Goal: Task Accomplishment & Management: Manage account settings

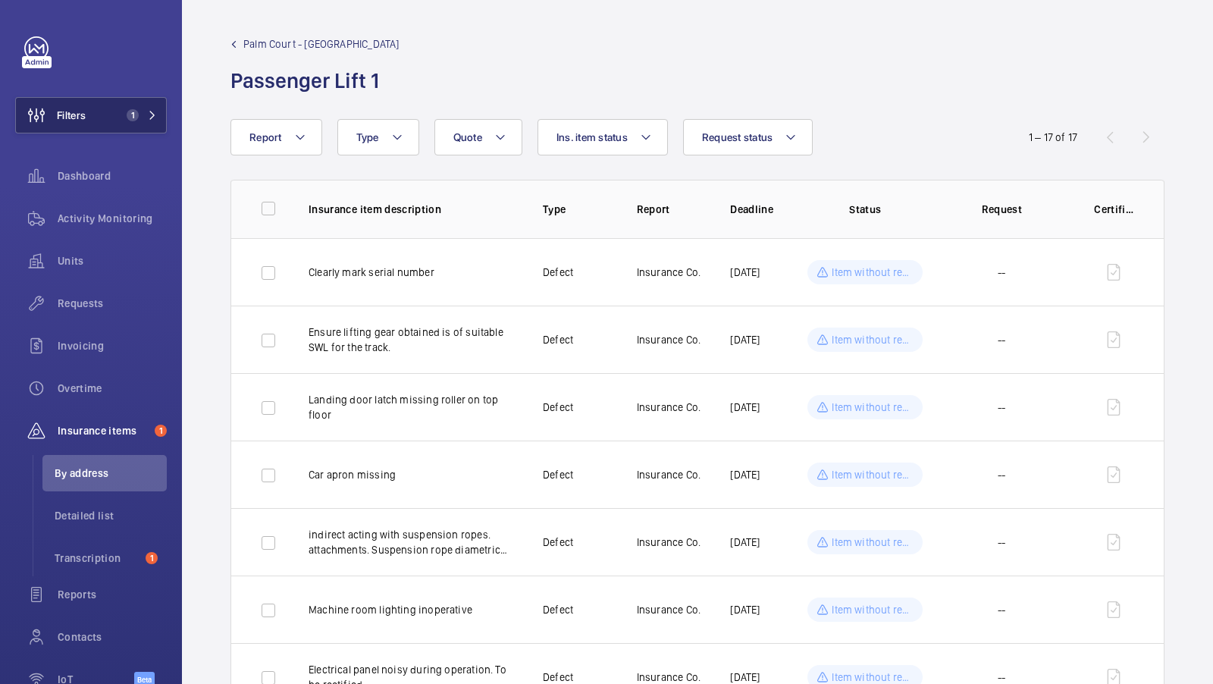
scroll to position [85, 0]
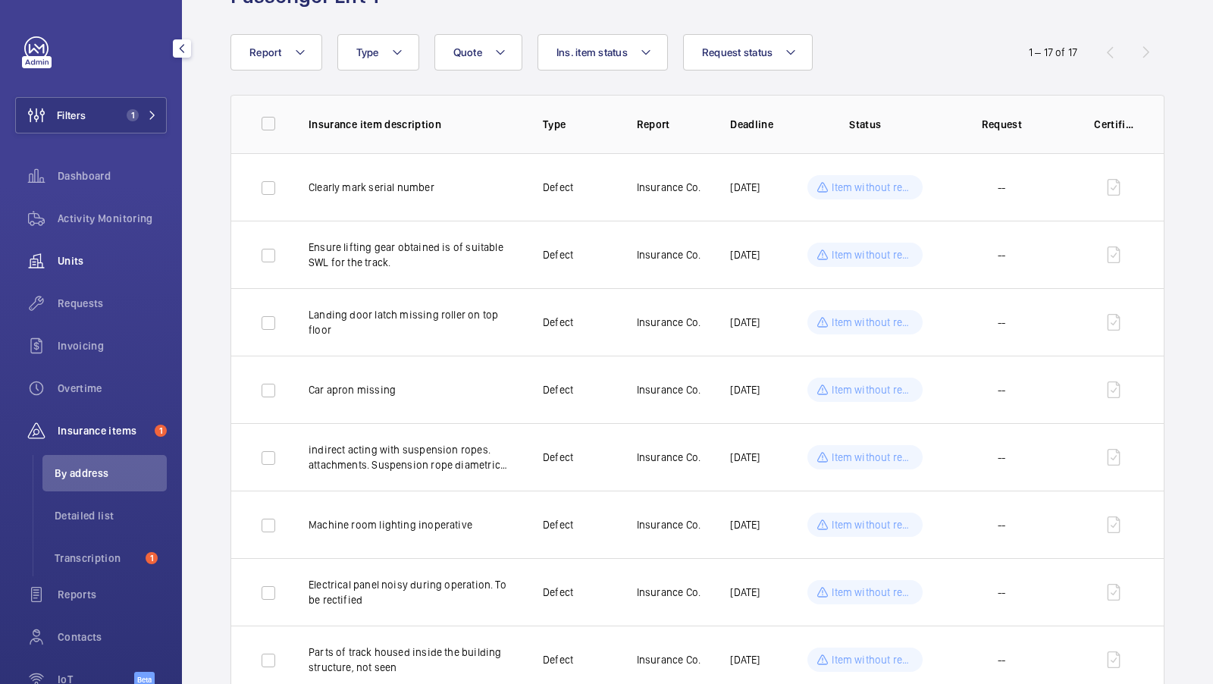
click at [72, 259] on span "Units" at bounding box center [112, 260] width 109 height 15
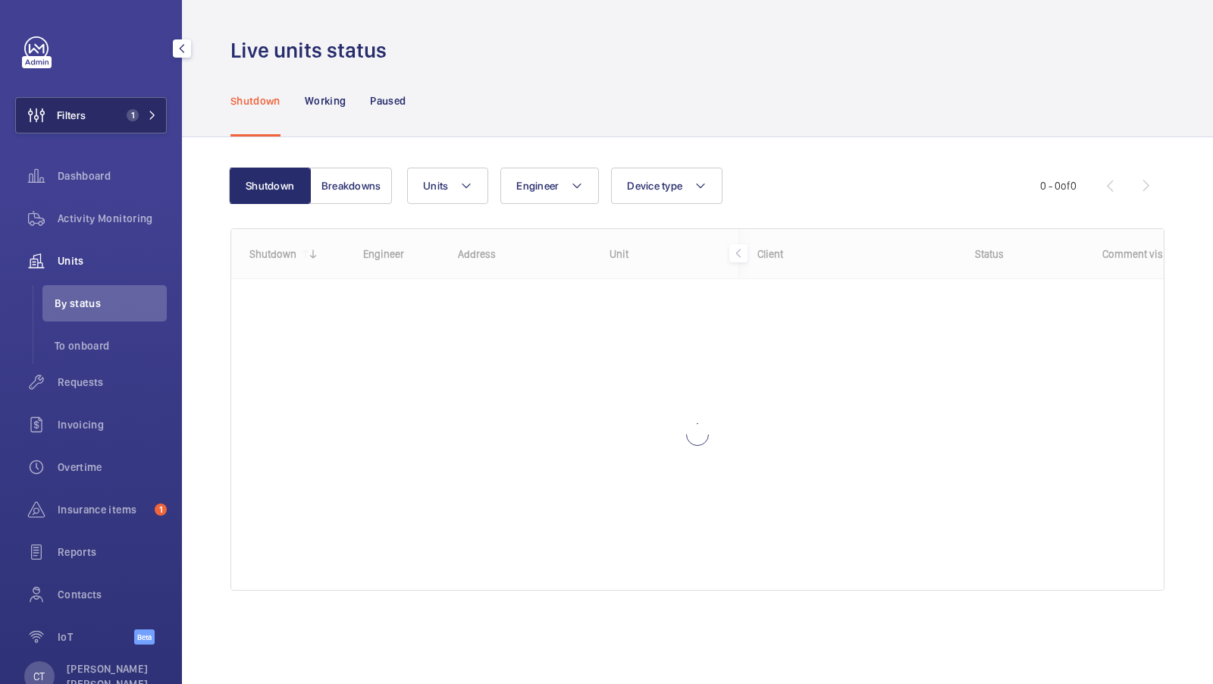
click at [131, 115] on span "1" at bounding box center [133, 115] width 12 height 12
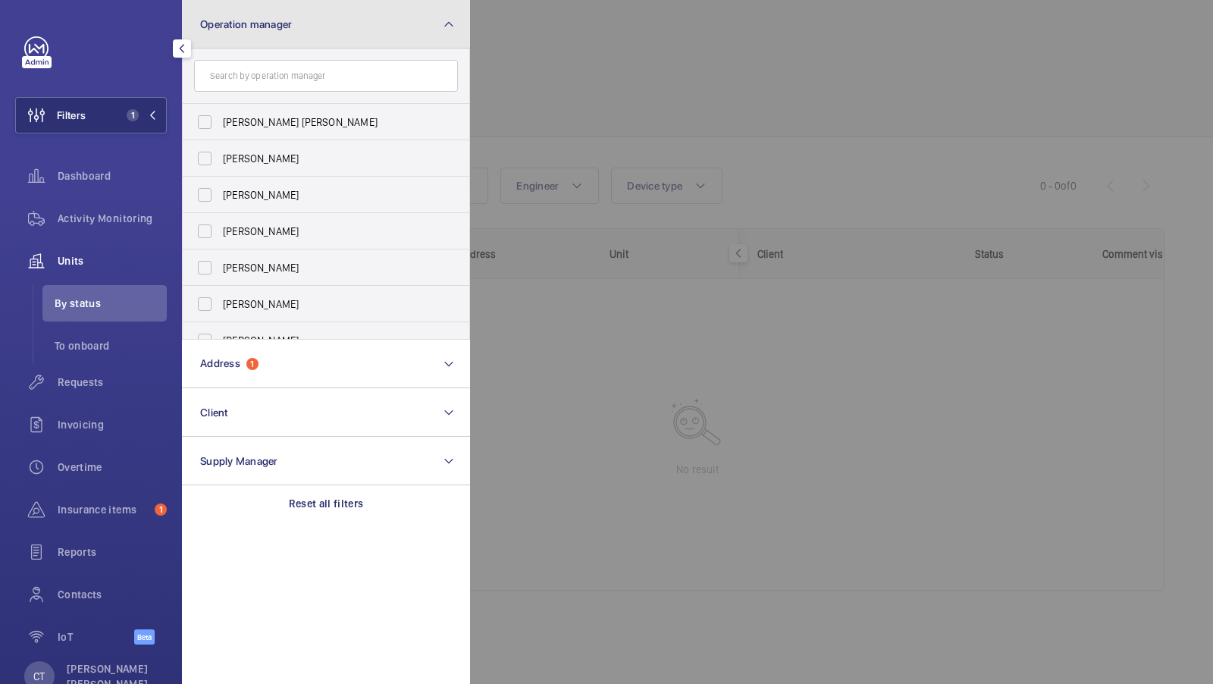
click at [295, 2] on button "Operation manager" at bounding box center [326, 24] width 288 height 49
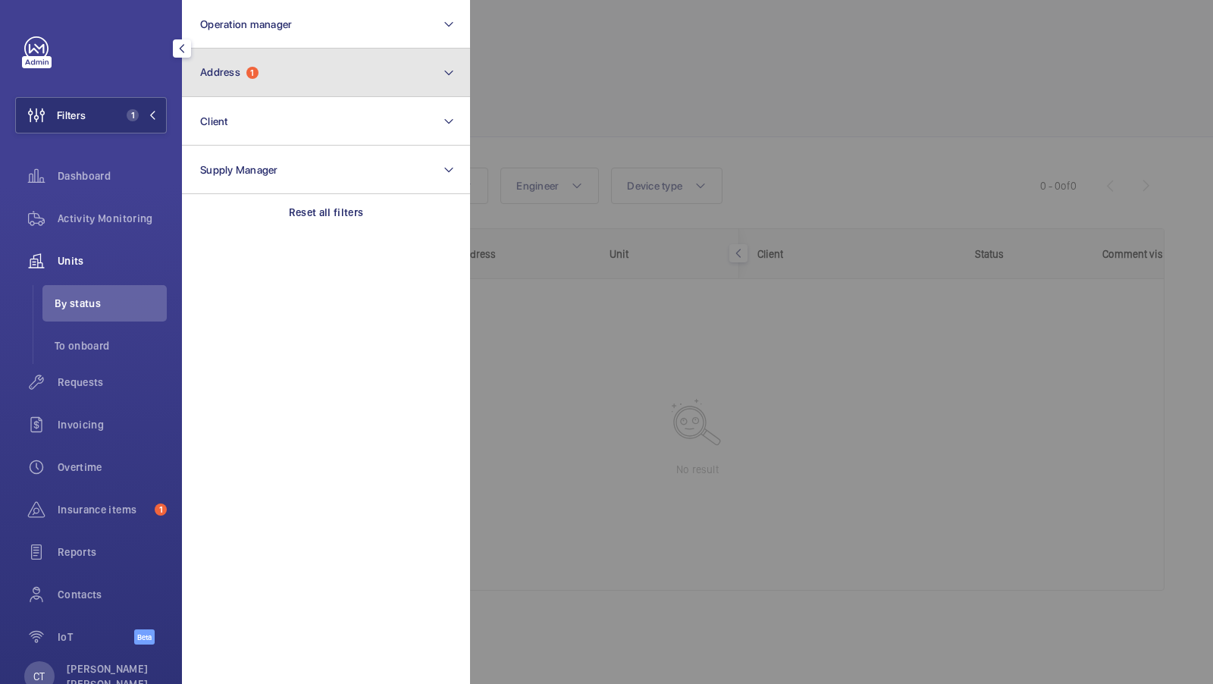
click at [249, 83] on button "Address 1" at bounding box center [326, 73] width 288 height 49
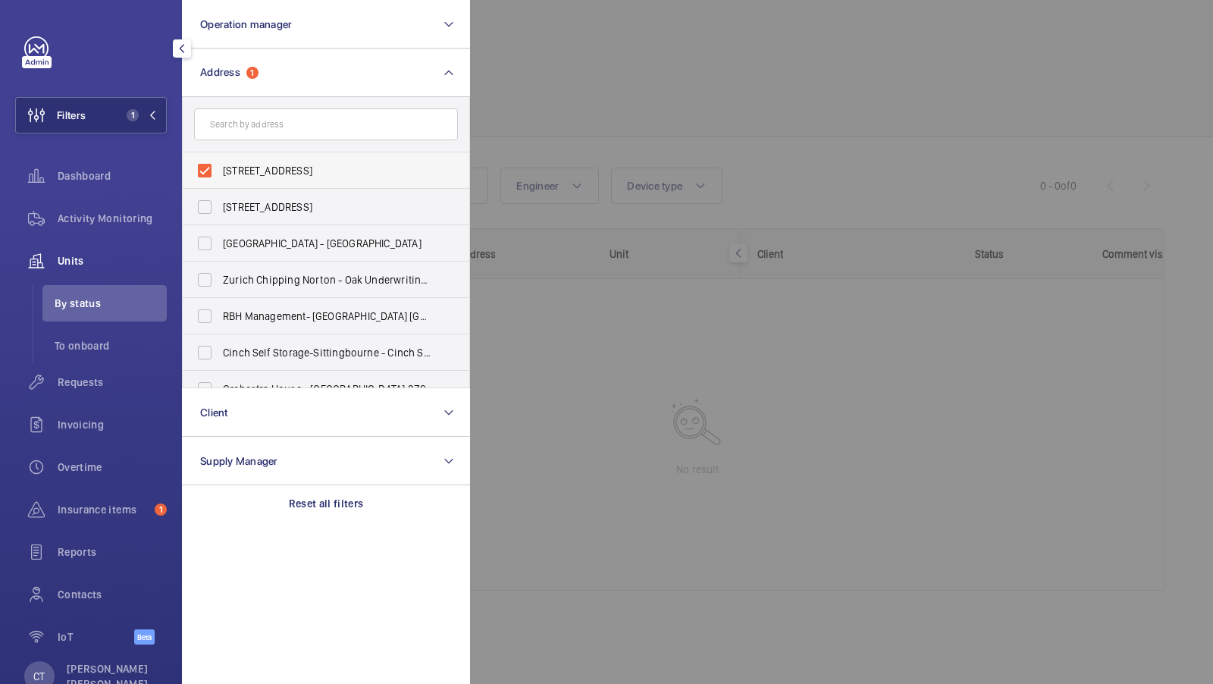
click at [236, 163] on span "Palm Court - Palm Court, LONDON NW3 5LY" at bounding box center [327, 170] width 209 height 15
click at [220, 163] on input "Palm Court - Palm Court, LONDON NW3 5LY" at bounding box center [205, 170] width 30 height 30
checkbox input "false"
click at [243, 135] on input "text" at bounding box center [326, 124] width 264 height 32
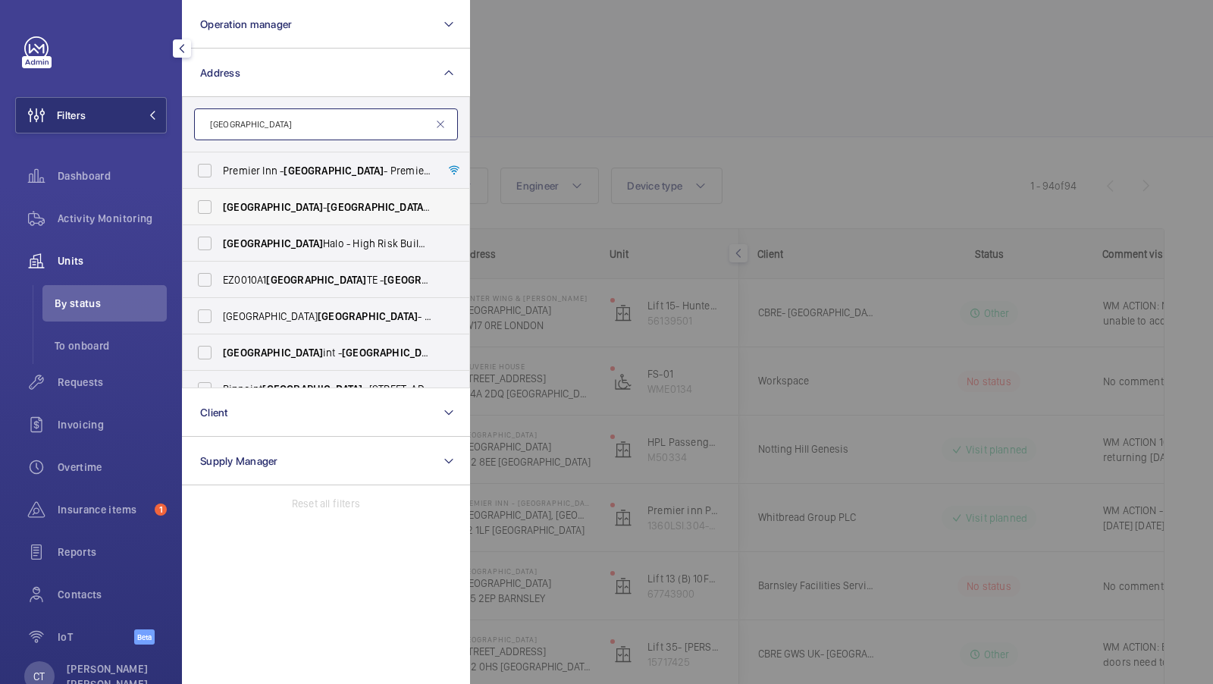
type input "stratford"
click at [255, 212] on span "Stratford" at bounding box center [273, 207] width 100 height 12
click at [220, 212] on input "Stratford - Stratford , LONDON E15 3PA" at bounding box center [205, 207] width 30 height 30
checkbox input "true"
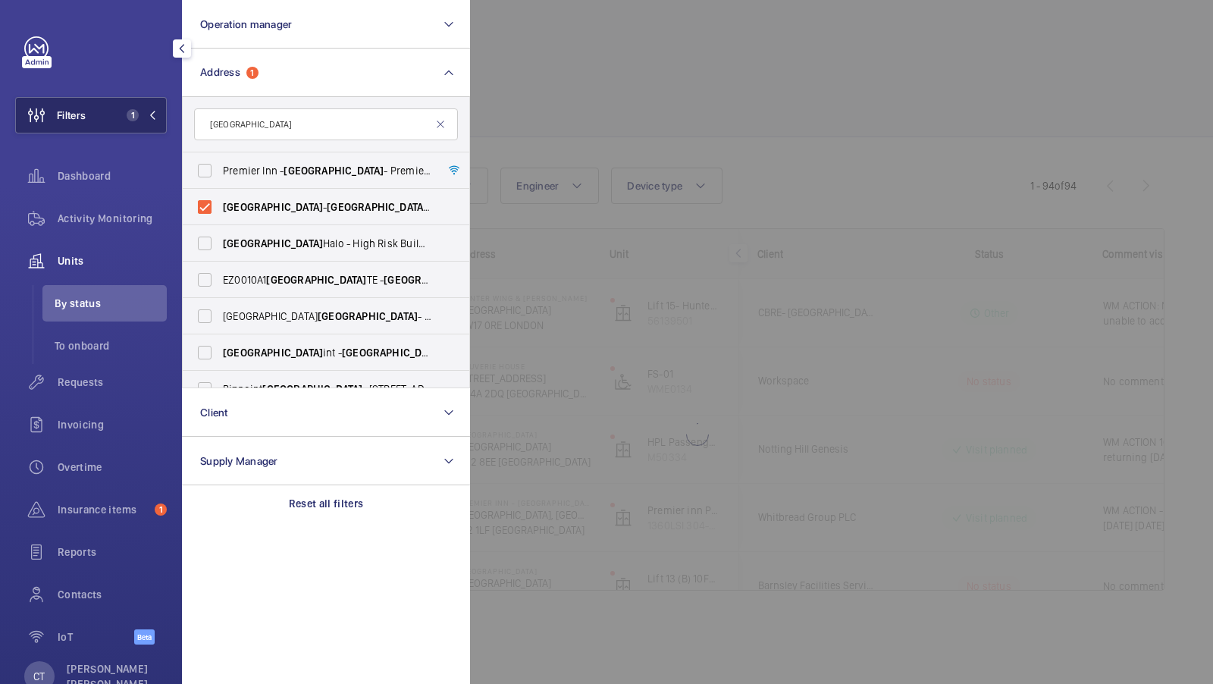
click at [130, 123] on button "Filters 1" at bounding box center [91, 115] width 152 height 36
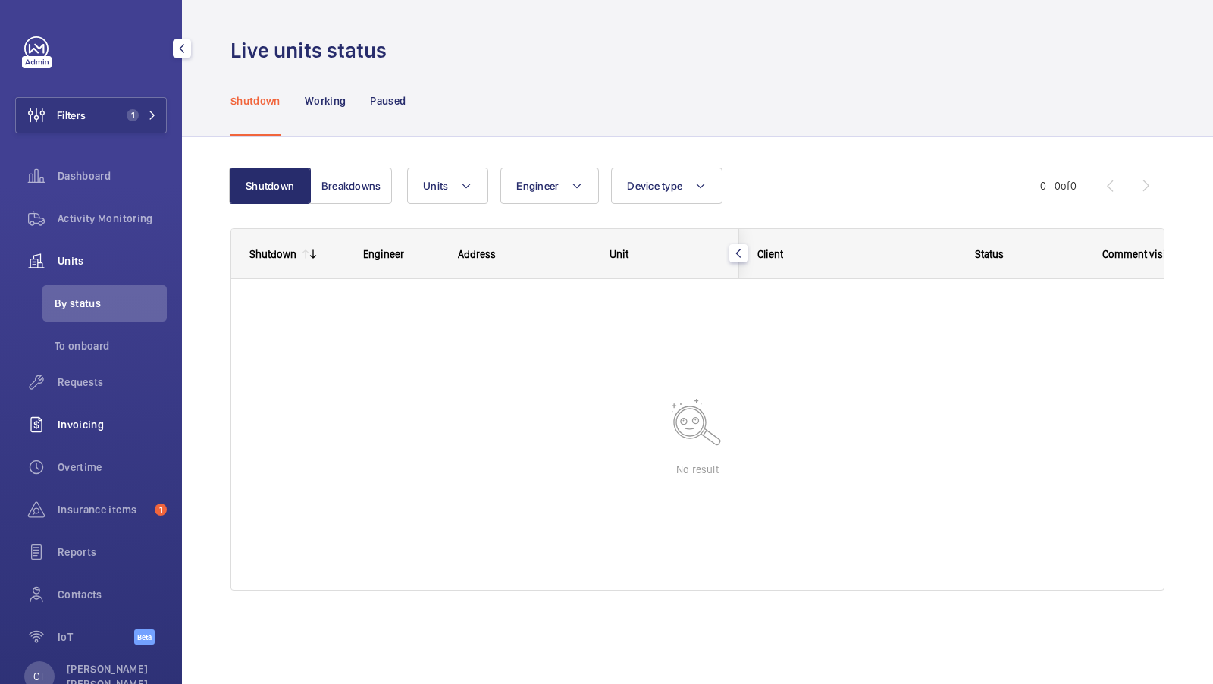
click at [62, 409] on div "Invoicing" at bounding box center [91, 424] width 152 height 36
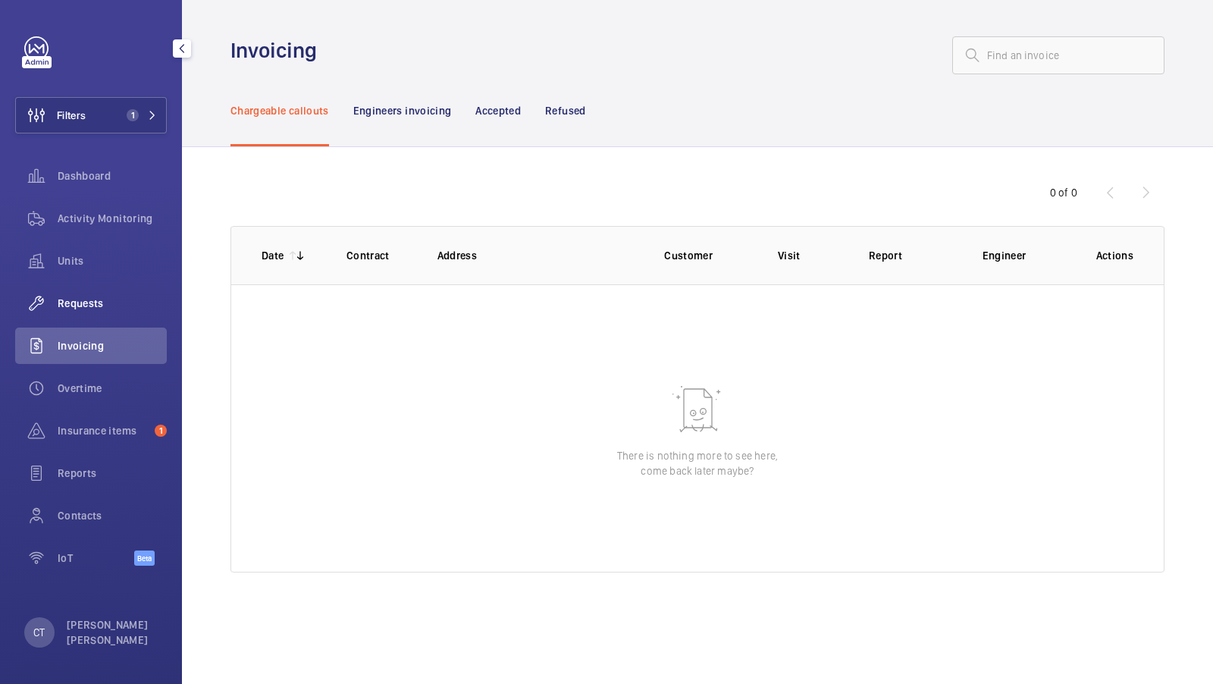
click at [86, 303] on span "Requests" at bounding box center [112, 303] width 109 height 15
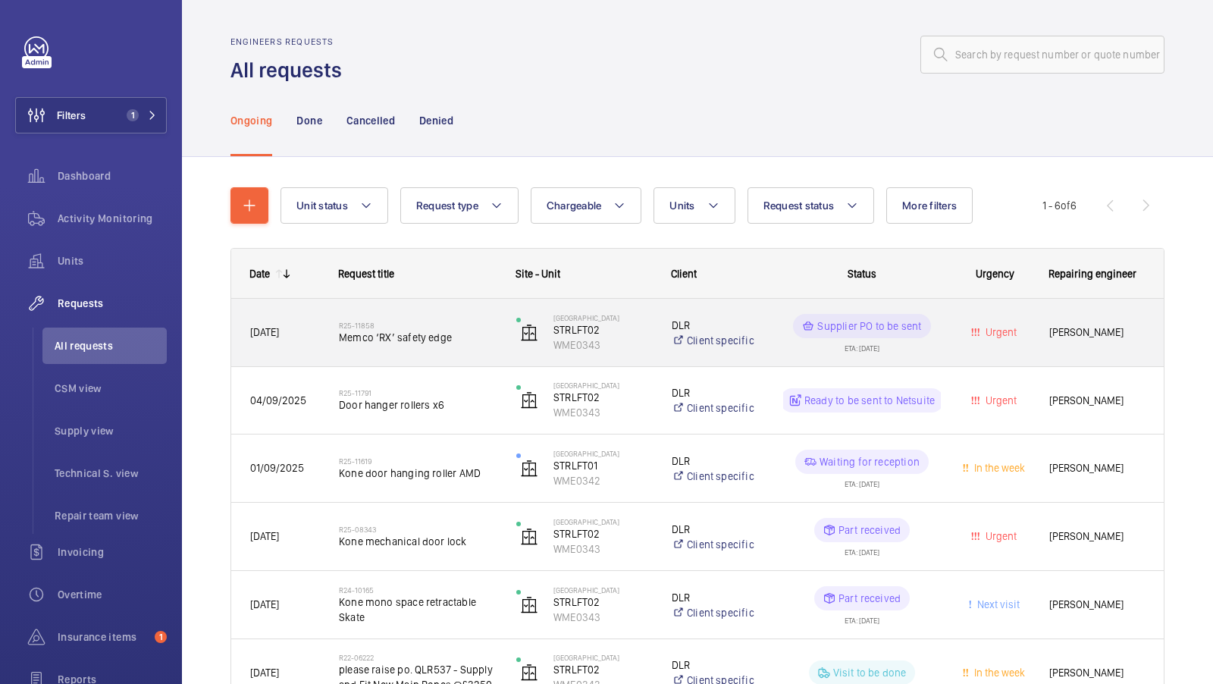
scroll to position [57, 0]
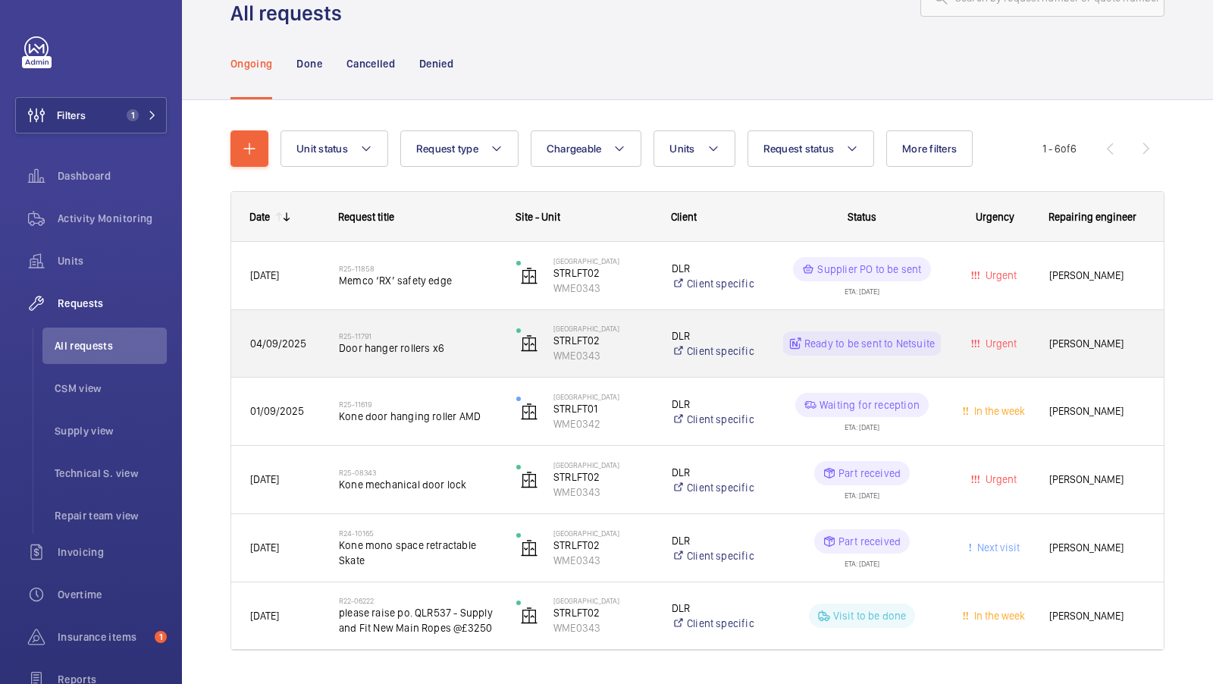
click at [422, 360] on div "R25-11791 Door hanger rollers x6" at bounding box center [418, 343] width 158 height 44
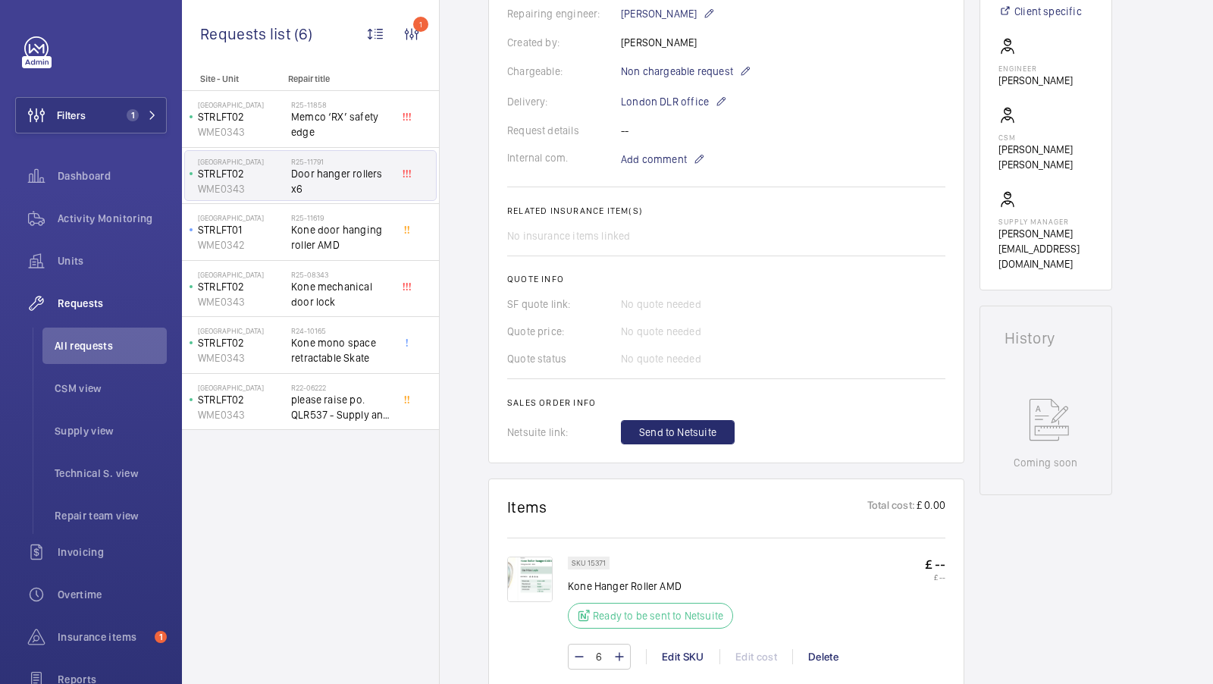
scroll to position [345, 0]
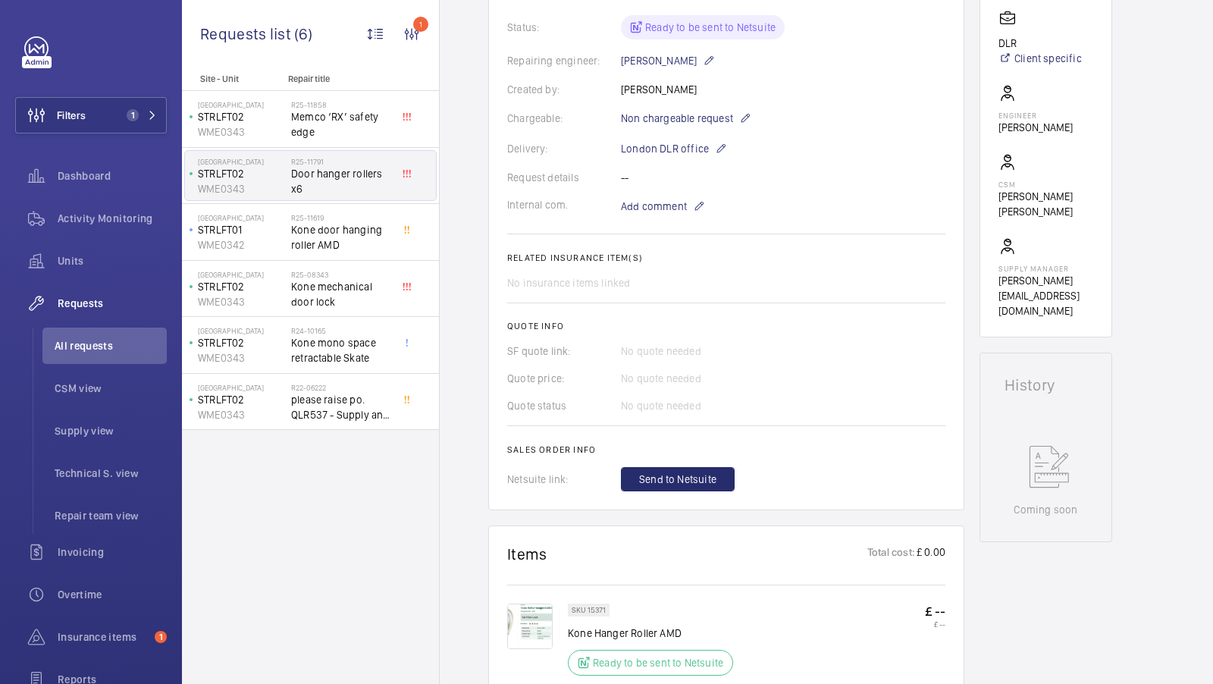
click at [529, 615] on img at bounding box center [529, 626] width 45 height 45
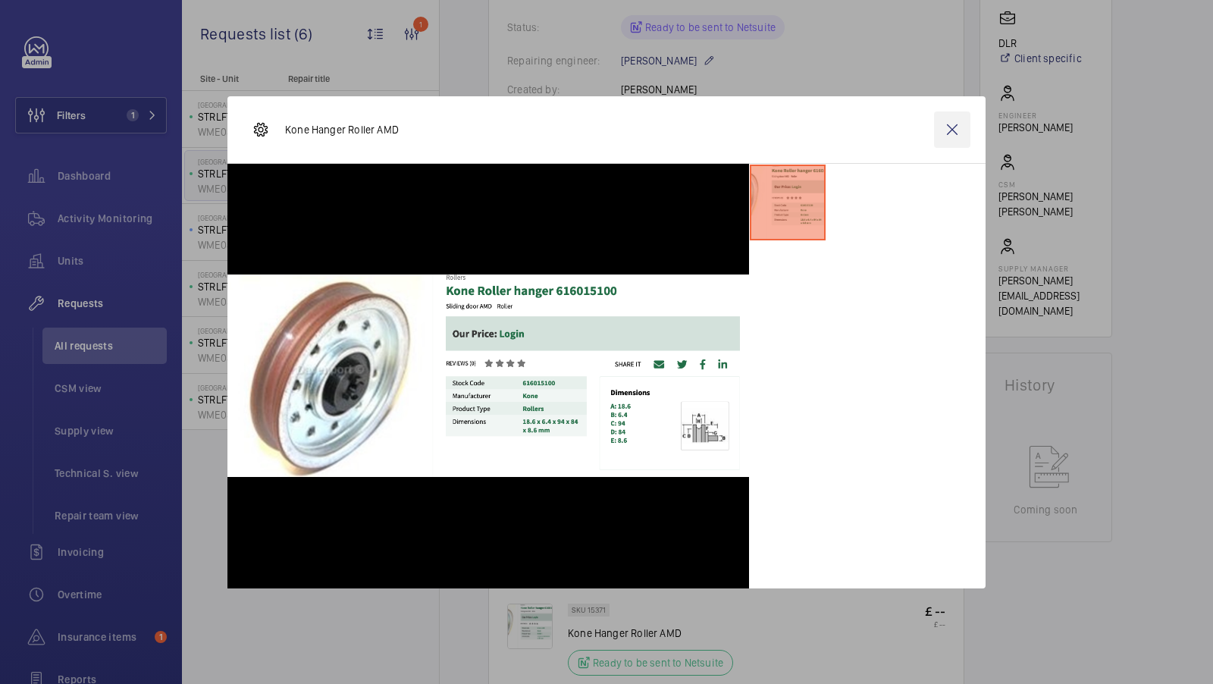
click at [952, 130] on wm-front-icon-button at bounding box center [952, 129] width 36 height 36
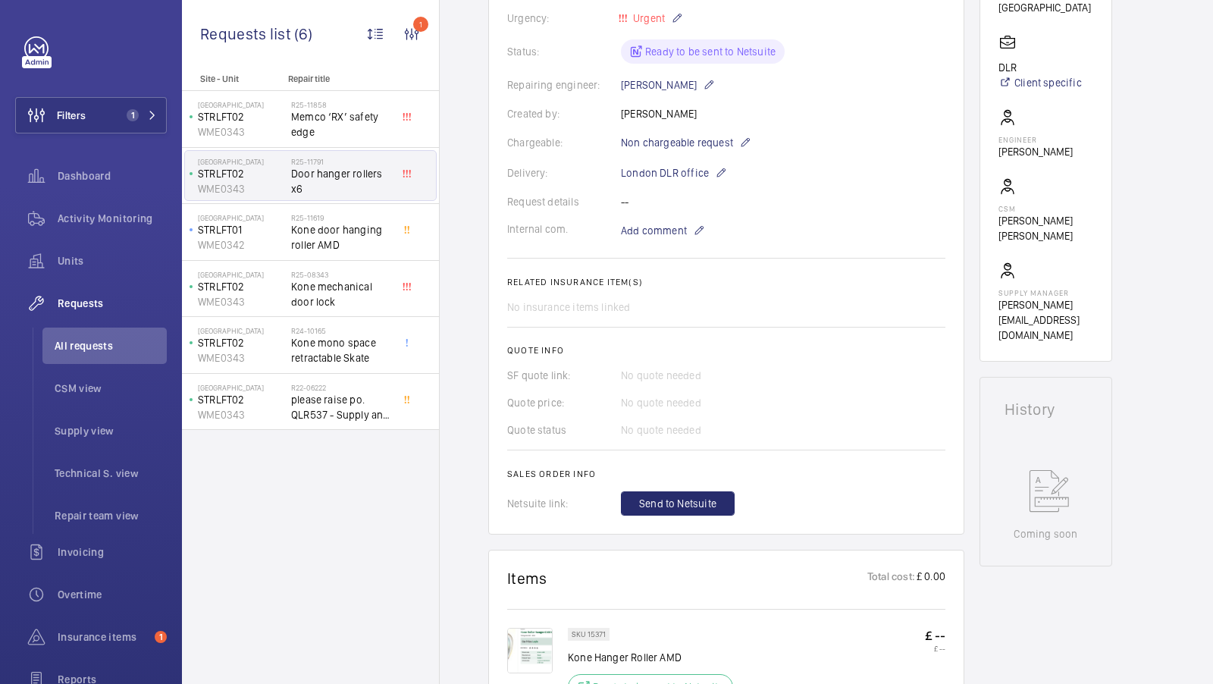
scroll to position [376, 0]
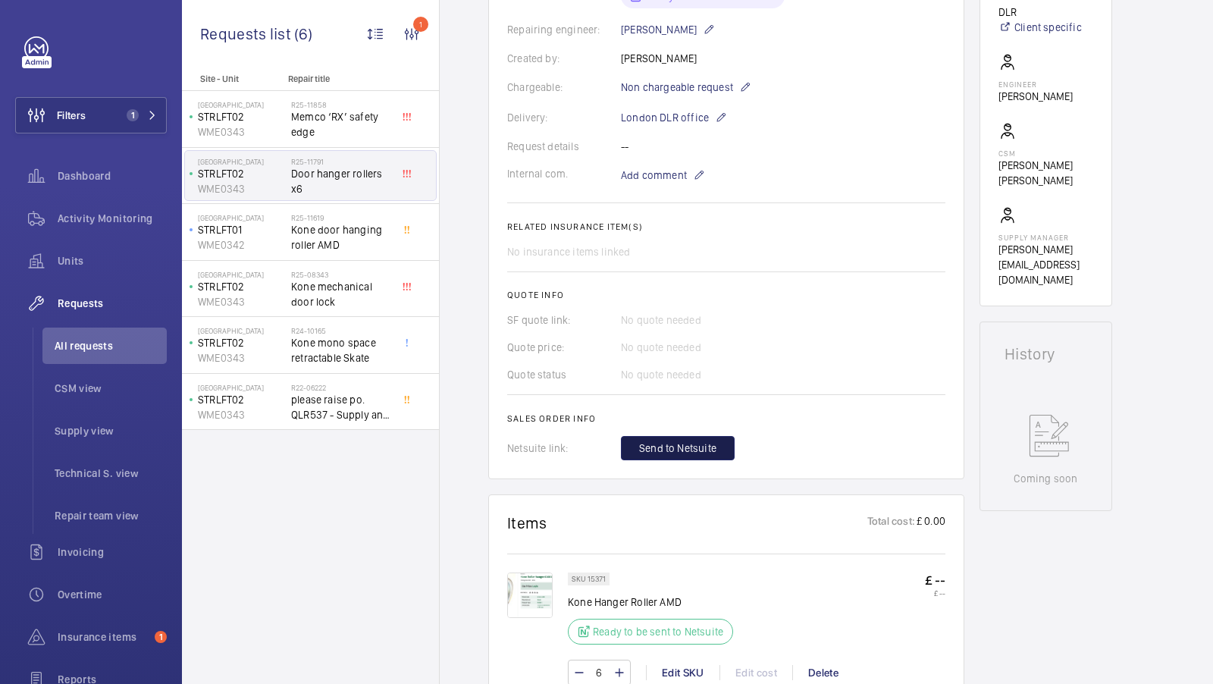
click at [680, 444] on span "Send to Netsuite" at bounding box center [677, 448] width 77 height 15
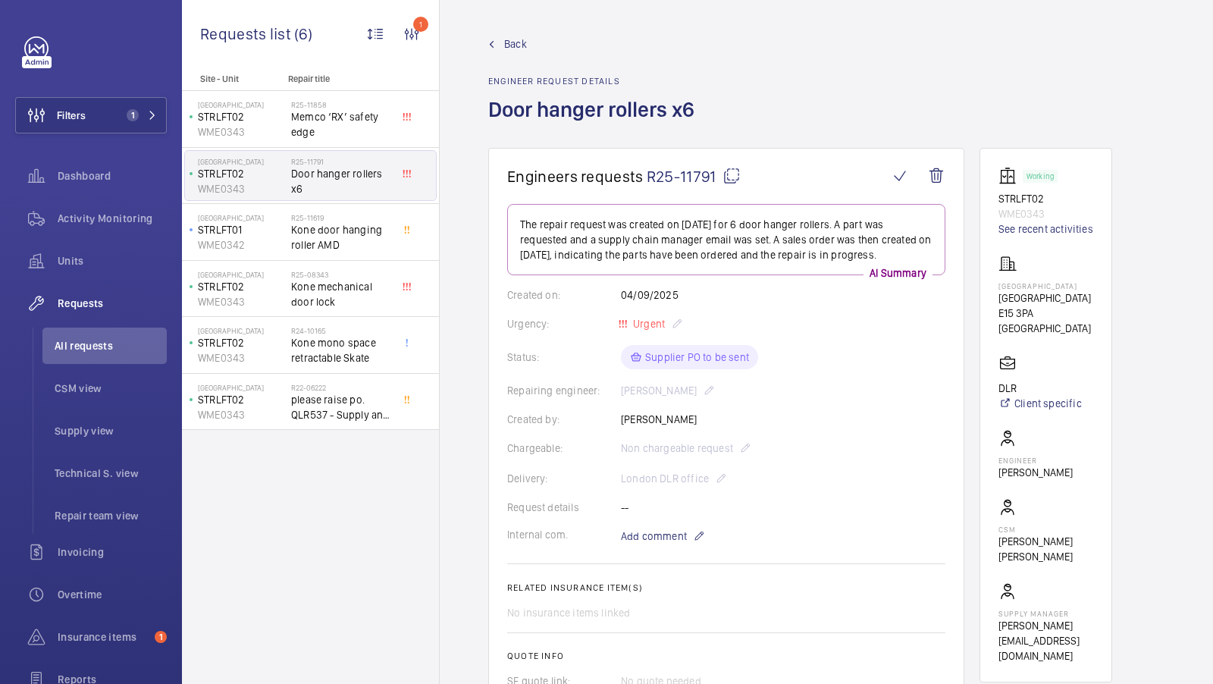
scroll to position [611, 0]
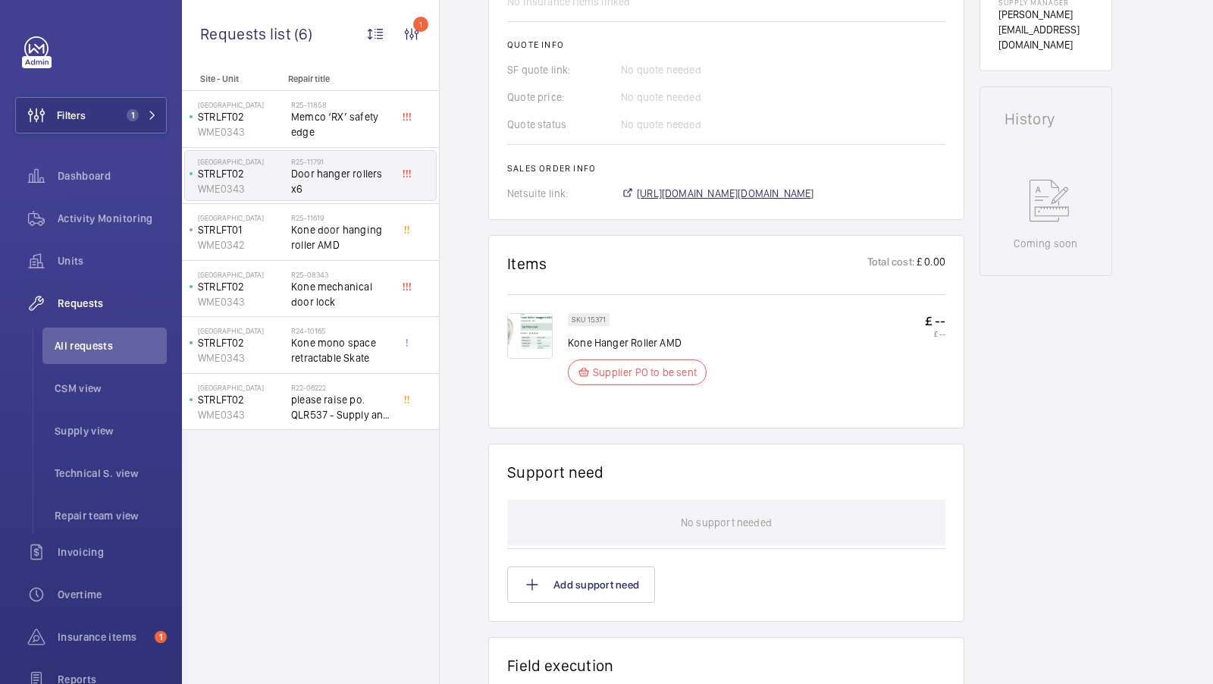
click at [779, 192] on span "https://6461500.app.netsuite.com/app/accounting/transactions/salesord.nl?id=308…" at bounding box center [725, 193] width 177 height 15
click at [130, 112] on span "1" at bounding box center [133, 115] width 12 height 12
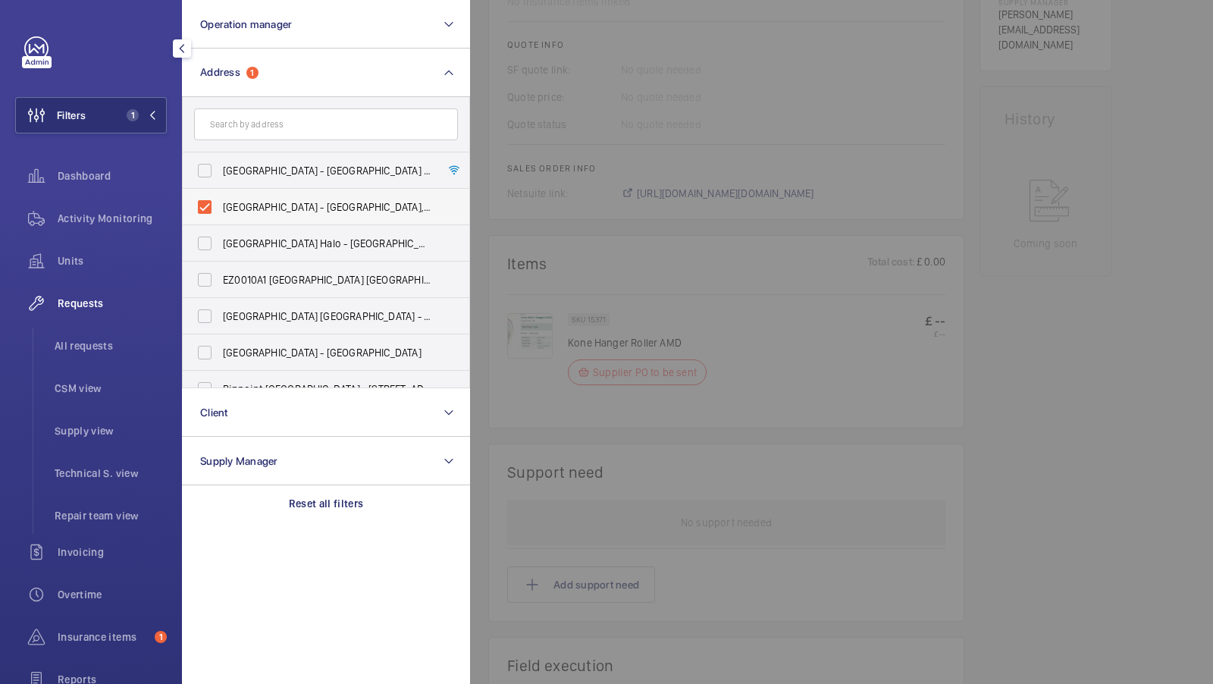
click at [270, 212] on span "Stratford - Stratford, LONDON E15 3PA" at bounding box center [327, 206] width 209 height 15
click at [220, 212] on input "Stratford - Stratford, LONDON E15 3PA" at bounding box center [205, 207] width 30 height 30
checkbox input "false"
click at [249, 121] on input "text" at bounding box center [326, 124] width 264 height 32
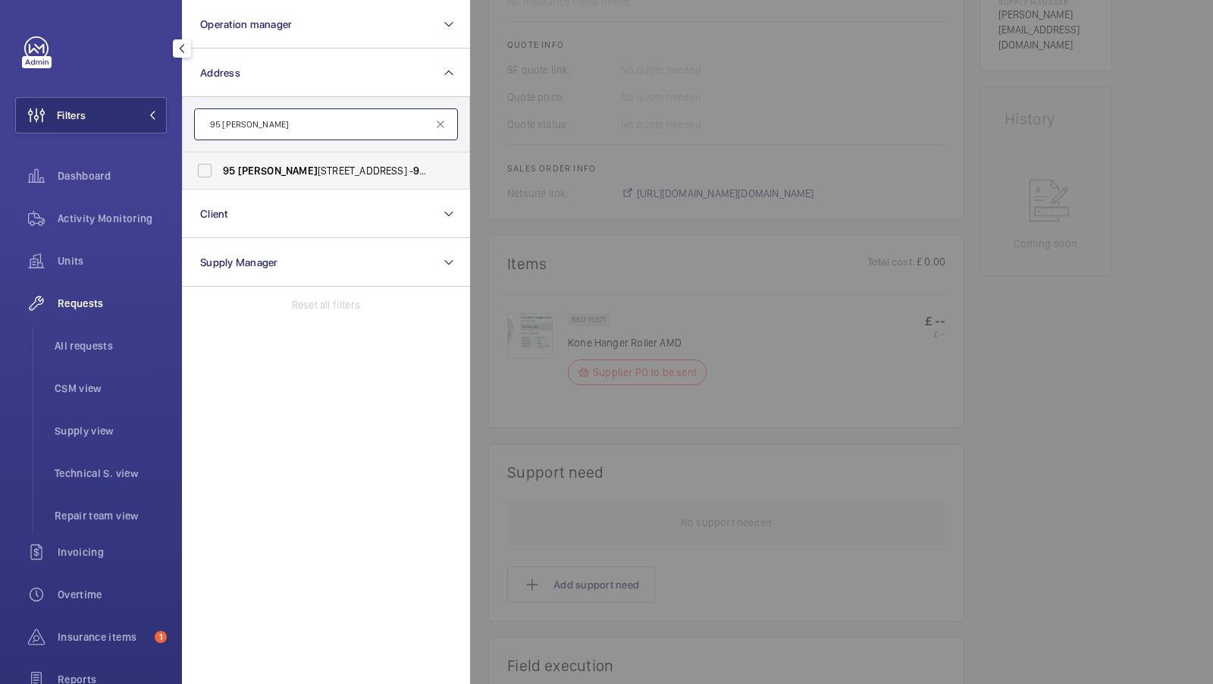
type input "95 cromwell"
click at [251, 163] on span "95 Cromwell Road London SW7 4DL - 95 Cromwell Road, LONDON SW7 4DL" at bounding box center [327, 170] width 209 height 15
click at [220, 162] on input "95 Cromwell Road London SW7 4DL - 95 Cromwell Road, LONDON SW7 4DL" at bounding box center [205, 170] width 30 height 30
checkbox input "true"
click at [120, 121] on button "Filters 1" at bounding box center [91, 115] width 152 height 36
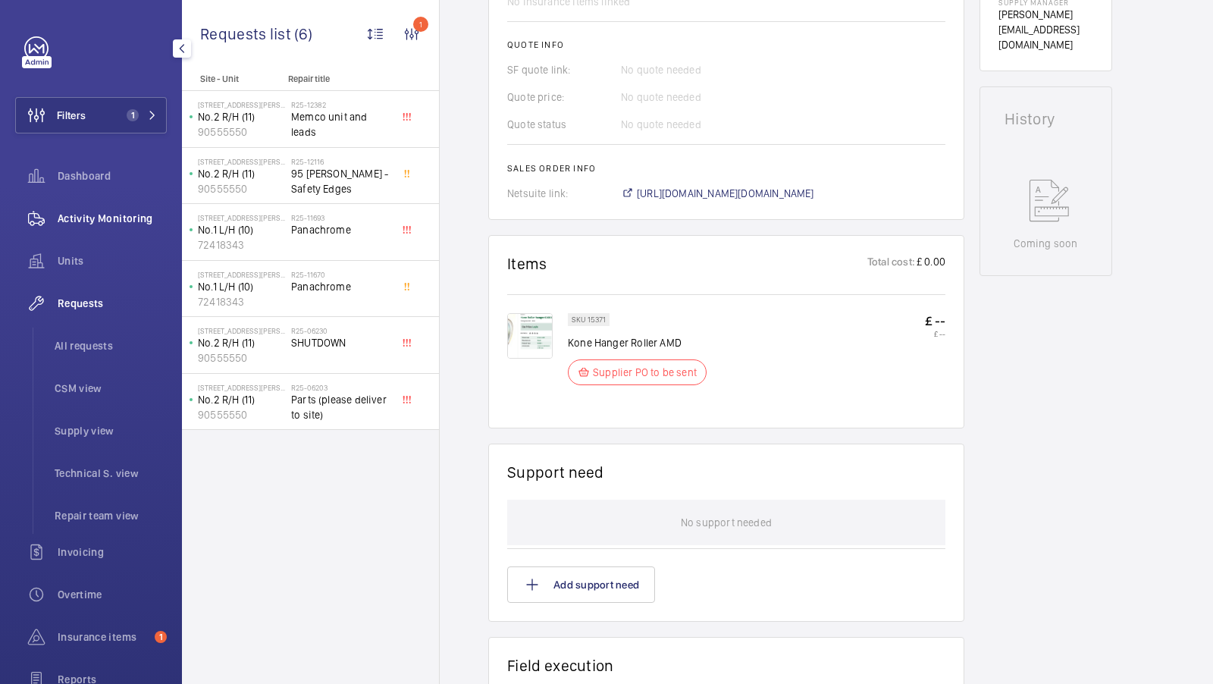
click at [118, 209] on div "Activity Monitoring" at bounding box center [91, 218] width 152 height 36
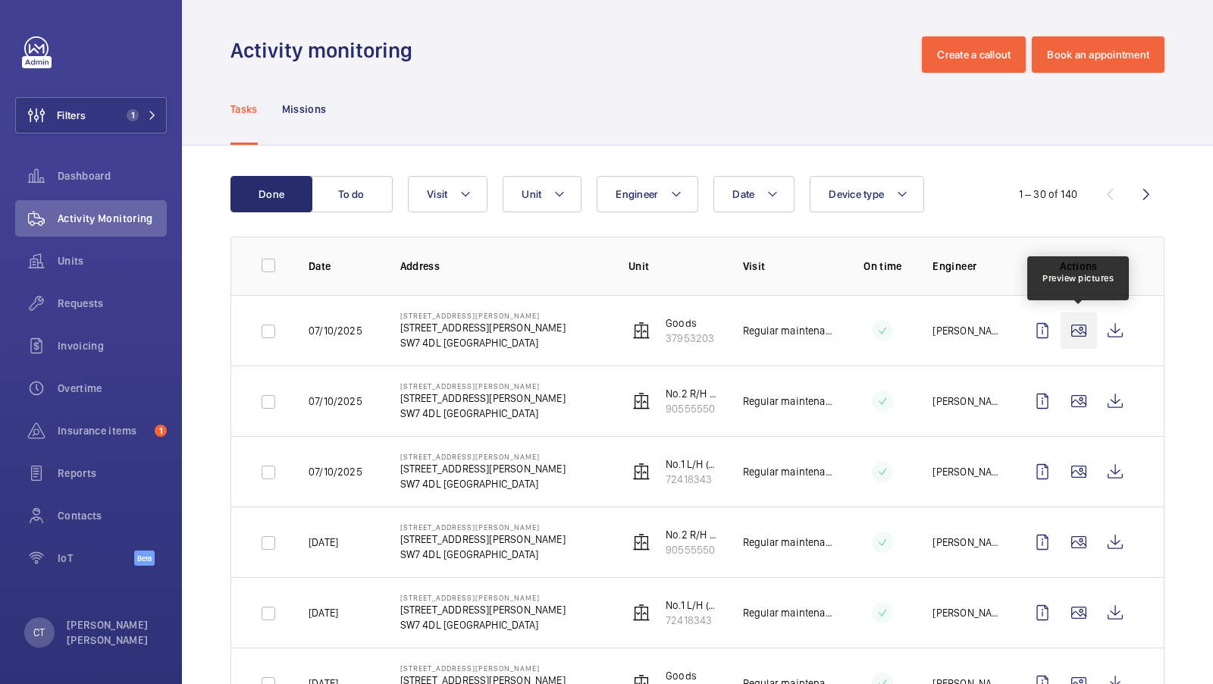
click at [1086, 329] on wm-front-icon-button at bounding box center [1079, 330] width 36 height 36
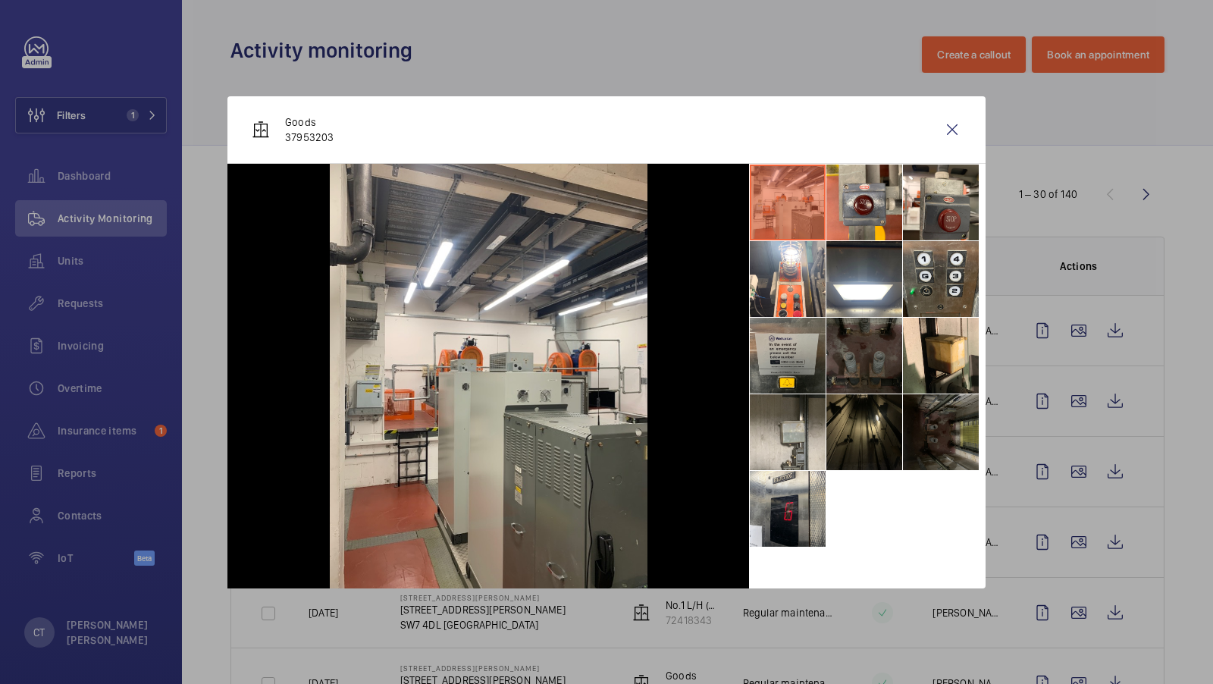
click at [864, 457] on li at bounding box center [864, 432] width 76 height 76
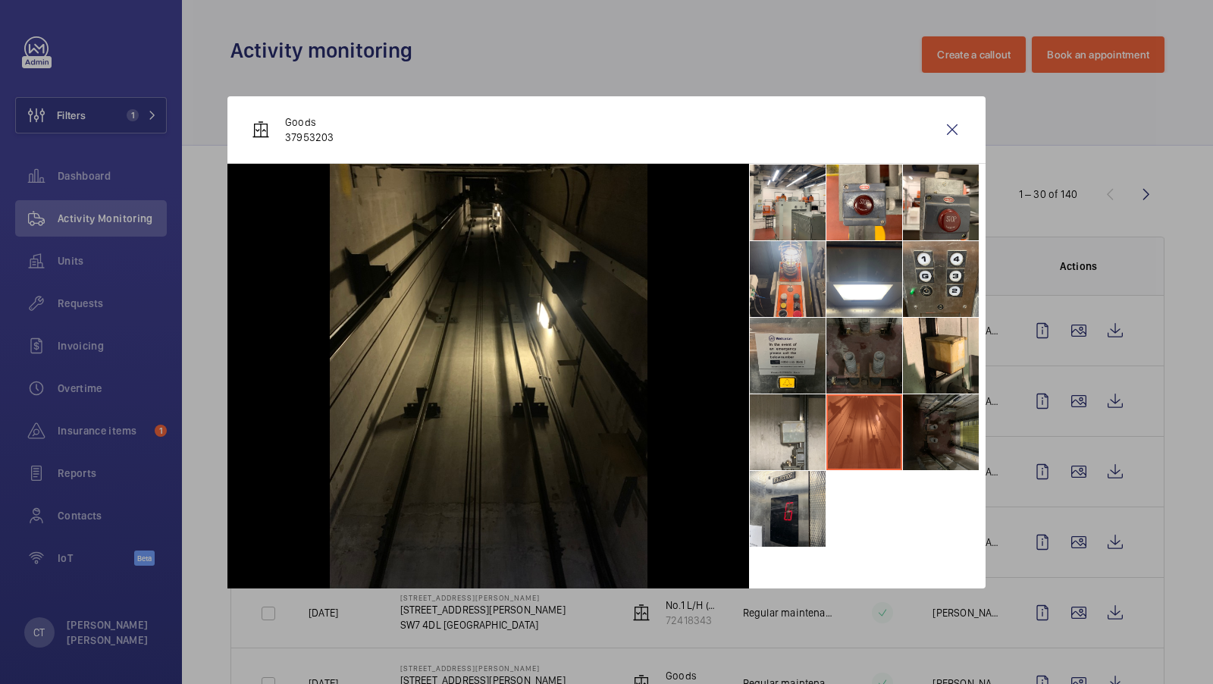
click at [774, 276] on li at bounding box center [788, 279] width 76 height 76
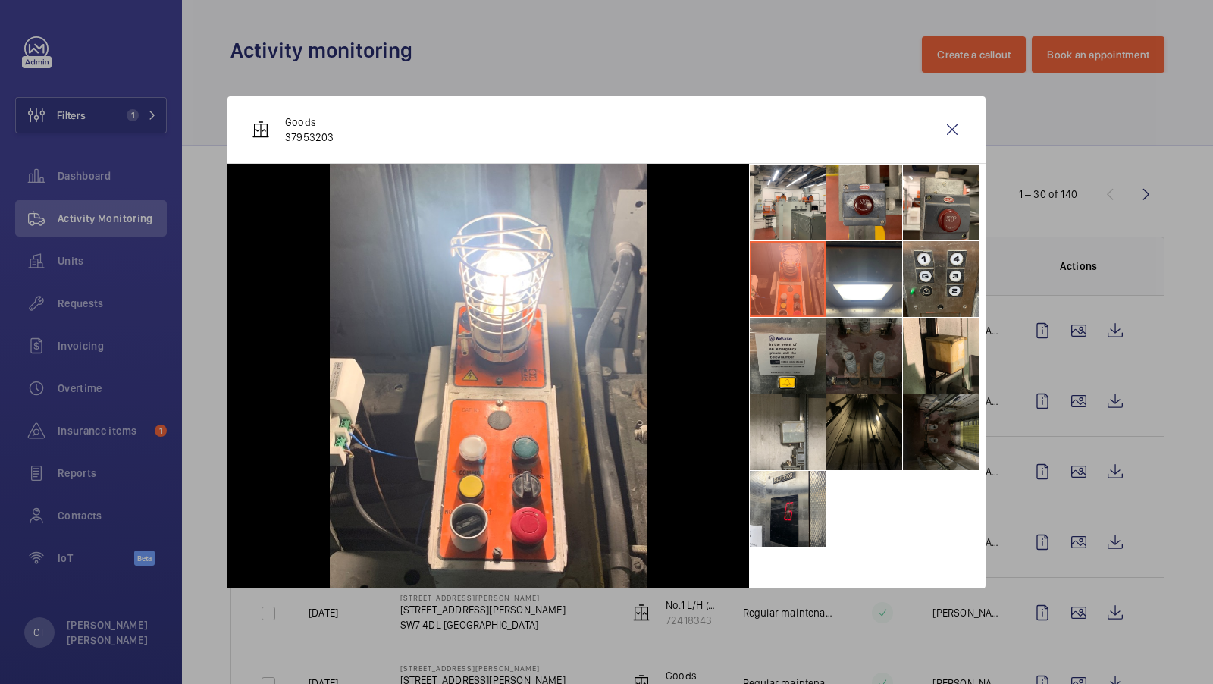
click at [827, 224] on li at bounding box center [864, 203] width 76 height 76
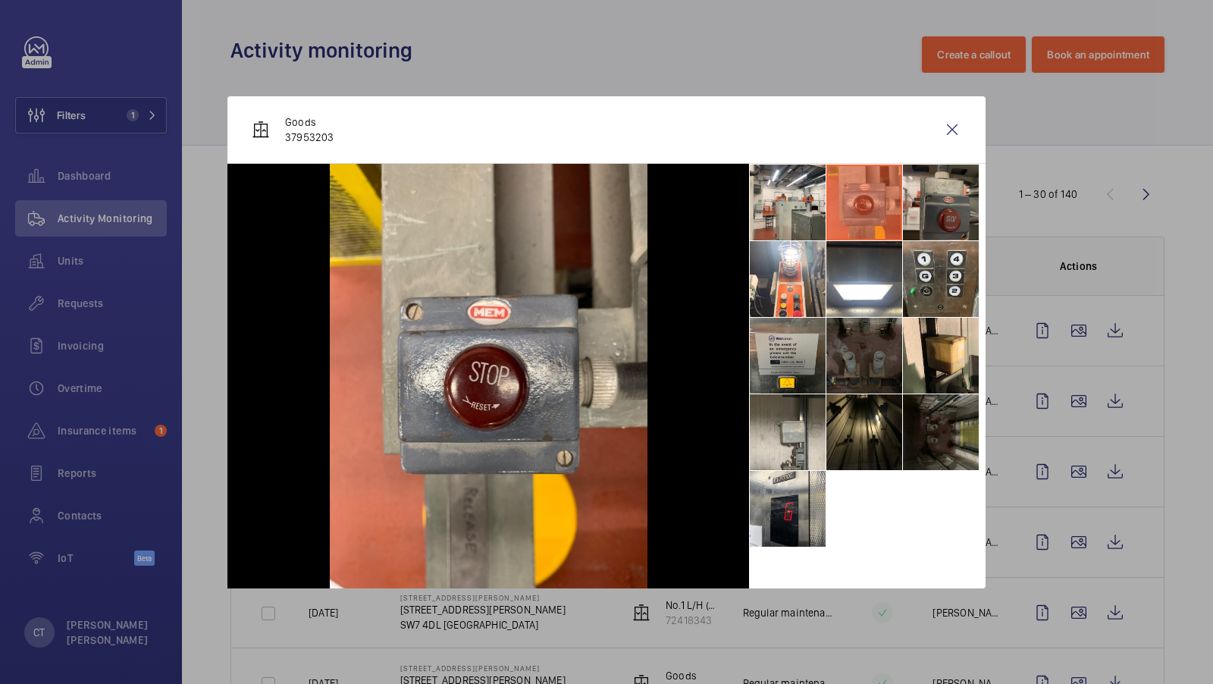
click at [955, 200] on li at bounding box center [941, 203] width 76 height 76
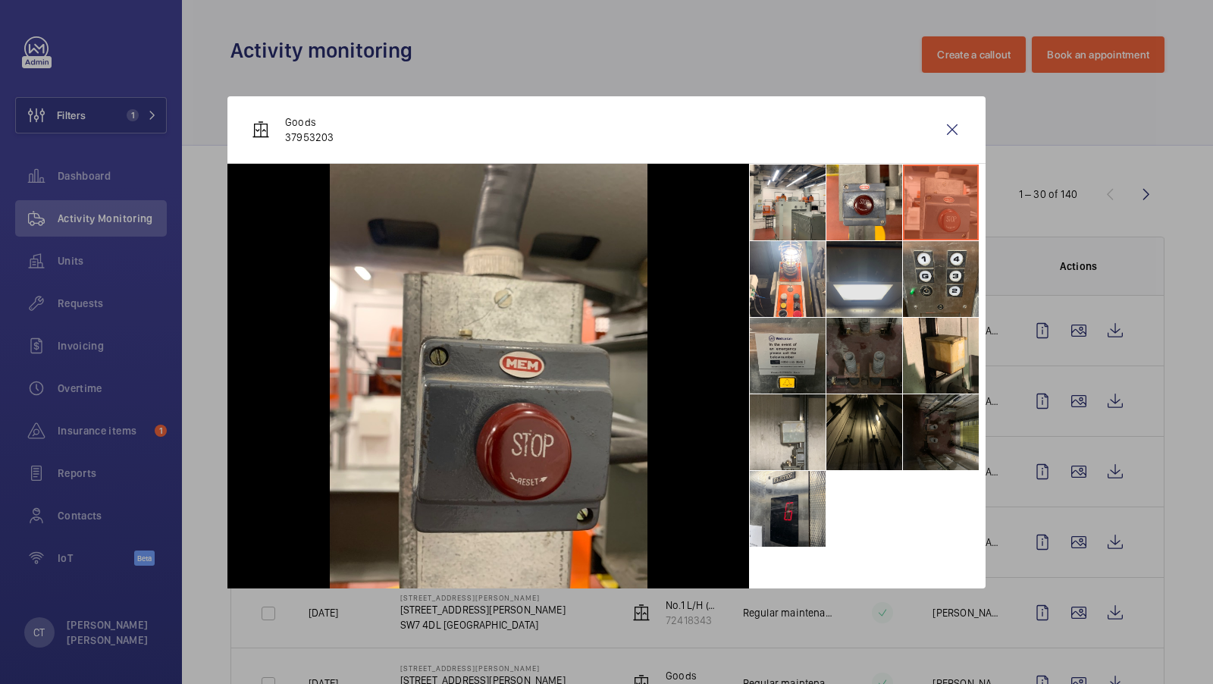
click at [886, 293] on li at bounding box center [864, 279] width 76 height 76
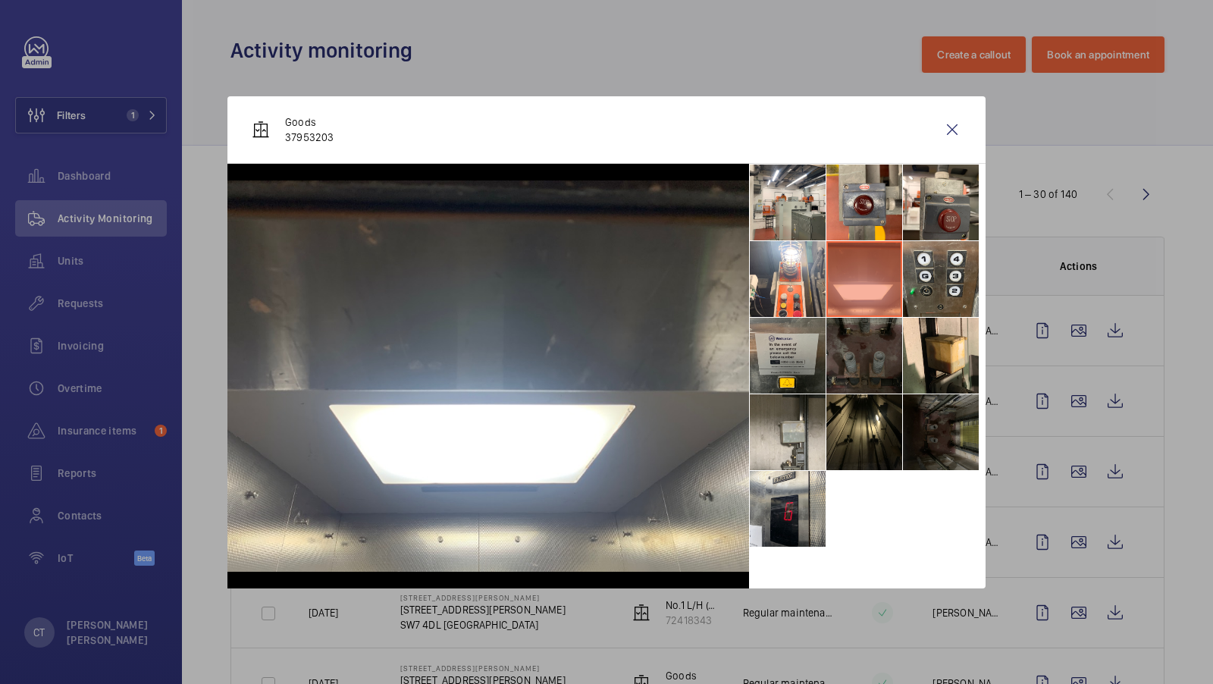
click at [917, 426] on li at bounding box center [941, 432] width 76 height 76
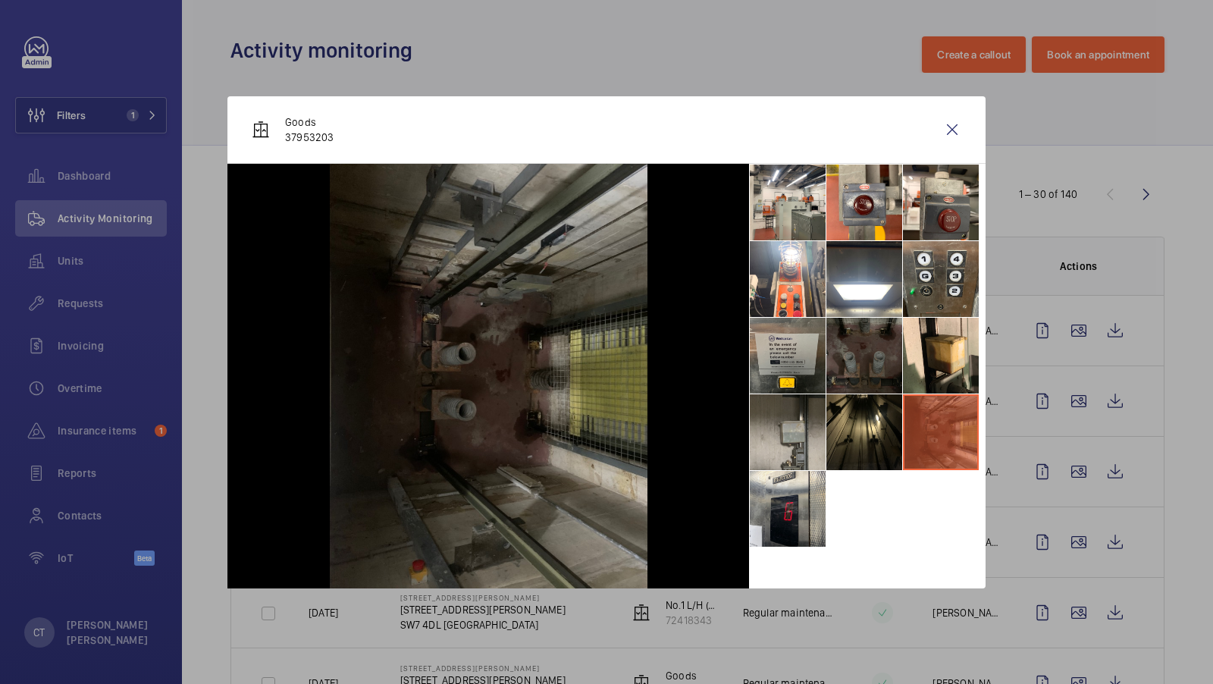
click at [757, 456] on li at bounding box center [788, 432] width 76 height 76
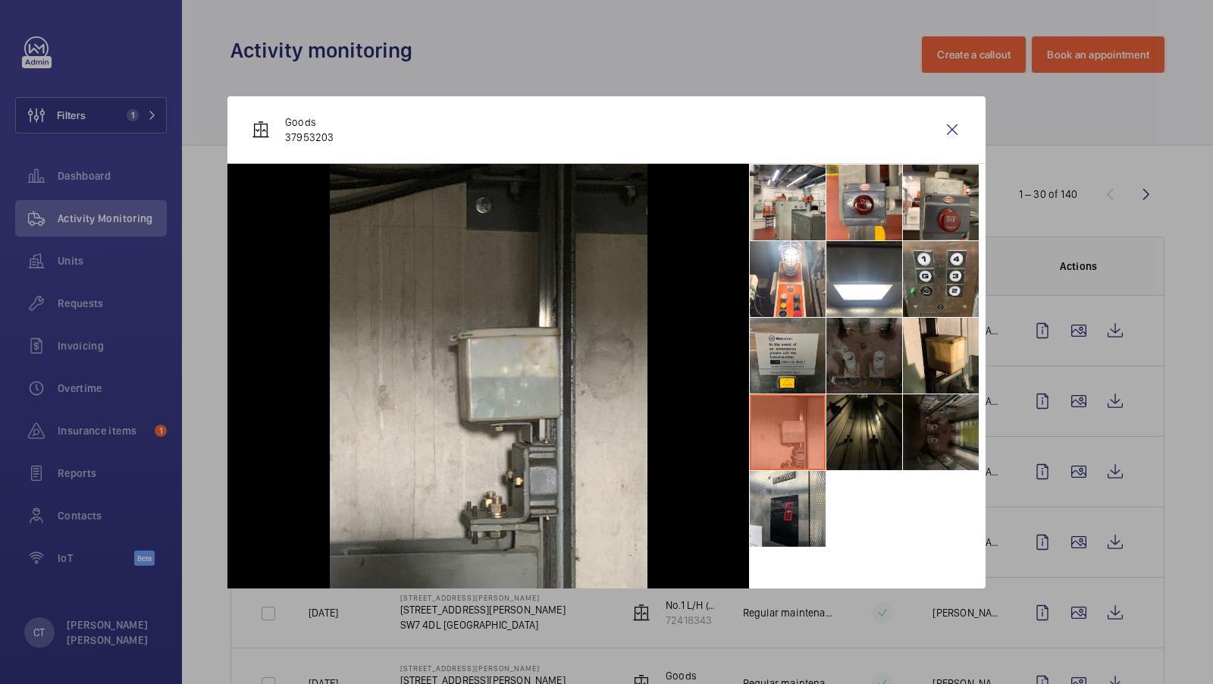
click at [873, 435] on li at bounding box center [864, 432] width 76 height 76
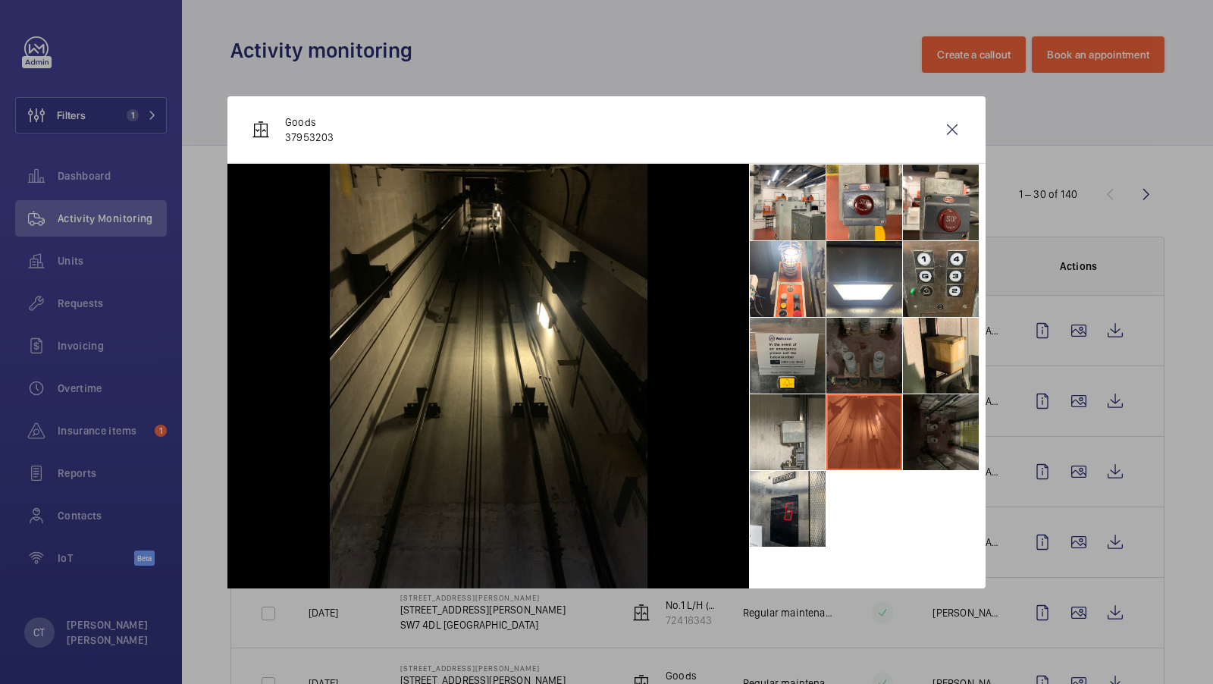
click at [957, 418] on li at bounding box center [941, 432] width 76 height 76
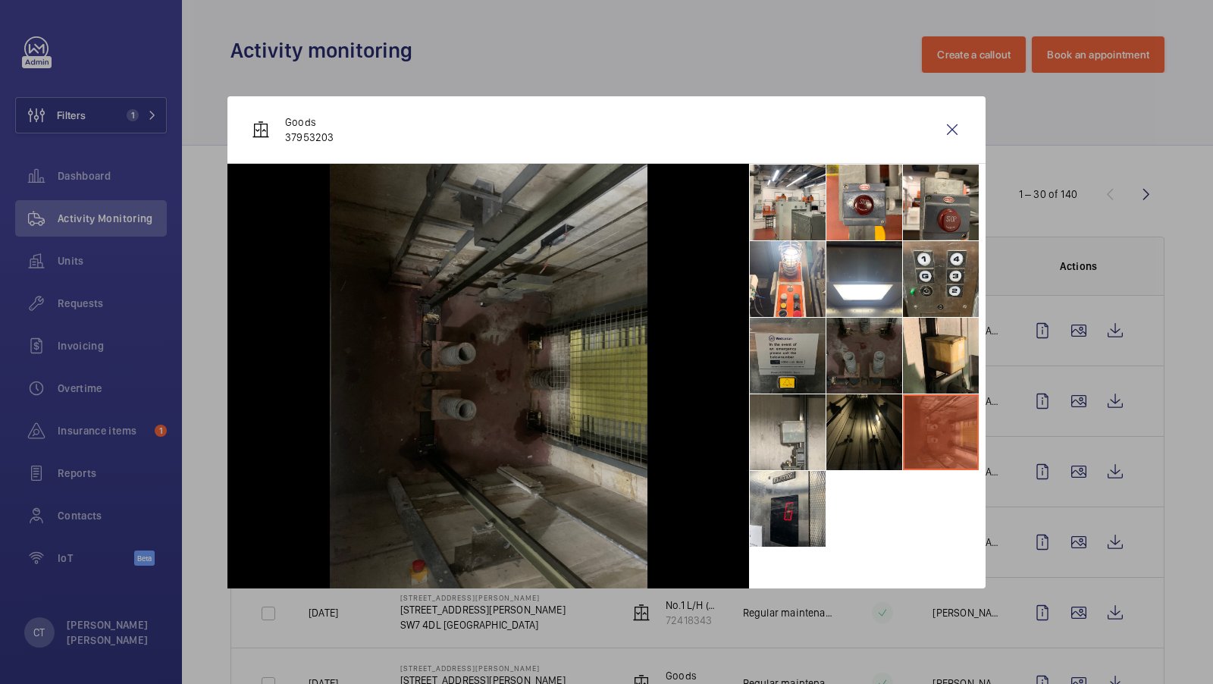
click at [794, 331] on li at bounding box center [788, 356] width 76 height 76
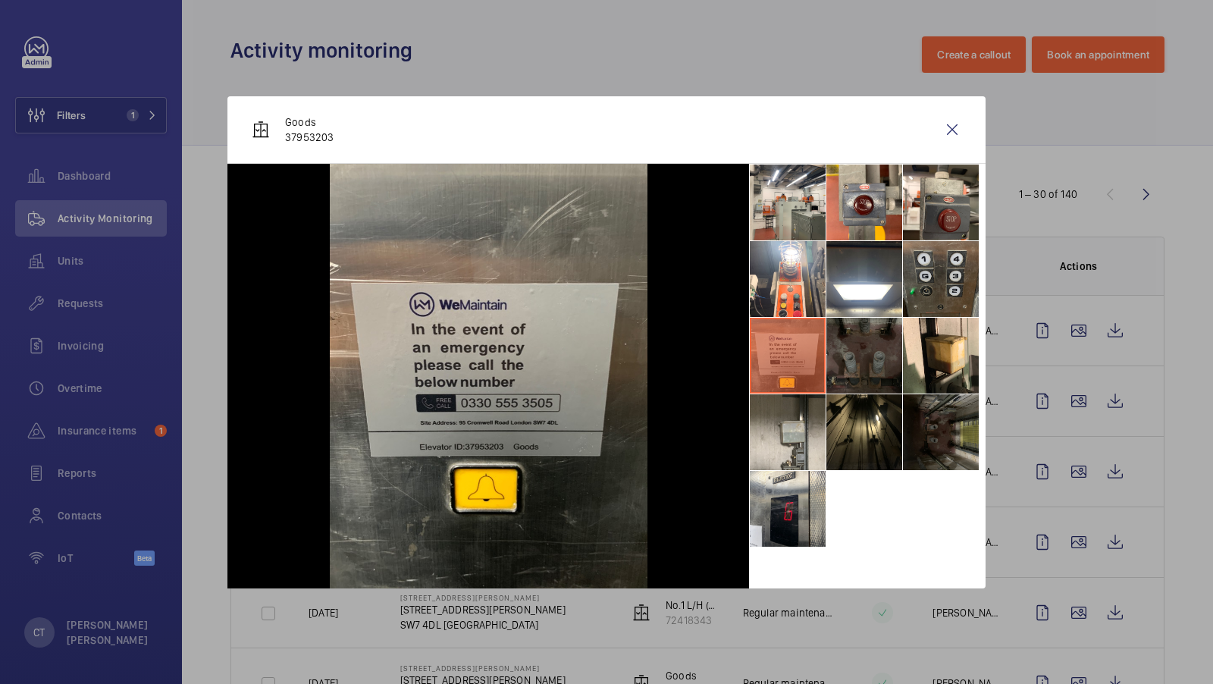
click at [938, 263] on li at bounding box center [941, 279] width 76 height 76
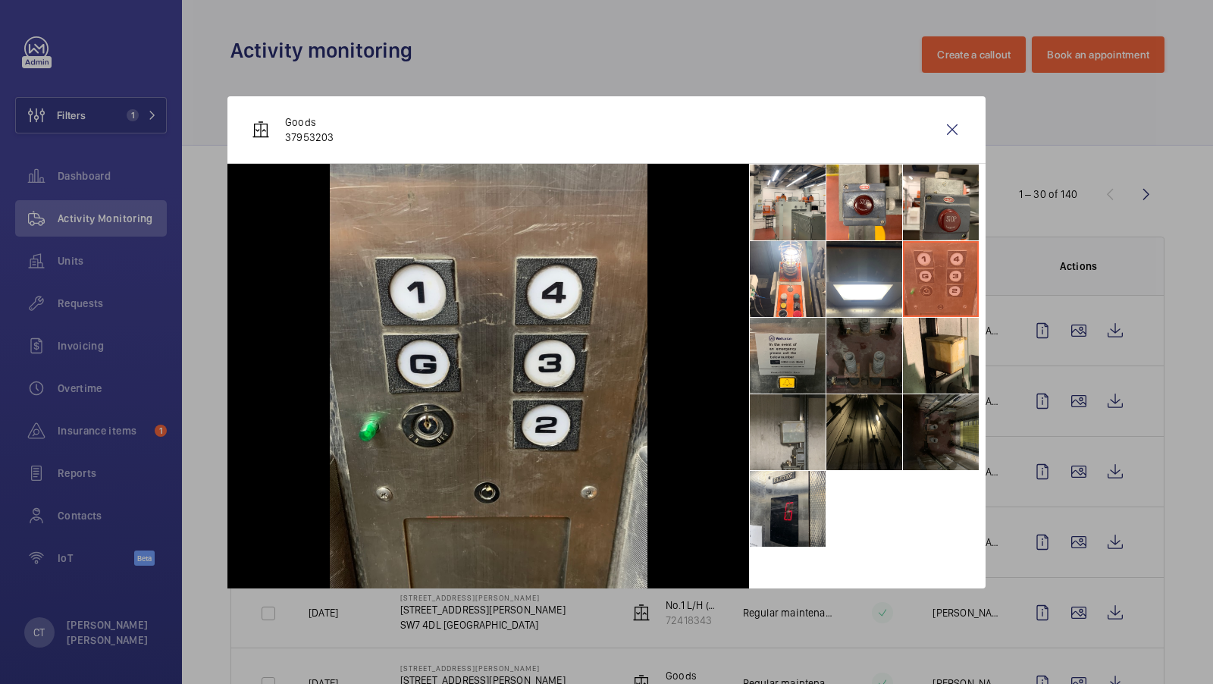
click at [798, 433] on li at bounding box center [788, 432] width 76 height 76
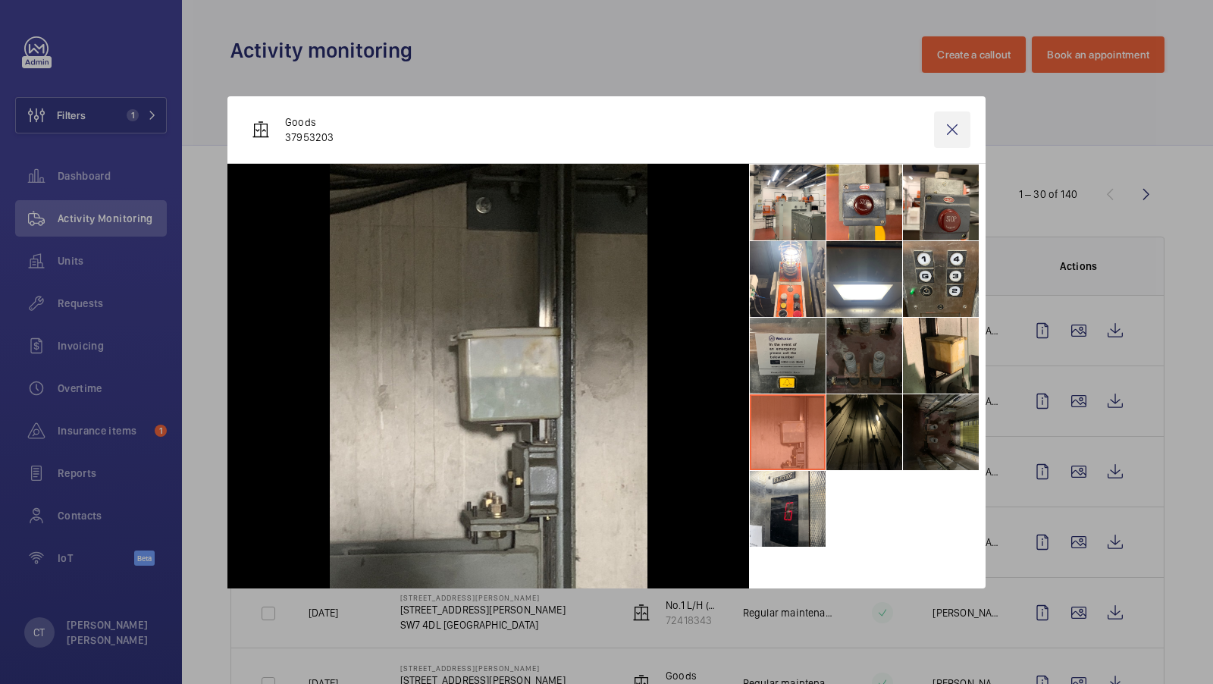
click at [958, 130] on wm-front-icon-button at bounding box center [952, 129] width 36 height 36
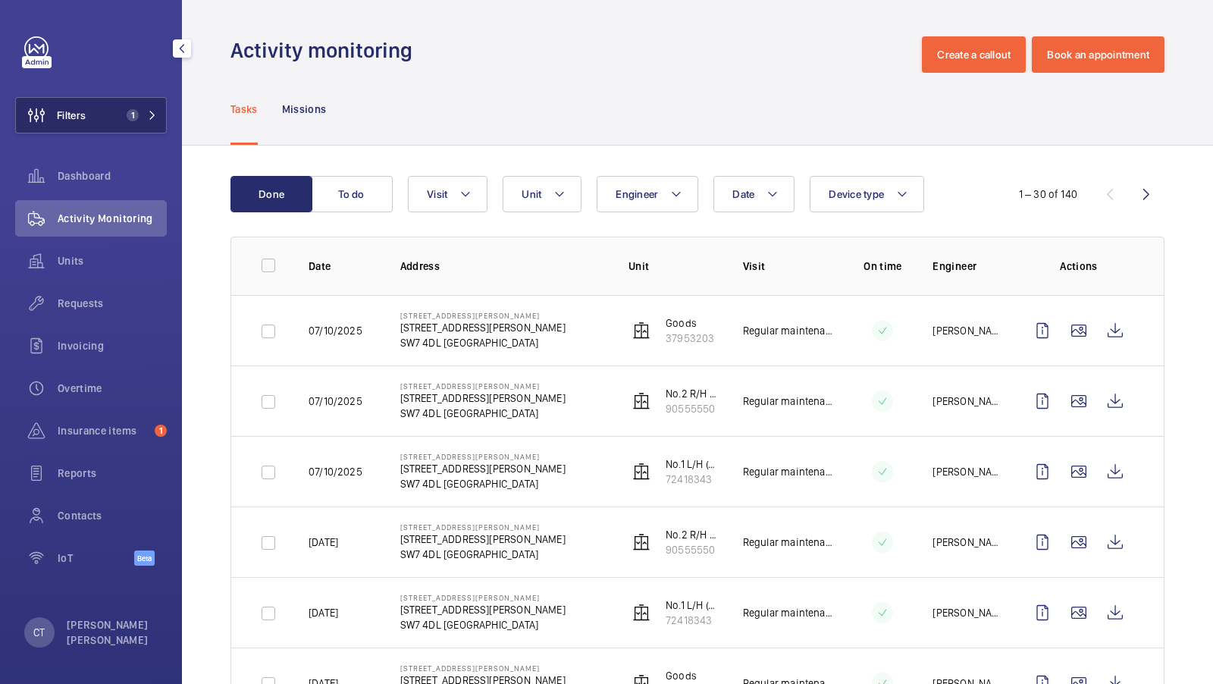
click at [132, 109] on span "1" at bounding box center [133, 115] width 12 height 12
click at [136, 114] on span "1" at bounding box center [133, 115] width 12 height 12
click at [130, 124] on button "Filters 1" at bounding box center [91, 115] width 152 height 36
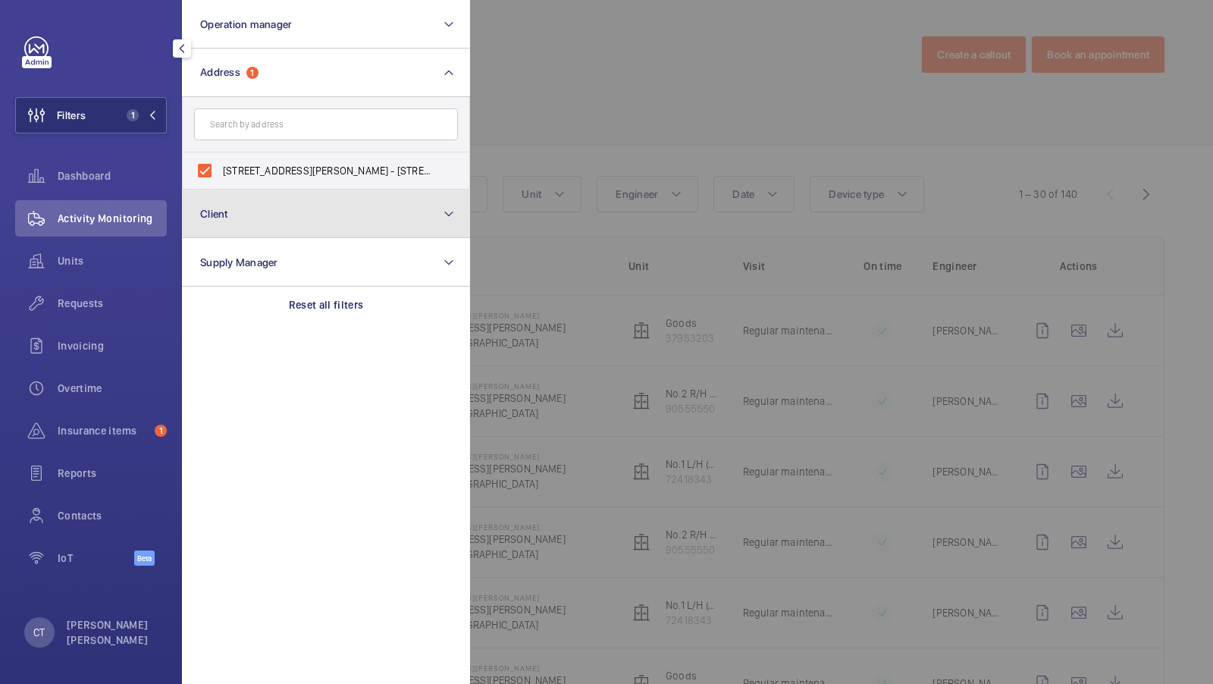
click at [314, 194] on button "Client" at bounding box center [326, 214] width 288 height 49
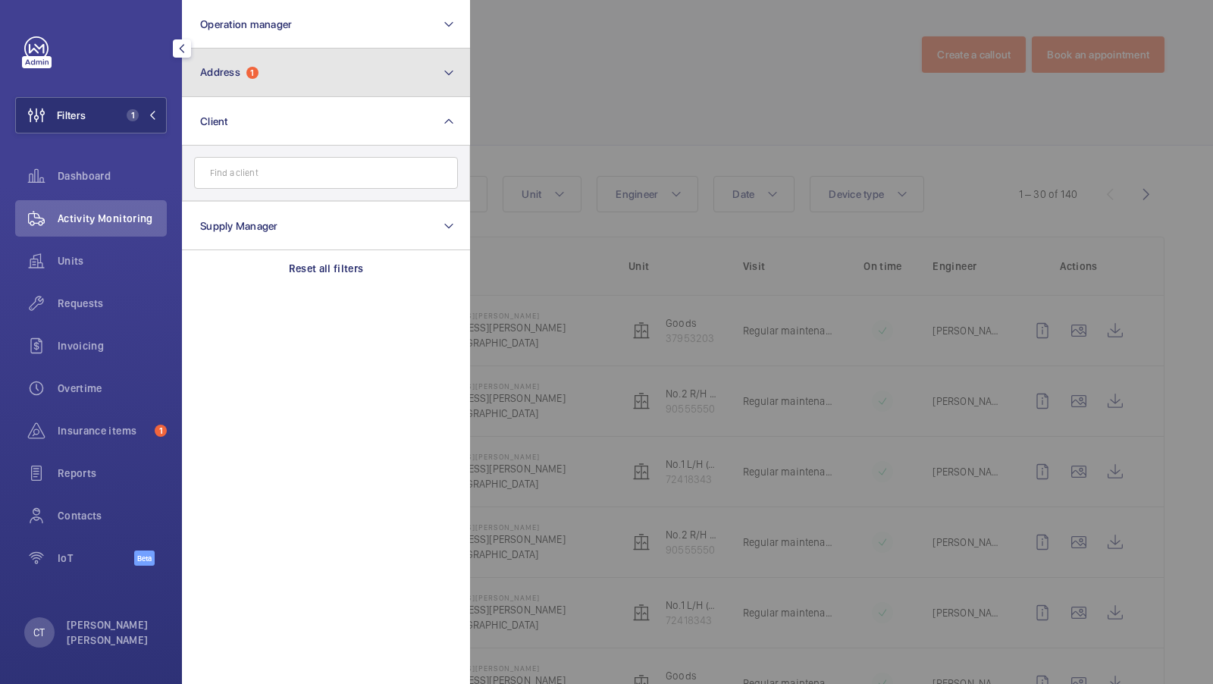
click at [287, 86] on button "Address 1" at bounding box center [326, 73] width 288 height 49
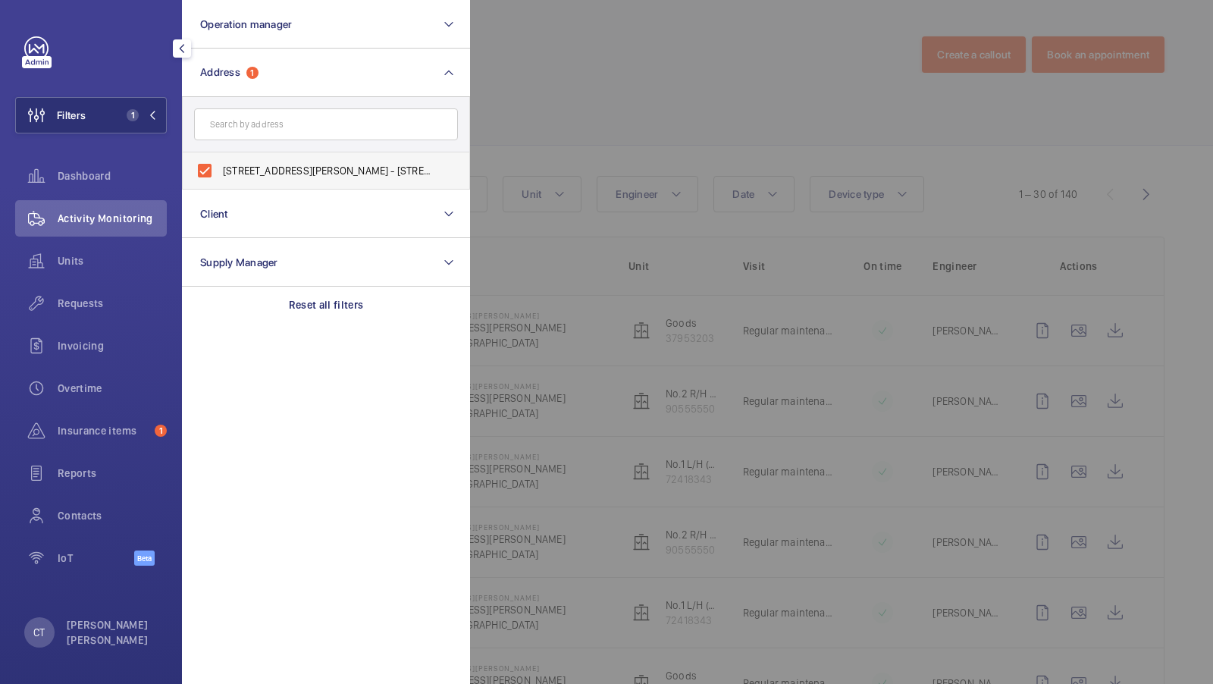
click at [276, 167] on span "95 Cromwell Road London SW7 4DL - 95 Cromwell Road, LONDON SW7 4DL" at bounding box center [327, 170] width 209 height 15
click at [220, 167] on input "95 Cromwell Road London SW7 4DL - 95 Cromwell Road, LONDON SW7 4DL" at bounding box center [205, 170] width 30 height 30
checkbox input "false"
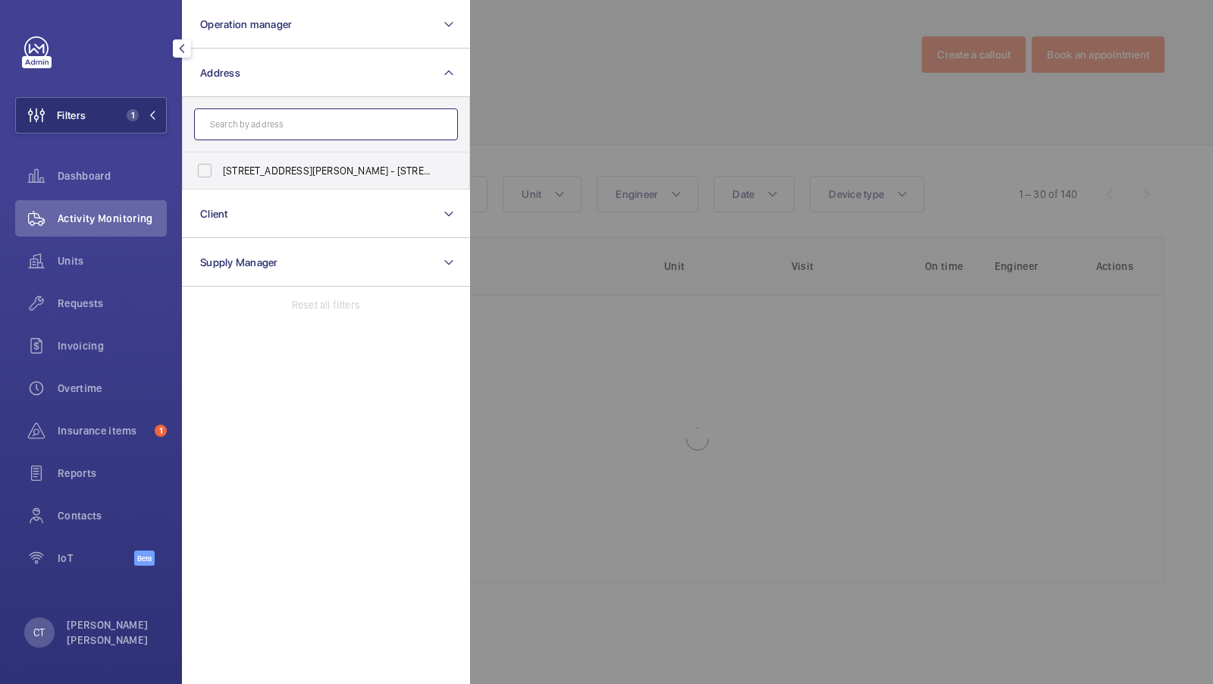
click at [261, 122] on input "text" at bounding box center [326, 124] width 264 height 32
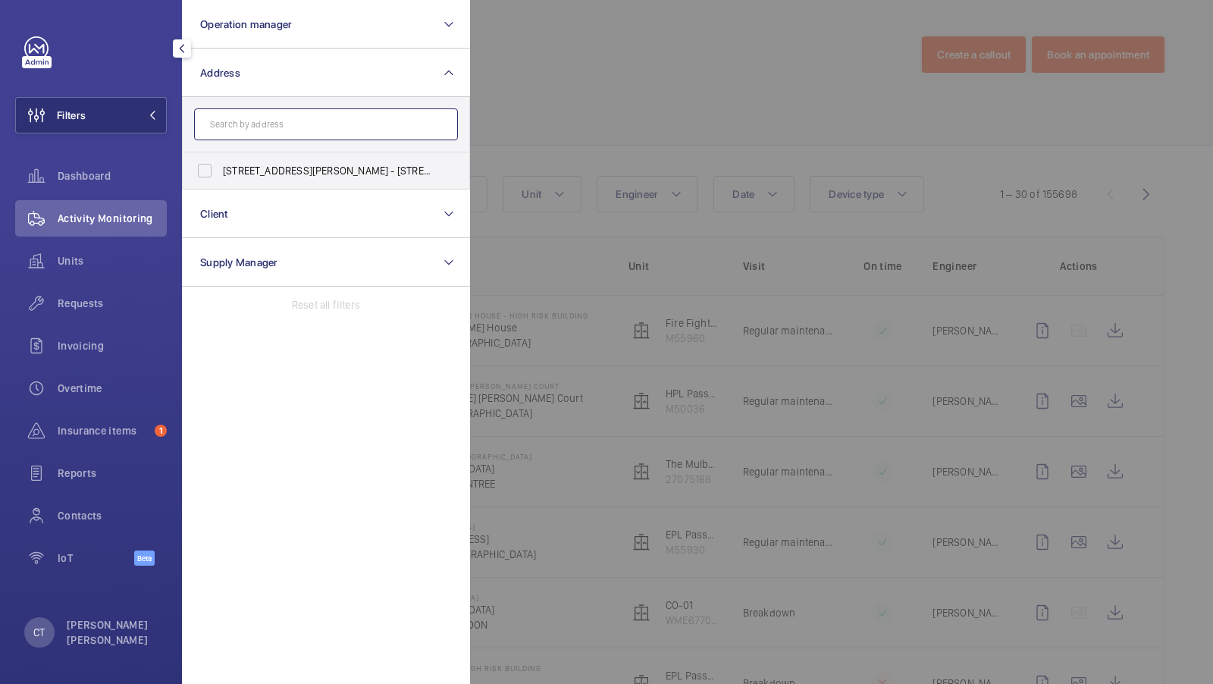
click at [256, 123] on input "text" at bounding box center [326, 124] width 264 height 32
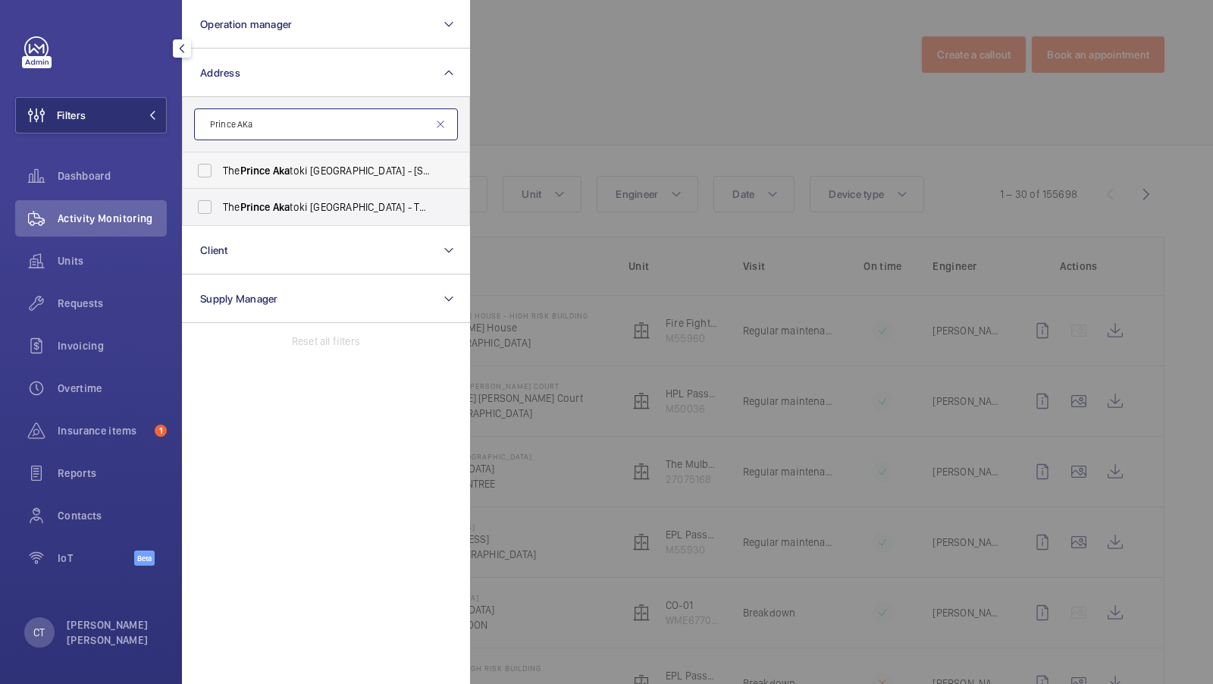
type input "Prince AKa"
click at [237, 166] on span "The Prince Aka toki London - 50 Great Cumberland Pl, Marble Arch, LONDON W1H 7FD" at bounding box center [327, 170] width 209 height 15
click at [220, 166] on input "The Prince Aka toki London - 50 Great Cumberland Pl, Marble Arch, LONDON W1H 7FD" at bounding box center [205, 170] width 30 height 30
checkbox input "true"
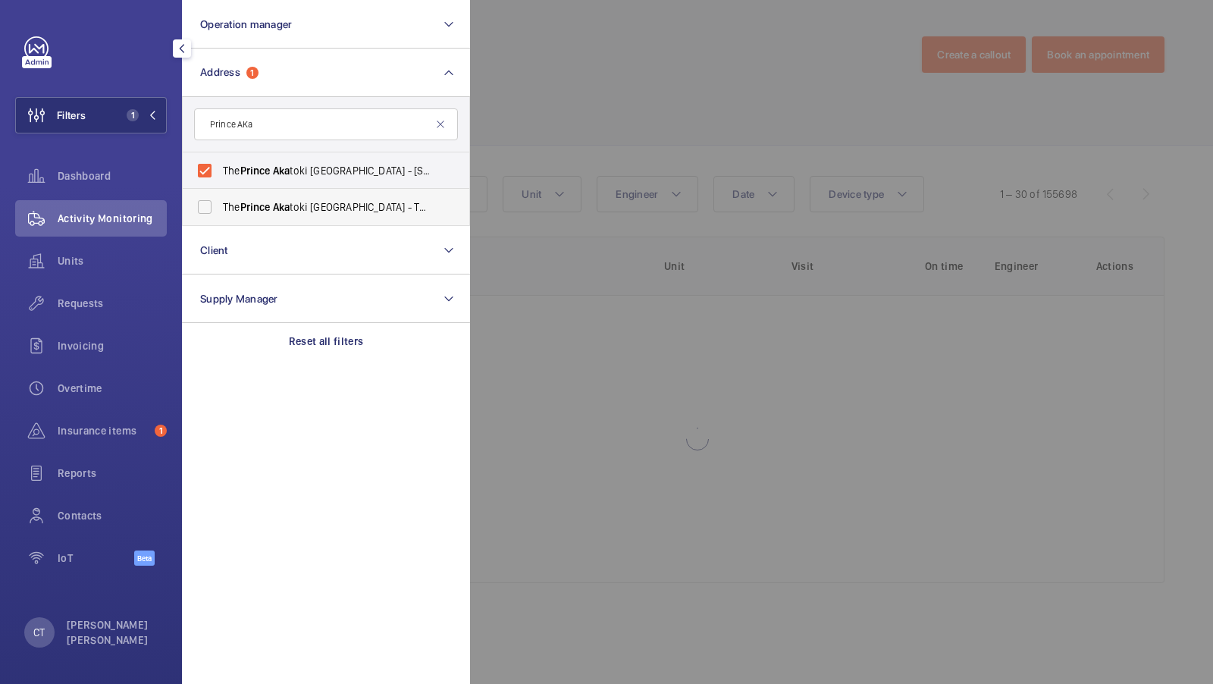
click at [224, 215] on label "The Prince Aka toki London - The Prince Aka toki London, LONDON W1H 7FD" at bounding box center [315, 207] width 264 height 36
click at [220, 215] on input "The Prince Aka toki London - The Prince Aka toki London, LONDON W1H 7FD" at bounding box center [205, 207] width 30 height 30
checkbox input "true"
click at [130, 109] on span "2" at bounding box center [133, 115] width 12 height 12
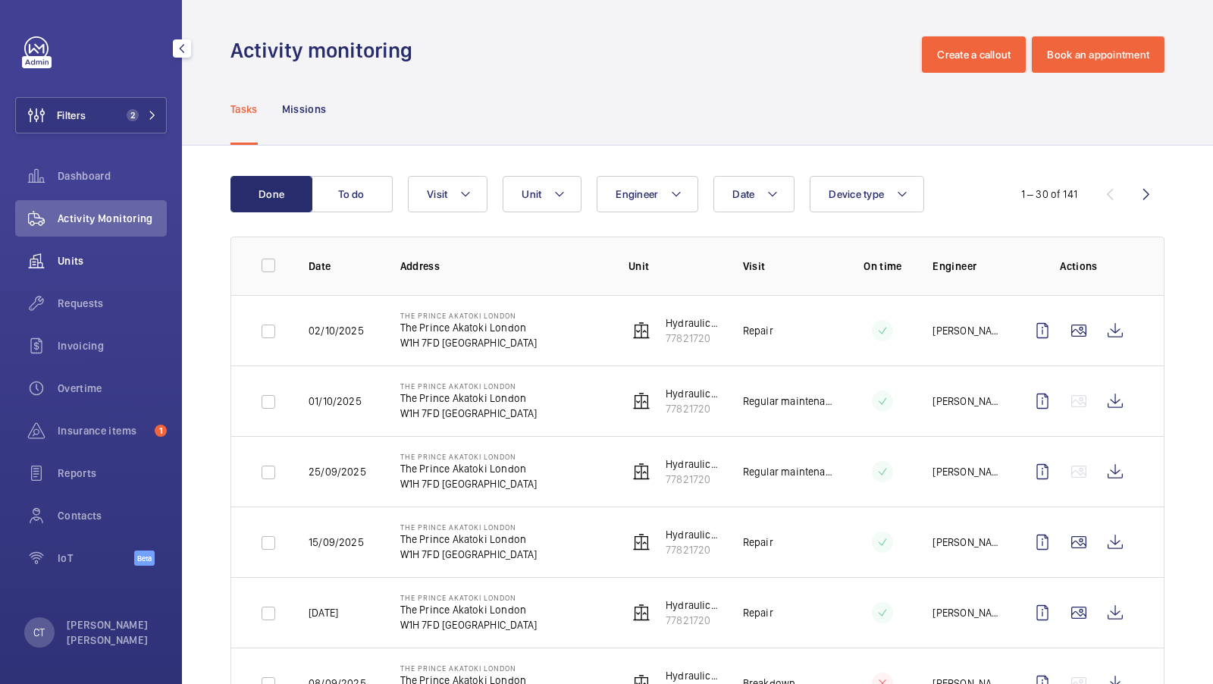
click at [78, 265] on span "Units" at bounding box center [112, 260] width 109 height 15
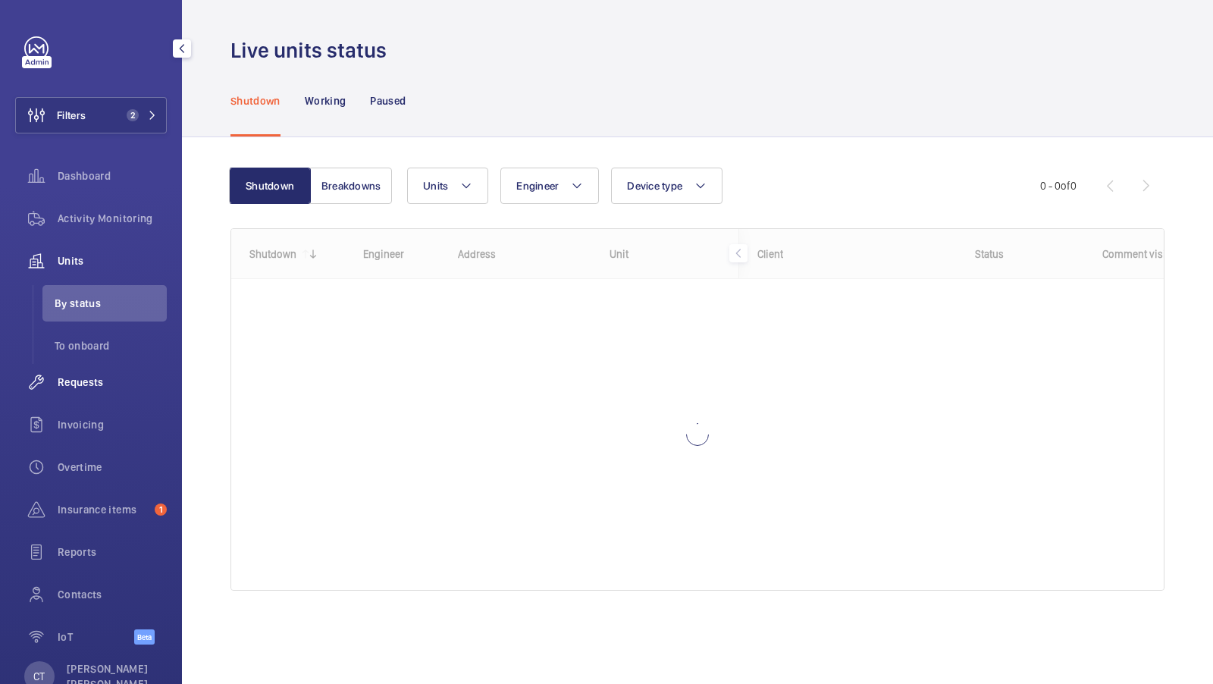
click at [80, 382] on span "Requests" at bounding box center [112, 382] width 109 height 15
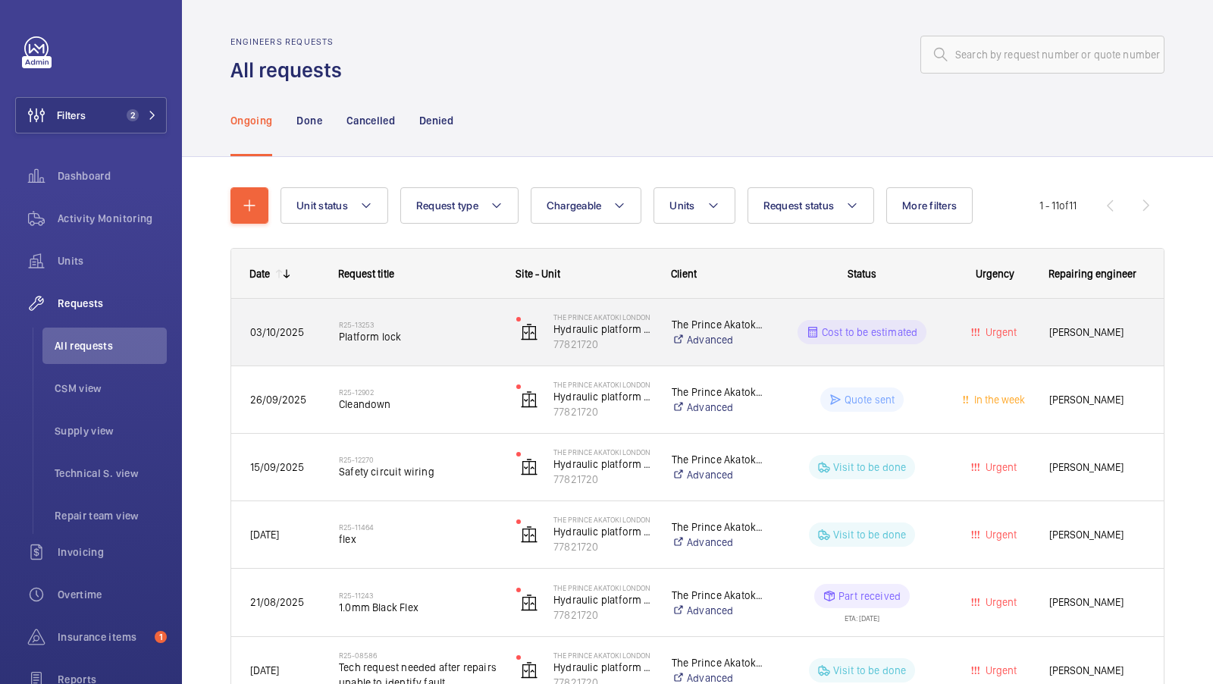
click at [394, 329] on span "Platform lock" at bounding box center [418, 336] width 158 height 15
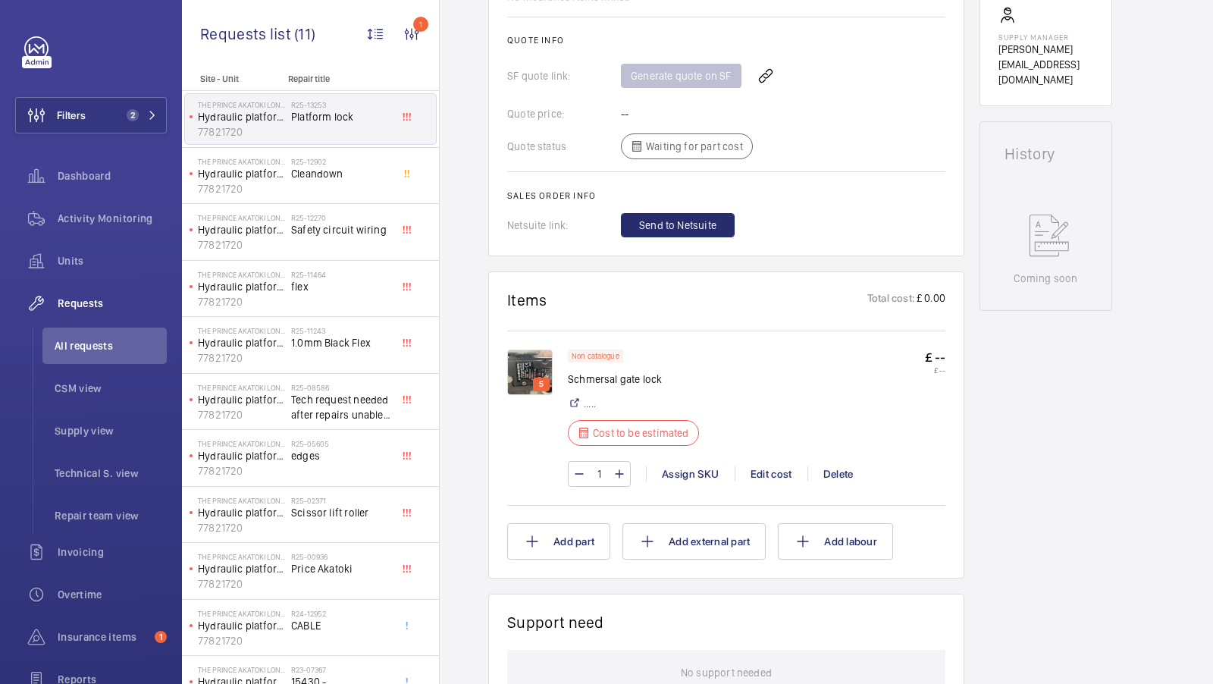
scroll to position [688, 0]
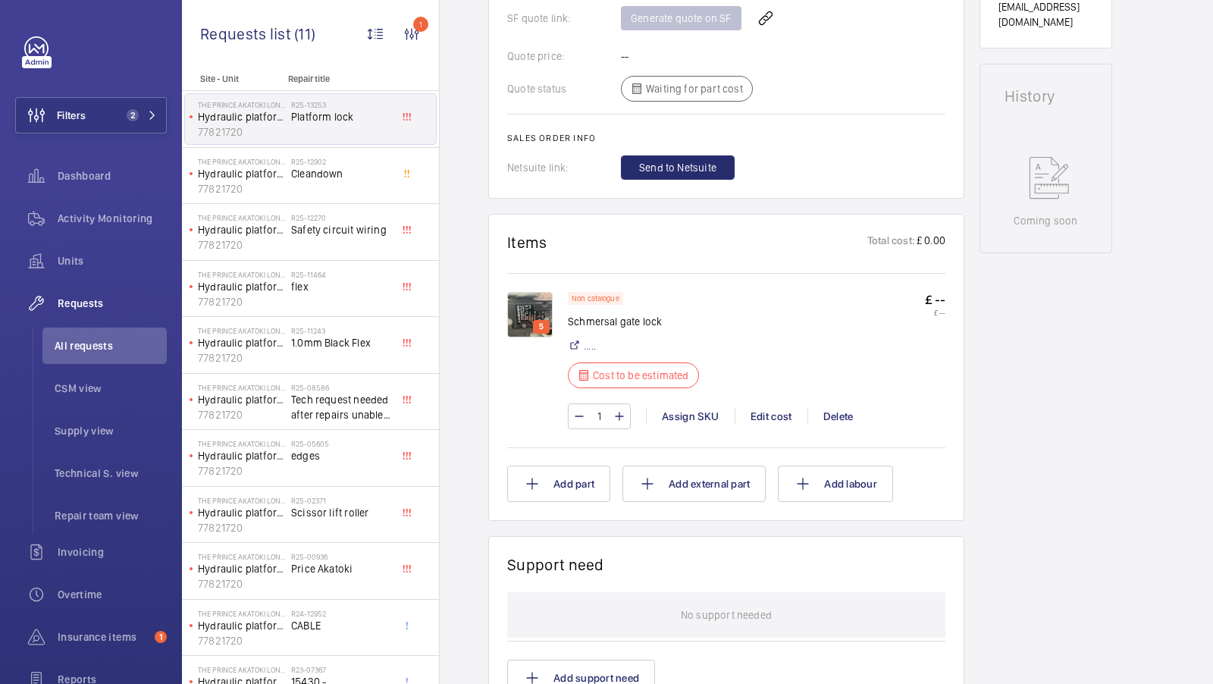
click at [524, 308] on img at bounding box center [529, 314] width 45 height 45
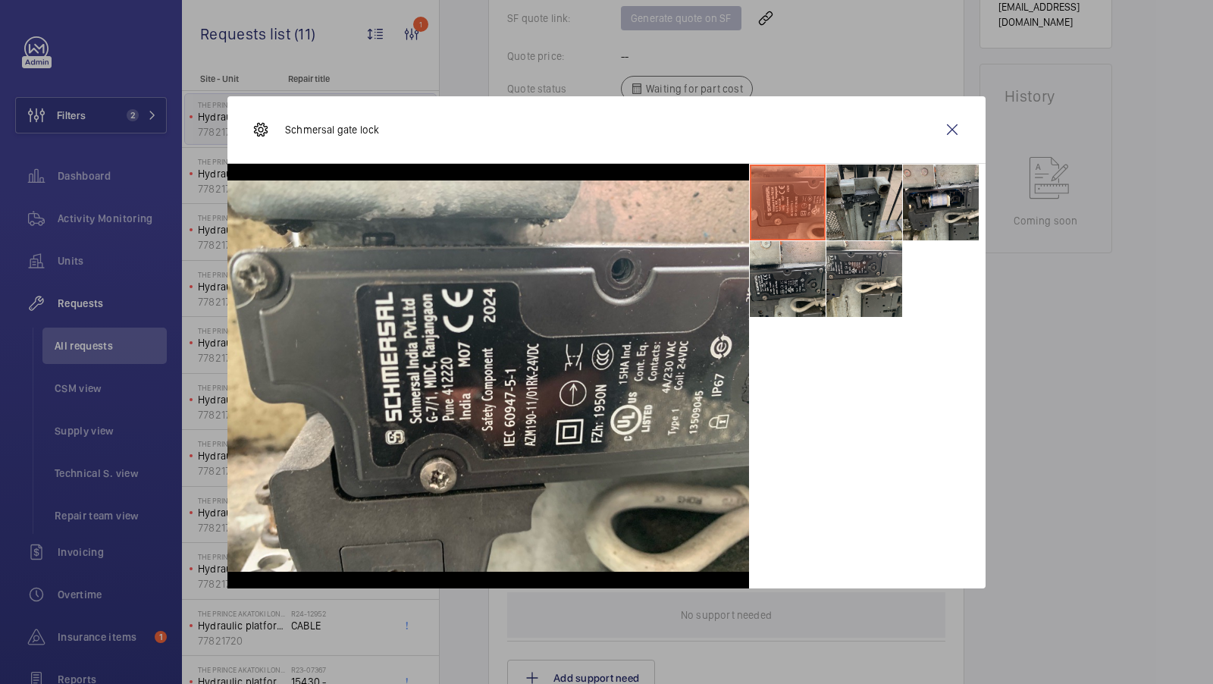
click at [878, 215] on li at bounding box center [864, 203] width 76 height 76
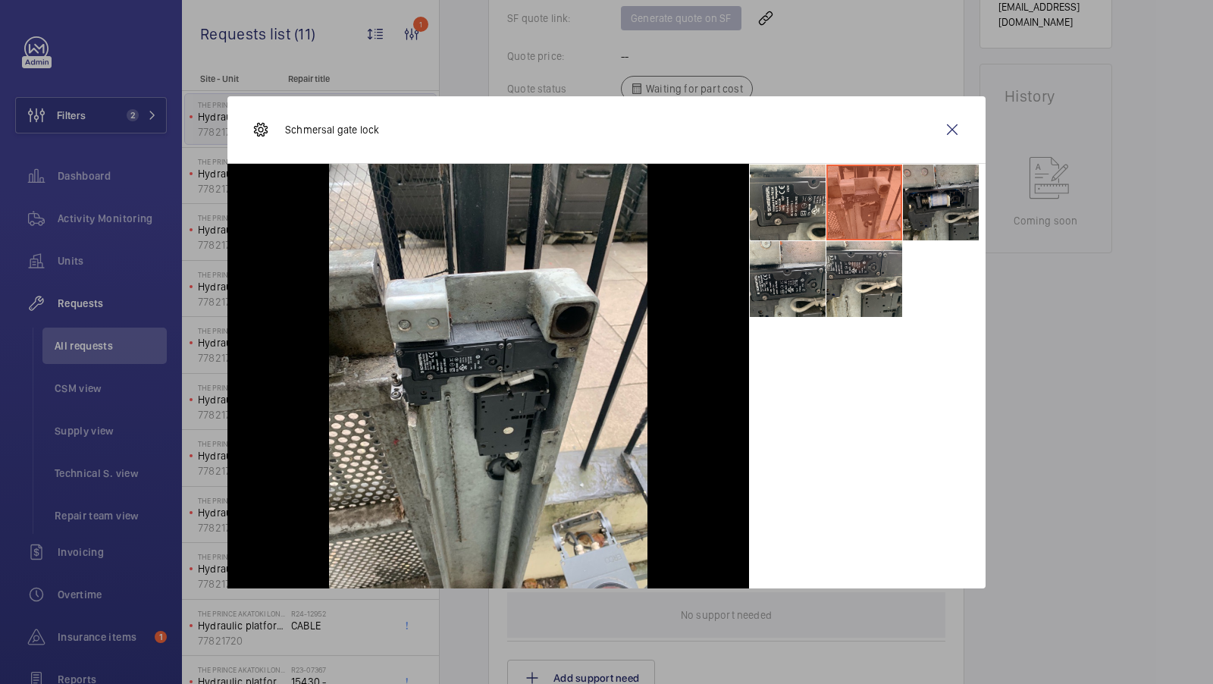
click at [939, 215] on li at bounding box center [941, 203] width 76 height 76
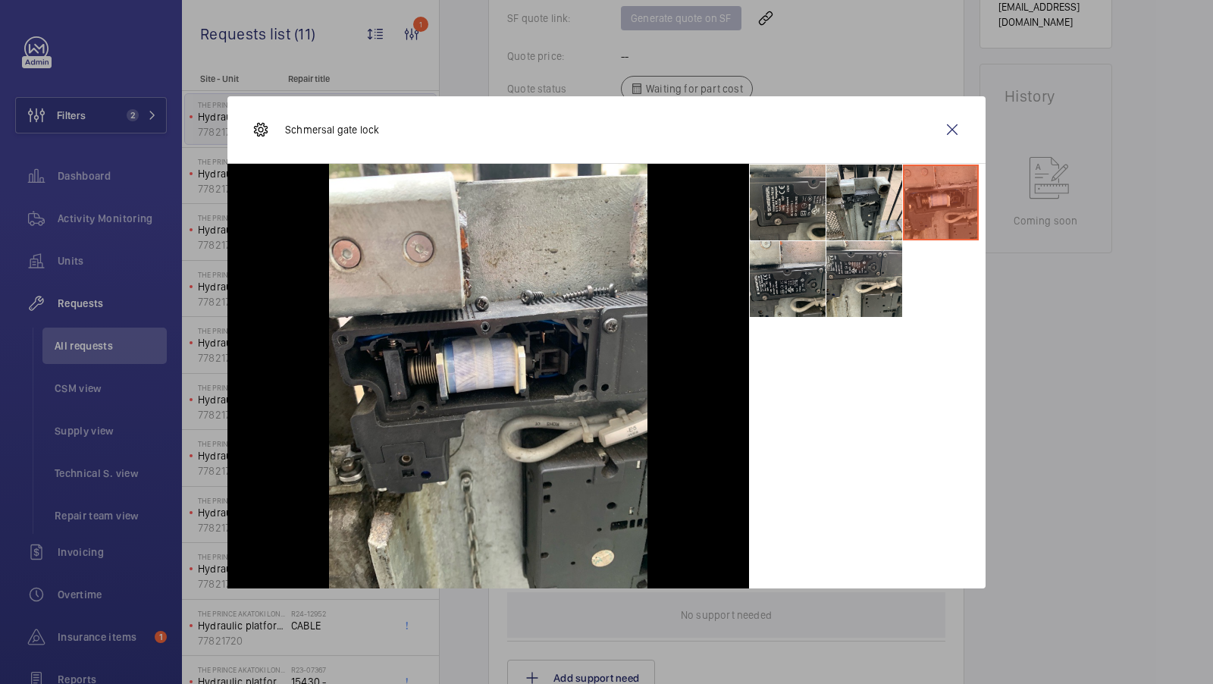
click at [810, 207] on li at bounding box center [788, 203] width 76 height 76
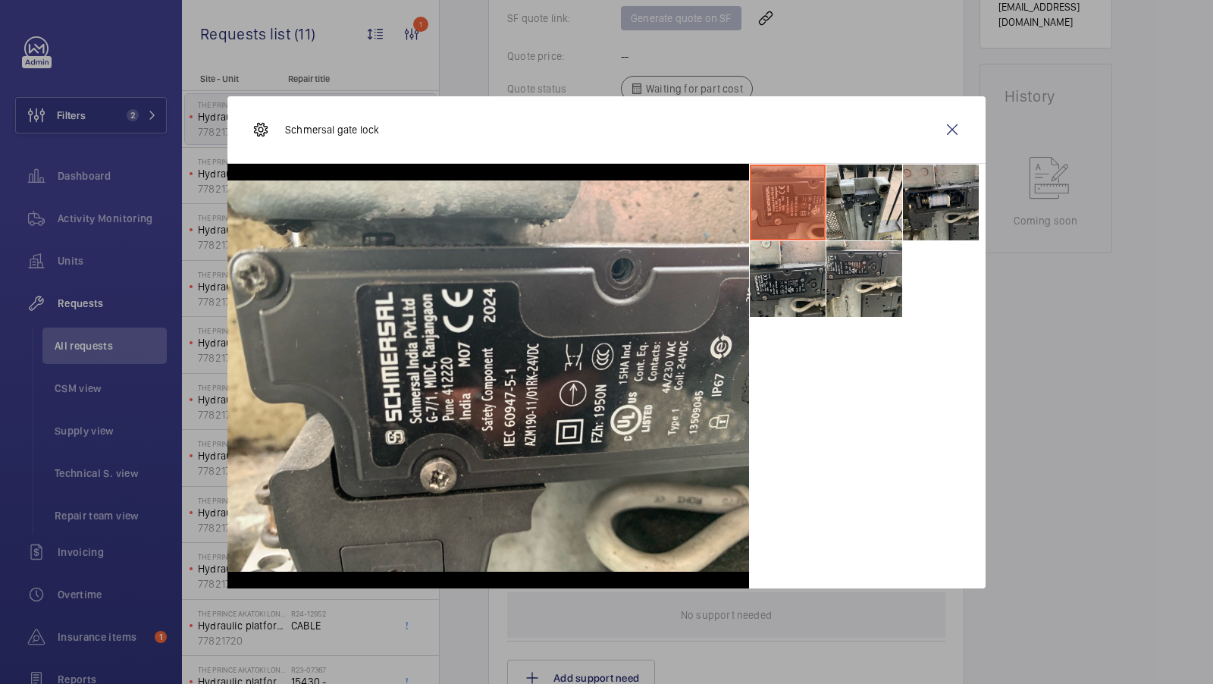
click at [945, 187] on li at bounding box center [941, 203] width 76 height 76
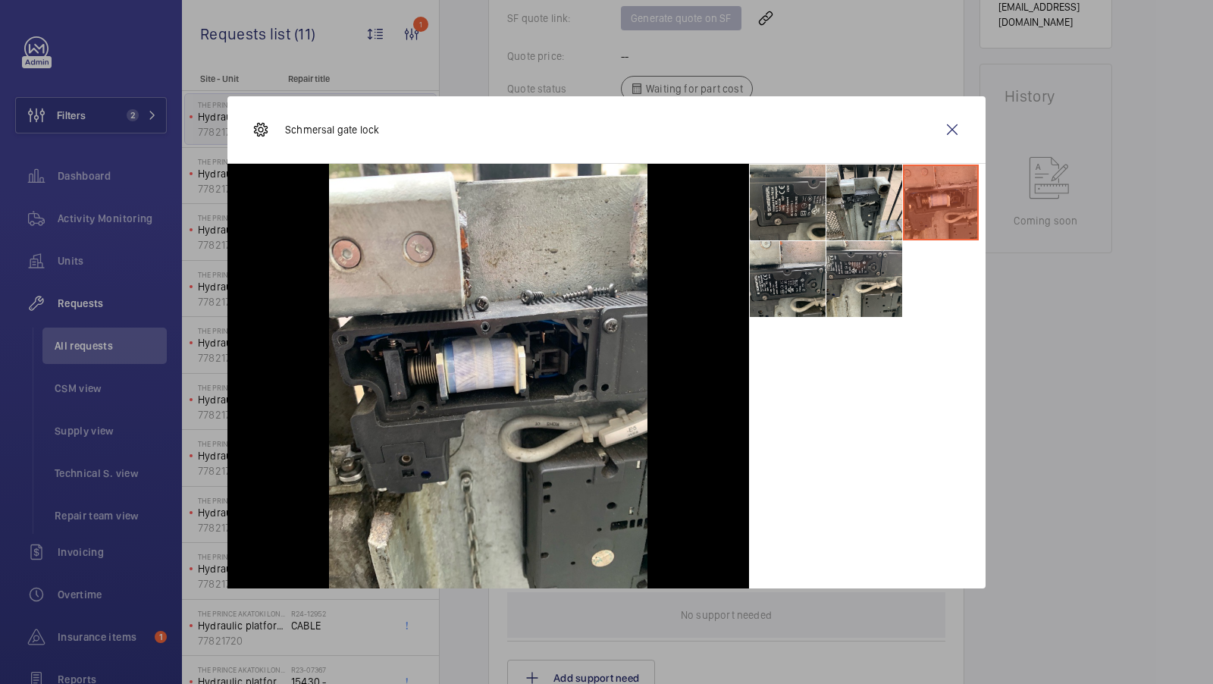
click at [792, 227] on li at bounding box center [788, 203] width 76 height 76
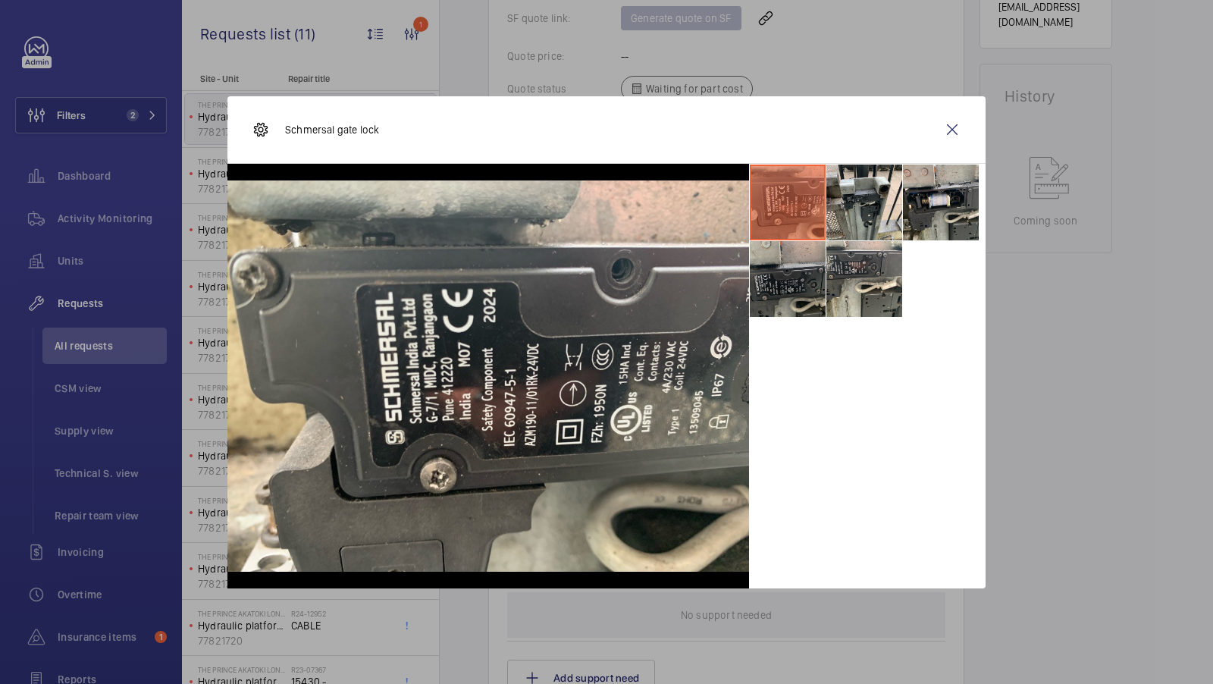
click at [793, 292] on li at bounding box center [788, 279] width 76 height 76
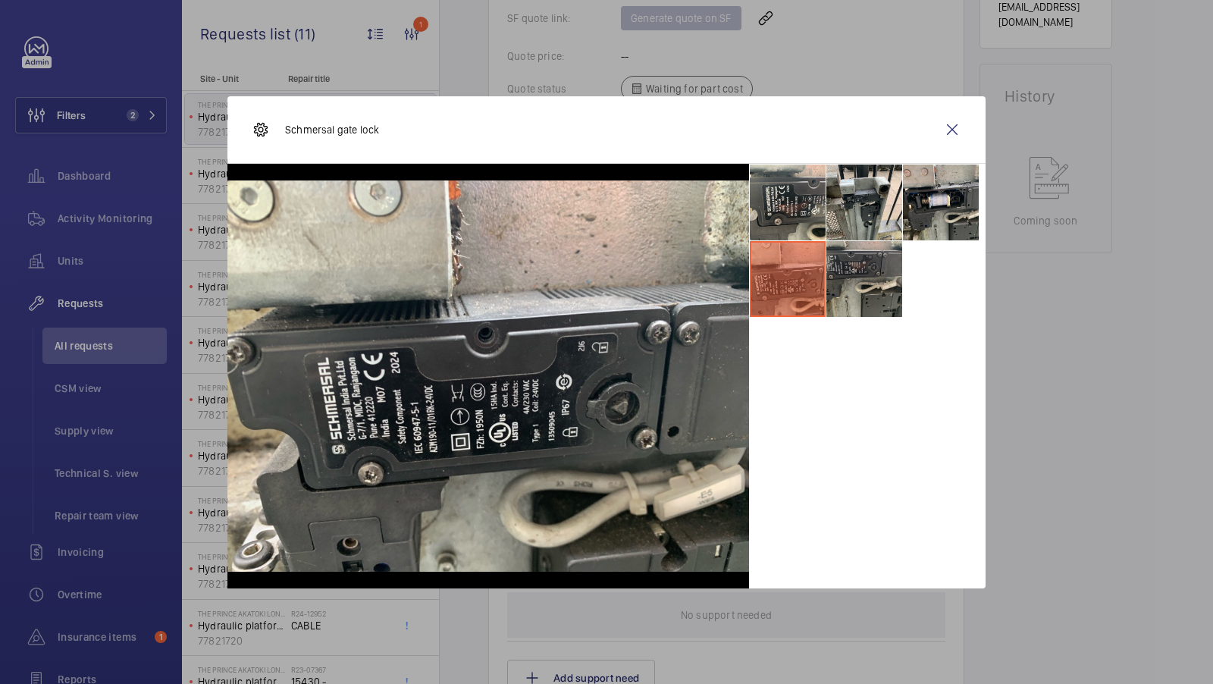
click at [861, 294] on li at bounding box center [864, 279] width 76 height 76
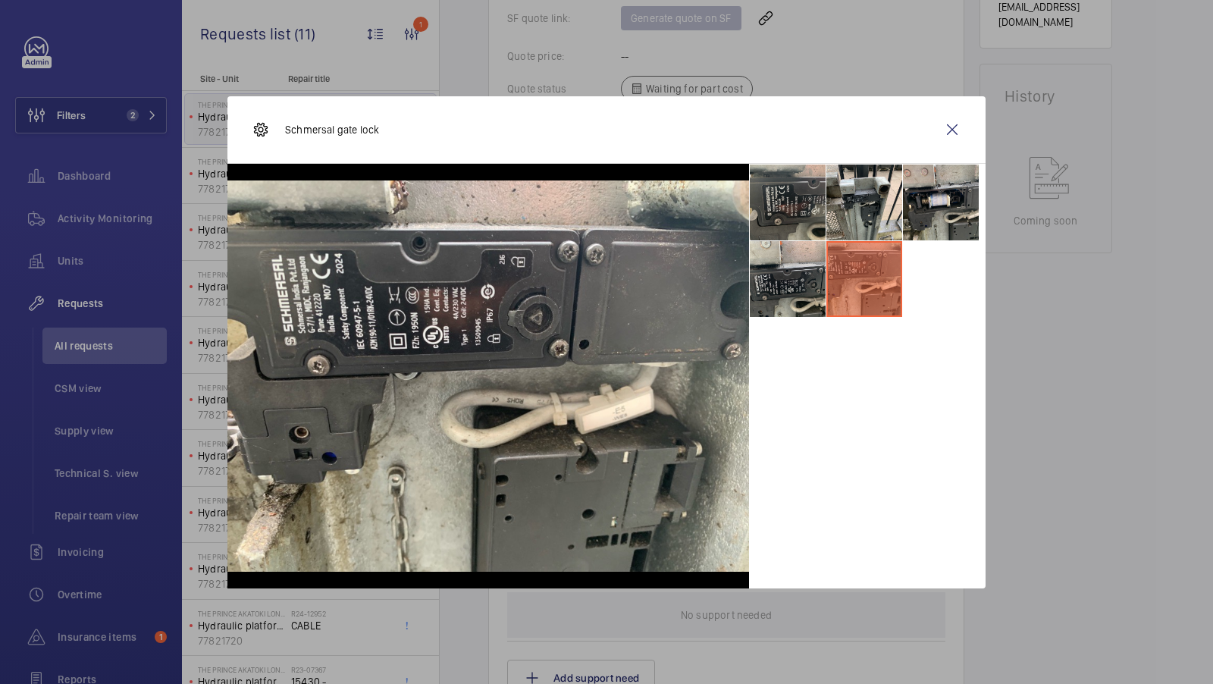
click at [789, 200] on li at bounding box center [788, 203] width 76 height 76
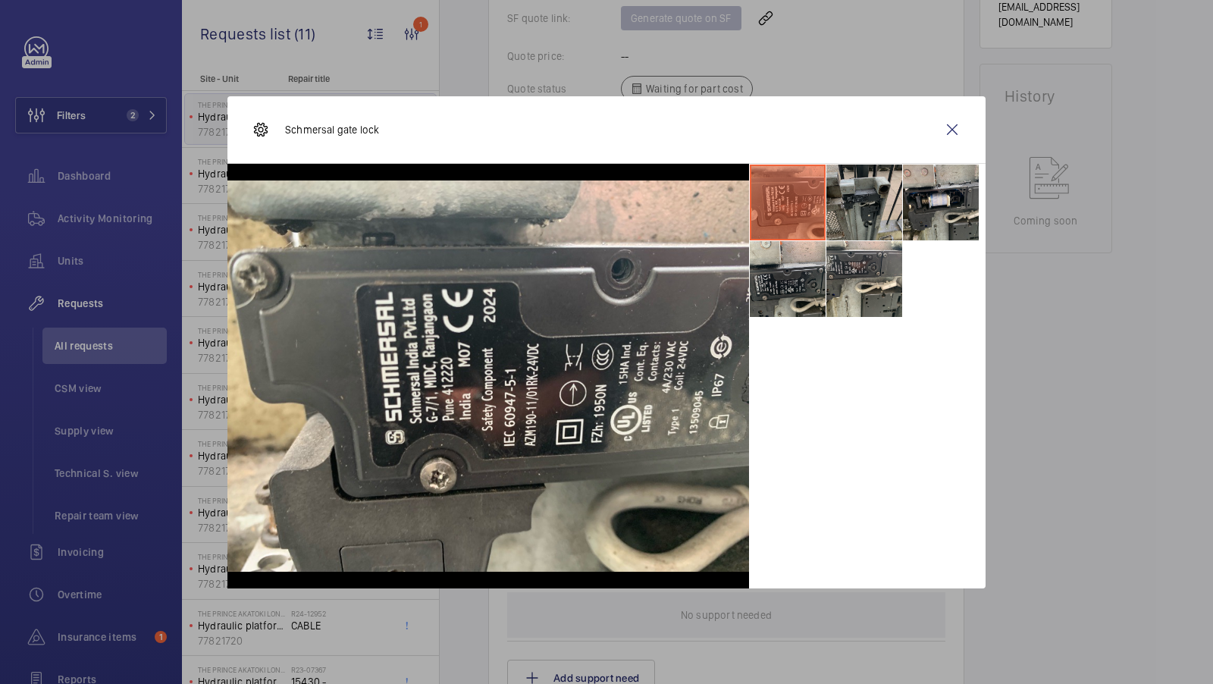
click at [865, 213] on li at bounding box center [864, 203] width 76 height 76
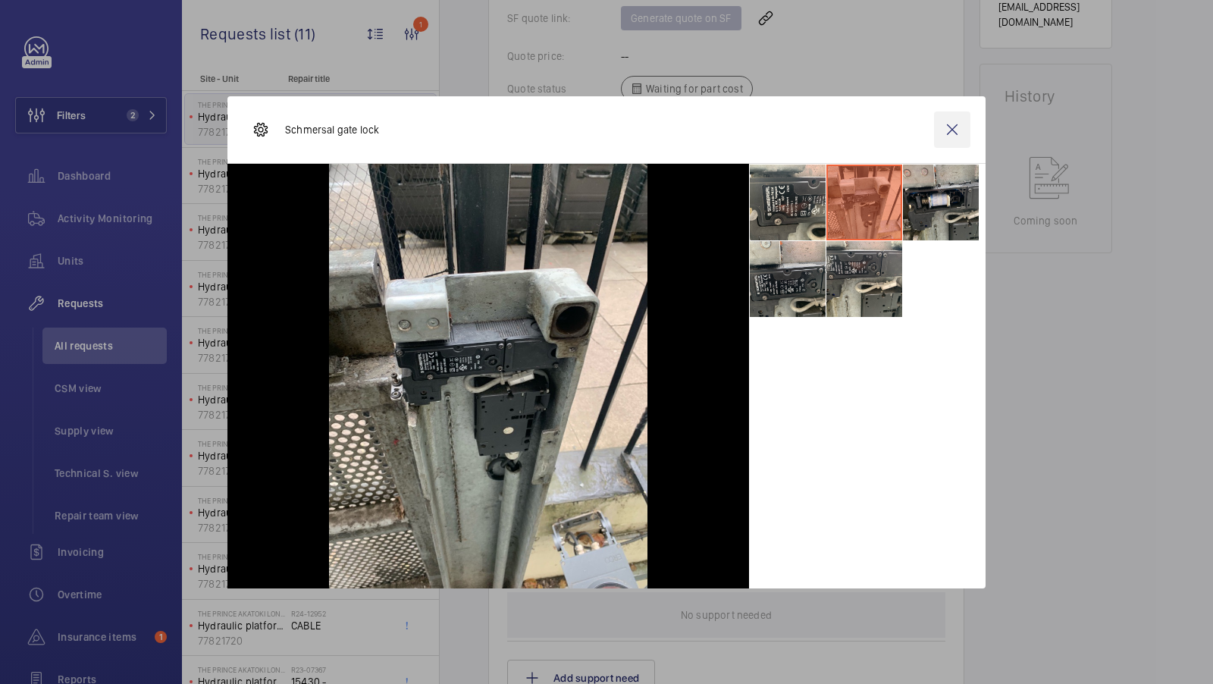
click at [951, 133] on wm-front-icon-button at bounding box center [952, 129] width 36 height 36
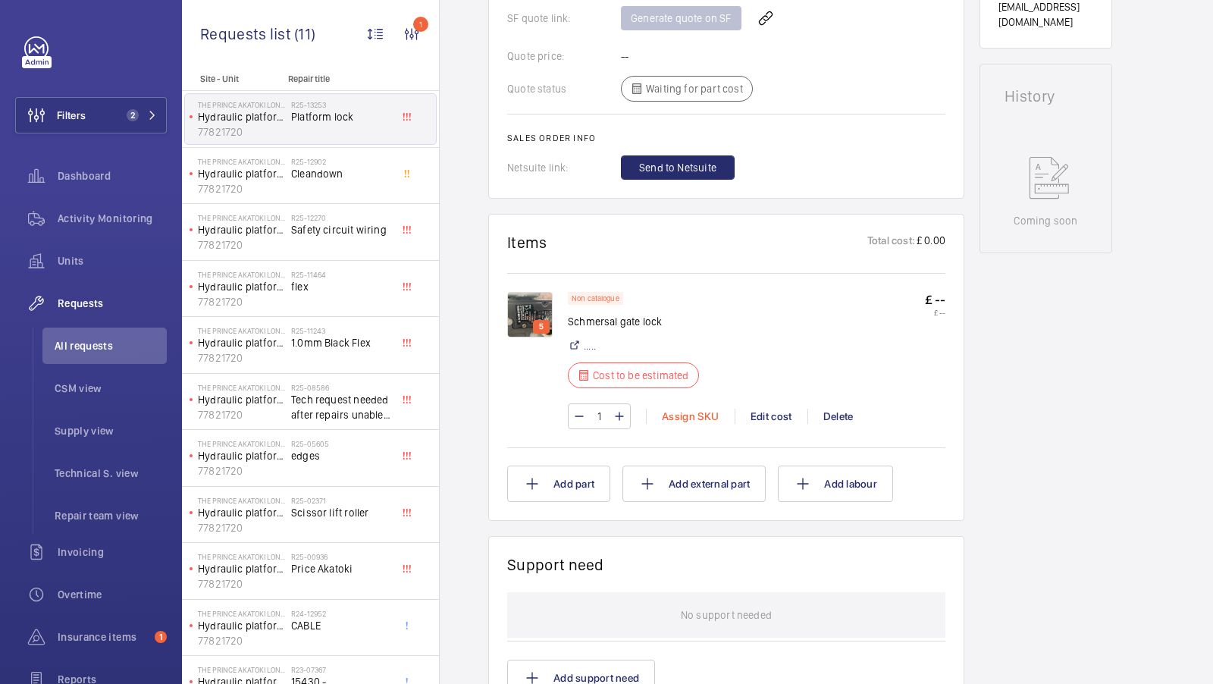
click at [691, 414] on div "Assign SKU" at bounding box center [690, 416] width 89 height 15
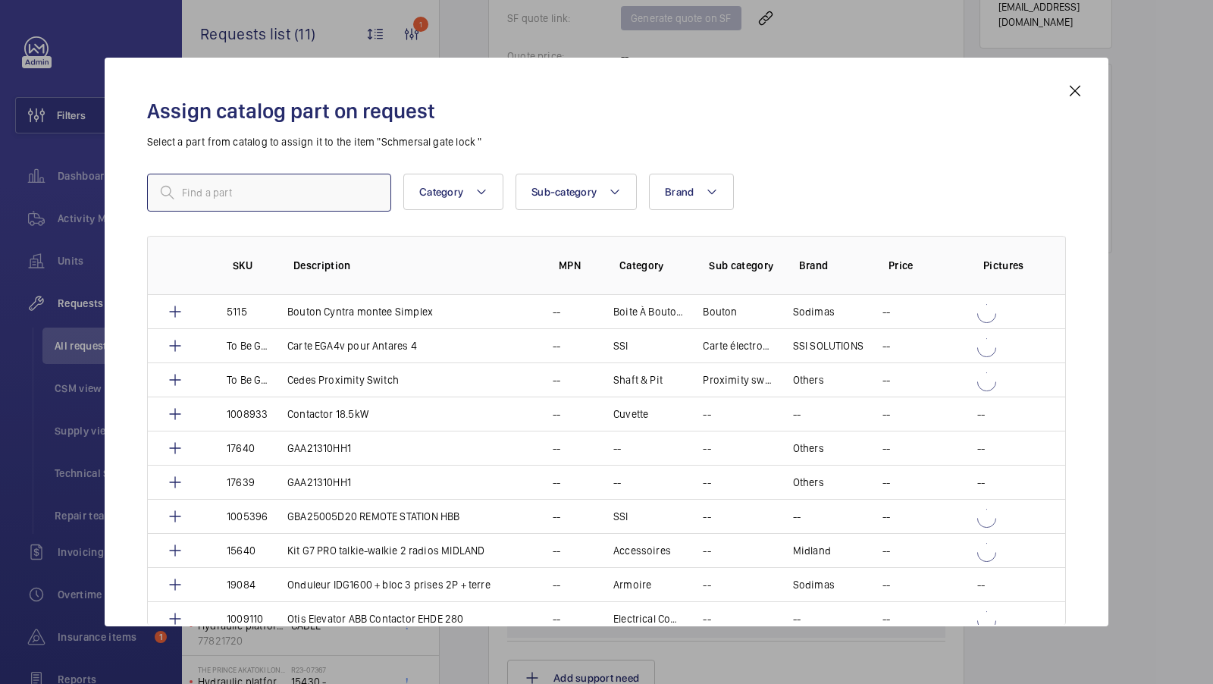
click at [270, 183] on input "text" at bounding box center [269, 193] width 244 height 38
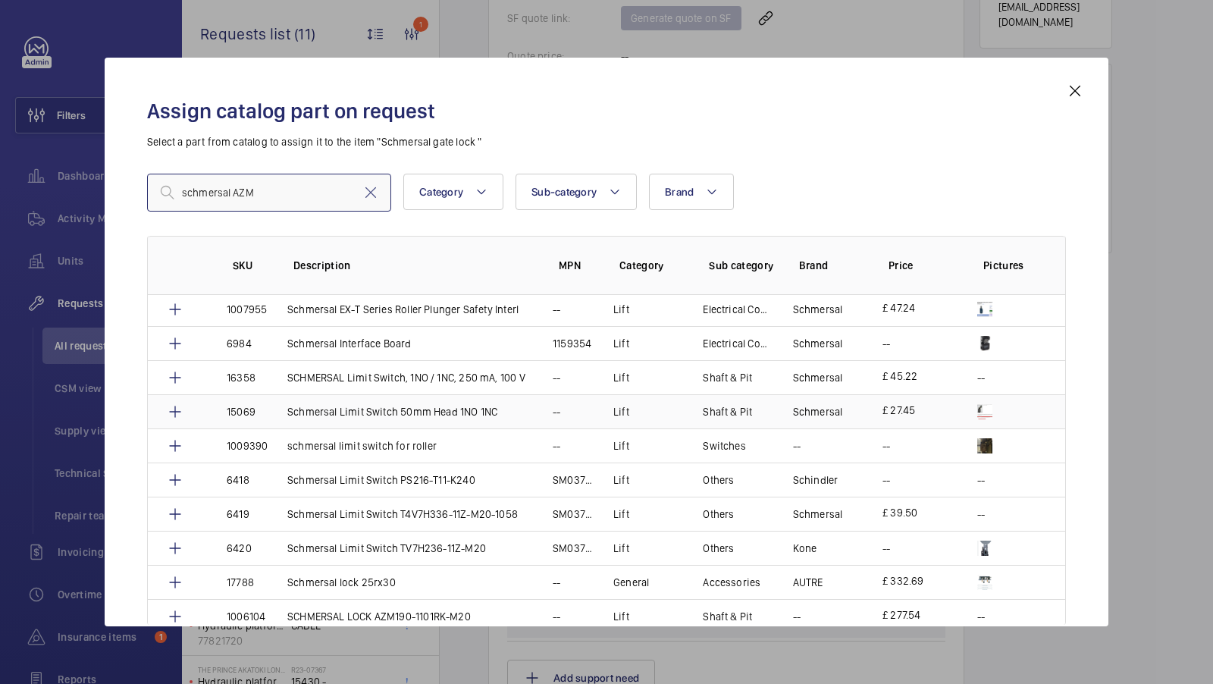
scroll to position [1285, 0]
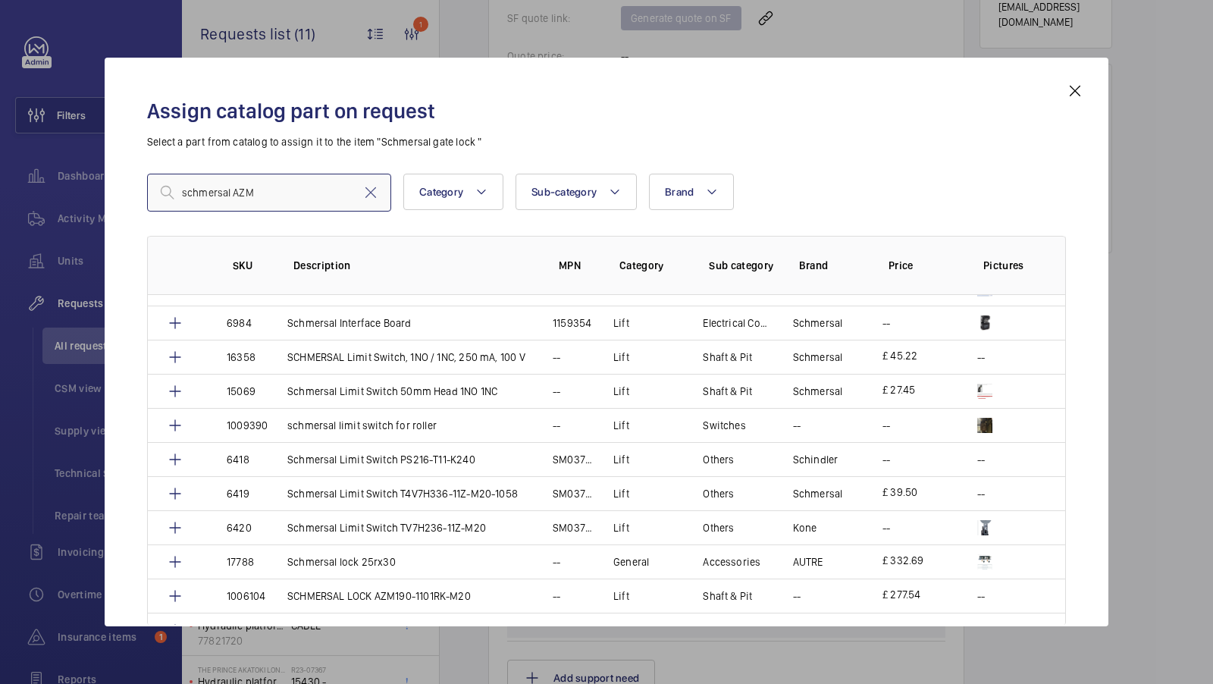
type input "schmersal AZM"
click at [255, 194] on input "schmersal AZM" at bounding box center [269, 193] width 244 height 38
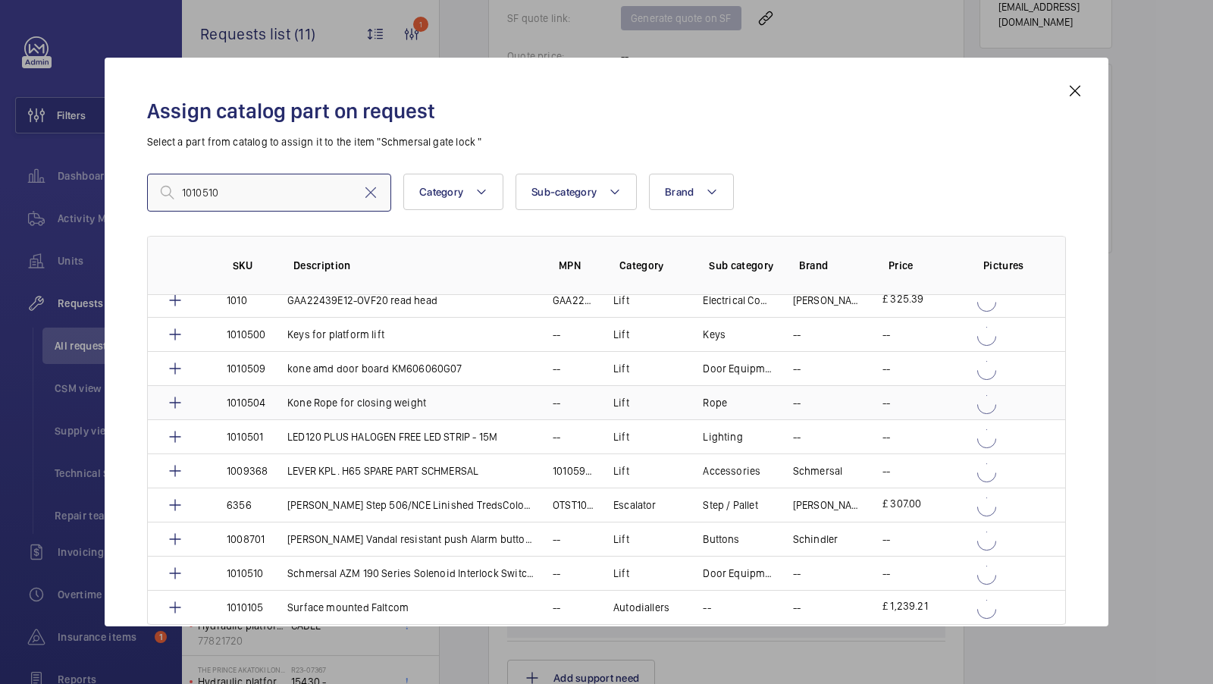
scroll to position [243, 0]
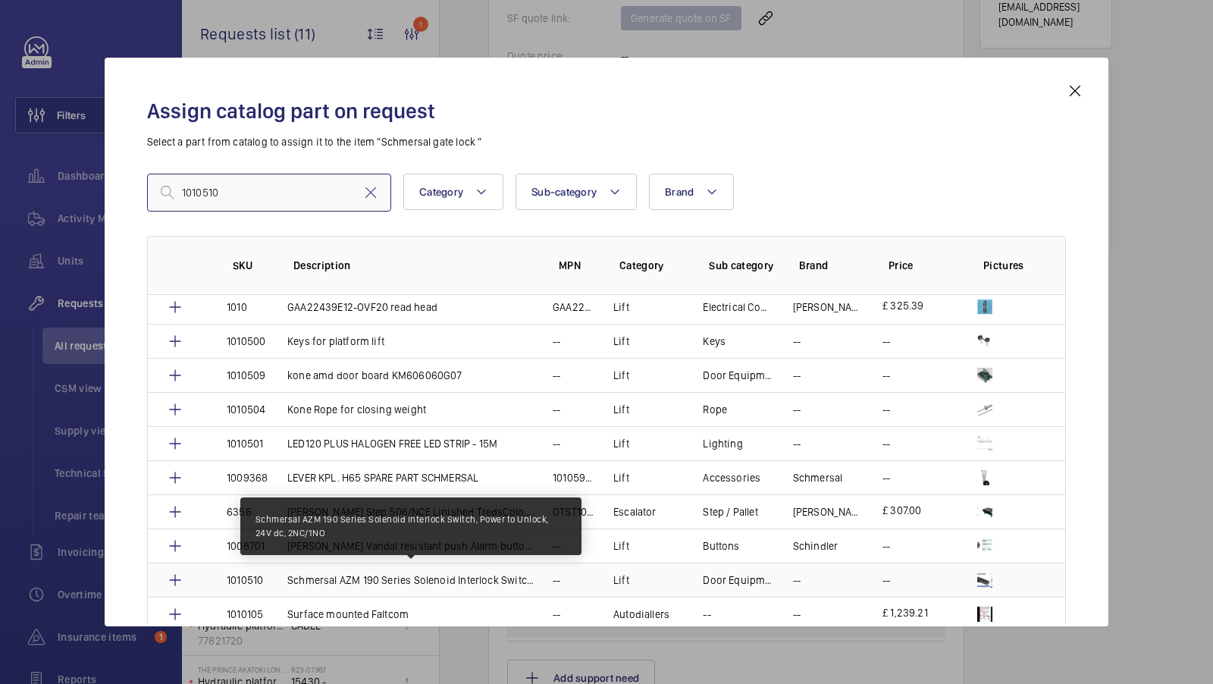
type input "1010510"
click at [451, 572] on p "Schmersal AZM 190 Series Solenoid Interlock Switch, Power to Unlock, 24V dc, 2N…" at bounding box center [410, 579] width 247 height 15
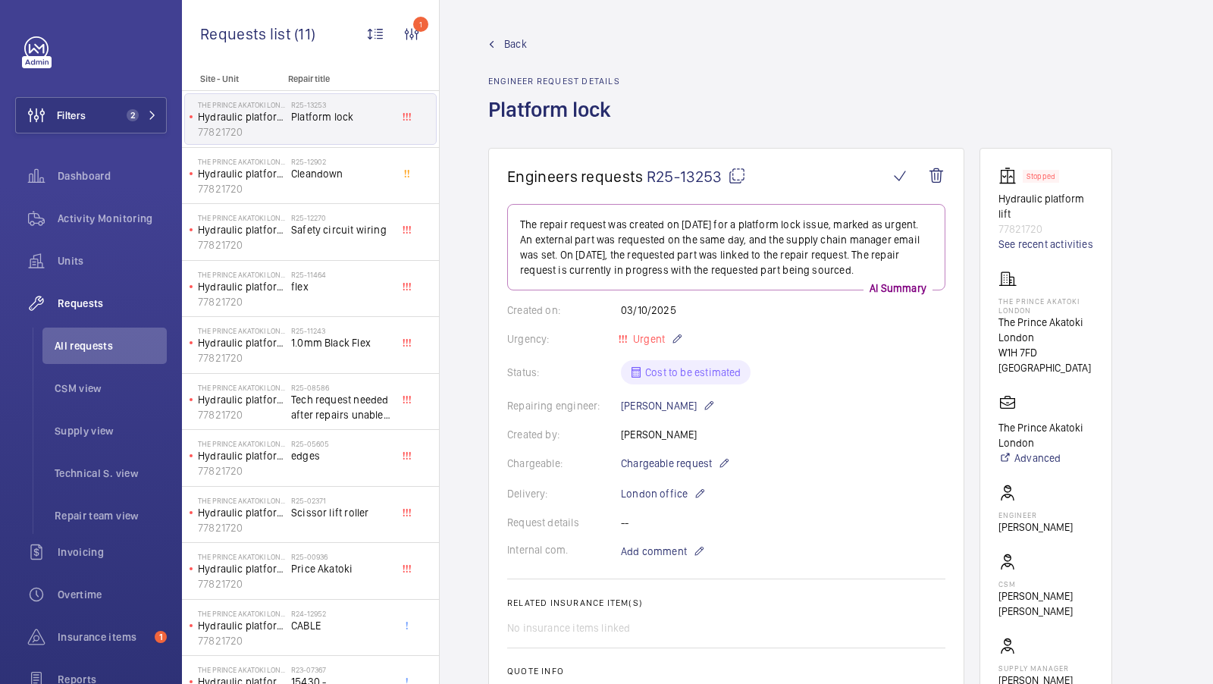
scroll to position [839, 0]
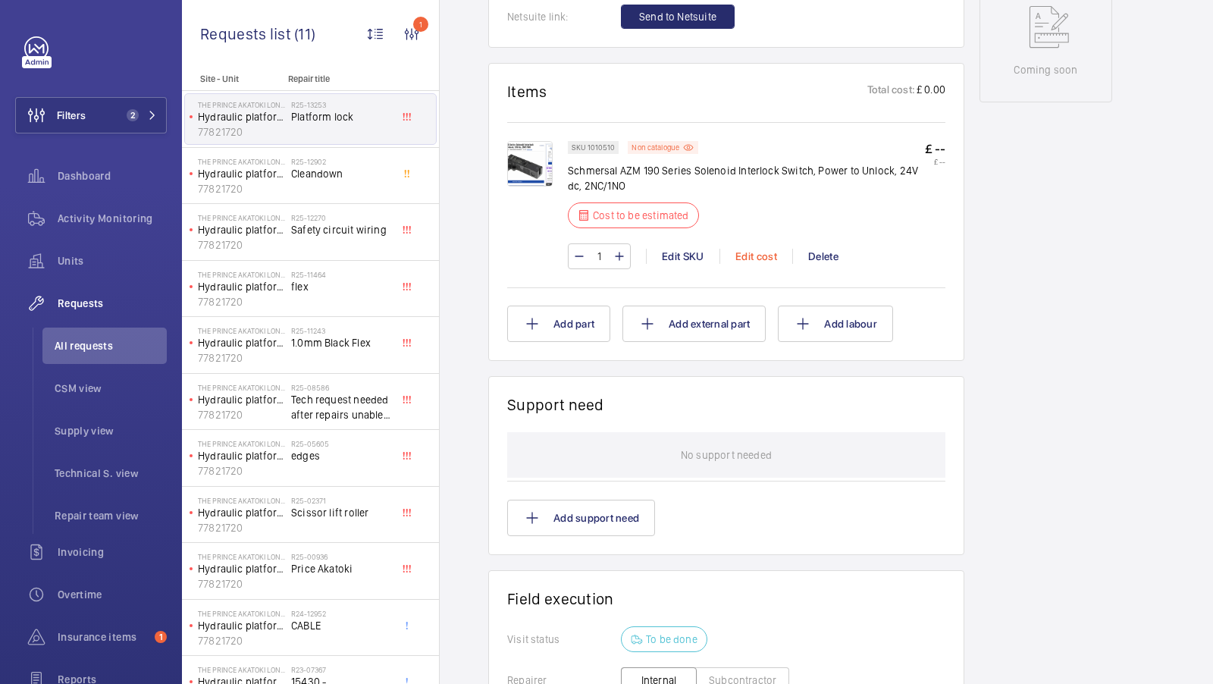
click at [742, 252] on div "Edit cost" at bounding box center [756, 256] width 73 height 15
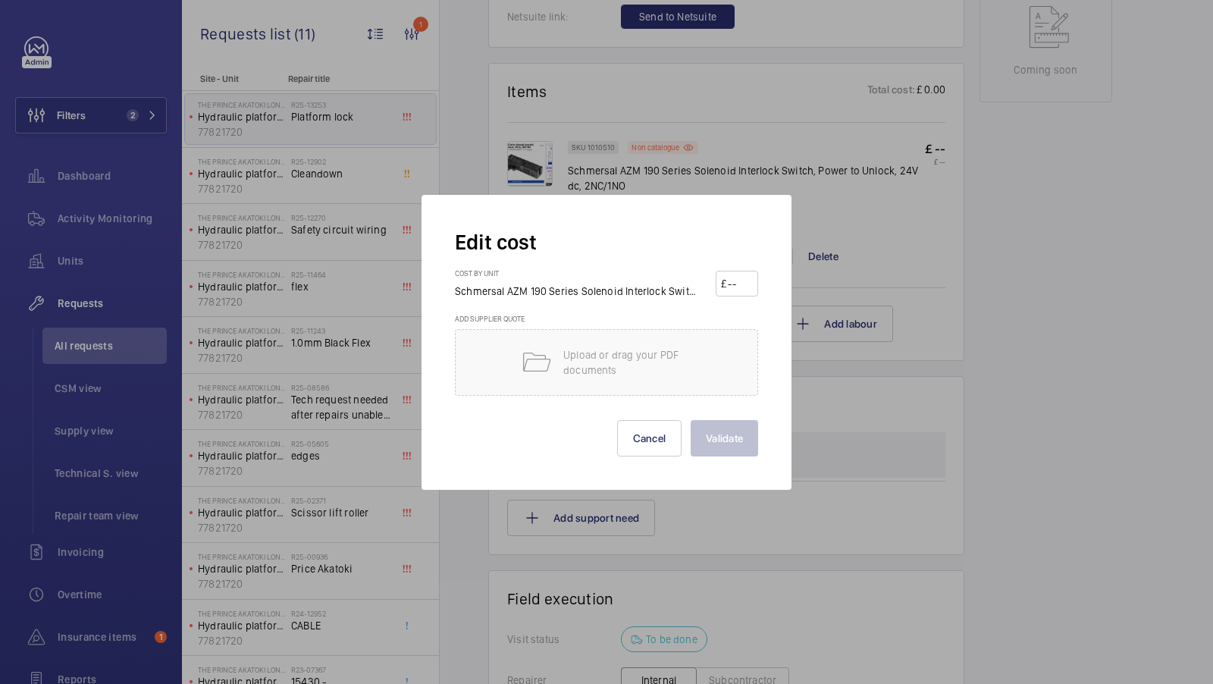
click at [744, 279] on input "number" at bounding box center [739, 283] width 27 height 24
type input "302.63"
click at [734, 439] on button "Validate" at bounding box center [724, 438] width 67 height 36
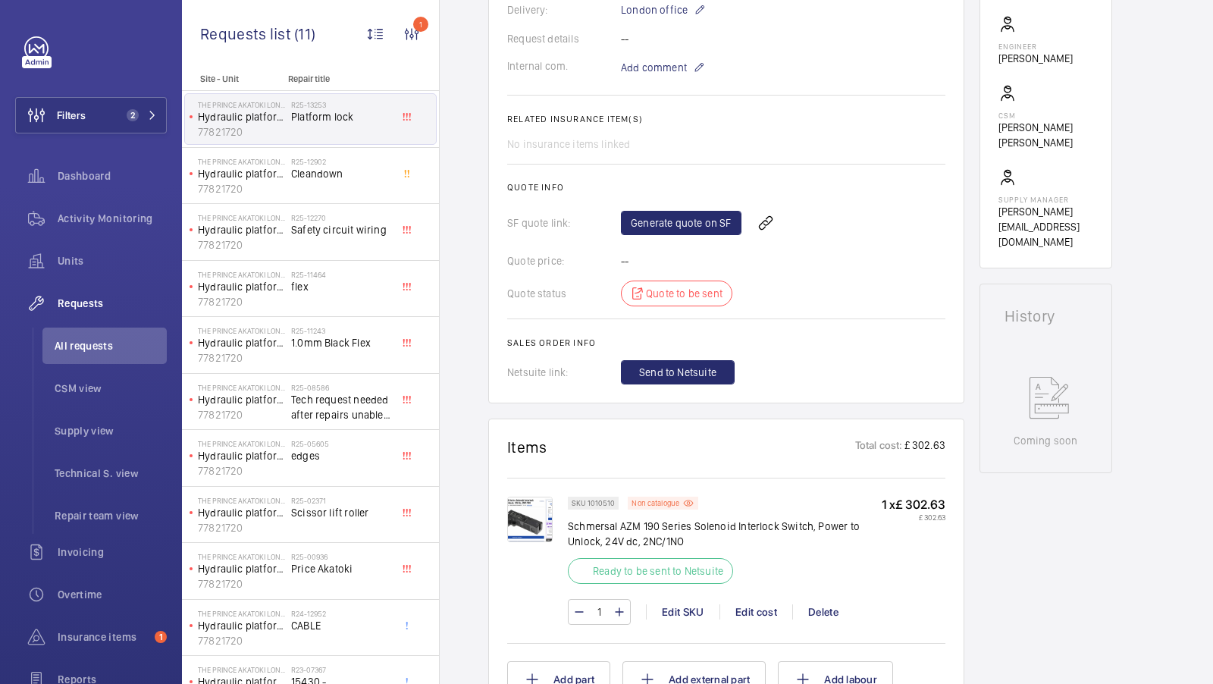
scroll to position [362, 0]
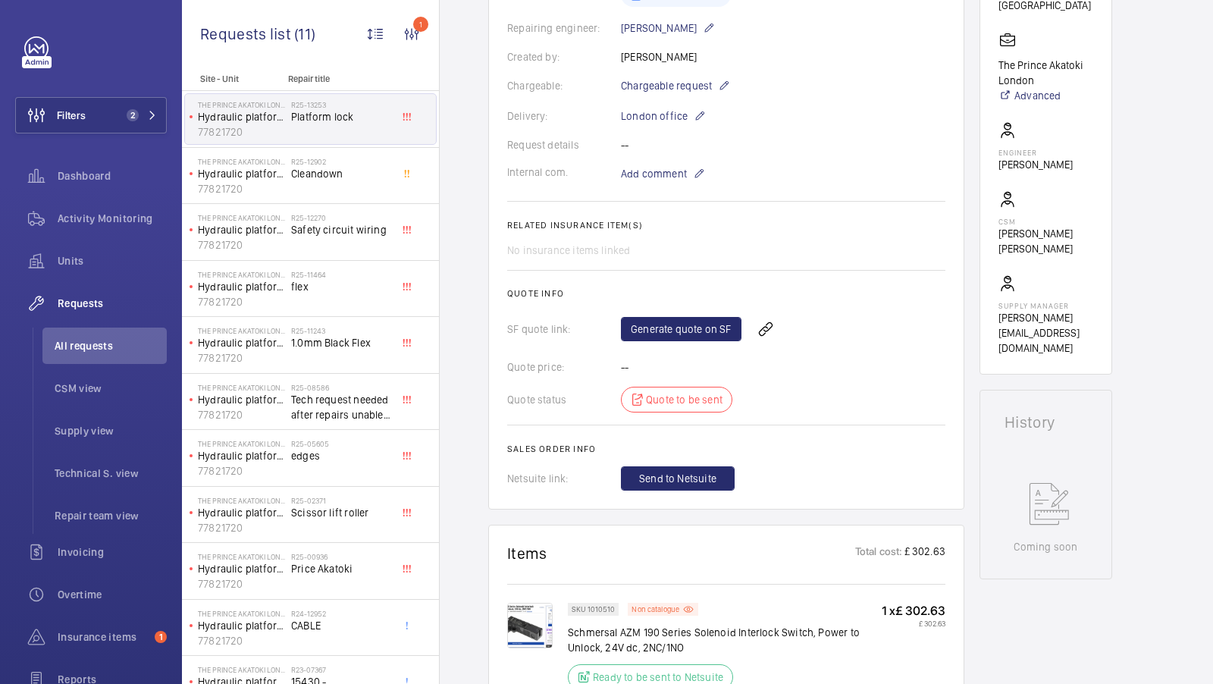
click at [521, 603] on img at bounding box center [529, 625] width 45 height 45
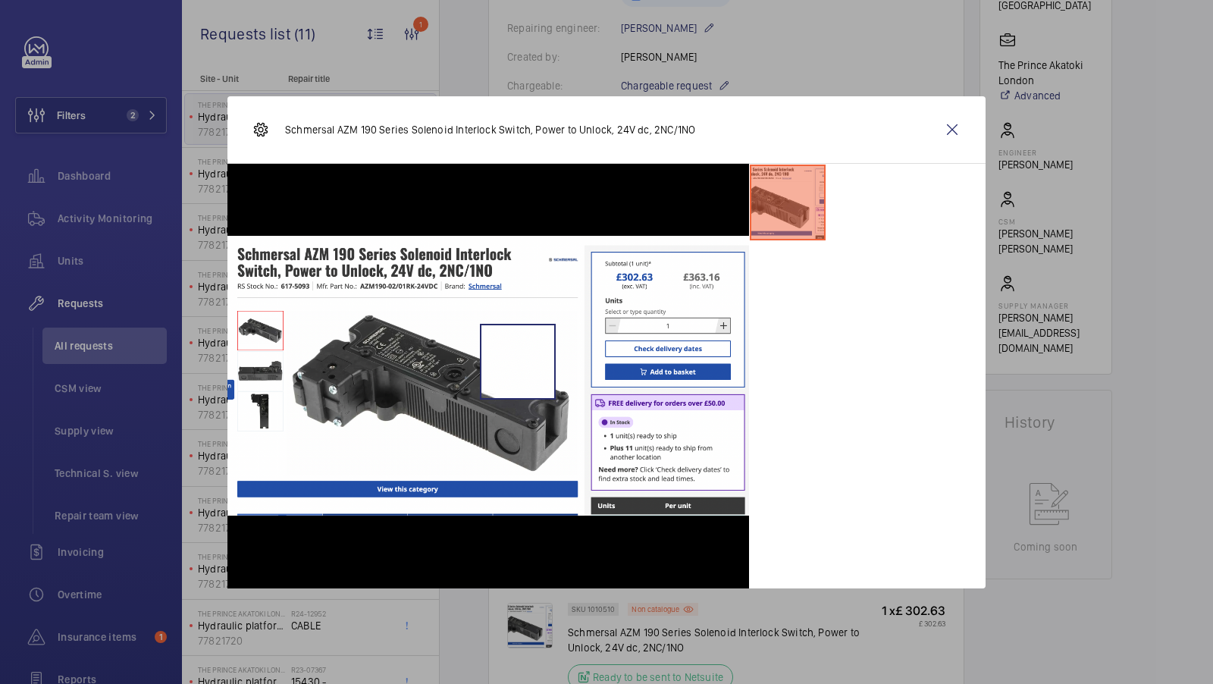
scroll to position [643, 0]
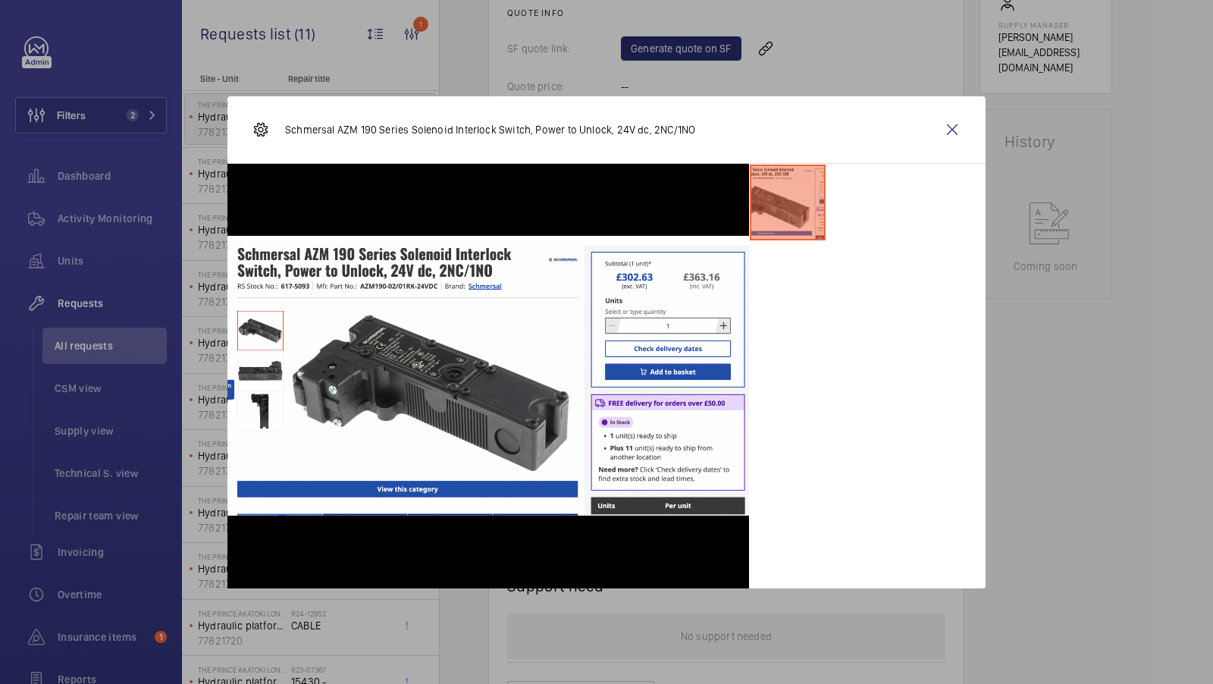
click at [947, 148] on div "Schmersal AZM 190 Series Solenoid Interlock Switch, Power to Unlock, 24V dc, 2N…" at bounding box center [606, 129] width 758 height 67
click at [951, 132] on wm-front-icon-button at bounding box center [952, 129] width 36 height 36
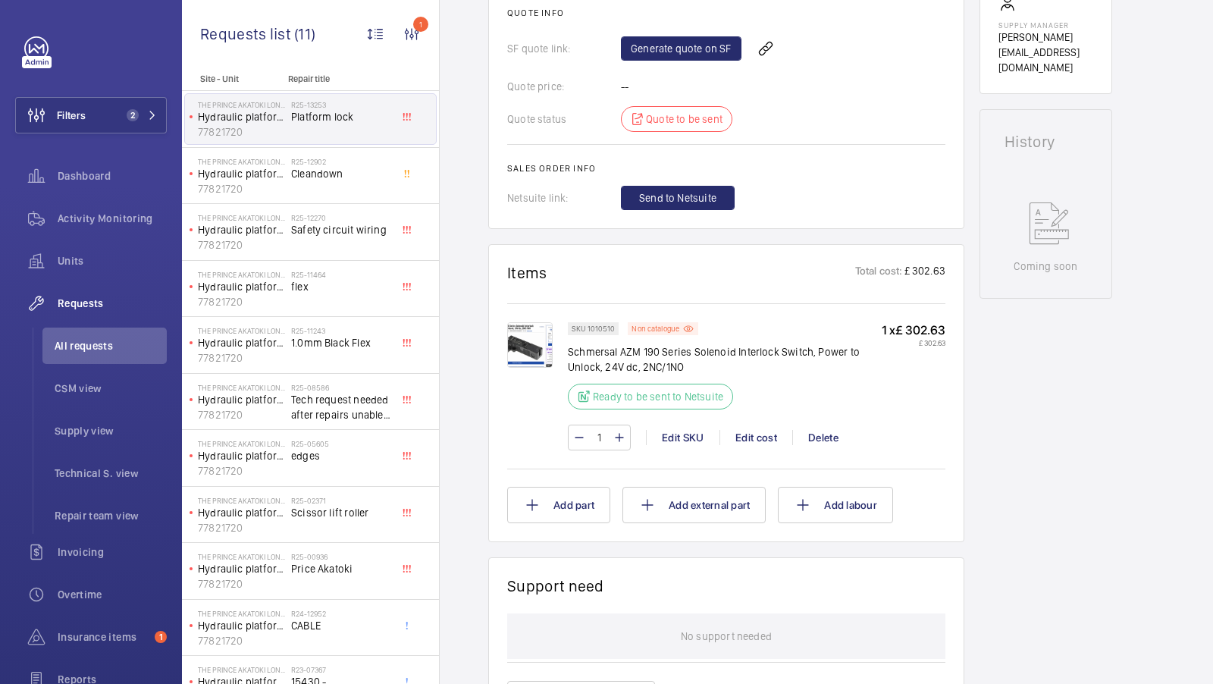
scroll to position [590, 0]
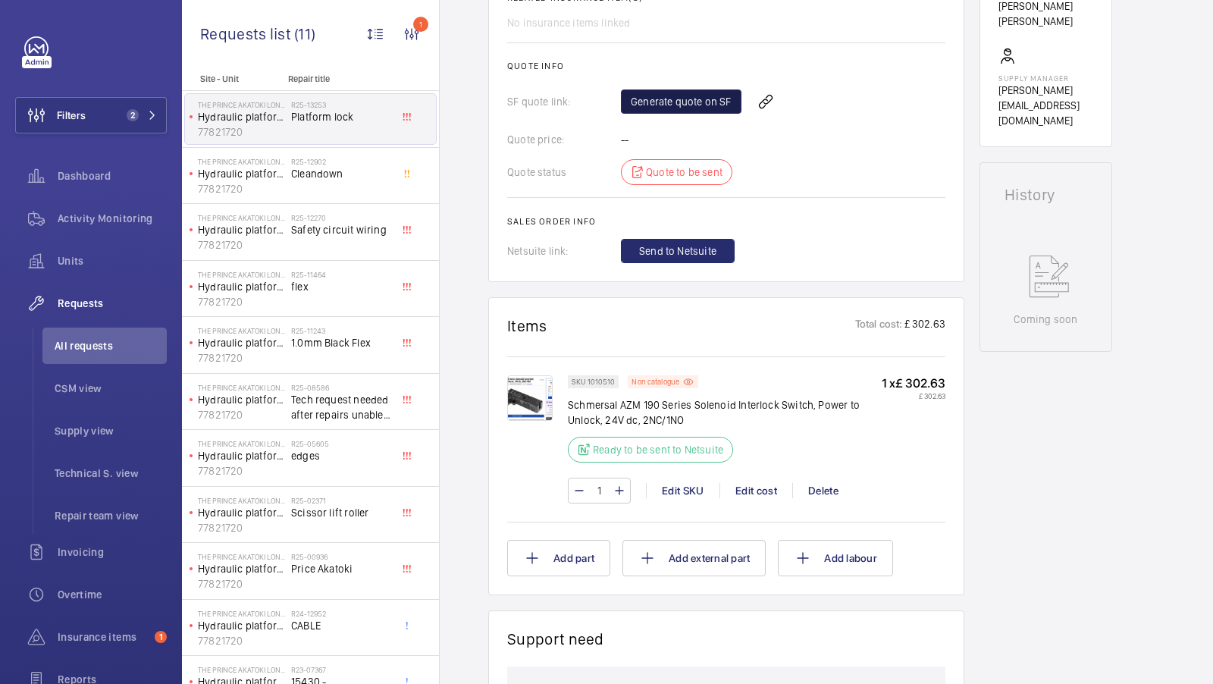
click at [670, 114] on link "Generate quote on SF" at bounding box center [681, 101] width 121 height 24
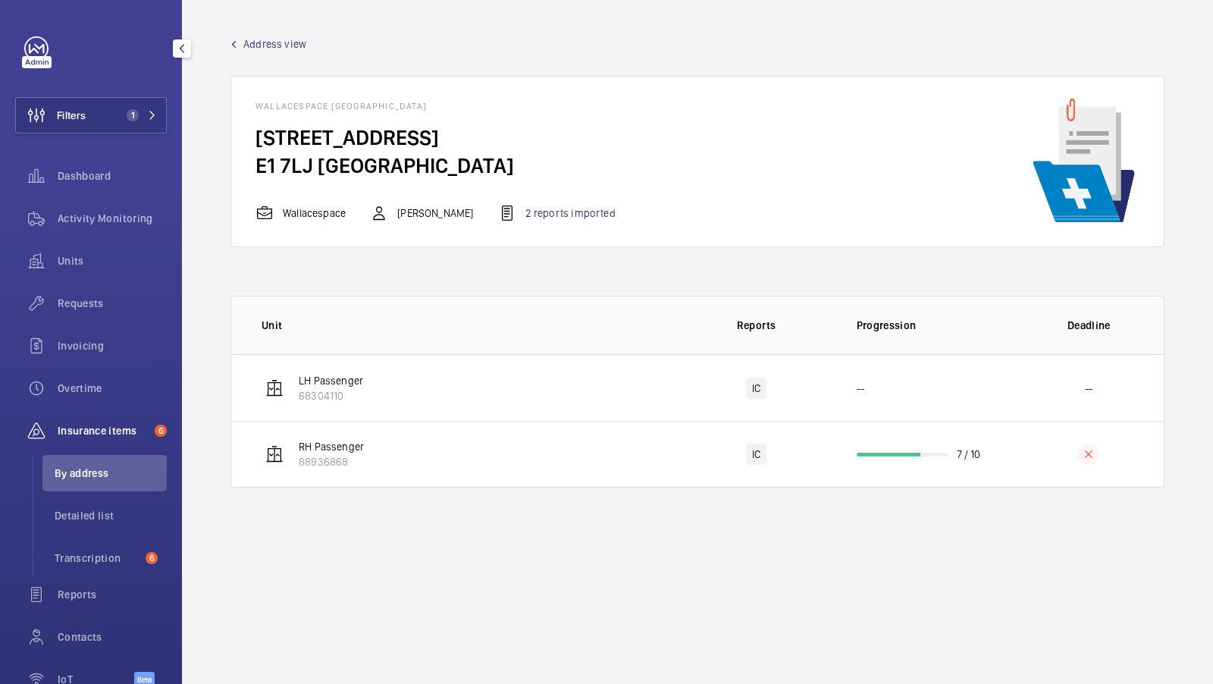
click at [59, 269] on div "Units" at bounding box center [91, 261] width 152 height 36
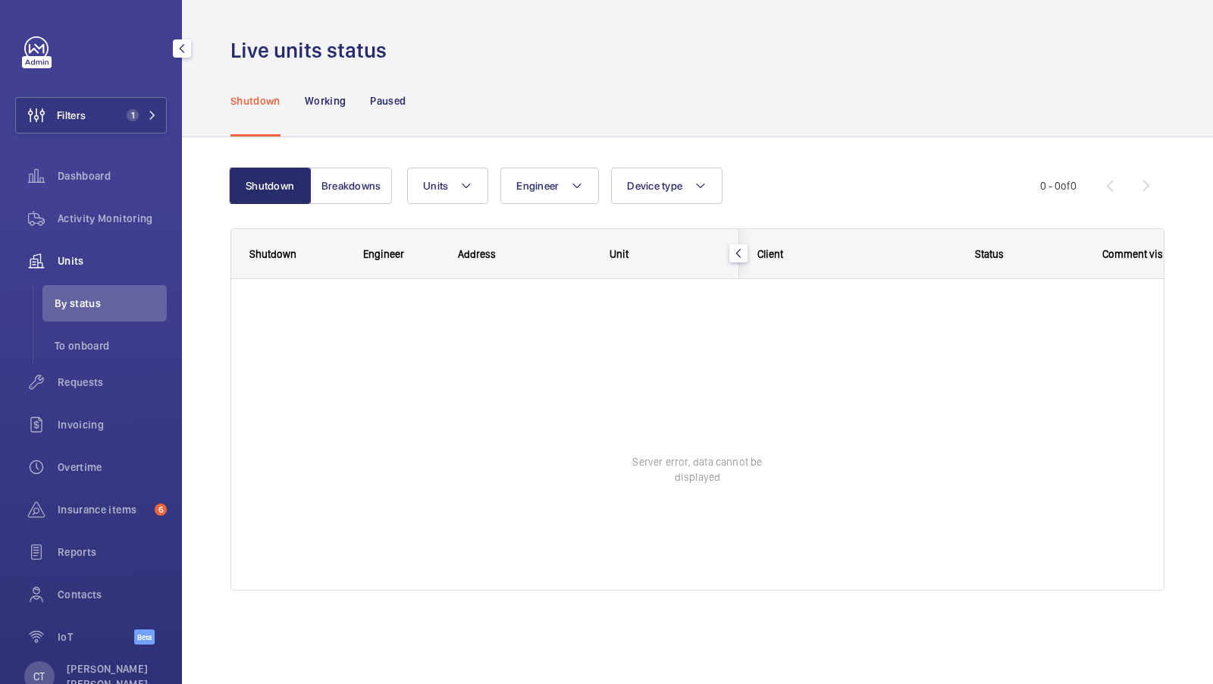
click at [155, 89] on div "Filters 1 Dashboard Activity Monitoring Units By status To onboard Requests Inv…" at bounding box center [91, 348] width 152 height 625
click at [146, 116] on span "1" at bounding box center [139, 115] width 36 height 12
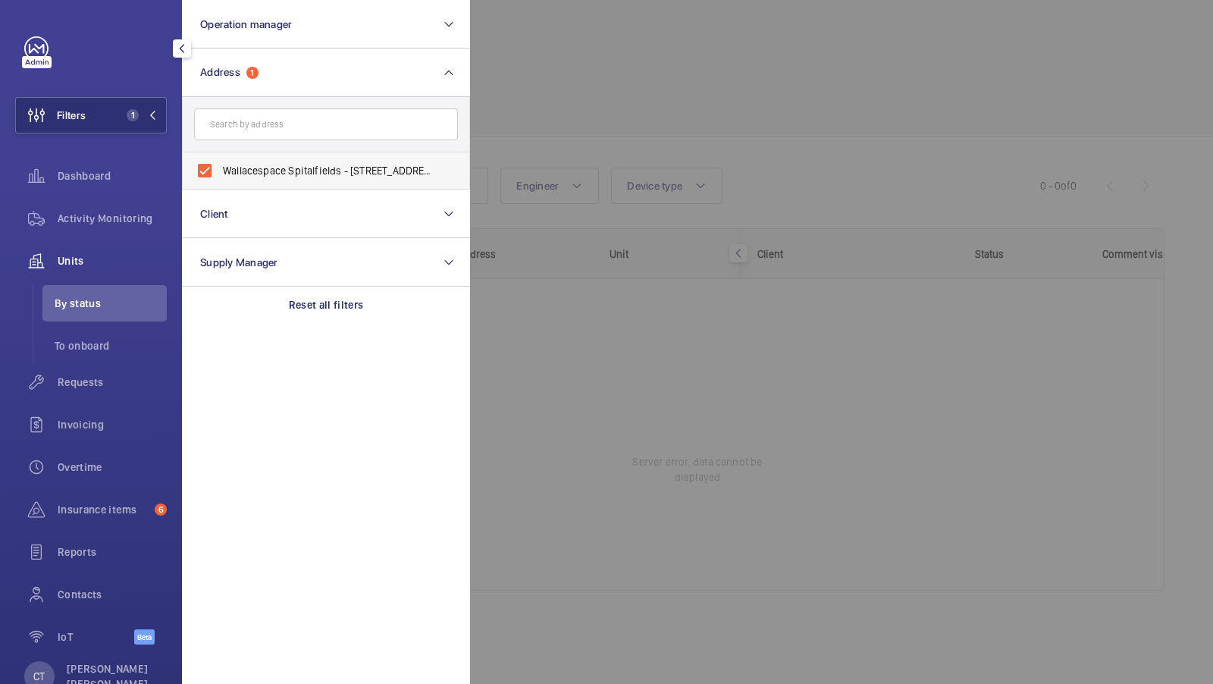
click at [246, 174] on span "Wallacespace Spitalfields - 15 Artillery Lane, LONDON E1 7LJ" at bounding box center [327, 170] width 209 height 15
click at [220, 174] on input "Wallacespace Spitalfields - 15 Artillery Lane, LONDON E1 7LJ" at bounding box center [205, 170] width 30 height 30
checkbox input "false"
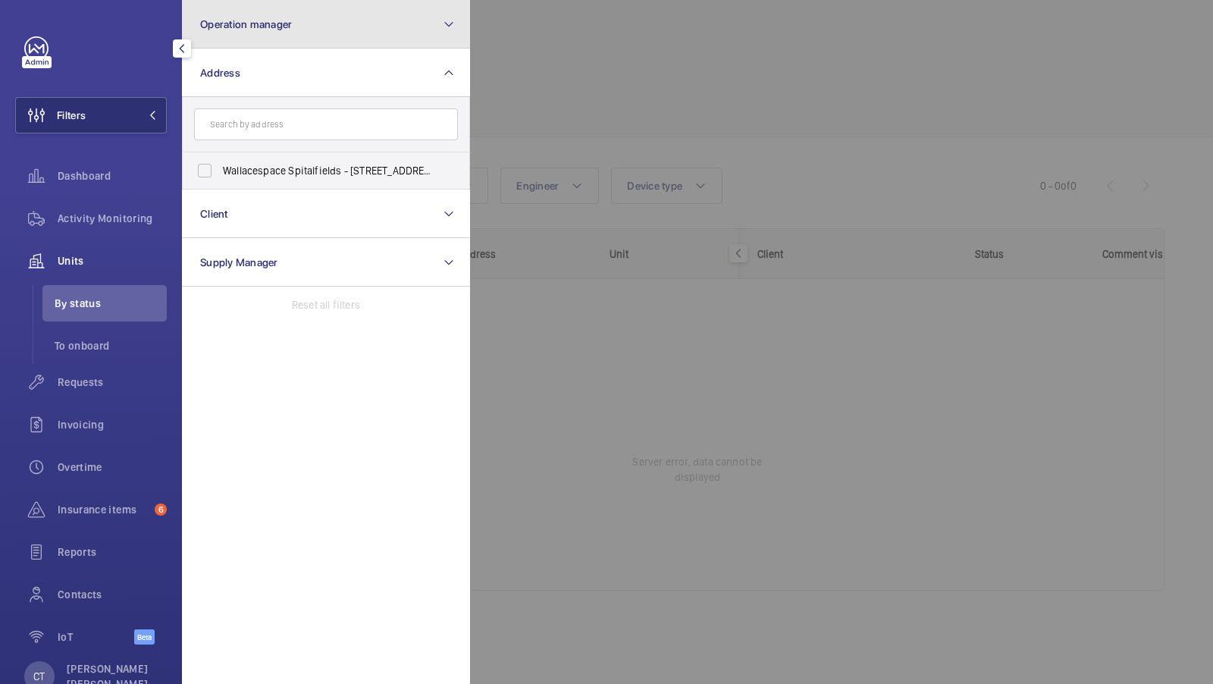
click at [296, 36] on button "Operation manager" at bounding box center [326, 24] width 288 height 49
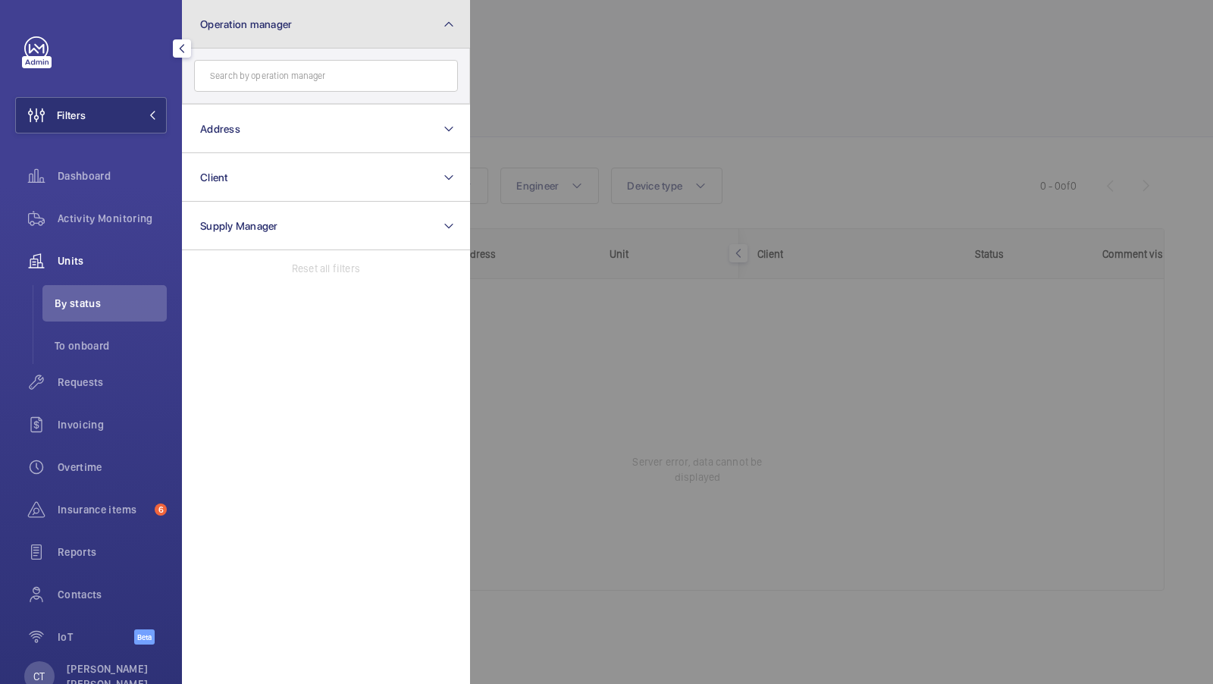
click at [274, 40] on button "Operation manager" at bounding box center [326, 24] width 288 height 49
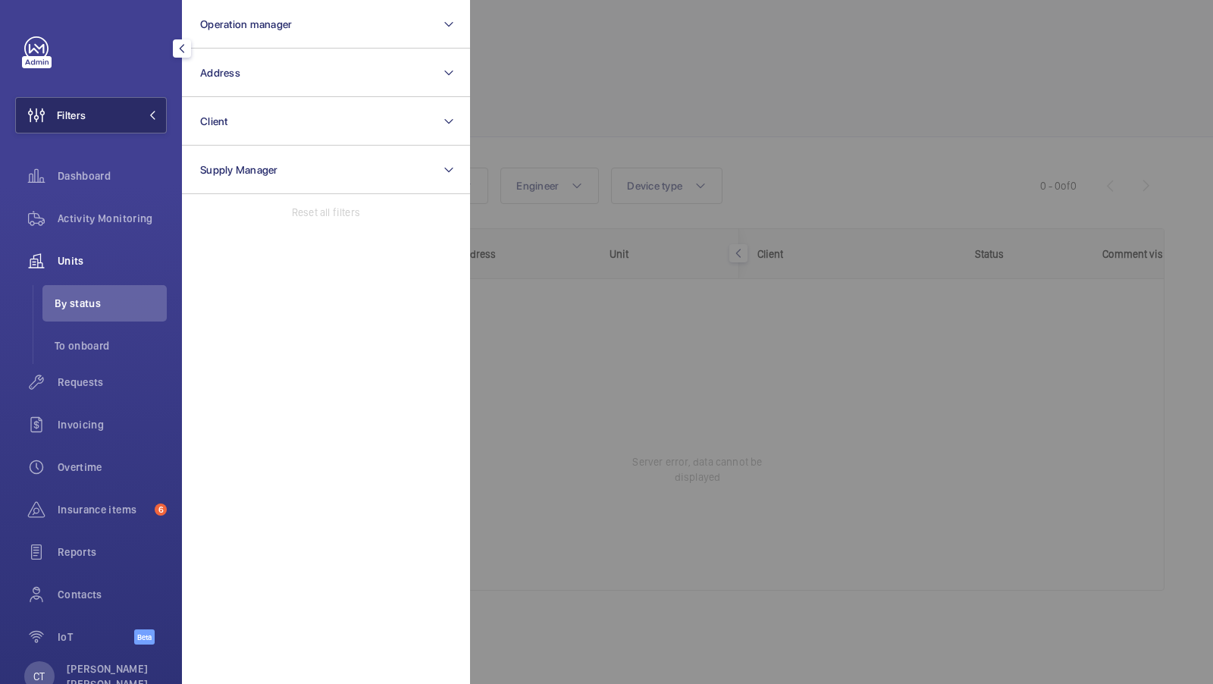
click at [136, 99] on button "Filters" at bounding box center [91, 115] width 152 height 36
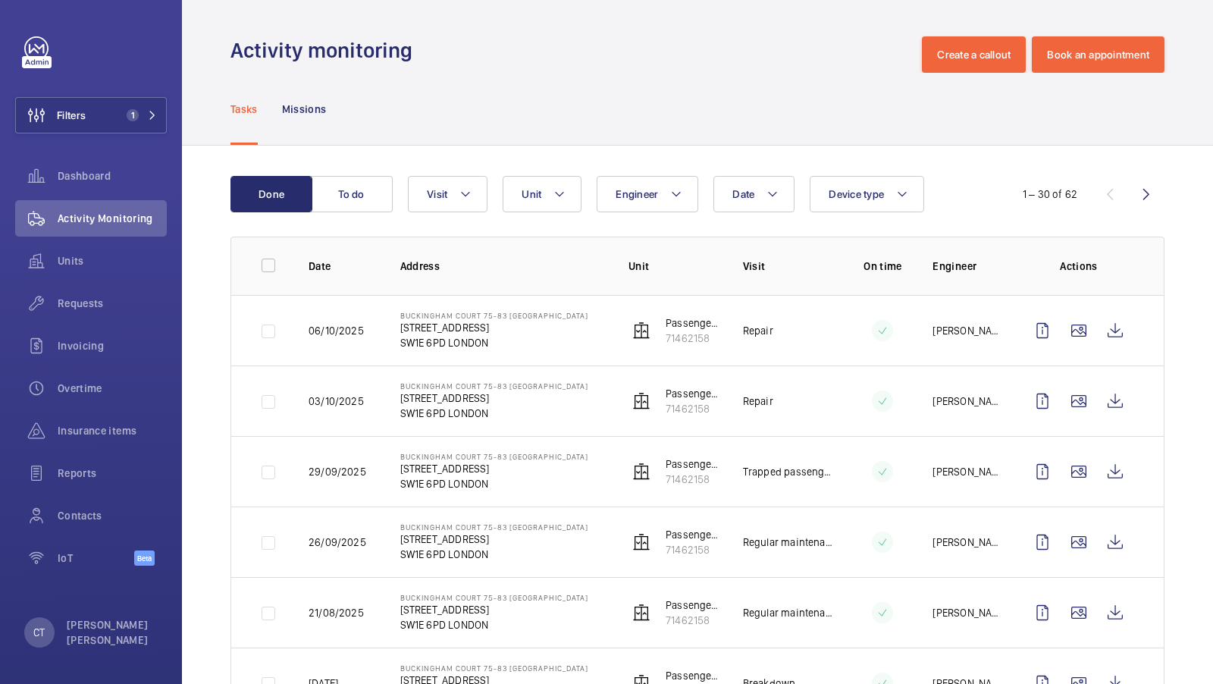
scroll to position [918, 0]
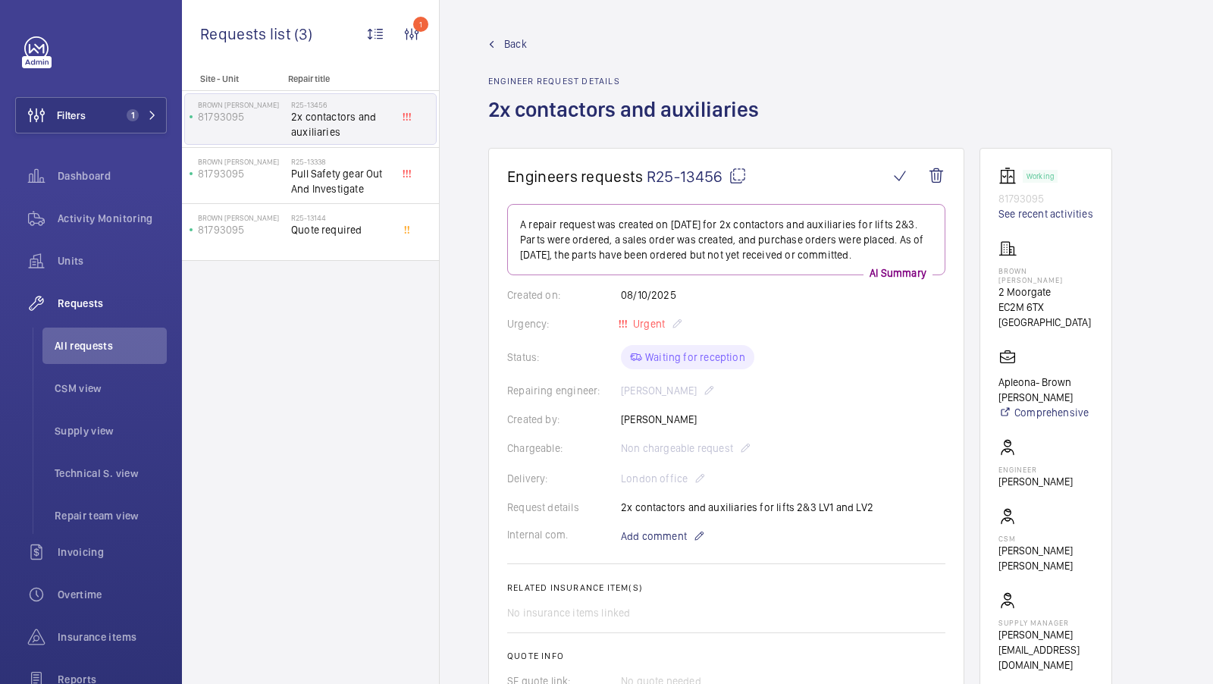
scroll to position [654, 0]
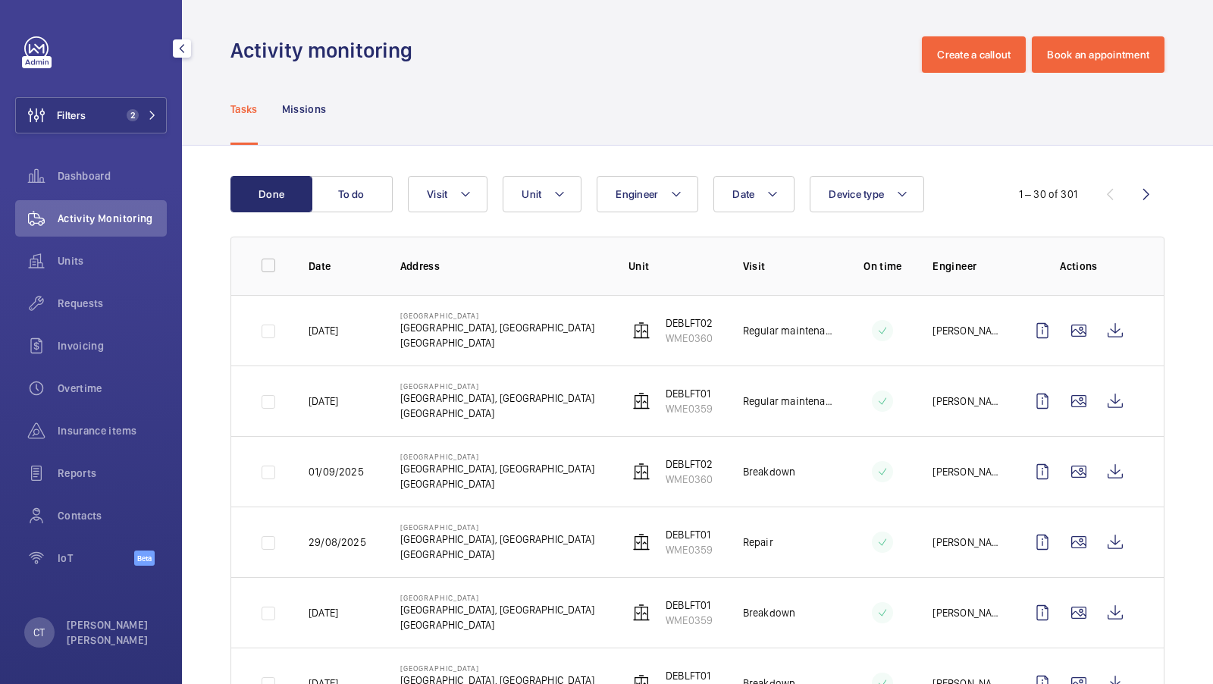
scroll to position [281, 0]
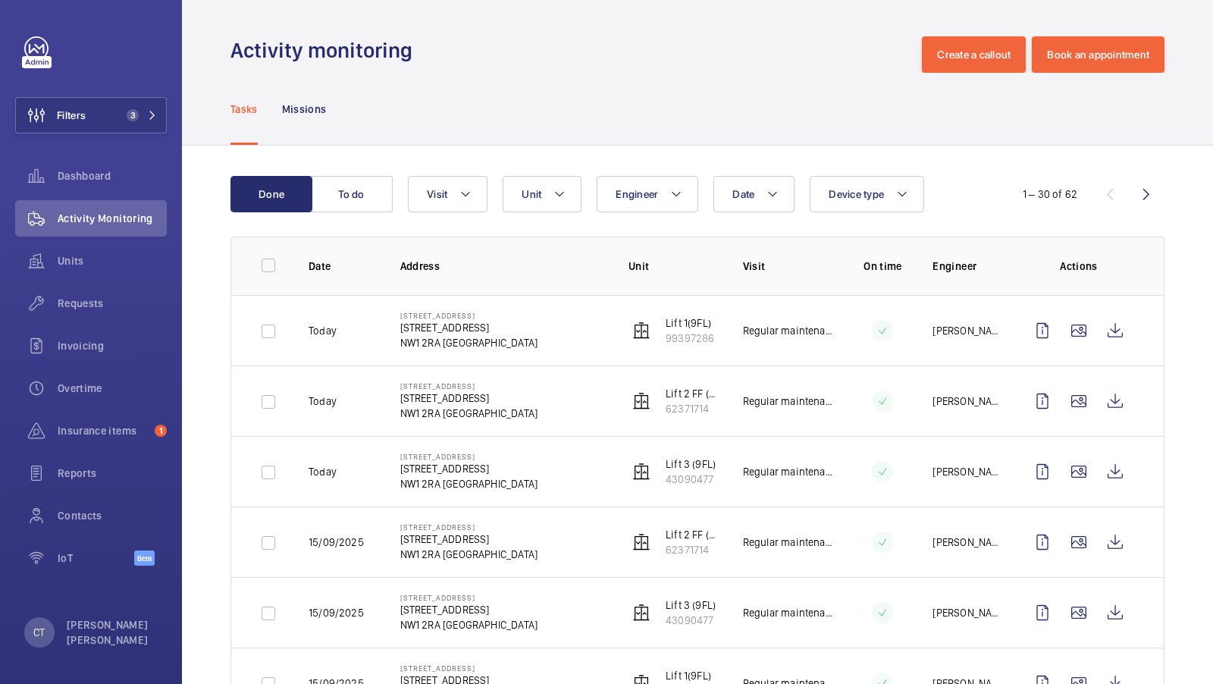
scroll to position [93, 0]
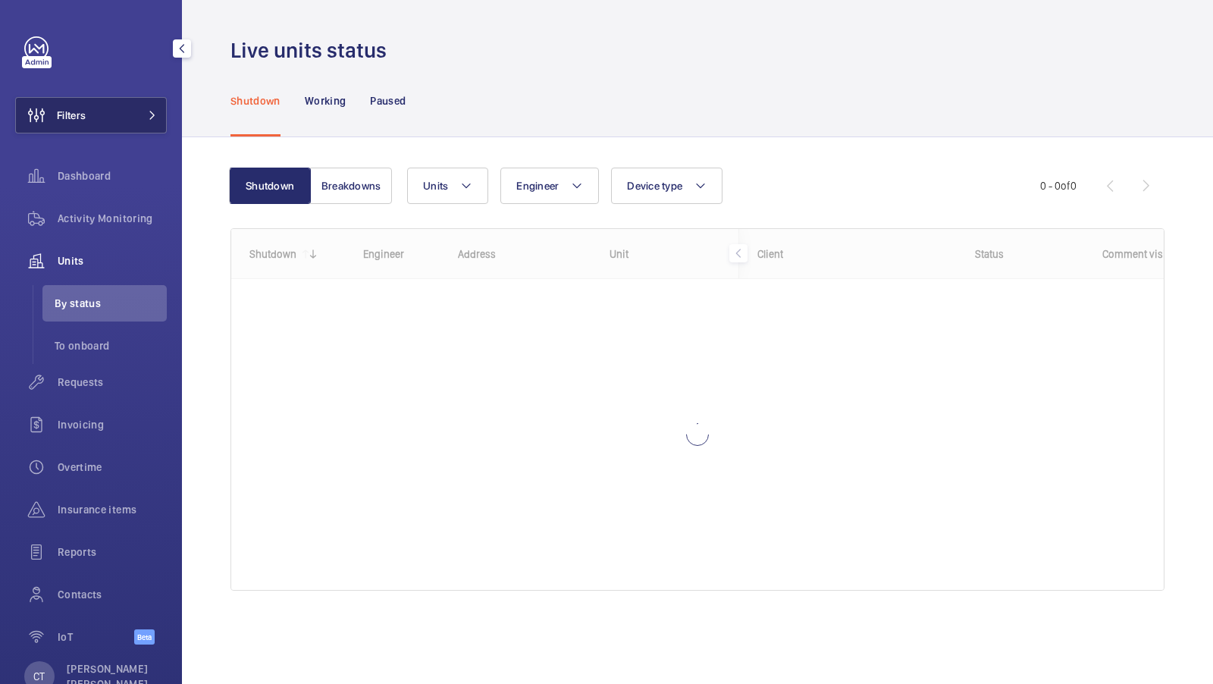
click at [133, 114] on button "Filters" at bounding box center [91, 115] width 152 height 36
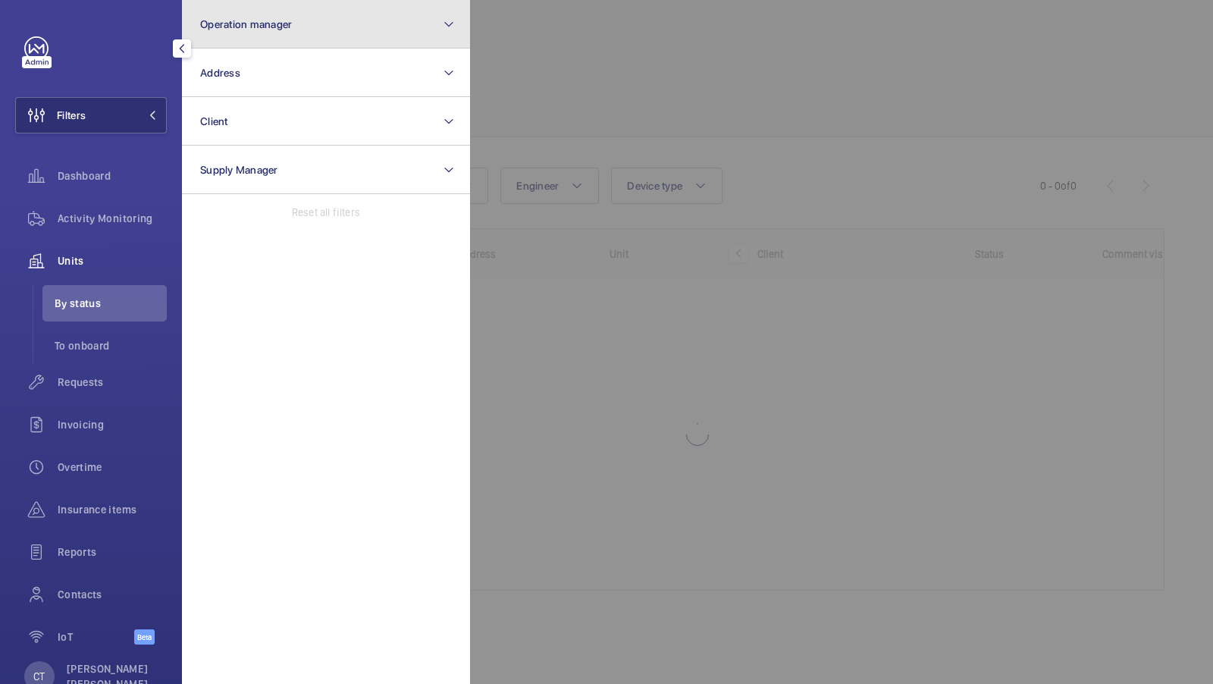
click at [293, 45] on button "Operation manager" at bounding box center [326, 24] width 288 height 49
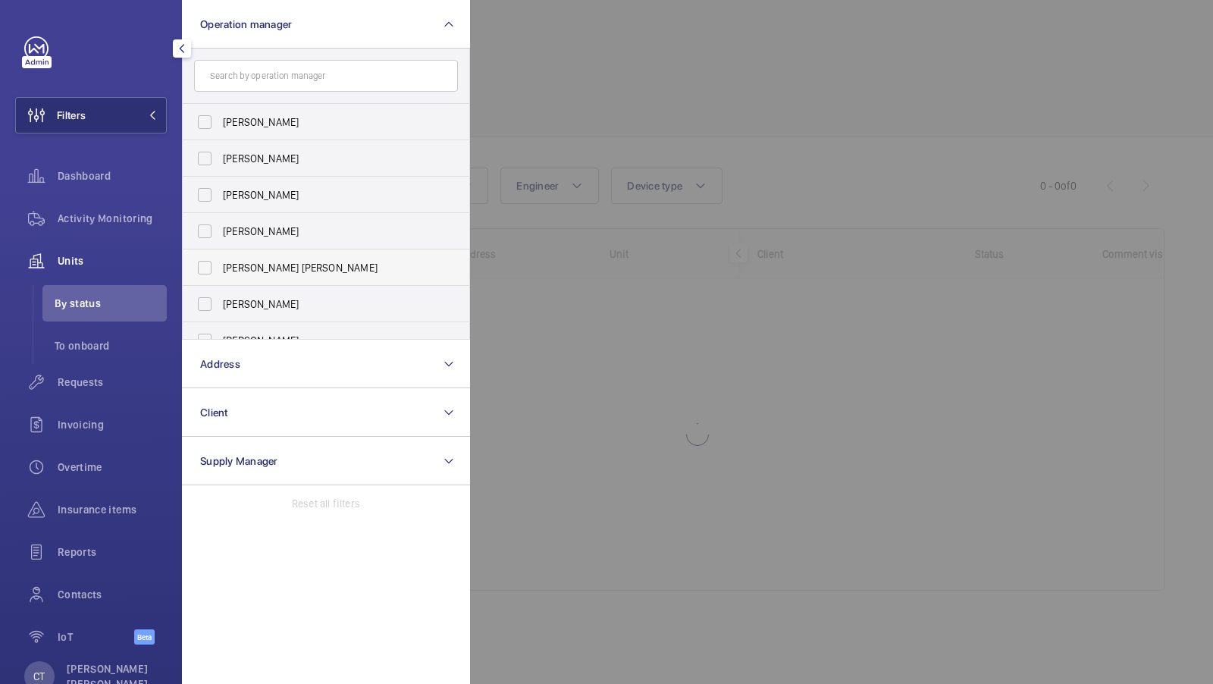
click at [251, 274] on label "[PERSON_NAME] [PERSON_NAME]" at bounding box center [315, 267] width 264 height 36
click at [220, 274] on input "[PERSON_NAME] [PERSON_NAME]" at bounding box center [205, 267] width 30 height 30
checkbox input "true"
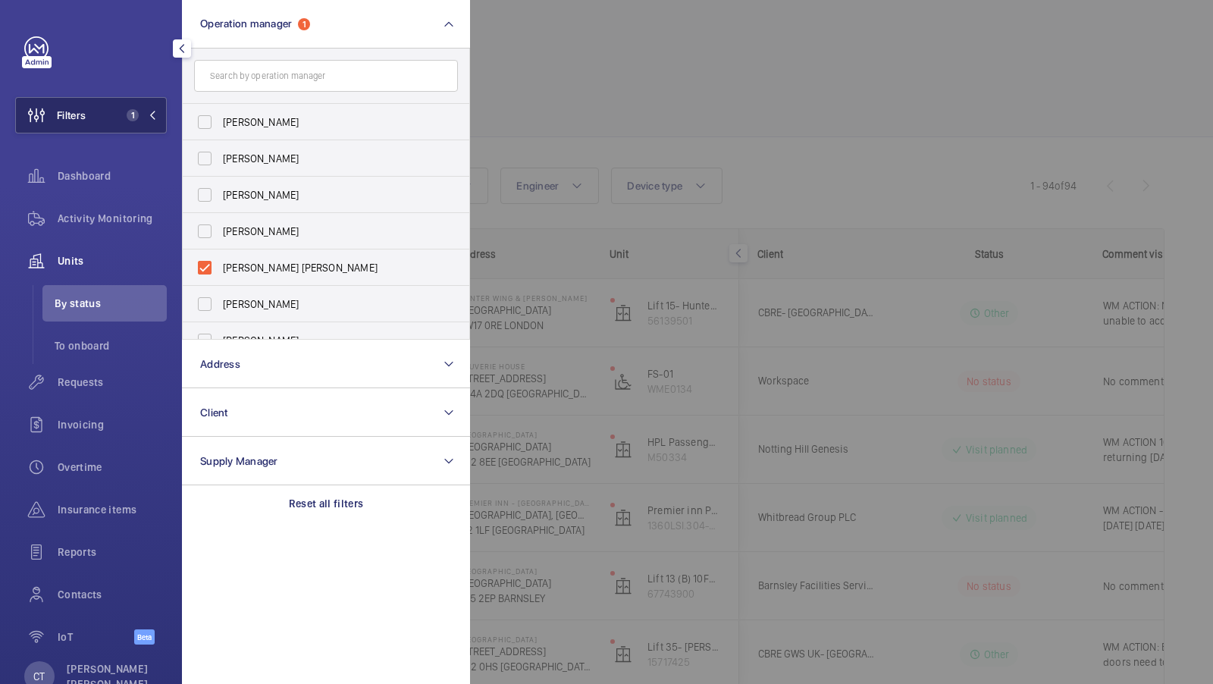
click at [140, 116] on span "1" at bounding box center [139, 115] width 36 height 12
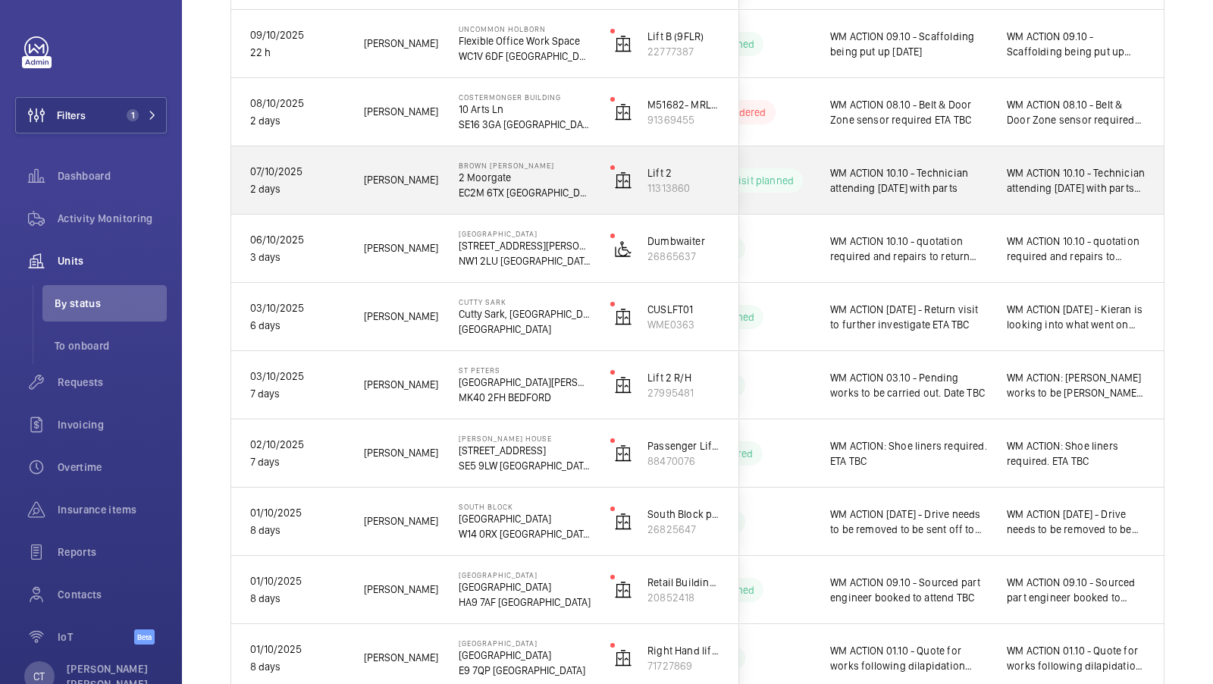
scroll to position [0, 273]
click at [1010, 195] on div "WM ACTION 10.10 - Technician attending [DATE] with parts WM ACTION 09.10 - Part…" at bounding box center [1076, 180] width 139 height 35
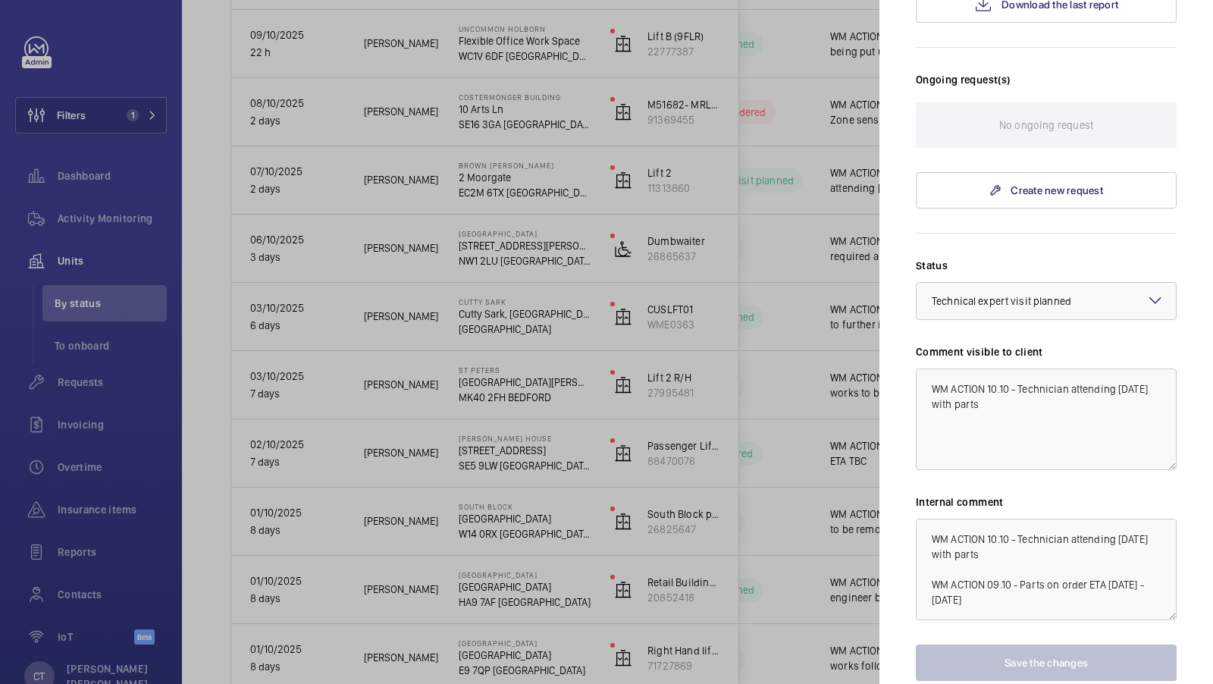
scroll to position [444, 0]
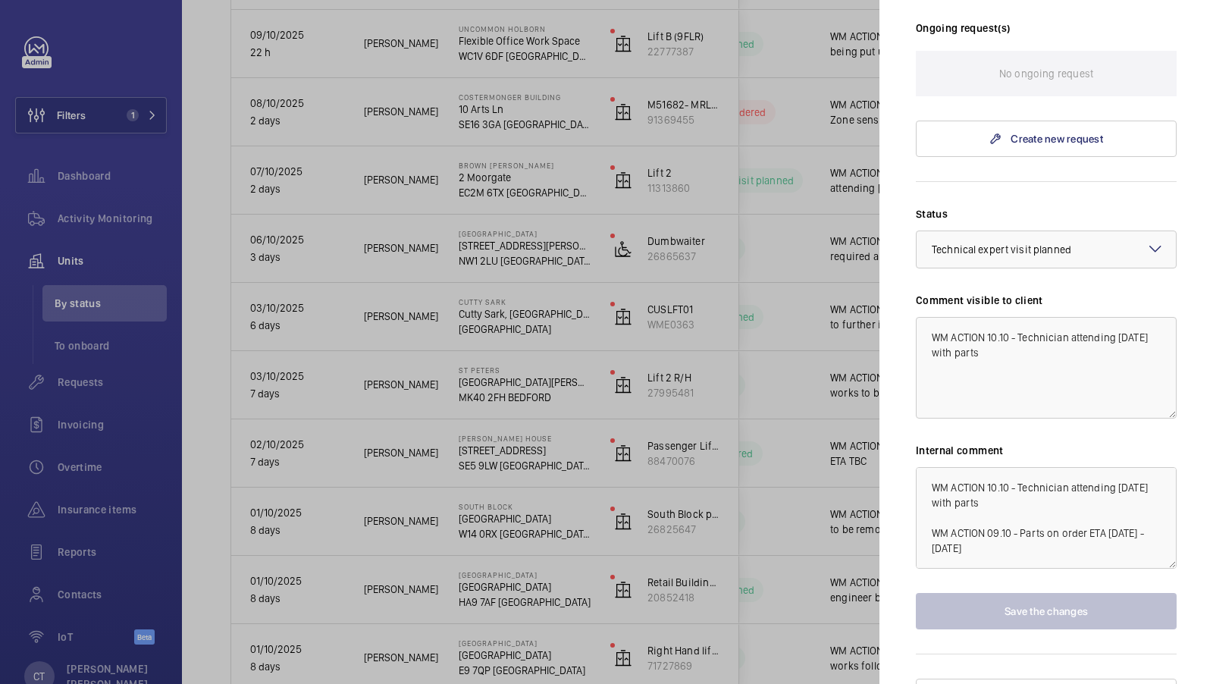
click at [759, 419] on div at bounding box center [606, 342] width 1213 height 684
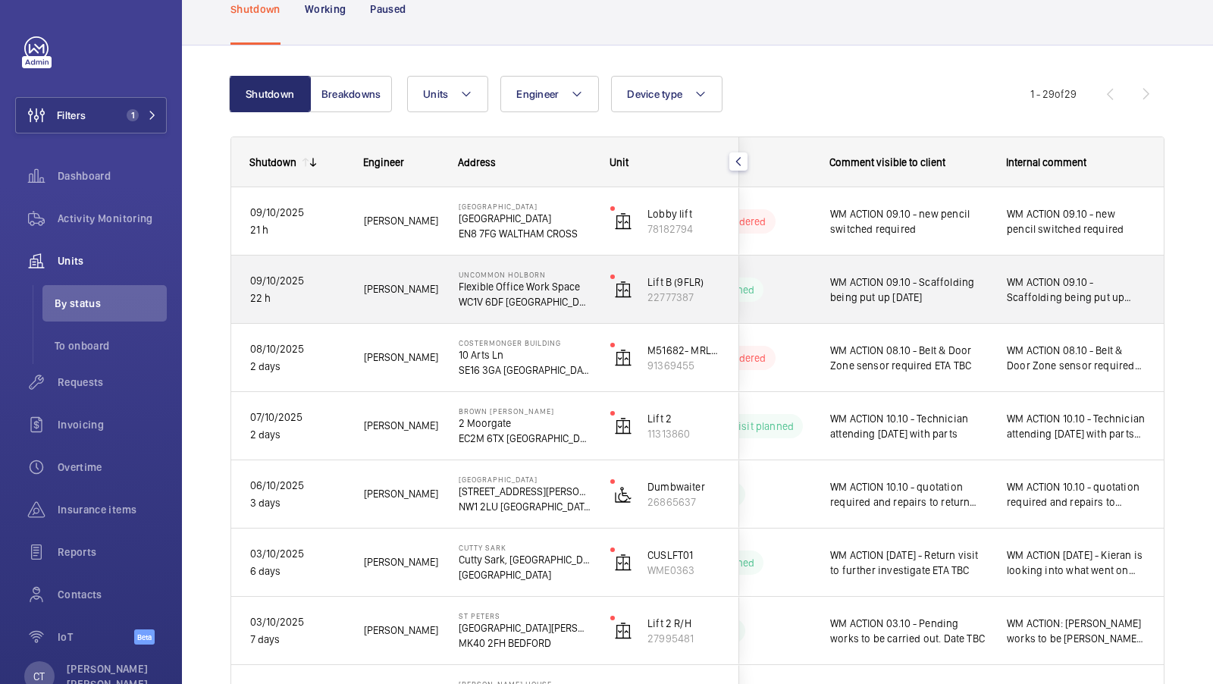
scroll to position [94, 0]
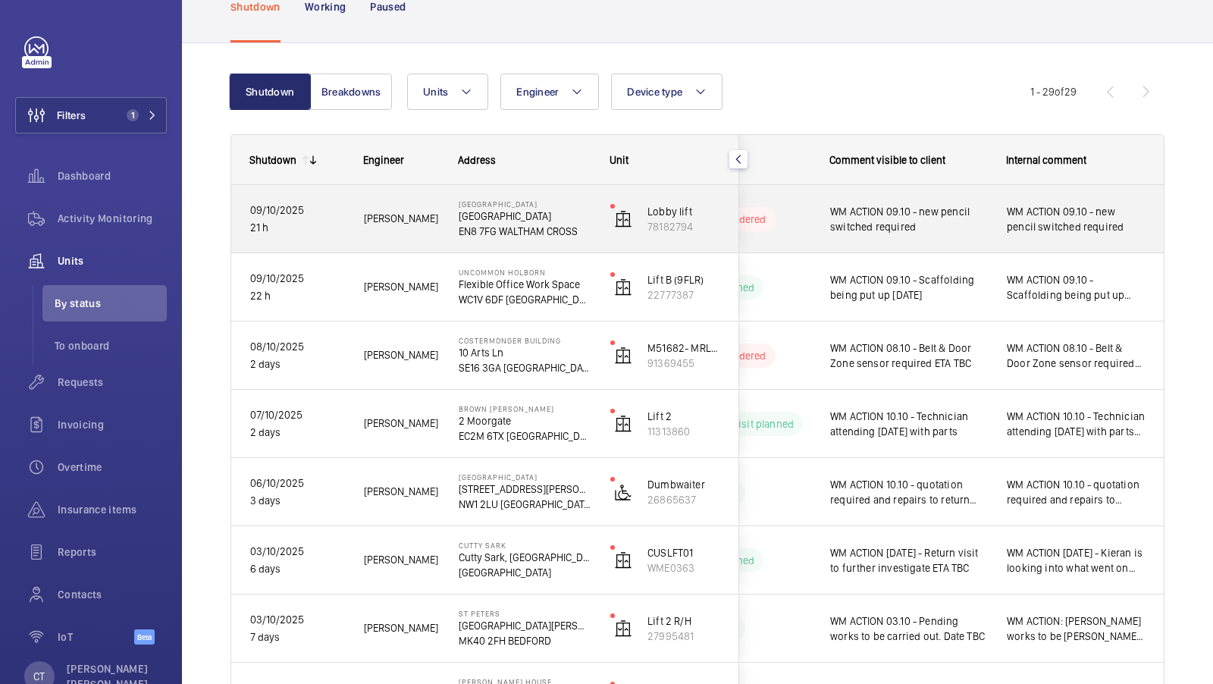
click at [974, 243] on div "WM ACTION 09.10 - new pencil switched required" at bounding box center [899, 219] width 175 height 65
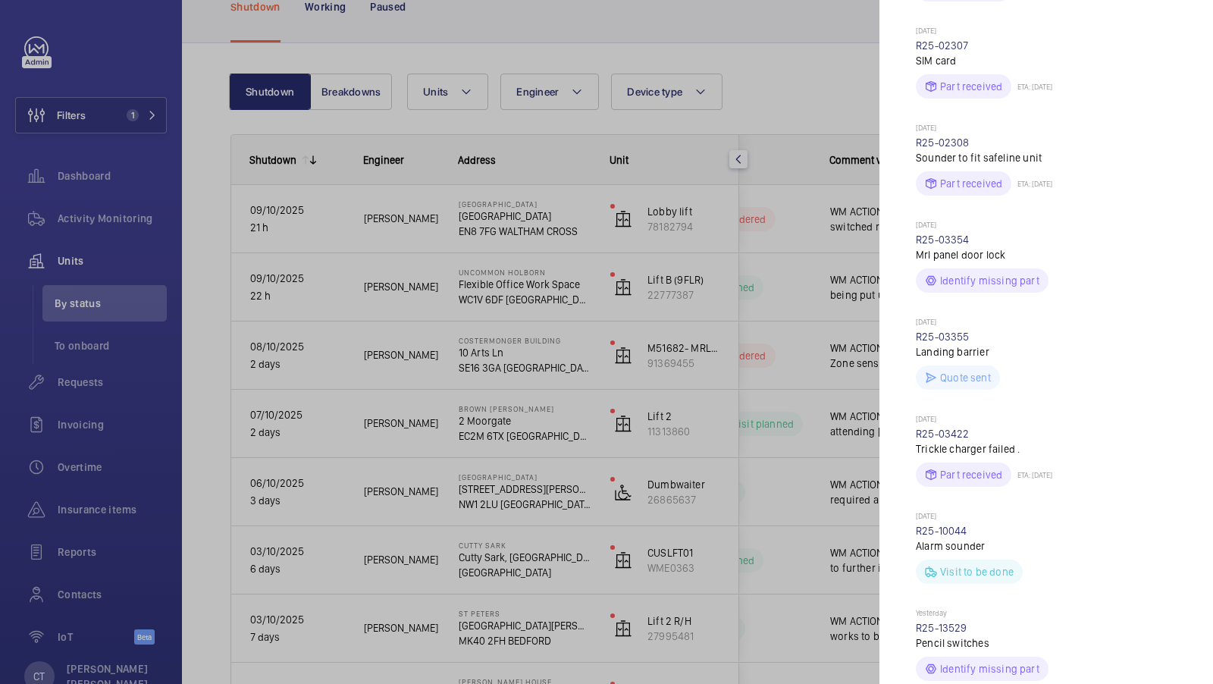
scroll to position [635, 0]
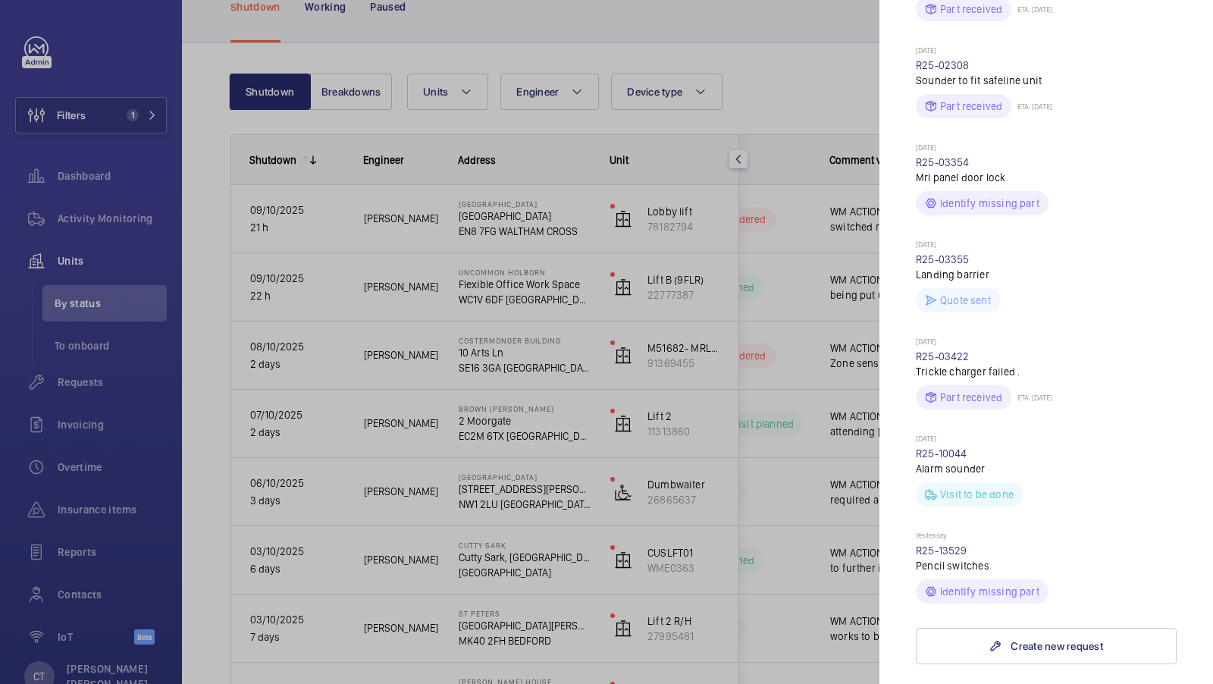
click at [803, 376] on div at bounding box center [606, 342] width 1213 height 684
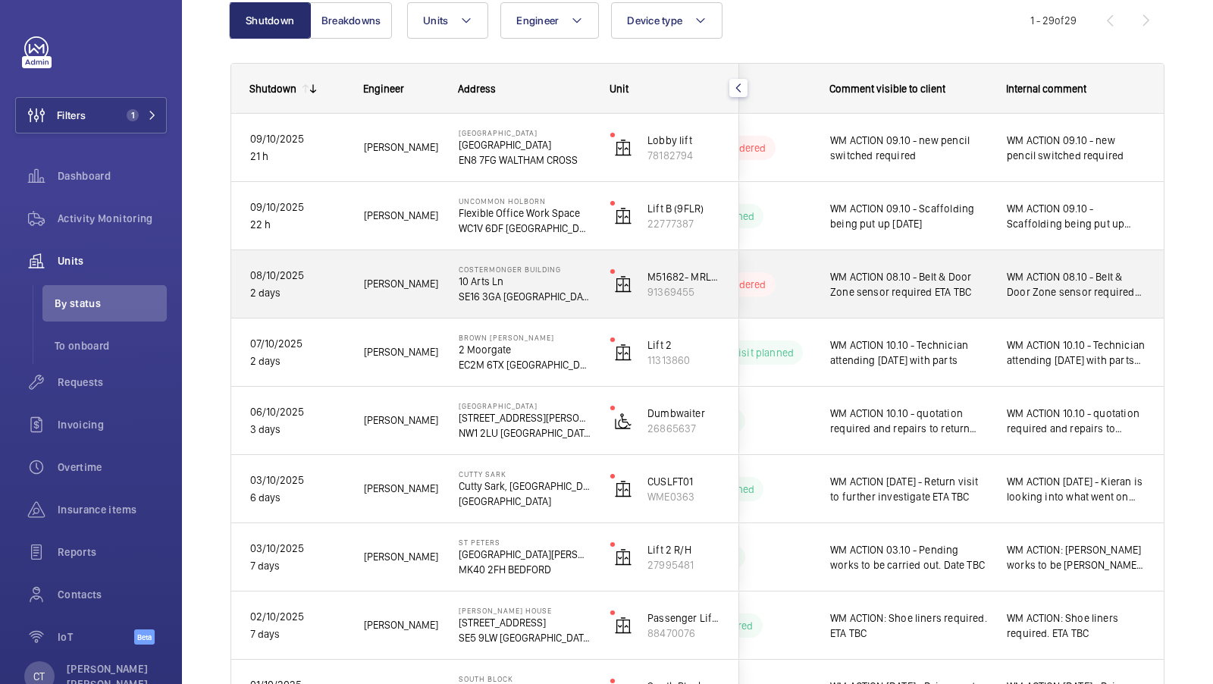
scroll to position [232, 0]
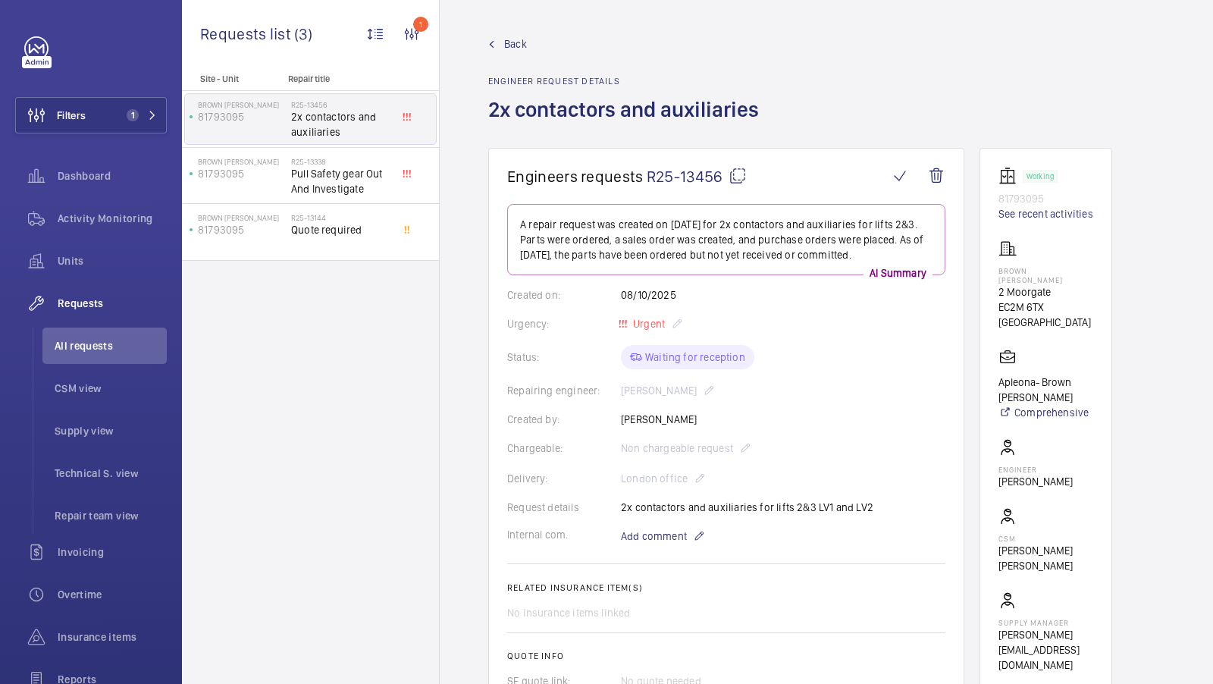
scroll to position [654, 0]
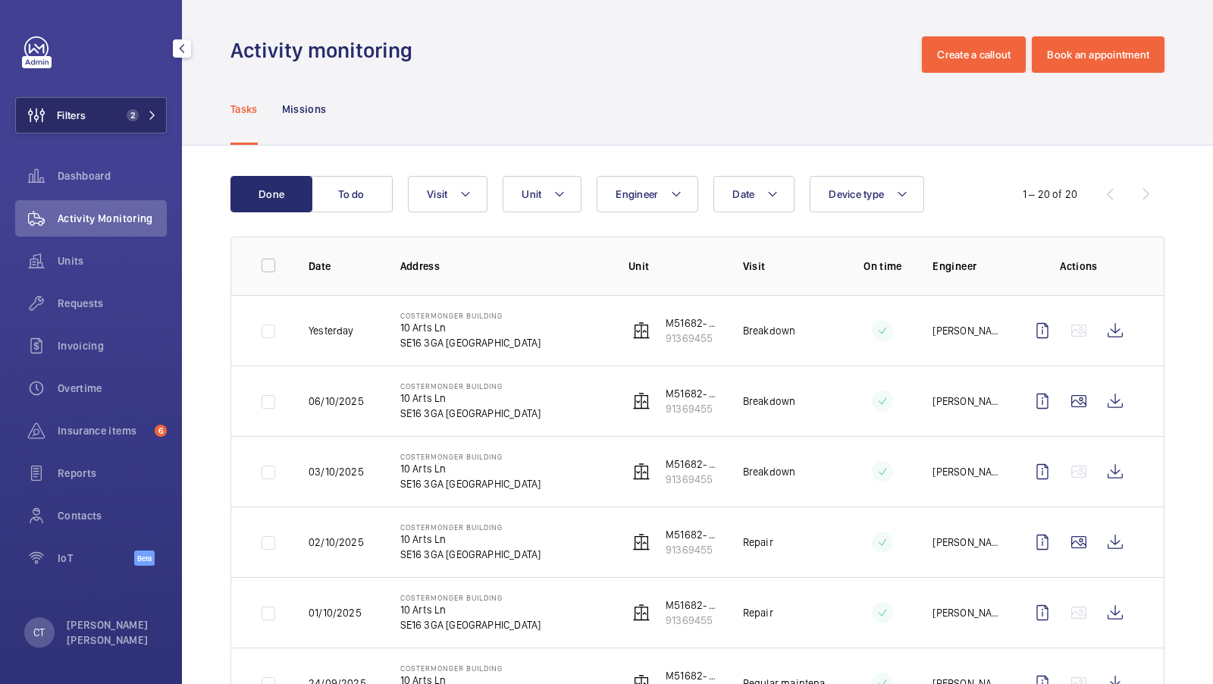
click at [148, 108] on button "Filters 2" at bounding box center [91, 115] width 152 height 36
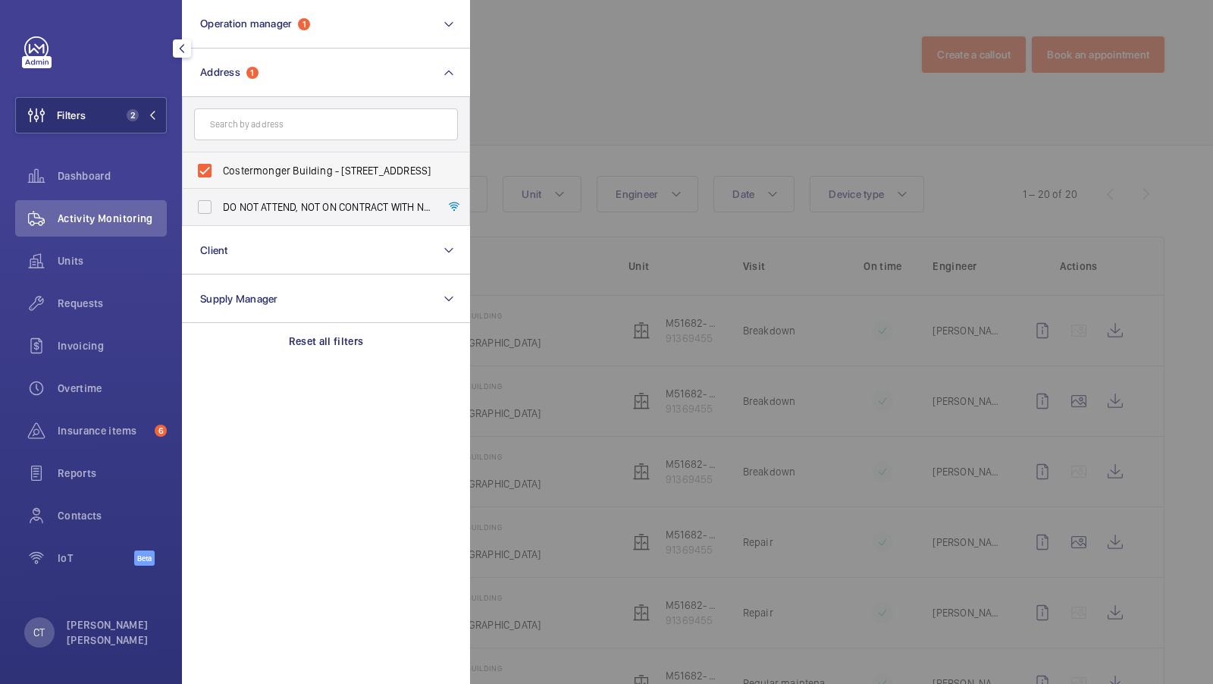
click at [280, 174] on span "Costermonger Building - 10 Arts Ln, LONDON SE16 3GA" at bounding box center [327, 170] width 209 height 15
click at [220, 174] on input "Costermonger Building - 10 Arts Ln, LONDON SE16 3GA" at bounding box center [205, 170] width 30 height 30
checkbox input "false"
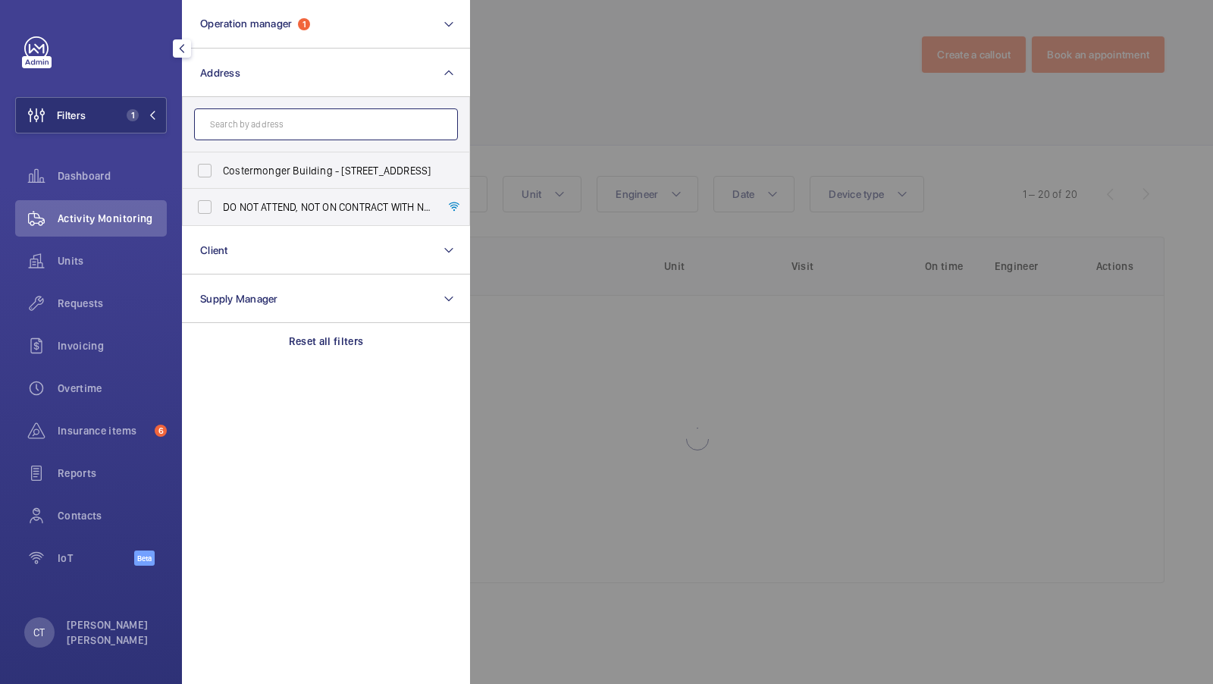
click at [274, 124] on input "text" at bounding box center [326, 124] width 264 height 32
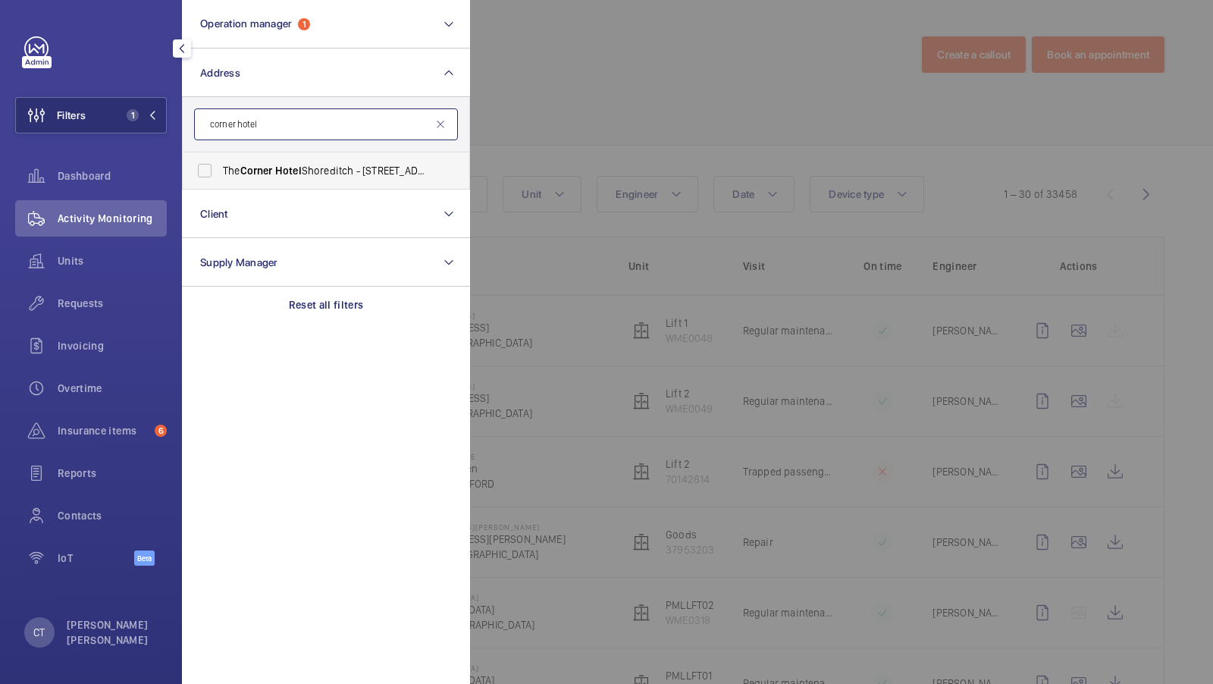
type input "corner hotel"
click at [251, 165] on span "Corner" at bounding box center [256, 171] width 33 height 12
click at [220, 165] on input "The Corner Hotel Shoreditch - 42 Adler St, LONDON E1 1EE" at bounding box center [205, 170] width 30 height 30
checkbox input "true"
click at [149, 122] on button "Filters 2" at bounding box center [91, 115] width 152 height 36
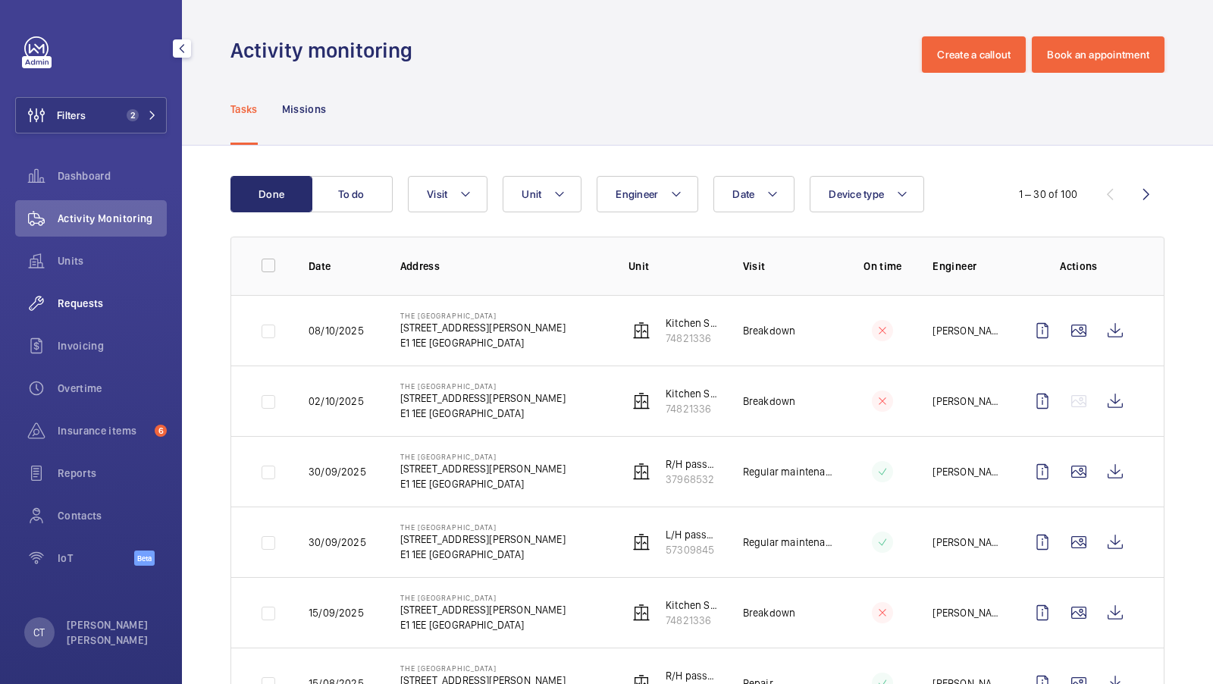
click at [115, 304] on span "Requests" at bounding box center [112, 303] width 109 height 15
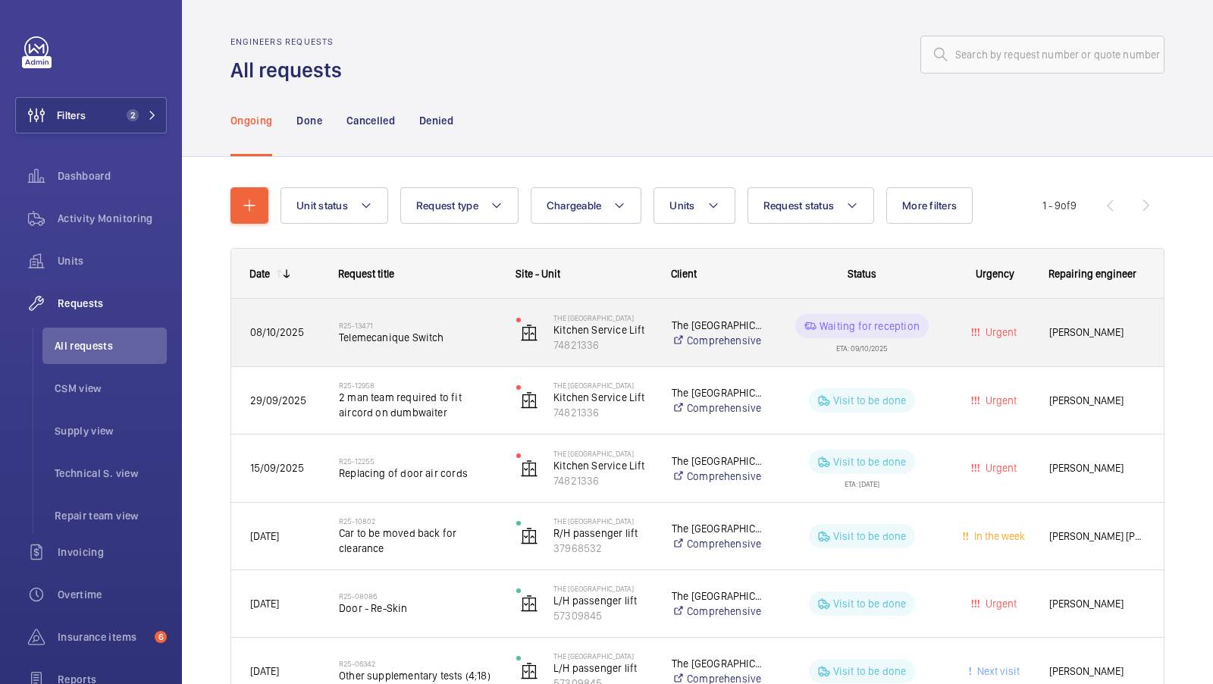
click at [456, 353] on div "R25-13471 Telemecanique Switch" at bounding box center [418, 333] width 158 height 44
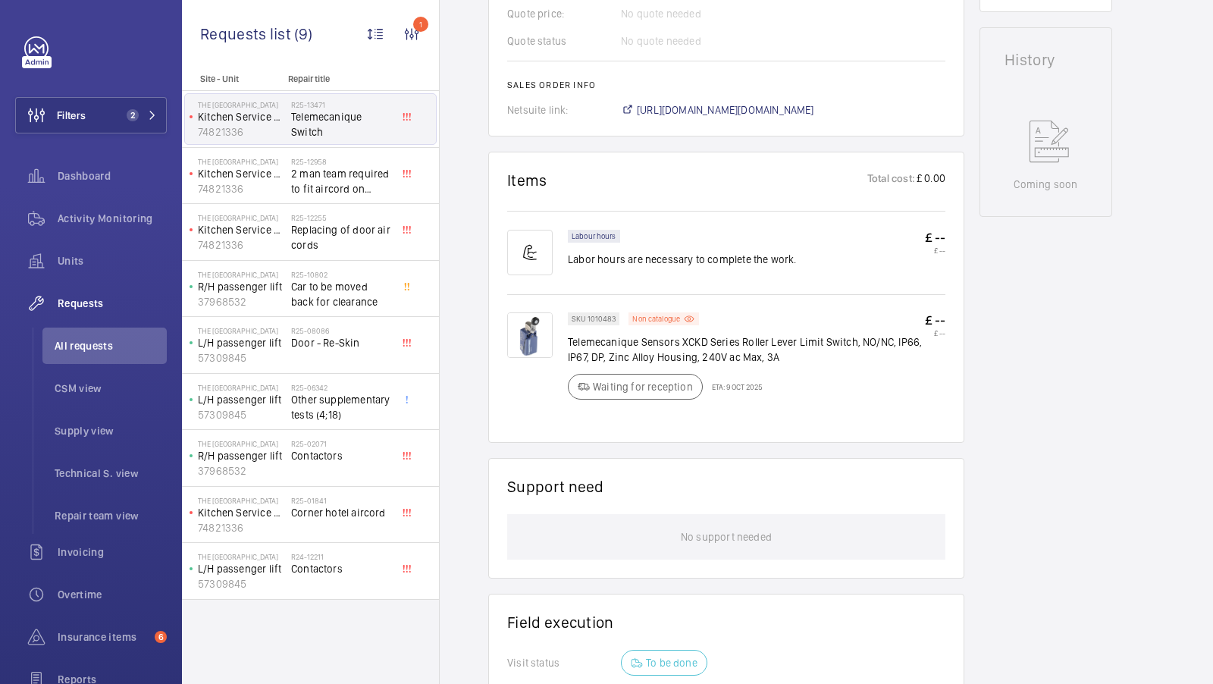
scroll to position [725, 0]
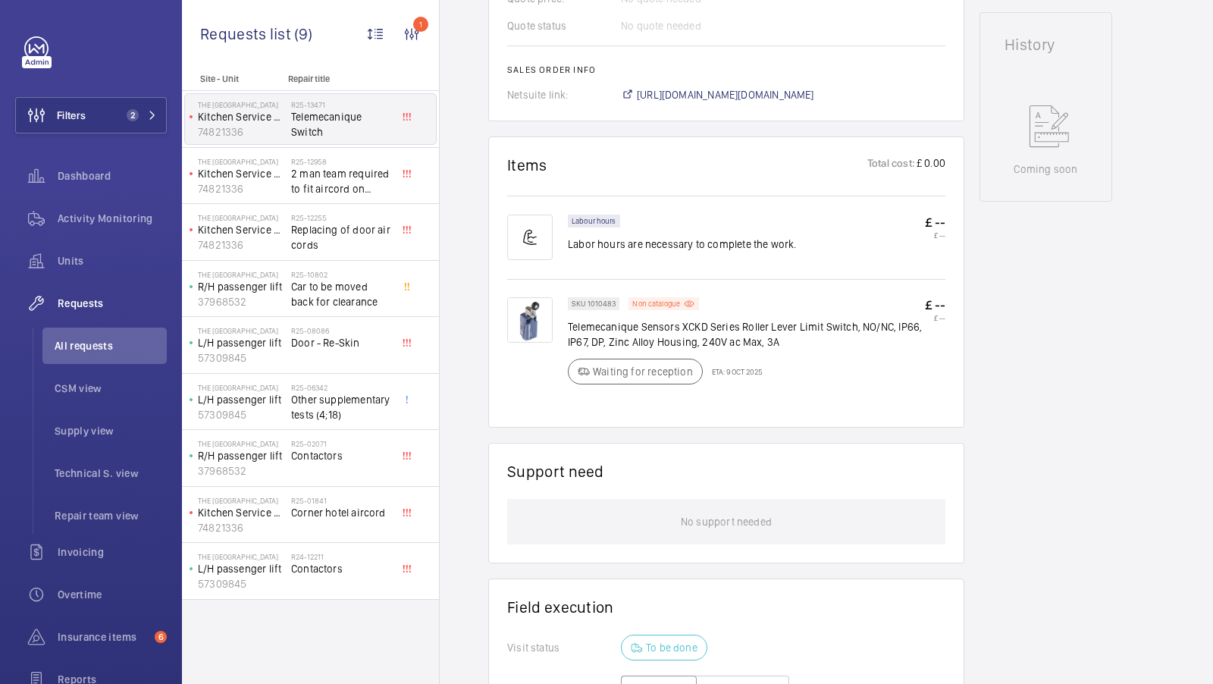
click at [532, 324] on img at bounding box center [529, 319] width 45 height 45
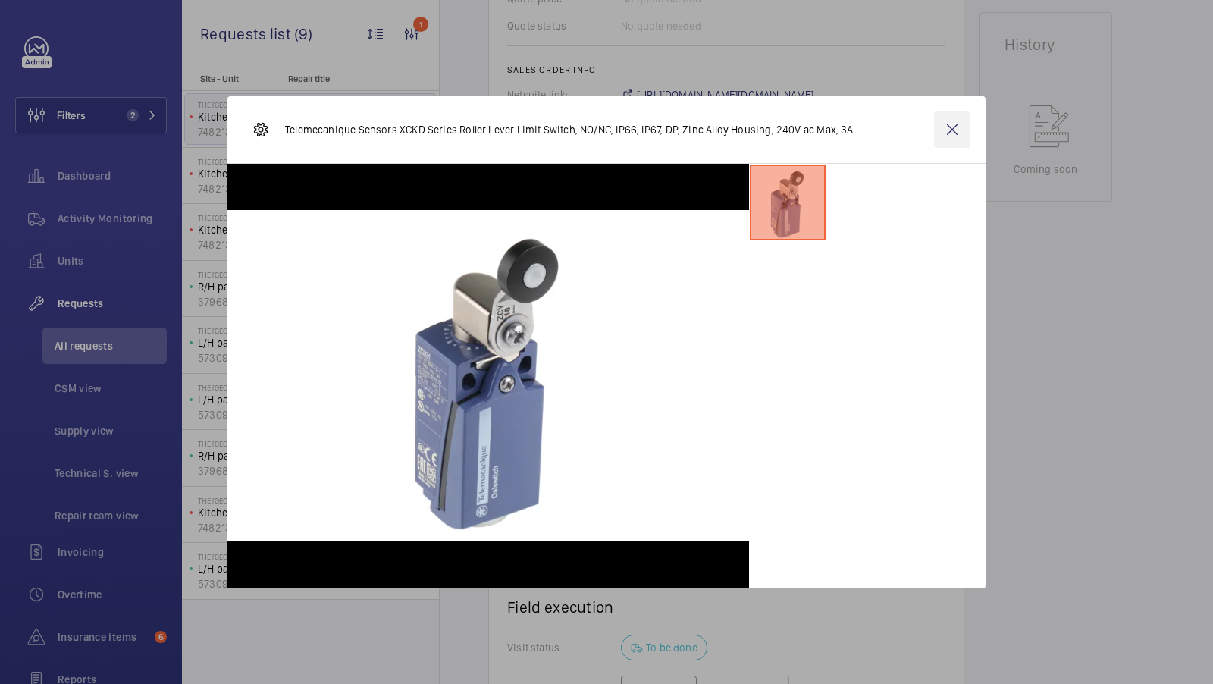
click at [949, 132] on wm-front-icon-button at bounding box center [952, 129] width 36 height 36
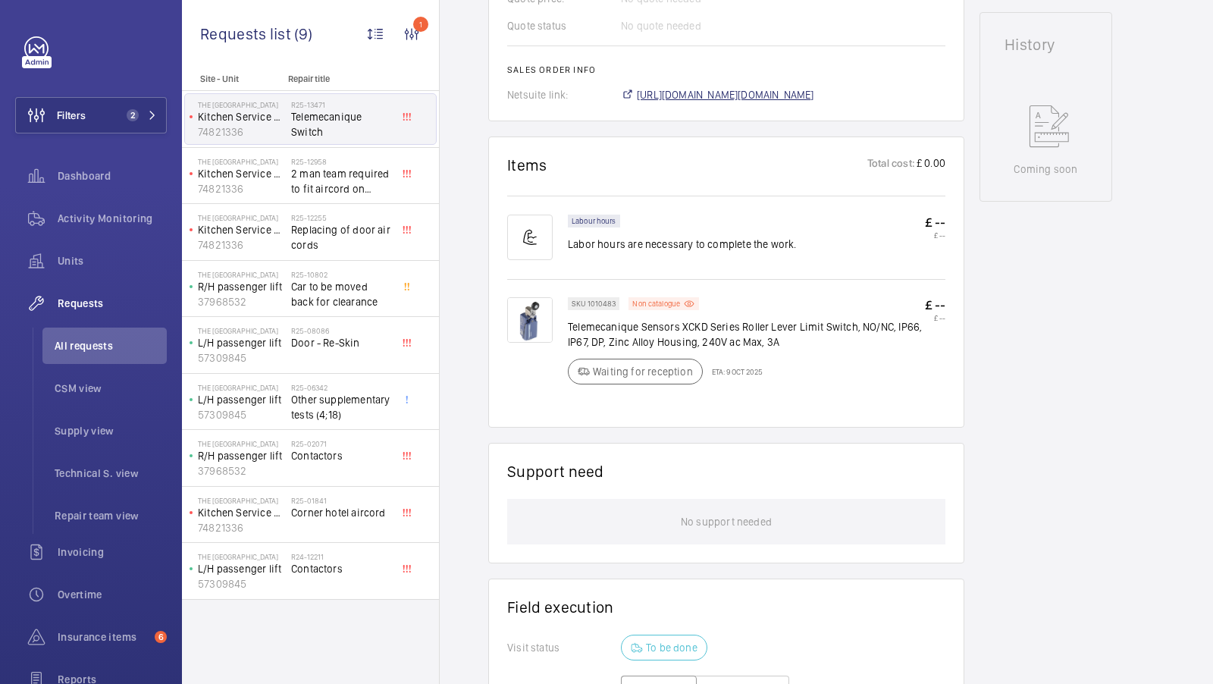
click at [767, 94] on span "https://6461500.app.netsuite.com/app/accounting/transactions/salesord.nl?id=308…" at bounding box center [725, 94] width 177 height 15
click at [84, 263] on span "Units" at bounding box center [112, 260] width 109 height 15
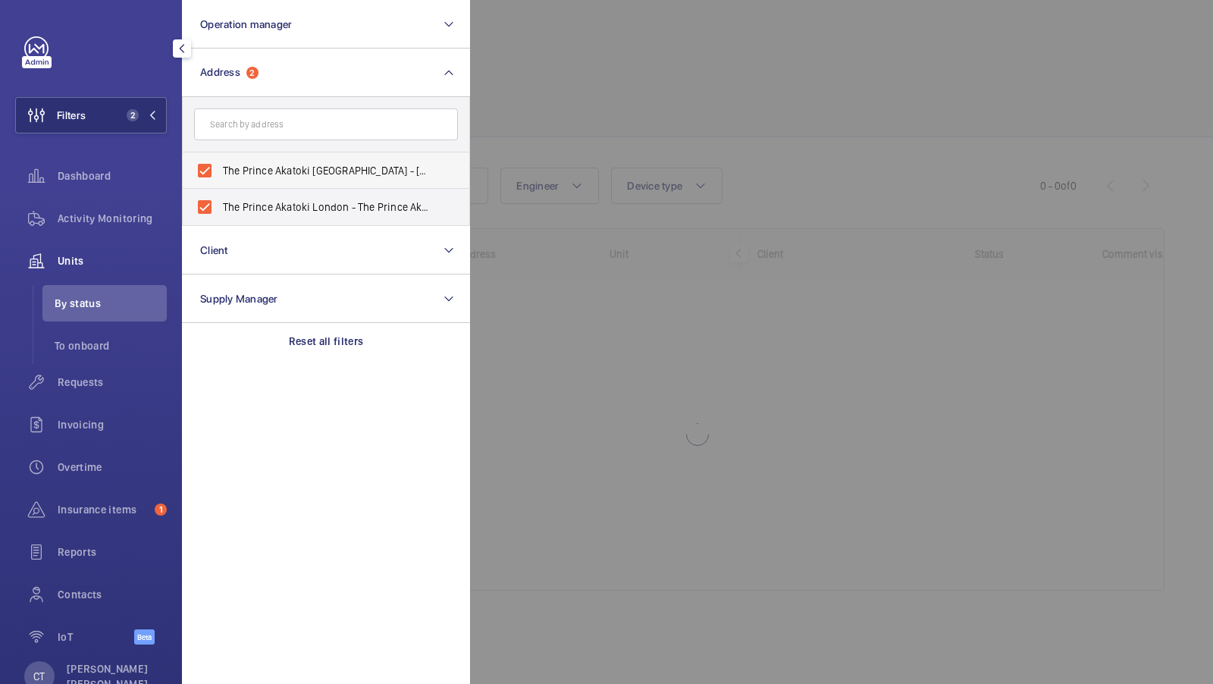
click at [318, 174] on span "The Prince Akatoki [GEOGRAPHIC_DATA] - [STREET_ADDRESS]" at bounding box center [327, 170] width 209 height 15
click at [220, 174] on input "The Prince Akatoki [GEOGRAPHIC_DATA] - [STREET_ADDRESS]" at bounding box center [205, 170] width 30 height 30
checkbox input "false"
click at [294, 207] on span "The Prince Akatoki London - The Prince Akatoki [GEOGRAPHIC_DATA], [GEOGRAPHIC_D…" at bounding box center [327, 206] width 209 height 15
click at [220, 207] on input "The Prince Akatoki London - The Prince Akatoki [GEOGRAPHIC_DATA], [GEOGRAPHIC_D…" at bounding box center [205, 207] width 30 height 30
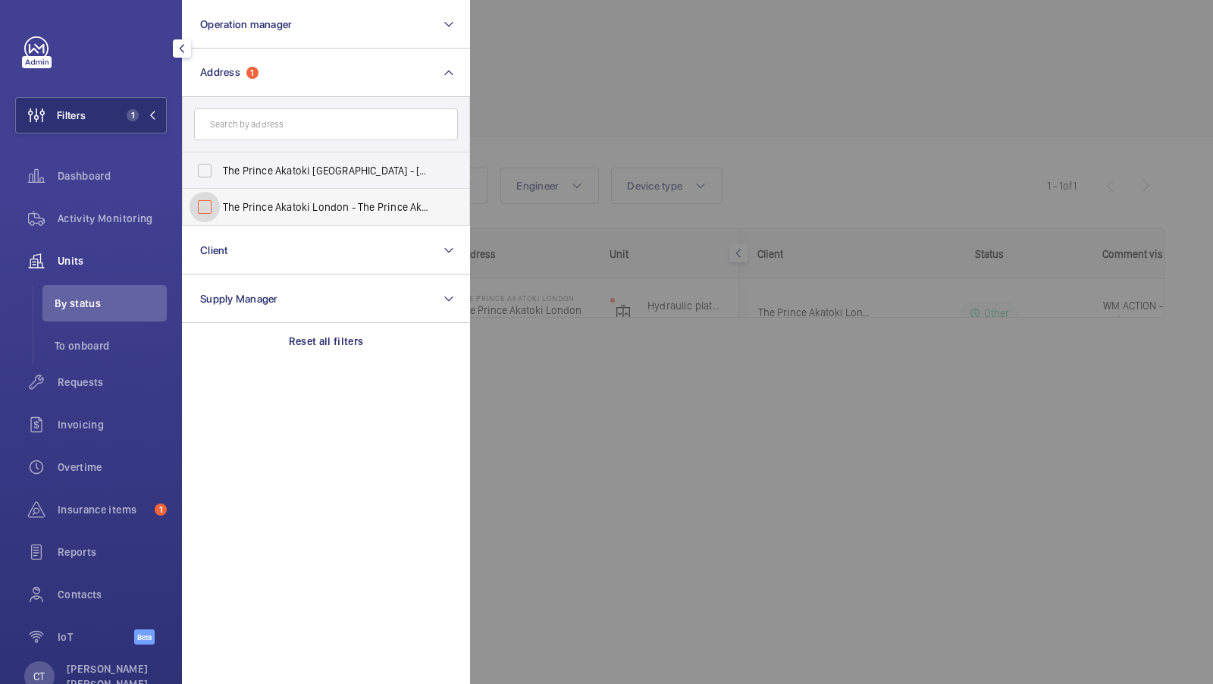
checkbox input "false"
click at [140, 99] on button "Filters" at bounding box center [91, 115] width 152 height 36
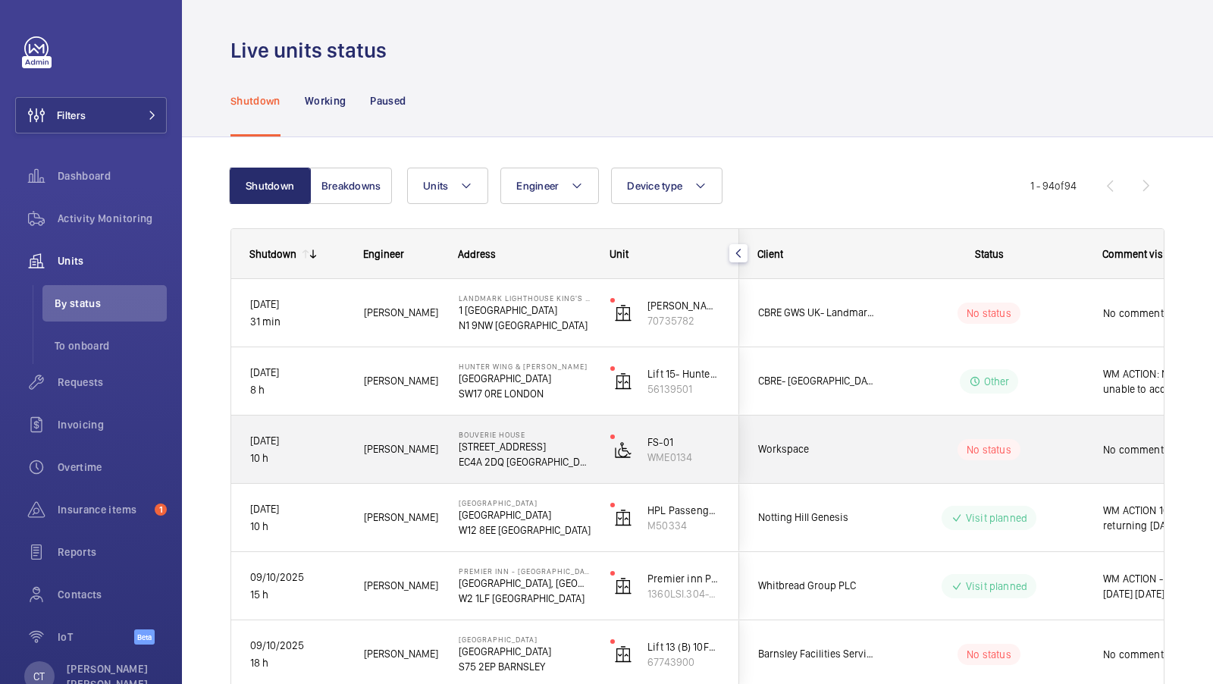
scroll to position [109, 0]
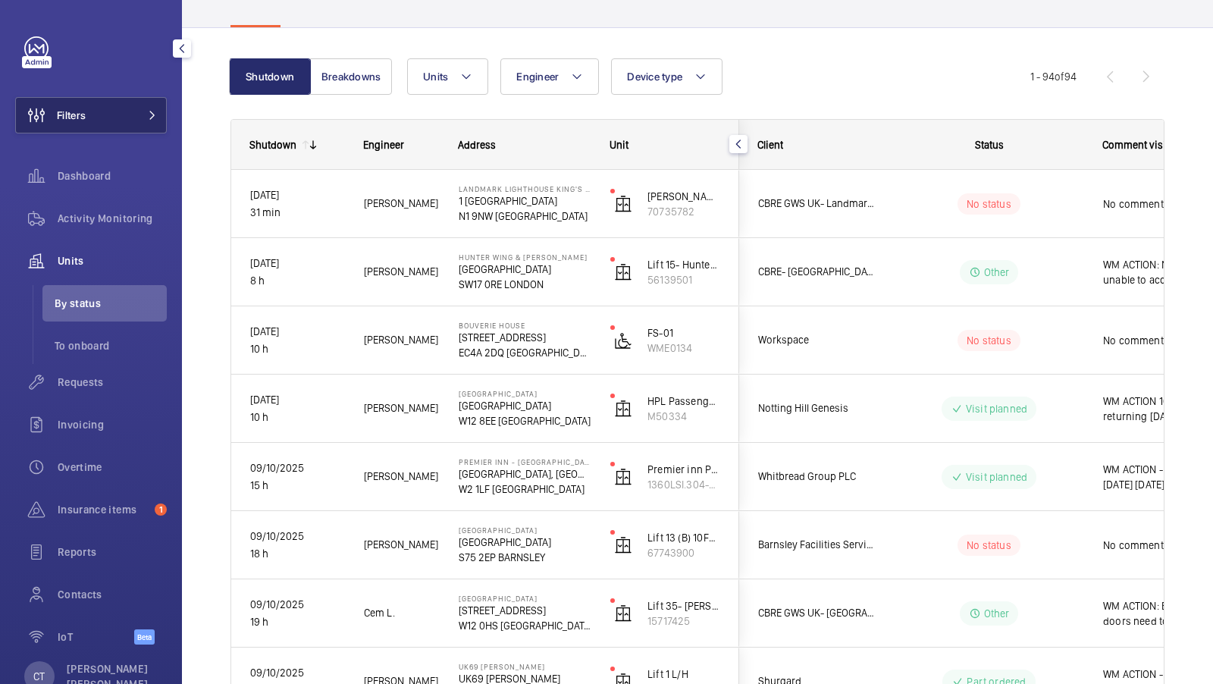
click at [130, 124] on button "Filters" at bounding box center [91, 115] width 152 height 36
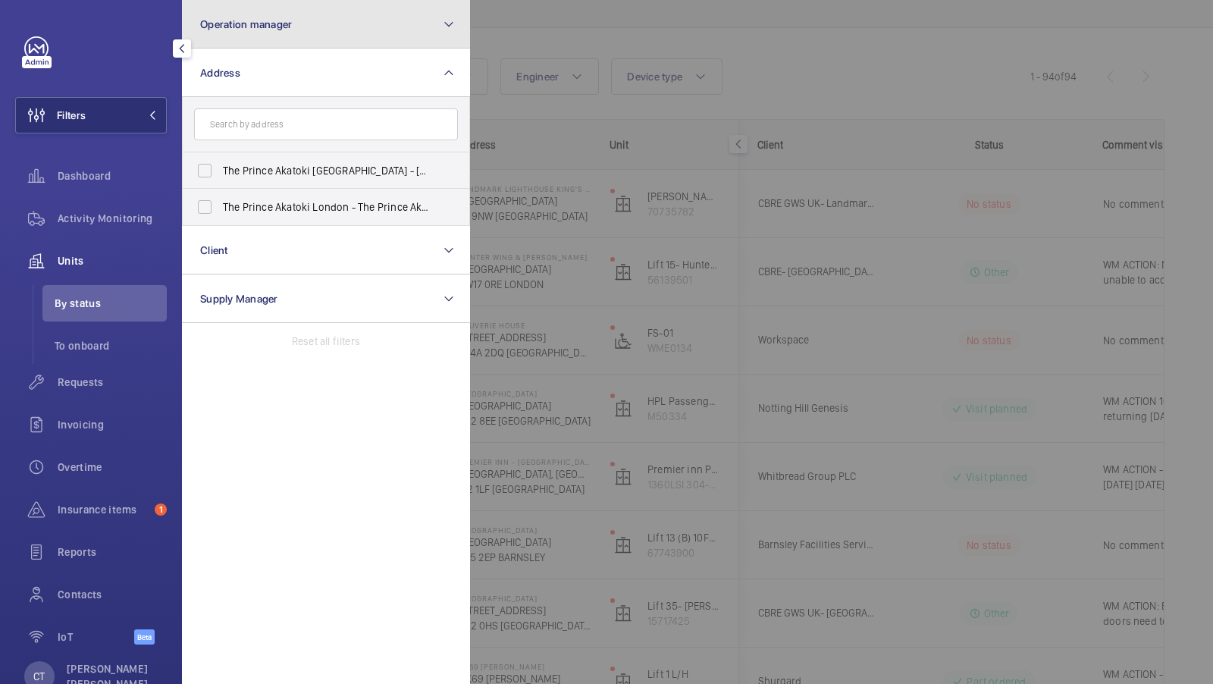
click at [329, 35] on button "Operation manager" at bounding box center [326, 24] width 288 height 49
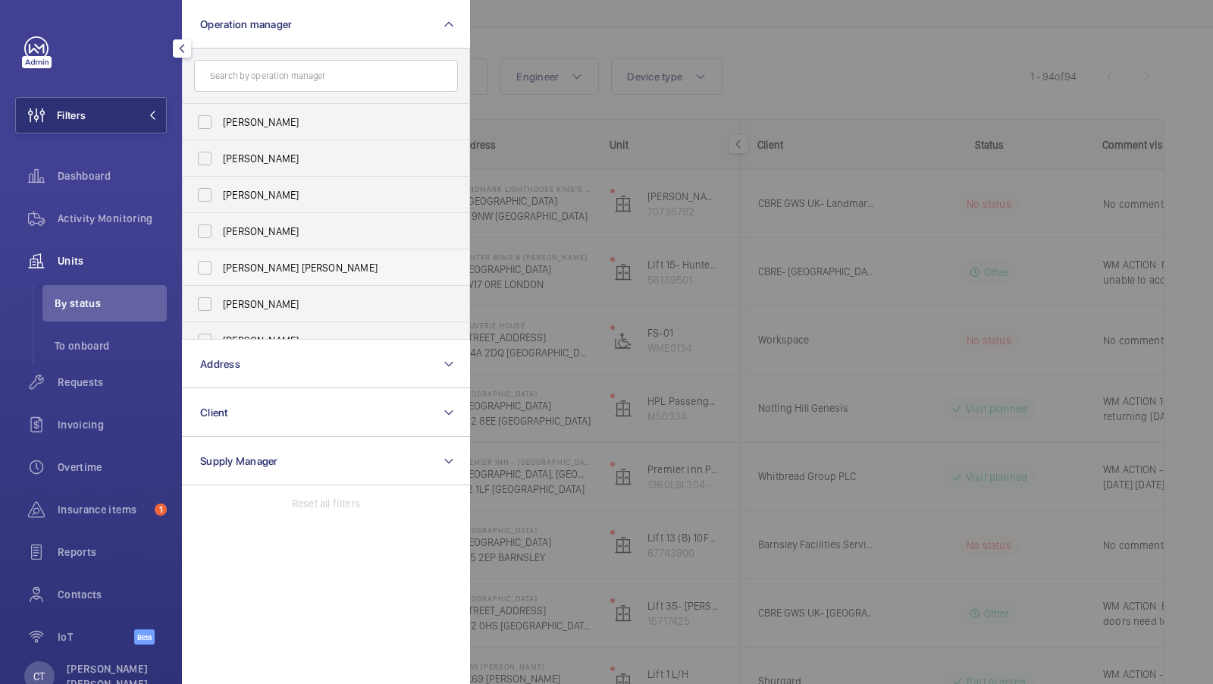
click at [265, 266] on span "[PERSON_NAME] [PERSON_NAME]" at bounding box center [327, 267] width 209 height 15
click at [220, 266] on input "[PERSON_NAME] [PERSON_NAME]" at bounding box center [205, 267] width 30 height 30
checkbox input "true"
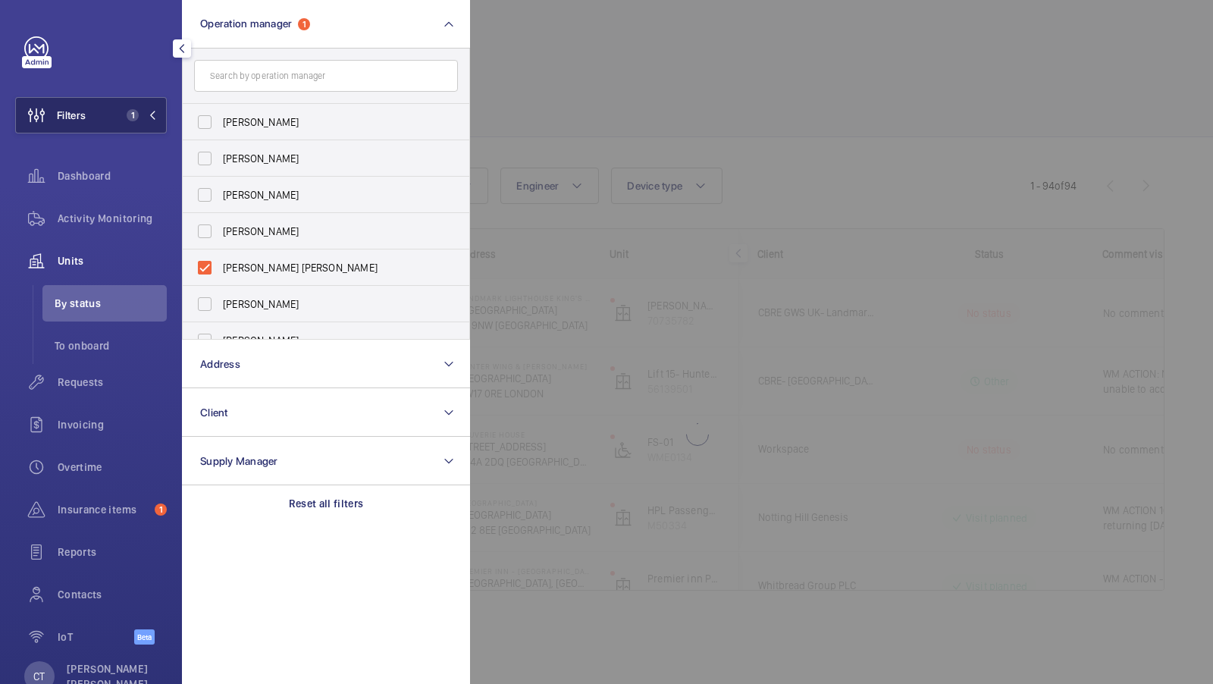
click at [133, 118] on span "1" at bounding box center [133, 115] width 12 height 12
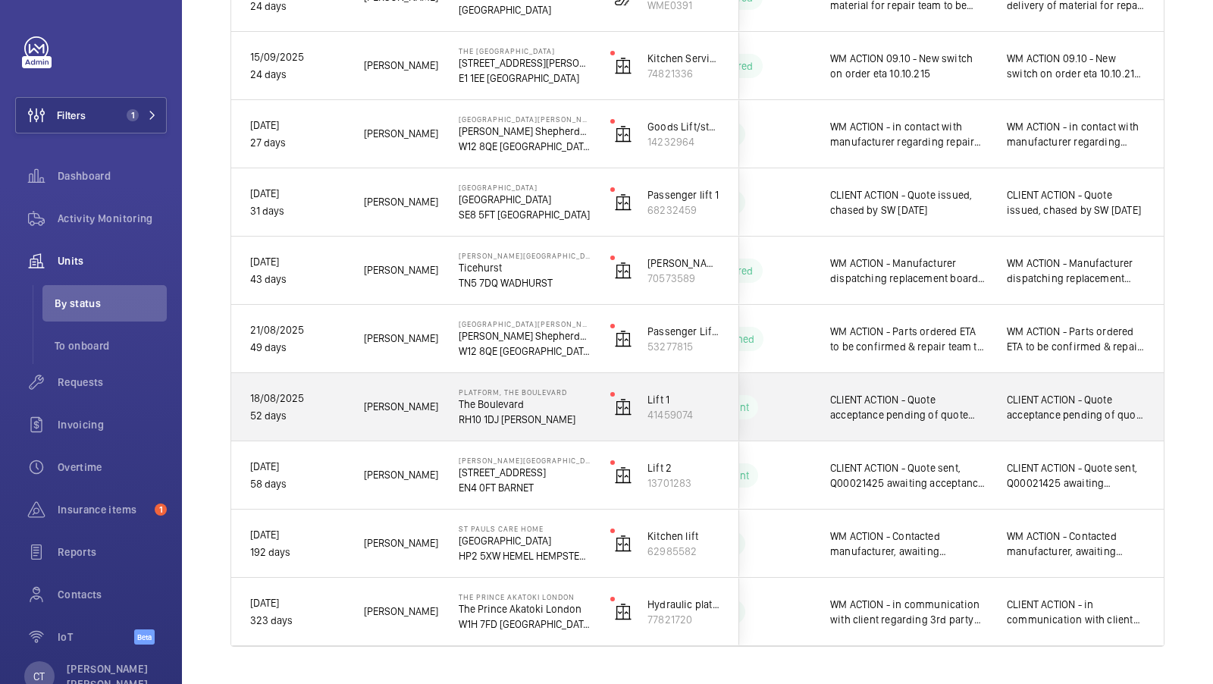
scroll to position [1646, 0]
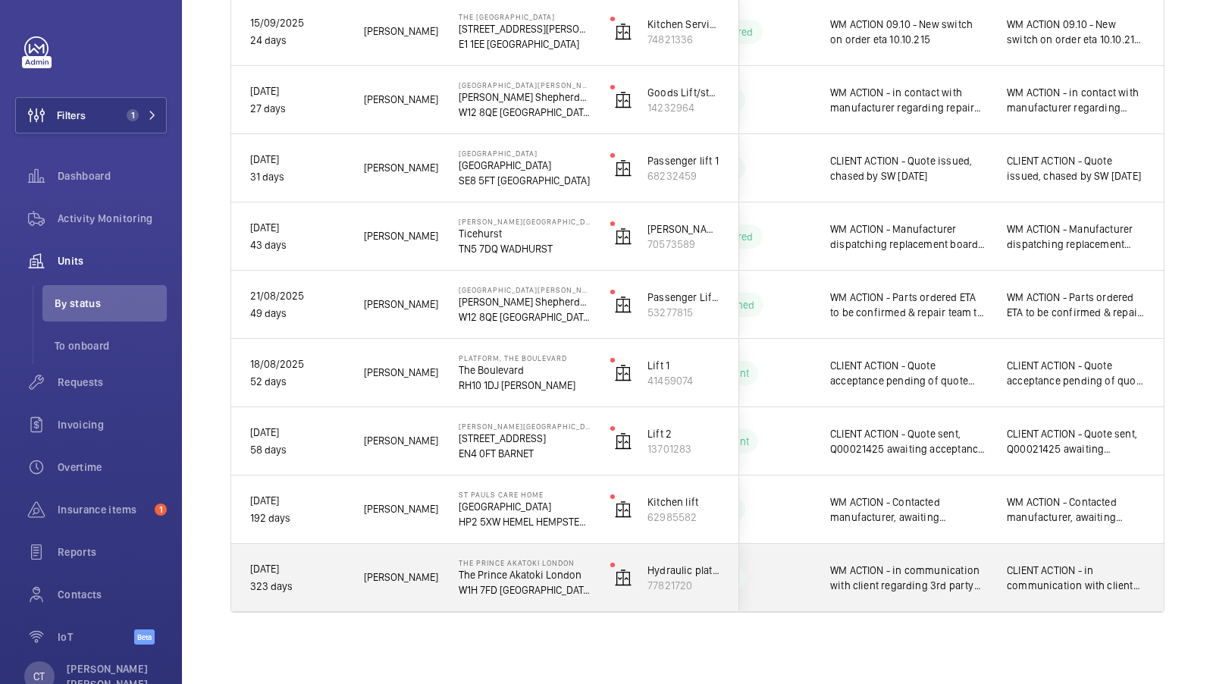
click at [1043, 582] on span "CLIENT ACTION - in communication with client regarding 3rd party involvement. 0…" at bounding box center [1076, 578] width 139 height 30
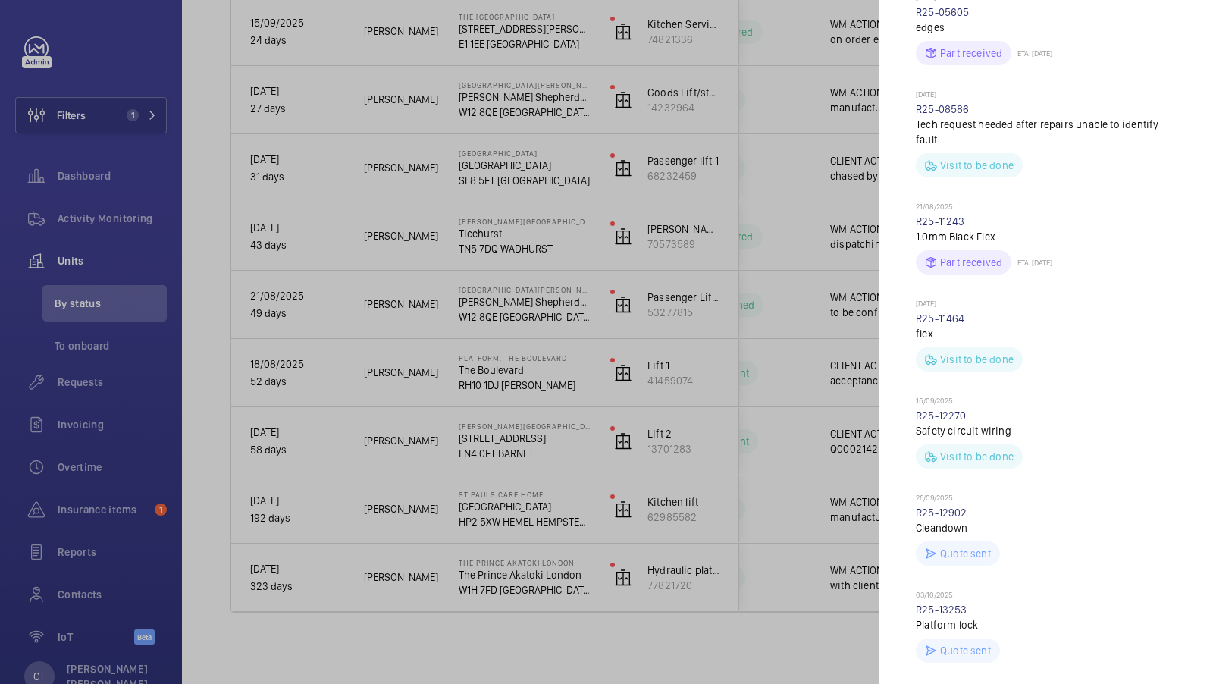
scroll to position [1457, 0]
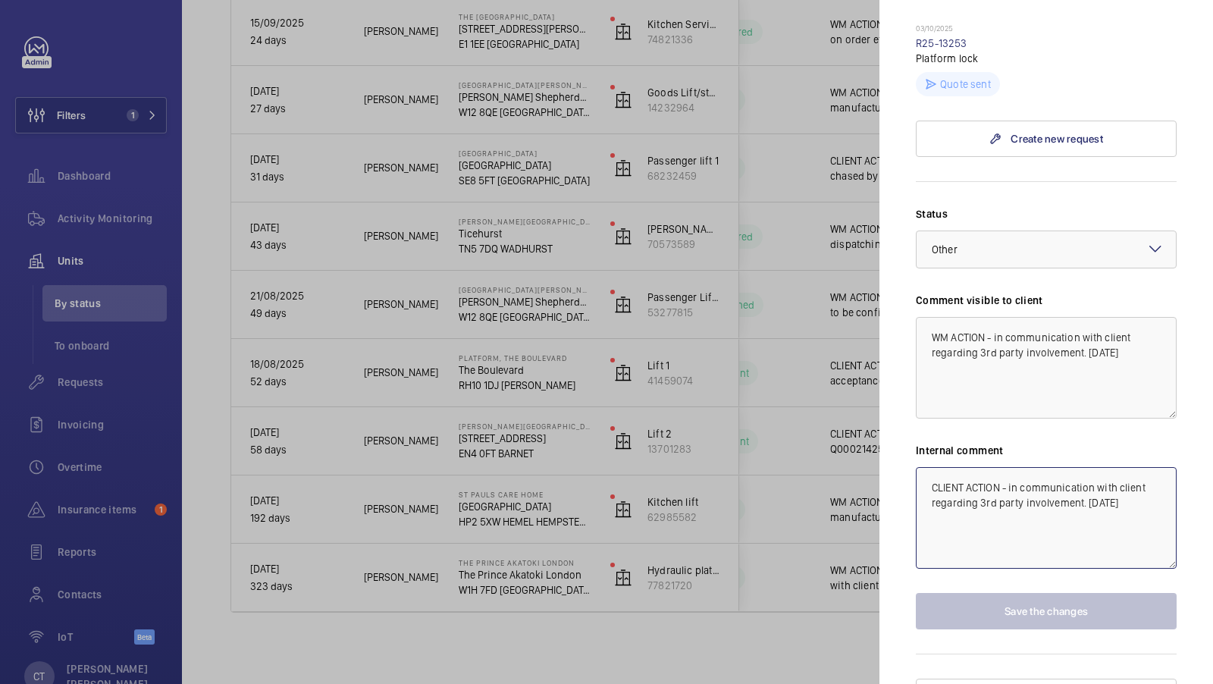
drag, startPoint x: 1143, startPoint y: 478, endPoint x: 1008, endPoint y: 457, distance: 136.6
click at [1008, 467] on textarea "CLIENT ACTION - in communication with client regarding 3rd party involvement. 0…" at bounding box center [1046, 518] width 261 height 102
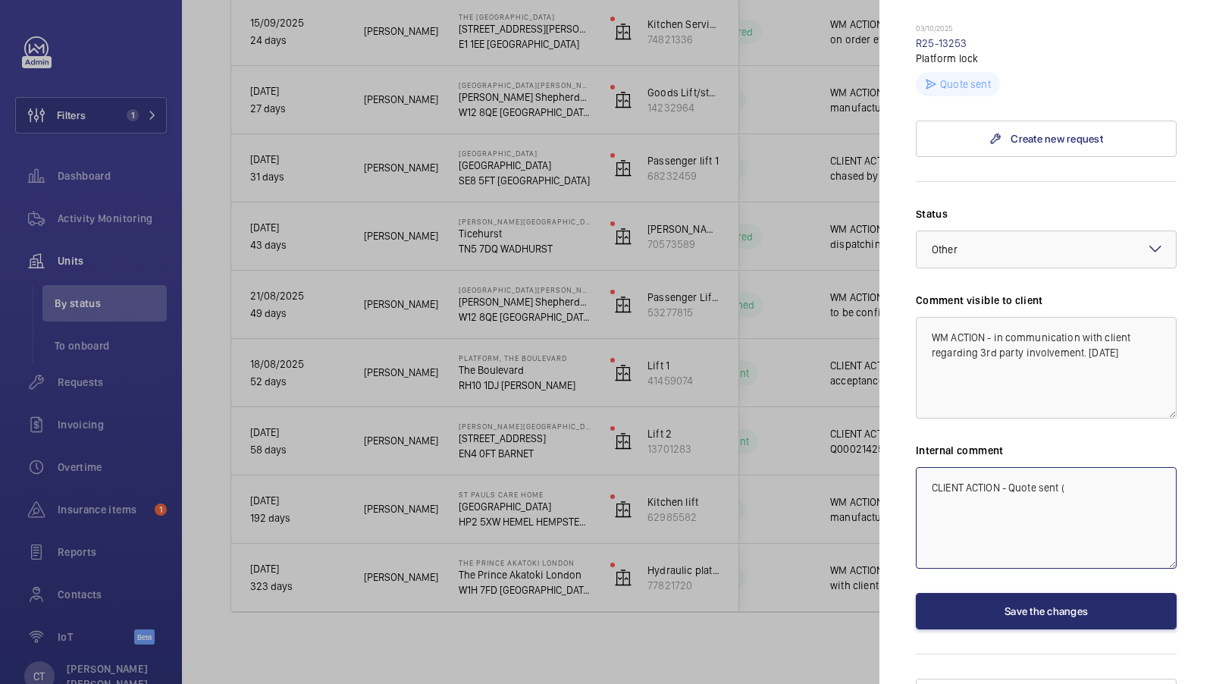
paste textarea "Q00023114"
drag, startPoint x: 1100, startPoint y: 489, endPoint x: 898, endPoint y: 433, distance: 210.1
click at [898, 433] on mat-sidenav "Stopped unit The Prince Akatoki London The Prince Akatoki London W1H 7FD LONDON…" at bounding box center [1046, 342] width 334 height 684
type textarea "CLIENT ACTION - Quote sent (Q00023114), awaiting acceptance."
drag, startPoint x: 1140, startPoint y: 334, endPoint x: 923, endPoint y: 290, distance: 221.3
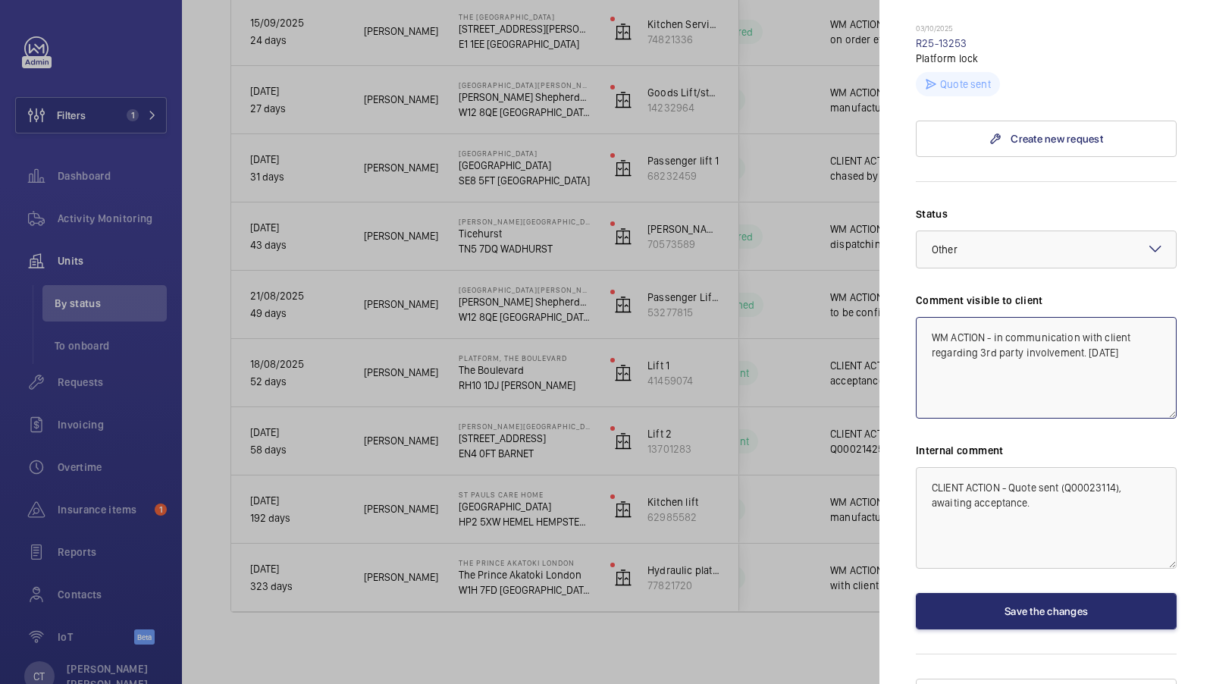
click at [924, 317] on textarea "WM ACTION - in communication with client regarding 3rd party involvement. 07.10…" at bounding box center [1046, 368] width 261 height 102
paste textarea "CLIENT ACTION - Quote sent (Q00023114), awaiting acceptance."
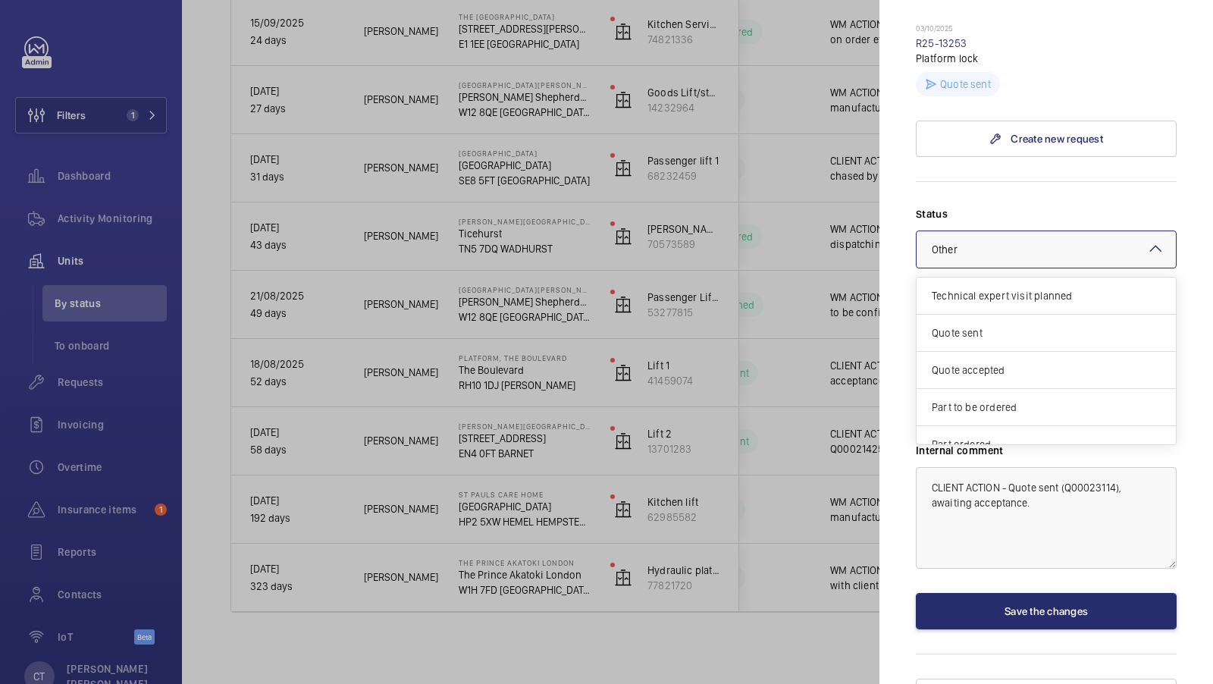
click at [1005, 231] on div at bounding box center [1046, 249] width 259 height 36
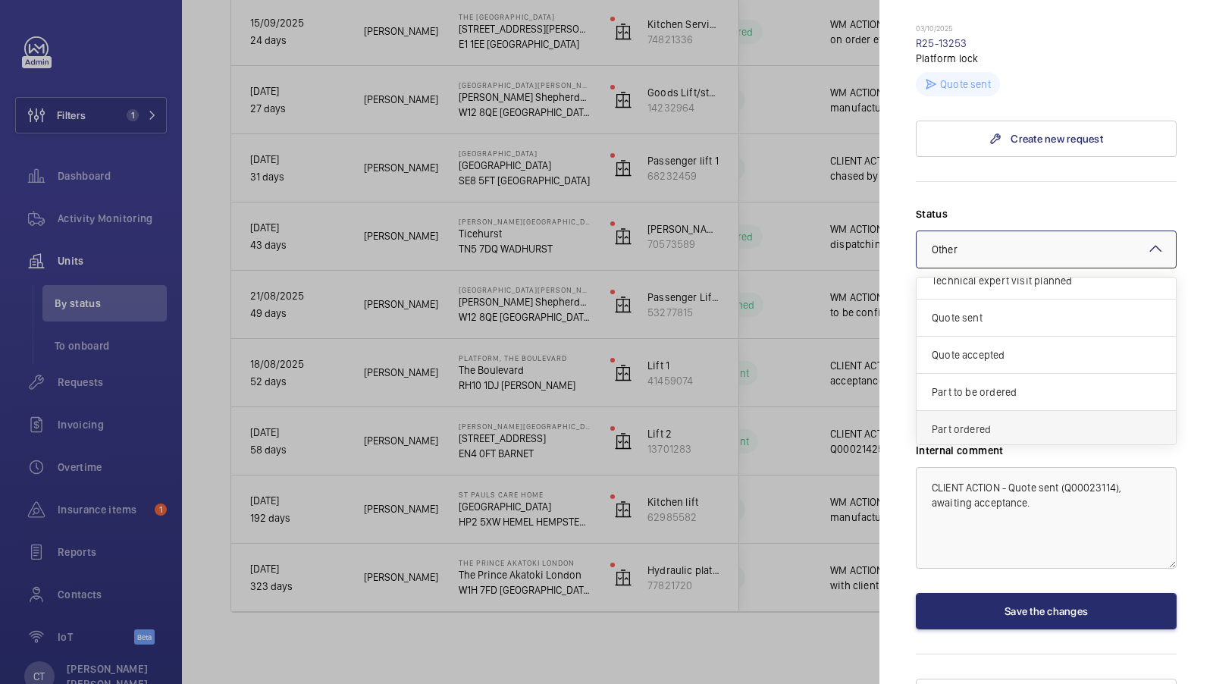
scroll to position [11, 0]
click at [999, 303] on div "Quote sent" at bounding box center [1046, 321] width 259 height 37
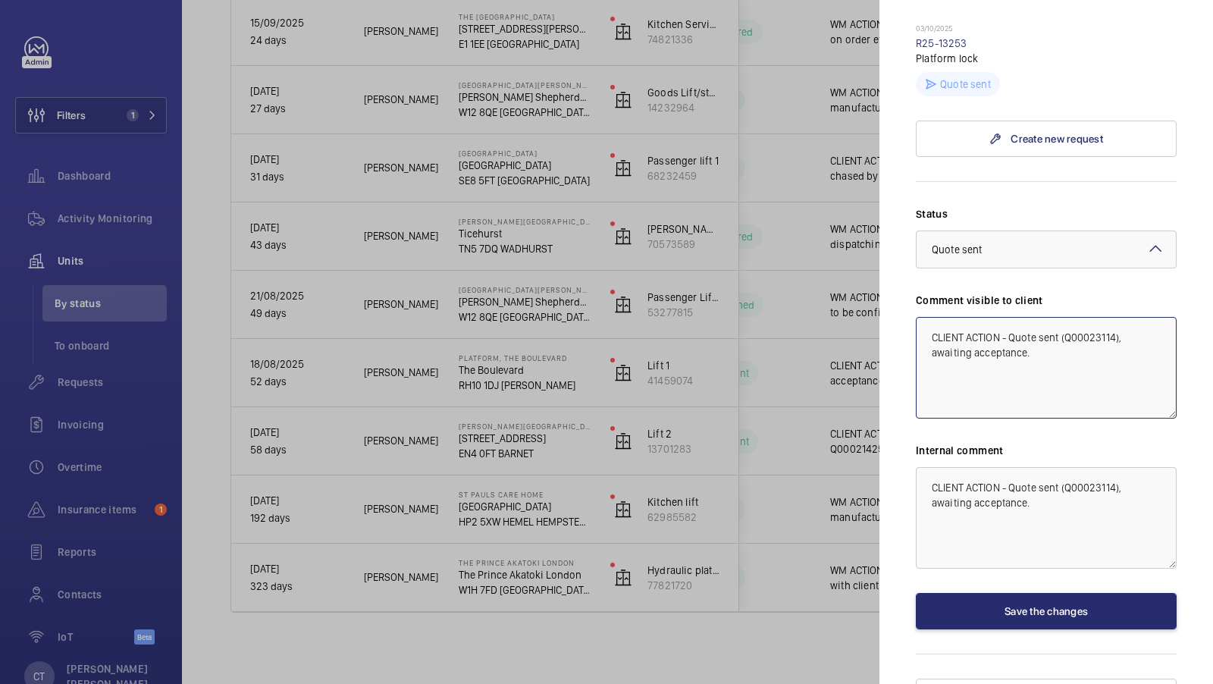
type textarea "CLIENT ACTION - Quote sent (Q00023114), awaiting acceptance."
click at [1066, 554] on div "Status Select a status × Quote sent × Comment visible to client CLIENT ACTION -…" at bounding box center [1046, 417] width 261 height 423
click at [1039, 593] on button "Save the changes" at bounding box center [1046, 611] width 261 height 36
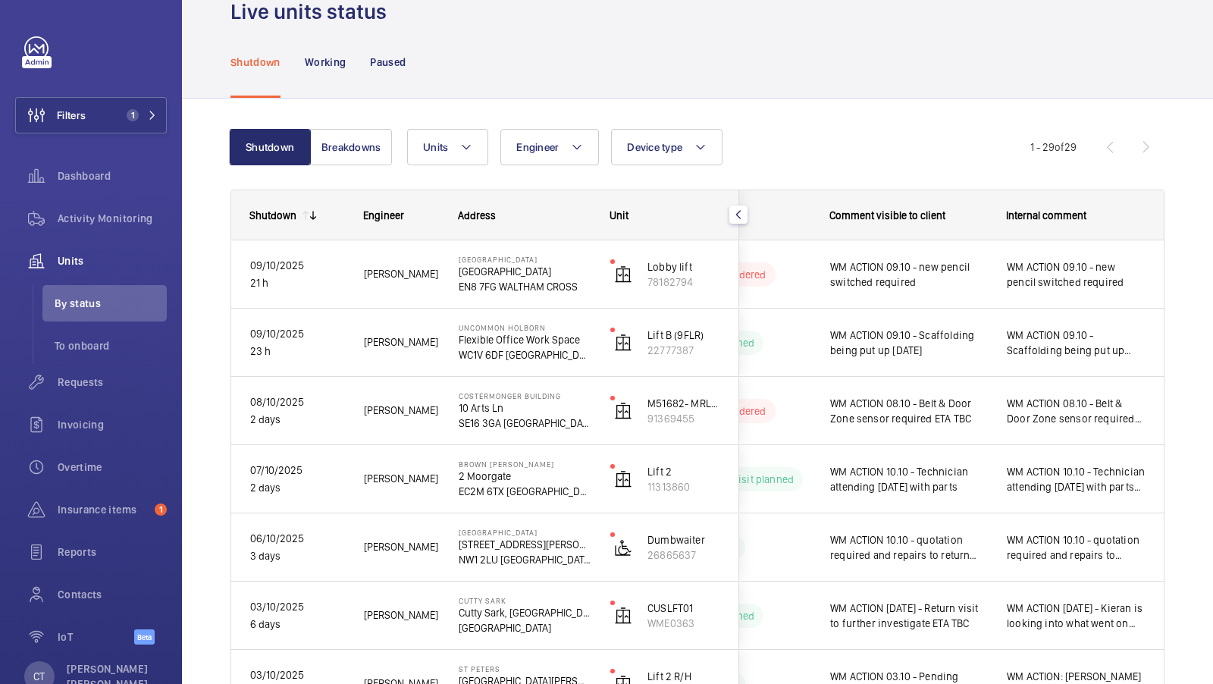
scroll to position [0, 0]
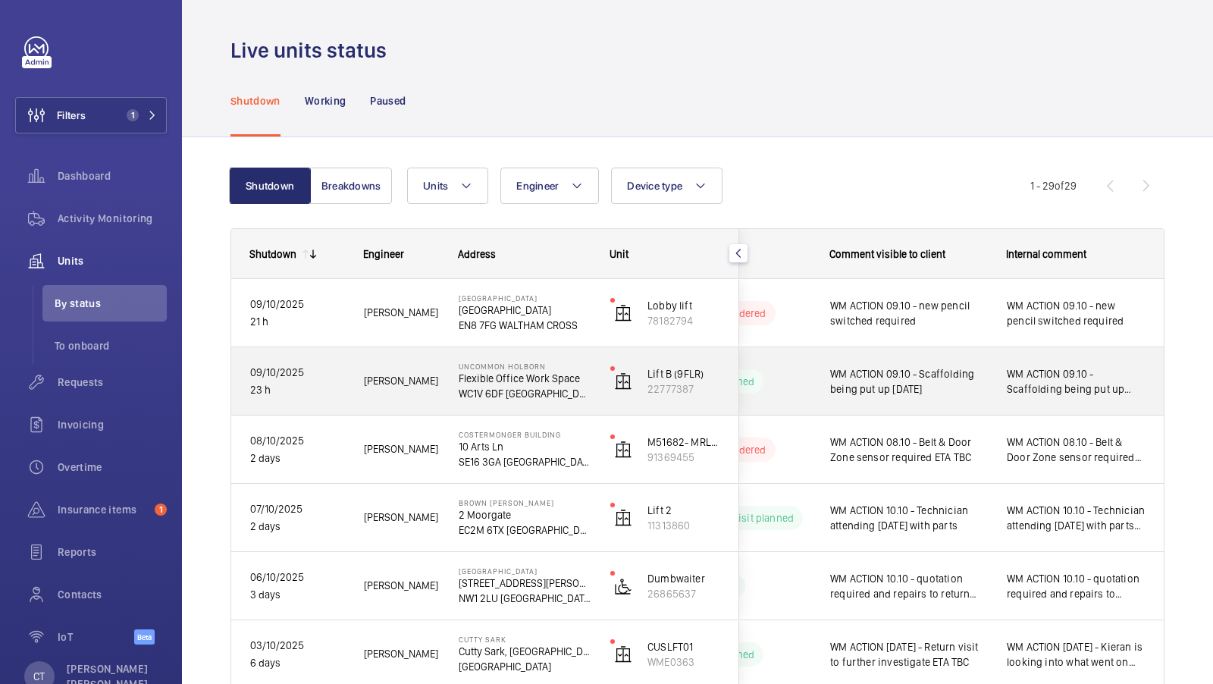
click at [1040, 378] on span "WM ACTION 09.10 - Scaffolding being put up [DATE]" at bounding box center [1076, 381] width 139 height 30
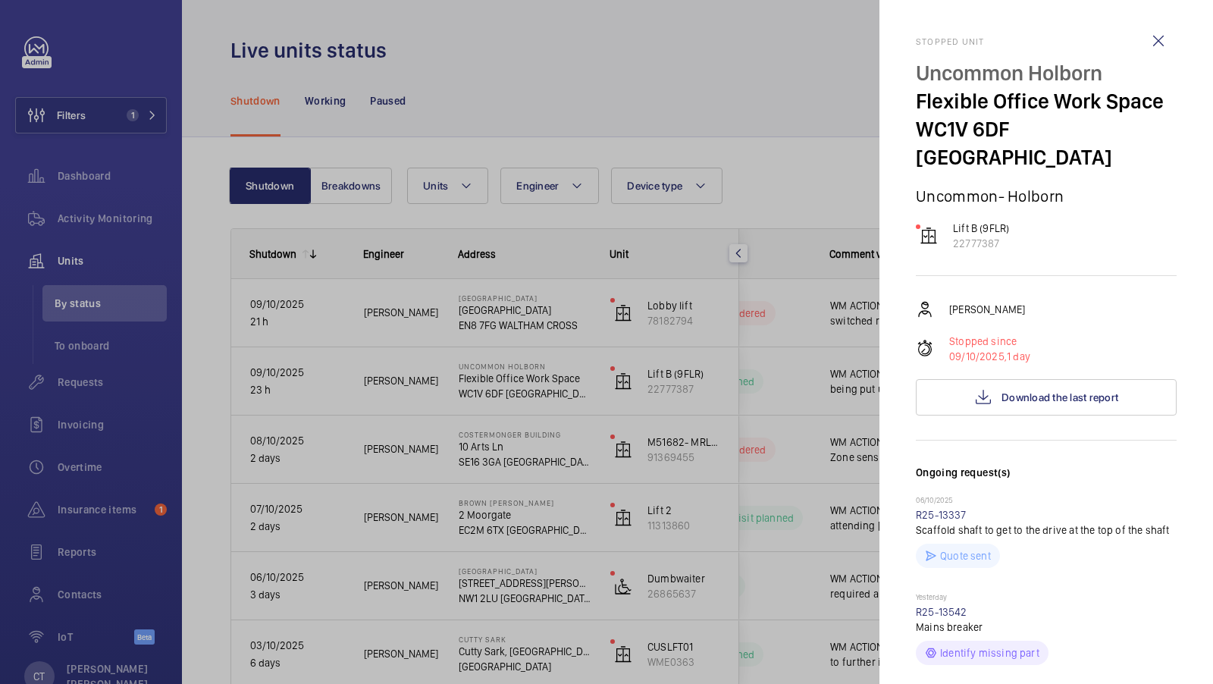
scroll to position [444, 0]
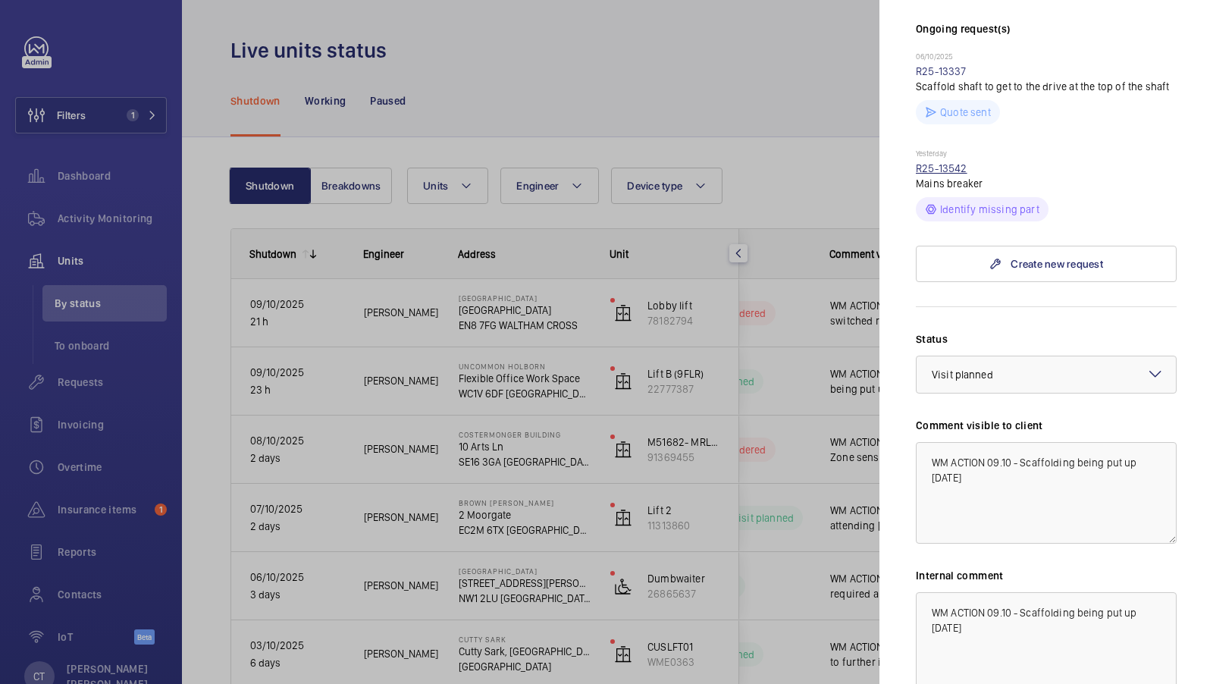
click at [948, 162] on link "R25-13542" at bounding box center [942, 168] width 52 height 12
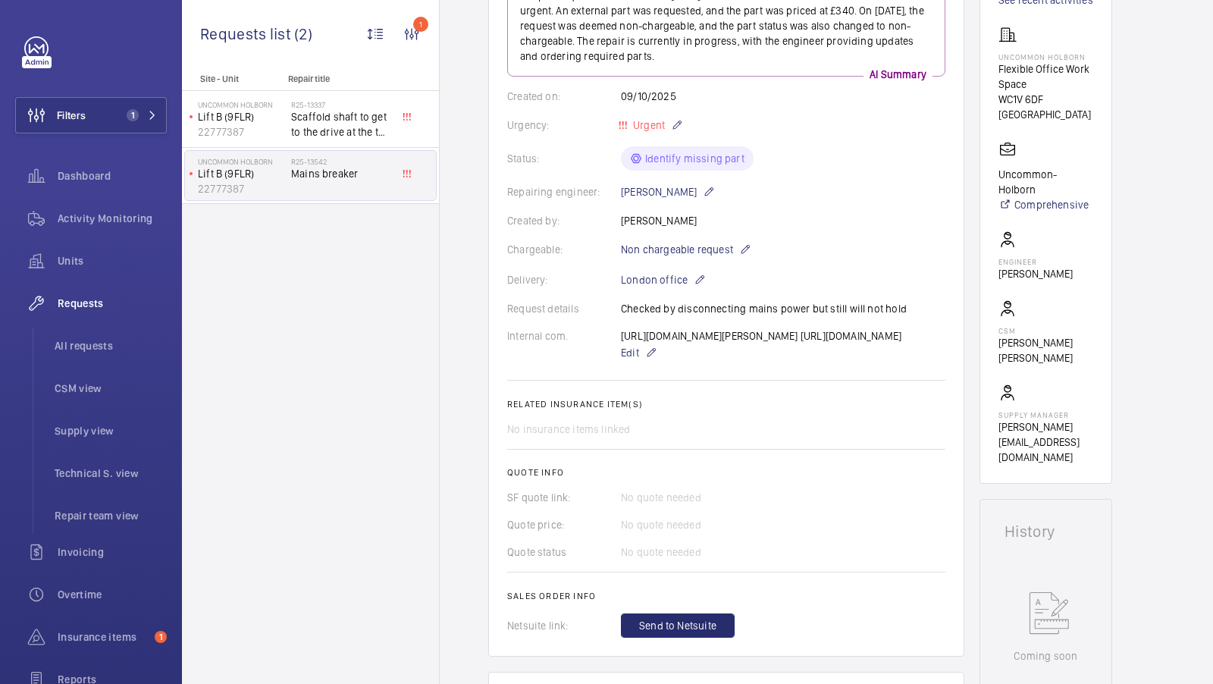
scroll to position [230, 0]
click at [118, 111] on button "Filters 1" at bounding box center [91, 115] width 152 height 36
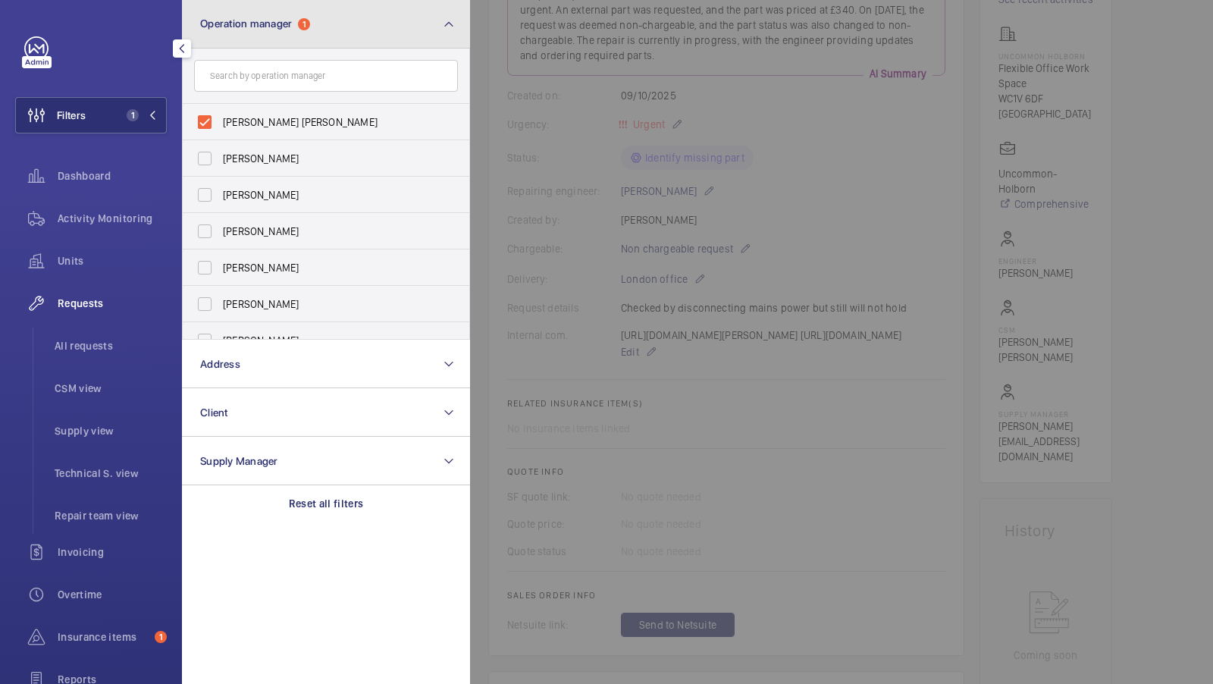
click at [270, 24] on span "Operation manager" at bounding box center [246, 23] width 92 height 12
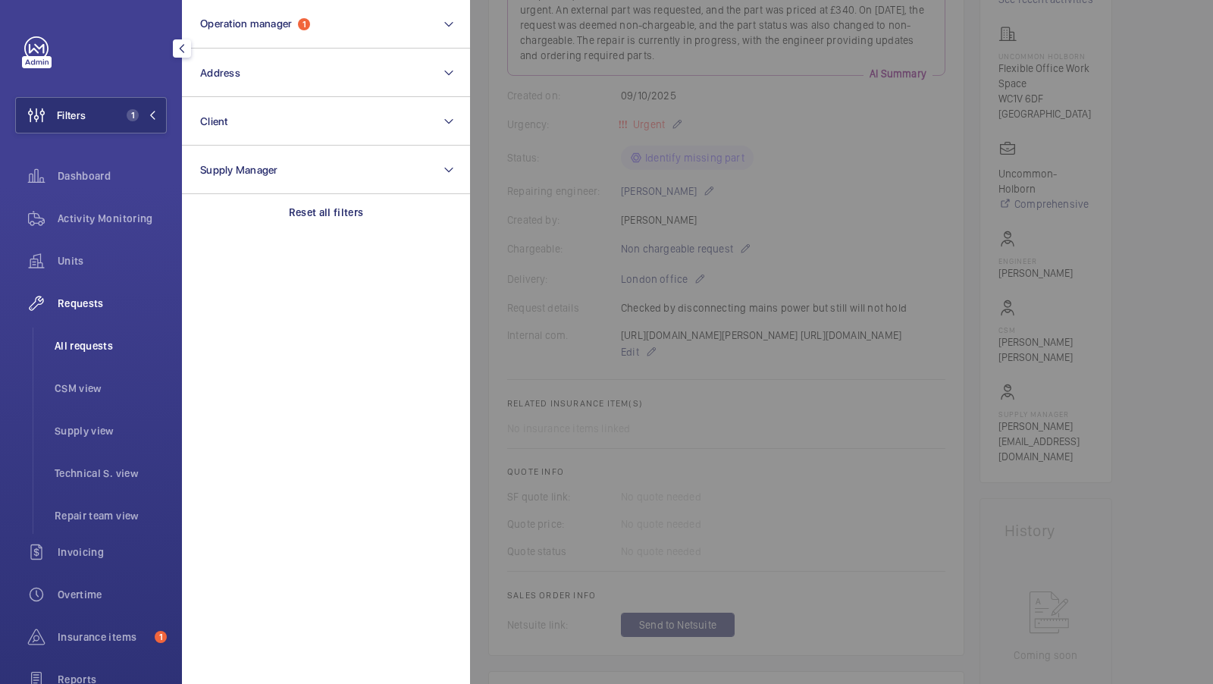
click at [96, 343] on span "All requests" at bounding box center [111, 345] width 112 height 15
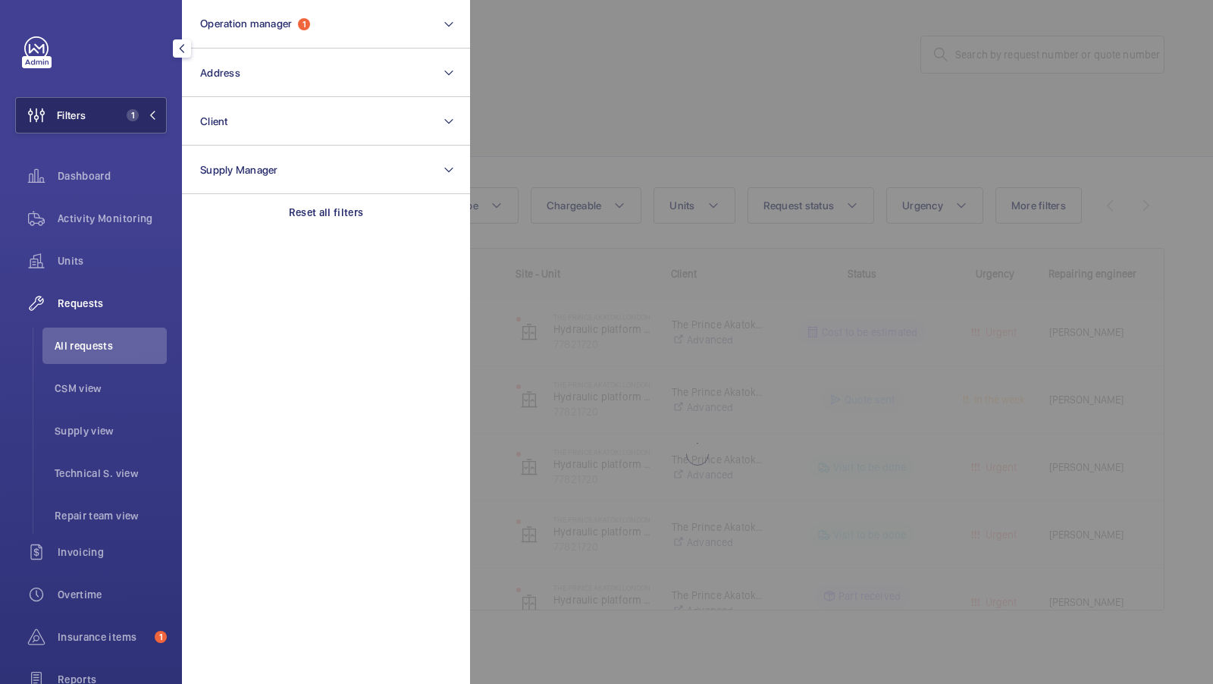
click at [124, 121] on span "1" at bounding box center [130, 115] width 18 height 12
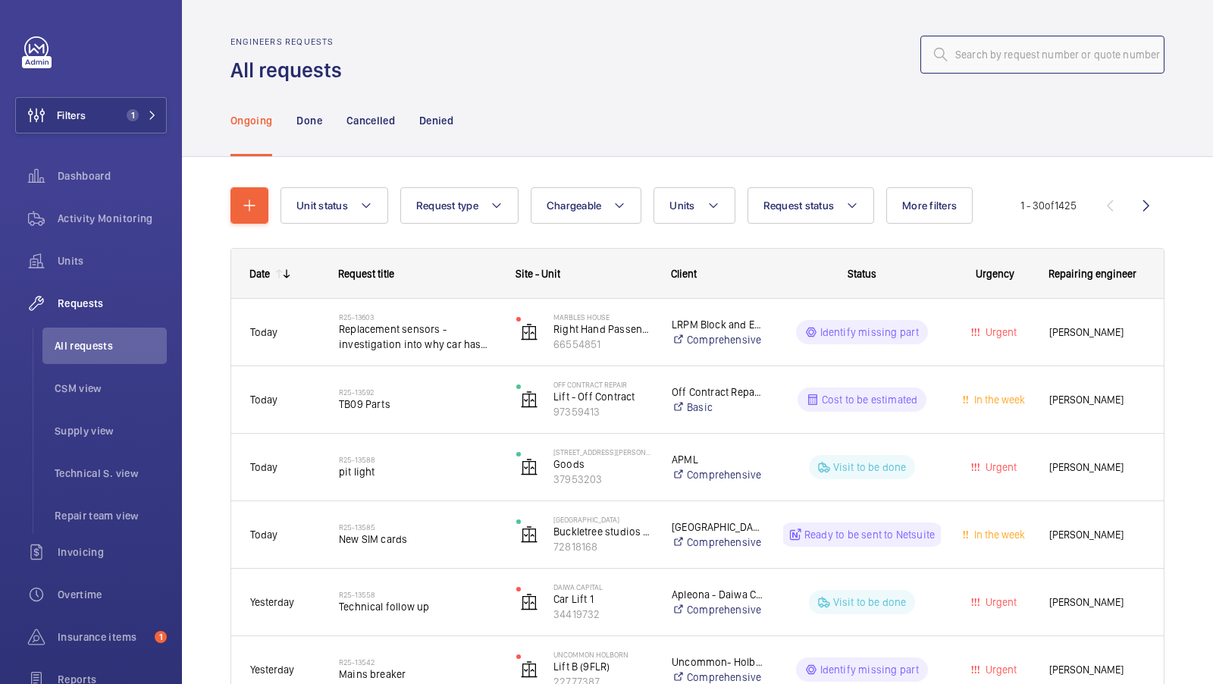
click at [995, 58] on input "text" at bounding box center [1042, 55] width 244 height 38
paste input "R25-12894"
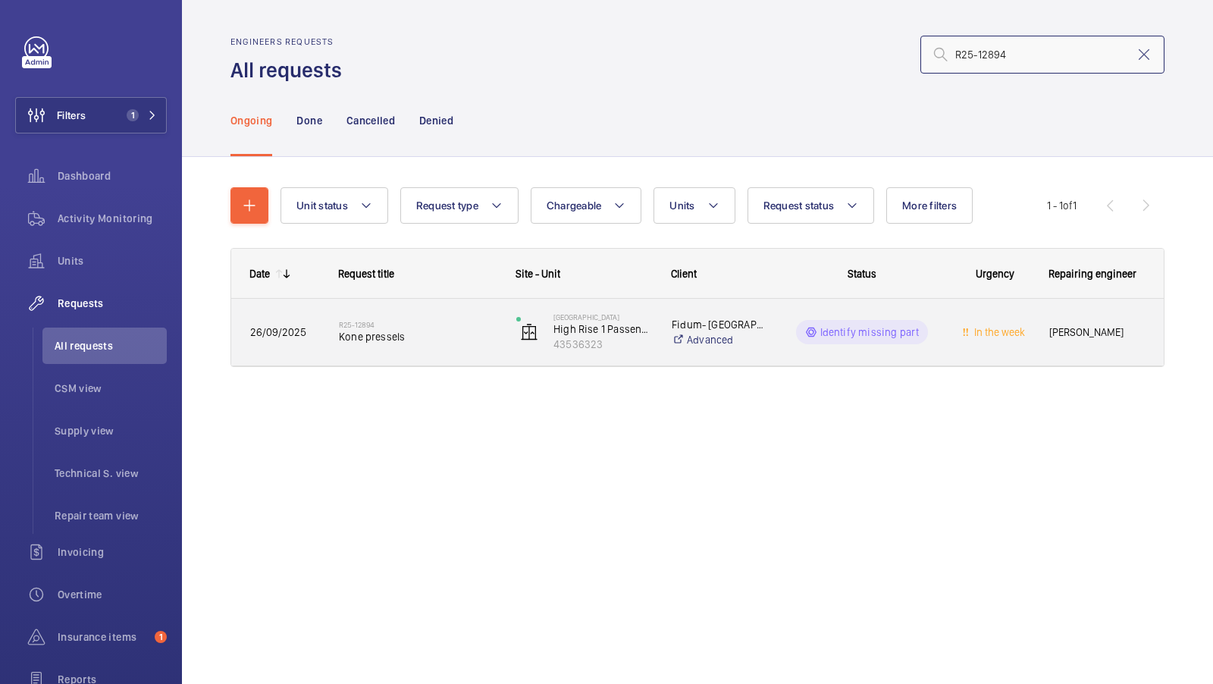
type input "R25-12894"
click at [427, 323] on h2 "R25-12894" at bounding box center [418, 324] width 158 height 9
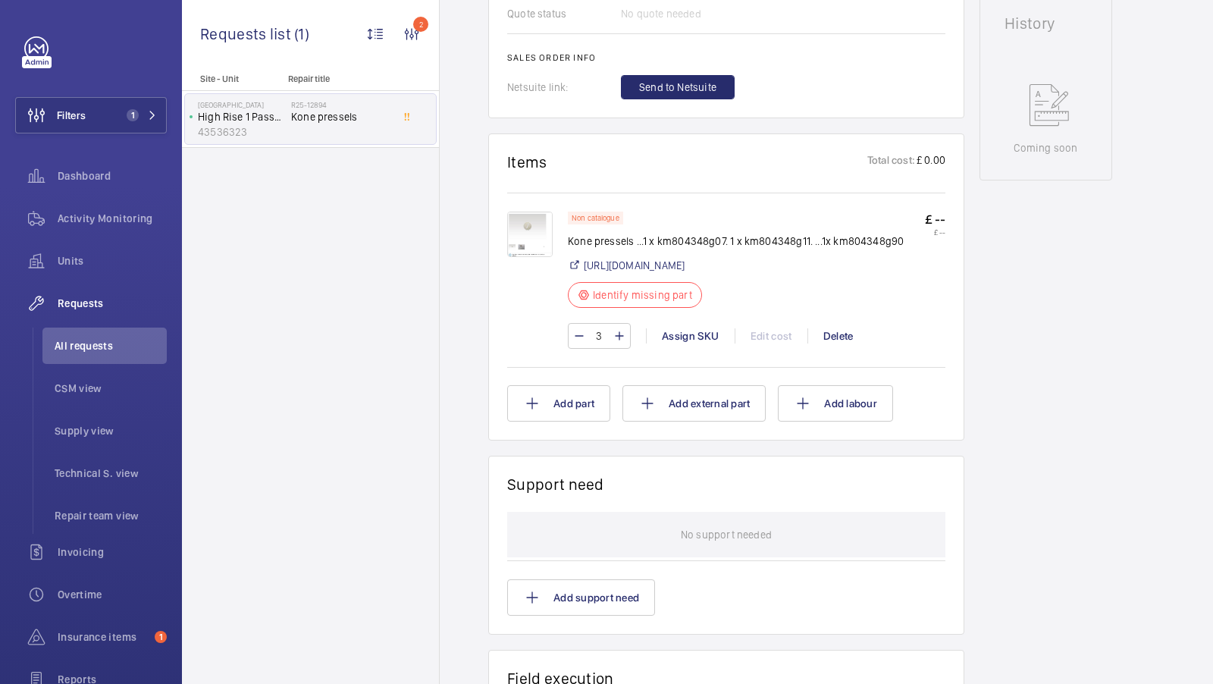
scroll to position [739, 0]
click at [532, 226] on img at bounding box center [529, 231] width 45 height 45
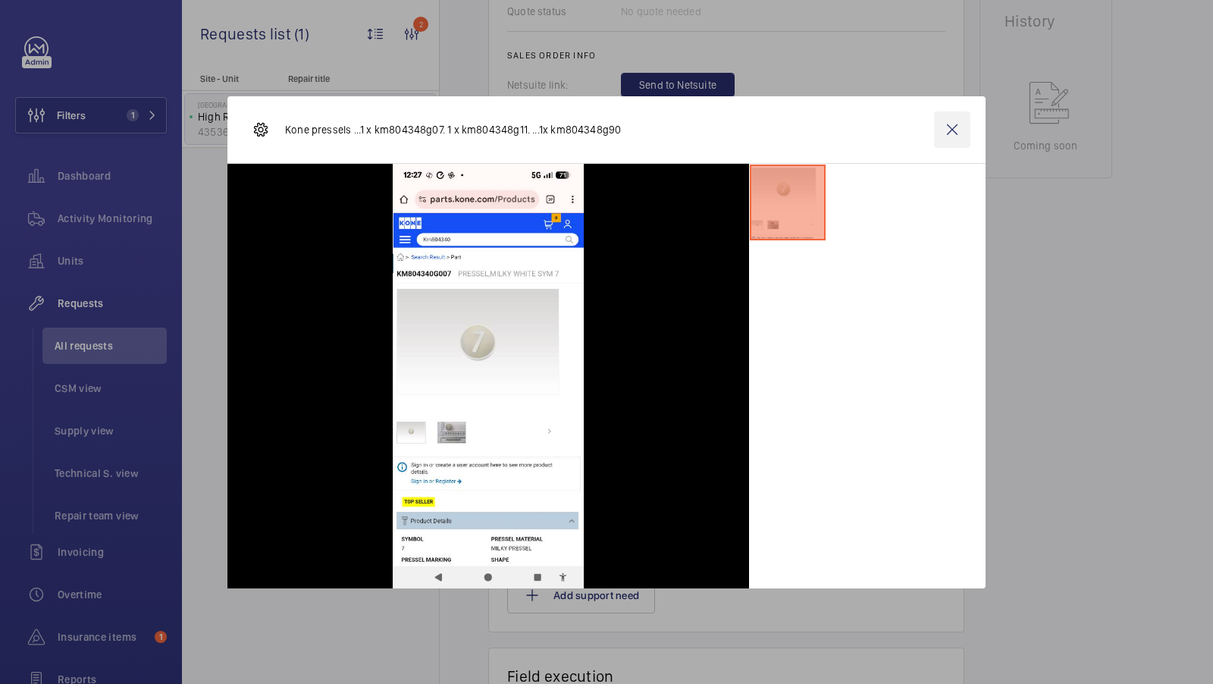
click at [947, 124] on wm-front-icon-button at bounding box center [952, 129] width 36 height 36
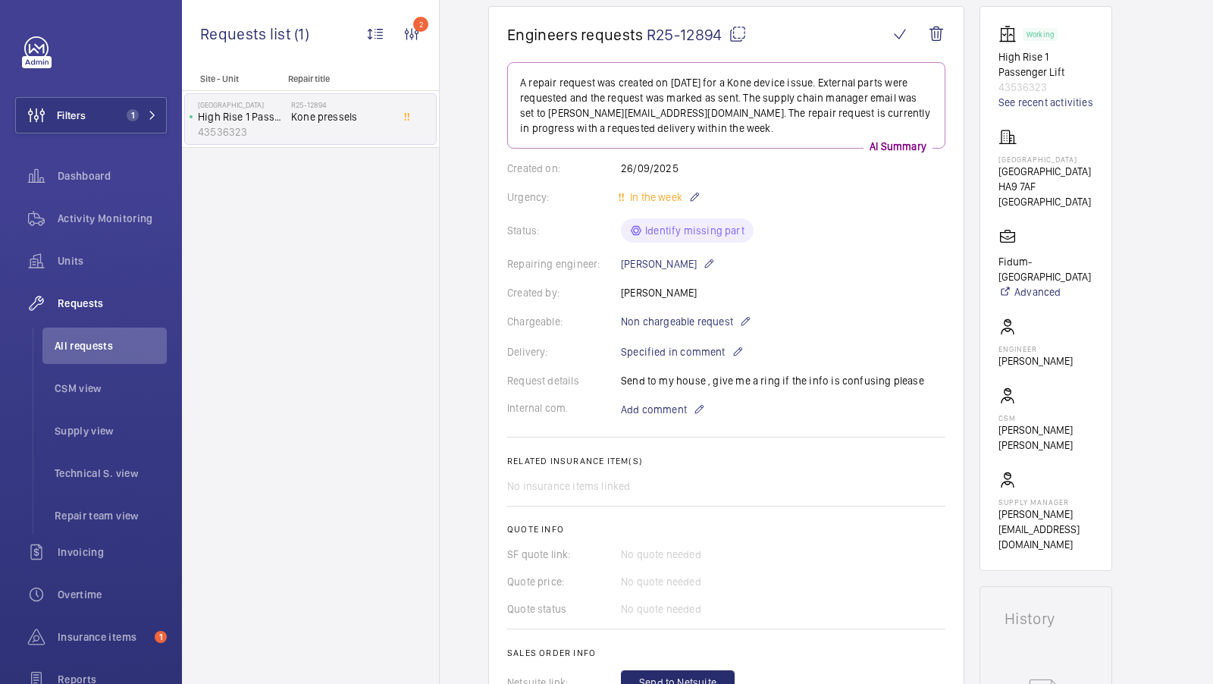
scroll to position [255, 0]
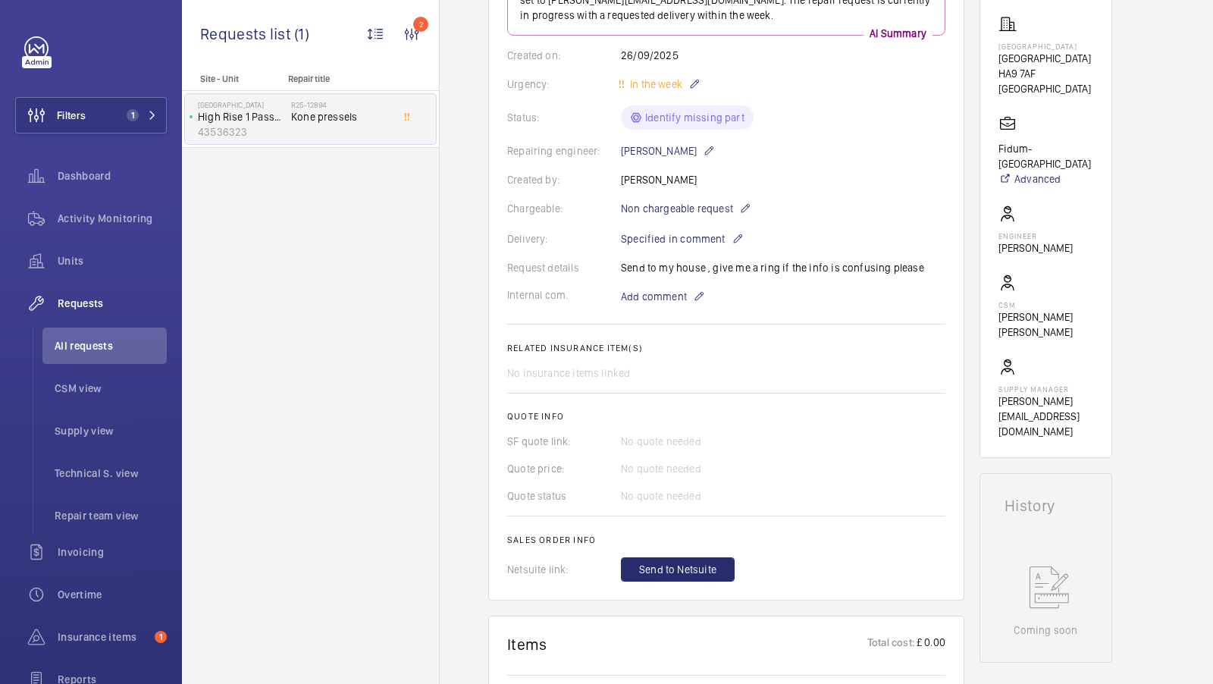
click at [151, 124] on button "Filters 1" at bounding box center [91, 115] width 152 height 36
click at [124, 108] on button "Filters 1" at bounding box center [91, 115] width 152 height 36
click at [146, 110] on span "1" at bounding box center [139, 115] width 36 height 12
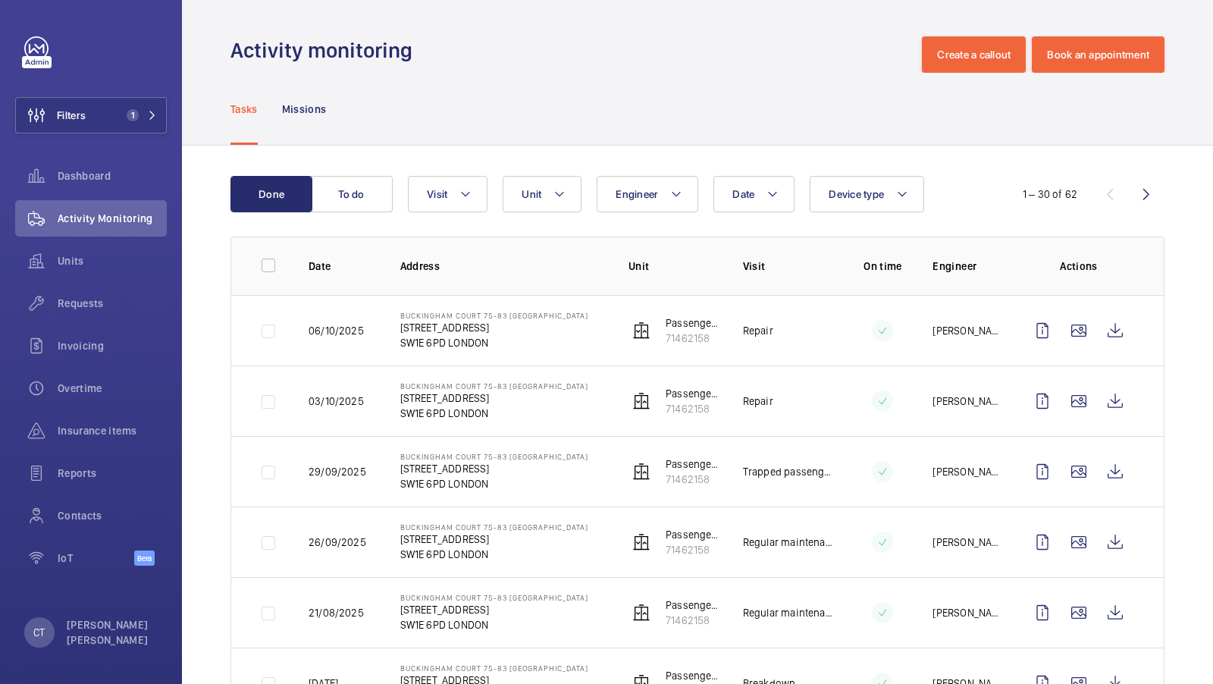
scroll to position [918, 0]
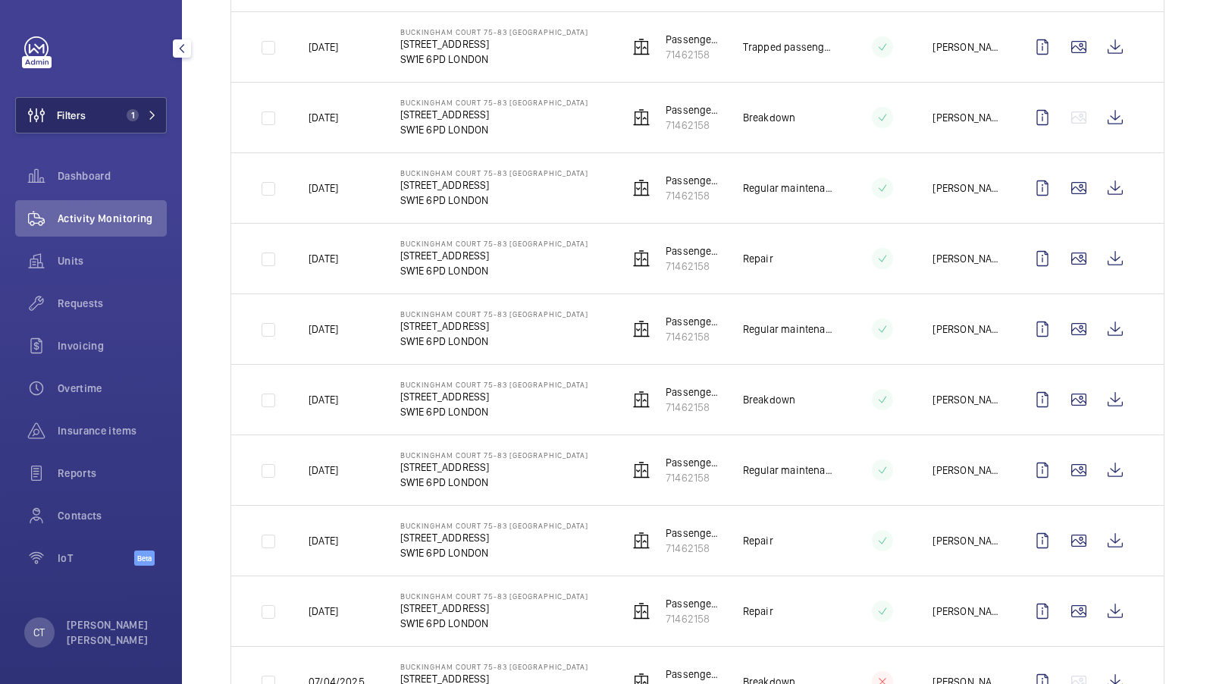
click at [117, 121] on button "Filters 1" at bounding box center [91, 115] width 152 height 36
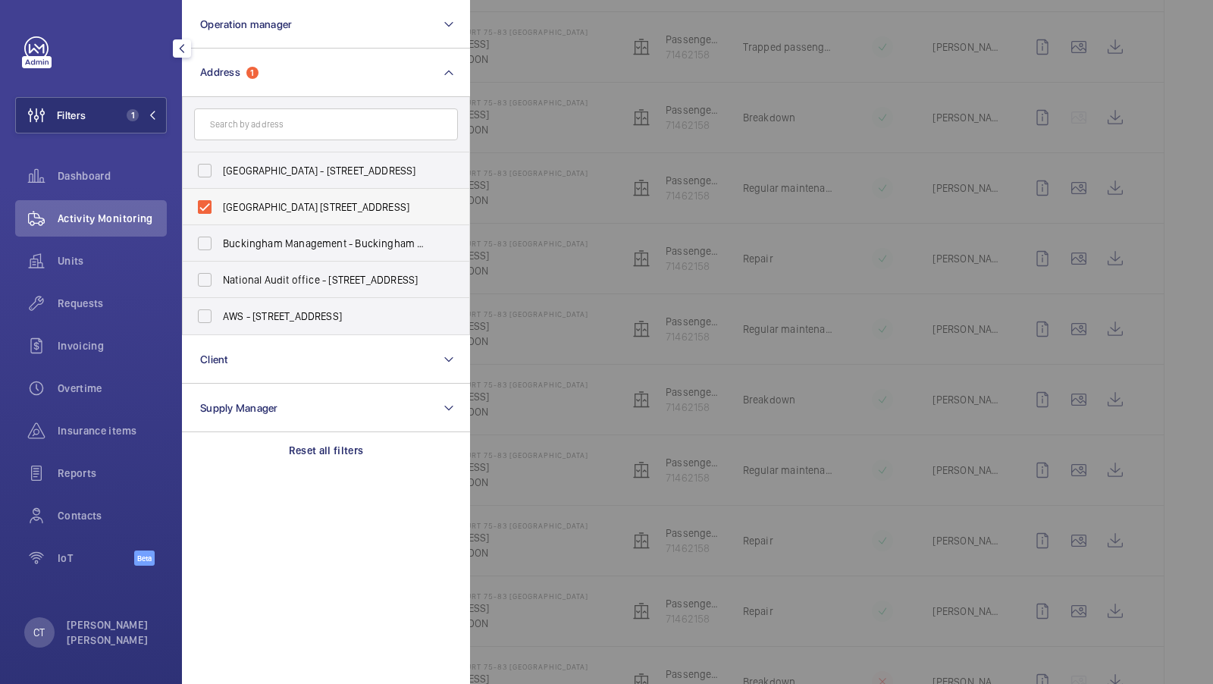
click at [281, 208] on span "[GEOGRAPHIC_DATA] [STREET_ADDRESS]" at bounding box center [327, 206] width 209 height 15
click at [220, 208] on input "[GEOGRAPHIC_DATA] [STREET_ADDRESS]" at bounding box center [205, 207] width 30 height 30
checkbox input "false"
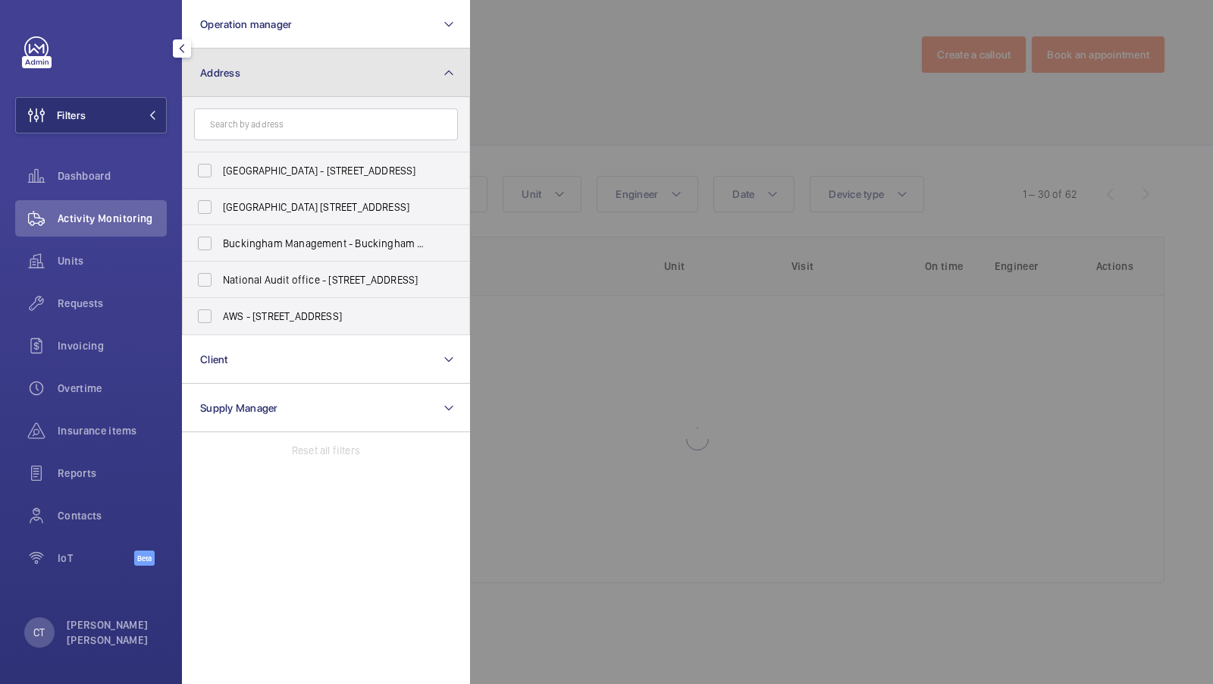
click at [319, 74] on button "Address" at bounding box center [326, 73] width 288 height 49
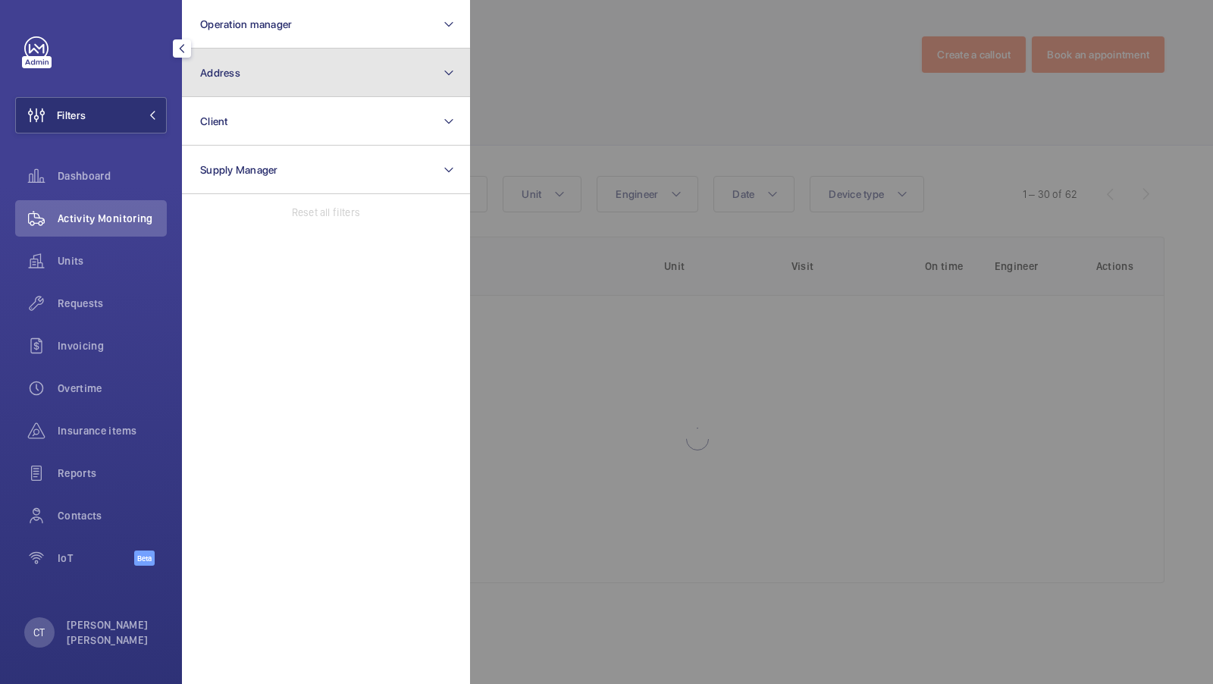
click at [280, 77] on button "Address" at bounding box center [326, 73] width 288 height 49
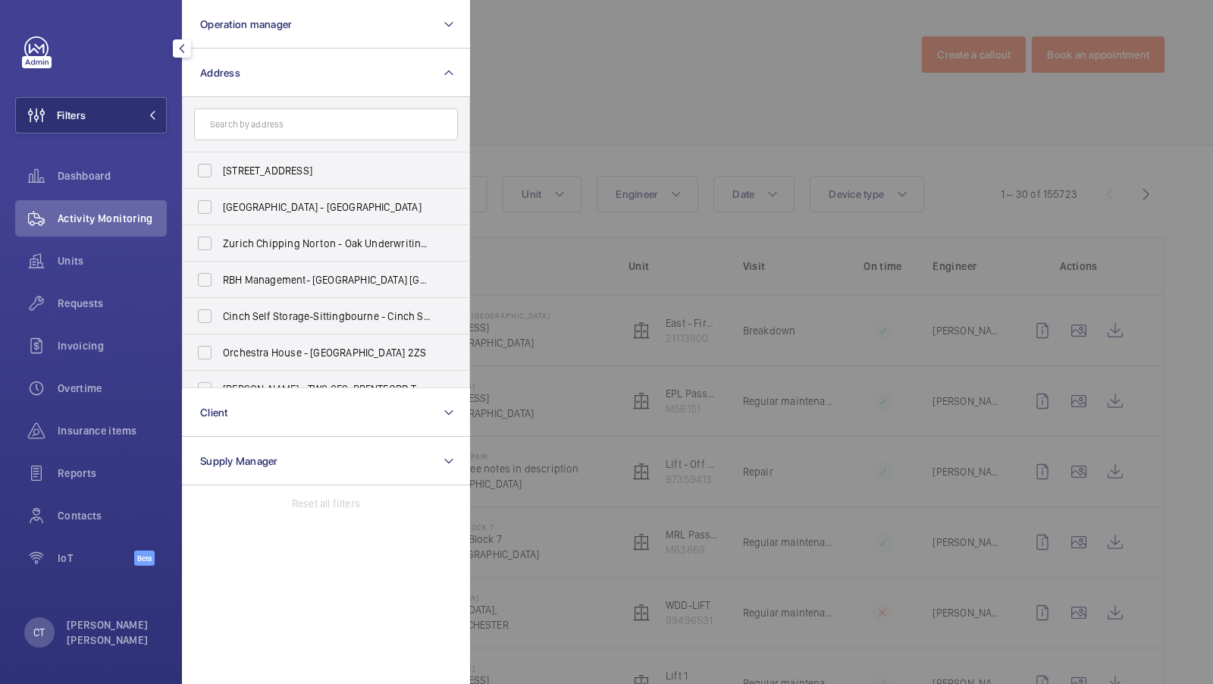
click at [248, 116] on input "text" at bounding box center [326, 124] width 264 height 32
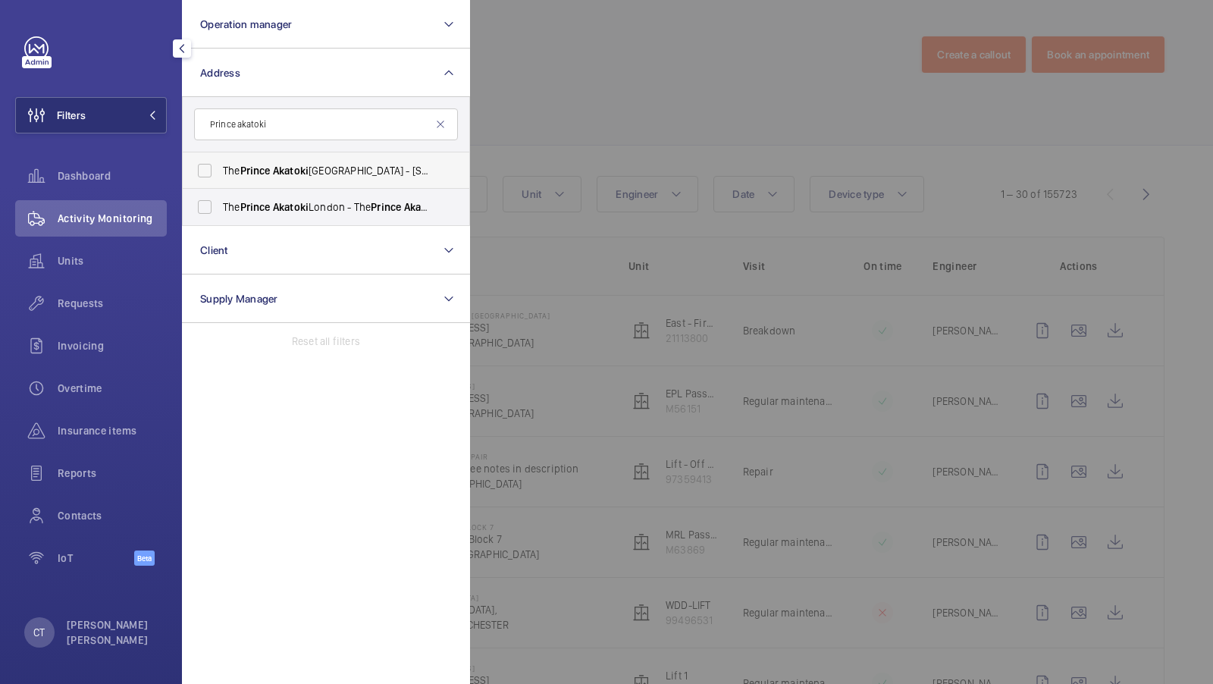
type input "Prince akatoki"
click at [246, 171] on span "Prince" at bounding box center [255, 171] width 30 height 12
click at [220, 171] on input "The Prince Akatoki [GEOGRAPHIC_DATA] - [STREET_ADDRESS]" at bounding box center [205, 170] width 30 height 30
checkbox input "true"
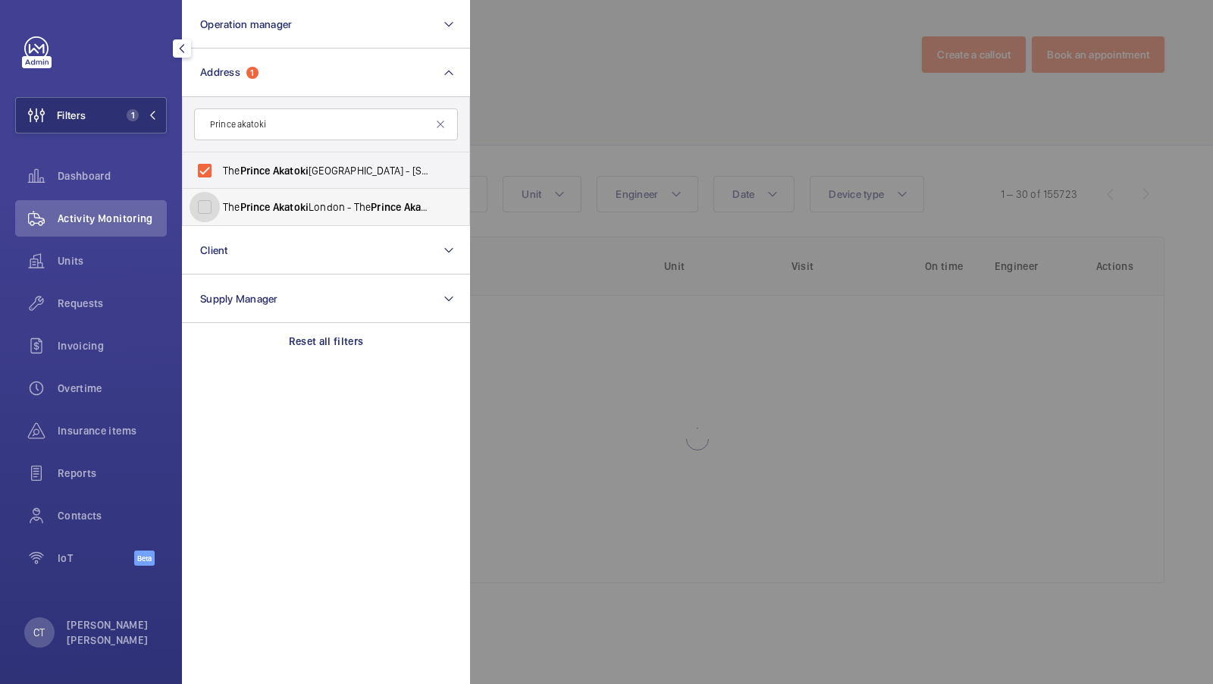
click at [209, 203] on input "The Prince Akatoki London - The Prince Akatoki [GEOGRAPHIC_DATA], [GEOGRAPHIC_D…" at bounding box center [205, 207] width 30 height 30
checkbox input "true"
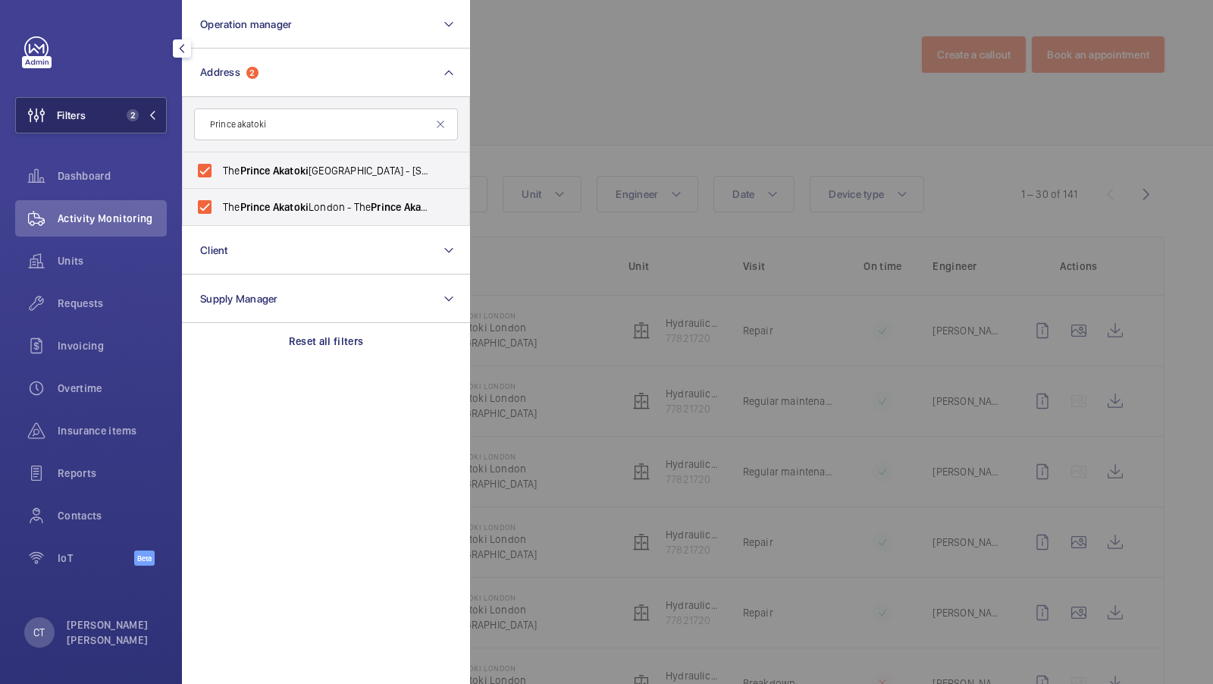
click at [149, 127] on button "Filters 2" at bounding box center [91, 115] width 152 height 36
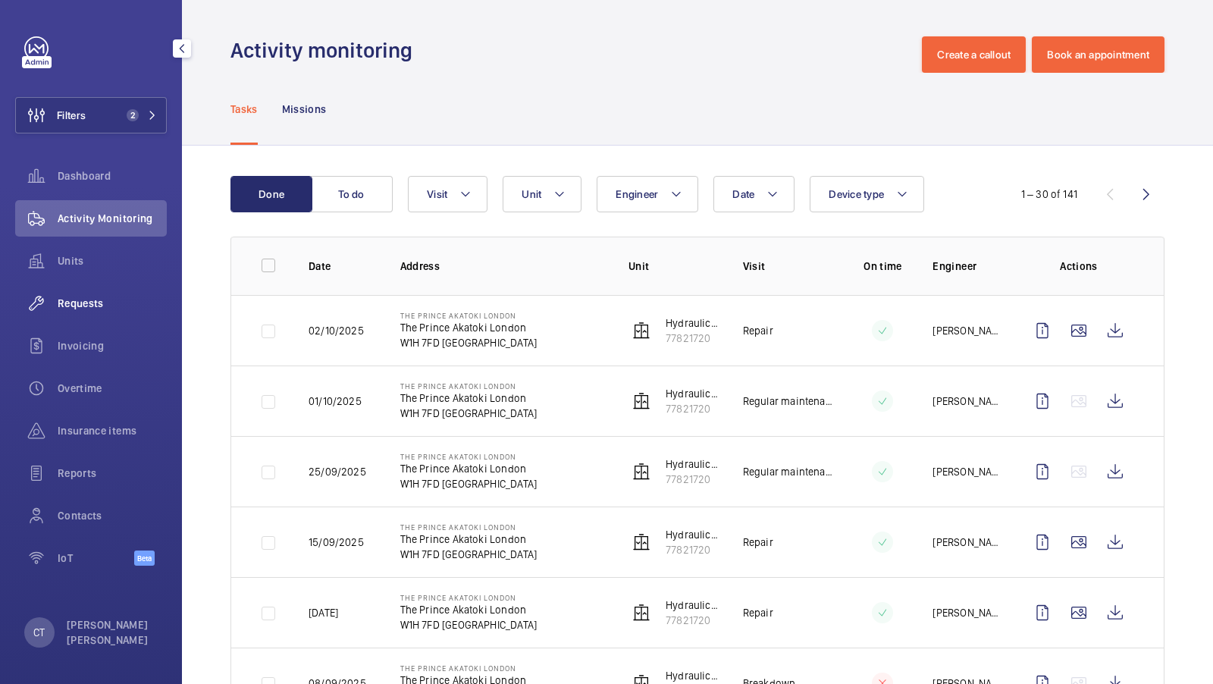
click at [86, 303] on span "Requests" at bounding box center [112, 303] width 109 height 15
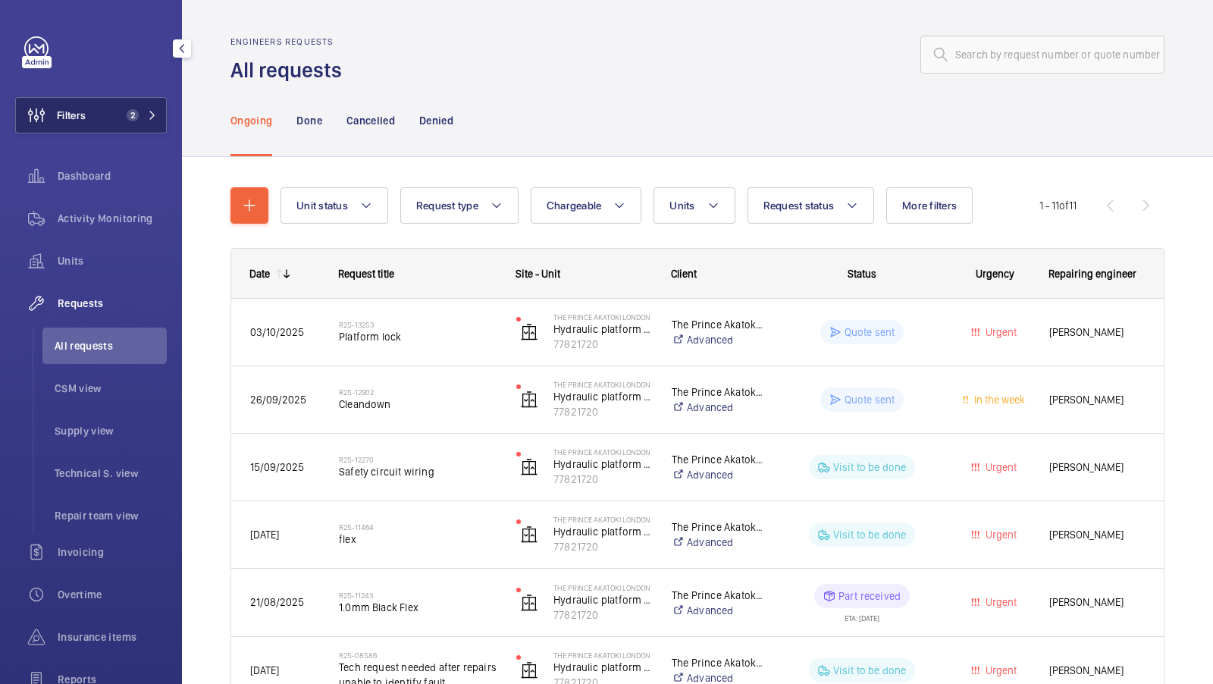
click at [150, 109] on span "2" at bounding box center [139, 115] width 36 height 12
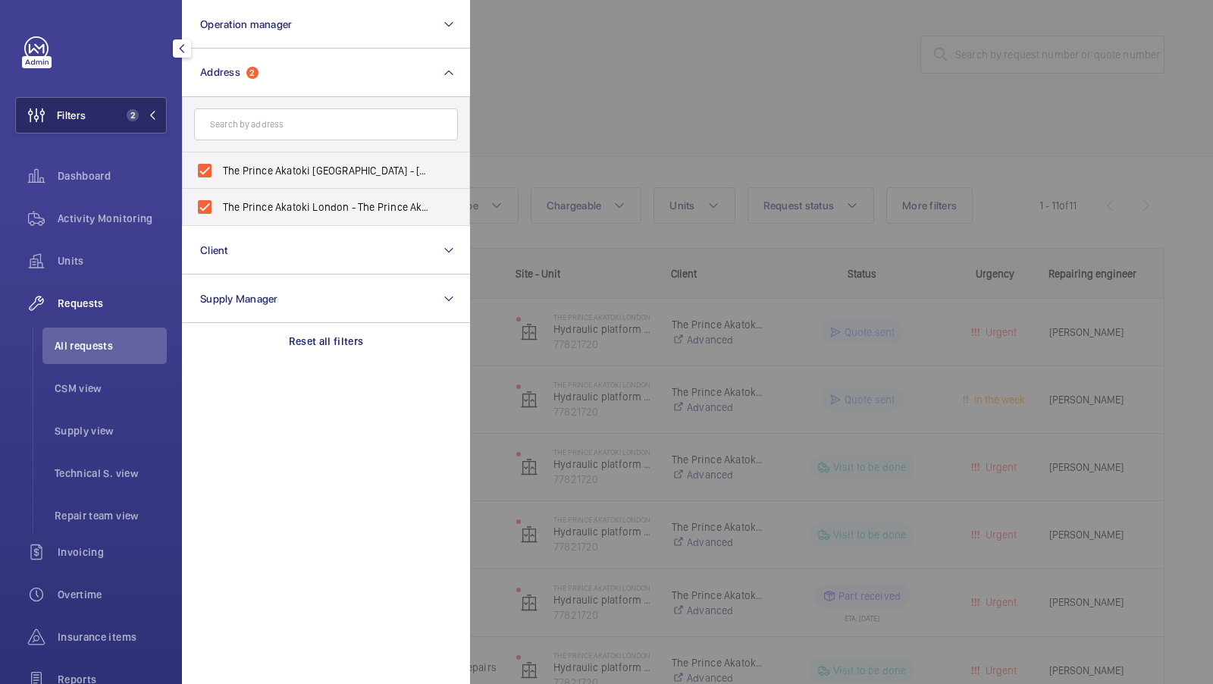
click at [142, 120] on span "2" at bounding box center [139, 115] width 36 height 12
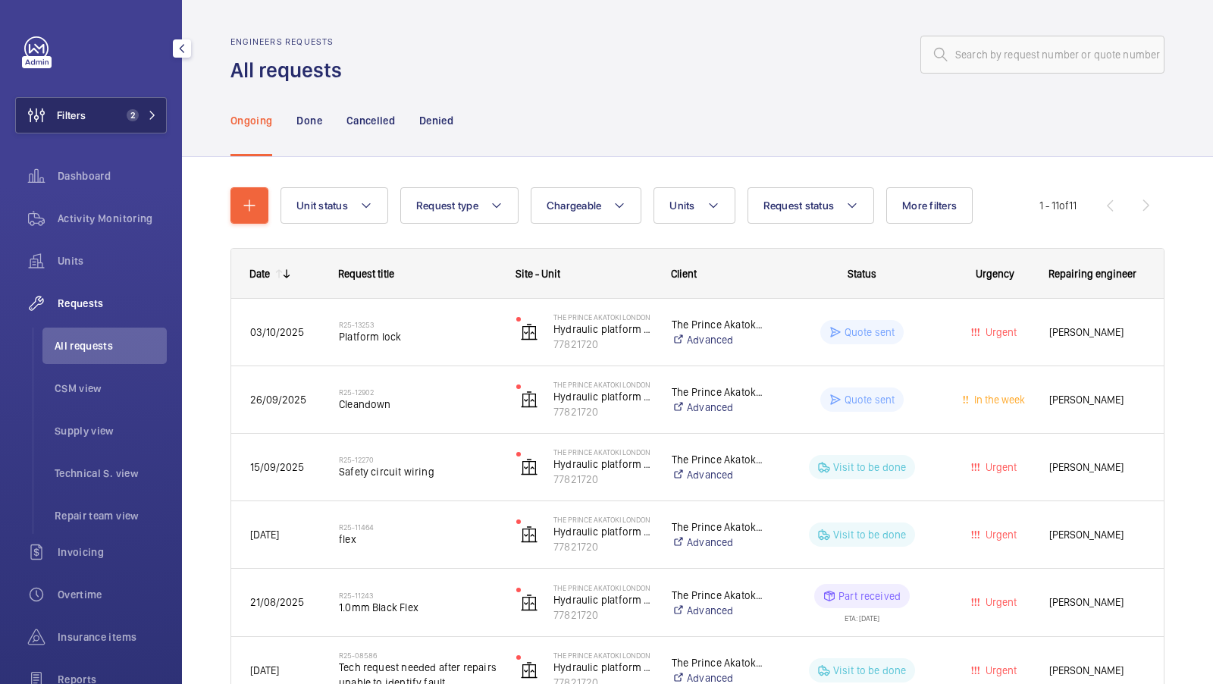
click at [123, 110] on span "2" at bounding box center [130, 115] width 18 height 12
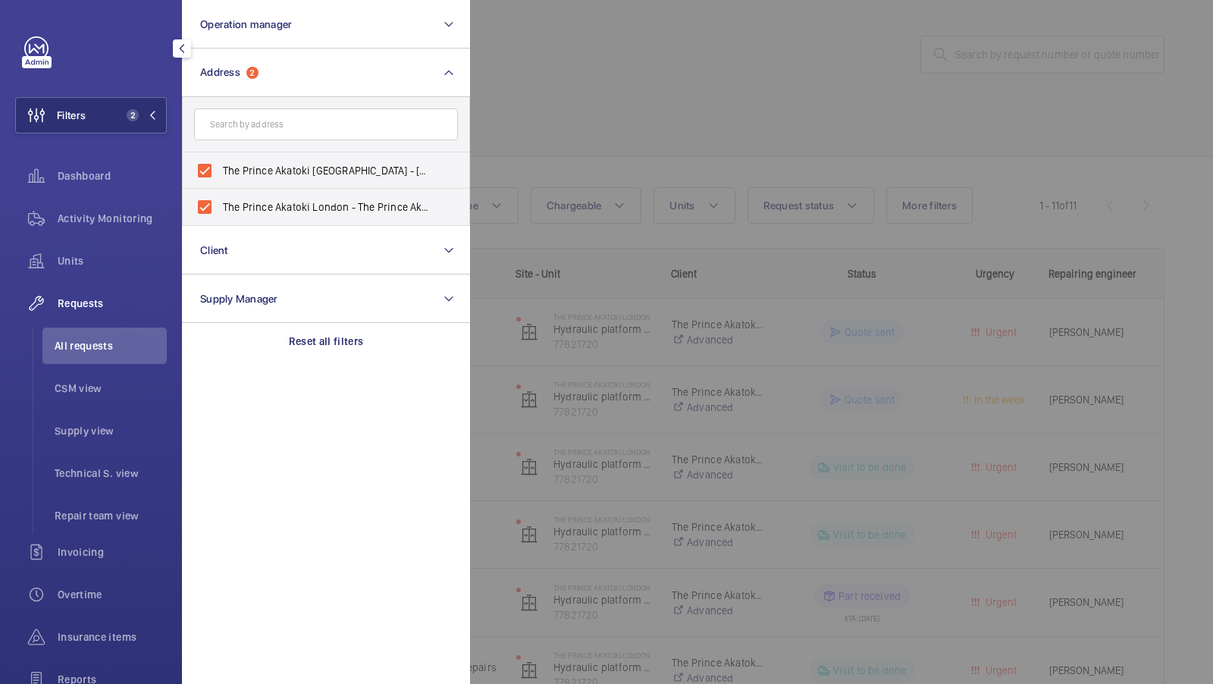
click at [585, 217] on div at bounding box center [1076, 342] width 1213 height 684
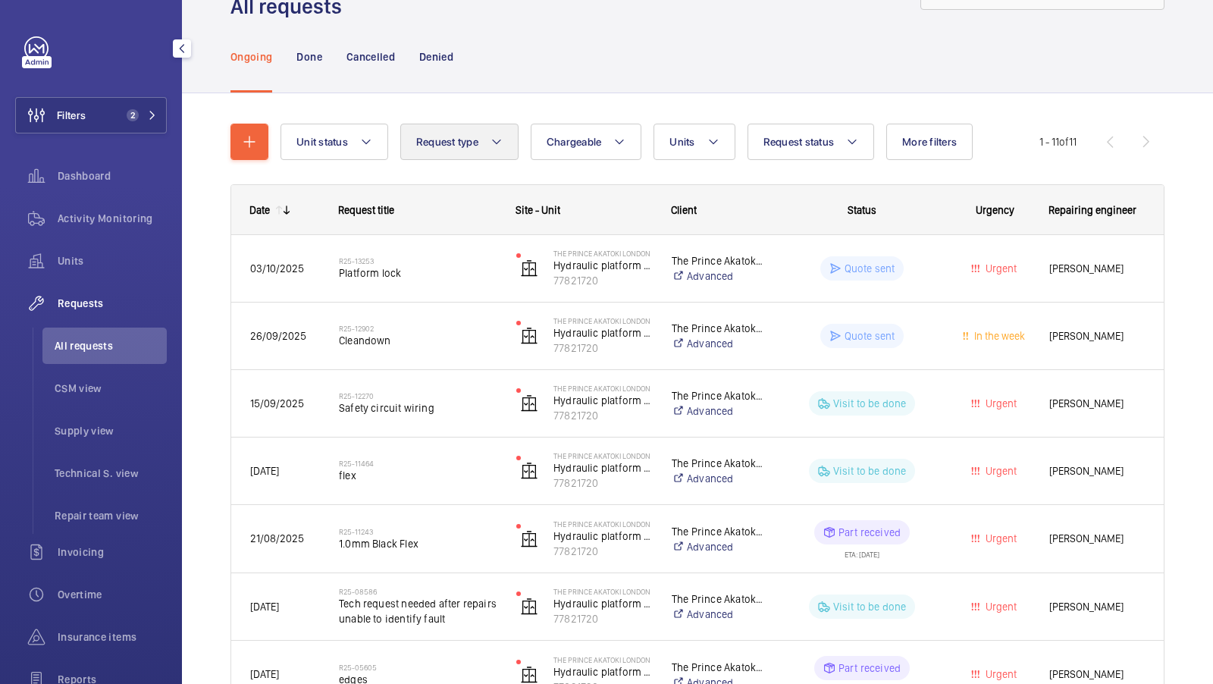
scroll to position [64, 0]
click at [155, 106] on button "Filters 2" at bounding box center [91, 115] width 152 height 36
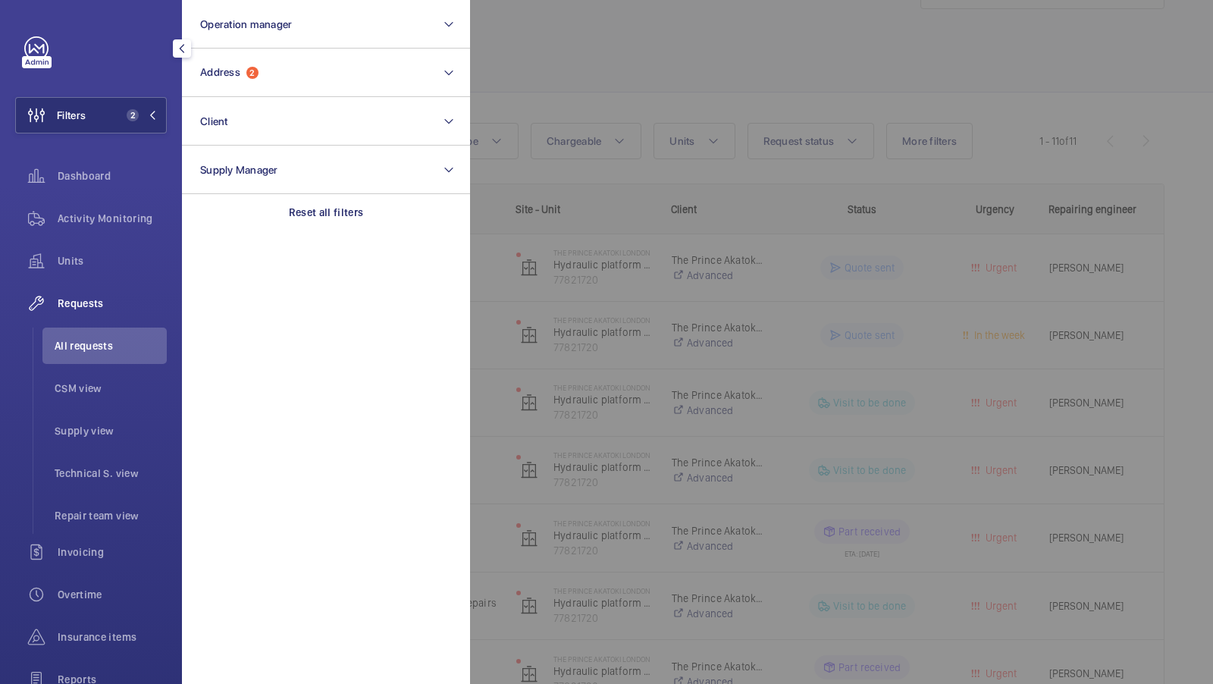
click at [516, 92] on div at bounding box center [1076, 342] width 1213 height 684
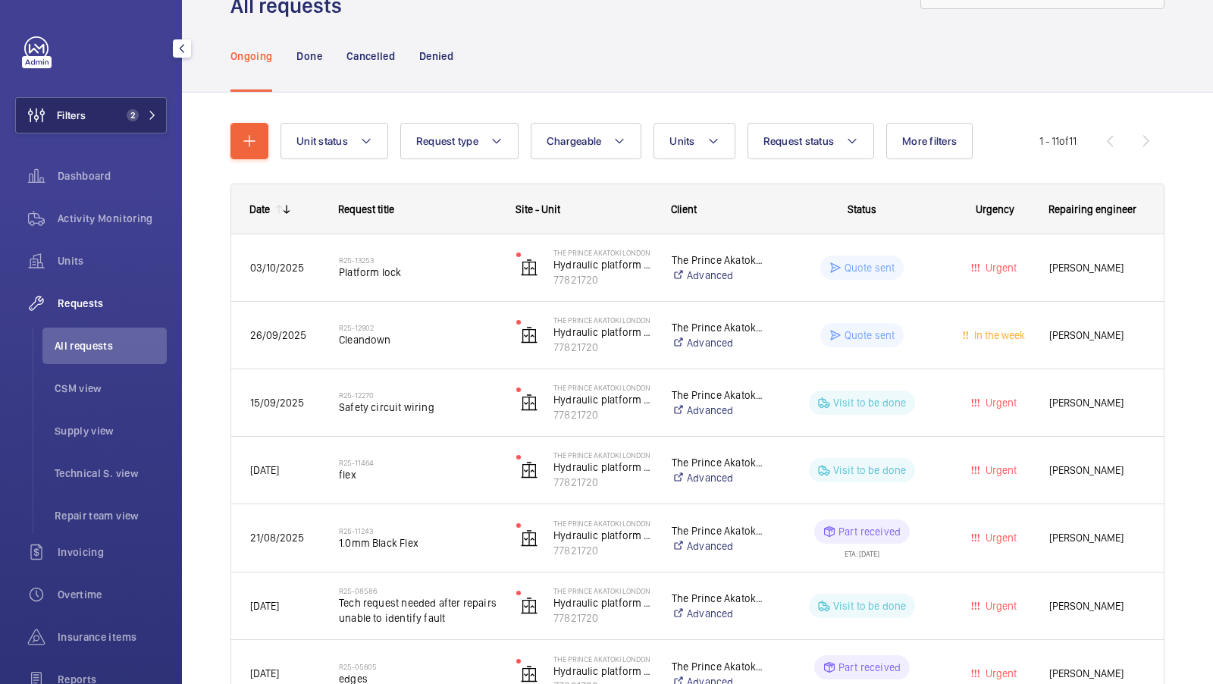
click at [137, 122] on button "Filters 2" at bounding box center [91, 115] width 152 height 36
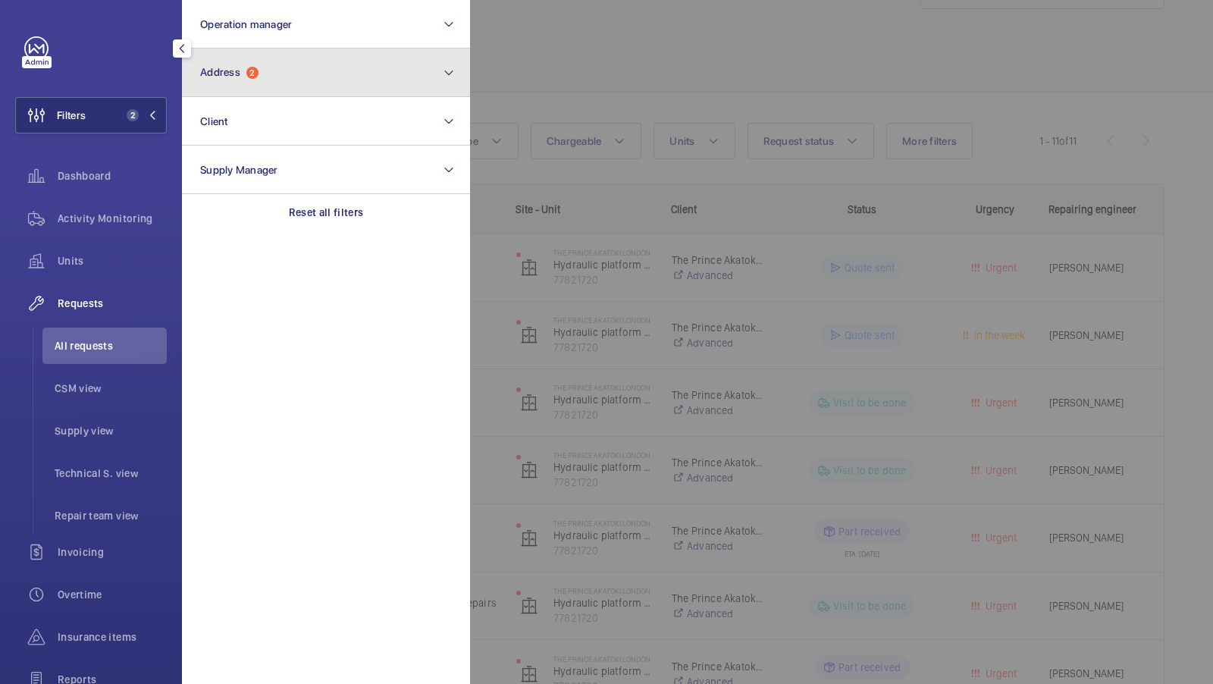
click at [297, 54] on button "Address 2" at bounding box center [326, 73] width 288 height 49
click at [302, 76] on button "Address 2" at bounding box center [326, 73] width 288 height 49
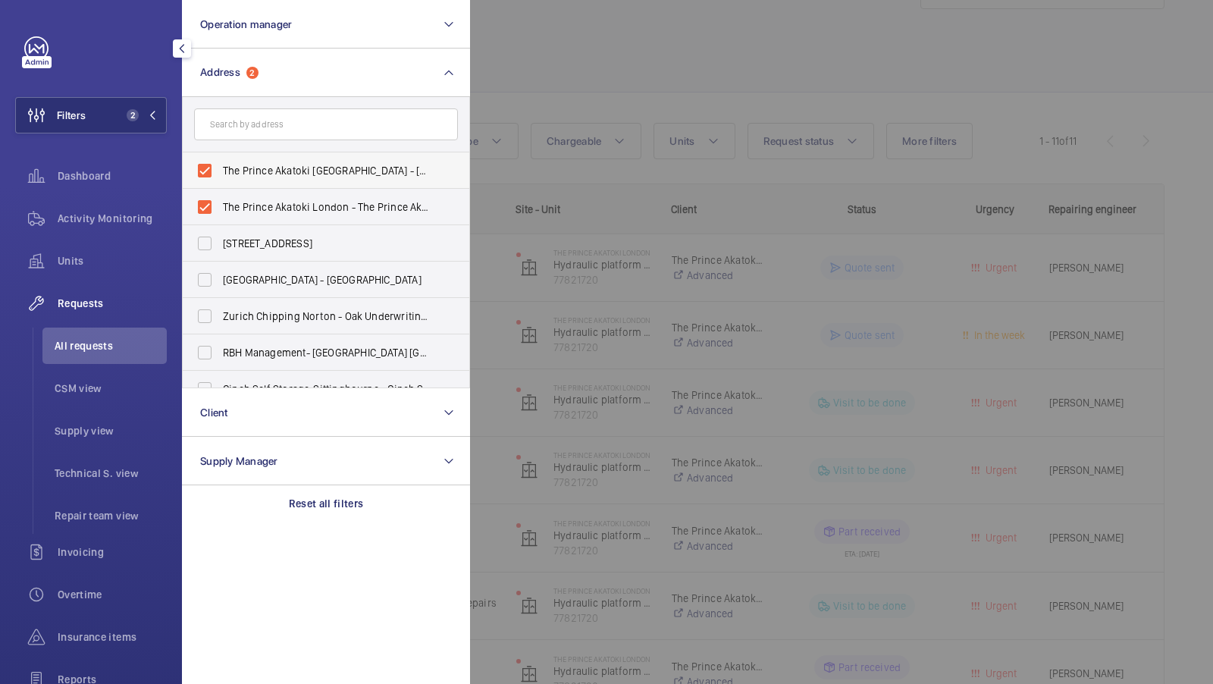
click at [217, 186] on label "The Prince Akatoki [GEOGRAPHIC_DATA] - [STREET_ADDRESS]" at bounding box center [315, 170] width 264 height 36
click at [217, 186] on input "The Prince Akatoki [GEOGRAPHIC_DATA] - [STREET_ADDRESS]" at bounding box center [205, 170] width 30 height 30
checkbox input "false"
click at [224, 196] on label "The Prince Akatoki London - The Prince Akatoki [GEOGRAPHIC_DATA], [GEOGRAPHIC_D…" at bounding box center [315, 207] width 264 height 36
click at [220, 196] on input "The Prince Akatoki London - The Prince Akatoki [GEOGRAPHIC_DATA], [GEOGRAPHIC_D…" at bounding box center [205, 207] width 30 height 30
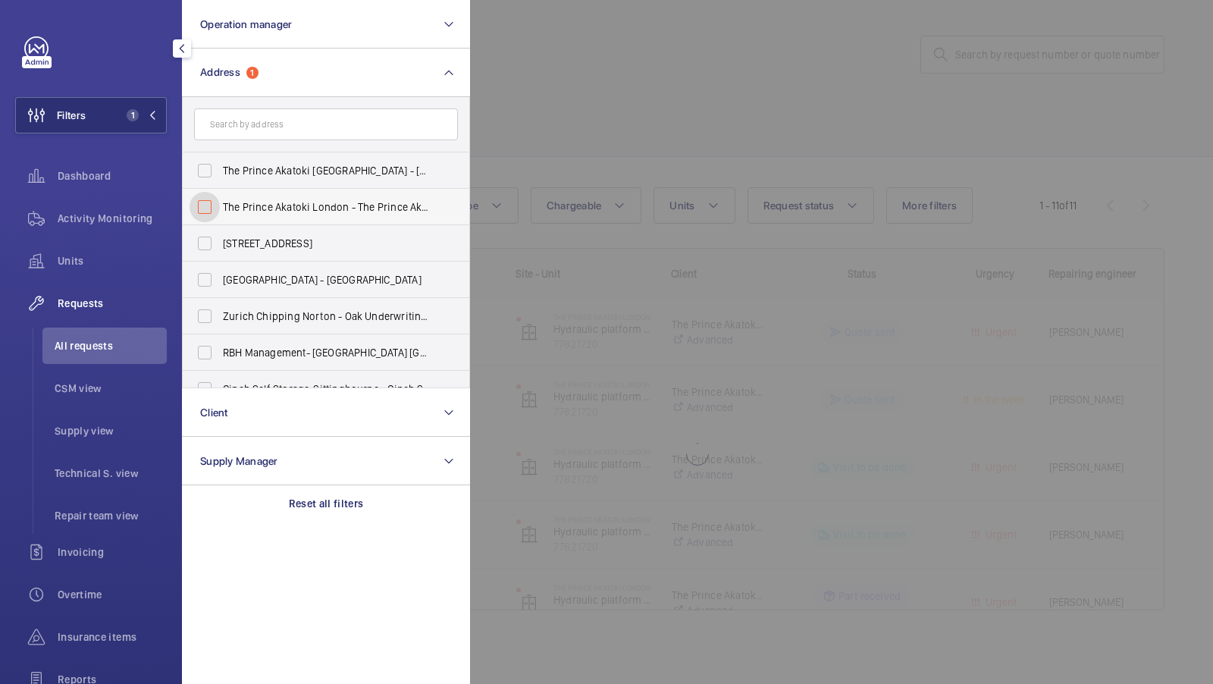
checkbox input "false"
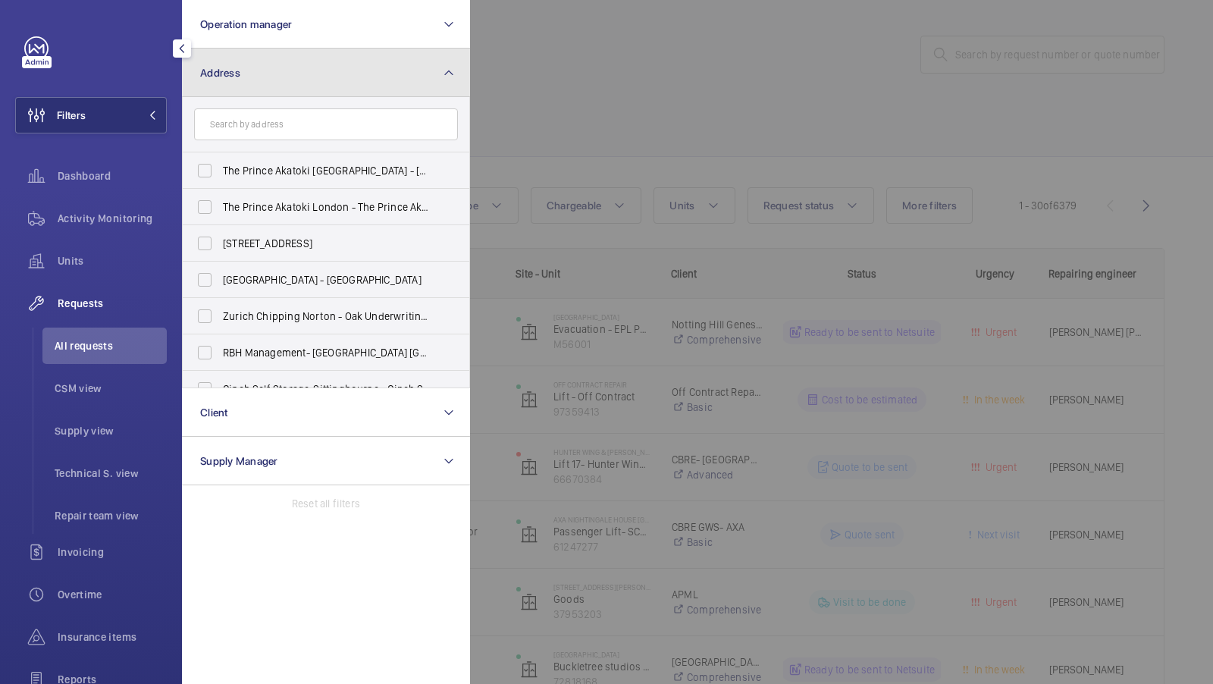
click at [284, 61] on button "Address" at bounding box center [326, 73] width 288 height 49
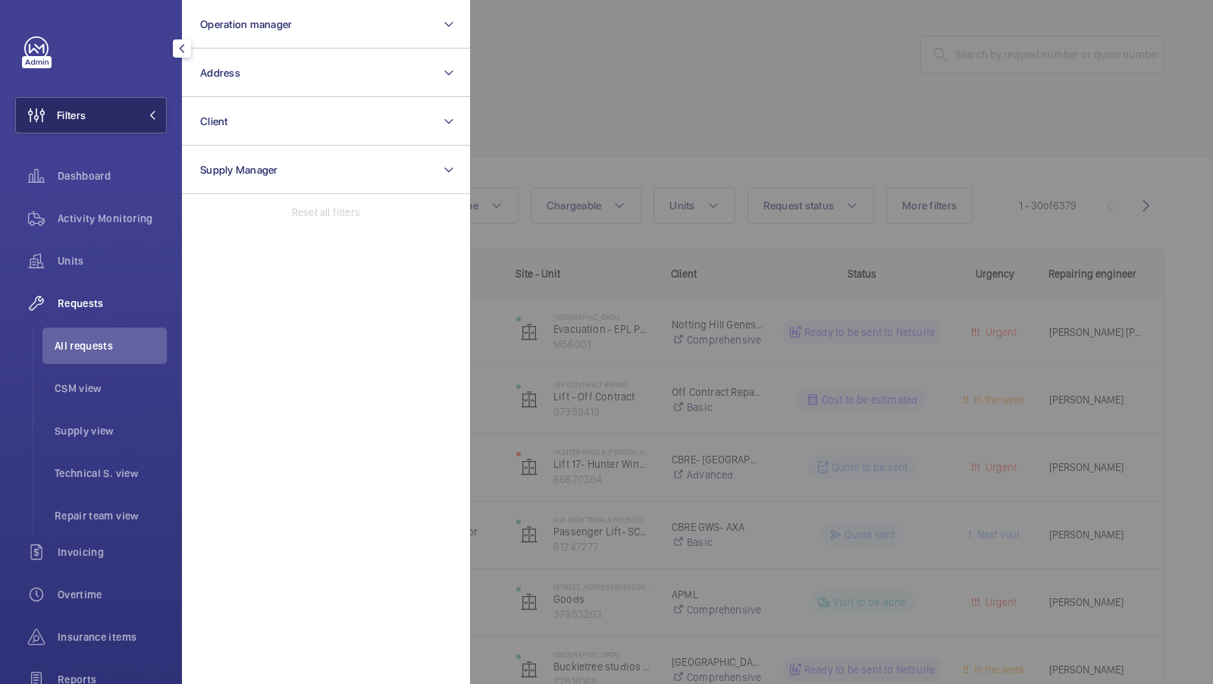
click at [153, 102] on button "Filters" at bounding box center [91, 115] width 152 height 36
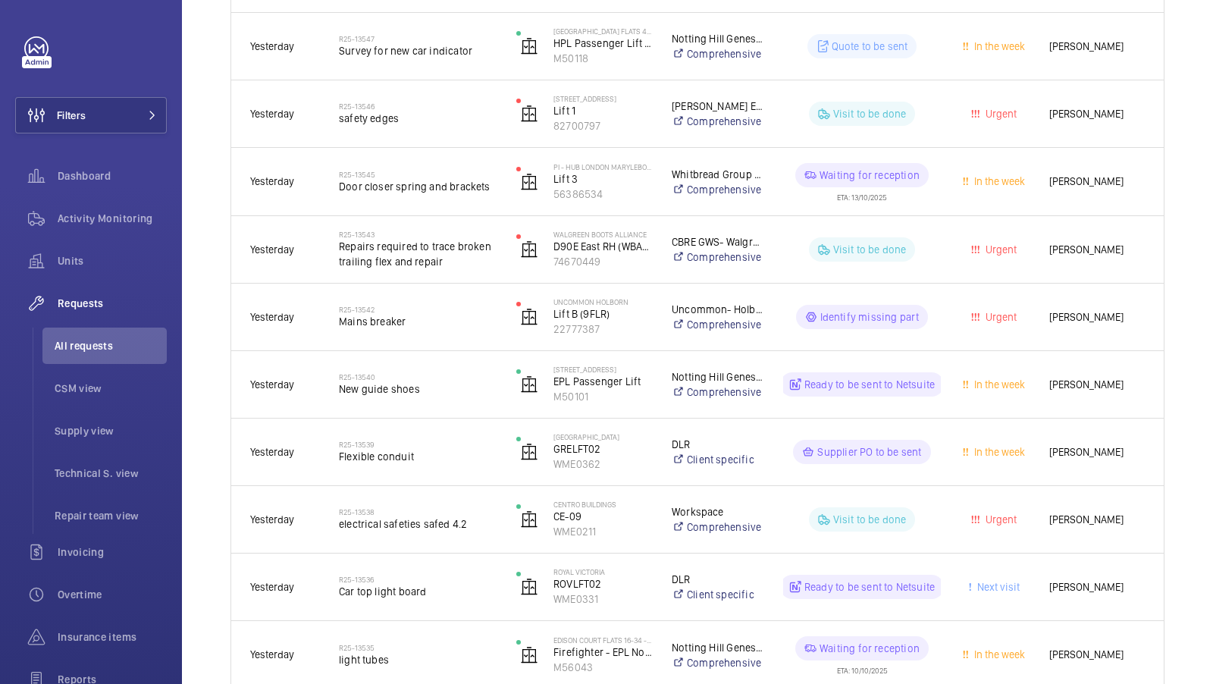
scroll to position [1715, 0]
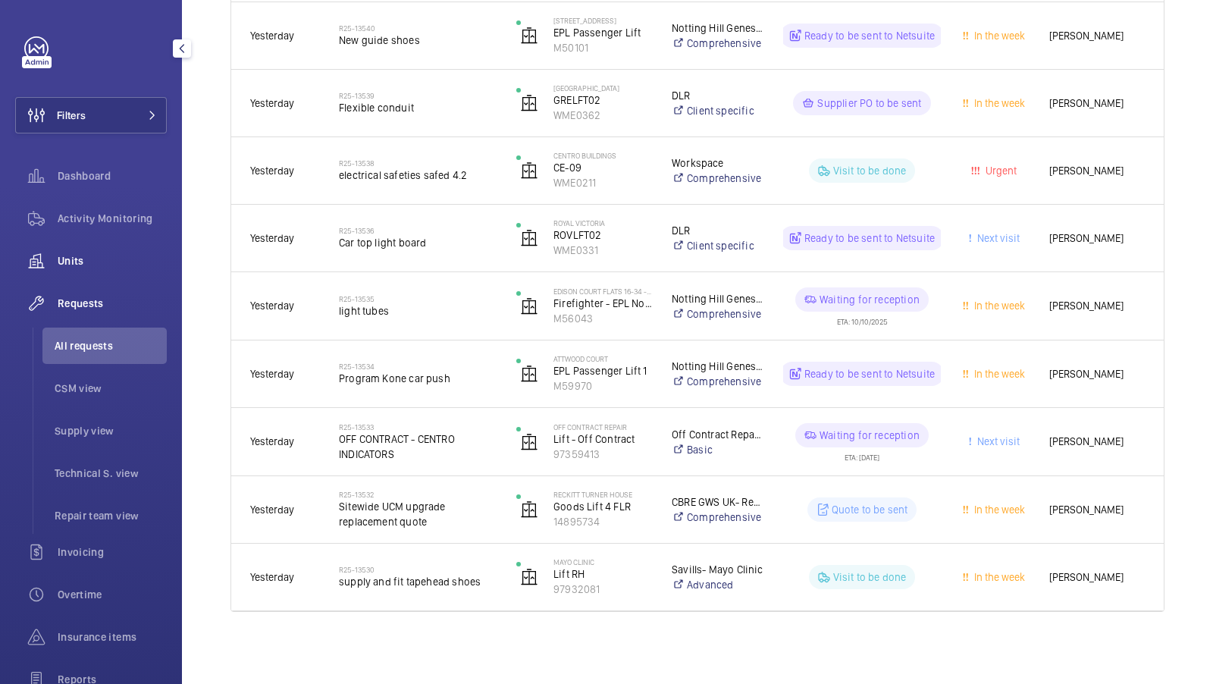
click at [124, 268] on span "Units" at bounding box center [112, 260] width 109 height 15
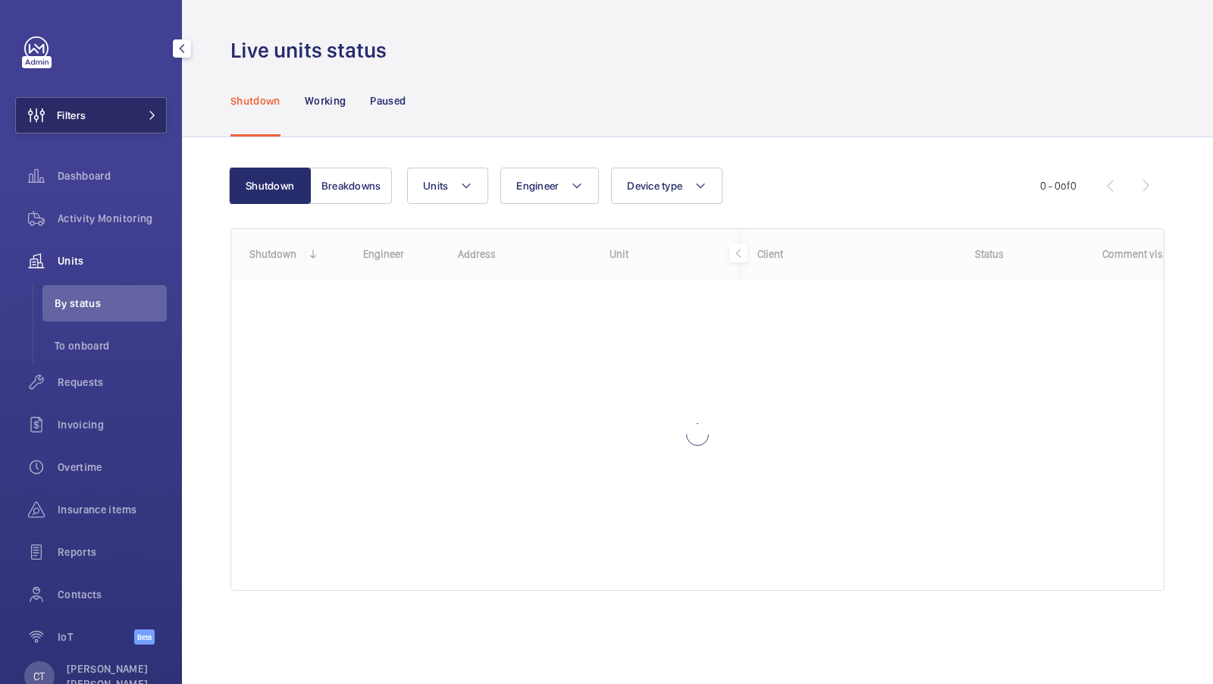
click at [119, 112] on button "Filters" at bounding box center [91, 115] width 152 height 36
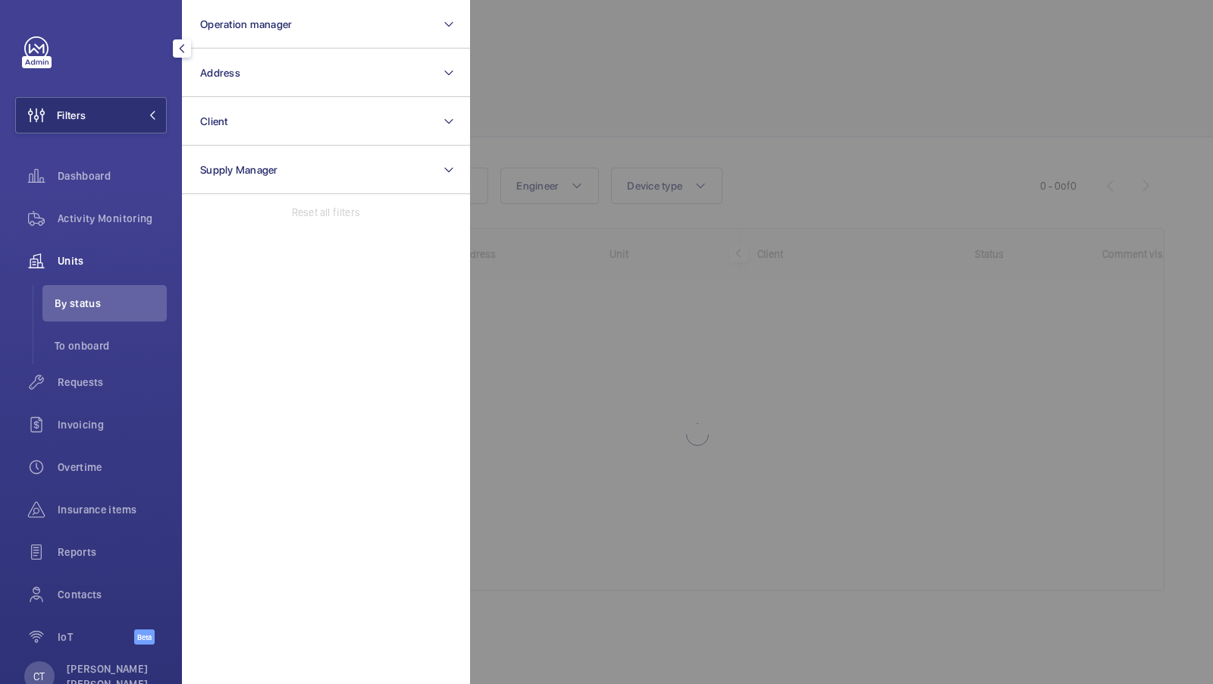
click at [697, 112] on div at bounding box center [1076, 342] width 1213 height 684
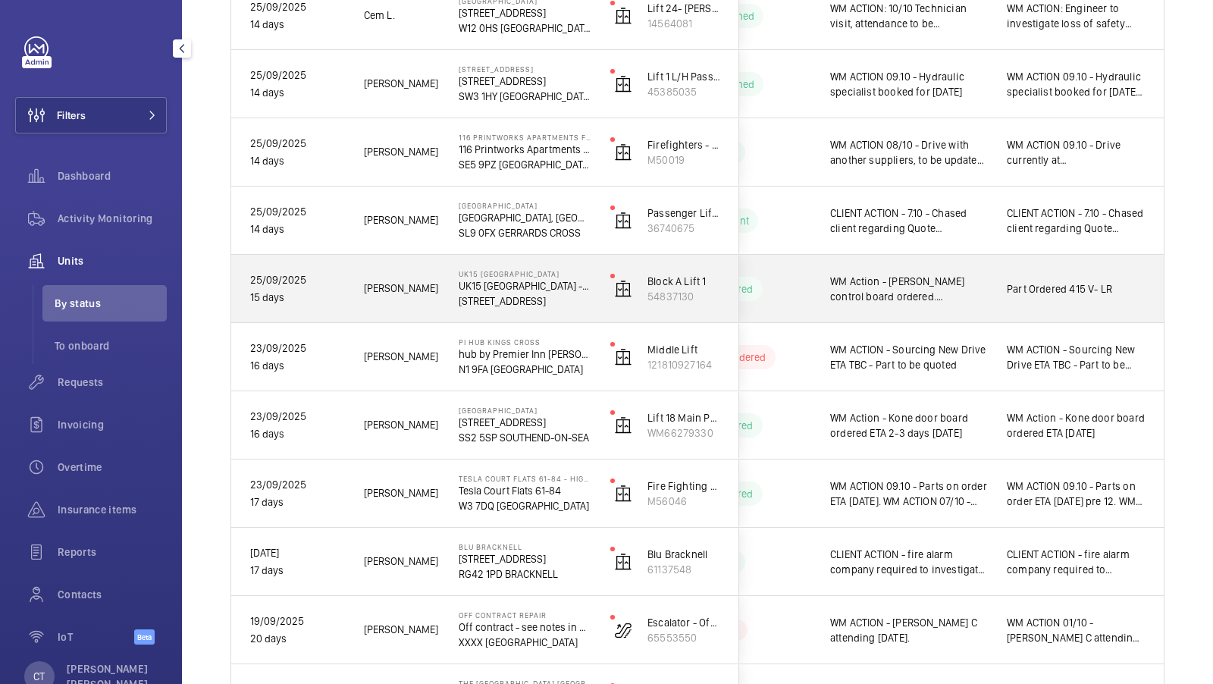
scroll to position [3923, 0]
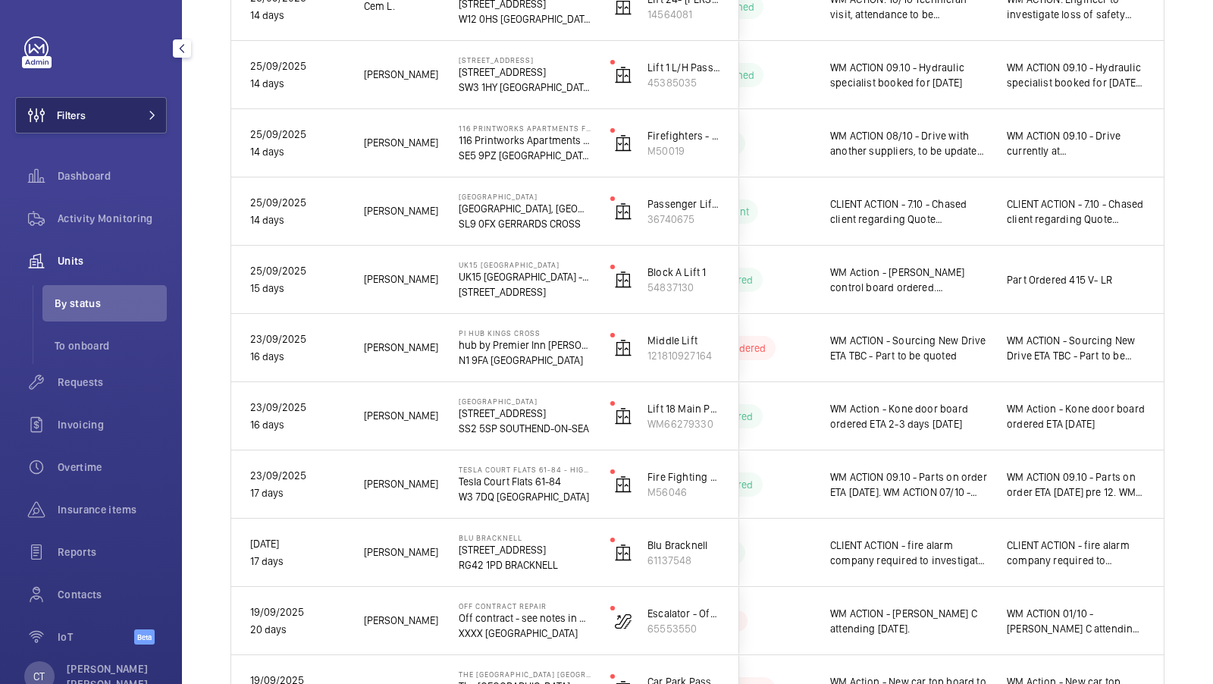
click at [163, 105] on button "Filters" at bounding box center [91, 115] width 152 height 36
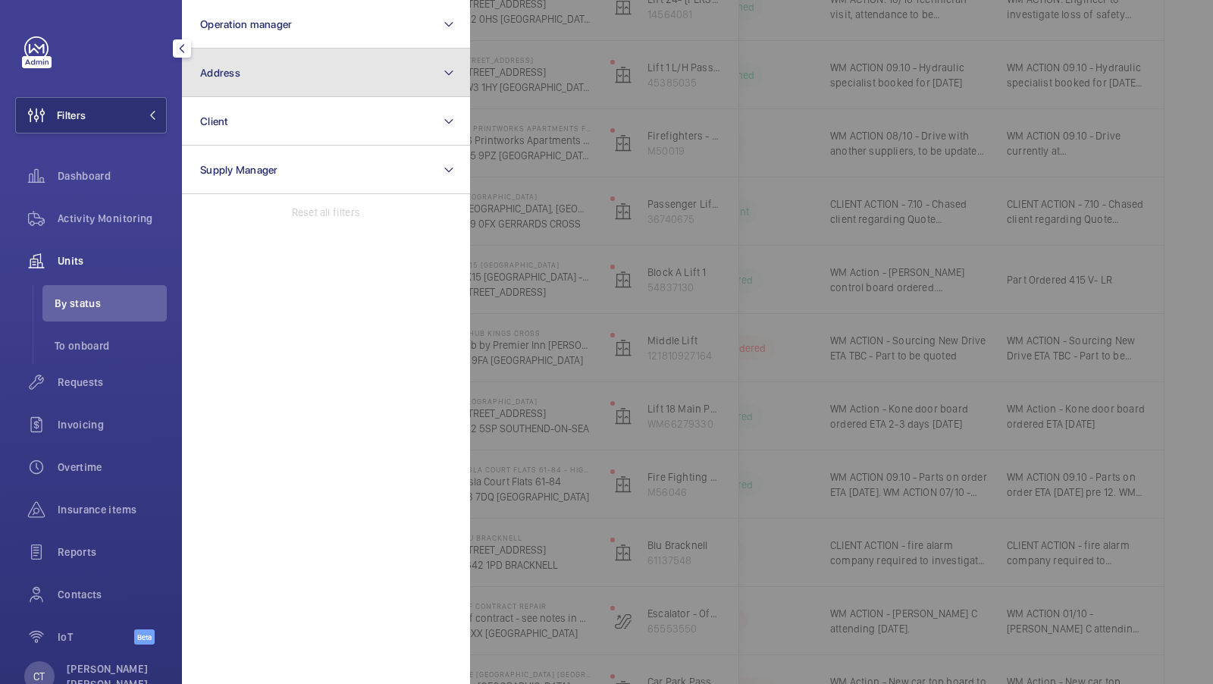
click at [282, 54] on button "Address" at bounding box center [326, 73] width 288 height 49
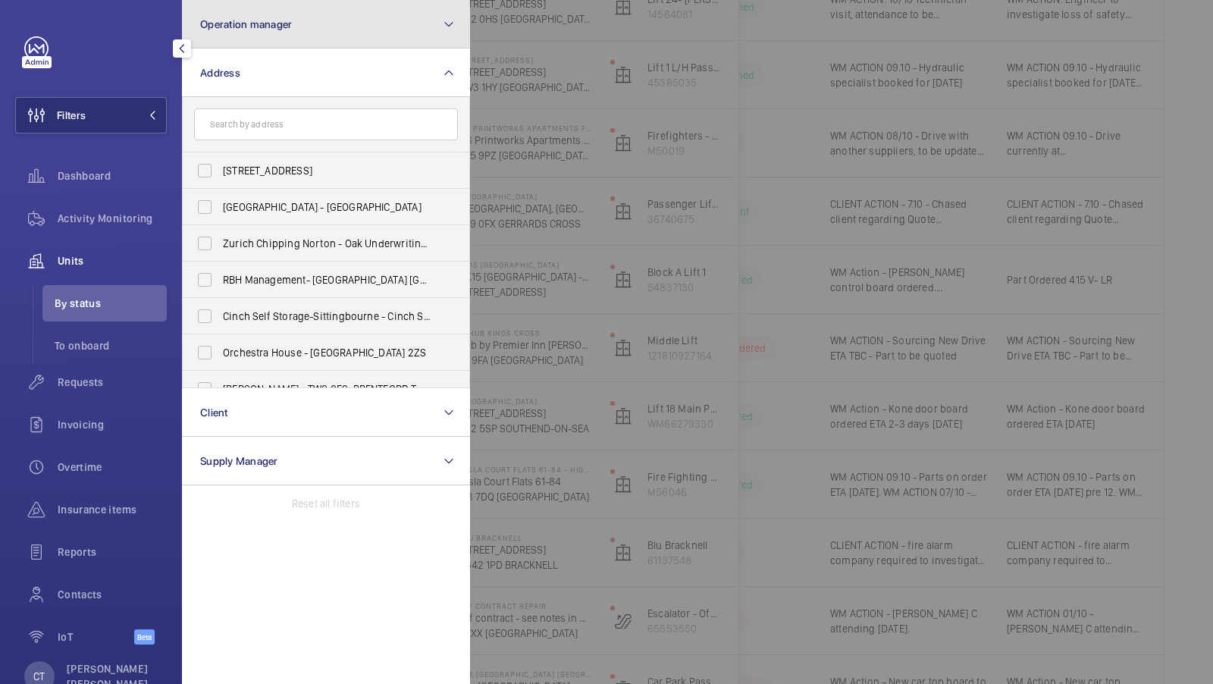
click at [295, 33] on button "Operation manager" at bounding box center [326, 24] width 288 height 49
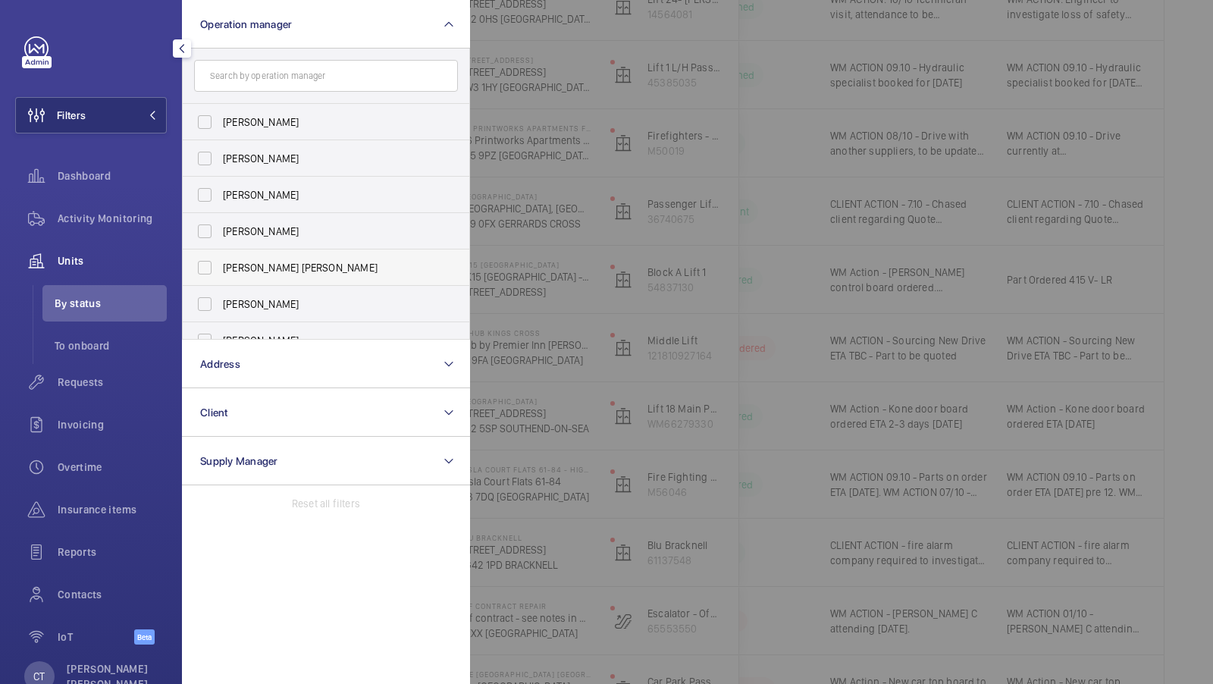
click at [262, 274] on label "[PERSON_NAME] [PERSON_NAME]" at bounding box center [315, 267] width 264 height 36
click at [220, 274] on input "[PERSON_NAME] [PERSON_NAME]" at bounding box center [205, 267] width 30 height 30
checkbox input "true"
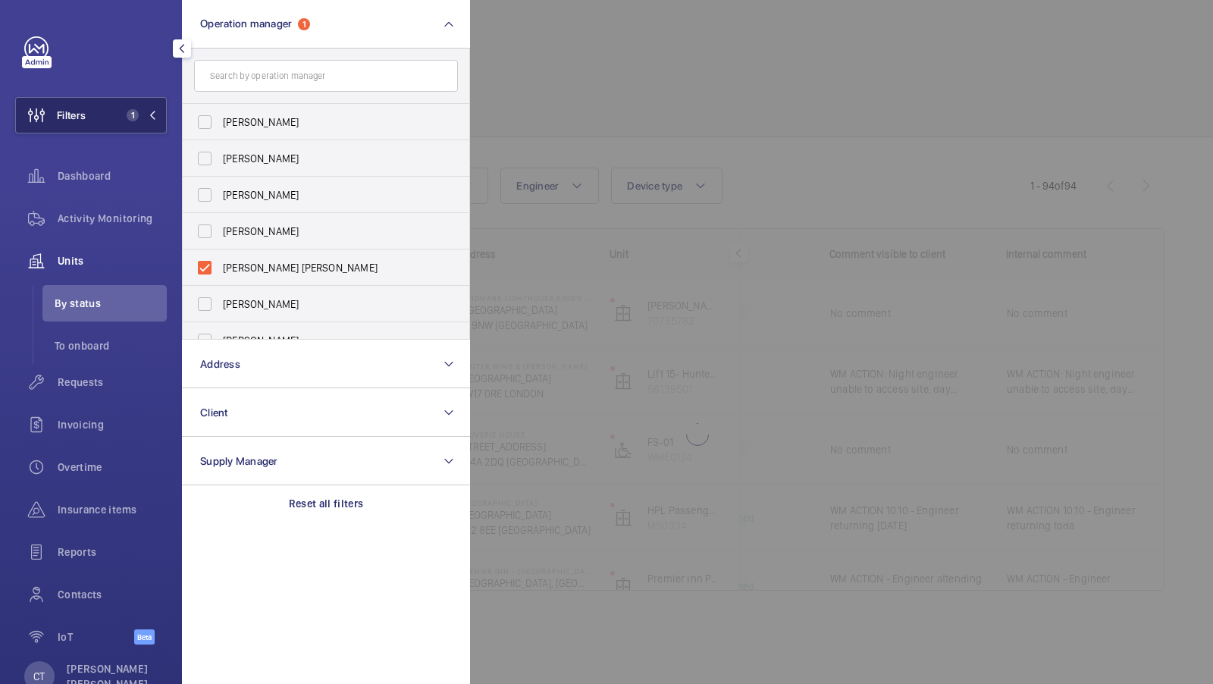
click at [151, 116] on mat-icon at bounding box center [152, 115] width 9 height 9
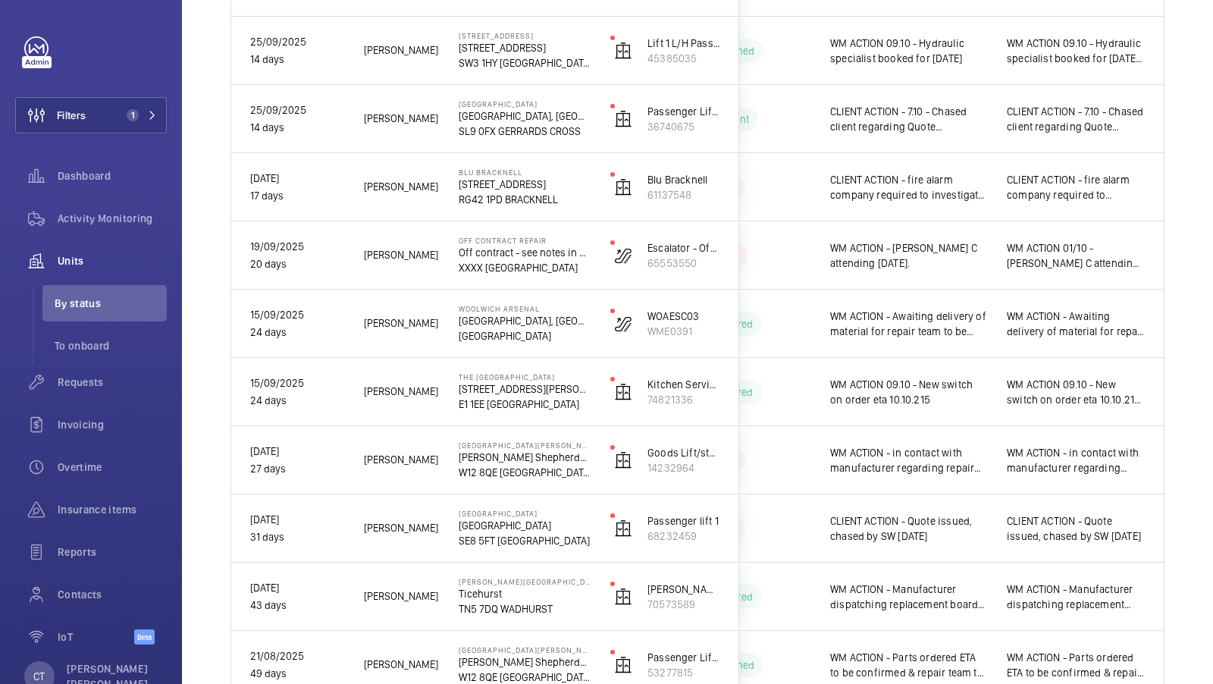
scroll to position [1646, 0]
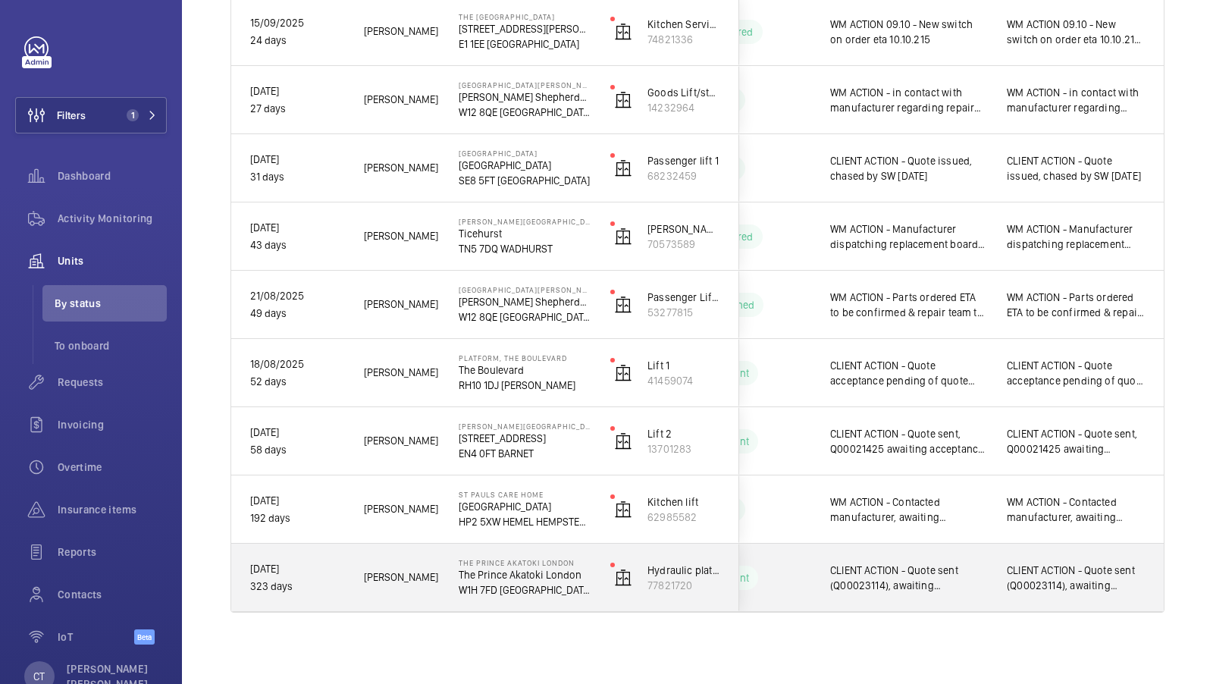
click at [1061, 604] on div "CLIENT ACTION - Quote sent (Q00023114), awaiting acceptance." at bounding box center [1076, 577] width 175 height 65
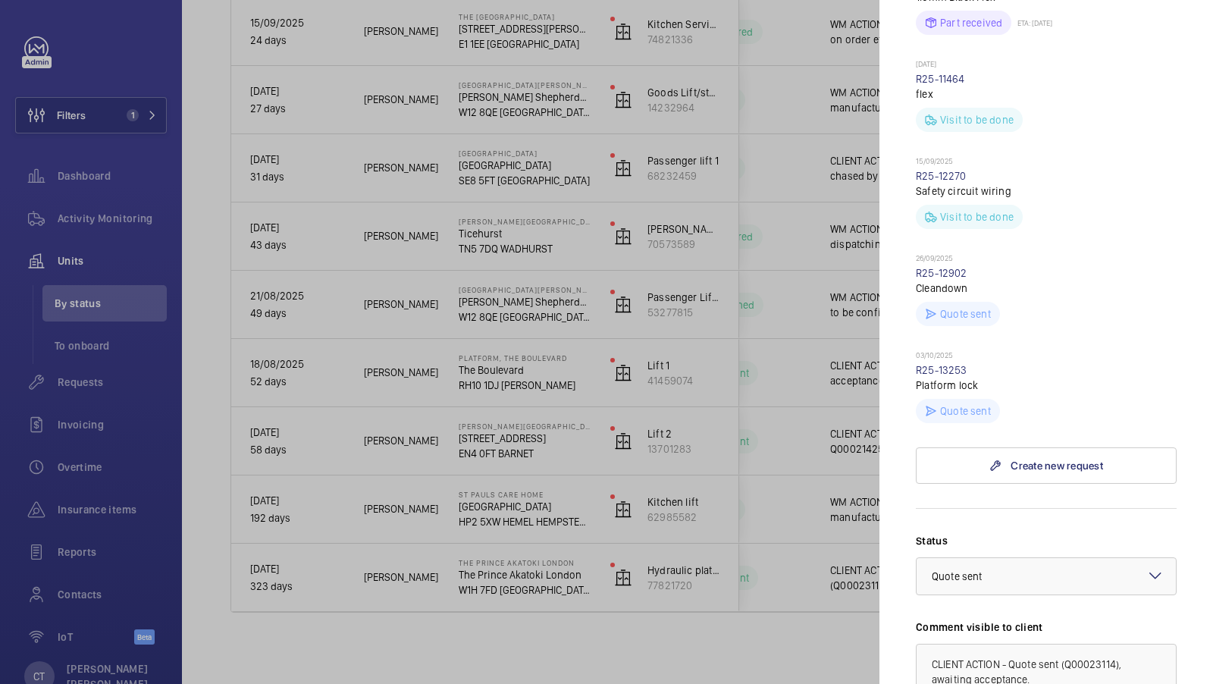
scroll to position [1130, 0]
click at [974, 378] on p "Platform lock" at bounding box center [1046, 385] width 261 height 15
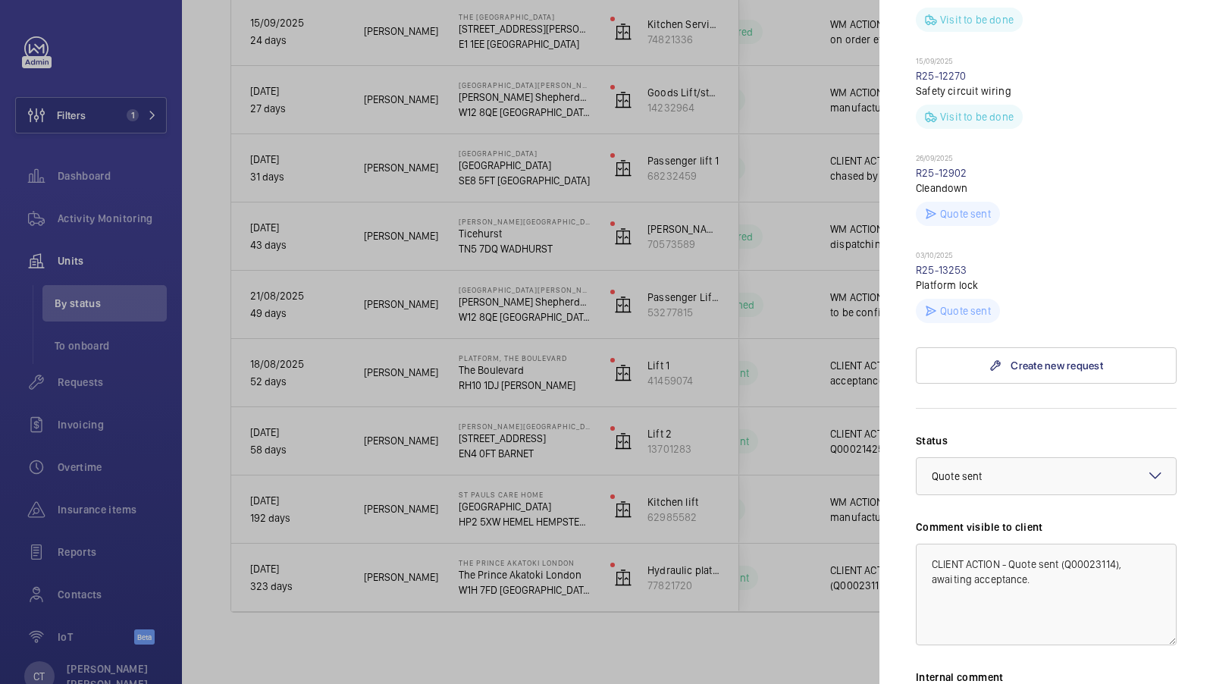
scroll to position [1224, 0]
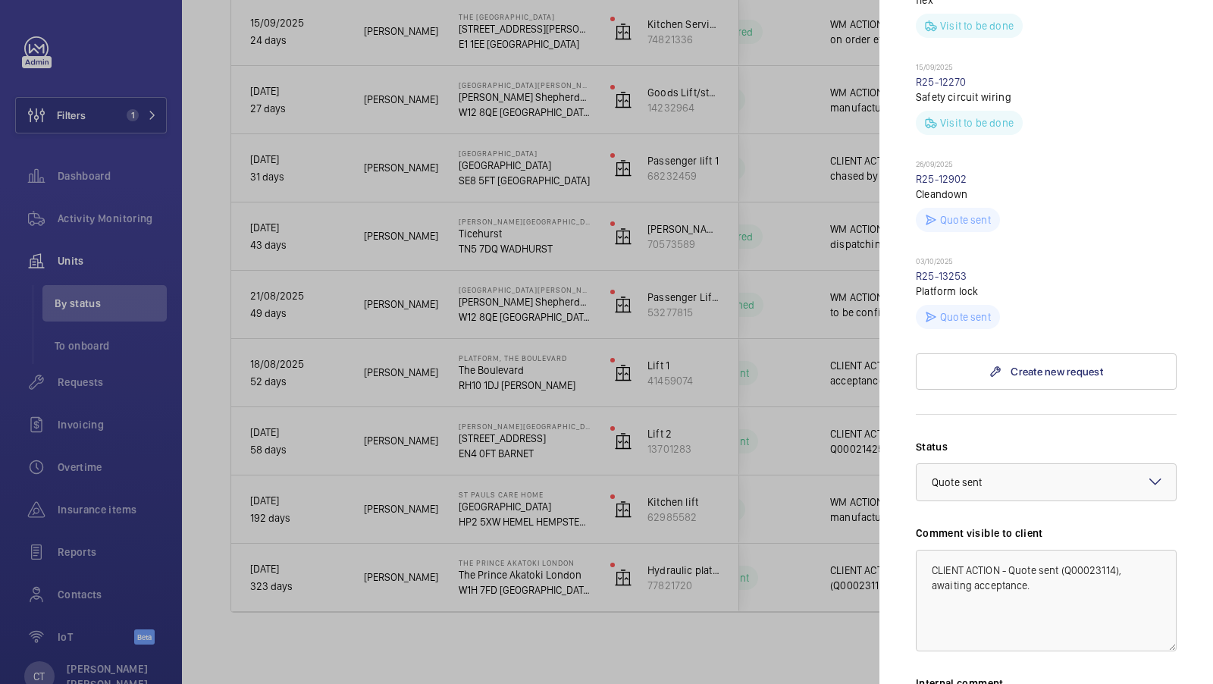
click at [740, 479] on div at bounding box center [606, 342] width 1213 height 684
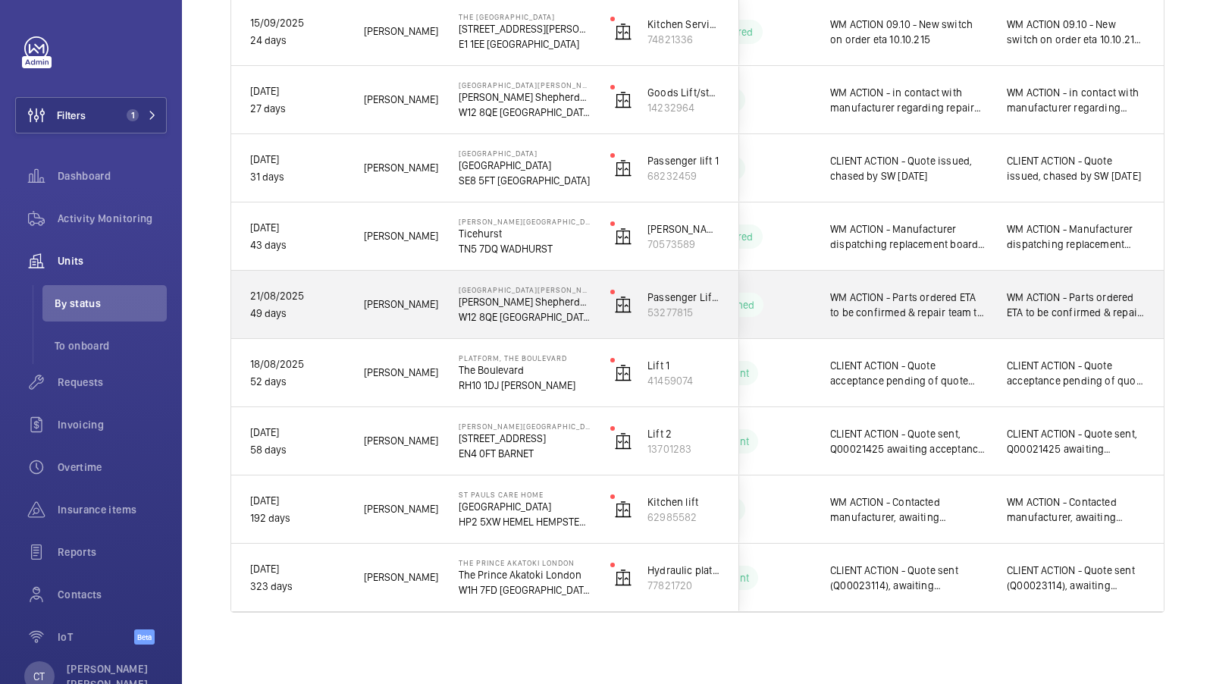
click at [1083, 321] on div "WM ACTION - Parts ordered ETA to be confirmed & repair team to attend [DATE] WM…" at bounding box center [1076, 304] width 175 height 65
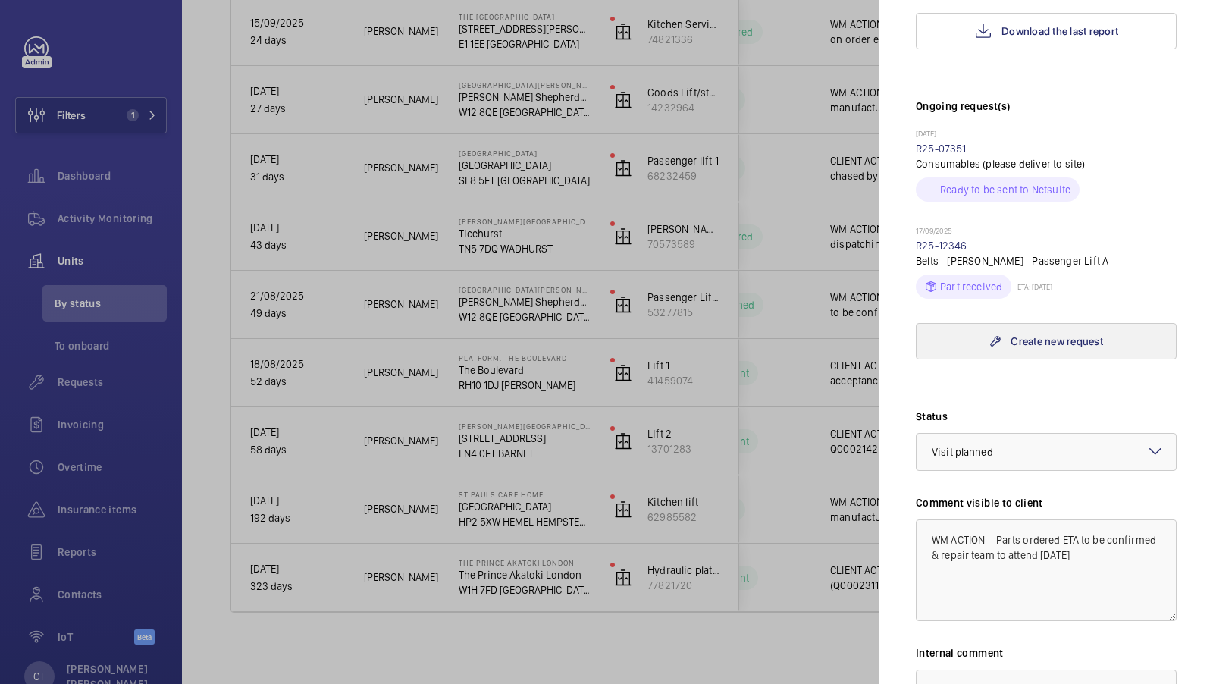
scroll to position [360, 0]
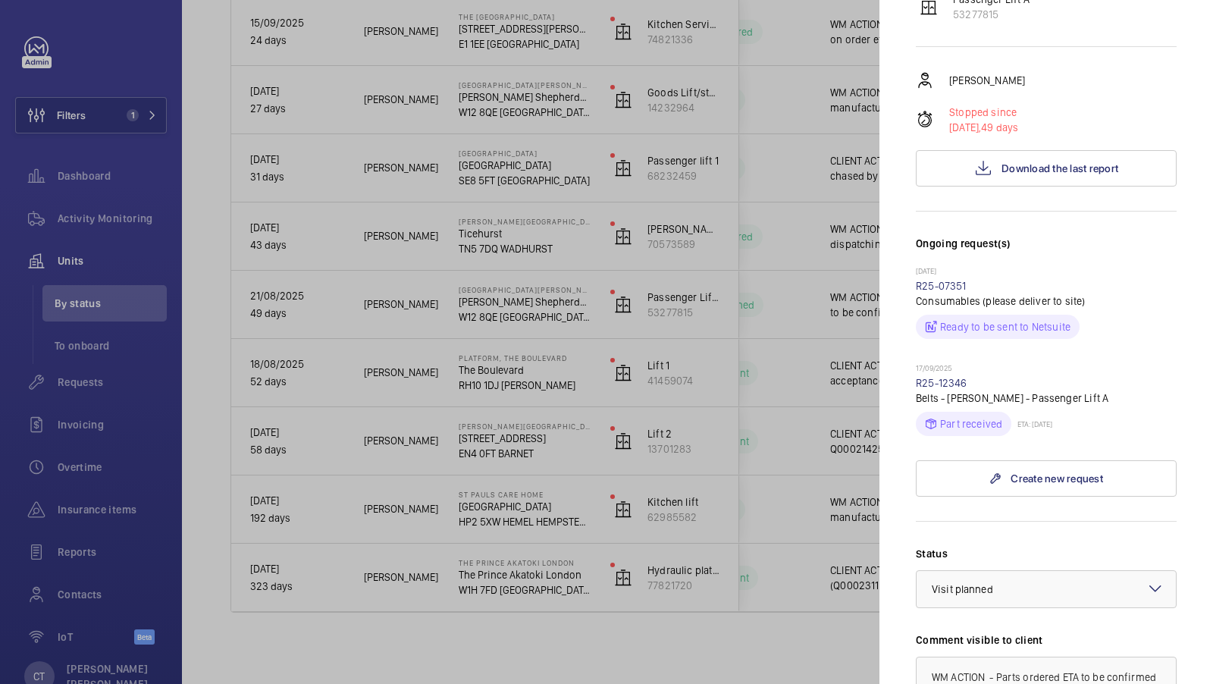
click at [765, 350] on div at bounding box center [606, 342] width 1213 height 684
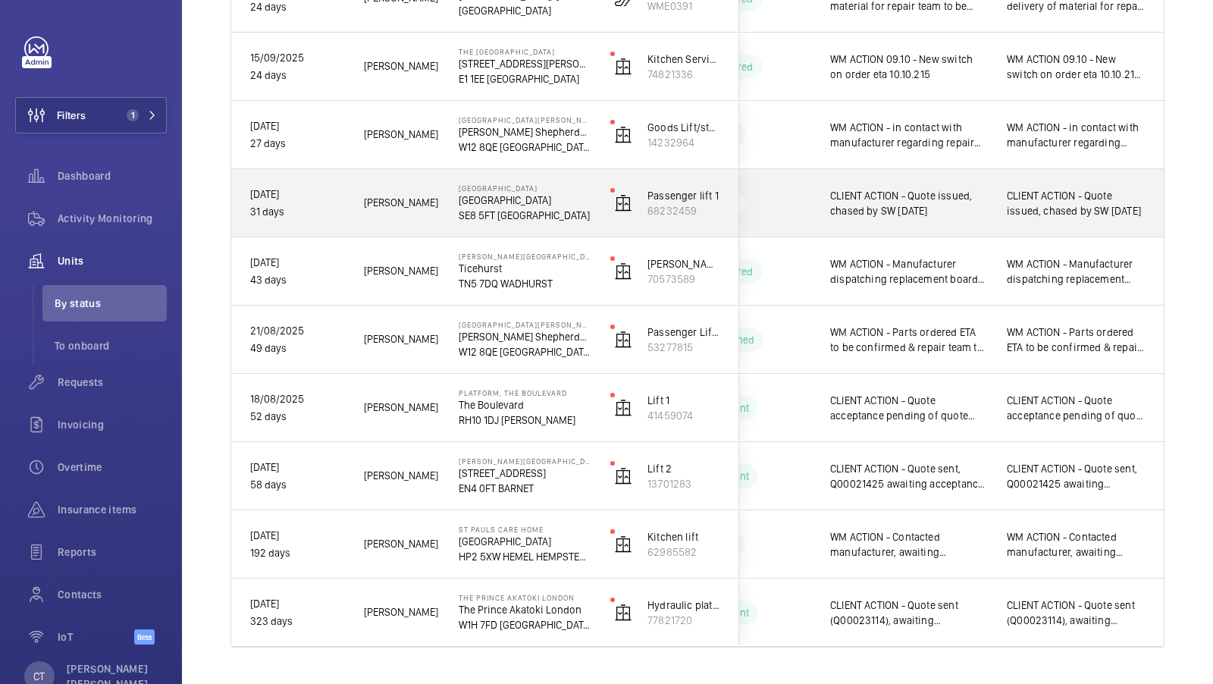
scroll to position [1609, 0]
click at [1044, 200] on span "CLIENT ACTION - Quote issued, chased by SW 07.10.2025" at bounding box center [1076, 205] width 139 height 30
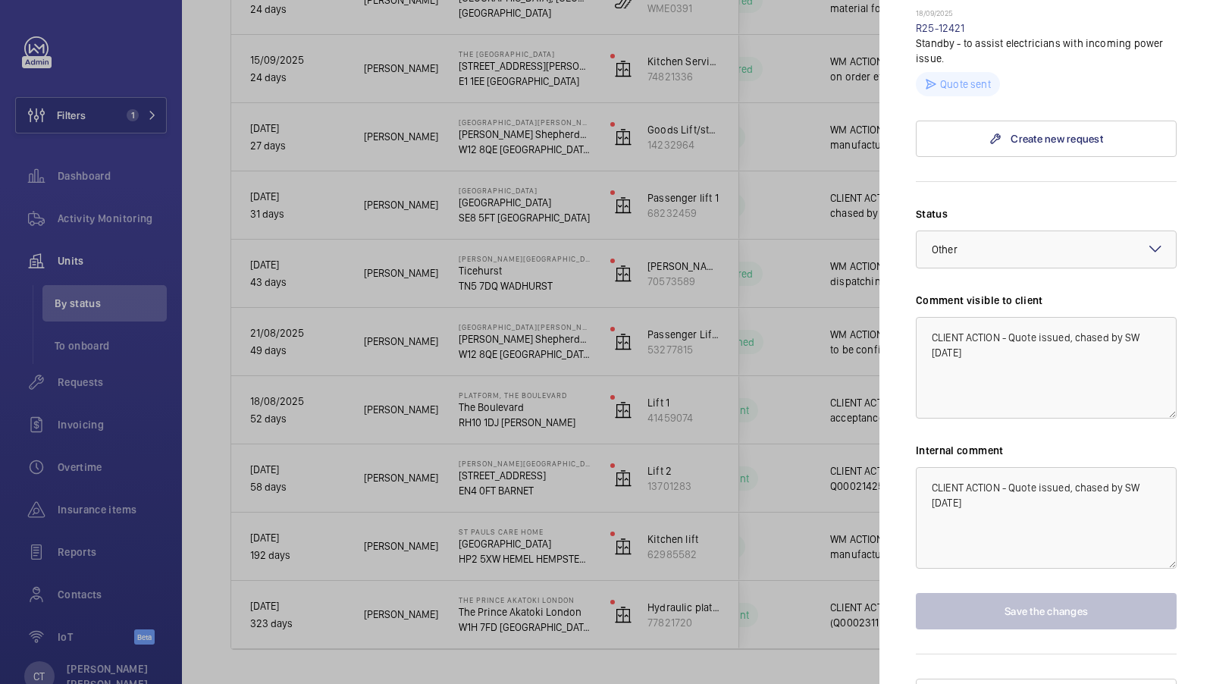
scroll to position [506, 0]
click at [986, 478] on textarea "CLIENT ACTION - Quote issued, chased by SW 07.10.2025" at bounding box center [1046, 518] width 261 height 102
click at [989, 481] on textarea "CLIENT ACTION - Quote issued, chased by SW [DATE]" at bounding box center [1046, 518] width 261 height 102
click at [940, 472] on textarea "CLIENT ACTION - Quote issued, chased by SW 07.10.2025" at bounding box center [1046, 518] width 261 height 102
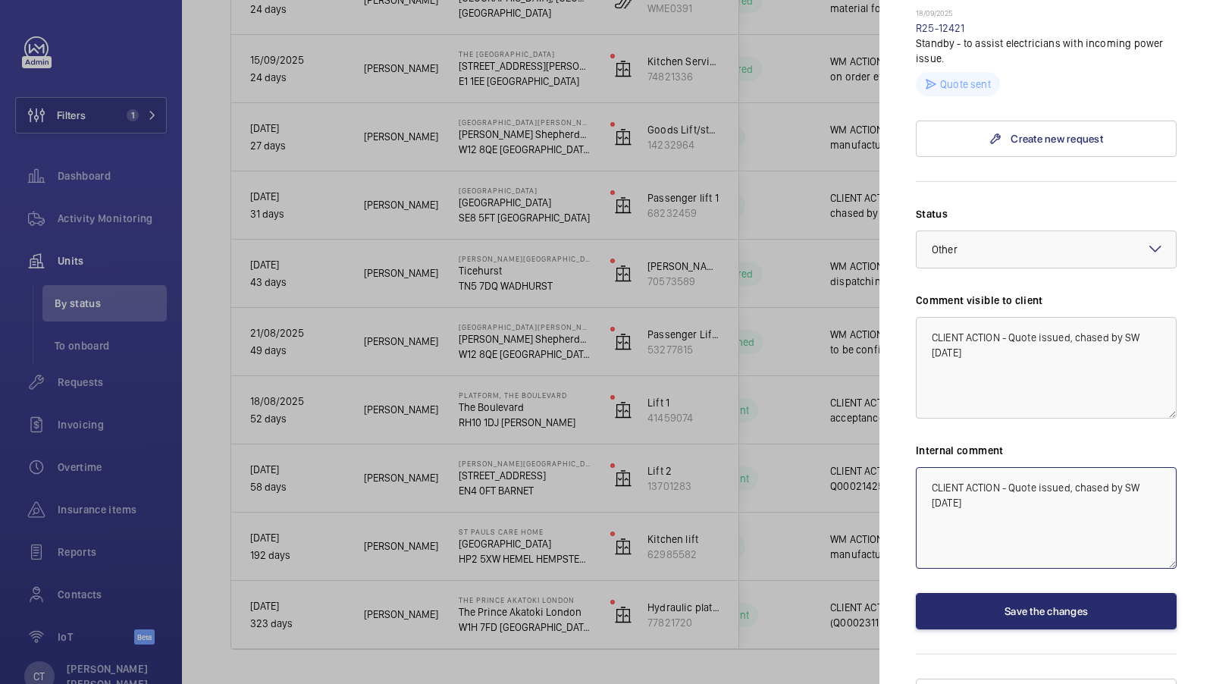
type textarea "CLIENT ACTION - Quote issued, chased by SW [DATE]"
click at [942, 327] on textarea "CLIENT ACTION - Quote issued, chased by SW 07.10.2025" at bounding box center [1046, 368] width 261 height 102
type textarea "CLIENT ACTION - Quote issued, chased by SW [DATE]"
click at [1076, 593] on button "Save the changes" at bounding box center [1046, 611] width 261 height 36
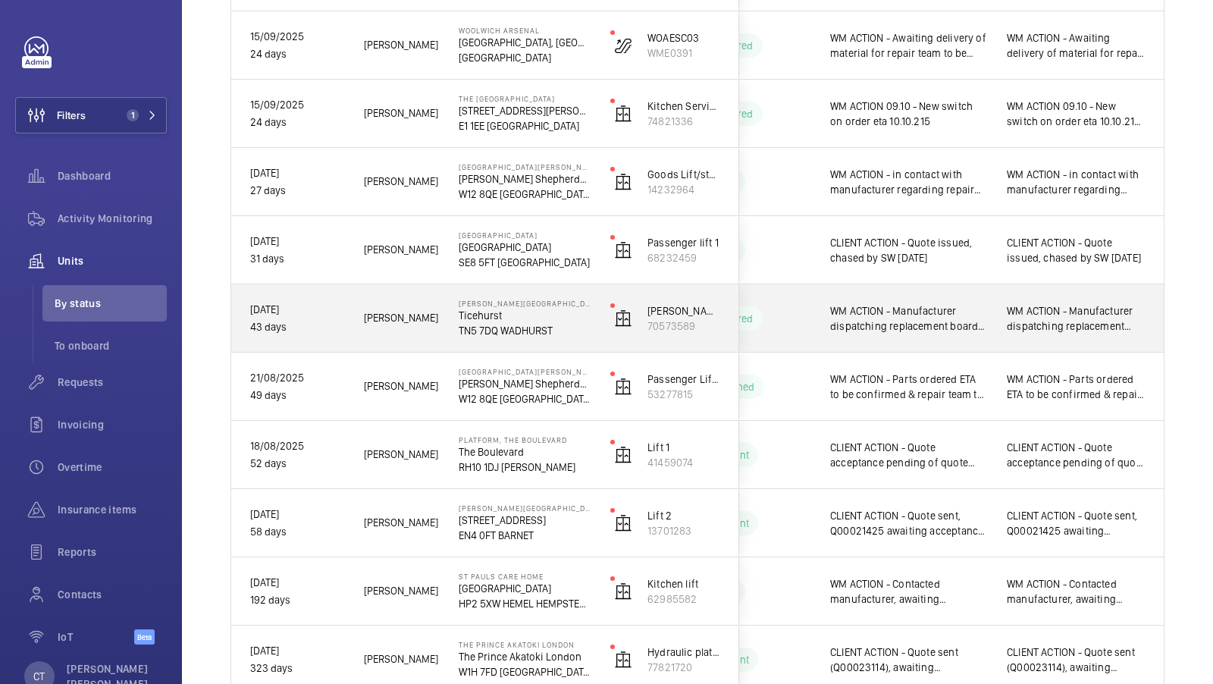
scroll to position [1503, 0]
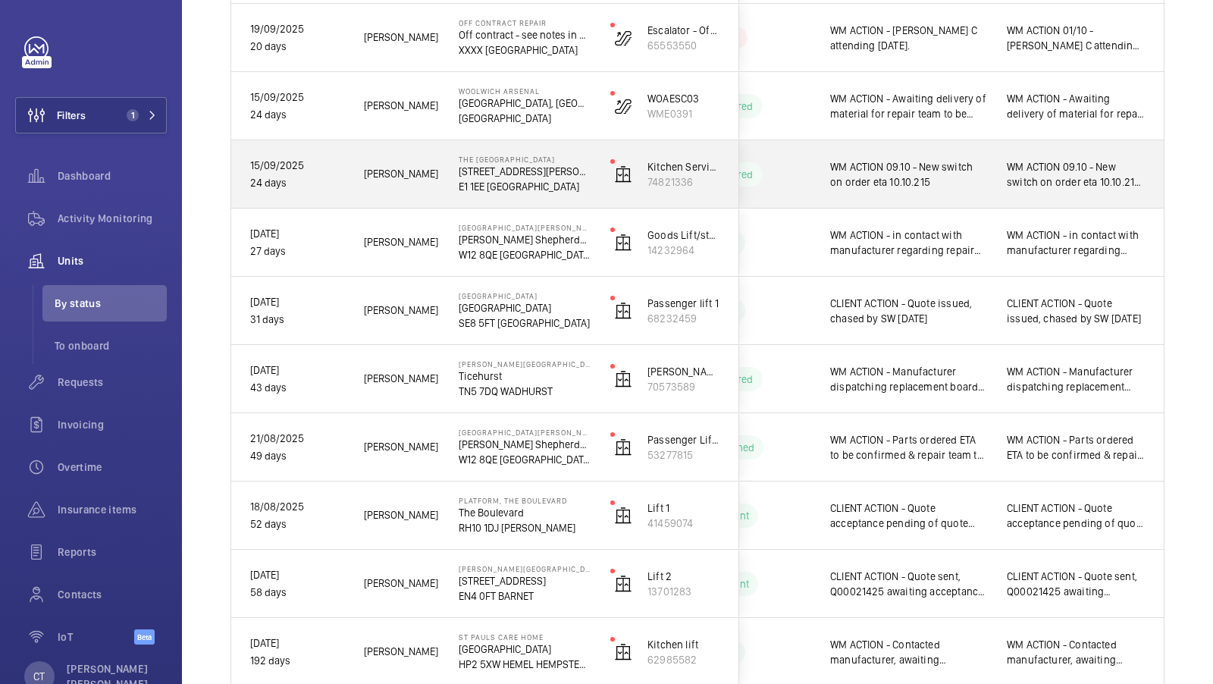
click at [1047, 187] on span "WM ACTION 09.10 - New switch on order eta 10.10.215 WM ACTION - Engineer attend…" at bounding box center [1076, 174] width 139 height 30
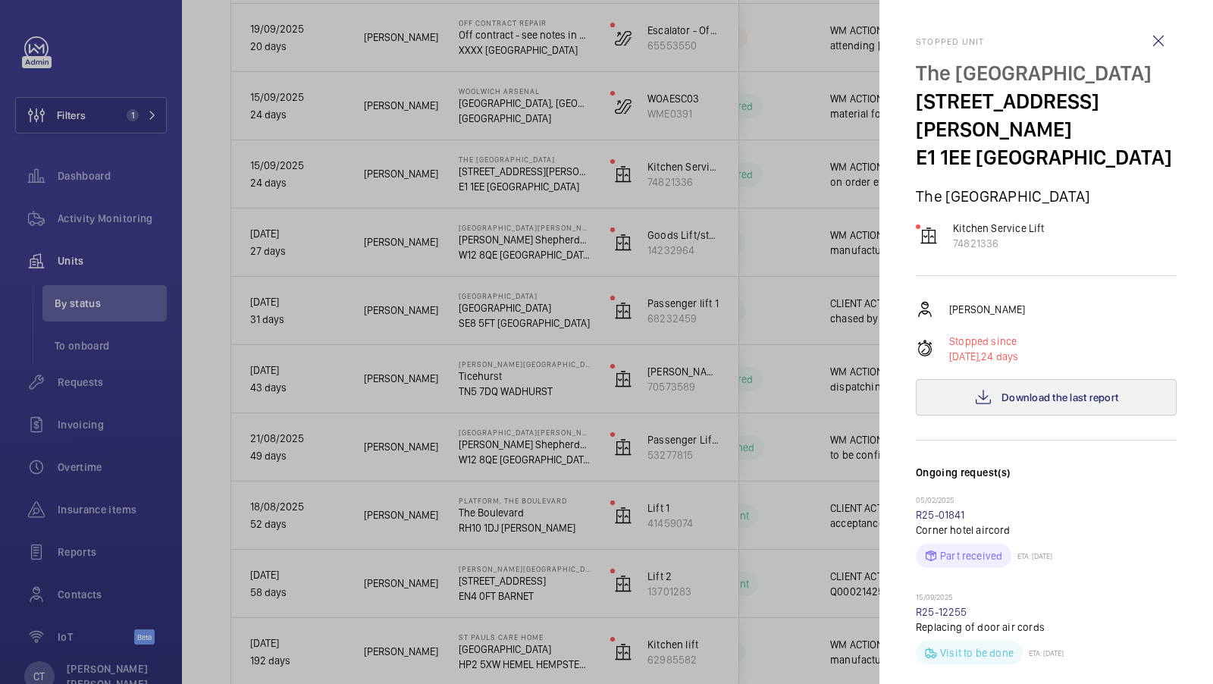
scroll to position [446, 0]
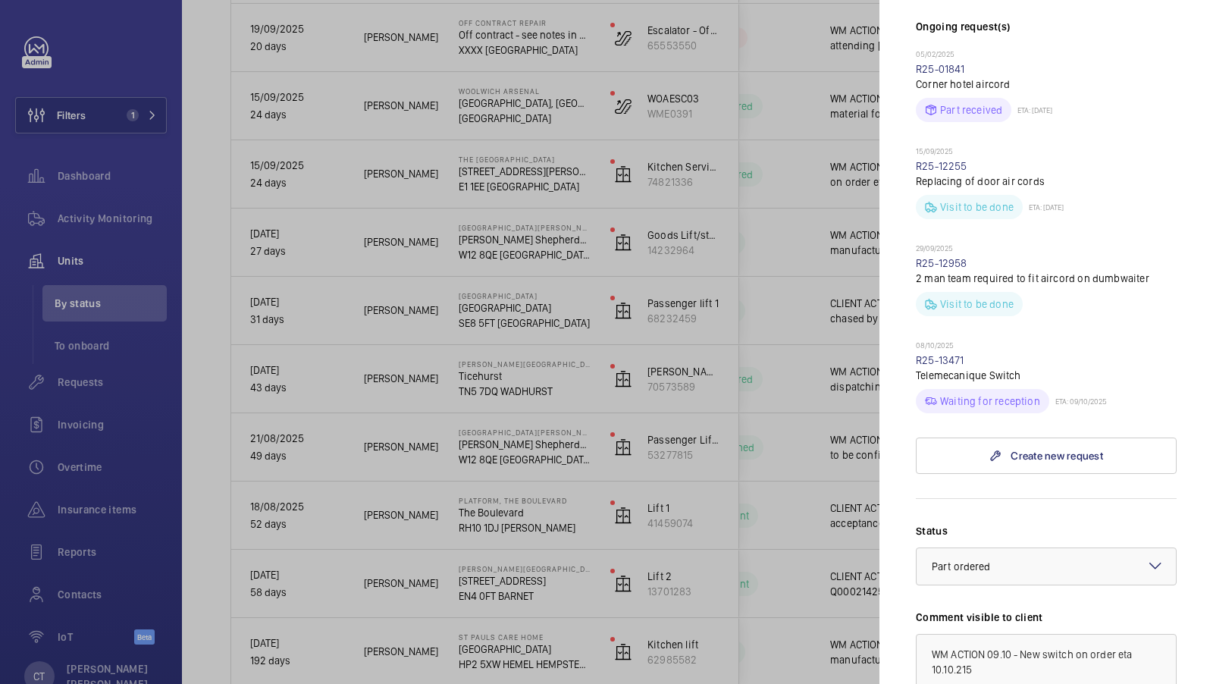
click at [825, 264] on div at bounding box center [606, 342] width 1213 height 684
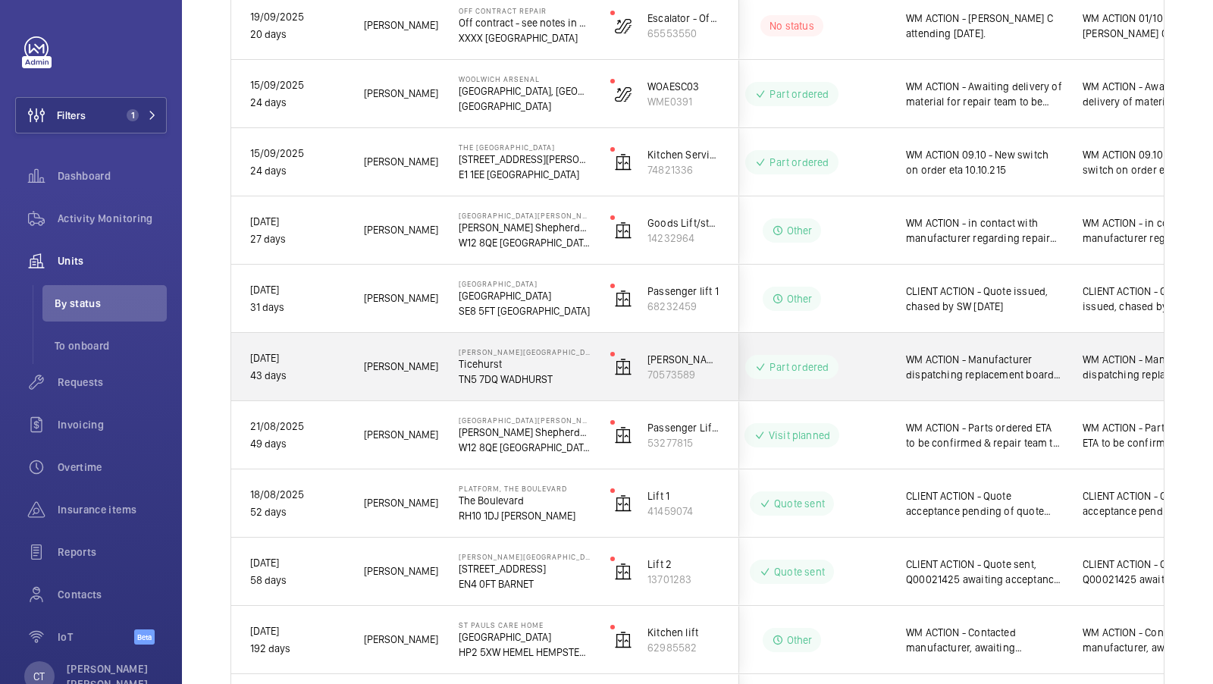
scroll to position [0, 273]
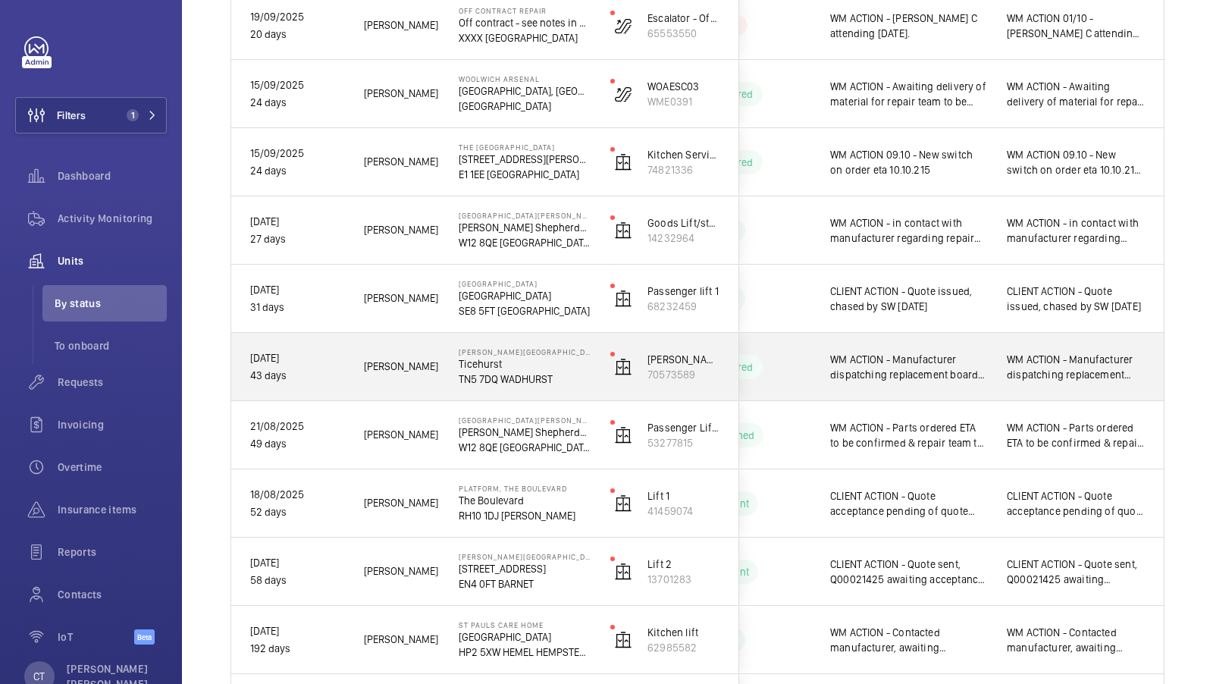
click at [1093, 368] on span "WM ACTION - Manufacturer dispatching replacement board as previously sent one w…" at bounding box center [1076, 367] width 139 height 30
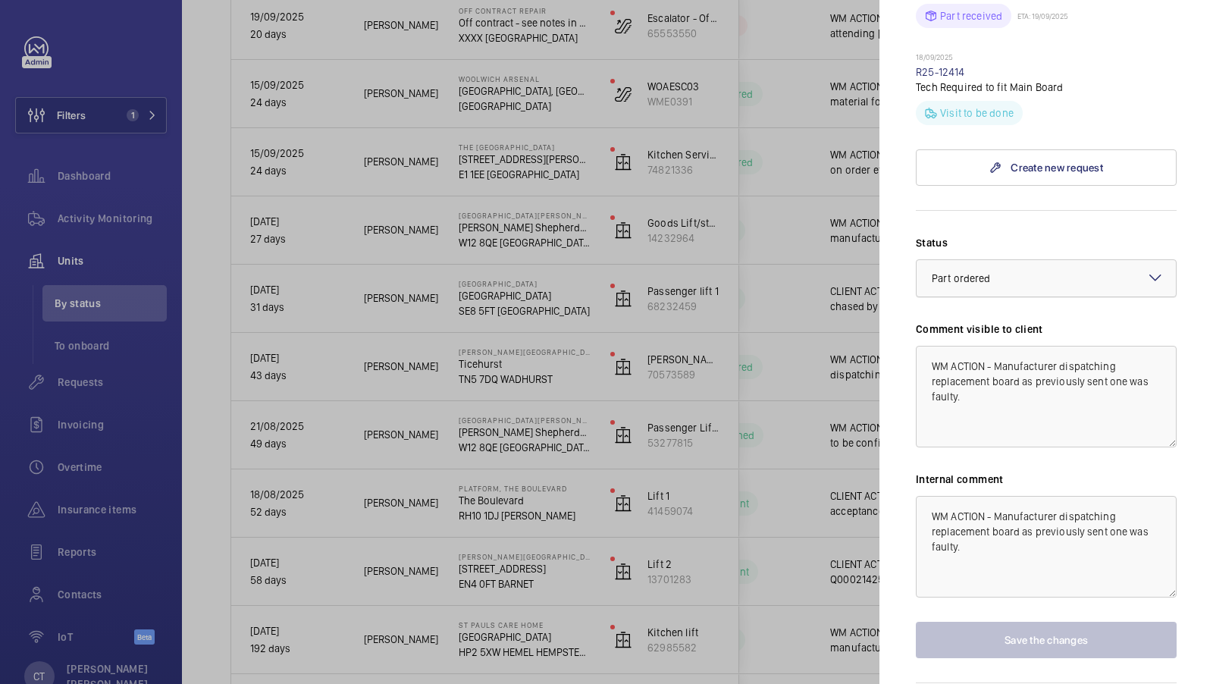
scroll to position [417, 0]
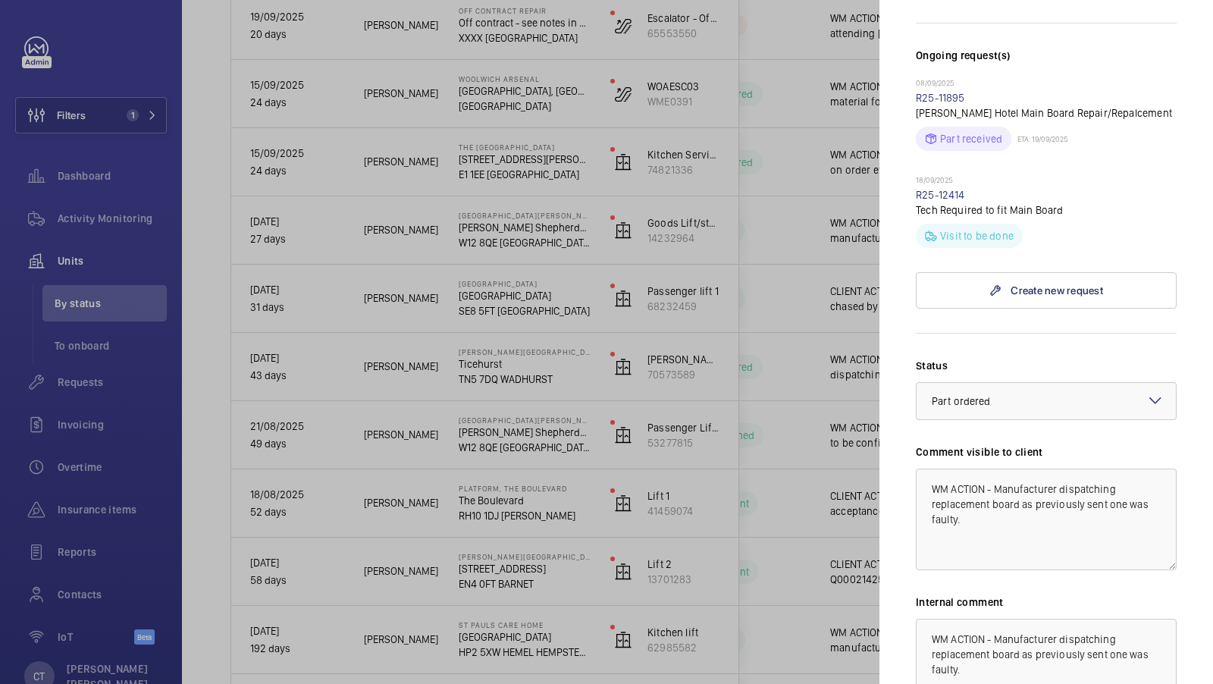
click at [671, 400] on div at bounding box center [606, 342] width 1213 height 684
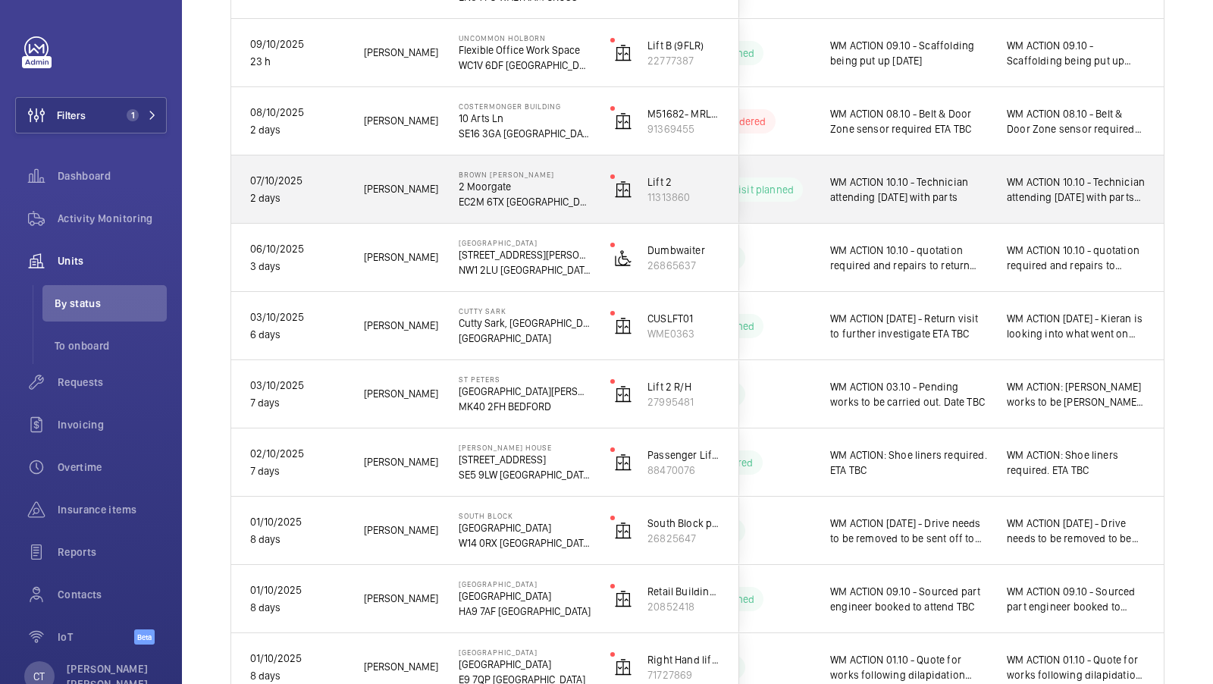
scroll to position [330, 0]
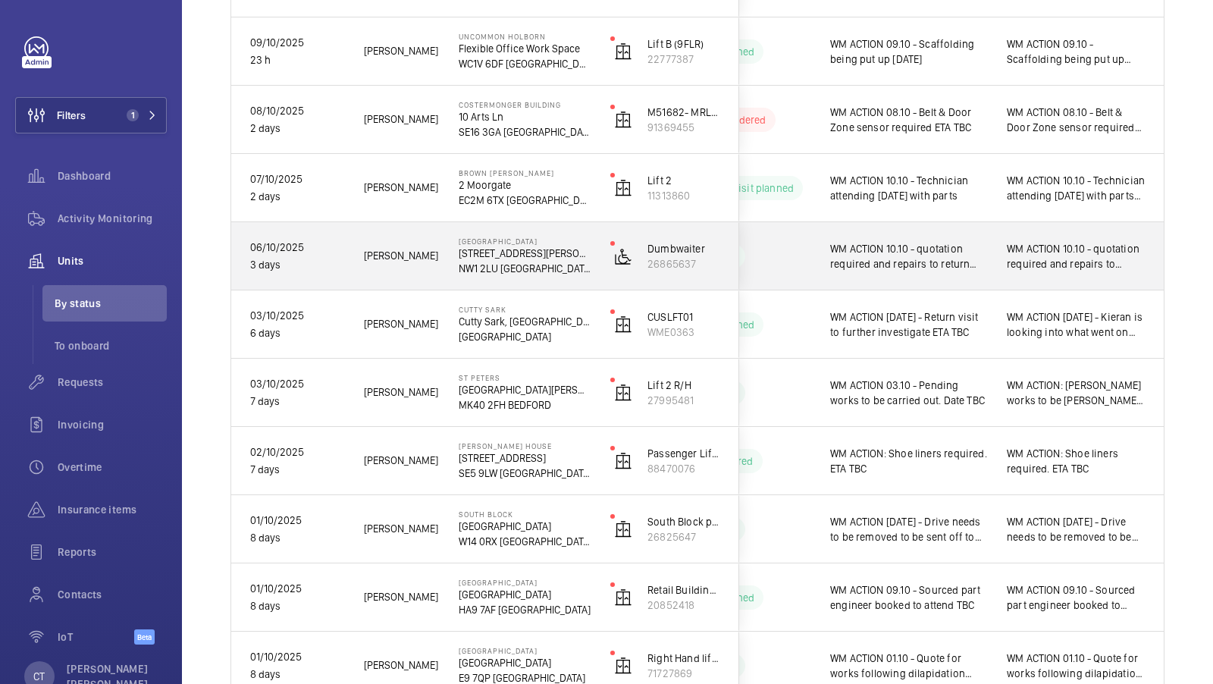
click at [1083, 277] on div "WM ACTION 10.10 - quotation required and repairs to return date to be confirmed…" at bounding box center [1076, 256] width 175 height 65
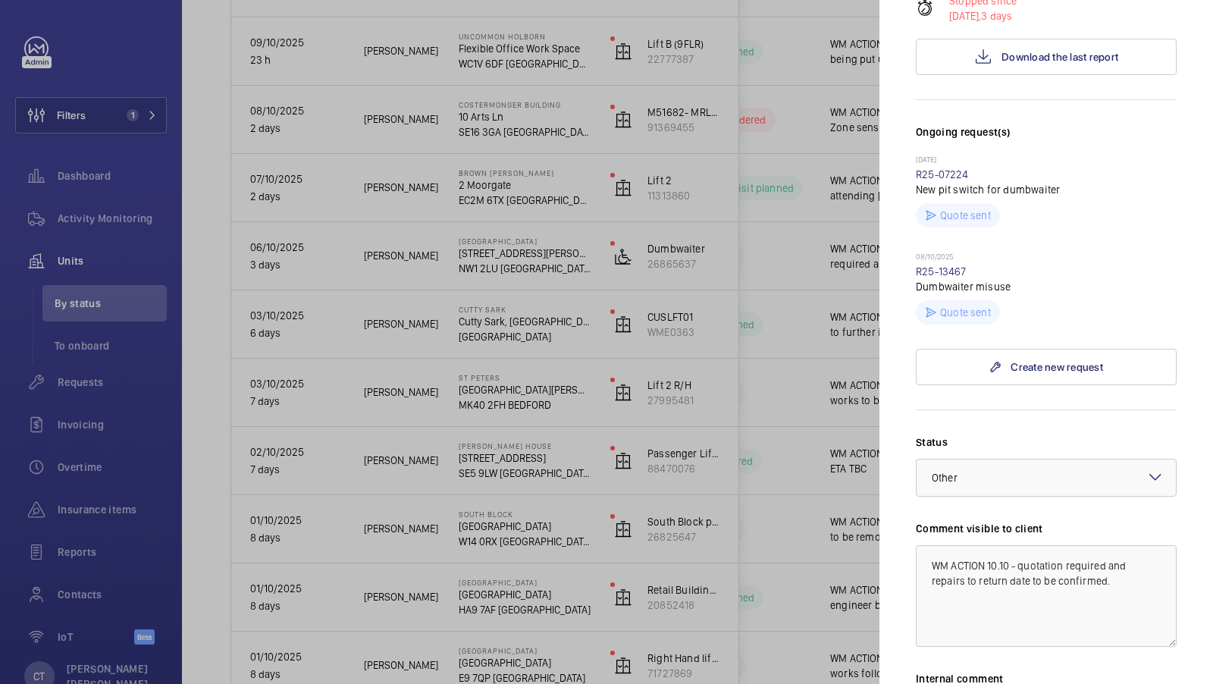
scroll to position [366, 0]
click at [948, 268] on link "R25-13467" at bounding box center [941, 274] width 51 height 12
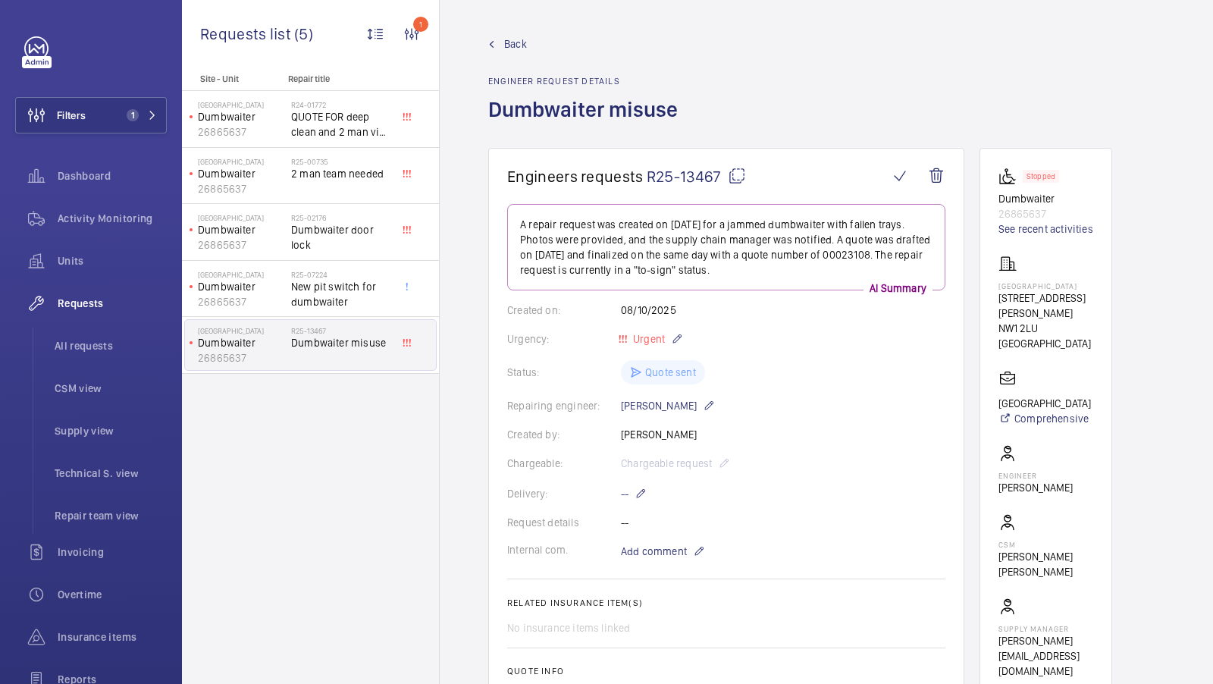
click at [506, 37] on span "Back" at bounding box center [515, 43] width 23 height 15
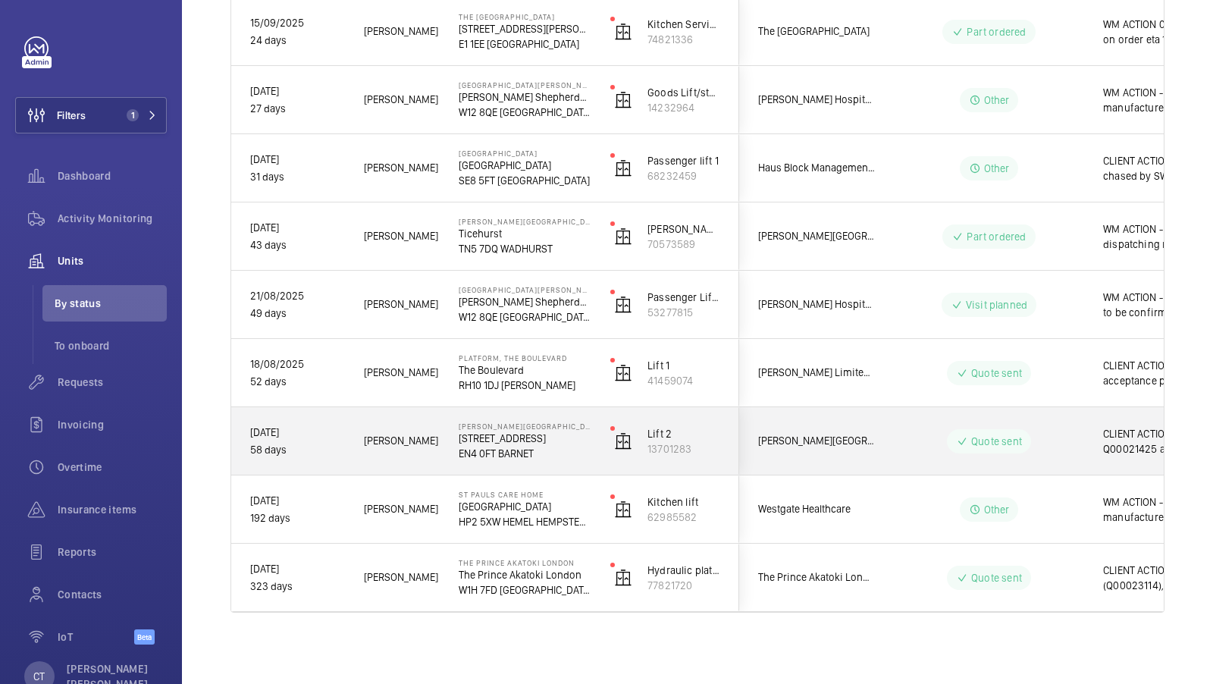
scroll to position [0, 273]
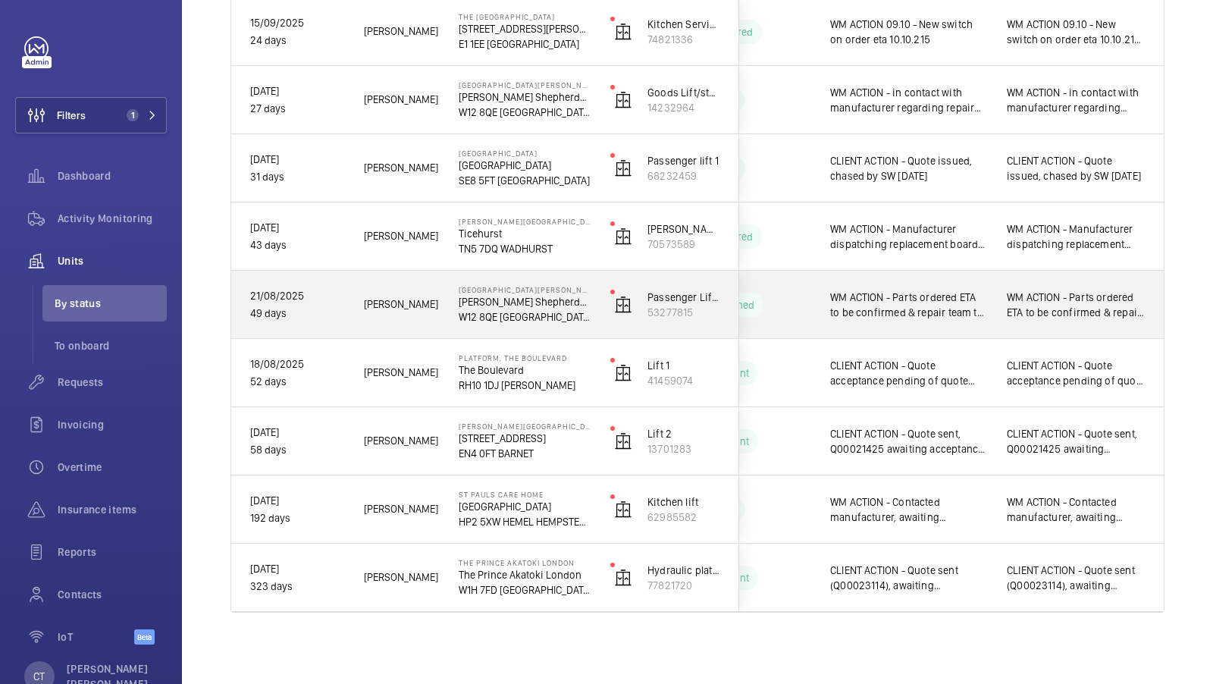
click at [1055, 313] on span "WM ACTION - Parts ordered ETA to be confirmed & repair team to attend [DATE] WM…" at bounding box center [1076, 305] width 139 height 30
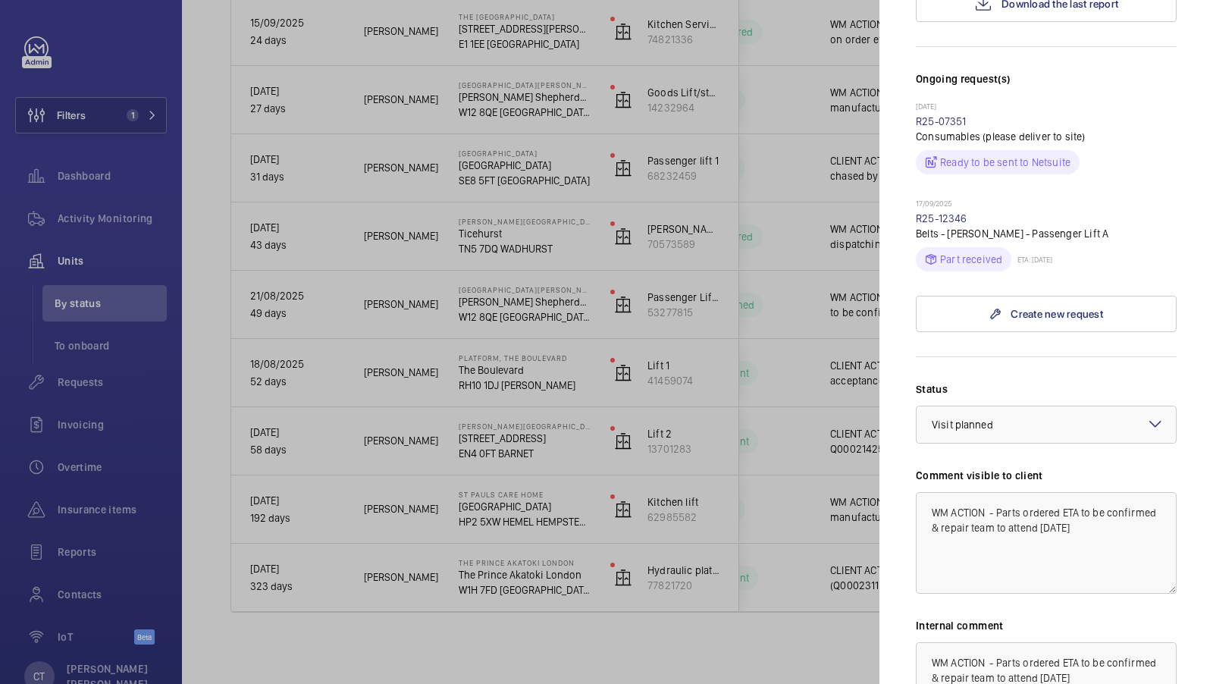
scroll to position [527, 0]
click at [827, 441] on div at bounding box center [606, 342] width 1213 height 684
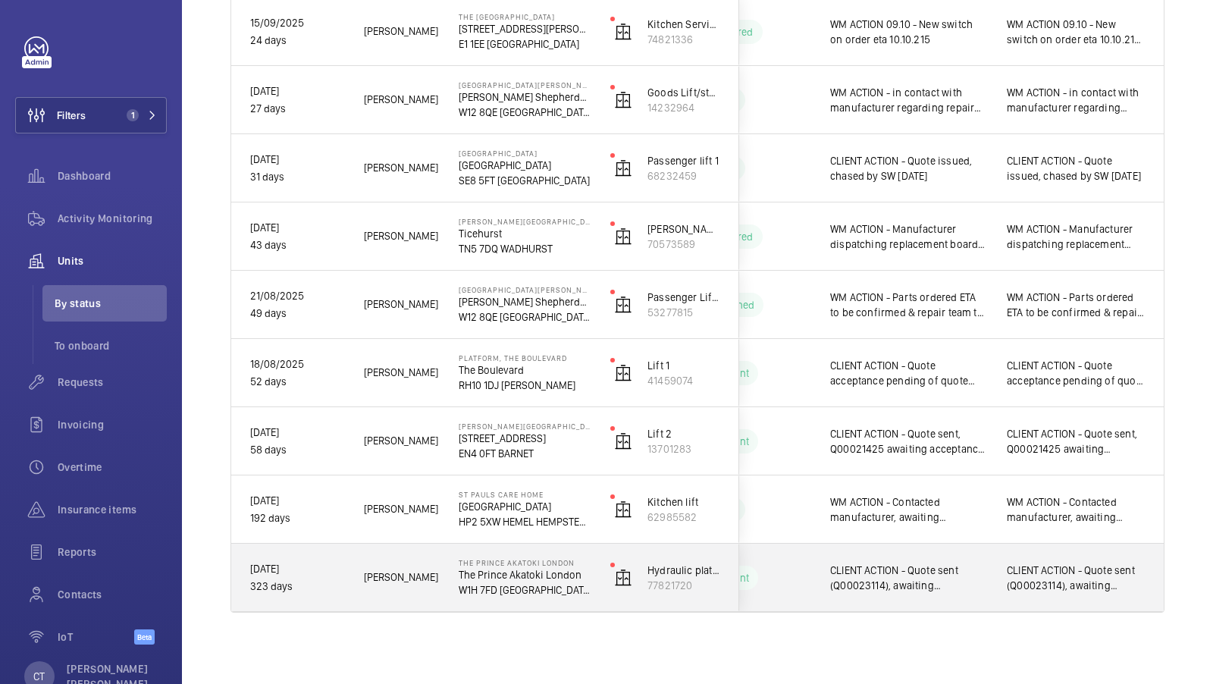
click at [1025, 566] on span "CLIENT ACTION - Quote sent (Q00023114), awaiting acceptance." at bounding box center [1076, 578] width 139 height 30
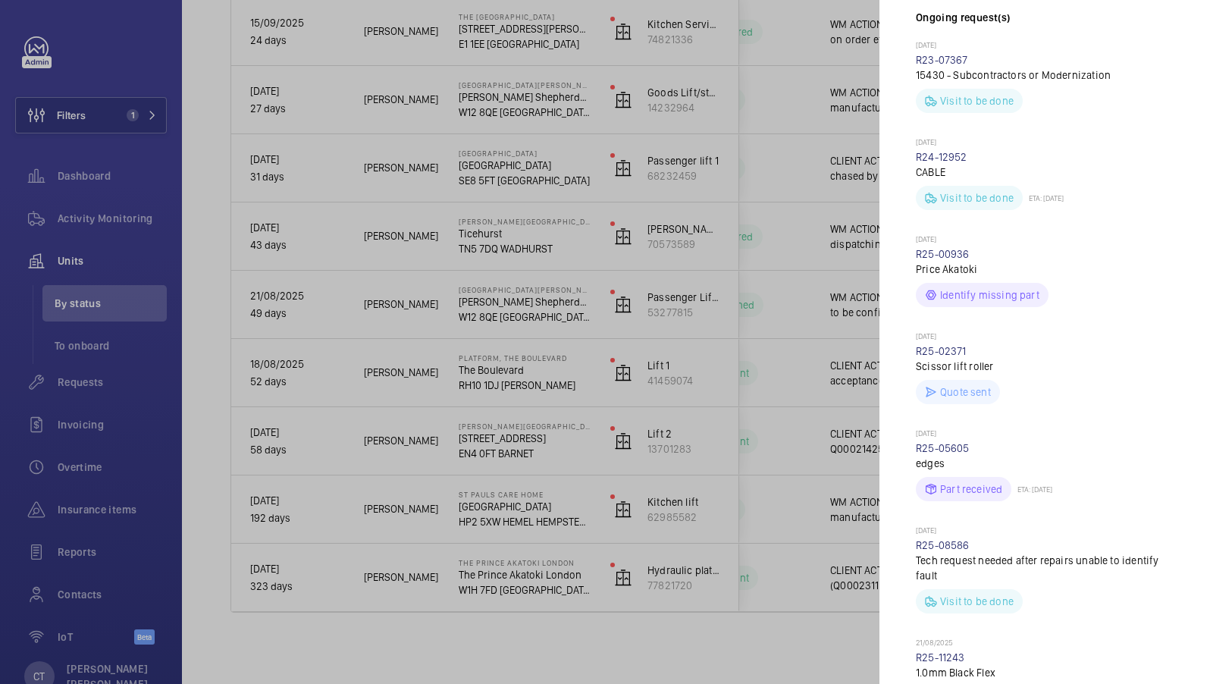
scroll to position [459, 0]
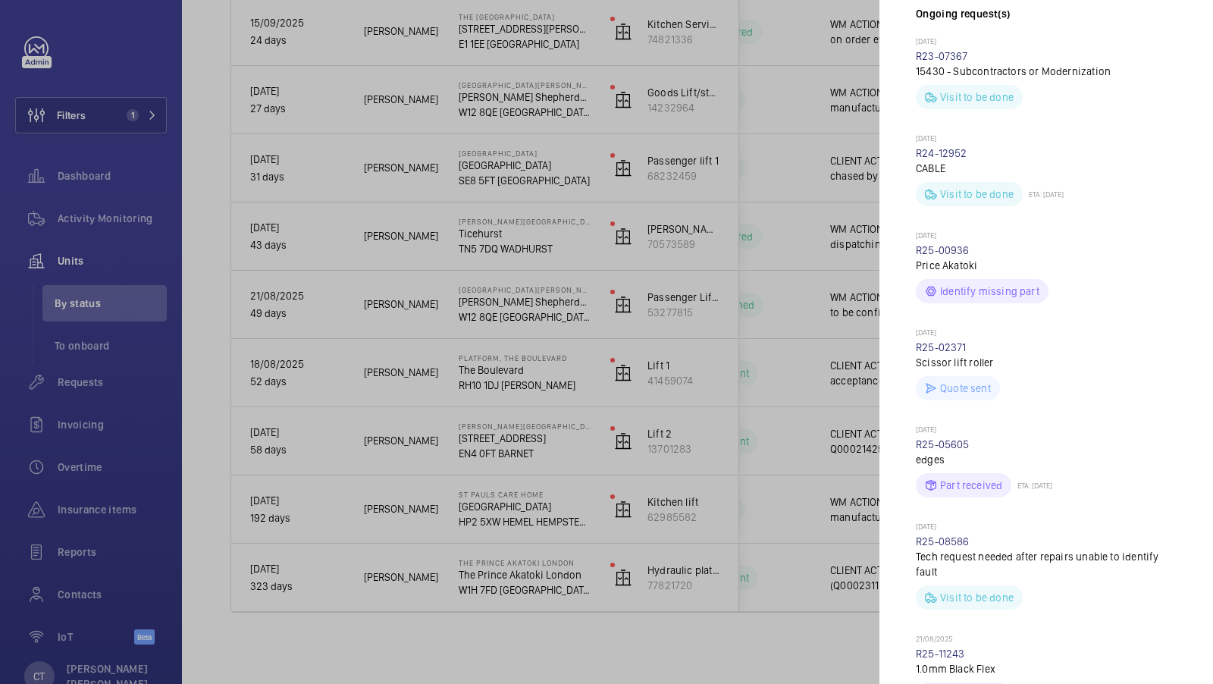
click at [767, 460] on div at bounding box center [606, 342] width 1213 height 684
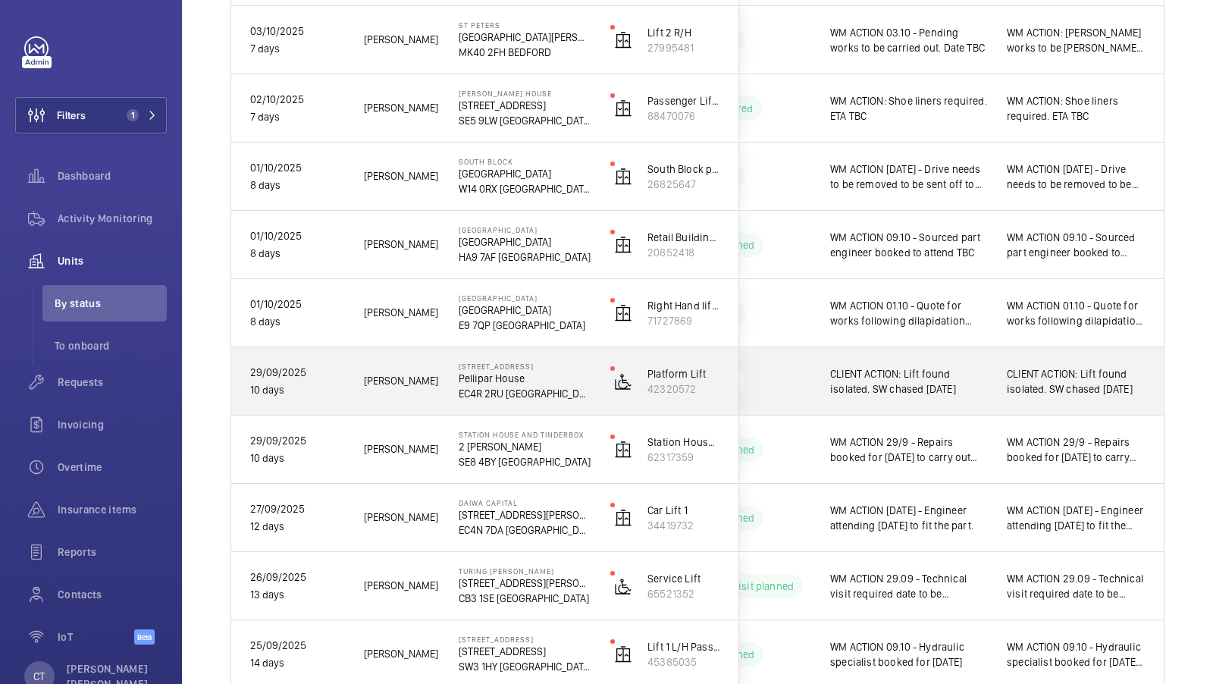
scroll to position [680, 0]
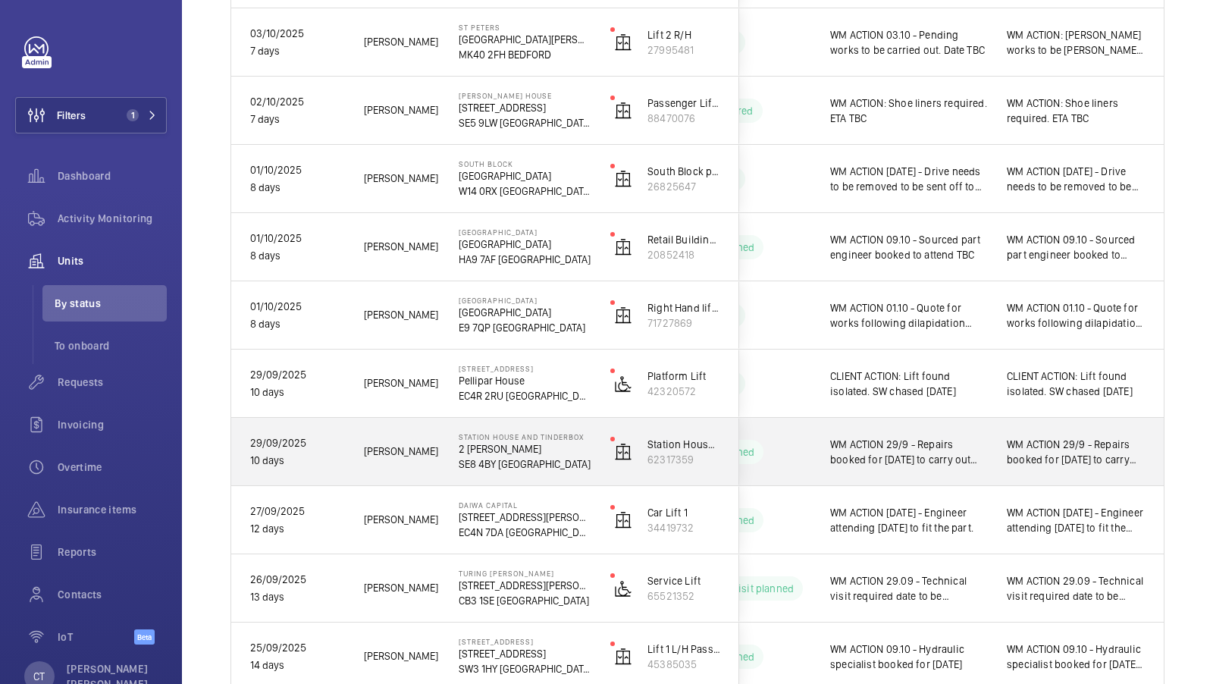
click at [1074, 453] on span "WM ACTION 29/9 - Repairs booked for [DATE] to carry out investigation into the …" at bounding box center [1076, 452] width 139 height 30
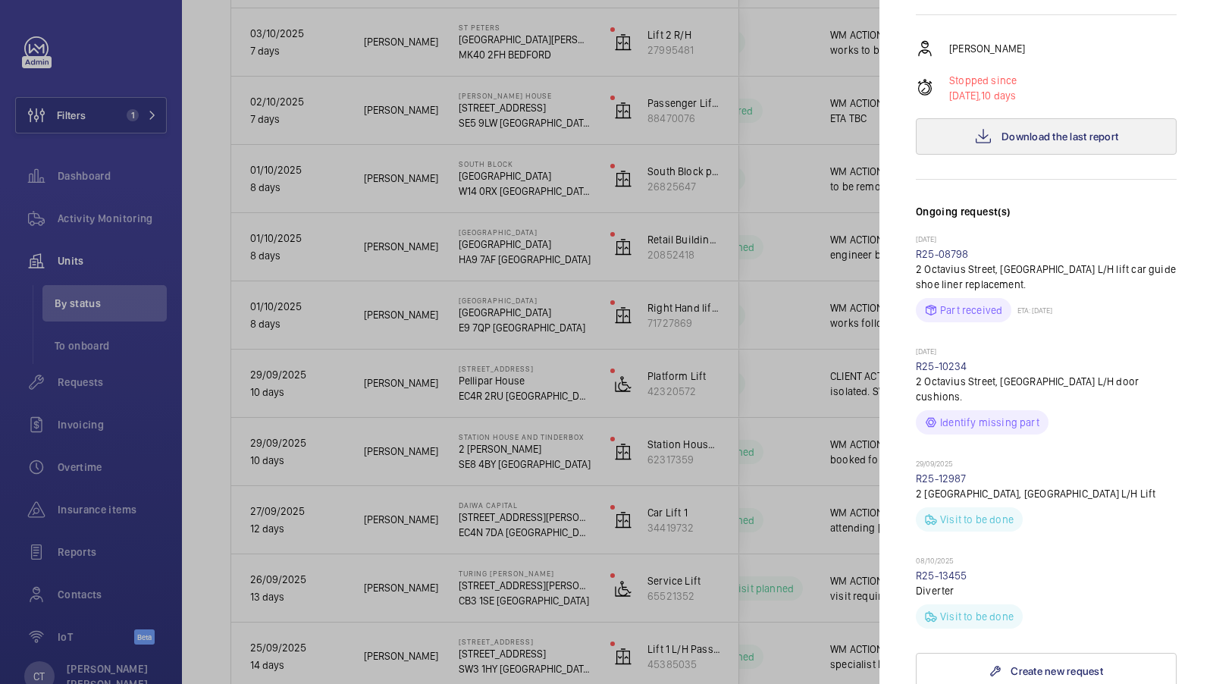
scroll to position [306, 0]
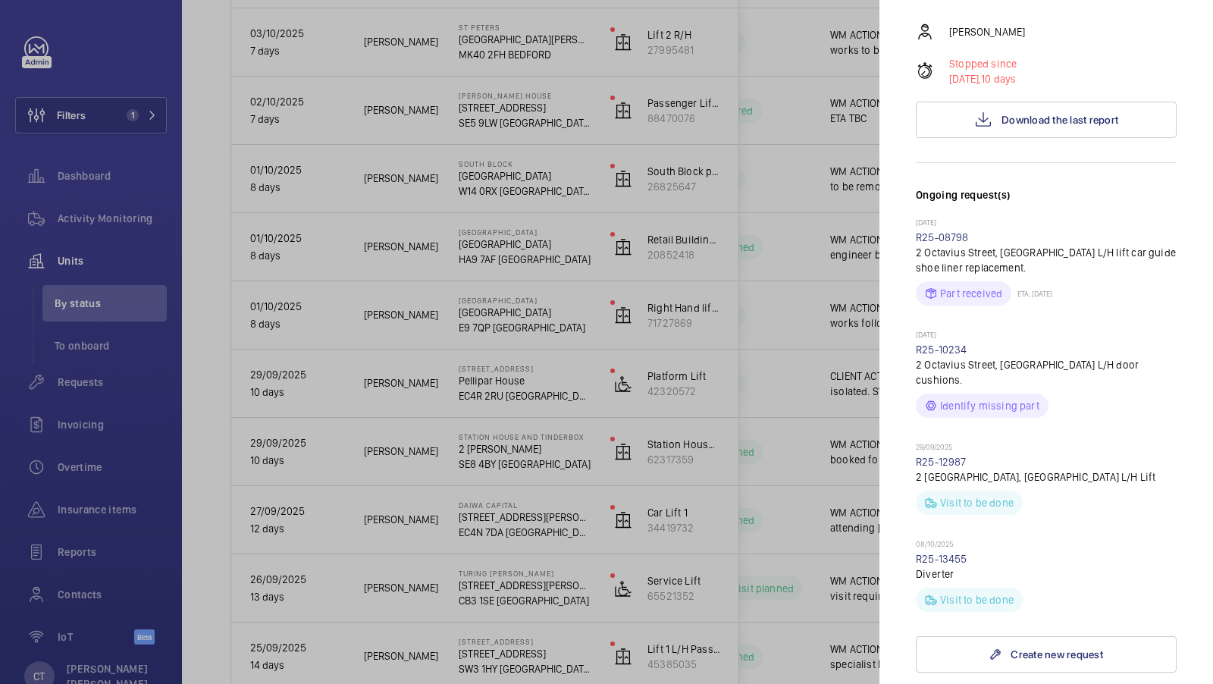
click at [788, 464] on div at bounding box center [606, 342] width 1213 height 684
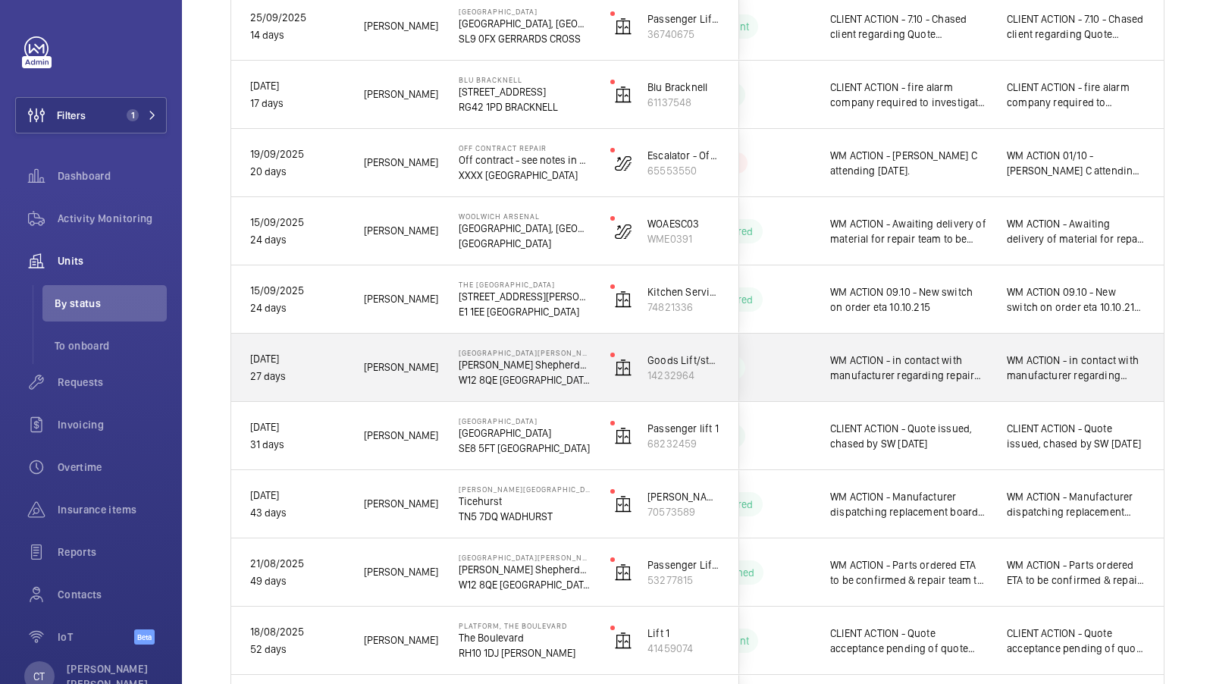
scroll to position [1646, 0]
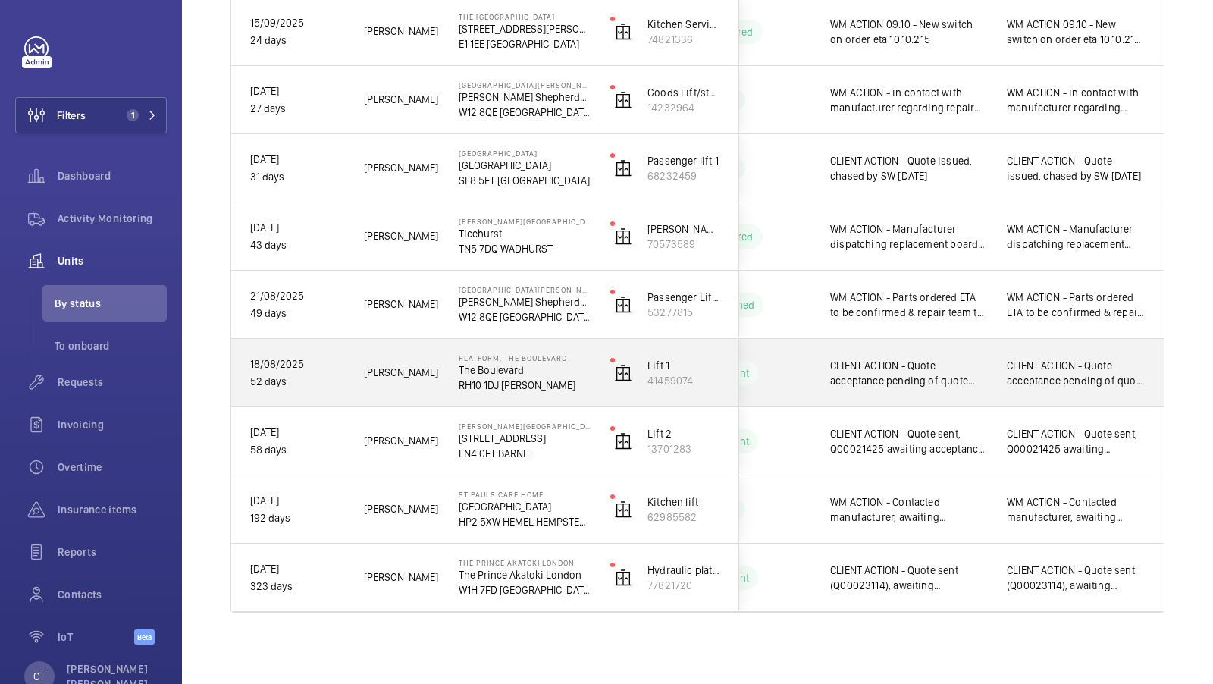
click at [1112, 362] on span "CLIENT ACTION - Quote acceptance pending of quote 21658 [DATE]" at bounding box center [1076, 373] width 139 height 30
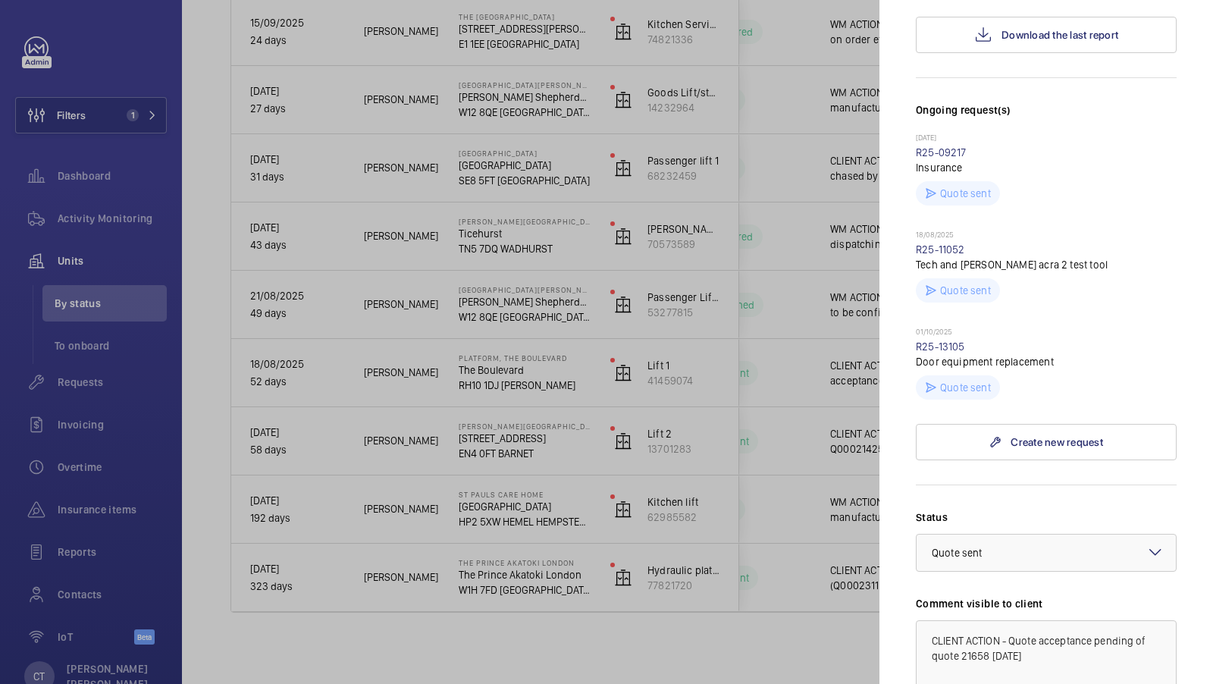
scroll to position [357, 0]
click at [757, 402] on div at bounding box center [606, 342] width 1213 height 684
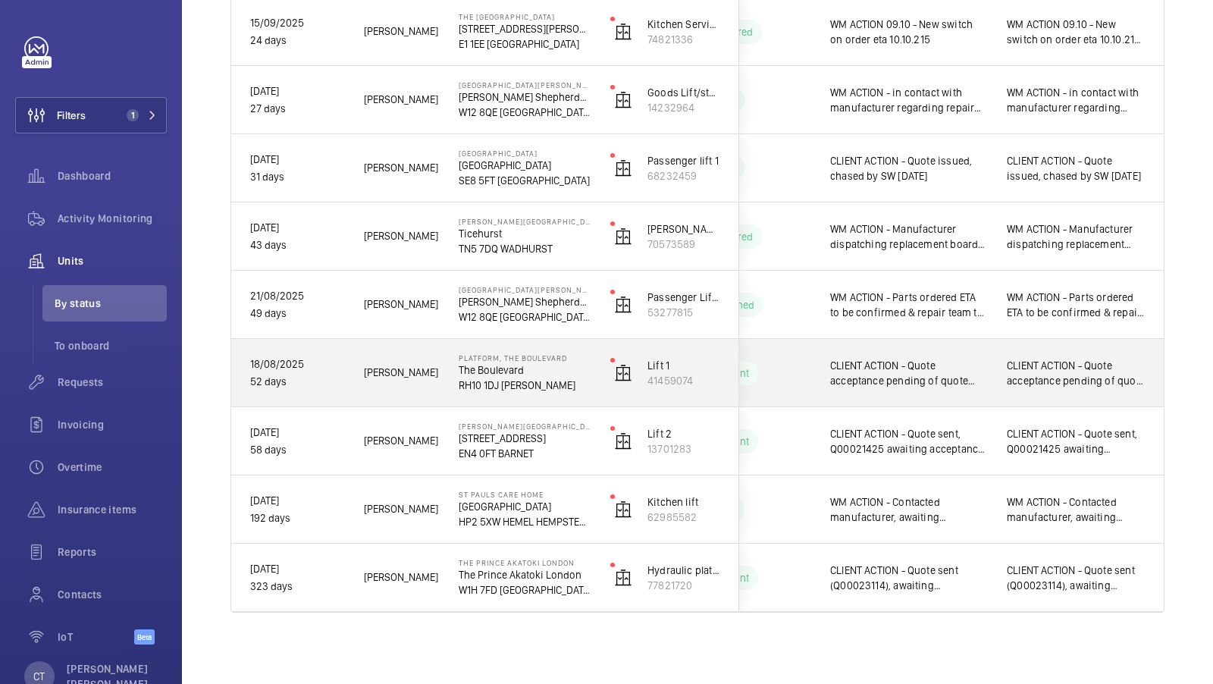
click at [1061, 382] on span "CLIENT ACTION - Quote acceptance pending of quote 21658 [DATE]" at bounding box center [1076, 373] width 139 height 30
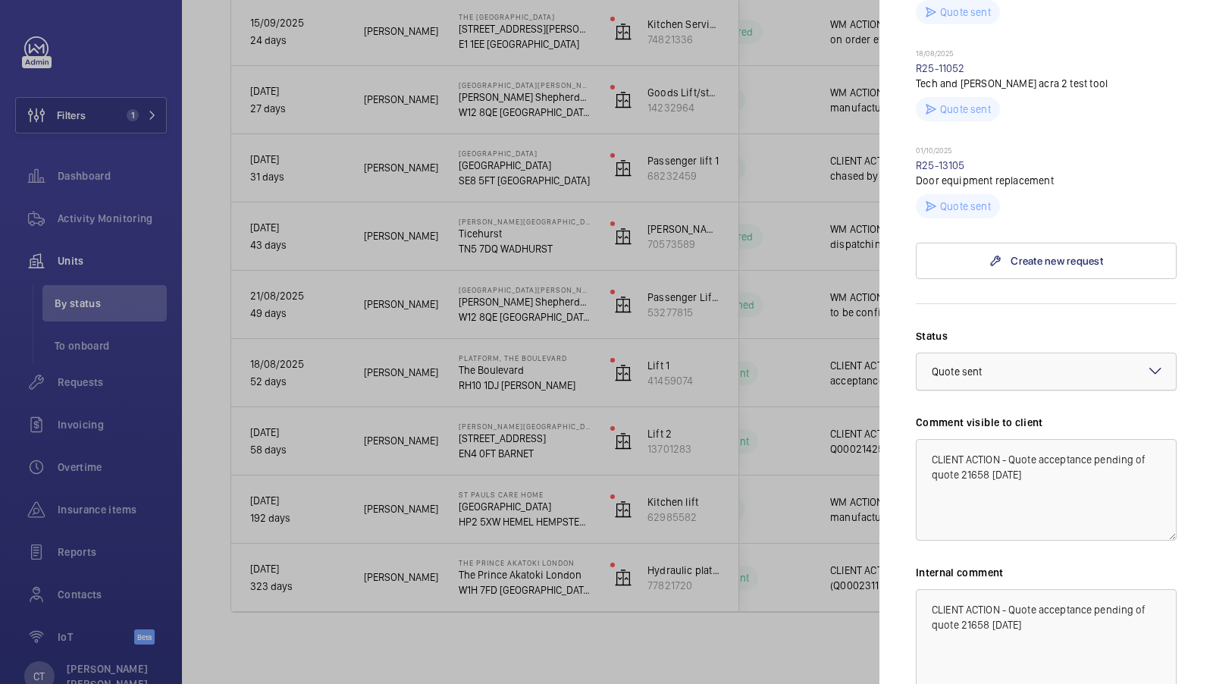
scroll to position [533, 0]
click at [751, 405] on div at bounding box center [606, 342] width 1213 height 684
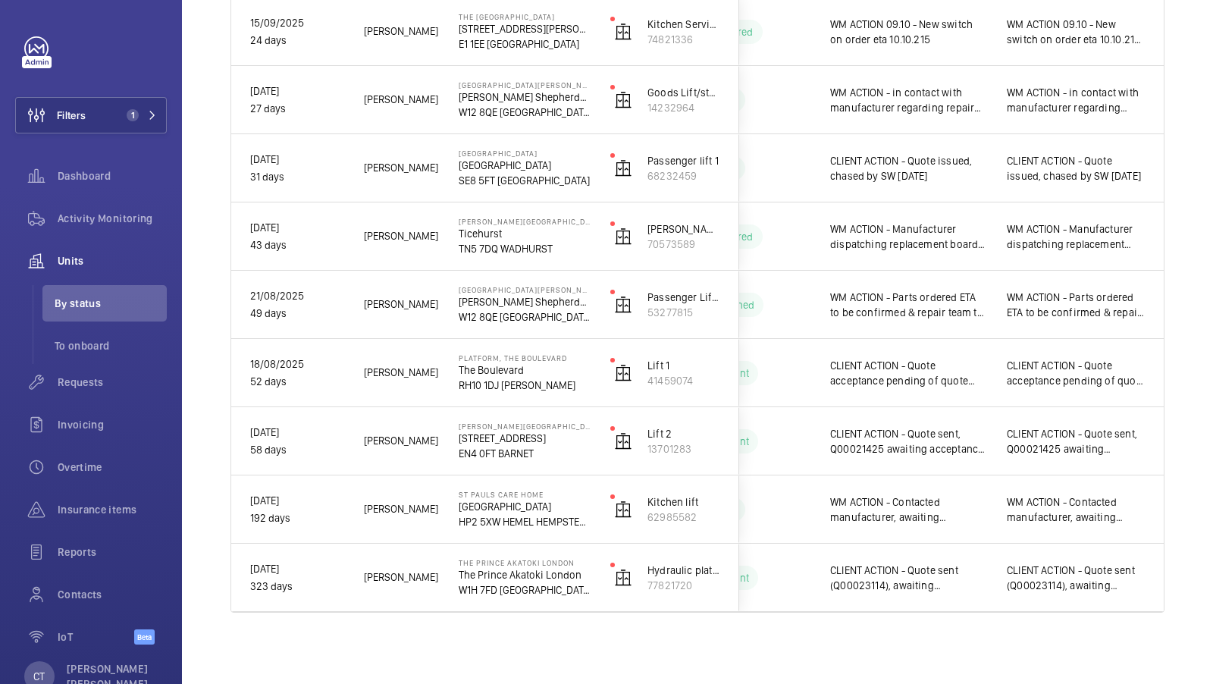
scroll to position [0, 0]
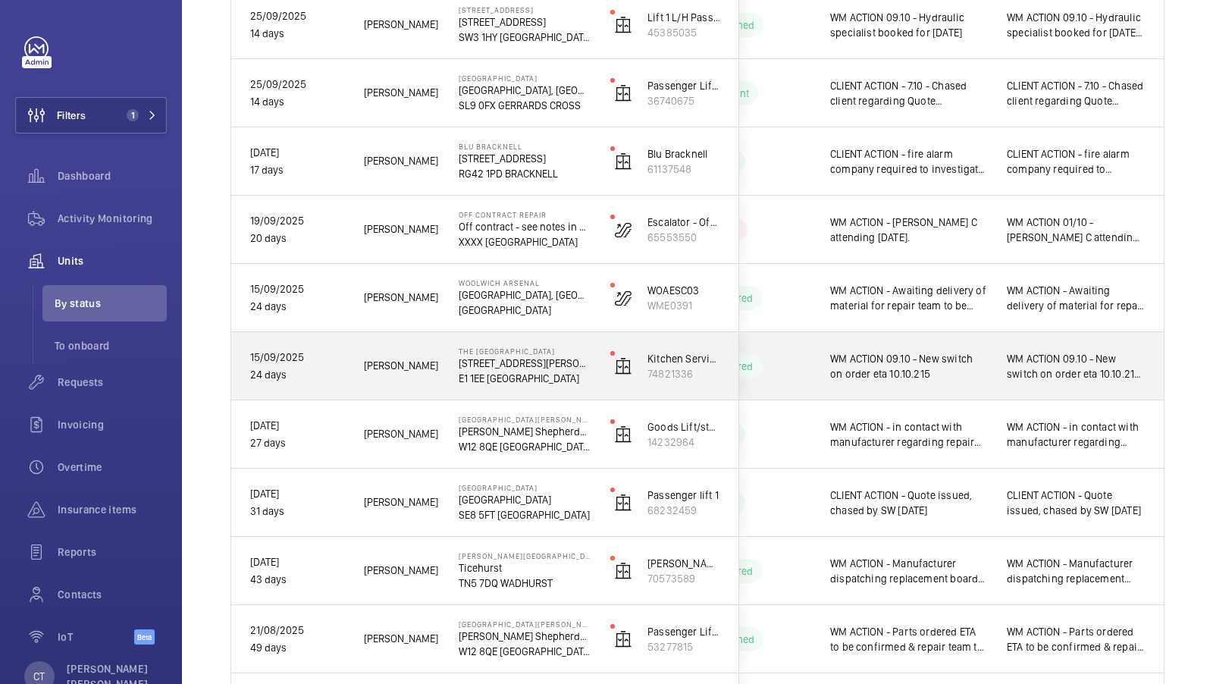
scroll to position [1303, 0]
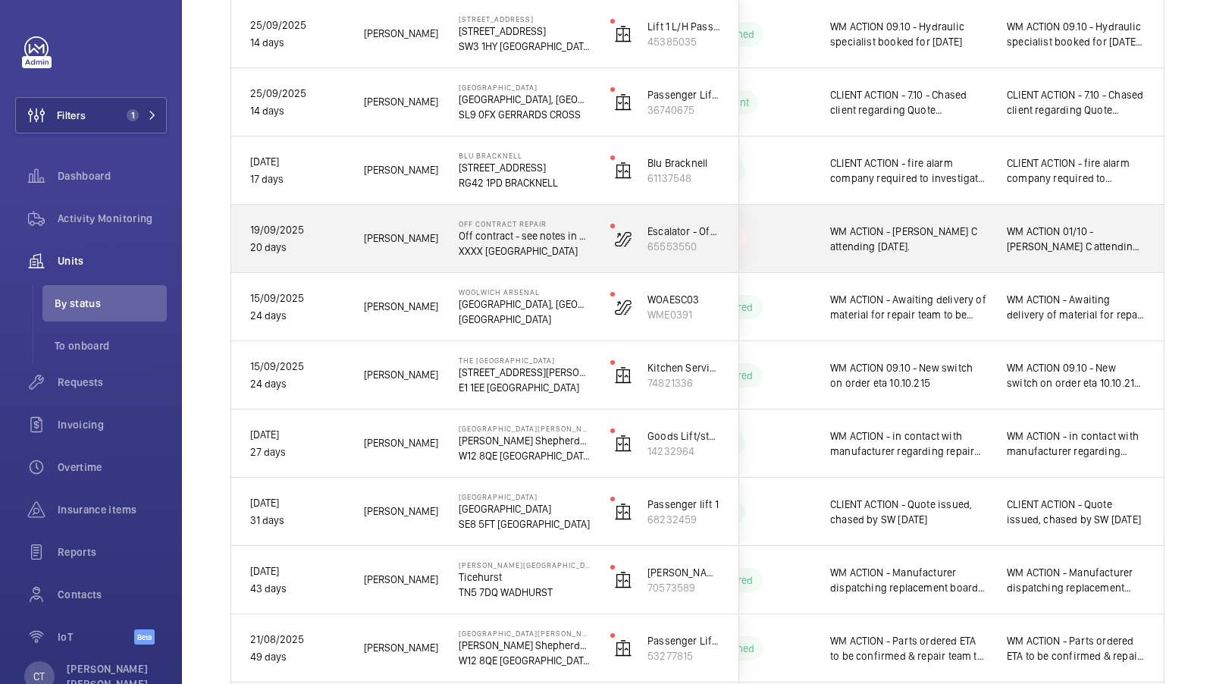
click at [1074, 245] on span "WM ACTION 01/10 - [PERSON_NAME] C attending [DATE]." at bounding box center [1076, 239] width 139 height 30
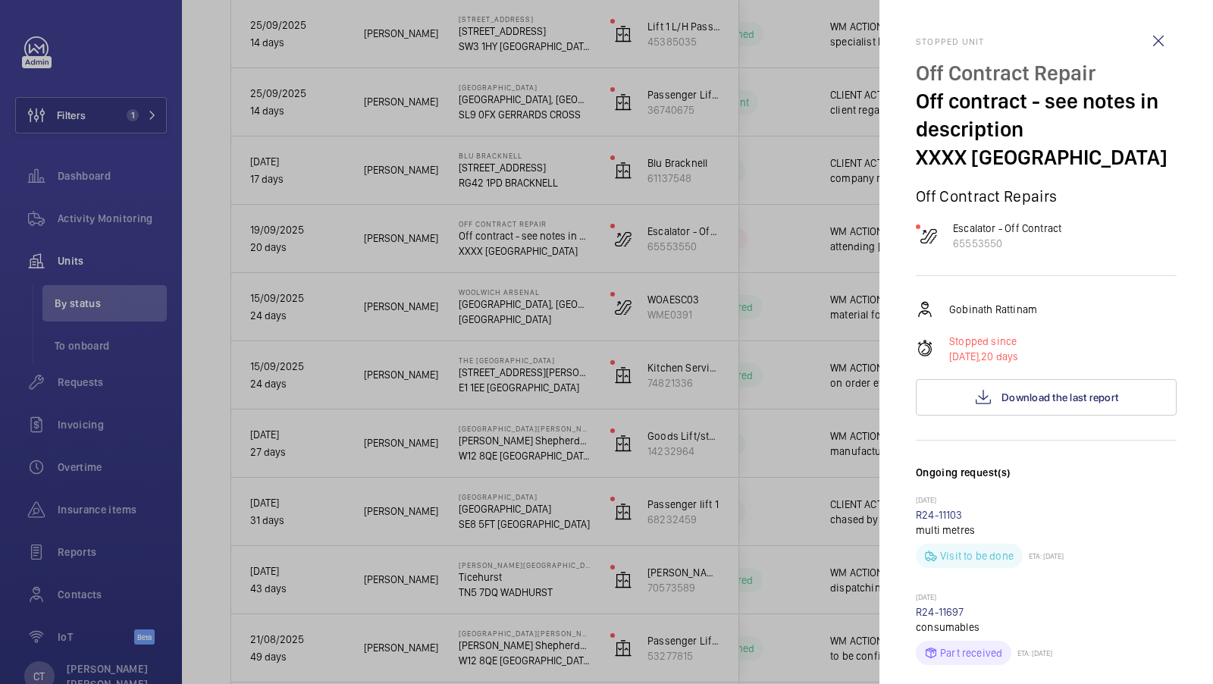
scroll to position [118, 0]
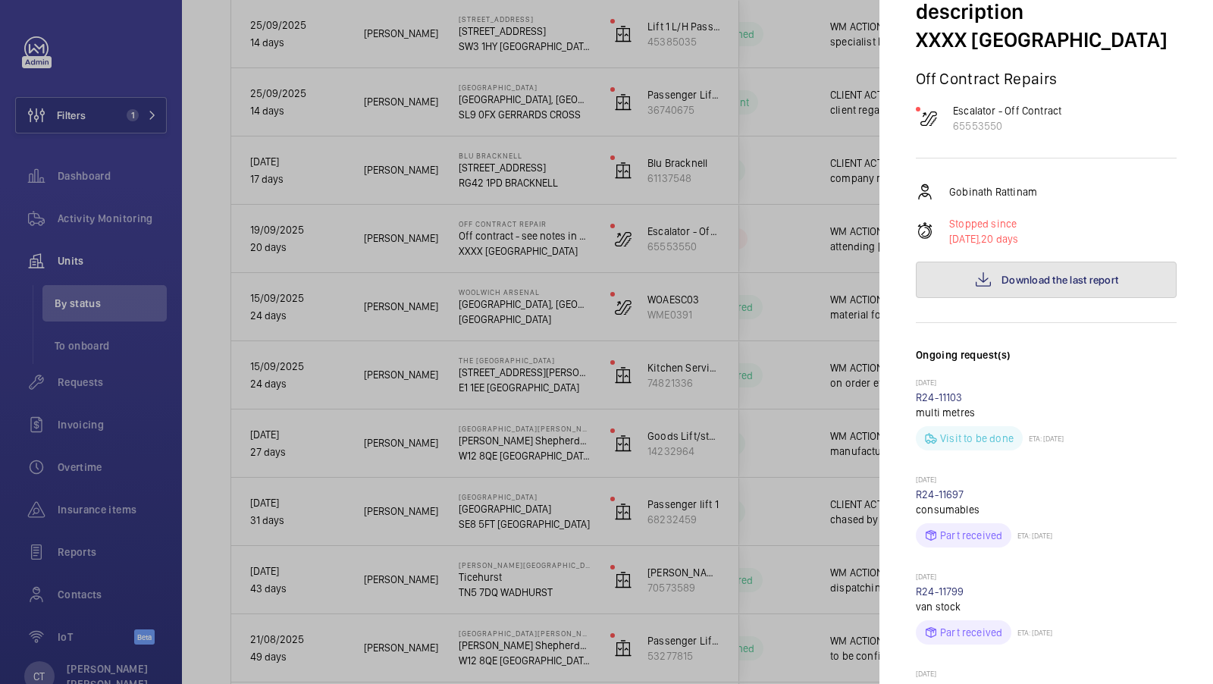
click at [1064, 281] on span "Download the last report" at bounding box center [1060, 280] width 117 height 12
click at [785, 373] on div at bounding box center [606, 342] width 1213 height 684
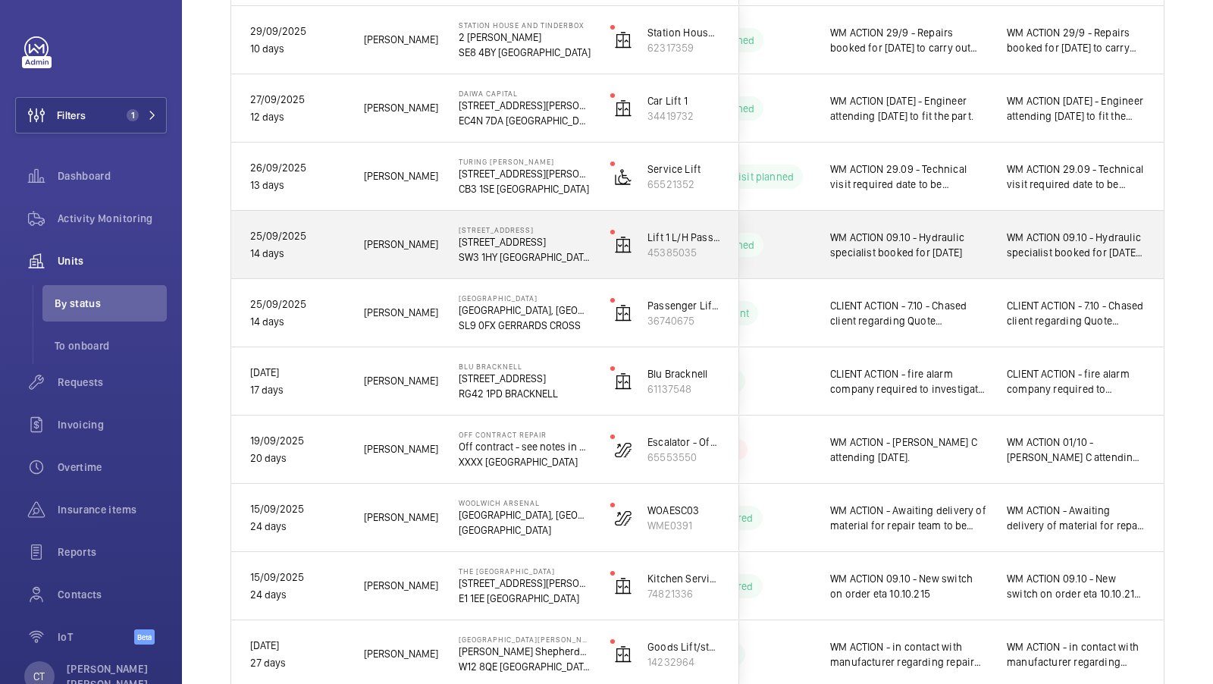
scroll to position [1090, 0]
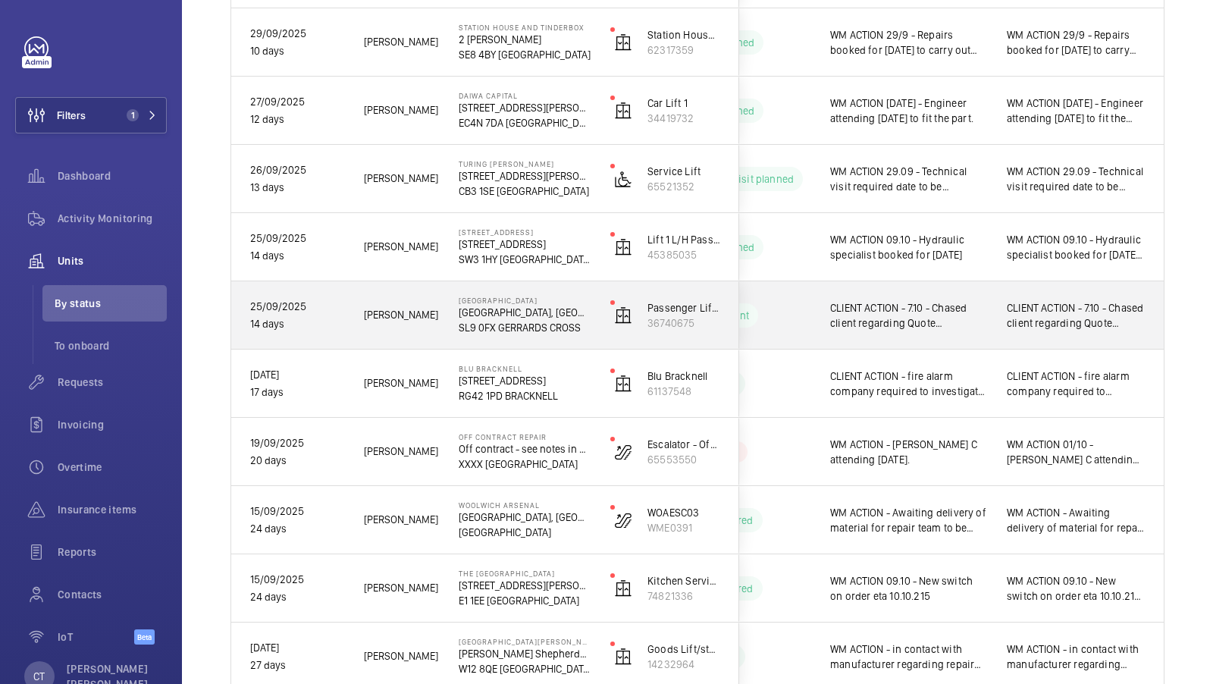
click at [1055, 333] on div "CLIENT ACTION - 7.10 - Chased client regarding Quote Q00022649 WM ACTION - repa…" at bounding box center [1076, 315] width 175 height 65
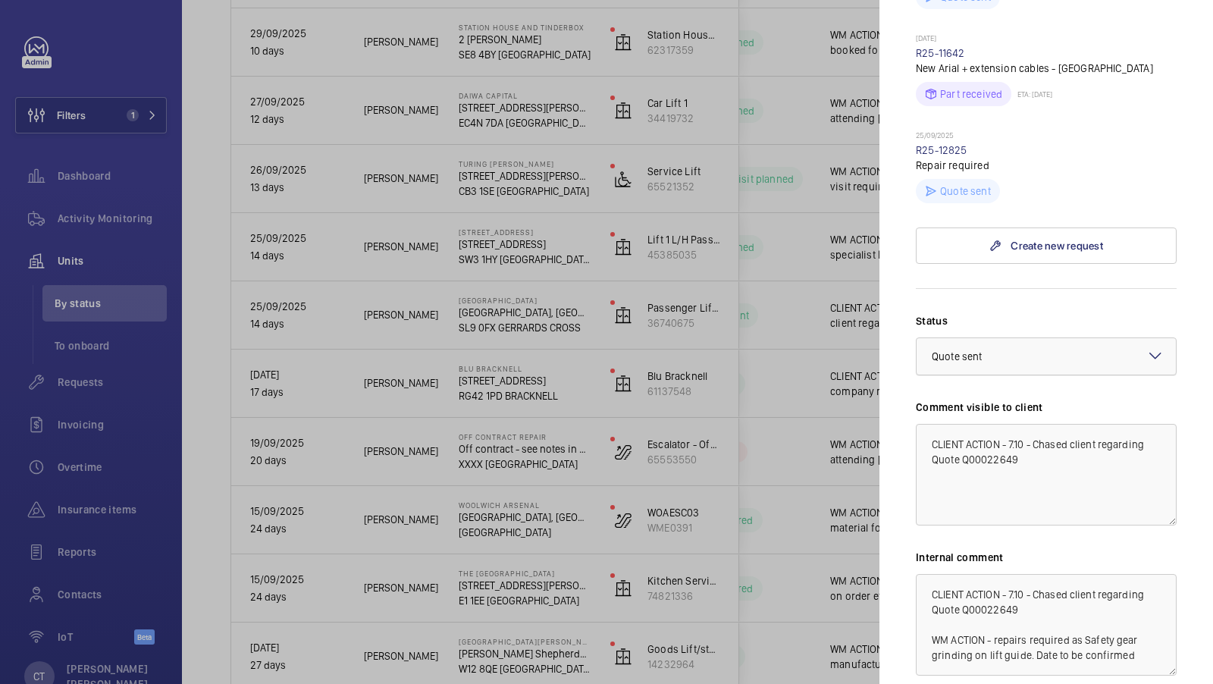
scroll to position [791, 0]
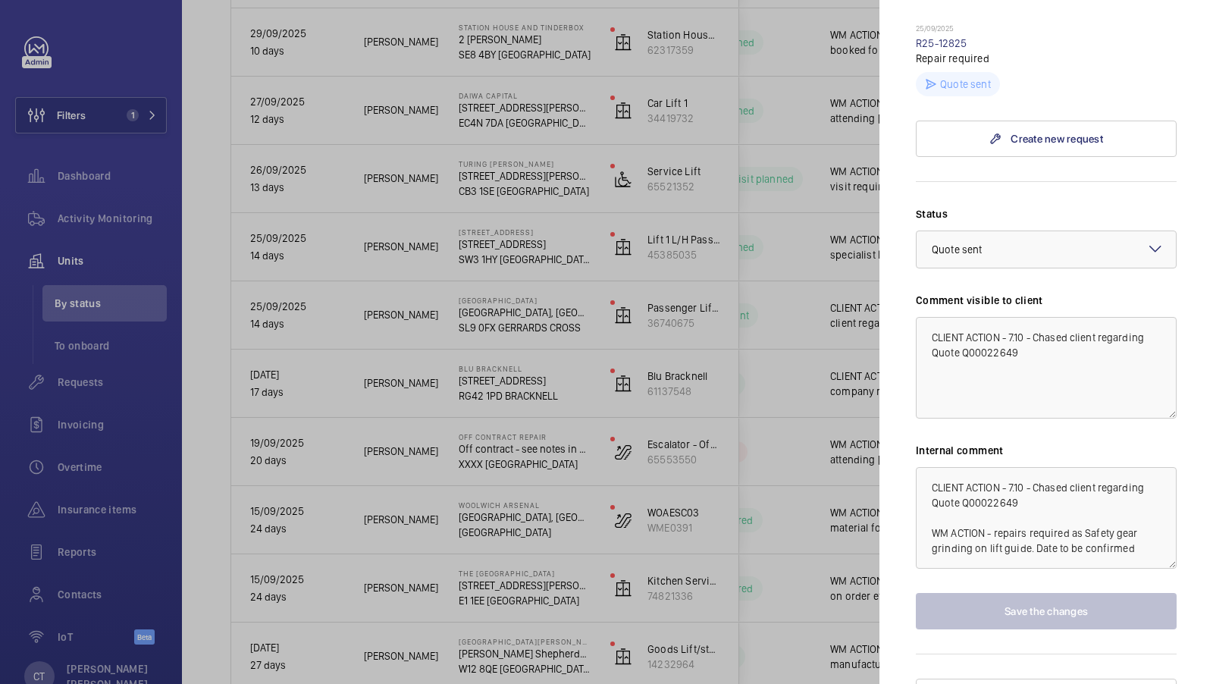
click at [754, 315] on div at bounding box center [606, 342] width 1213 height 684
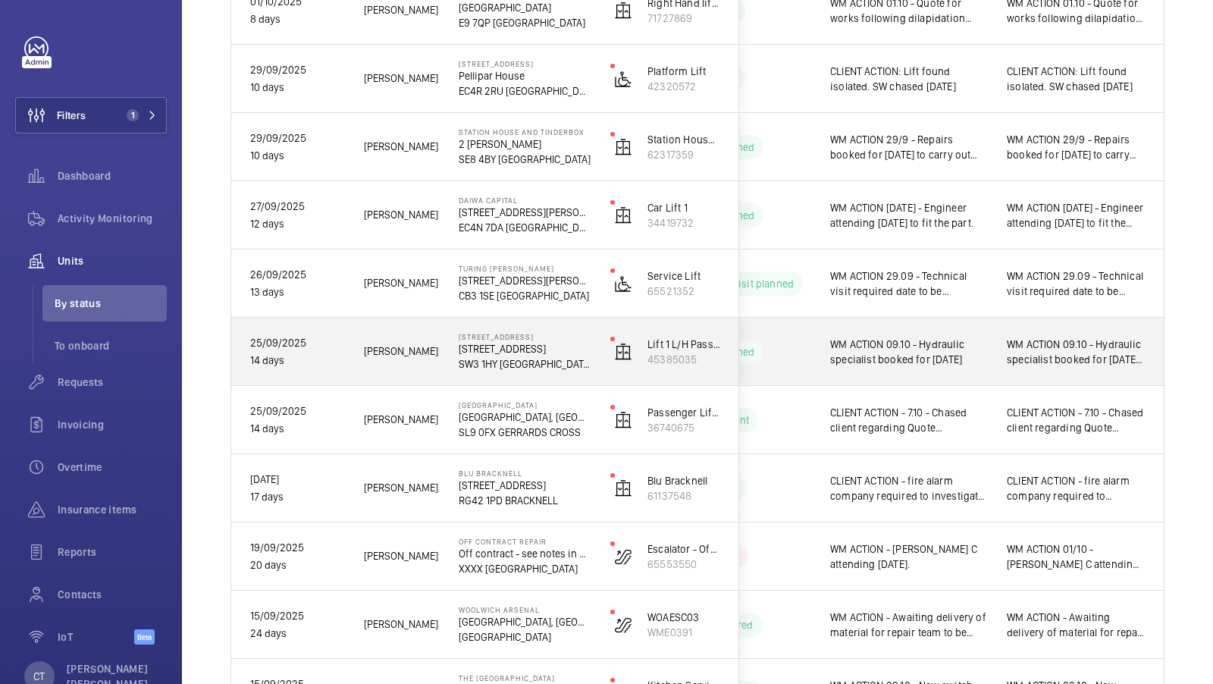
scroll to position [995, 0]
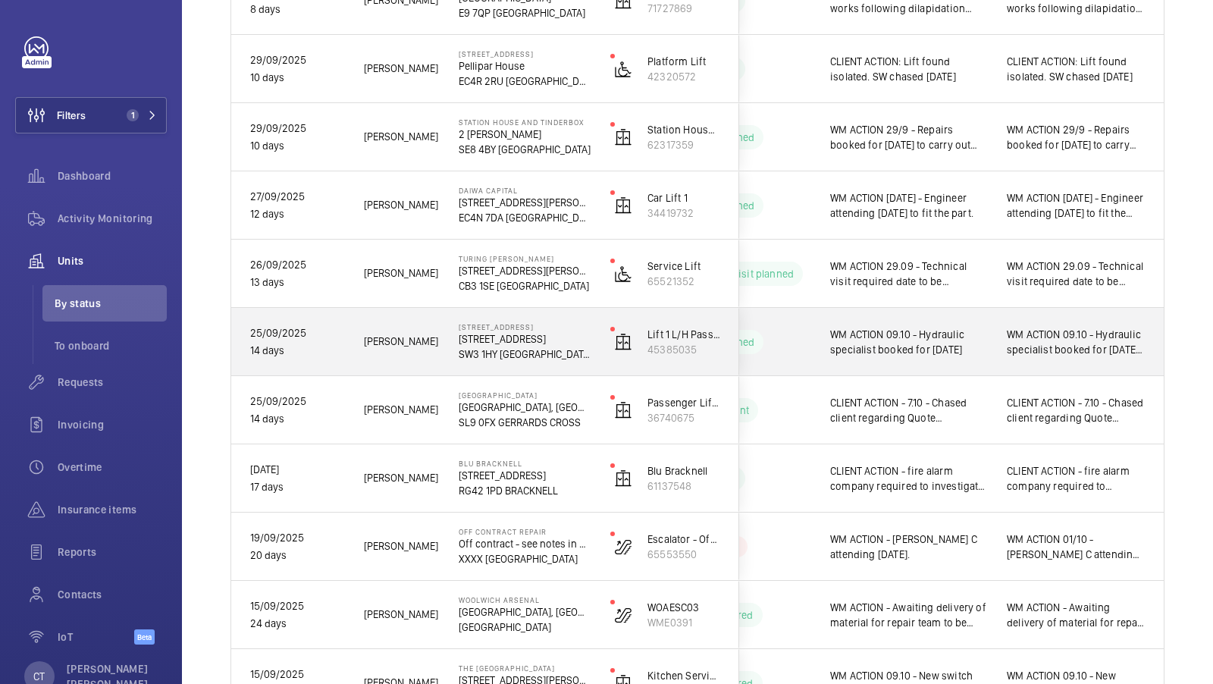
click at [1092, 354] on span "WM ACTION 09.10 - Hydraulic specialist booked for [DATE] WM ACTION - Hydraulic …" at bounding box center [1076, 342] width 139 height 30
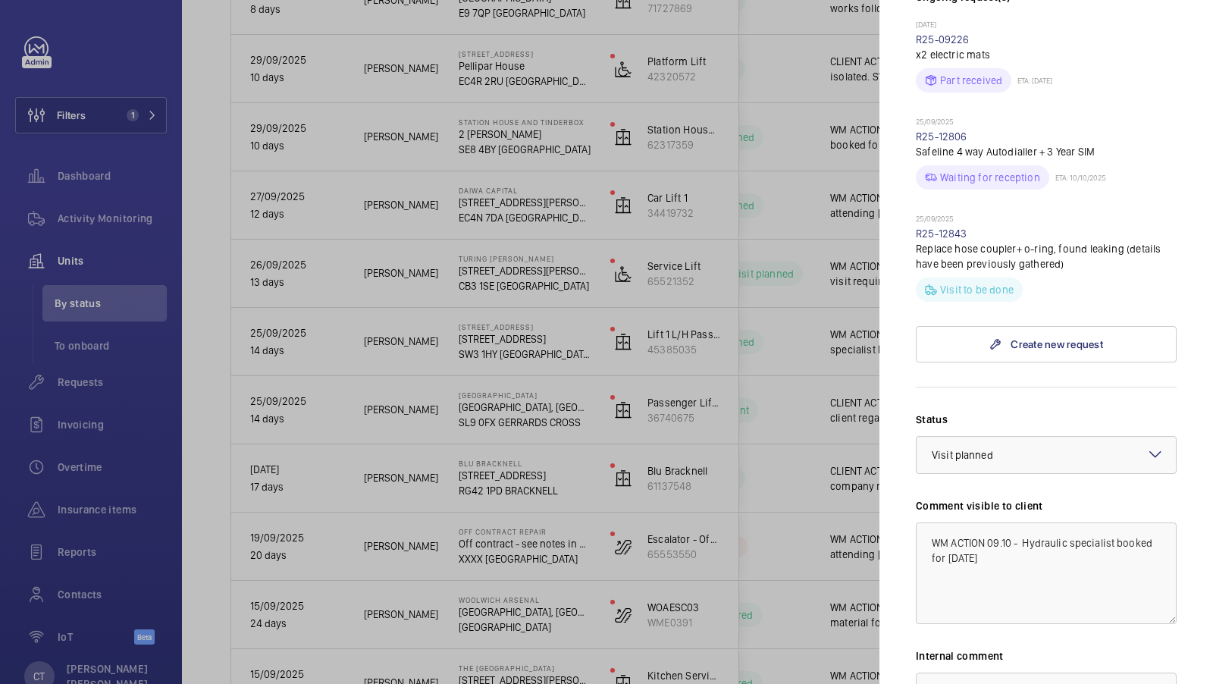
scroll to position [485, 0]
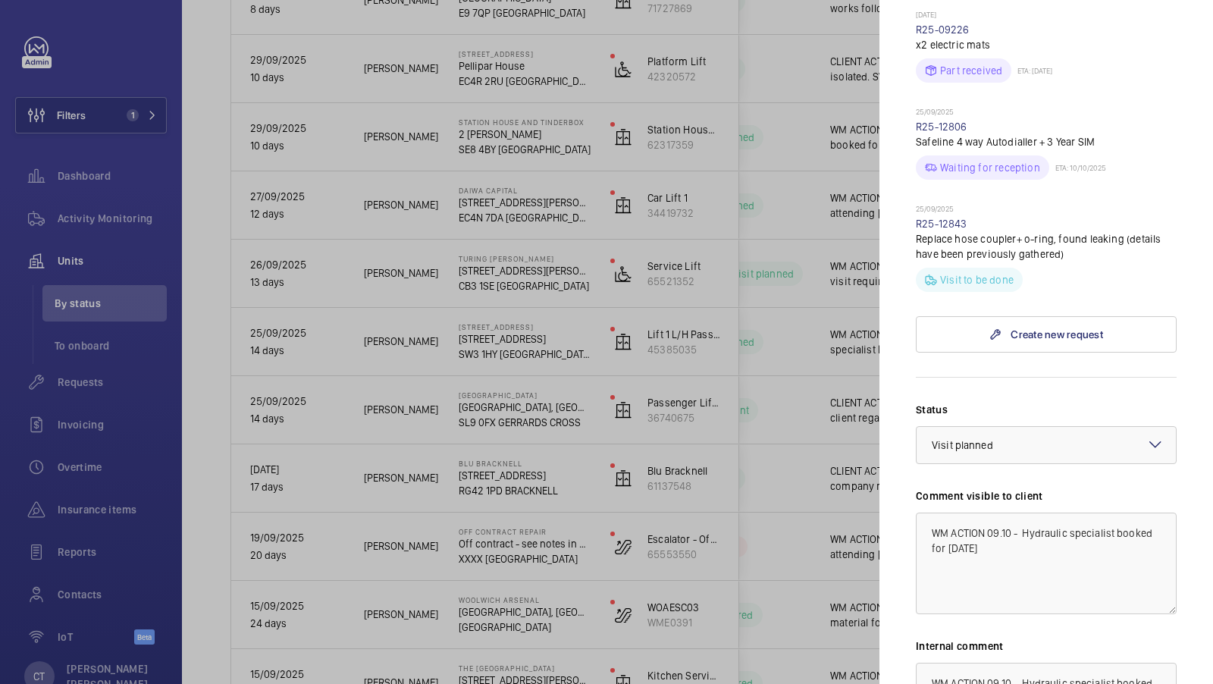
click at [799, 404] on div at bounding box center [606, 342] width 1213 height 684
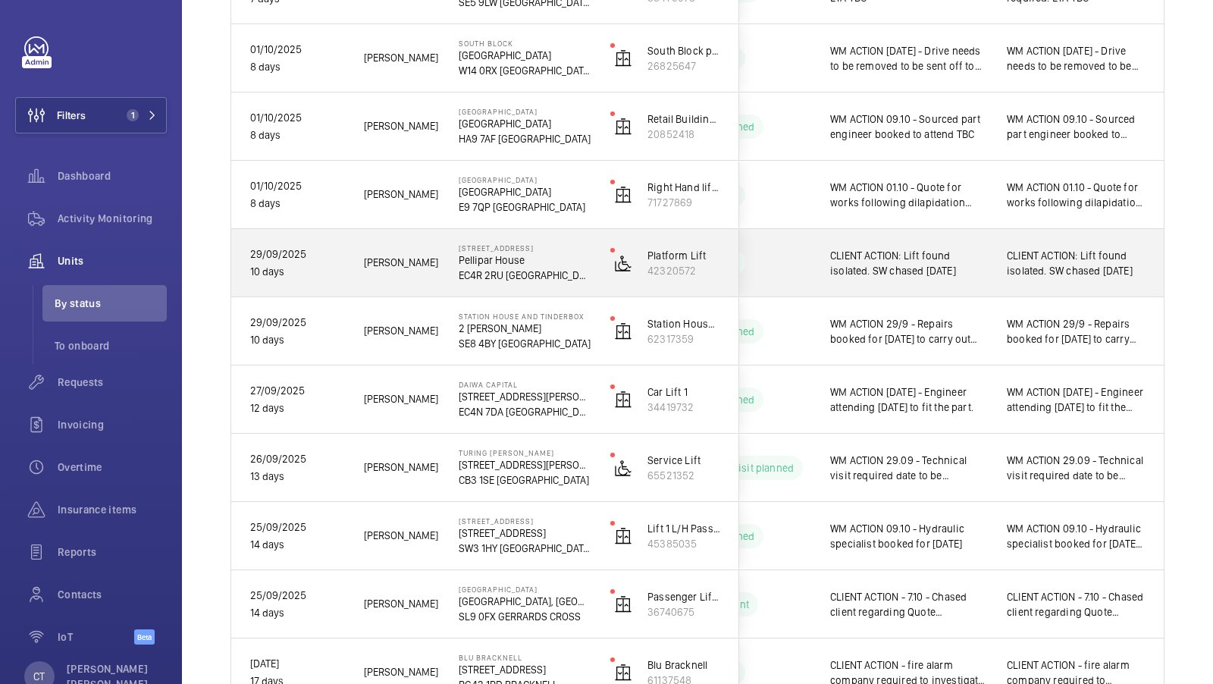
scroll to position [801, 0]
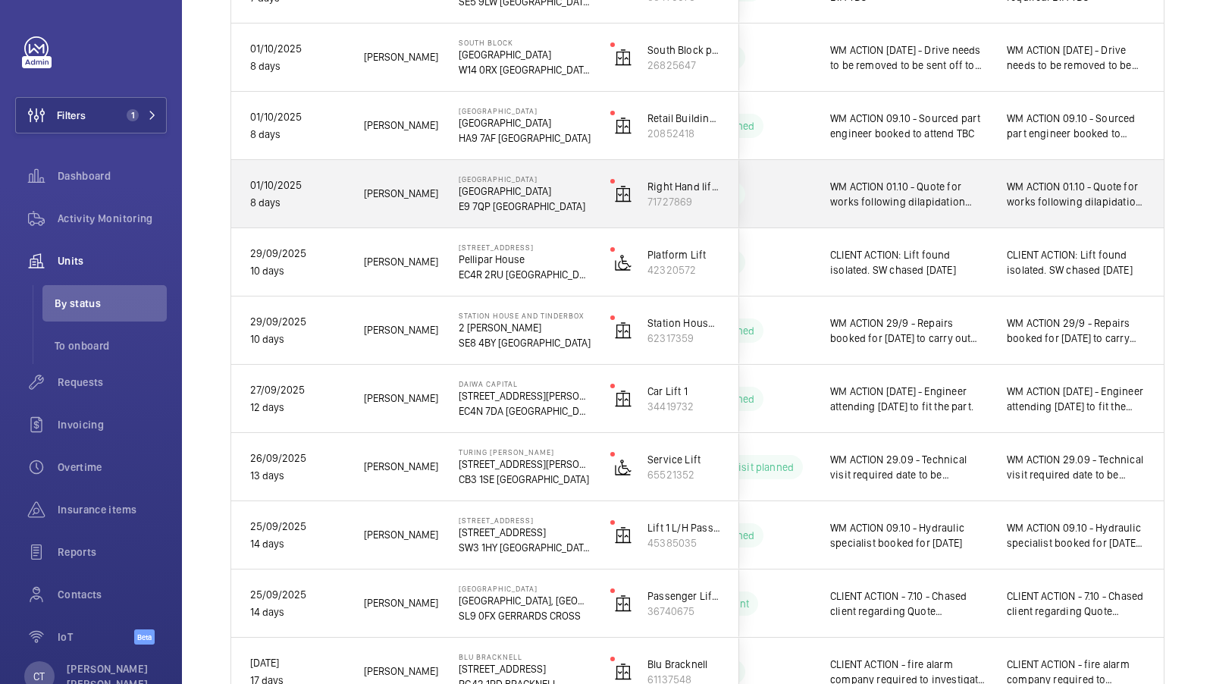
click at [1067, 214] on div "WM ACTION 01.10 - Quote for works following dilapidation visit." at bounding box center [1076, 193] width 175 height 65
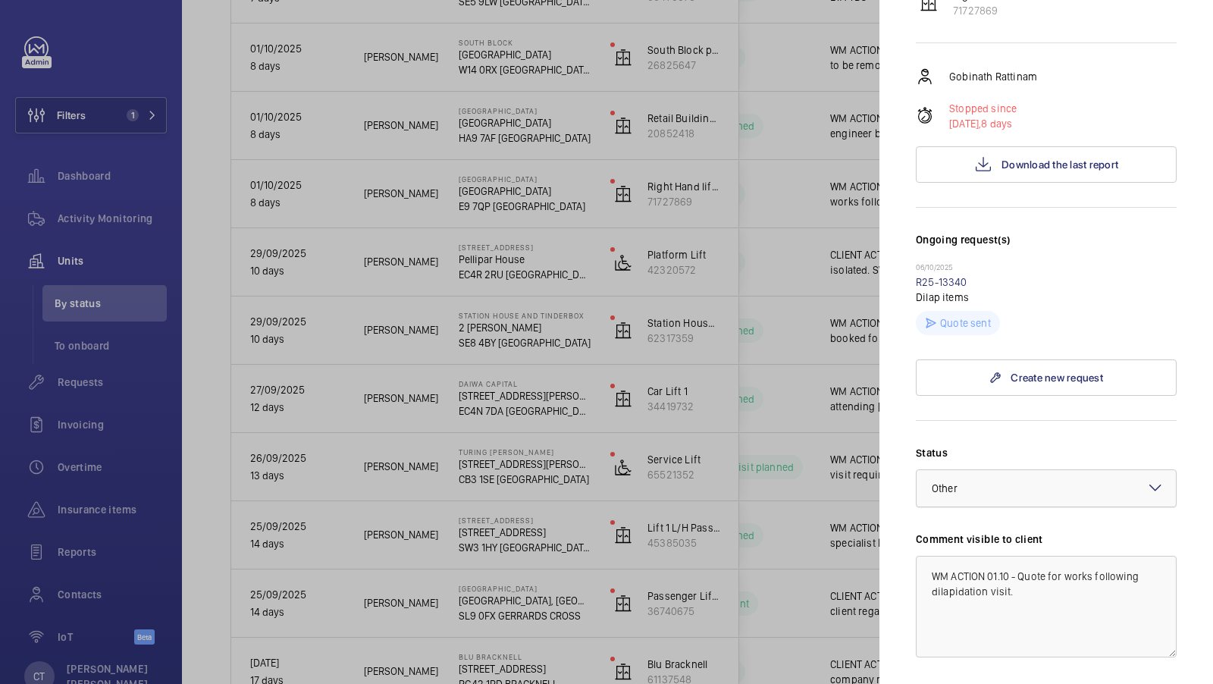
scroll to position [472, 0]
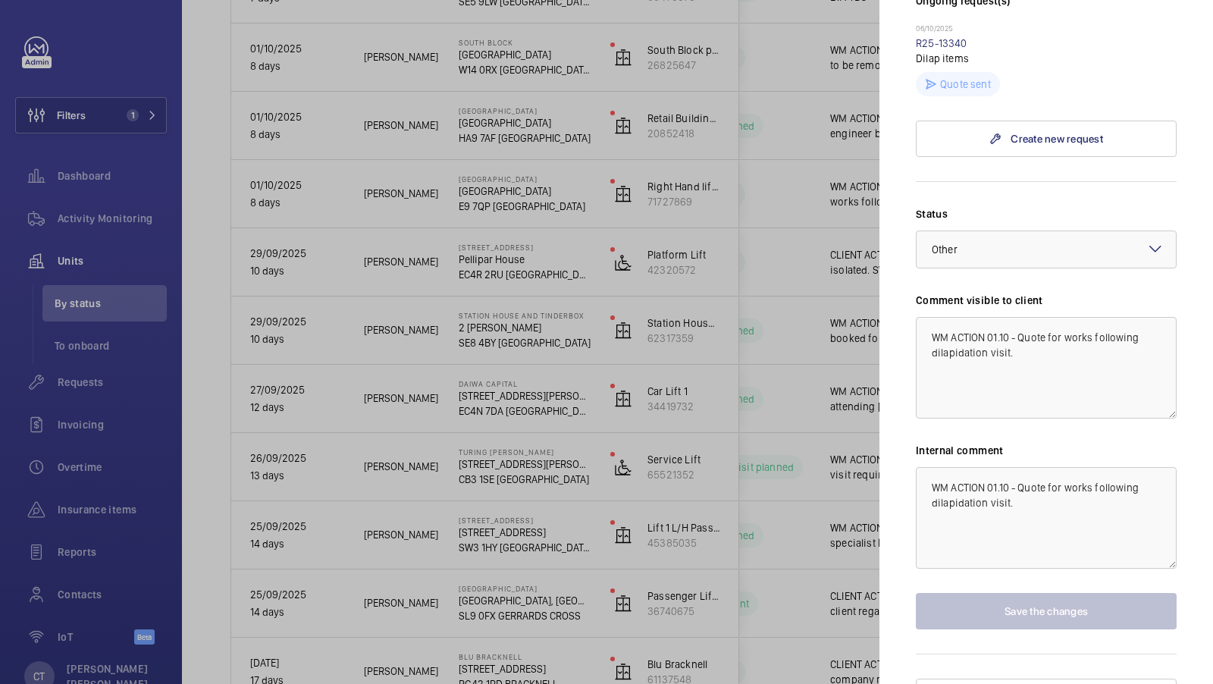
click at [767, 261] on div at bounding box center [606, 342] width 1213 height 684
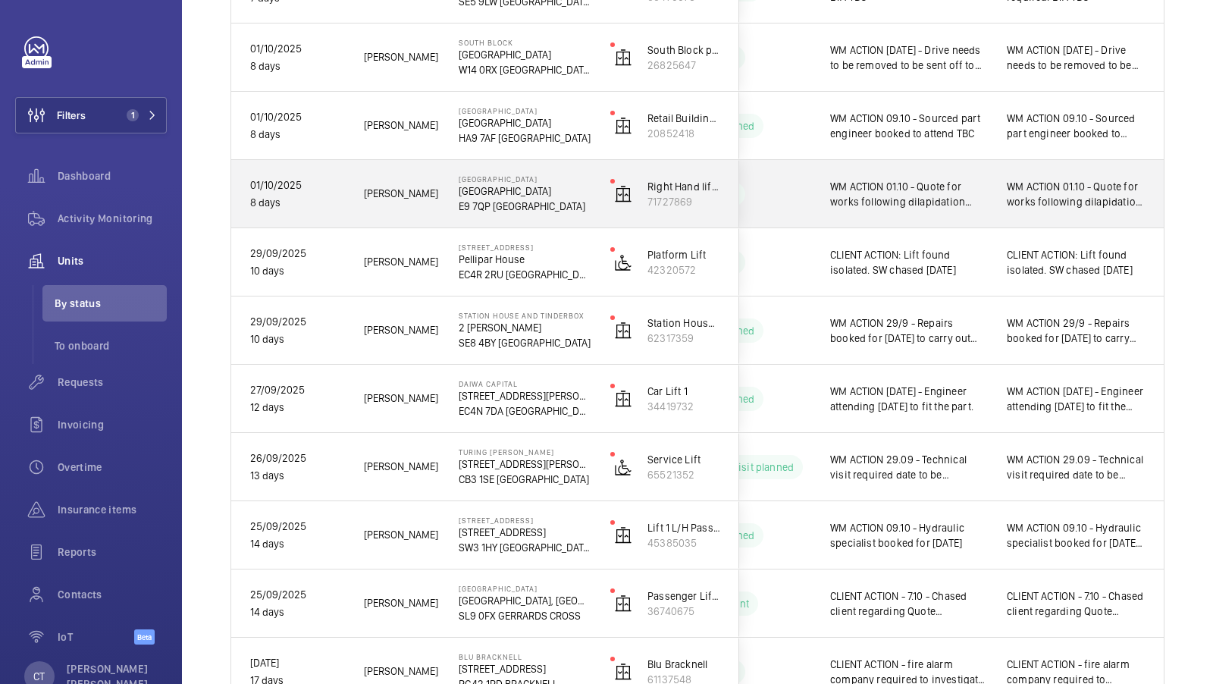
scroll to position [748, 0]
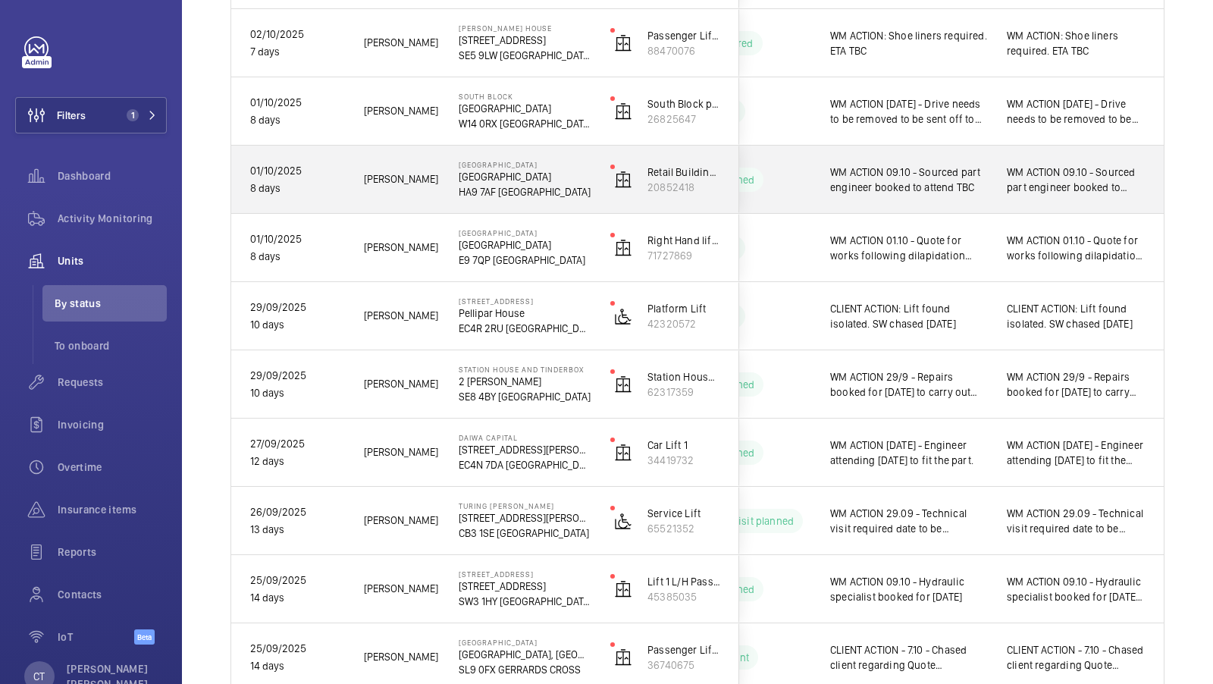
click at [1092, 202] on div "WM ACTION 09.10 - Sourced part engineer booked to attend TBC WM ACTION 07.10 ne…" at bounding box center [1076, 179] width 175 height 65
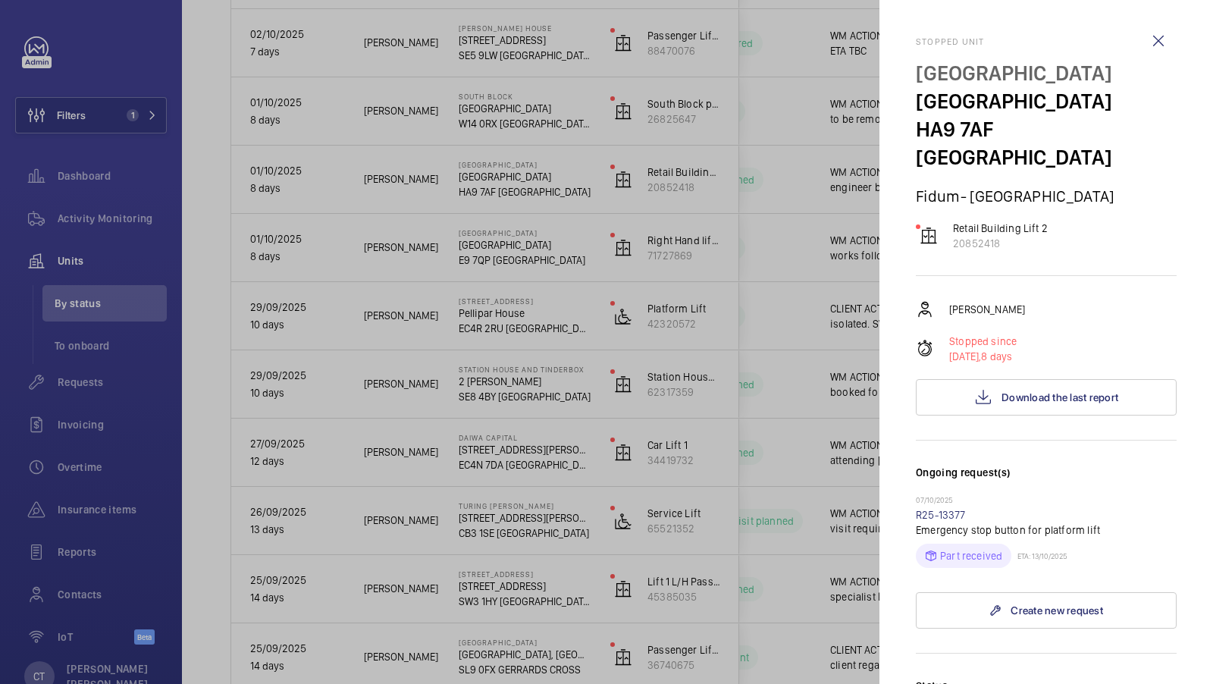
scroll to position [472, 0]
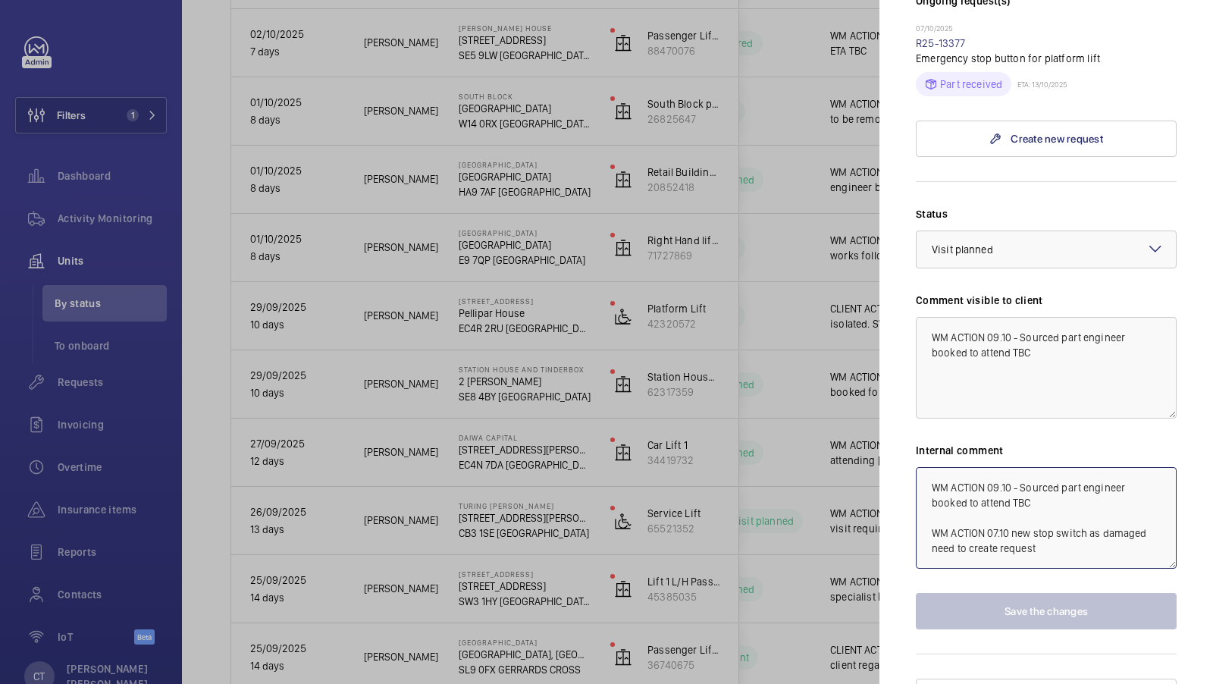
drag, startPoint x: 1064, startPoint y: 522, endPoint x: 987, endPoint y: 458, distance: 100.2
click at [987, 467] on textarea "WM ACTION 09.10 - Sourced part engineer booked to attend TBC WM ACTION 07.10 ne…" at bounding box center [1046, 518] width 261 height 102
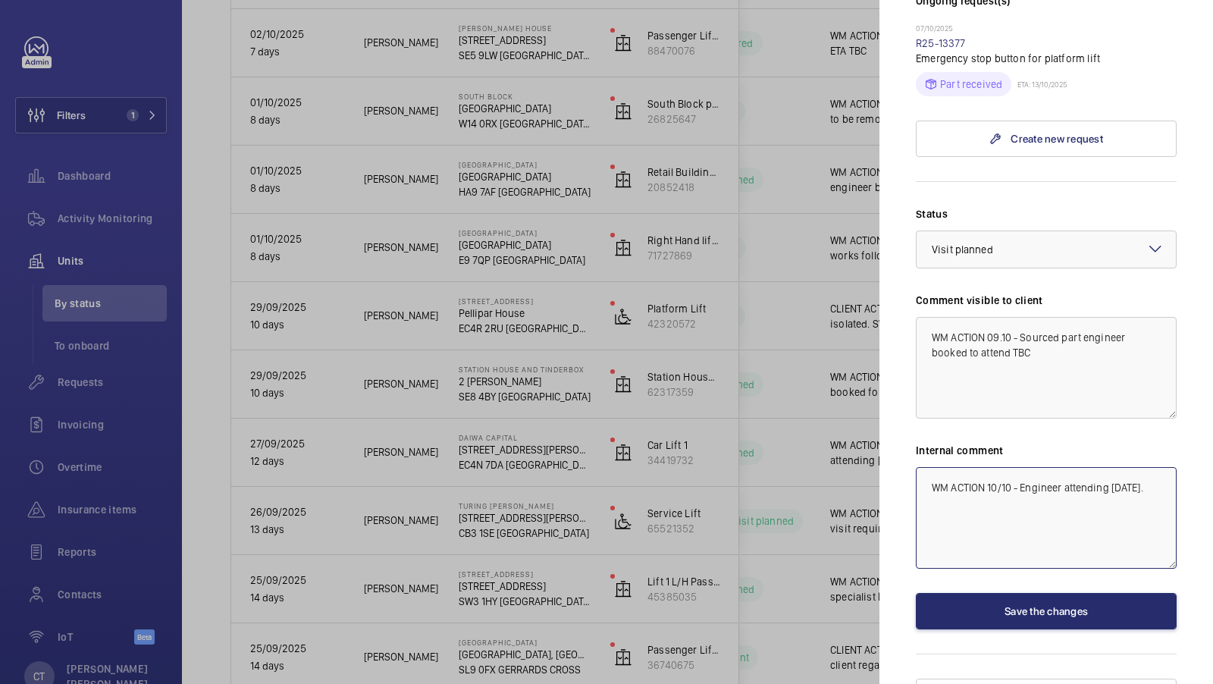
drag, startPoint x: 1170, startPoint y: 456, endPoint x: 871, endPoint y: 450, distance: 298.8
click at [871, 450] on mat-sidenav-container "Filters 1 Dashboard Activity Monitoring Units By status To onboard Requests Inv…" at bounding box center [606, 342] width 1213 height 684
type textarea "WM ACTION 10/10 - Engineer attending [DATE]."
drag, startPoint x: 1046, startPoint y: 353, endPoint x: 901, endPoint y: 309, distance: 150.4
click at [898, 309] on mat-sidenav "Stopped [STREET_ADDRESS] [GEOGRAPHIC_DATA] [GEOGRAPHIC_DATA]- [GEOGRAPHIC_DATA]…" at bounding box center [1046, 342] width 334 height 684
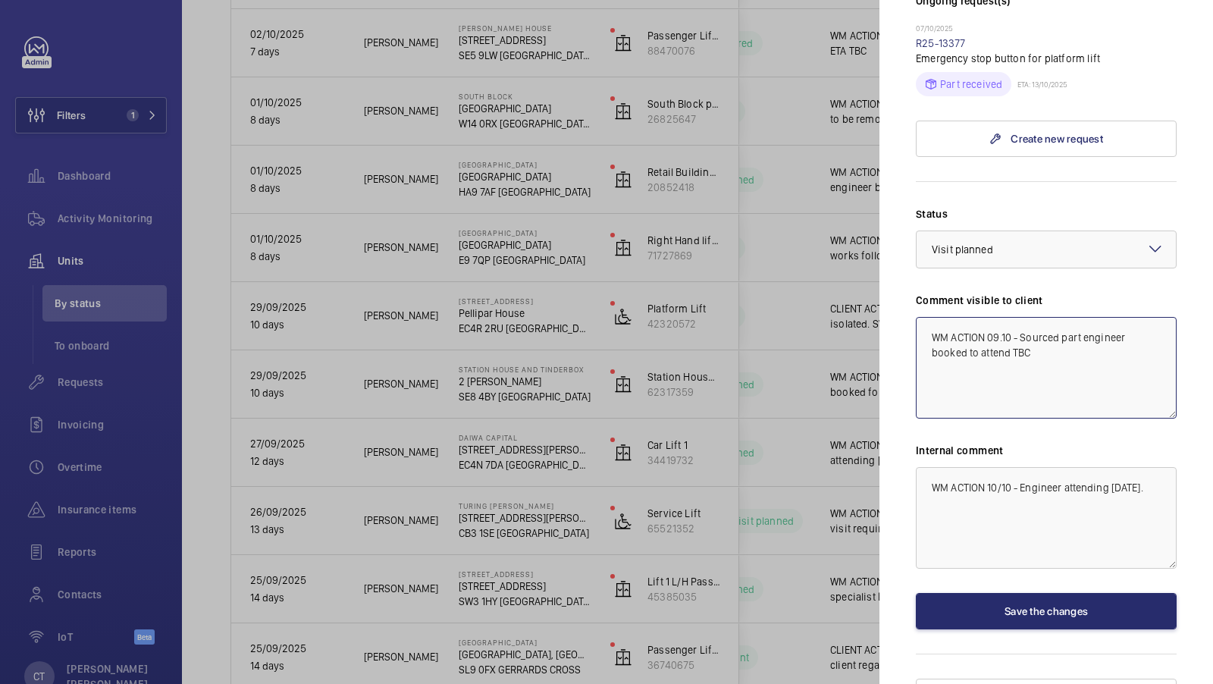
paste textarea "10/10 - Engineer attending [DATE]."
type textarea "WM ACTION 10/10 - Engineer attending [DATE]."
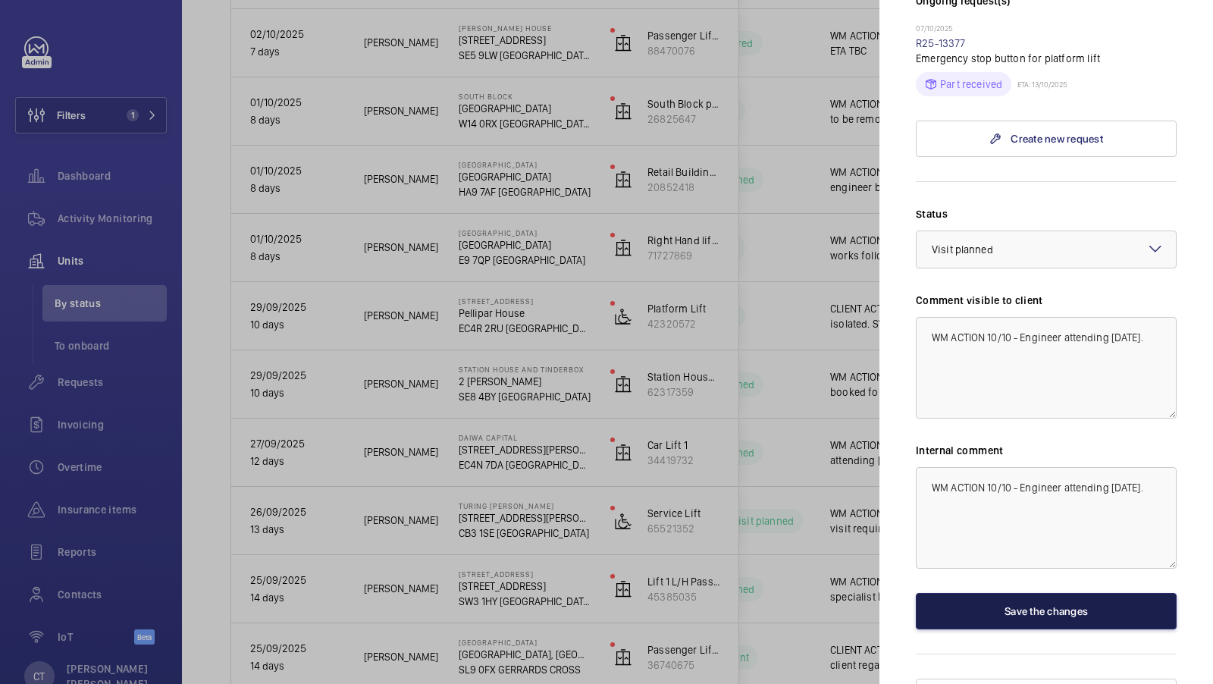
click at [1068, 593] on button "Save the changes" at bounding box center [1046, 611] width 261 height 36
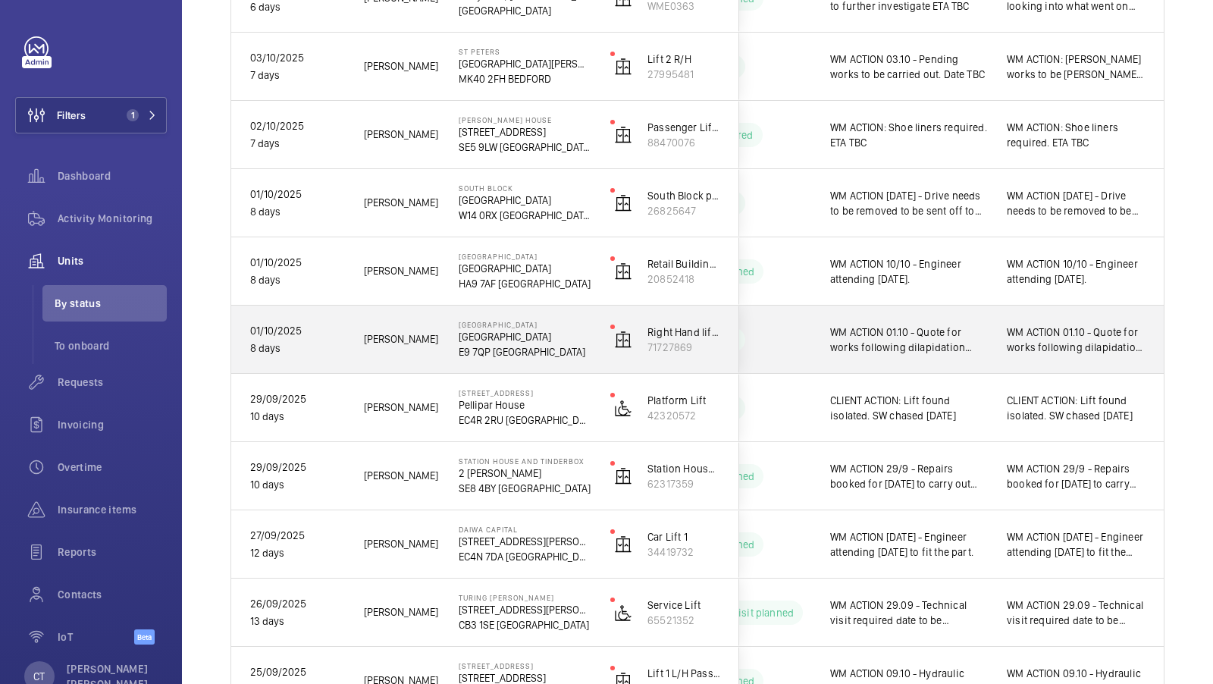
scroll to position [654, 0]
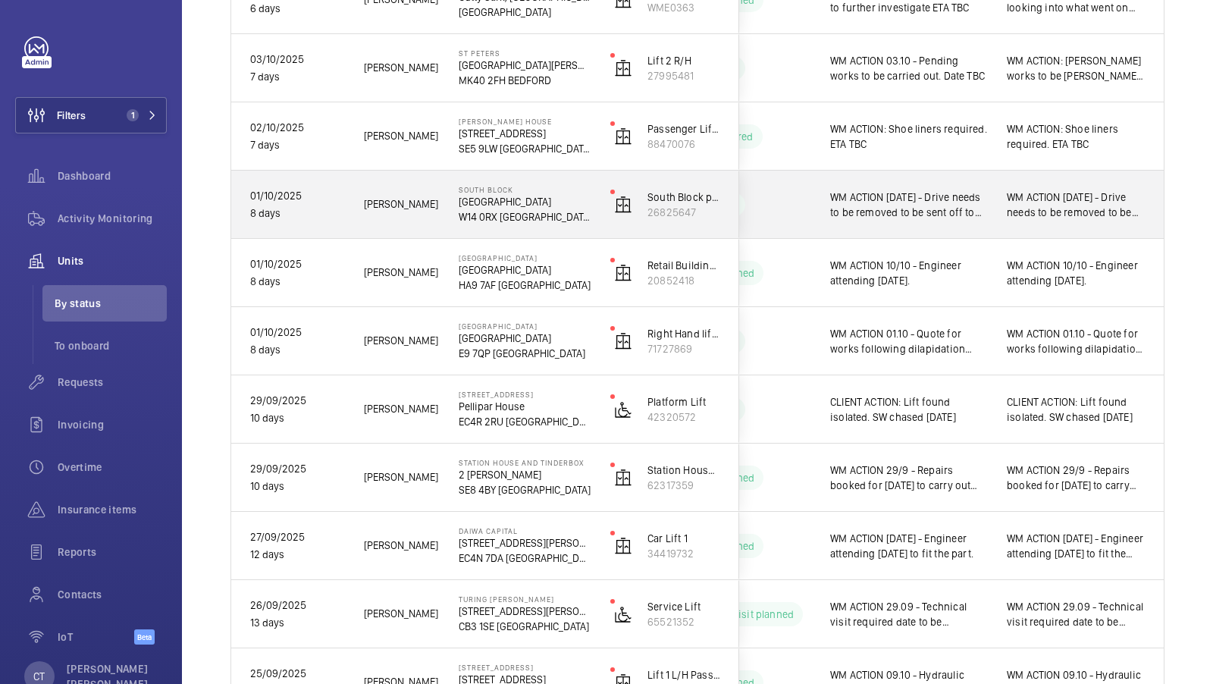
click at [1032, 222] on div "WM ACTION [DATE] - Drive needs to be removed to be sent off to be upgraded and …" at bounding box center [1076, 204] width 175 height 65
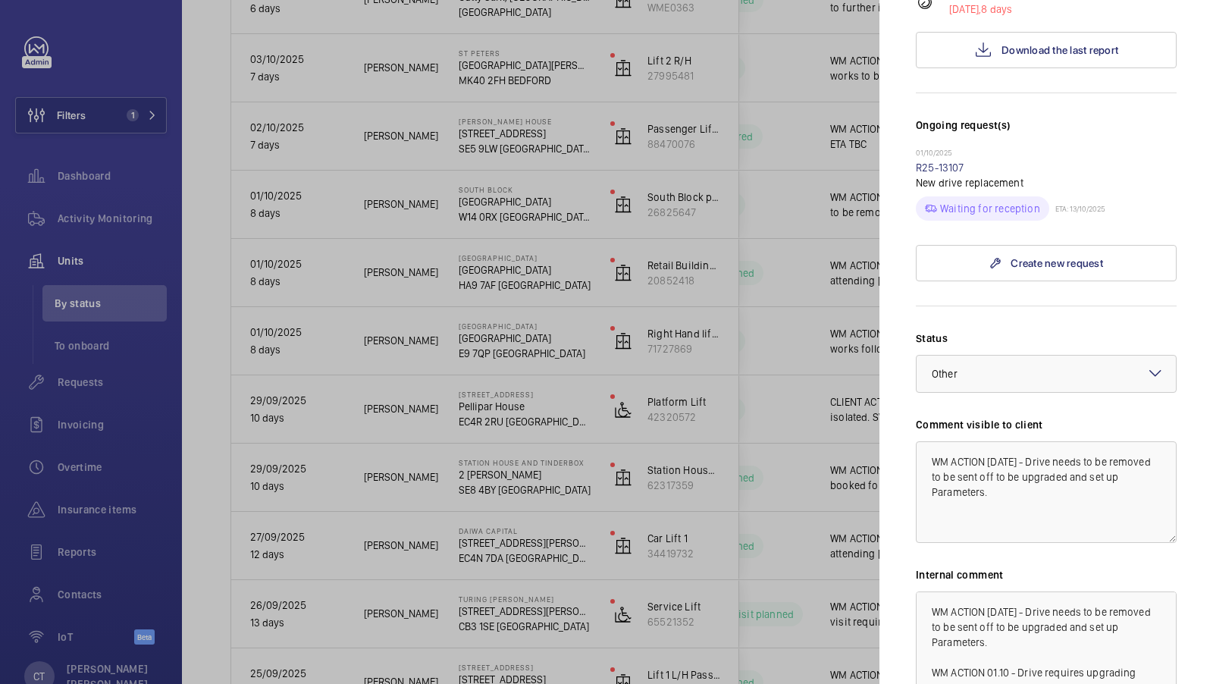
scroll to position [491, 0]
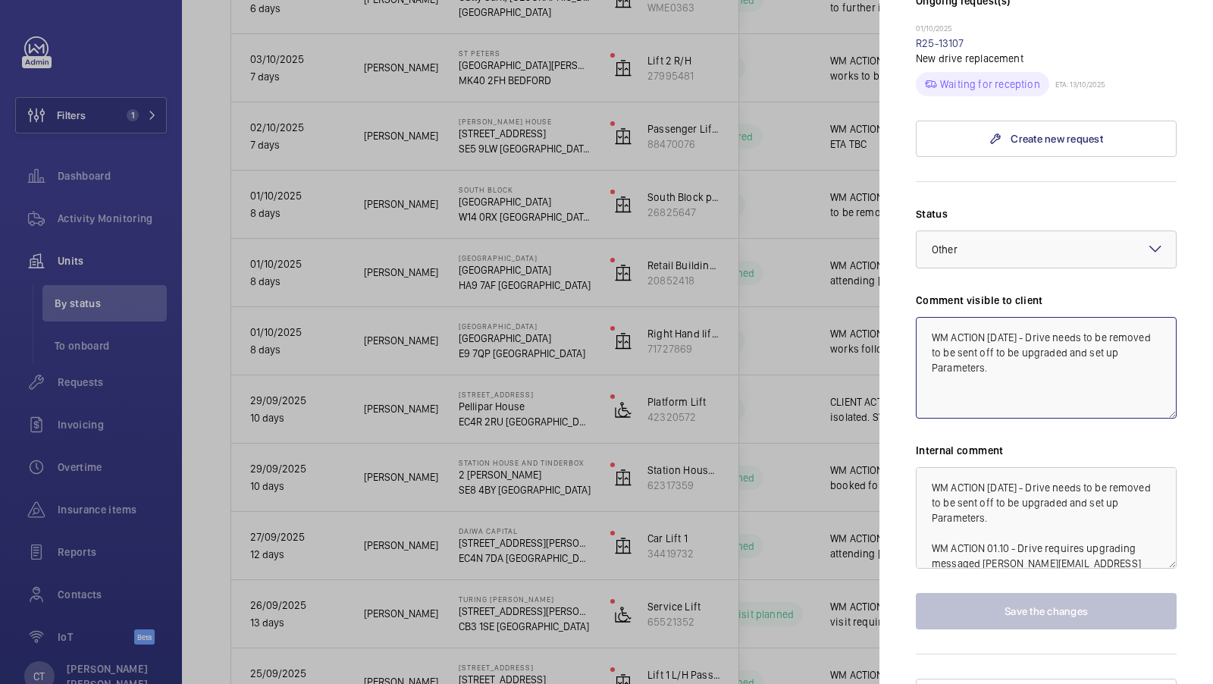
drag, startPoint x: 1071, startPoint y: 362, endPoint x: 989, endPoint y: 306, distance: 98.6
click at [989, 317] on textarea "WM ACTION [DATE] - Drive needs to be removed to be sent off to be upgraded and …" at bounding box center [1046, 368] width 261 height 102
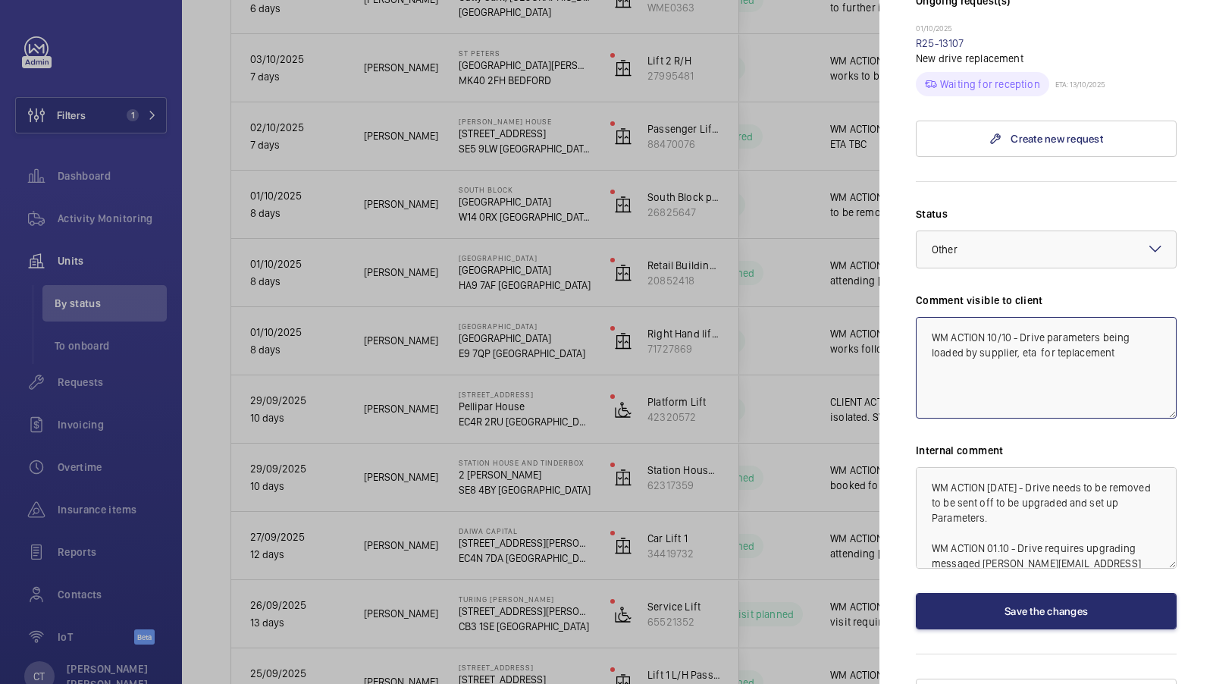
click at [1058, 324] on textarea "WM ACTION 10/10 - Drive parameters being loaded by supplier, eta for teplacement" at bounding box center [1046, 368] width 261 height 102
click at [1133, 324] on textarea "WM ACTION 10/10 - Drive parameters being loaded by supplier, eta for replacement" at bounding box center [1046, 368] width 261 height 102
click at [1043, 325] on textarea "WM ACTION 10/10 - Drive parameters being loaded by supplier, eta for replacement" at bounding box center [1046, 368] width 261 height 102
click at [1127, 324] on textarea "WM ACTION 10/10 - Drive parameters being loaded by supplier, eta for replacement" at bounding box center [1046, 368] width 261 height 102
type textarea "WM ACTION 10/10 - Drive parameters being loaded by supplier, eta for replacemen…"
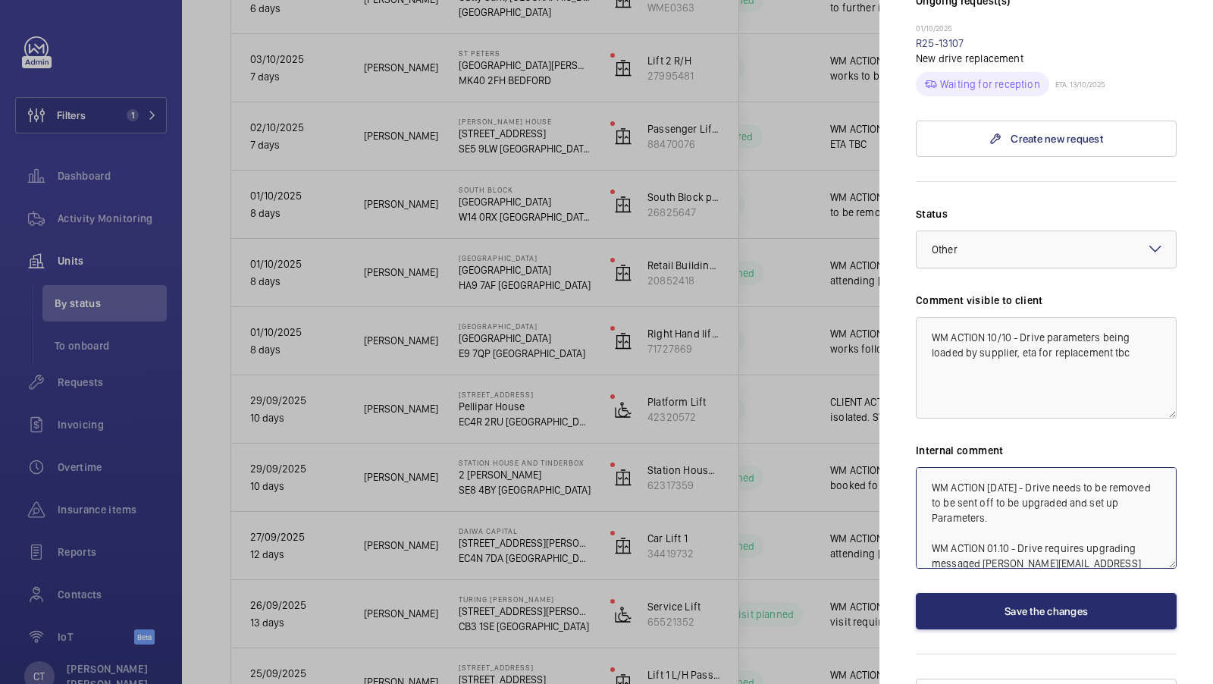
click at [927, 467] on textarea "WM ACTION [DATE] - Drive needs to be removed to be sent off to be upgraded and …" at bounding box center [1046, 518] width 261 height 102
drag, startPoint x: 1135, startPoint y: 327, endPoint x: 927, endPoint y: 291, distance: 210.8
click at [927, 317] on textarea "WM ACTION 10/10 - Drive parameters being loaded by supplier, eta for replacemen…" at bounding box center [1046, 368] width 261 height 102
click at [1036, 467] on textarea "WM ACTION [DATE] - Drive needs to be removed to be sent off to be upgraded and …" at bounding box center [1046, 518] width 261 height 102
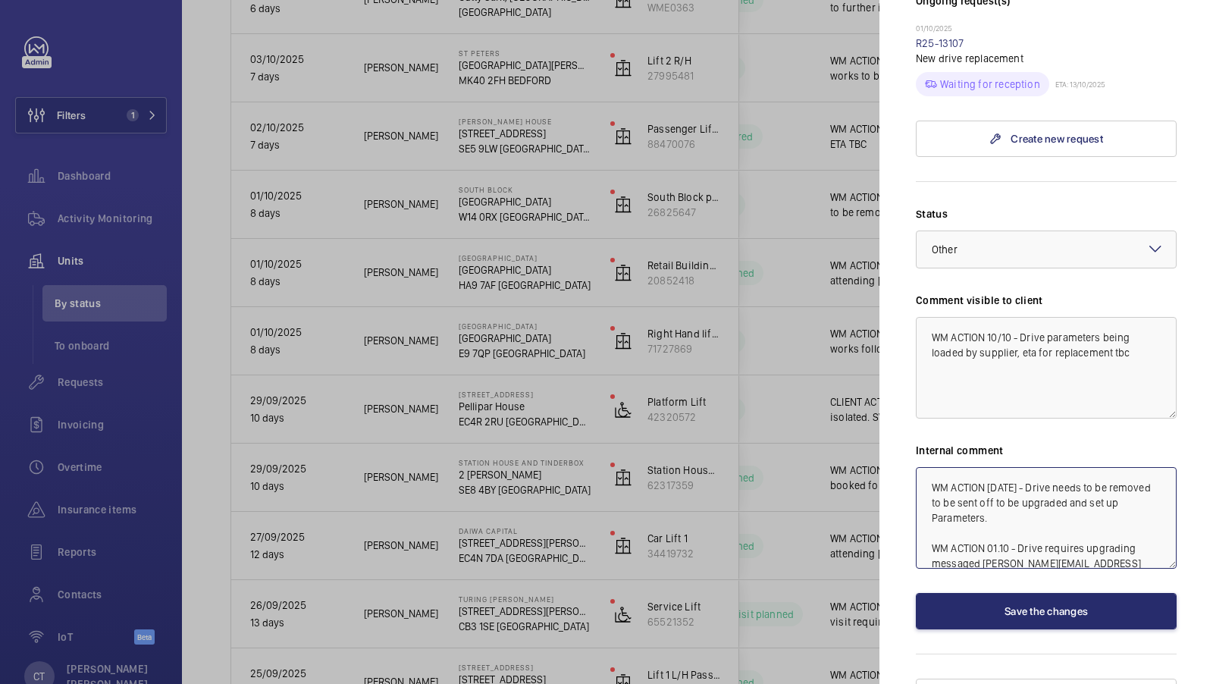
paste textarea "WM ACTION 10/10 - Drive parameters being loaded by supplier, eta for replacemen…"
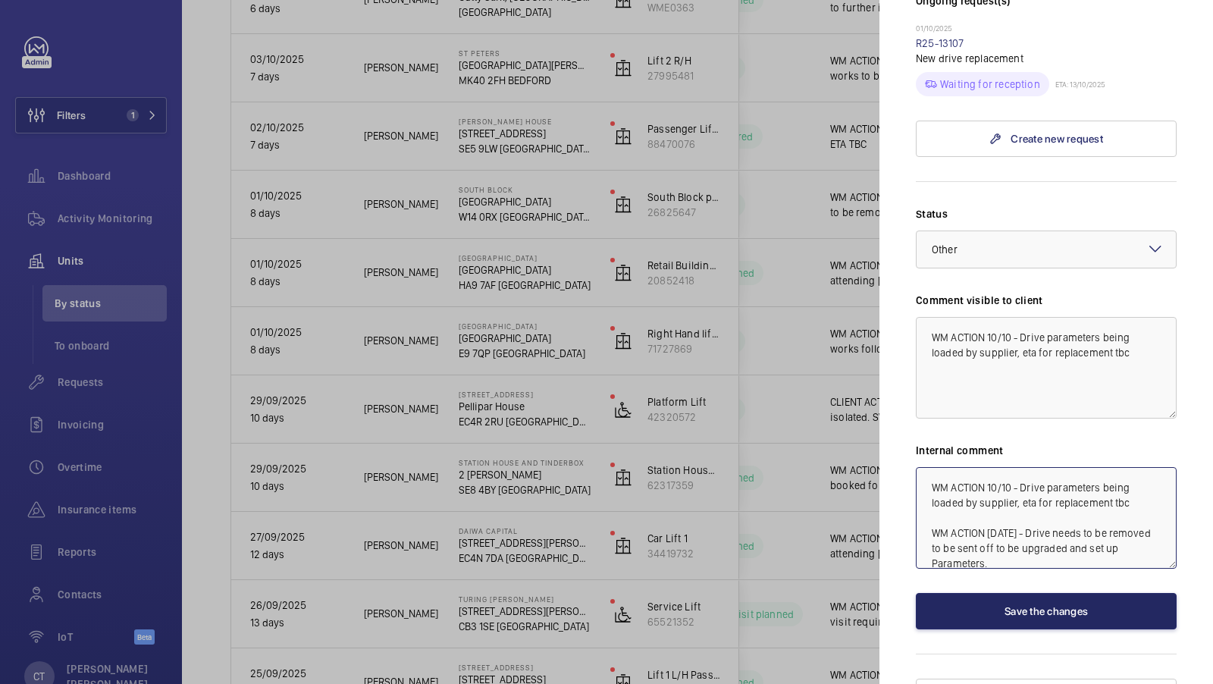
type textarea "WM ACTION 10/10 - Drive parameters being loaded by supplier, eta for replacemen…"
click at [1037, 593] on button "Save the changes" at bounding box center [1046, 611] width 261 height 36
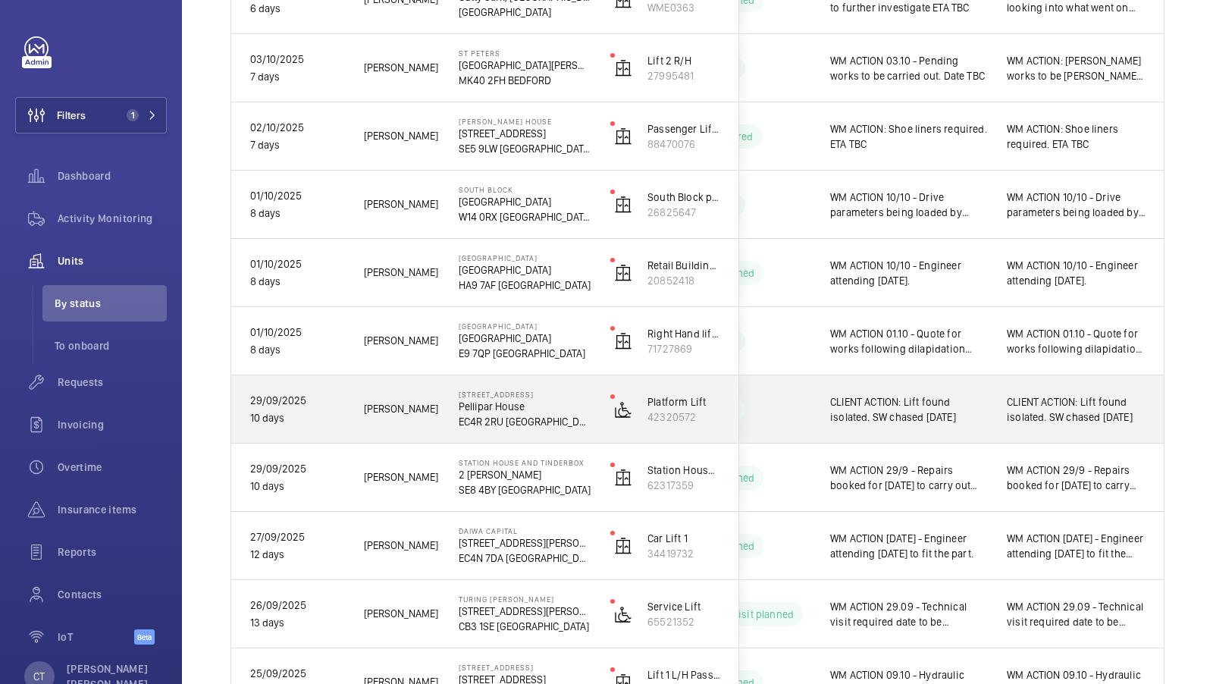
click at [1033, 416] on span "CLIENT ACTION: Lift found isolated. SW chased [DATE]" at bounding box center [1076, 409] width 139 height 30
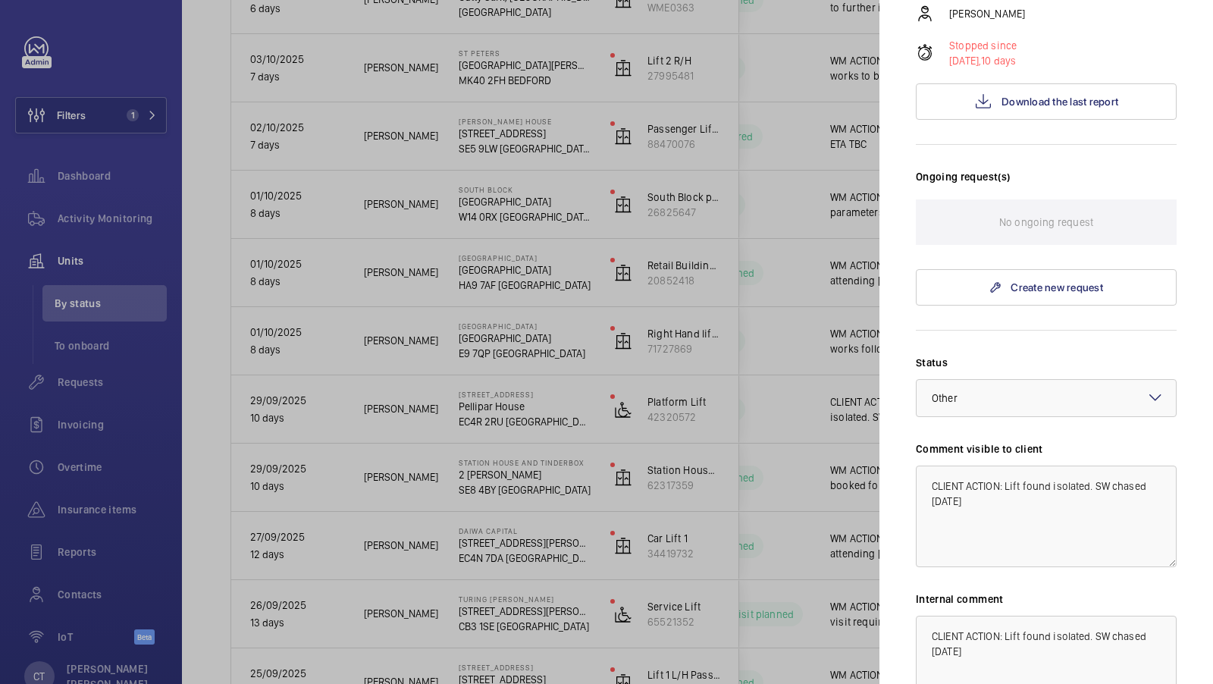
scroll to position [298, 0]
click at [801, 437] on div at bounding box center [606, 342] width 1213 height 684
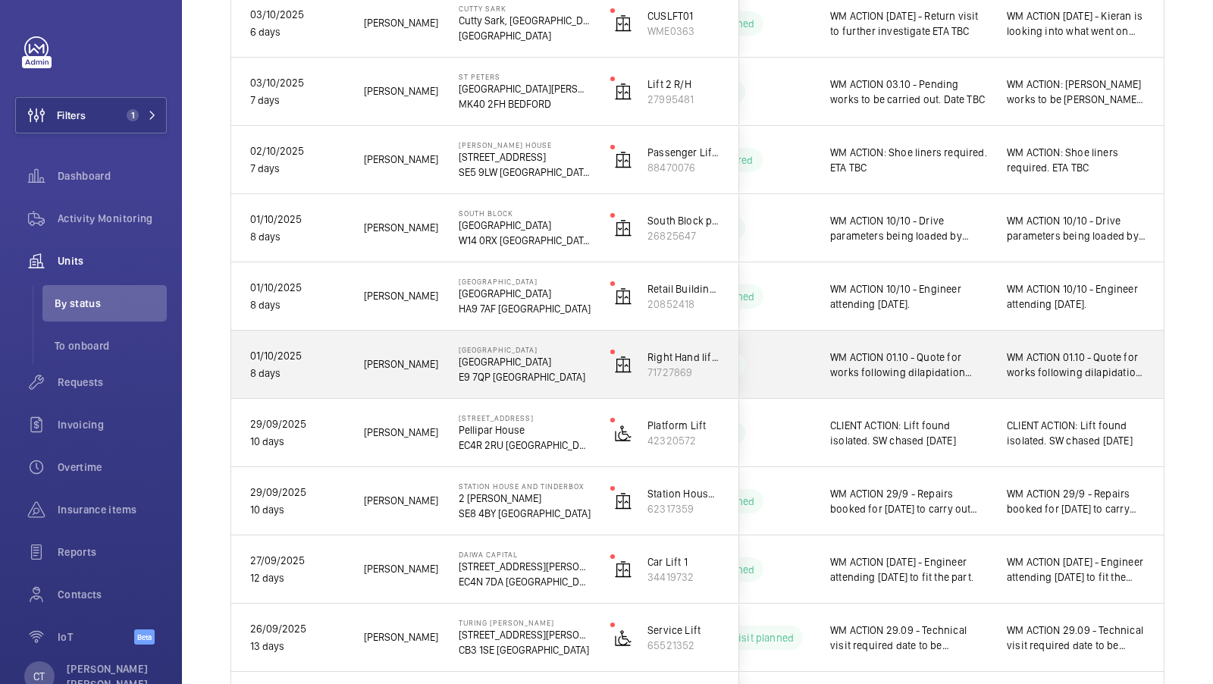
scroll to position [629, 0]
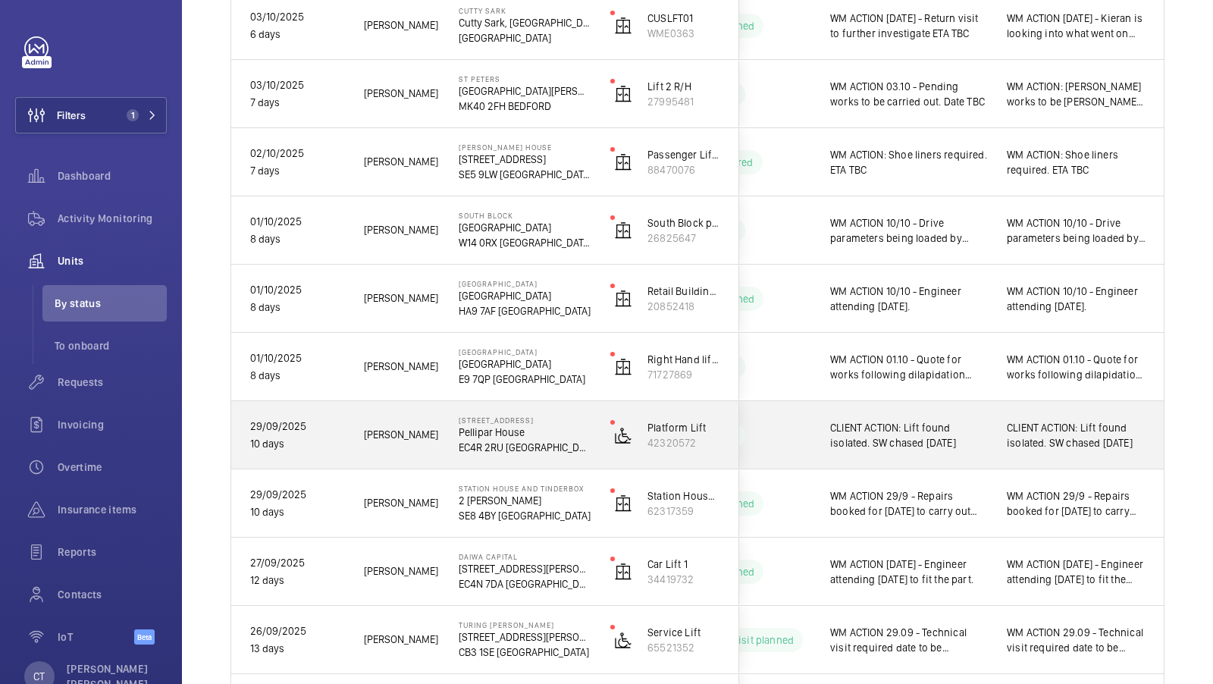
click at [1080, 441] on span "CLIENT ACTION: Lift found isolated. SW chased [DATE]" at bounding box center [1076, 435] width 139 height 30
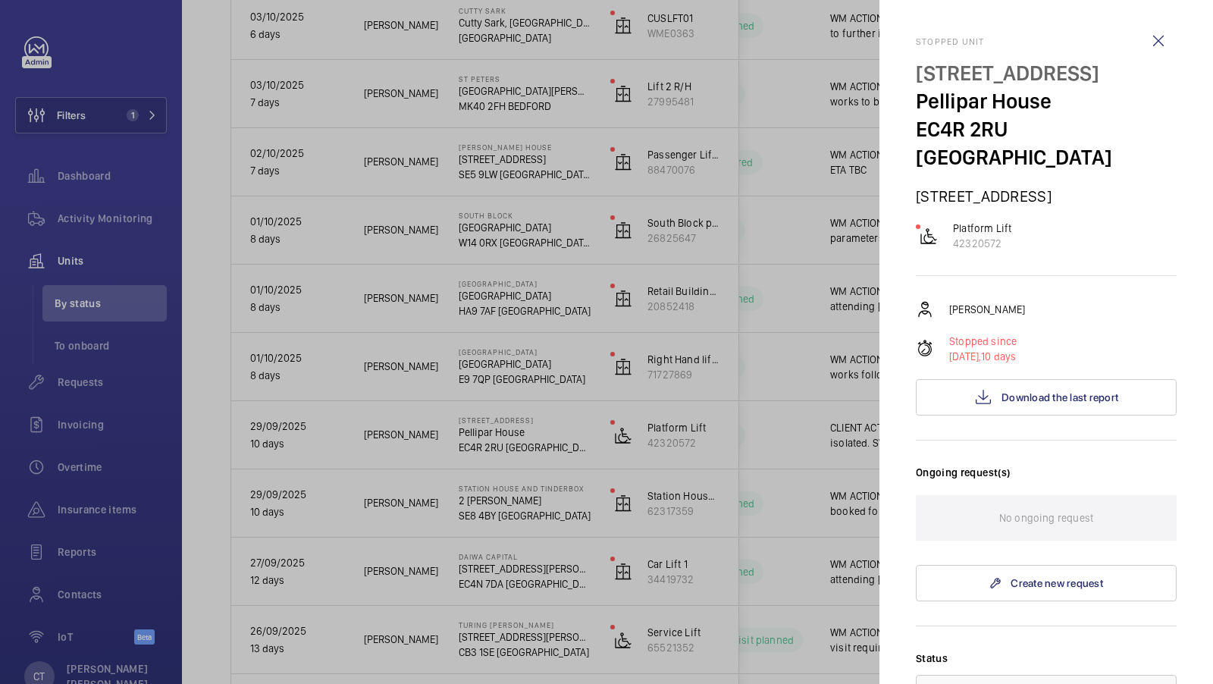
click at [668, 404] on div at bounding box center [606, 342] width 1213 height 684
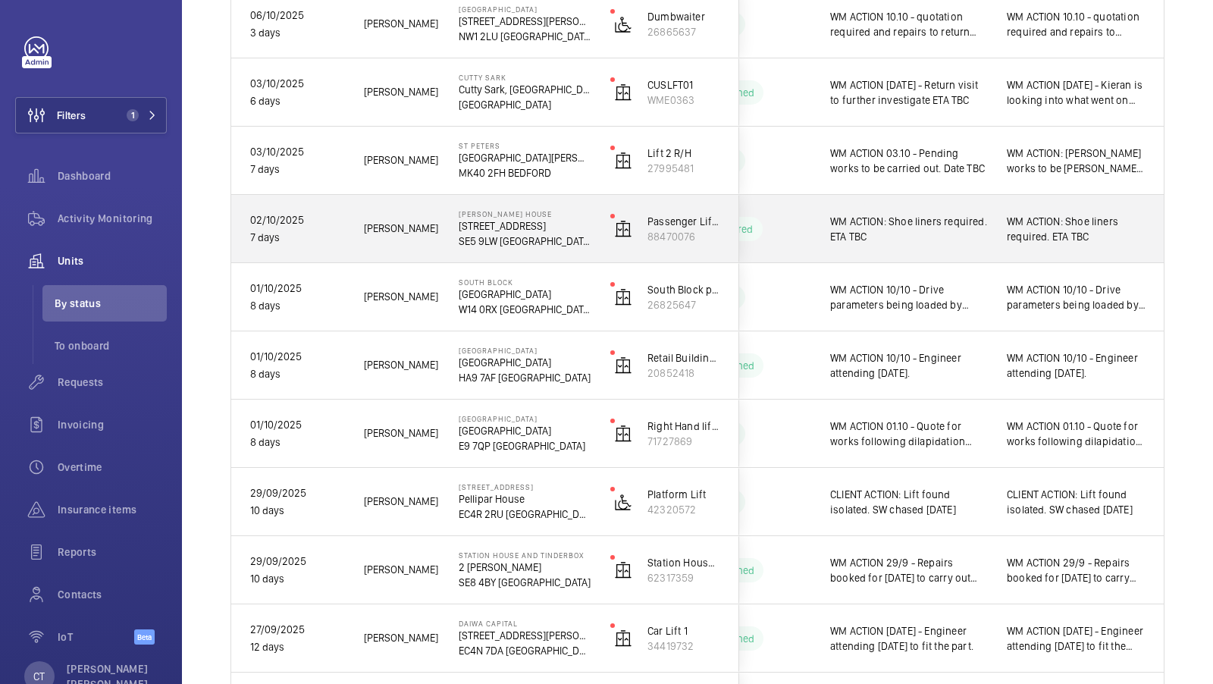
scroll to position [519, 0]
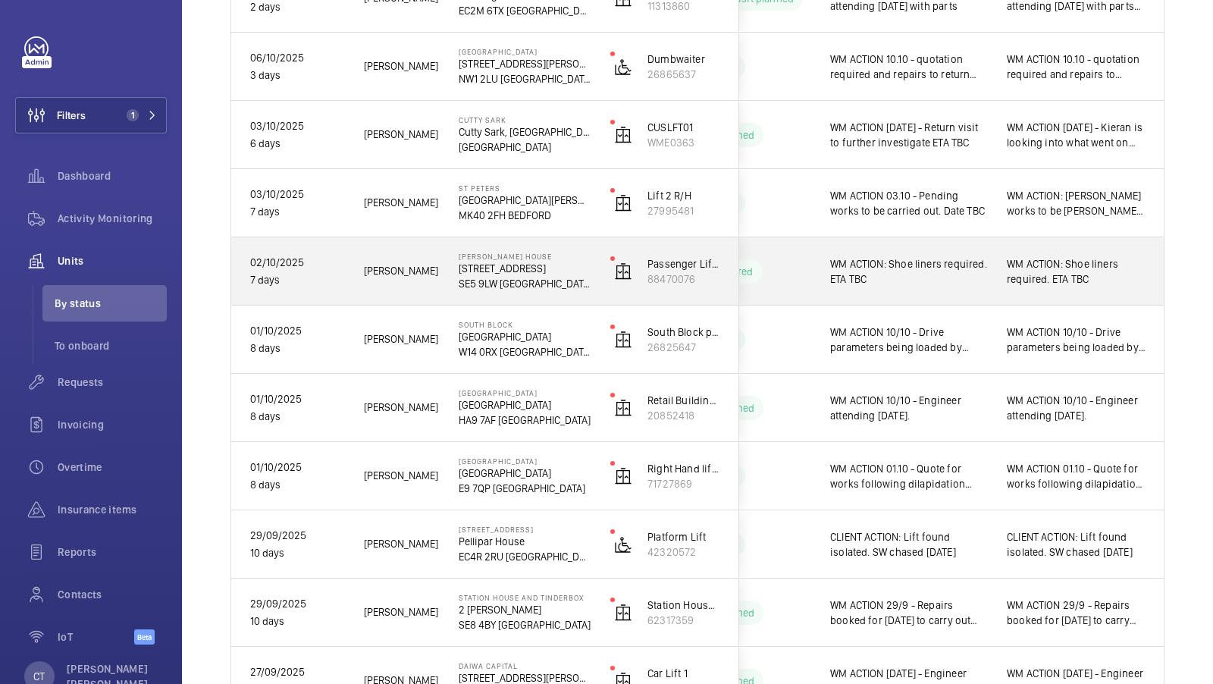
click at [1079, 278] on span "WM ACTION: Shoe liners required. ETA TBC" at bounding box center [1076, 271] width 139 height 30
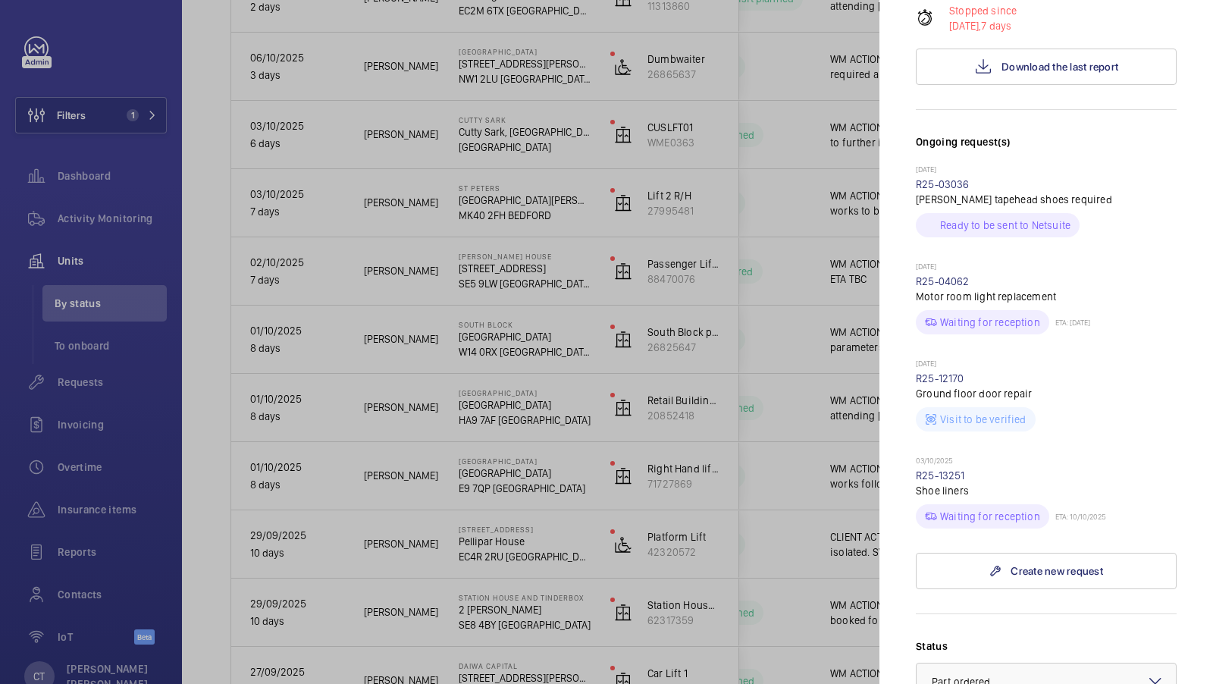
scroll to position [350, 0]
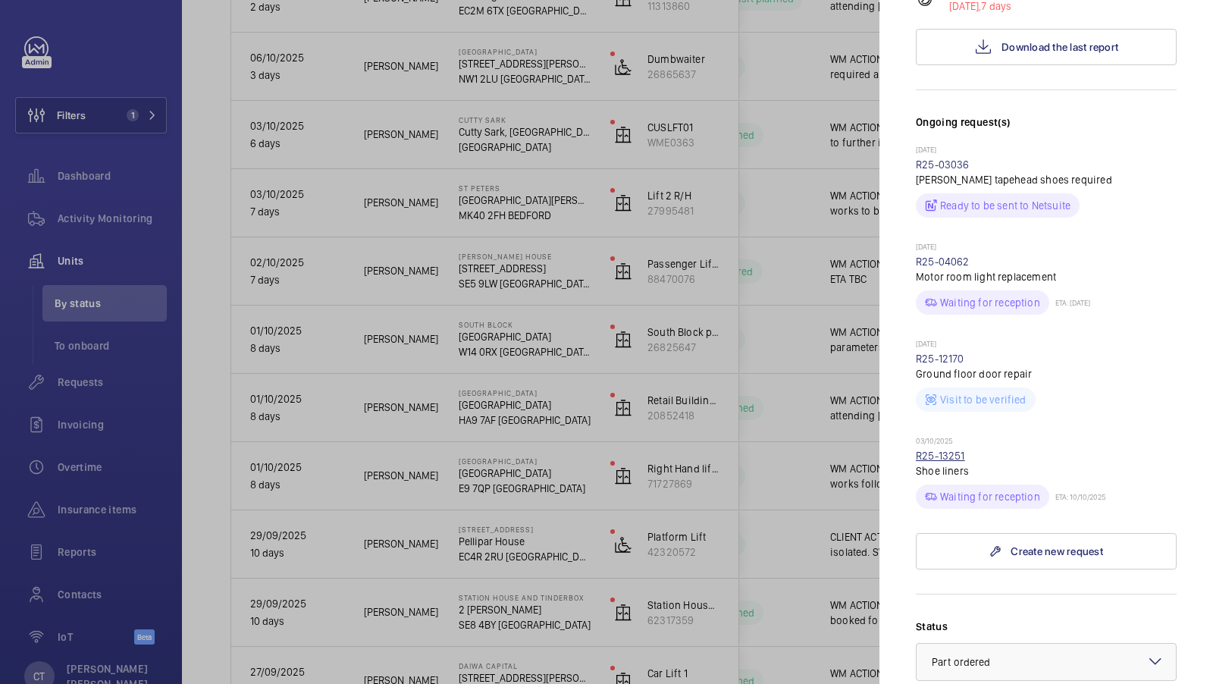
click at [948, 450] on link "R25-13251" at bounding box center [940, 456] width 49 height 12
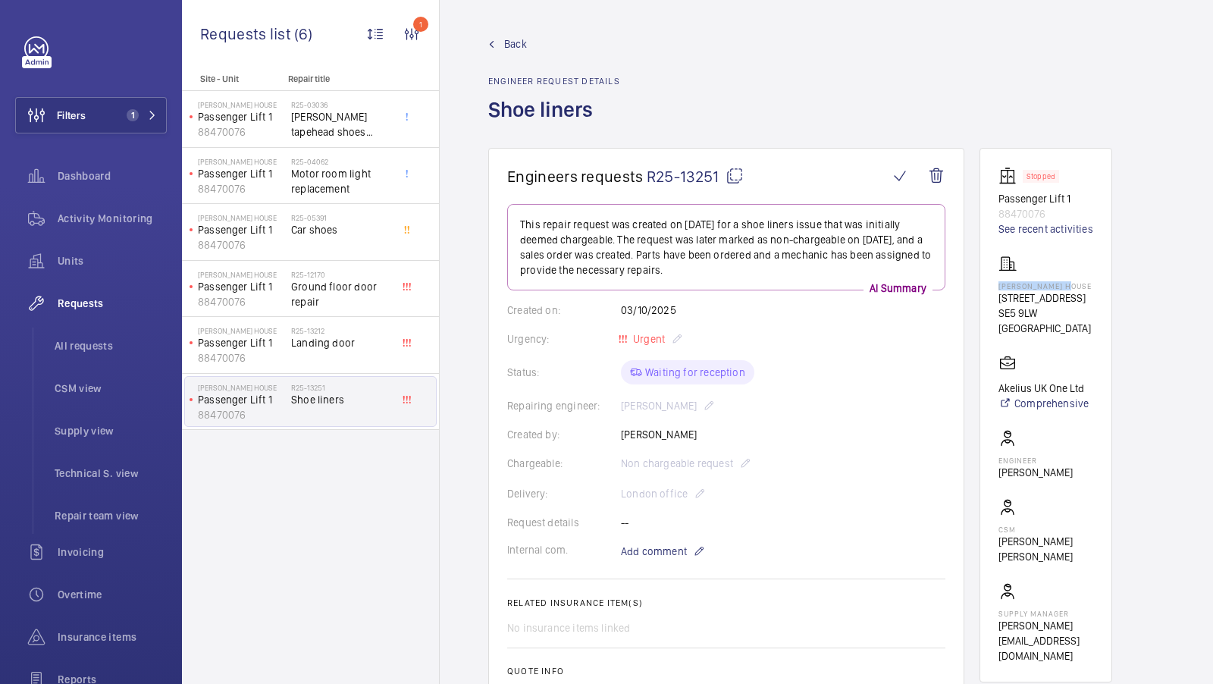
drag, startPoint x: 999, startPoint y: 285, endPoint x: 1076, endPoint y: 286, distance: 77.3
click at [1076, 286] on p "[PERSON_NAME] House" at bounding box center [1046, 285] width 95 height 9
copy p "[PERSON_NAME]"
click at [77, 274] on div "Units" at bounding box center [91, 261] width 152 height 36
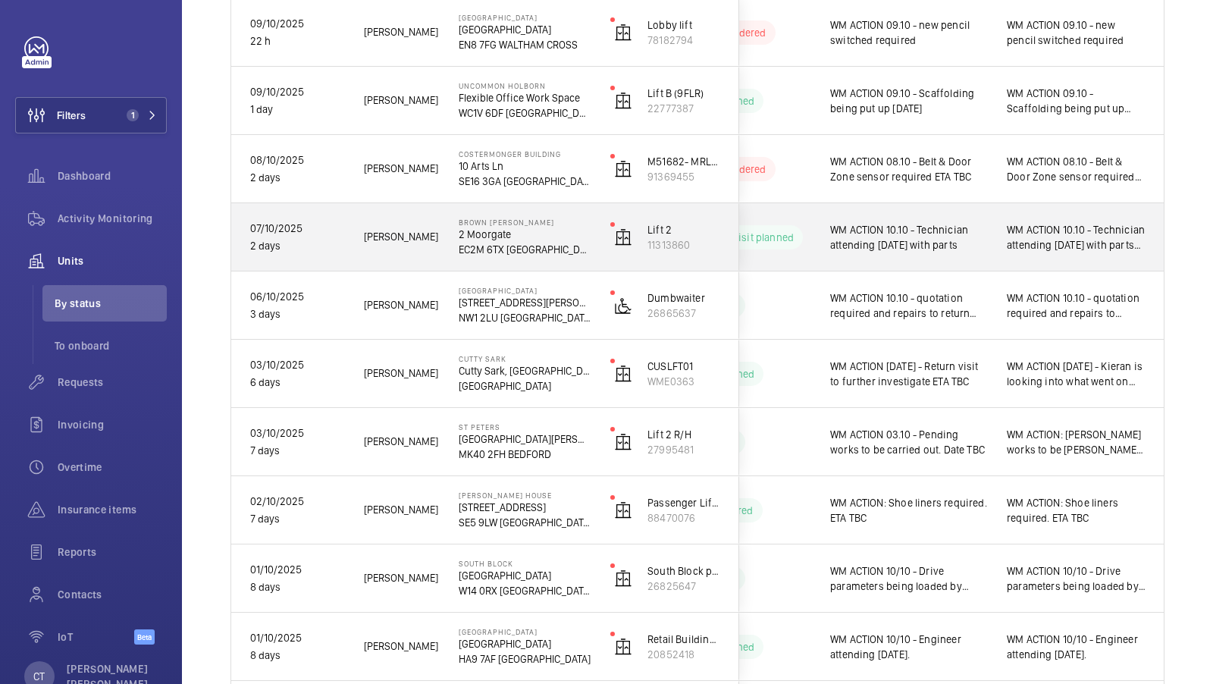
scroll to position [269, 0]
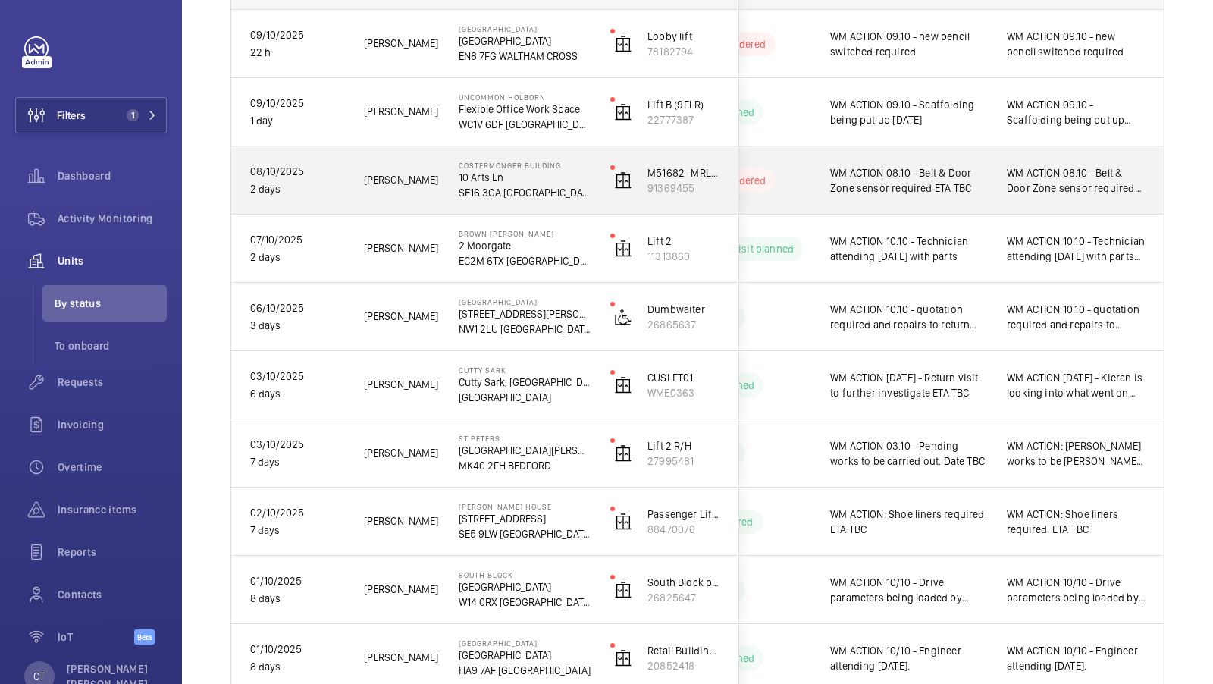
click at [1063, 180] on span "WM ACTION 08.10 - Belt & Door Zone sensor required ETA TBC" at bounding box center [1076, 180] width 139 height 30
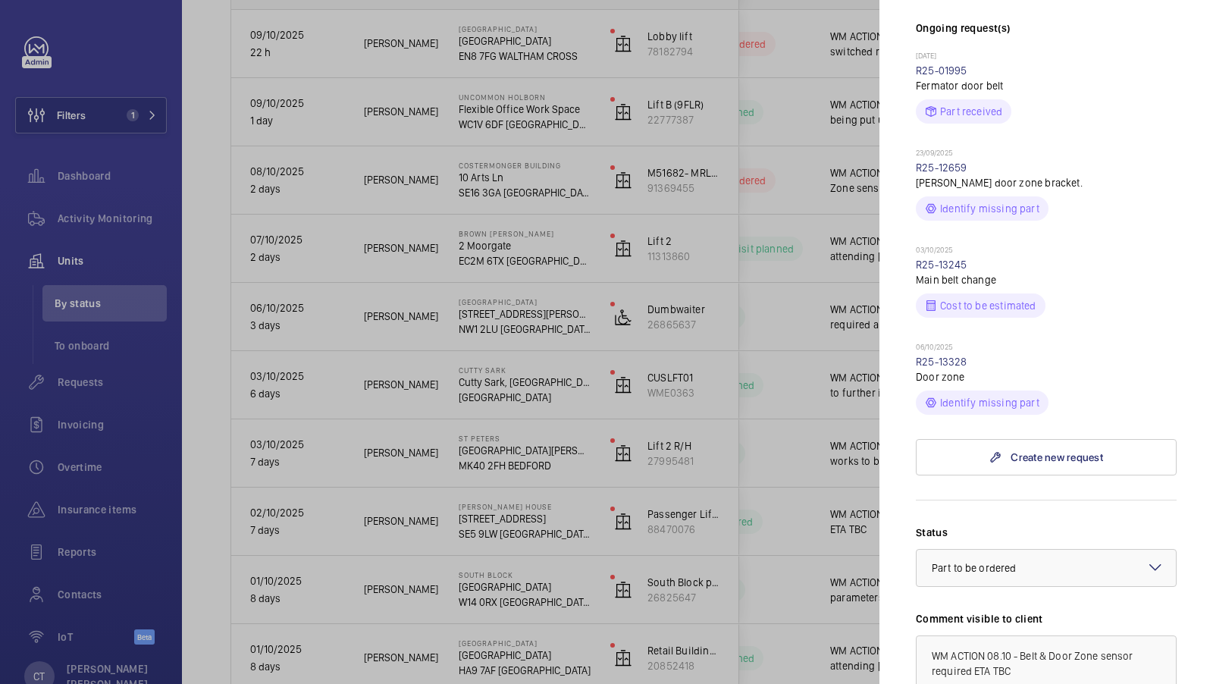
scroll to position [407, 0]
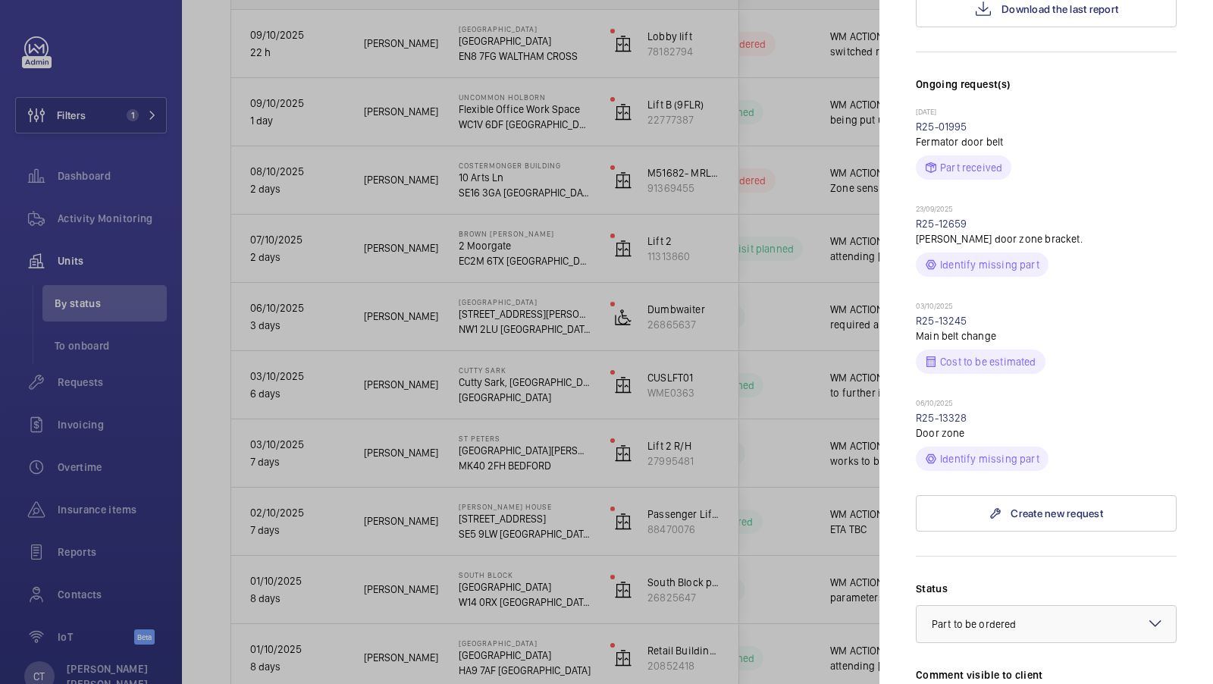
click at [799, 330] on div at bounding box center [606, 342] width 1213 height 684
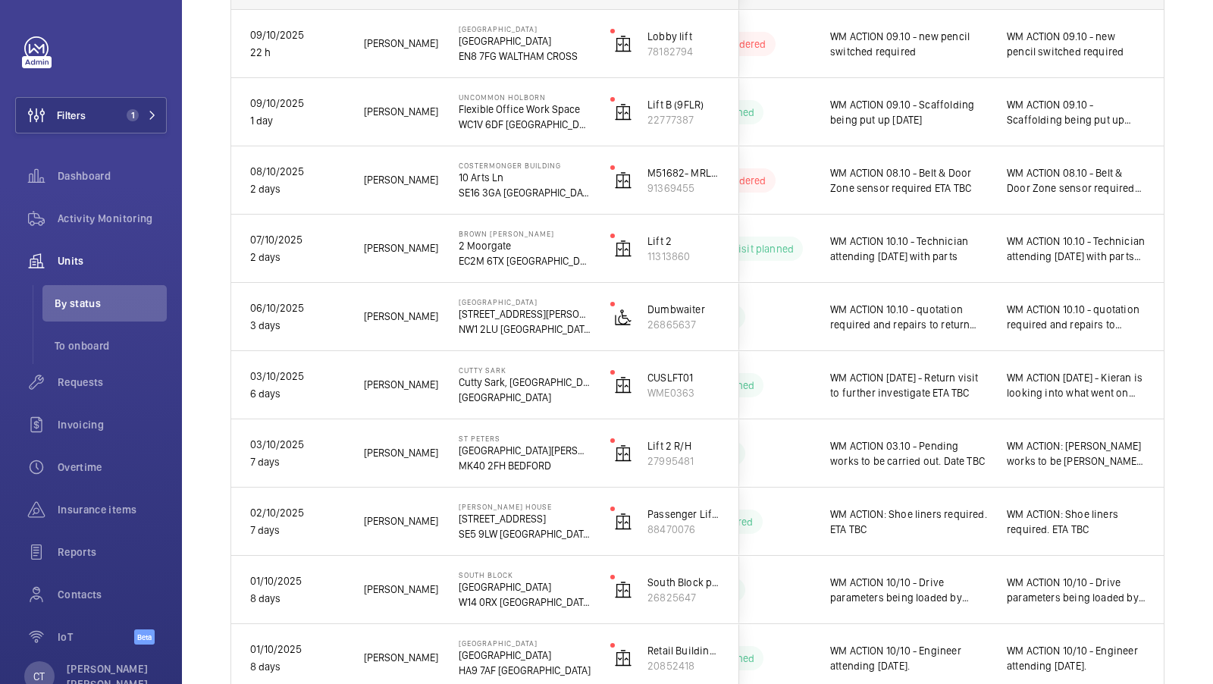
scroll to position [0, 0]
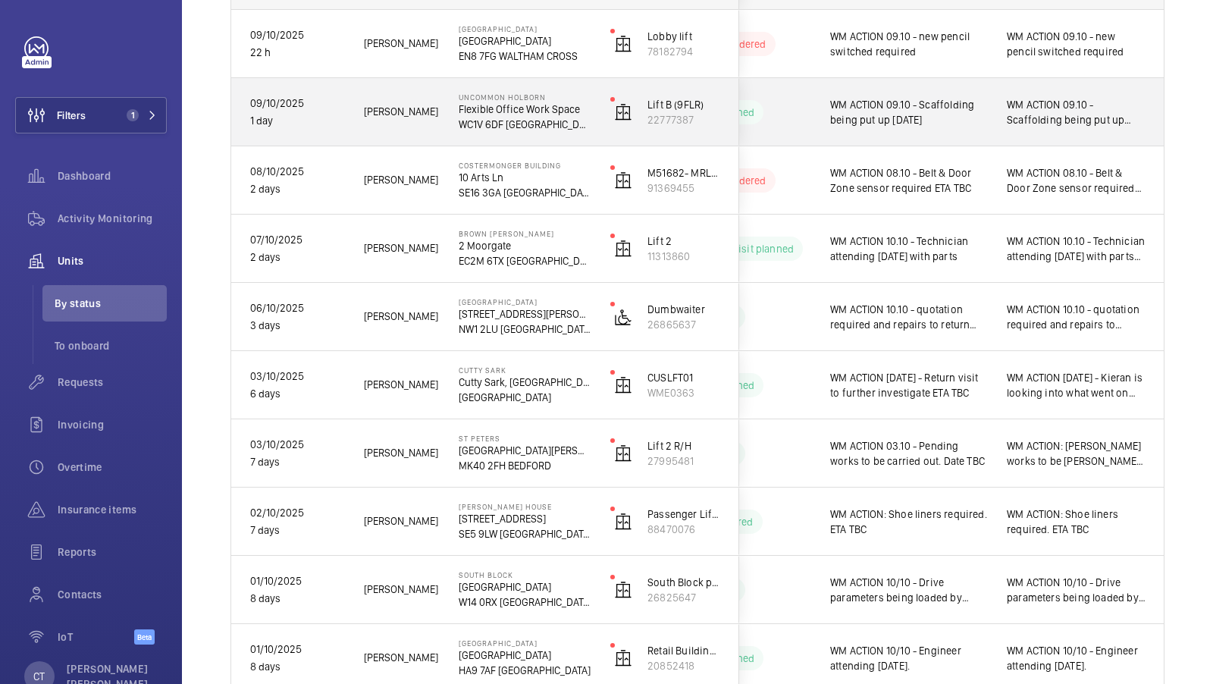
click at [1024, 127] on div "WM ACTION 09.10 - Scaffolding being put up [DATE]" at bounding box center [1076, 112] width 139 height 35
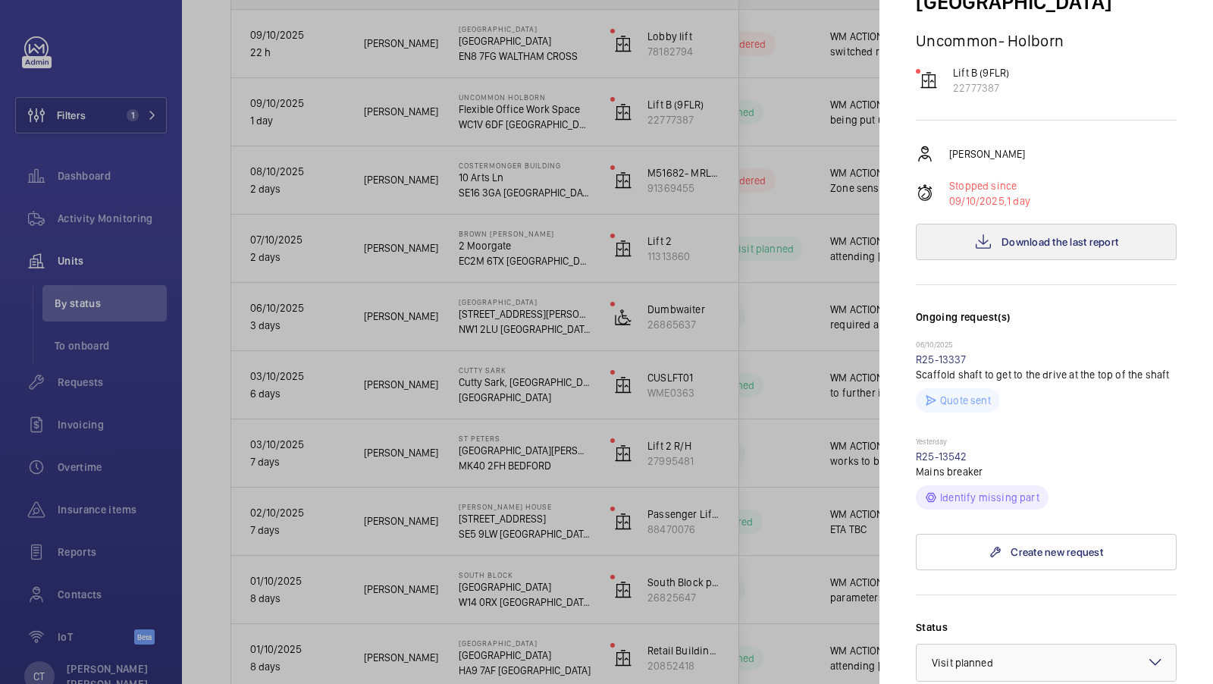
scroll to position [183, 0]
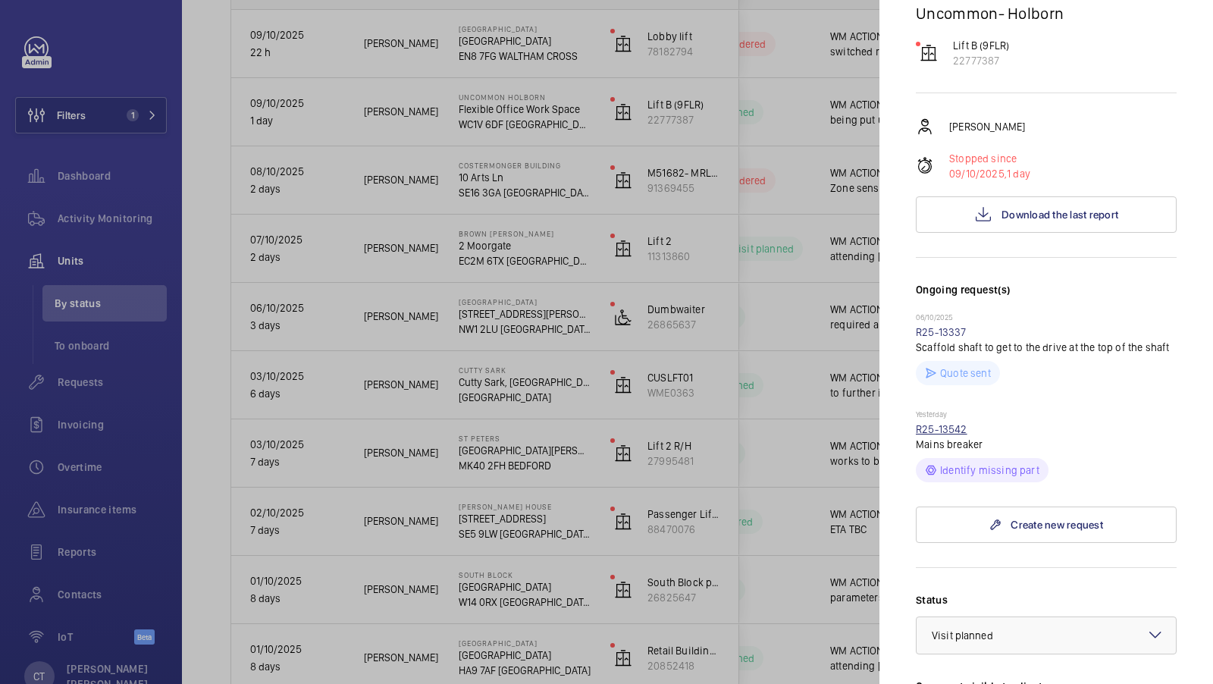
click at [953, 423] on link "R25-13542" at bounding box center [942, 429] width 52 height 12
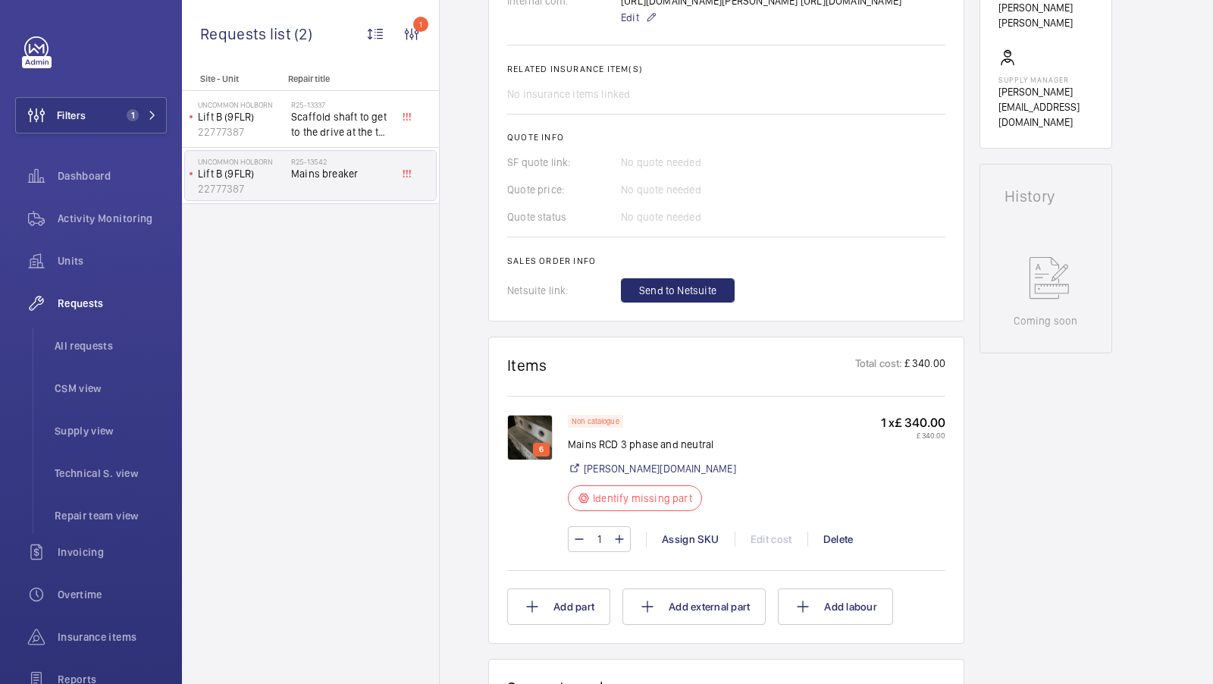
scroll to position [616, 0]
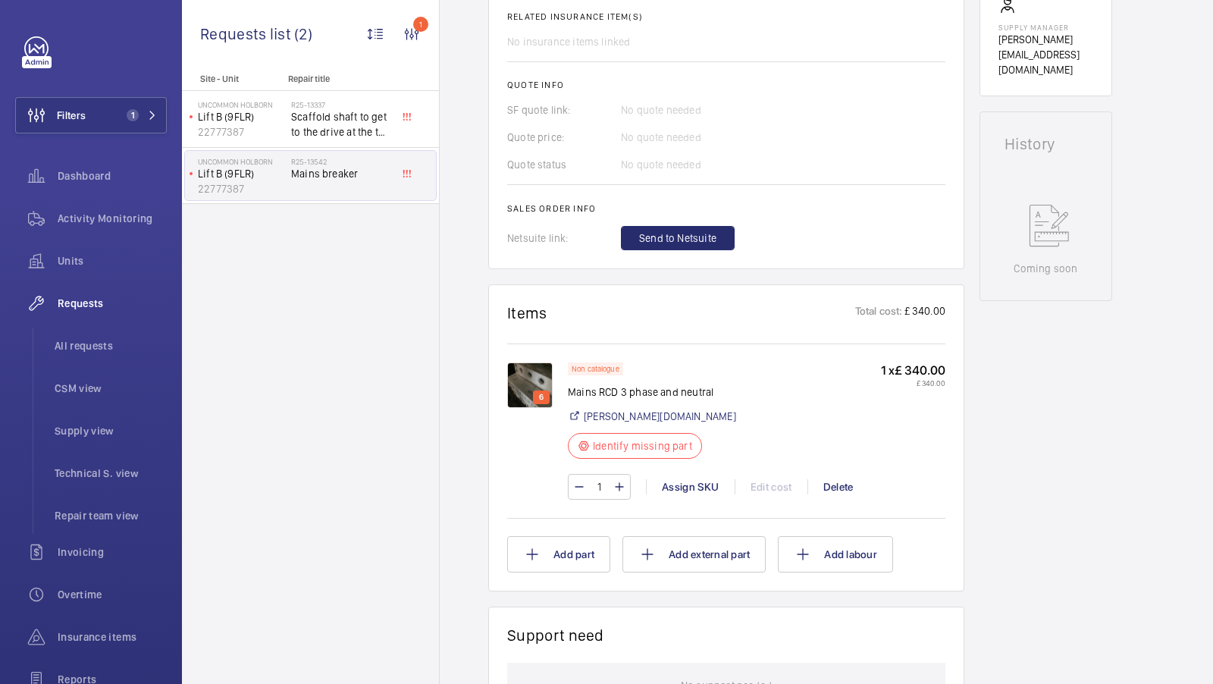
click at [535, 406] on img at bounding box center [529, 384] width 45 height 45
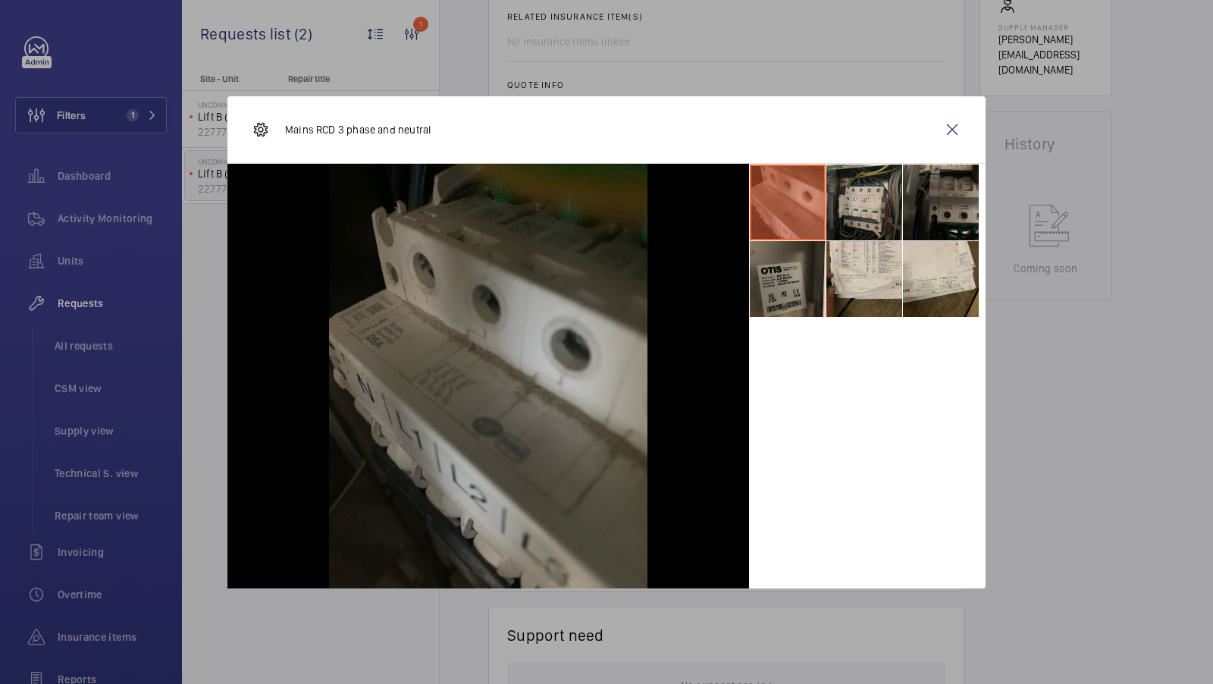
click at [886, 212] on li at bounding box center [864, 203] width 76 height 76
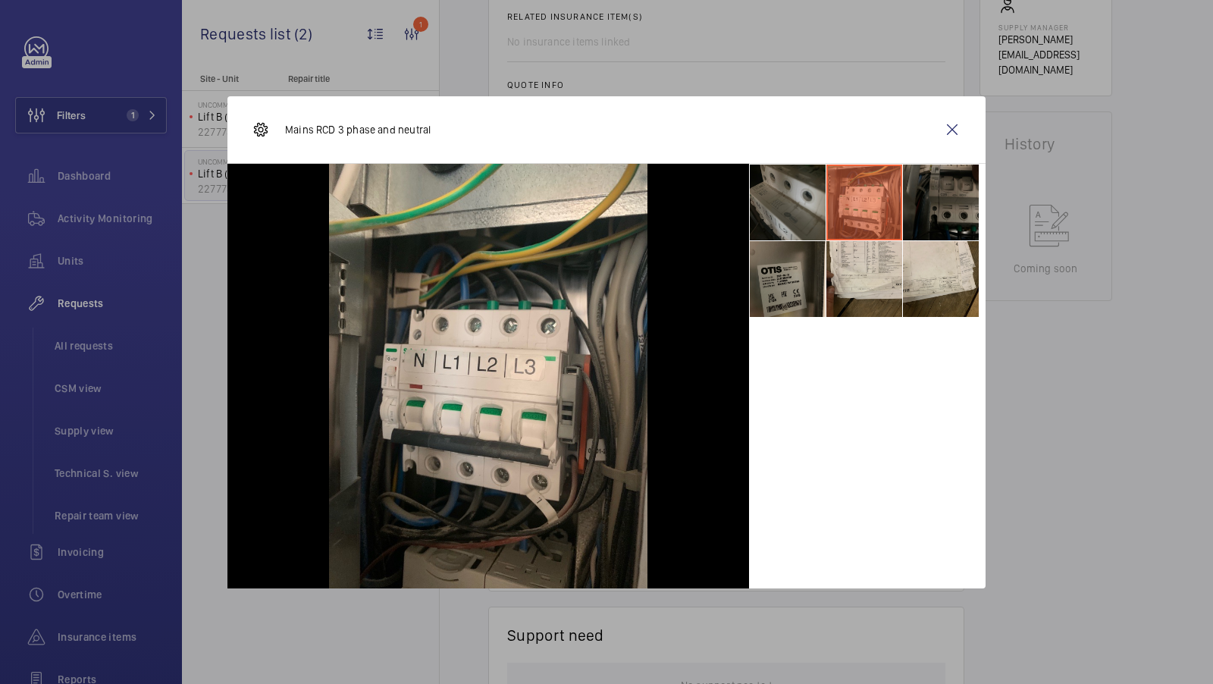
click at [937, 215] on li at bounding box center [941, 203] width 76 height 76
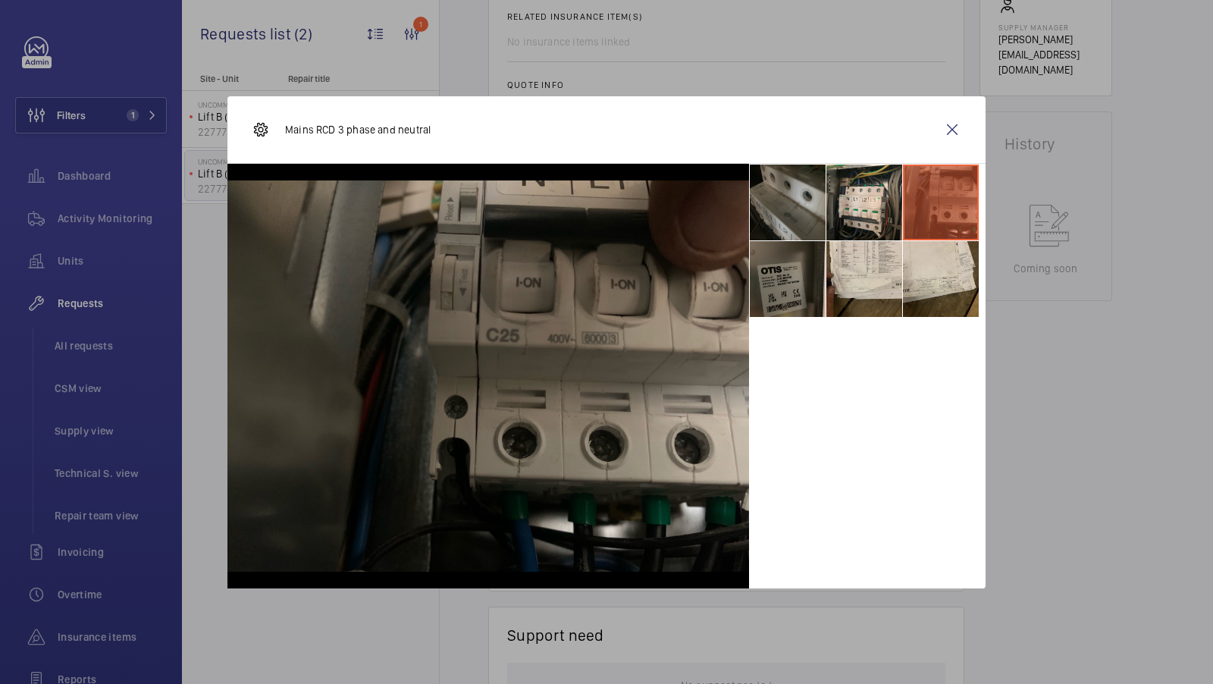
click at [773, 313] on li at bounding box center [788, 279] width 76 height 76
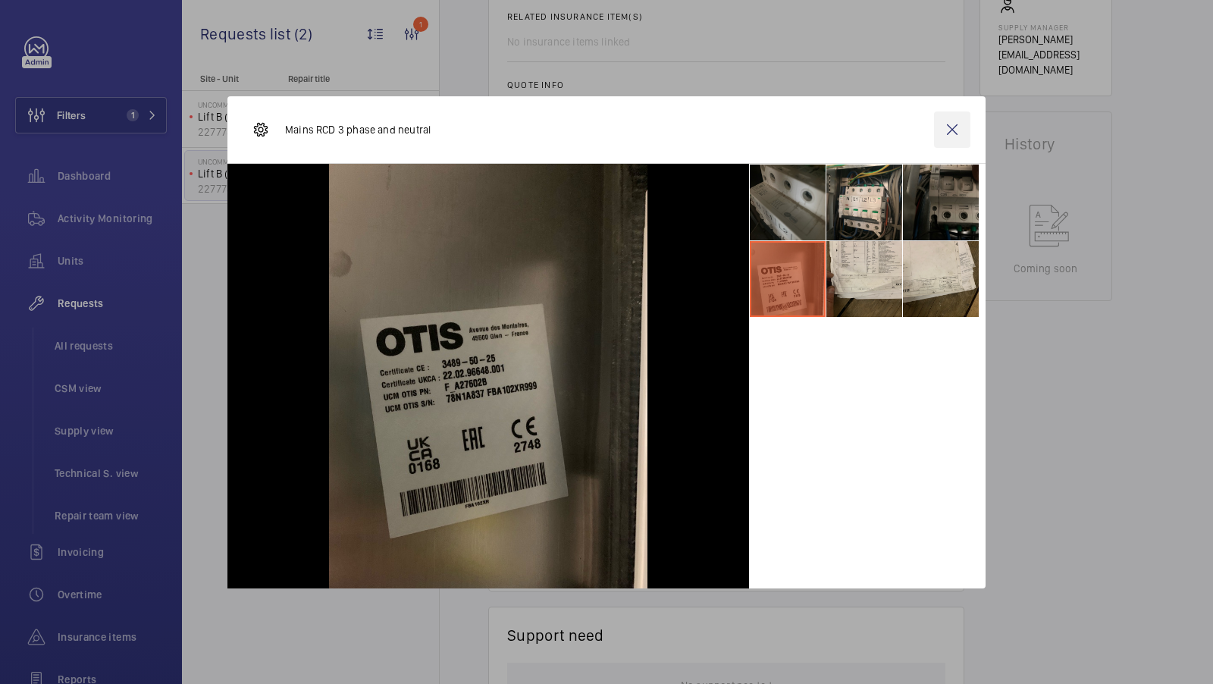
click at [950, 136] on wm-front-icon-button at bounding box center [952, 129] width 36 height 36
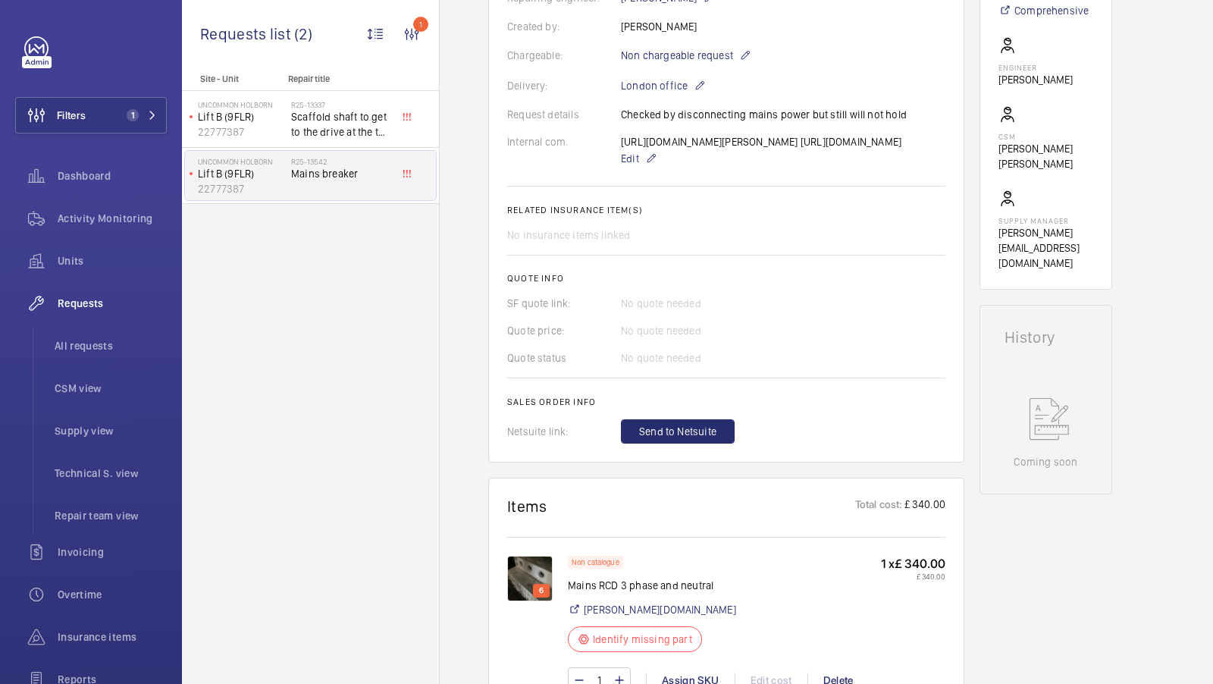
scroll to position [426, 0]
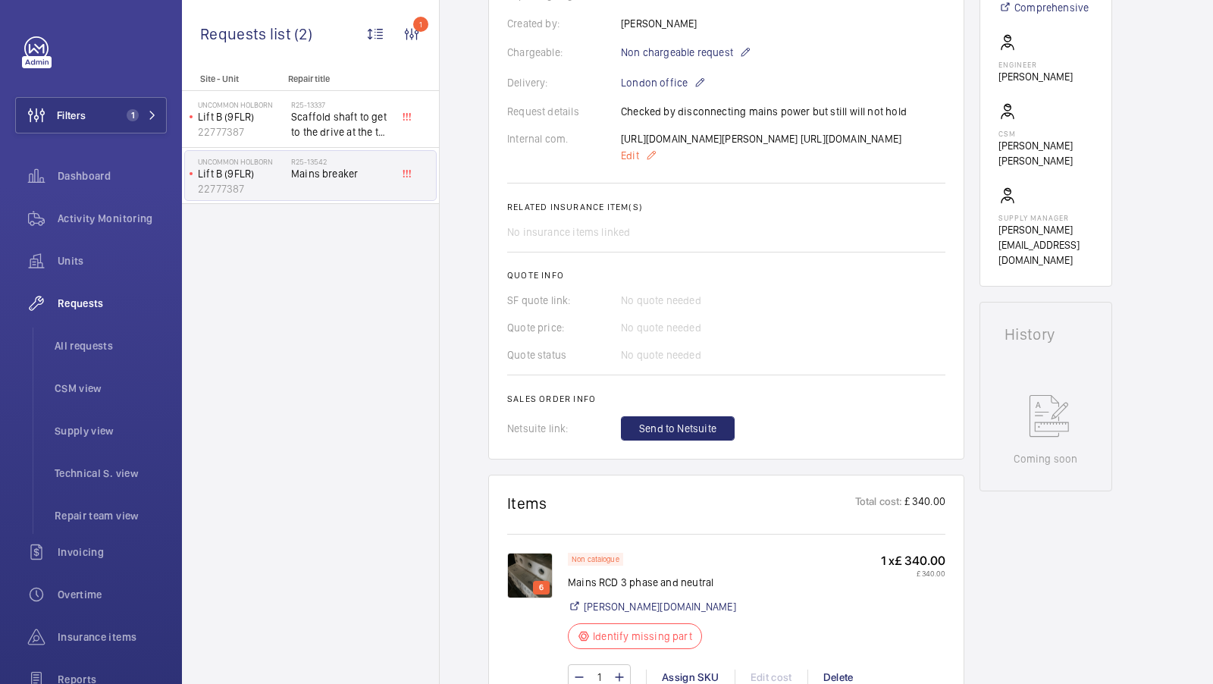
click at [627, 163] on span "Edit" at bounding box center [630, 155] width 18 height 15
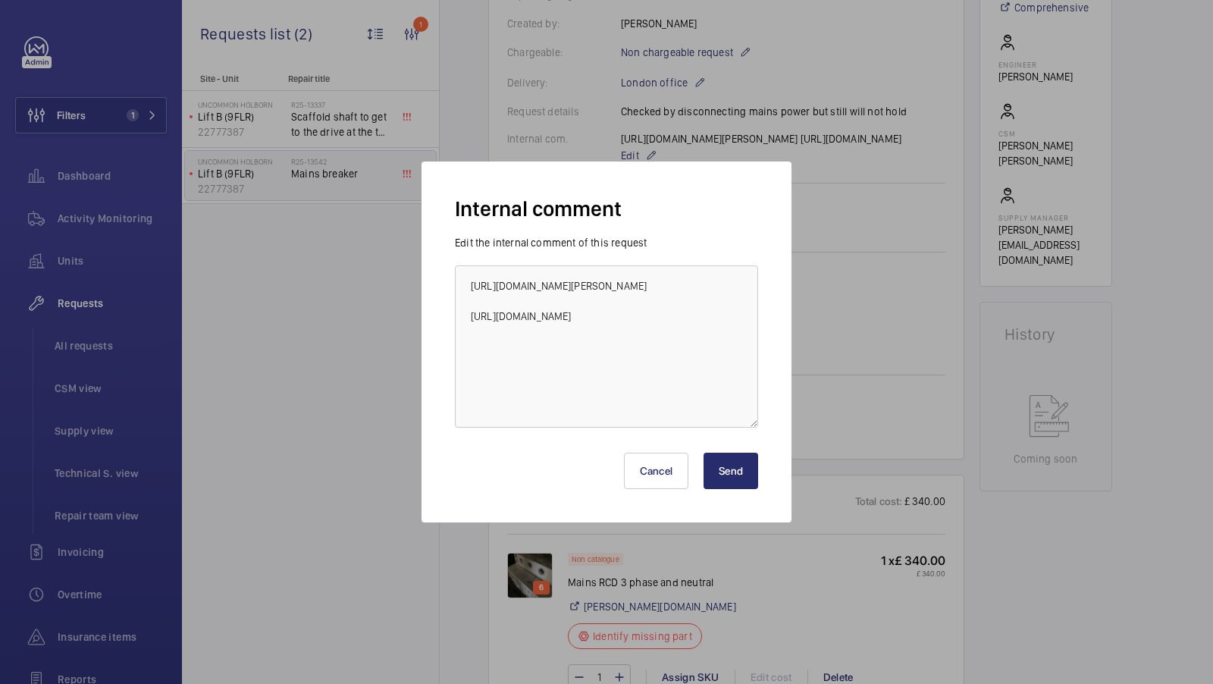
scroll to position [91, 0]
click at [649, 478] on button "Cancel" at bounding box center [656, 471] width 65 height 36
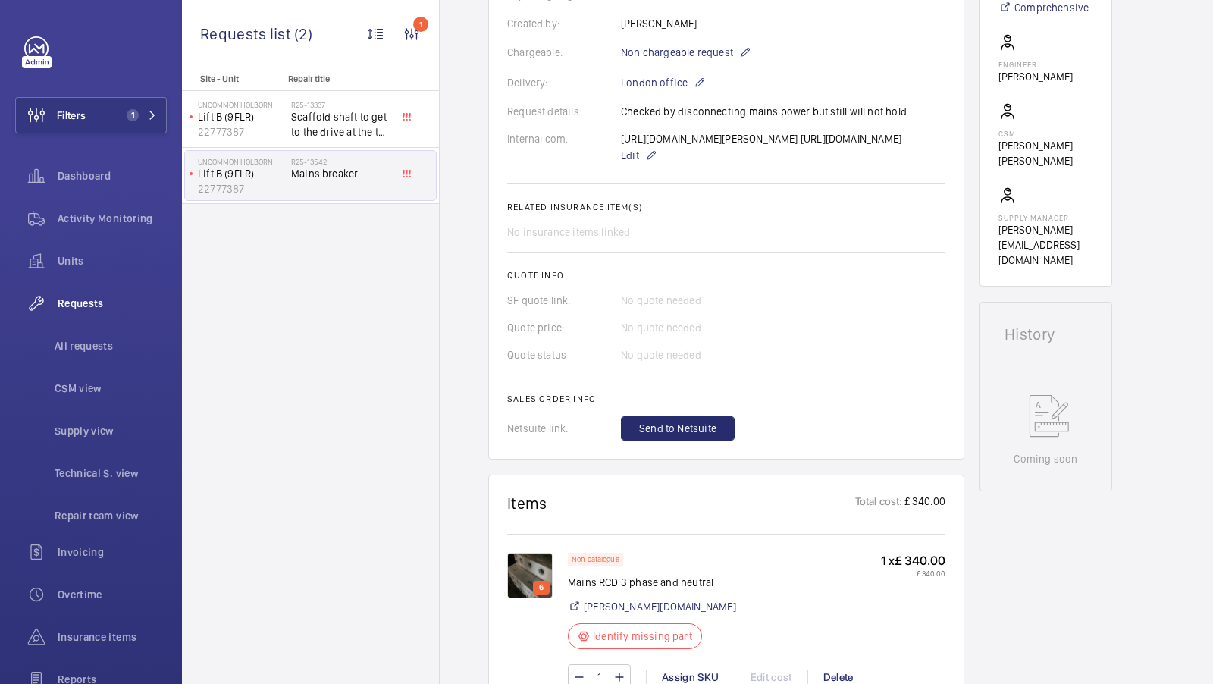
scroll to position [0, 0]
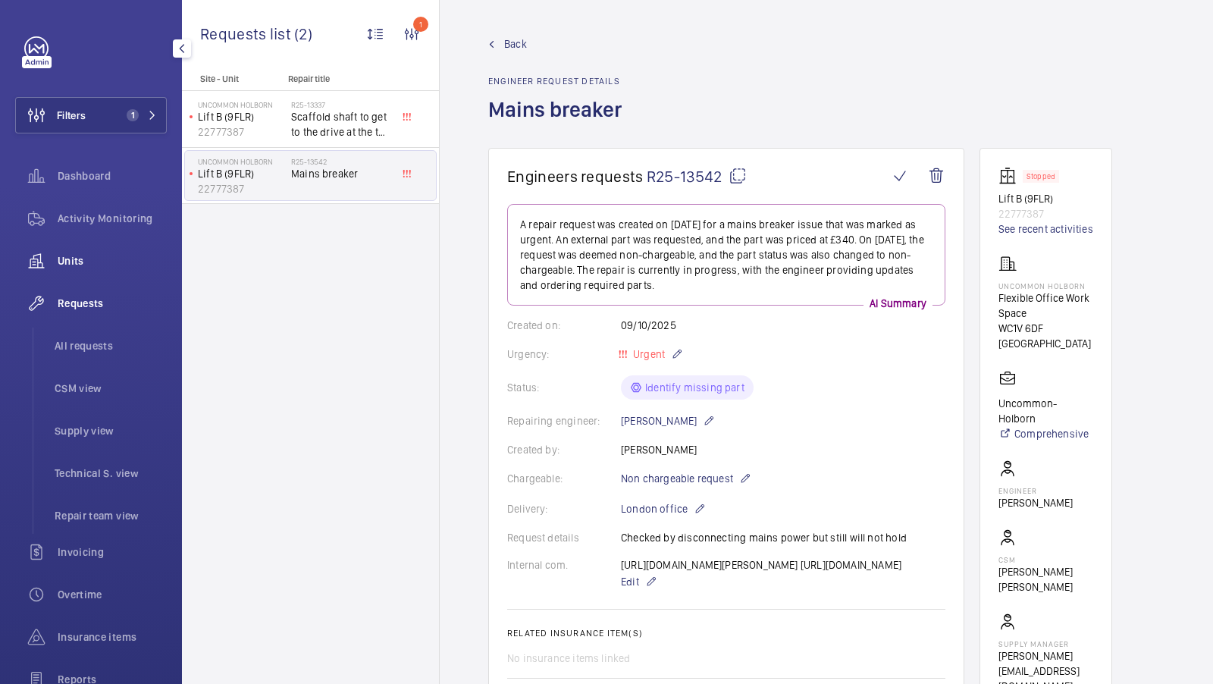
click at [91, 259] on span "Units" at bounding box center [112, 260] width 109 height 15
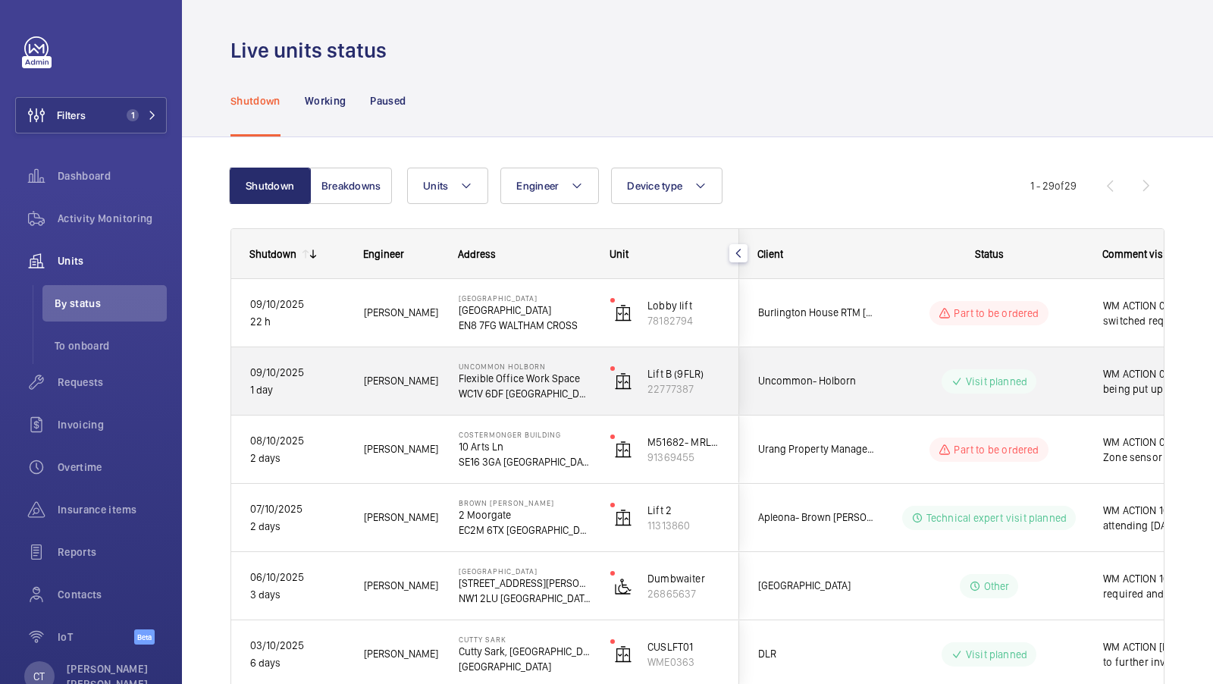
scroll to position [0, 273]
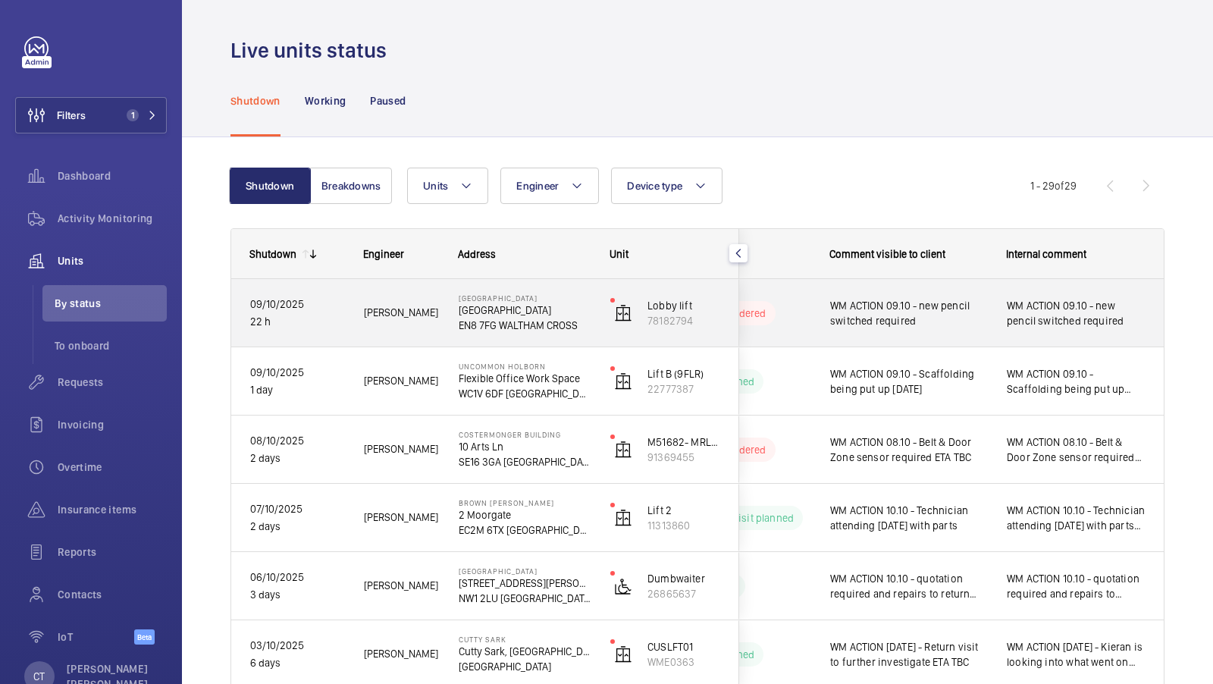
click at [1022, 325] on span "WM ACTION 09.10 - new pencil switched required" at bounding box center [1076, 313] width 139 height 30
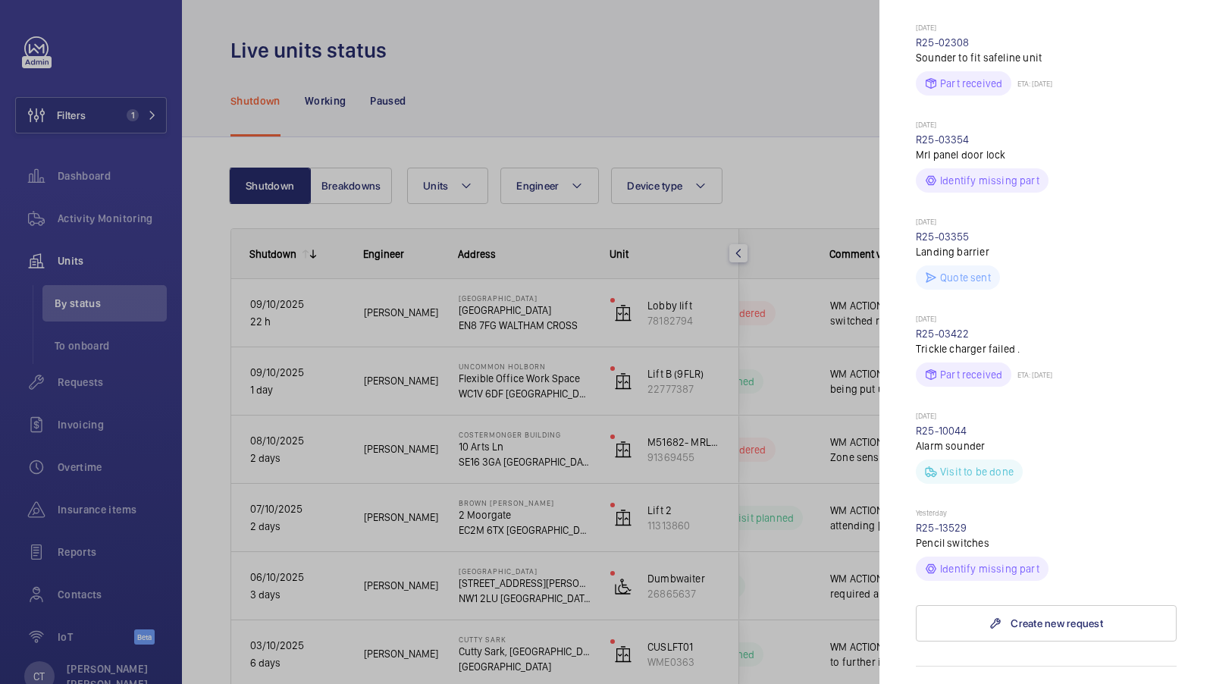
scroll to position [749, 0]
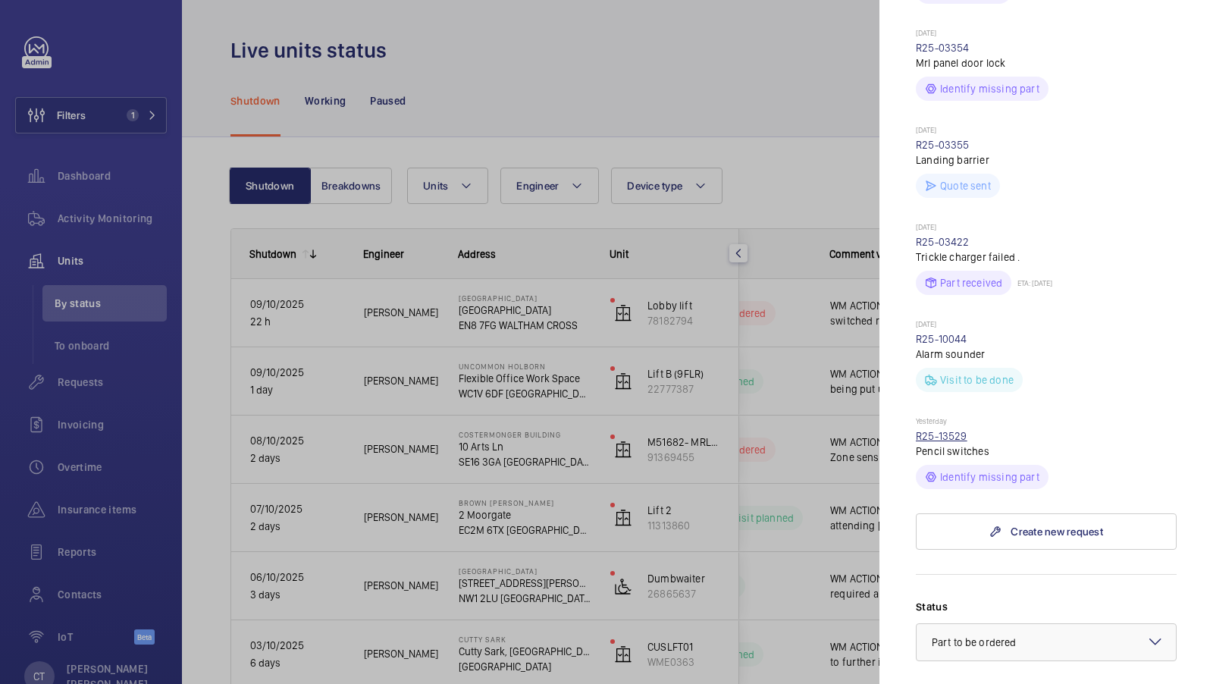
click at [948, 430] on link "R25-13529" at bounding box center [942, 436] width 52 height 12
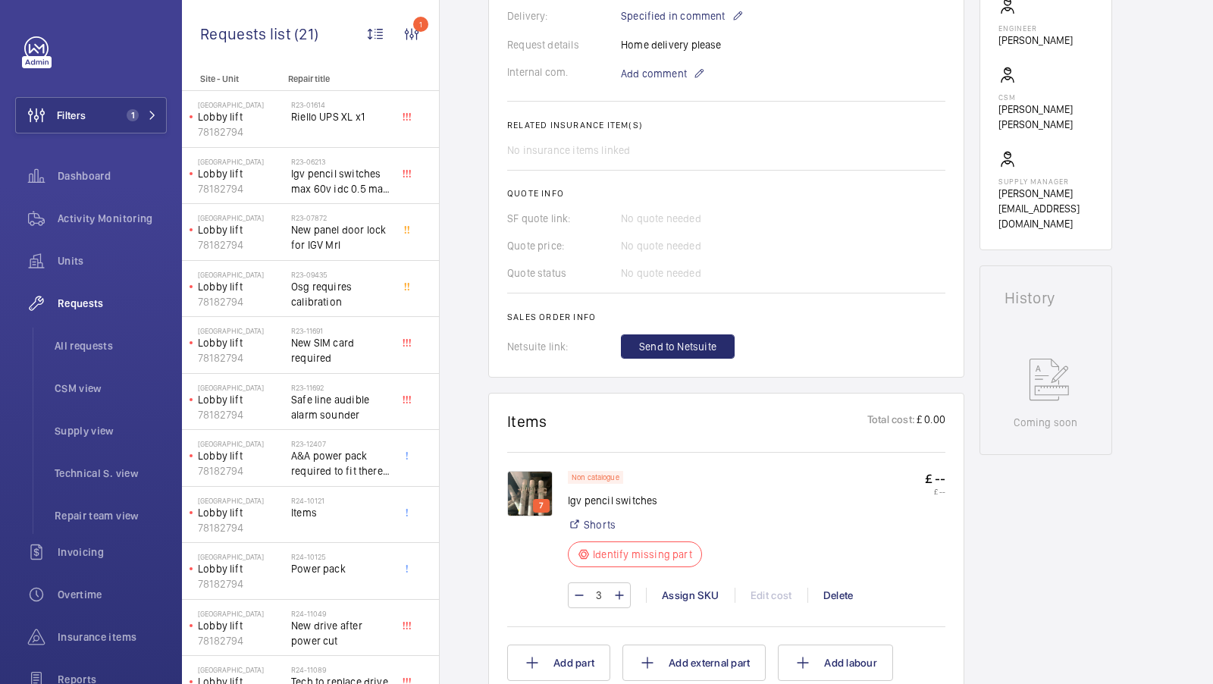
scroll to position [490, 0]
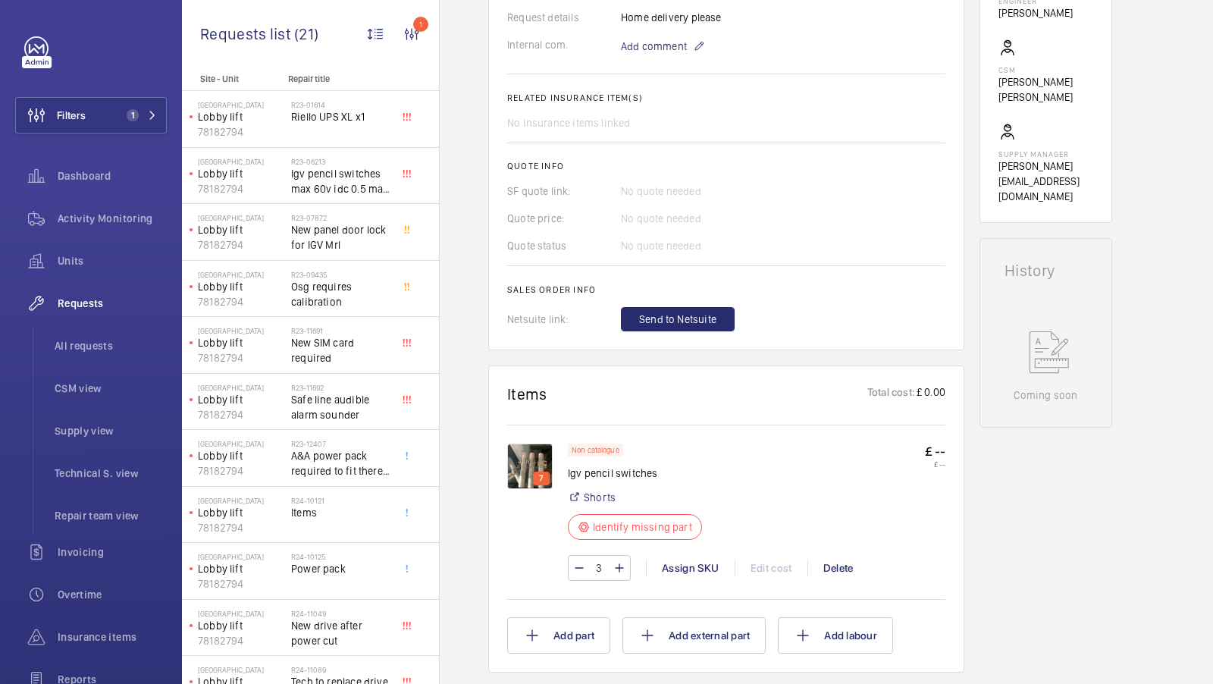
click at [527, 463] on img at bounding box center [529, 466] width 45 height 45
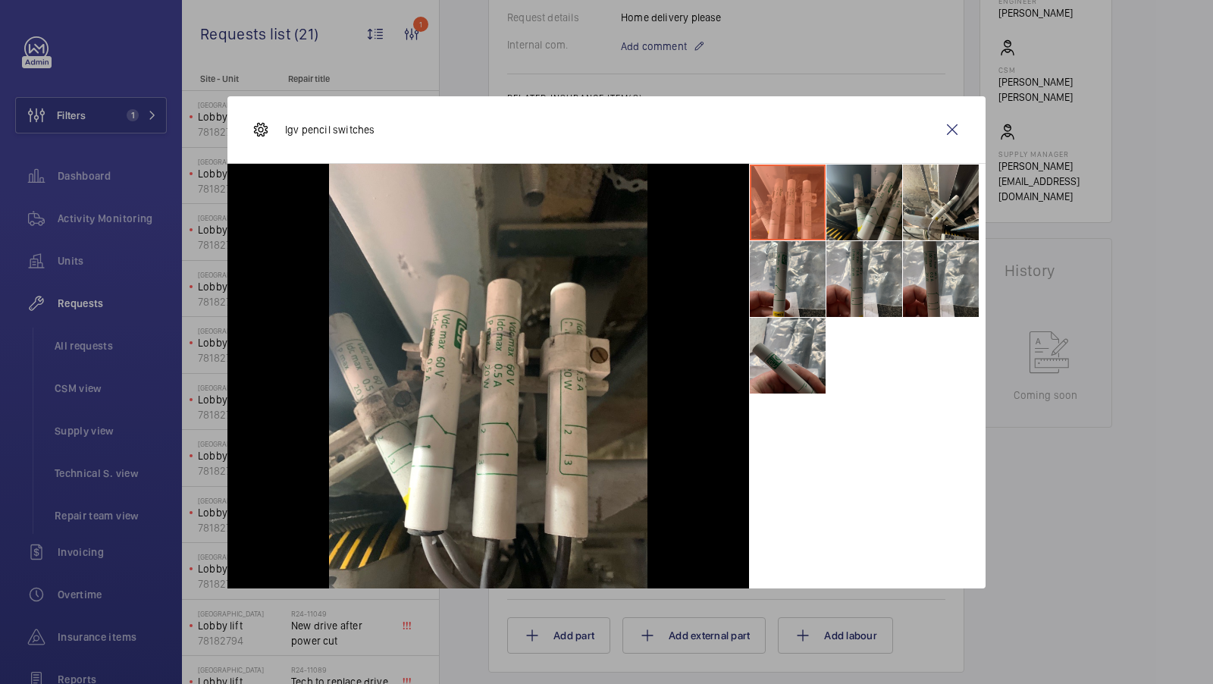
click at [875, 211] on li at bounding box center [864, 203] width 76 height 76
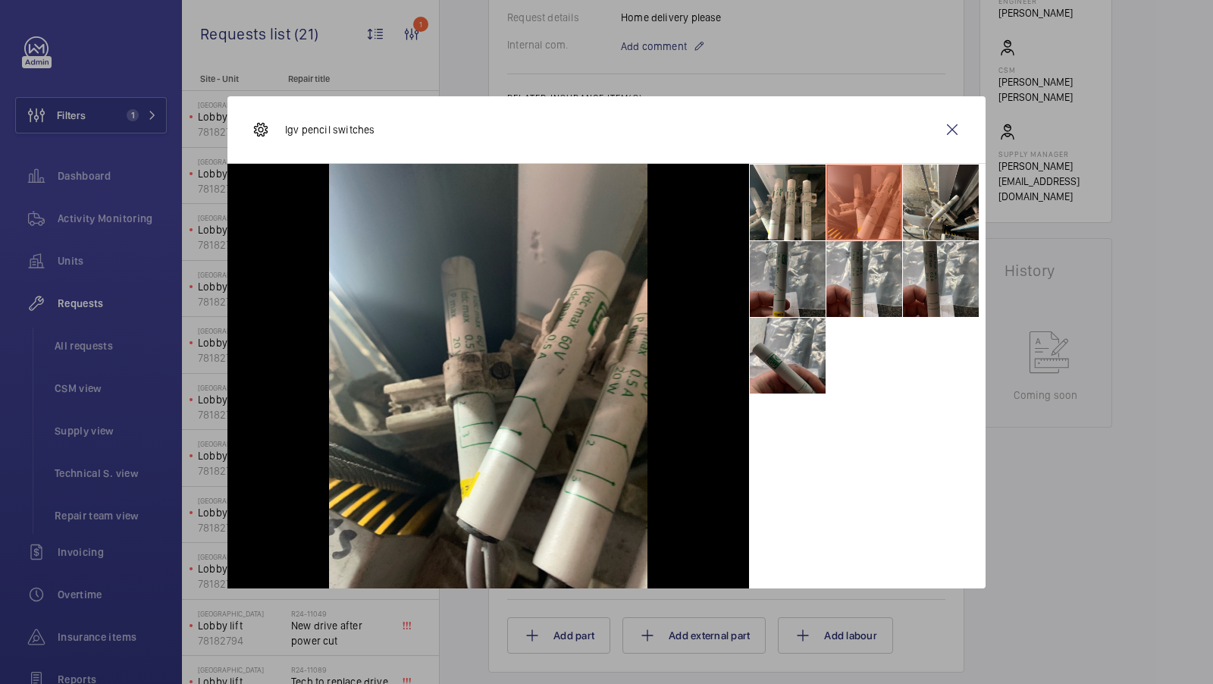
click at [804, 270] on li at bounding box center [788, 279] width 76 height 76
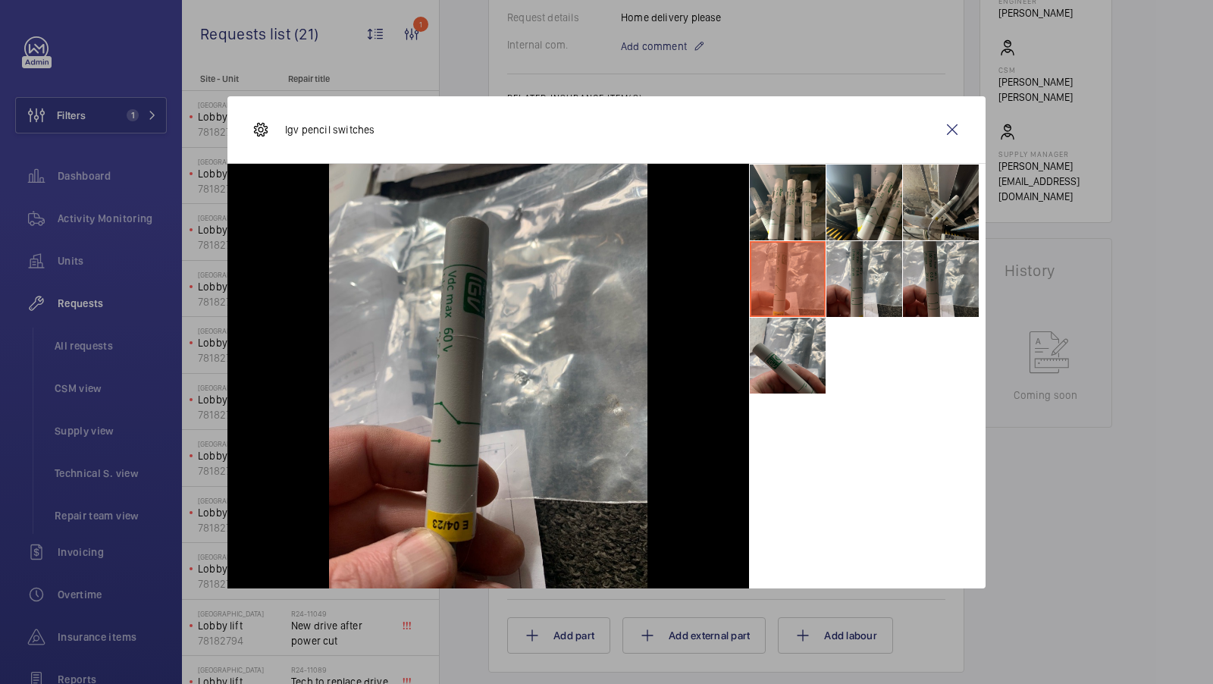
click at [932, 193] on li at bounding box center [941, 203] width 76 height 76
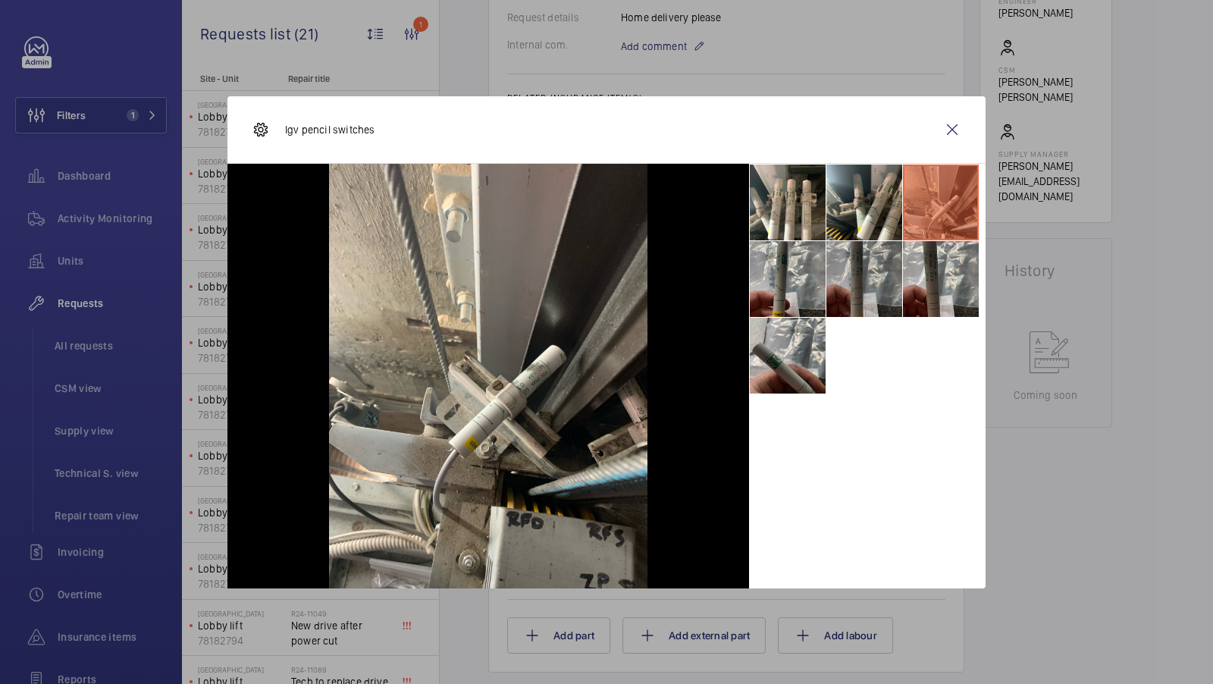
click at [863, 268] on li at bounding box center [864, 279] width 76 height 76
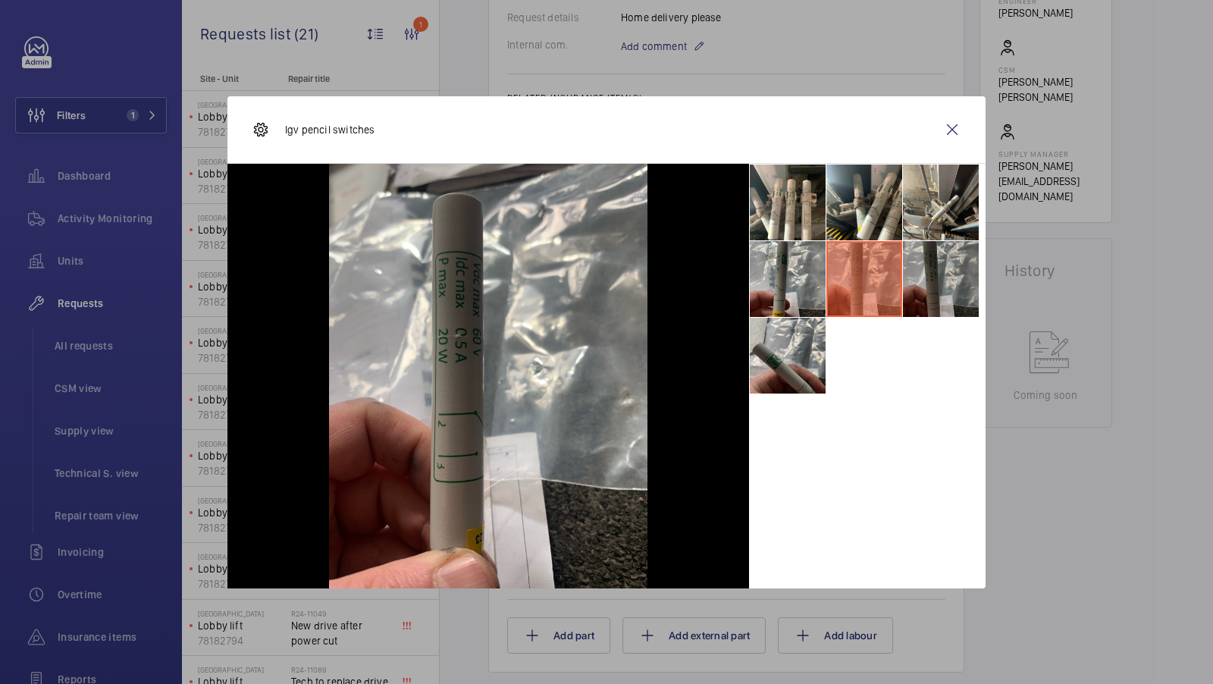
click at [950, 285] on li at bounding box center [941, 279] width 76 height 76
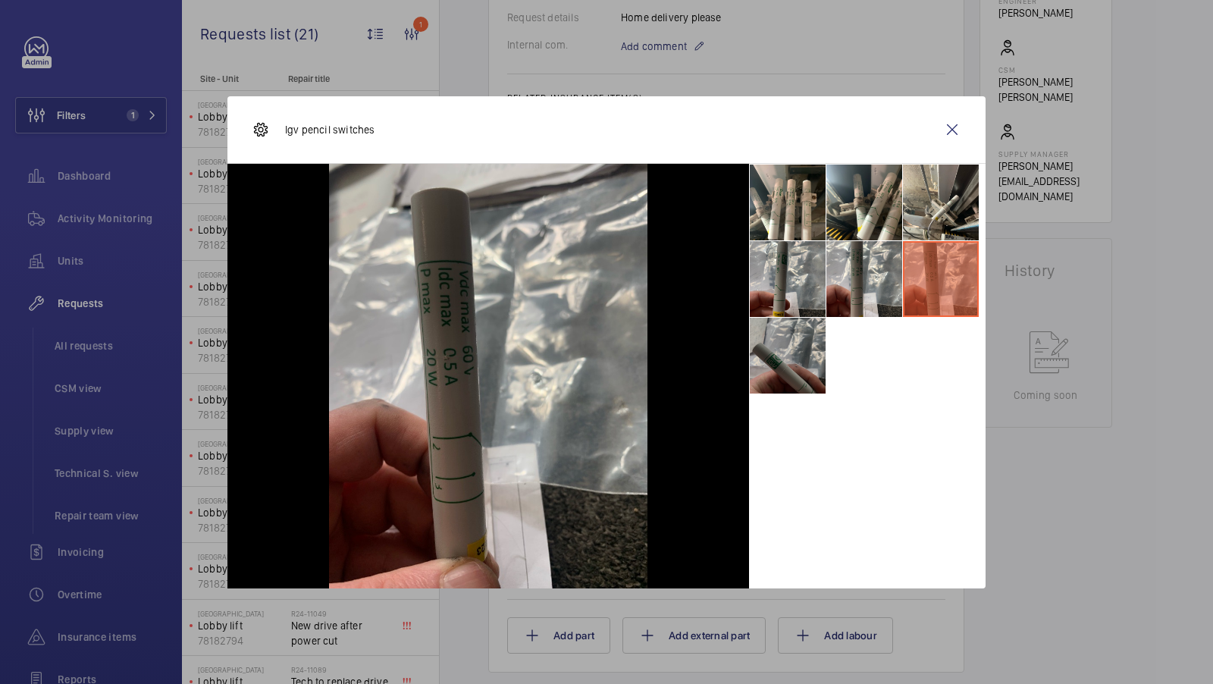
click at [783, 348] on li at bounding box center [788, 356] width 76 height 76
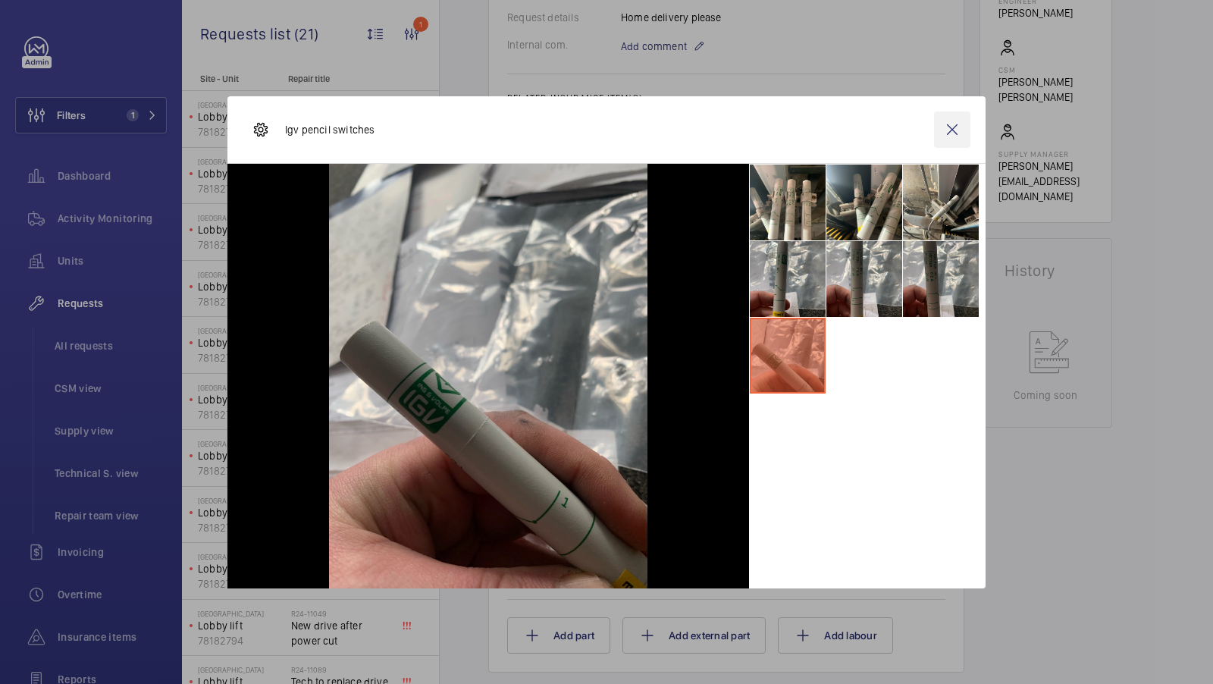
click at [944, 128] on wm-front-icon-button at bounding box center [952, 129] width 36 height 36
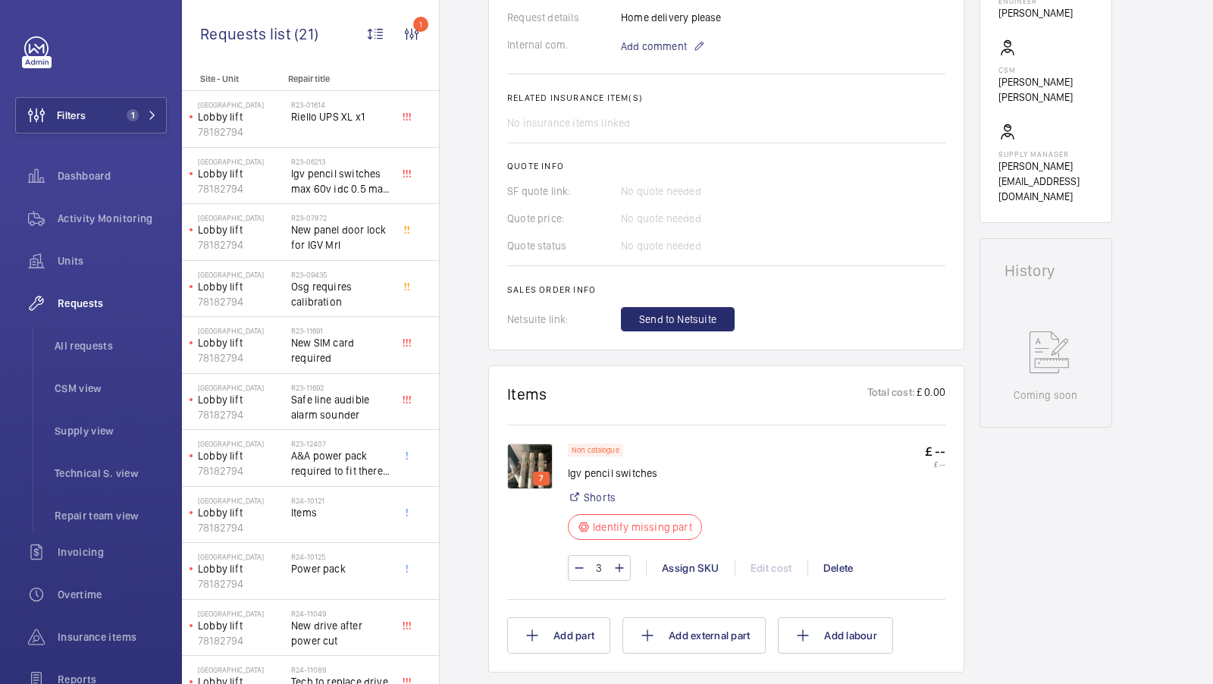
click at [529, 460] on img at bounding box center [529, 466] width 45 height 45
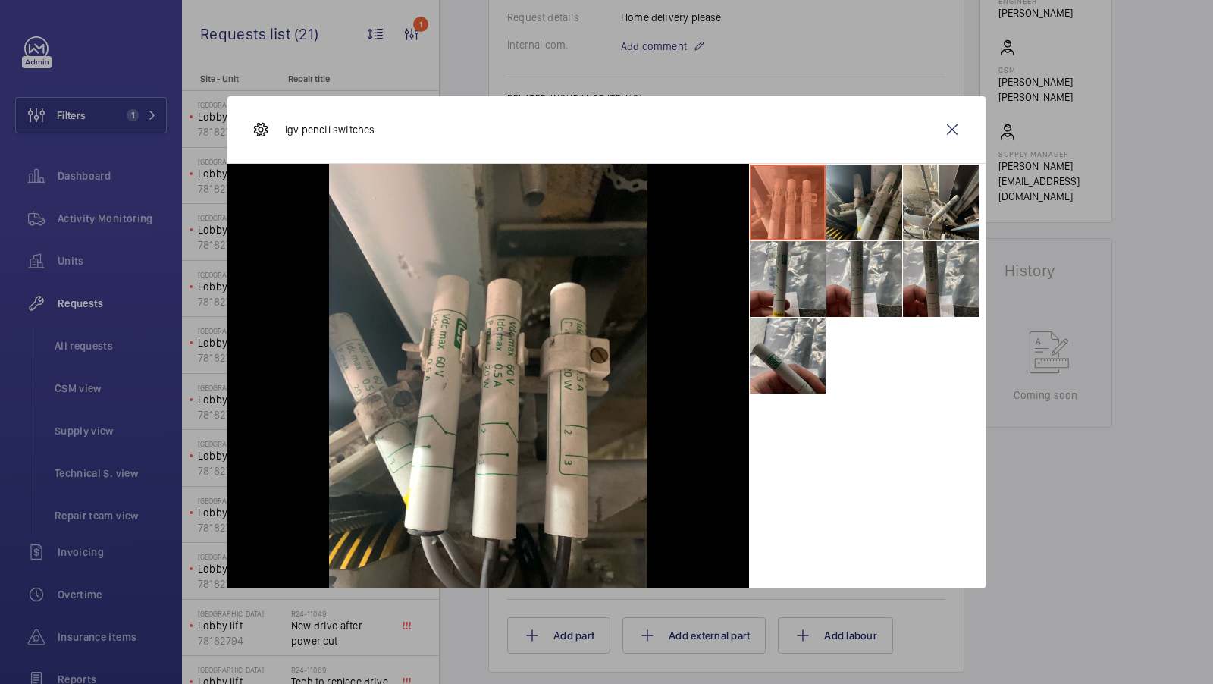
click at [877, 180] on li at bounding box center [864, 203] width 76 height 76
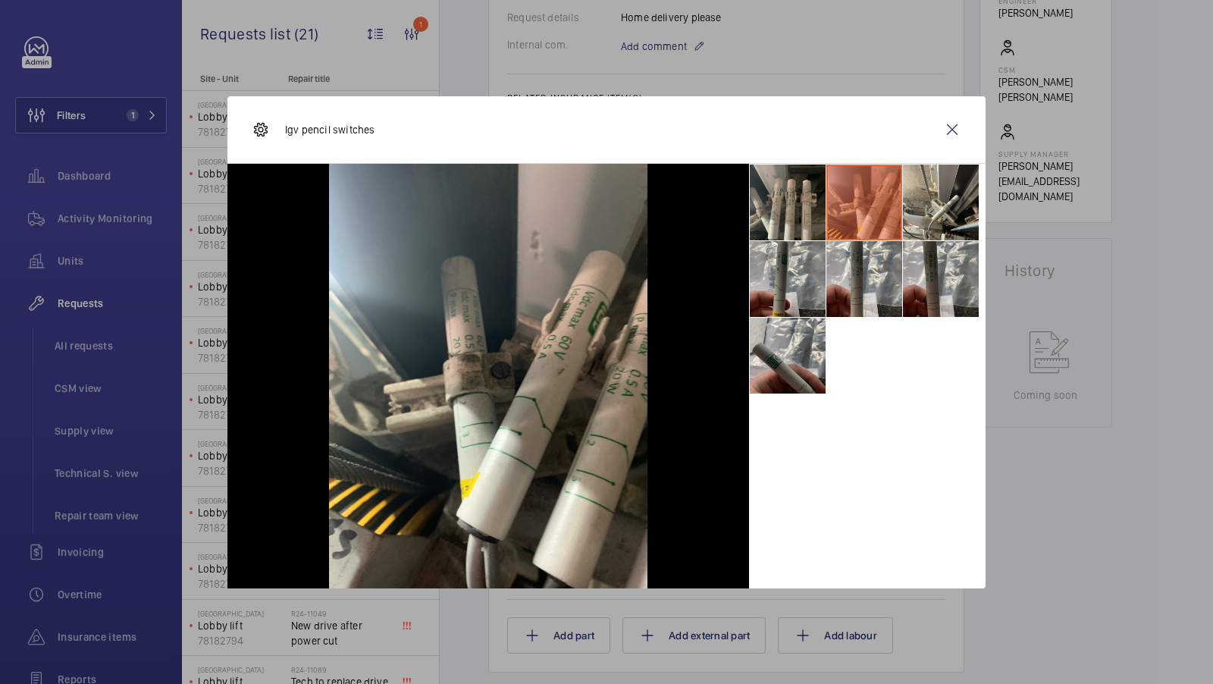
click at [800, 204] on li at bounding box center [788, 203] width 76 height 76
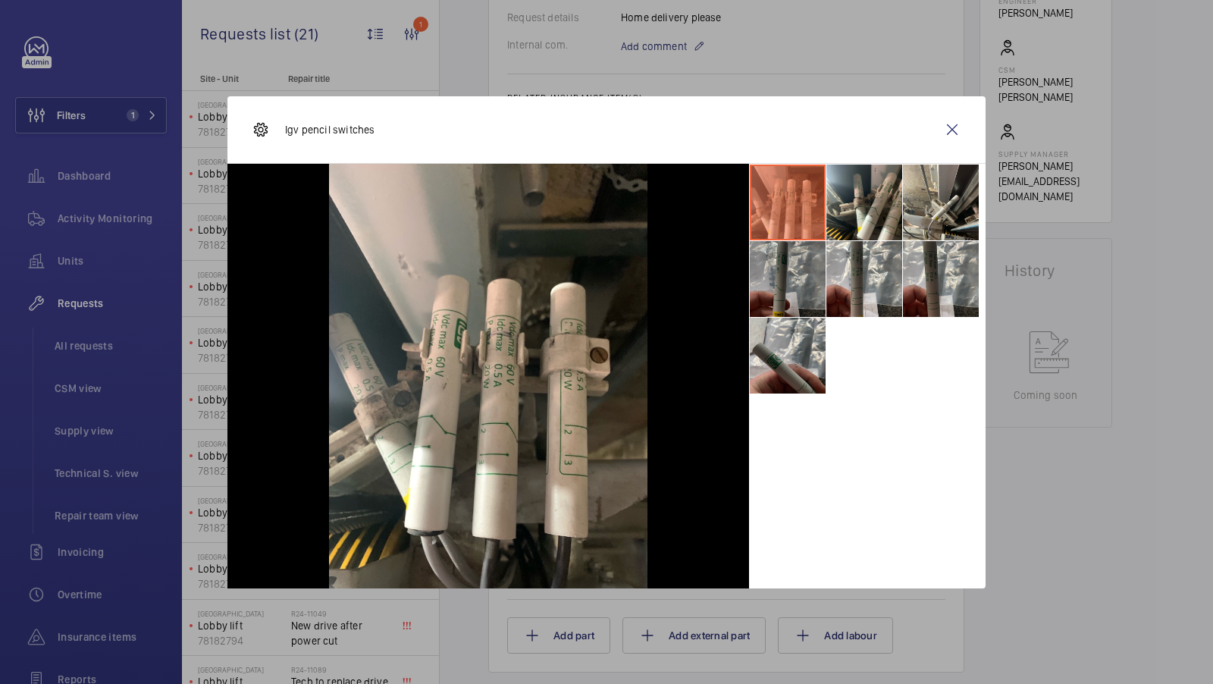
click at [811, 284] on li at bounding box center [788, 279] width 76 height 76
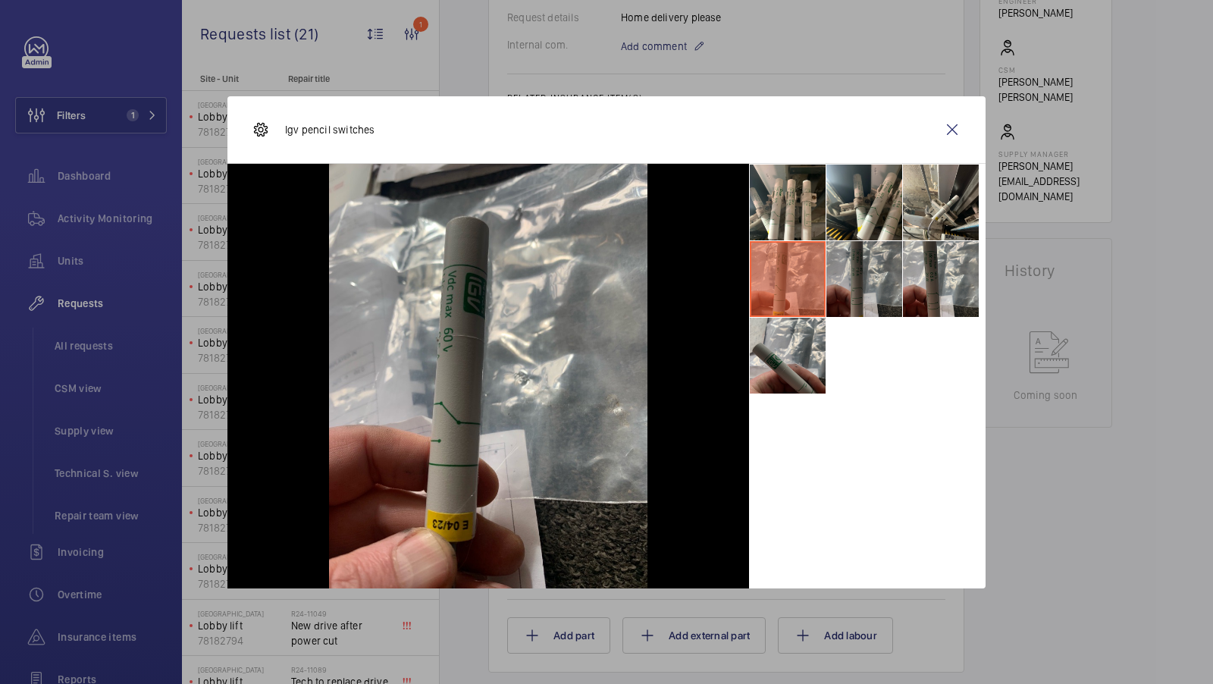
click at [872, 287] on li at bounding box center [864, 279] width 76 height 76
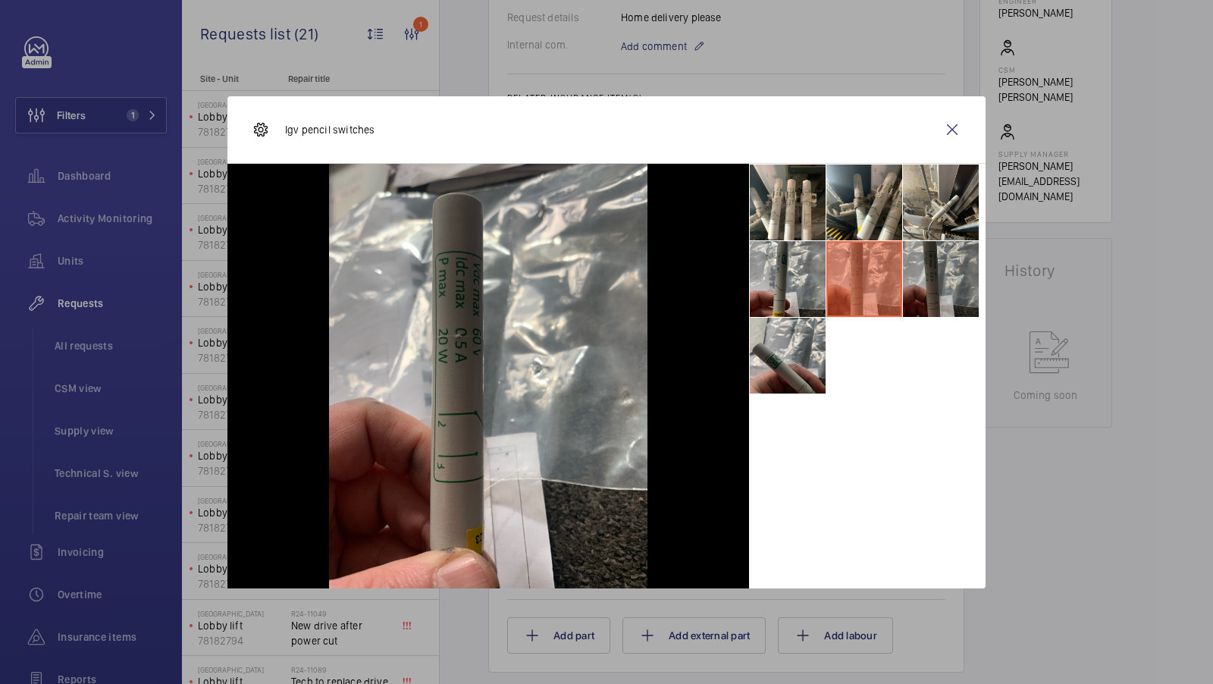
click at [920, 279] on li at bounding box center [941, 279] width 76 height 76
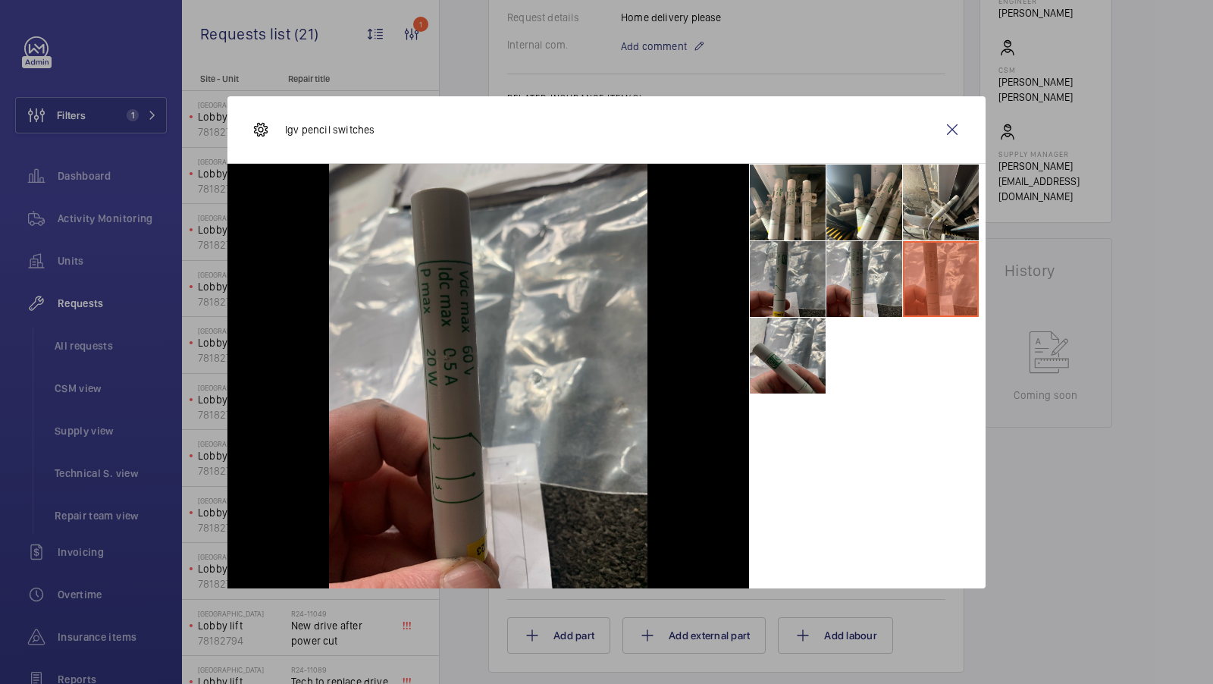
click at [804, 285] on li at bounding box center [788, 279] width 76 height 76
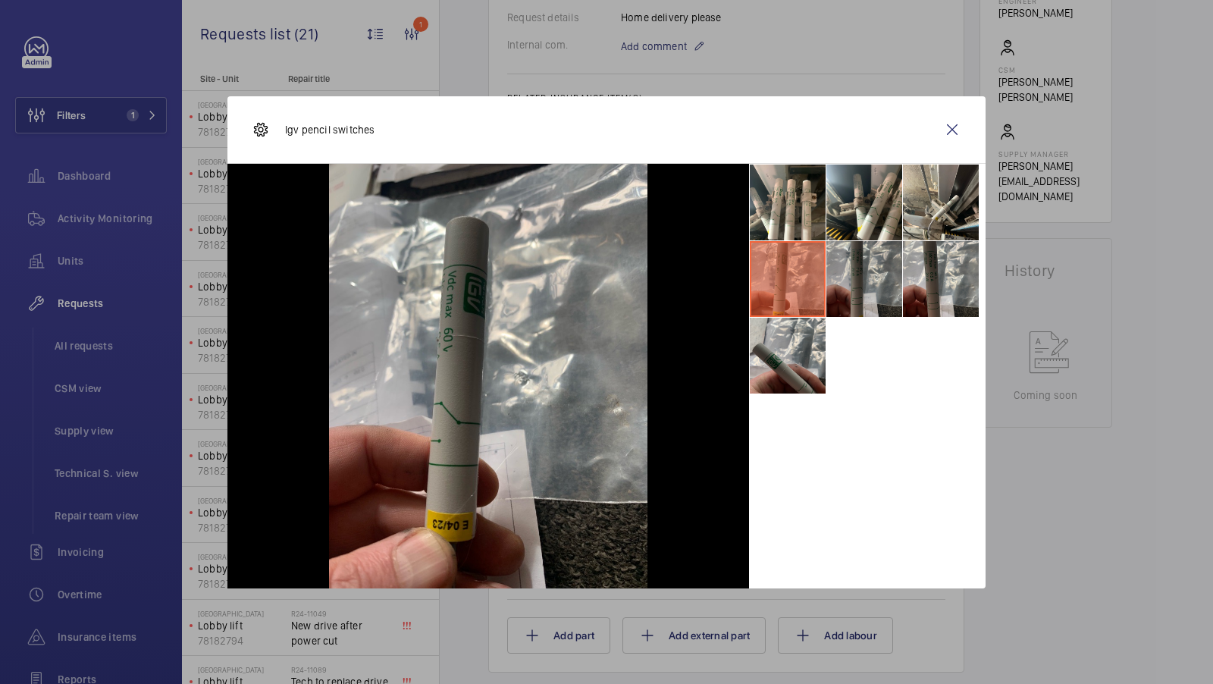
click at [870, 285] on li at bounding box center [864, 279] width 76 height 76
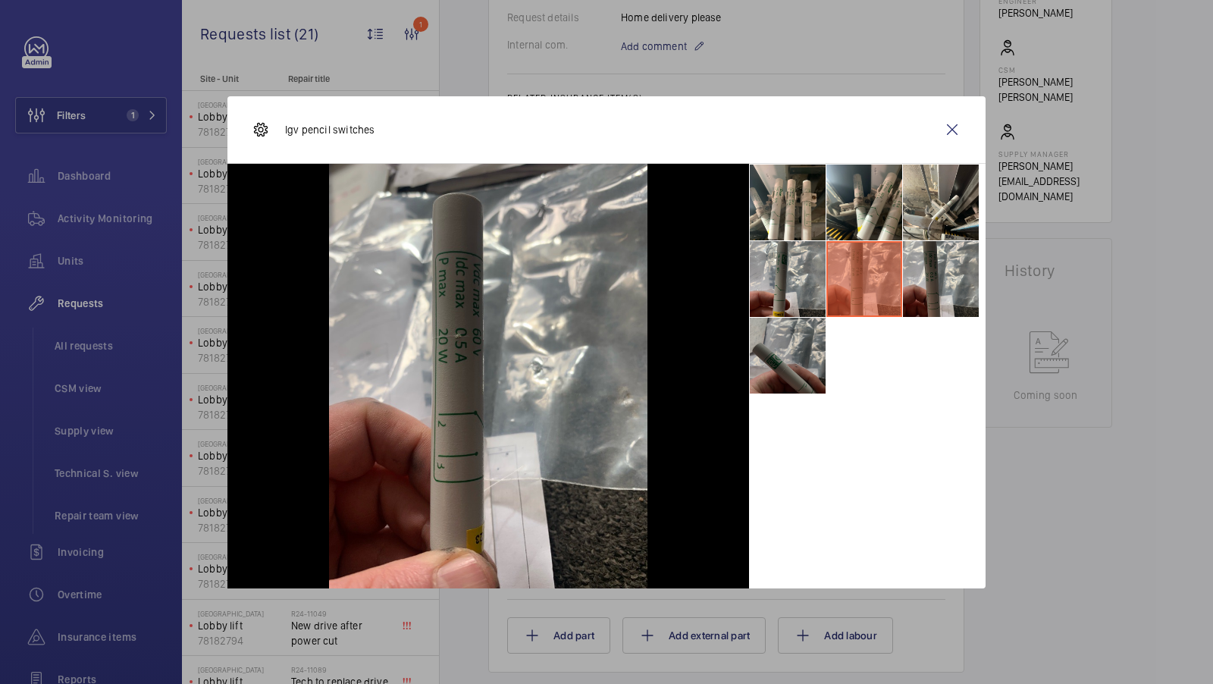
click at [812, 362] on li at bounding box center [788, 356] width 76 height 76
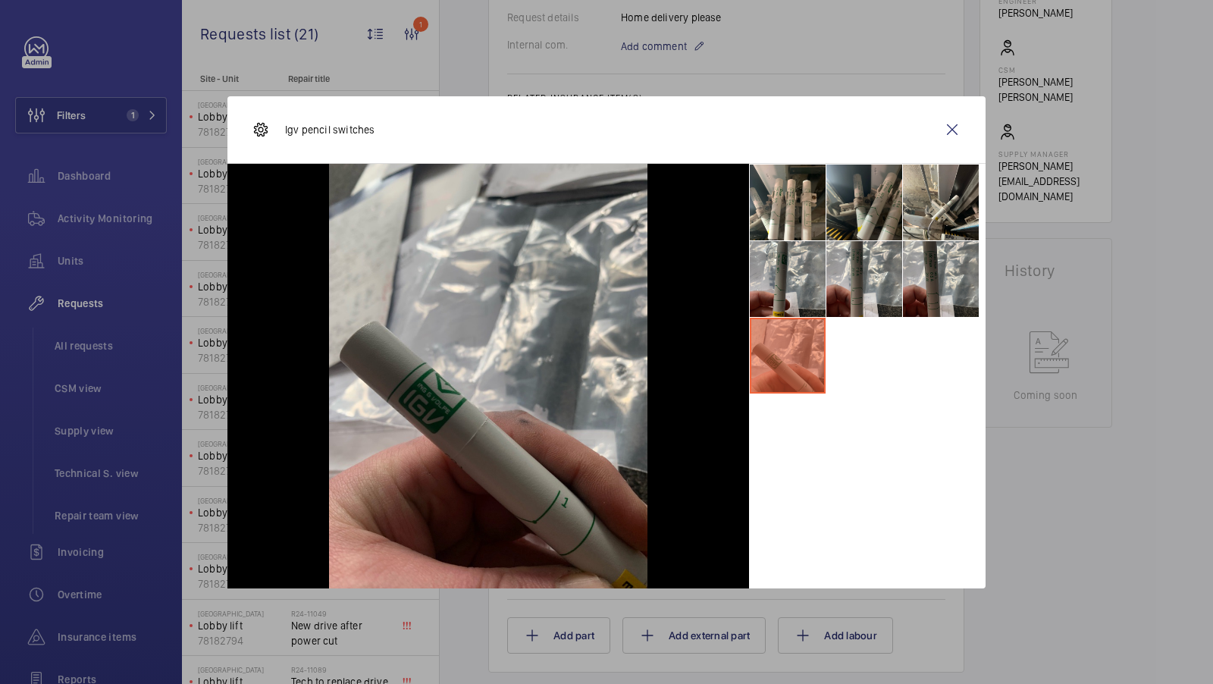
click at [873, 215] on li at bounding box center [864, 203] width 76 height 76
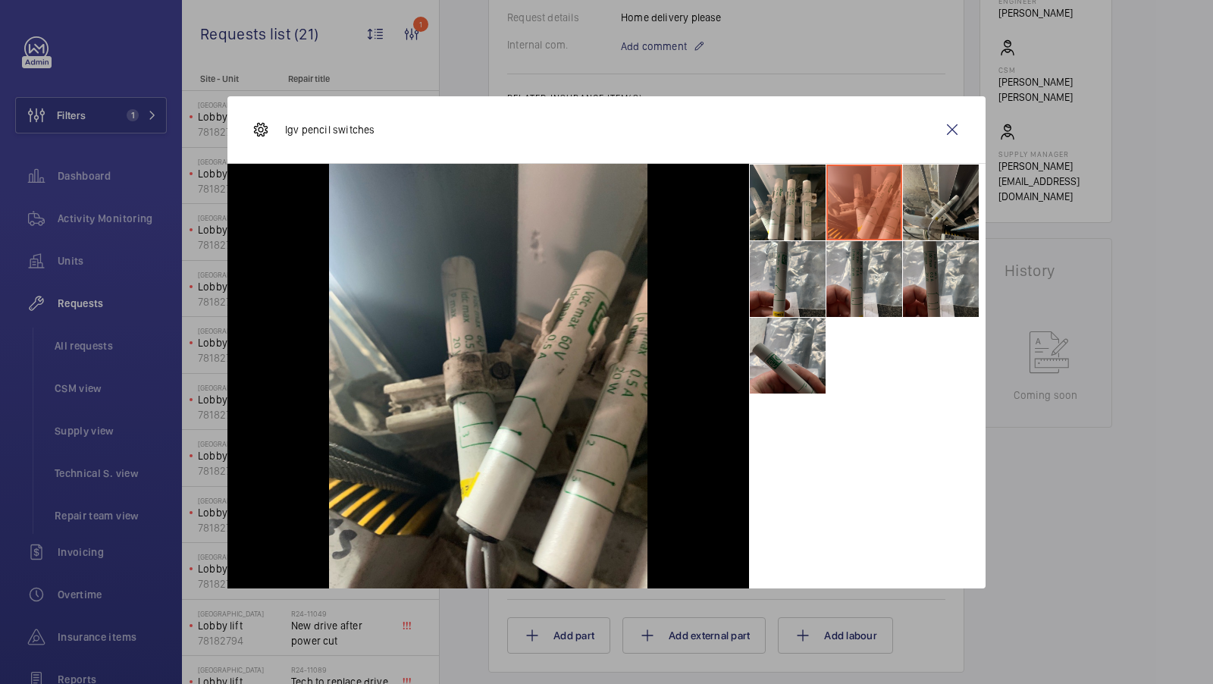
click at [937, 215] on li at bounding box center [941, 203] width 76 height 76
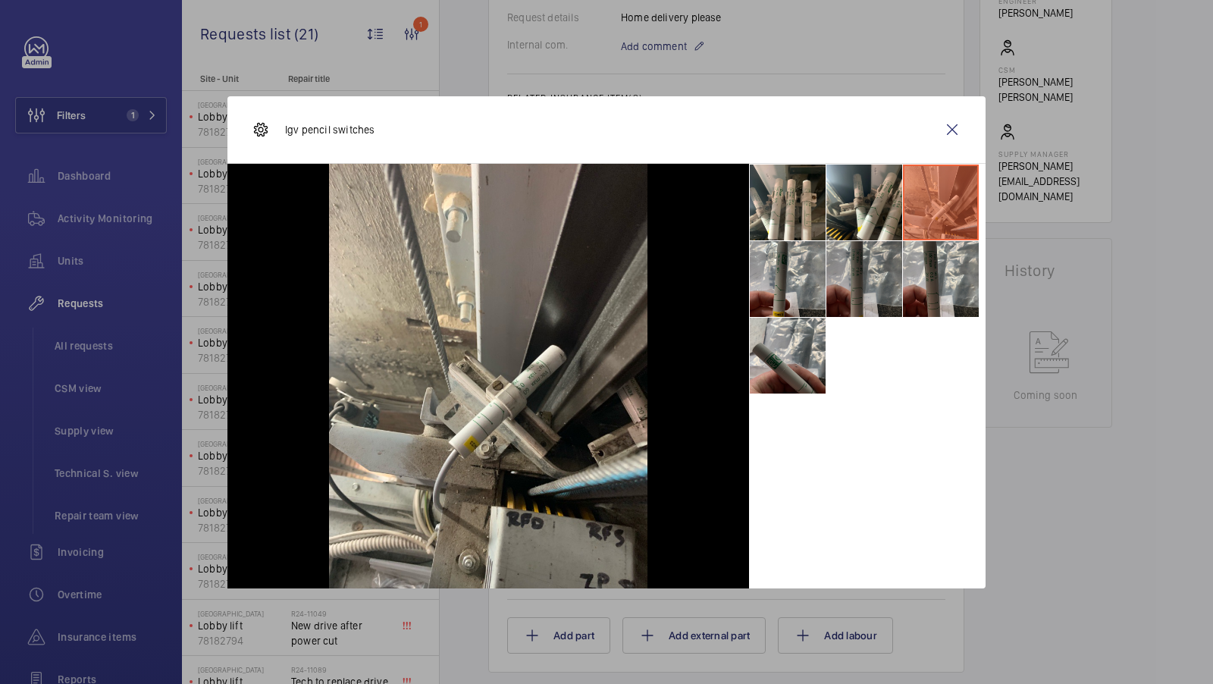
click at [849, 278] on li at bounding box center [864, 279] width 76 height 76
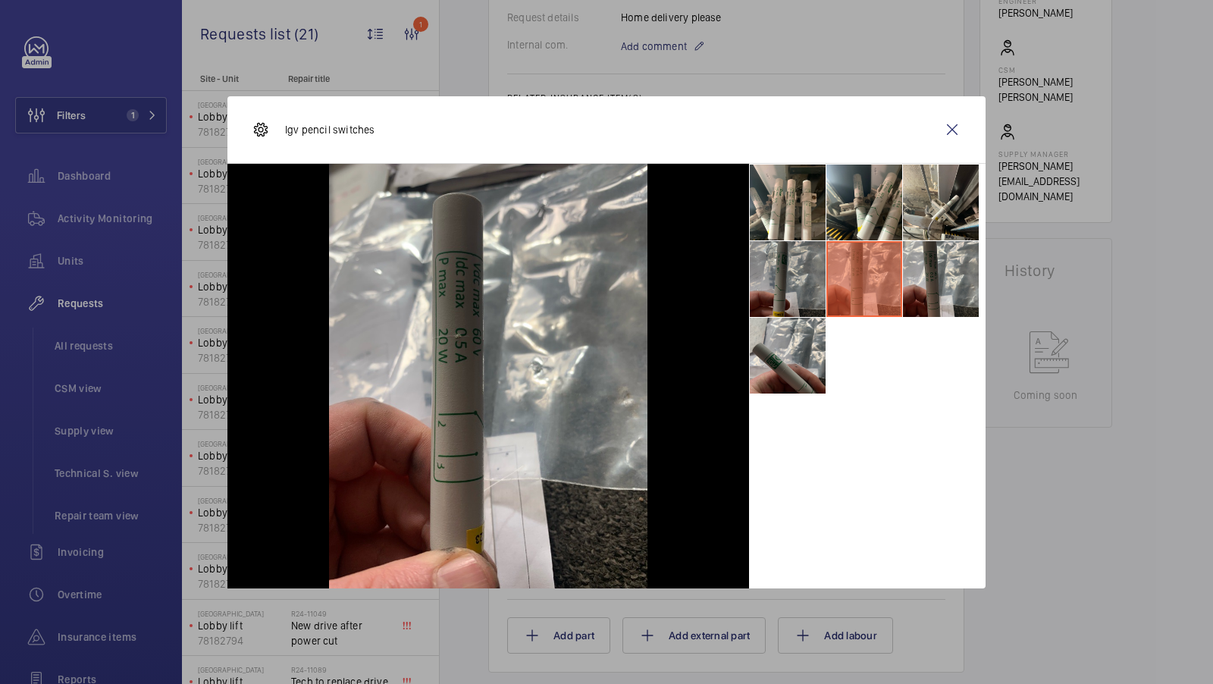
click at [785, 278] on li at bounding box center [788, 279] width 76 height 76
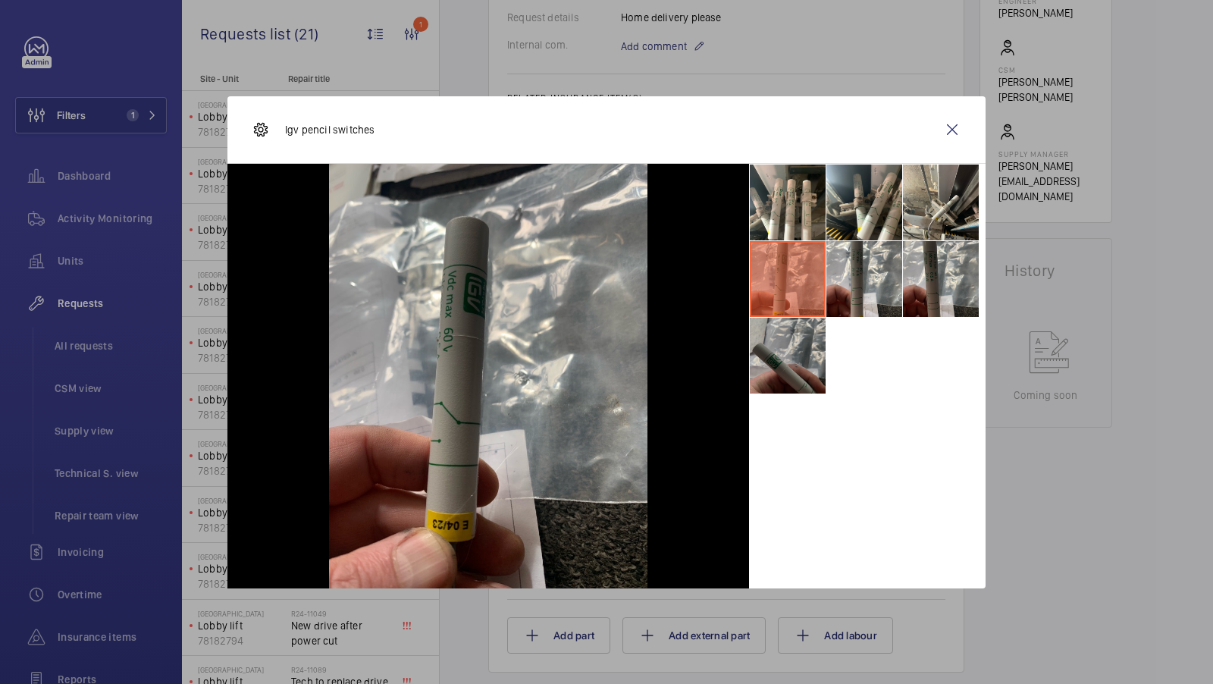
click at [789, 346] on li at bounding box center [788, 356] width 76 height 76
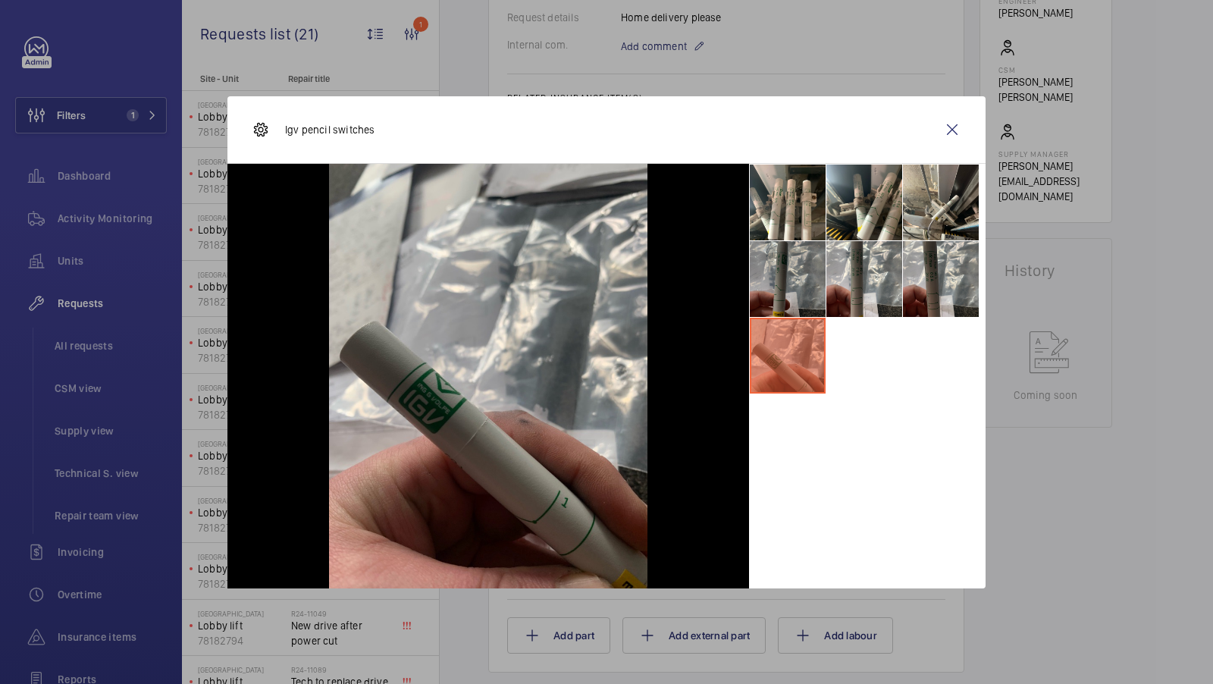
click at [782, 265] on li at bounding box center [788, 279] width 76 height 76
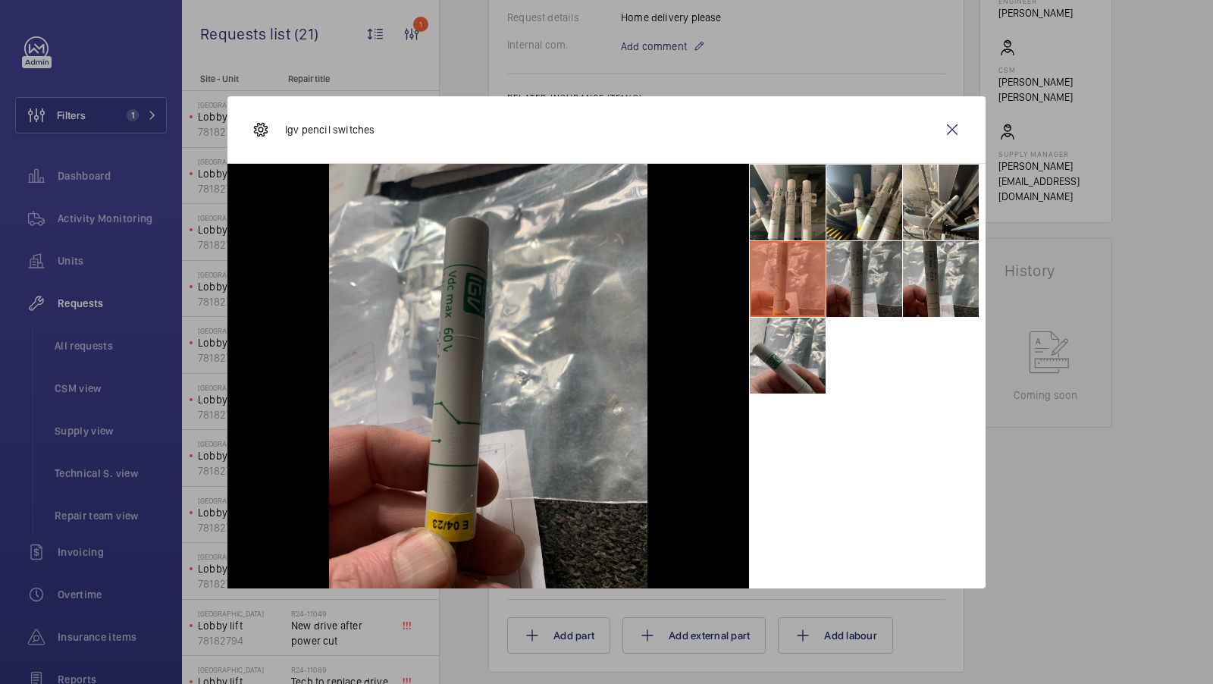
click at [866, 284] on li at bounding box center [864, 279] width 76 height 76
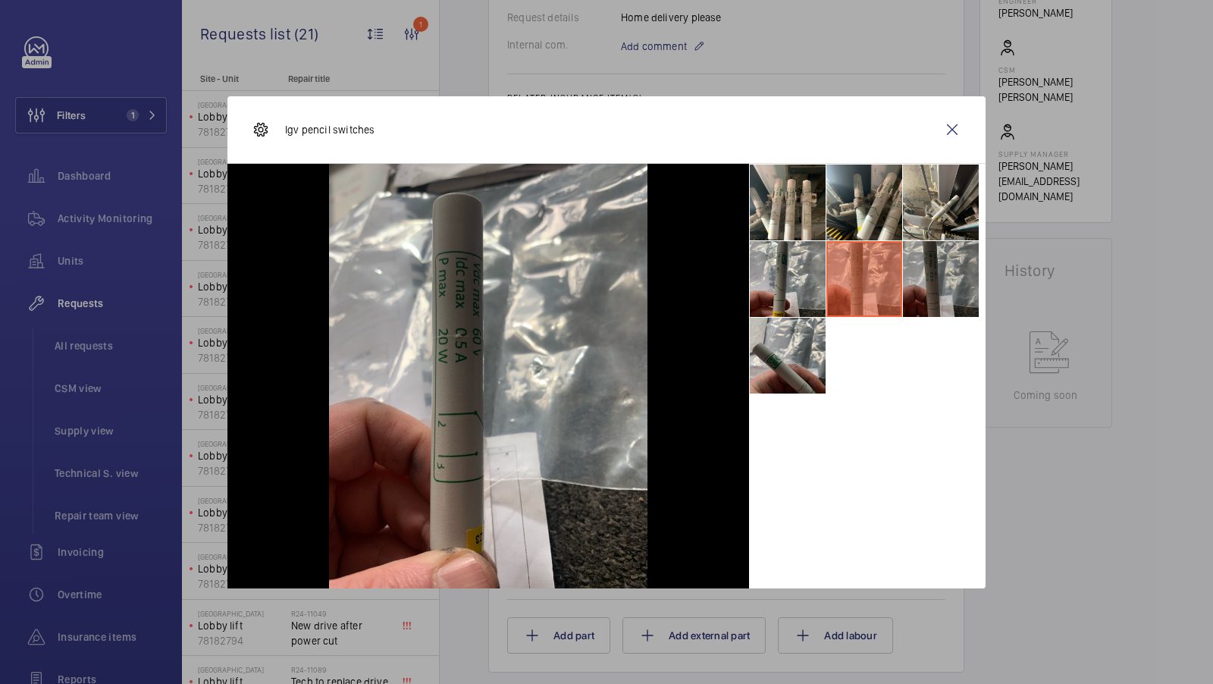
click at [906, 277] on li at bounding box center [941, 279] width 76 height 76
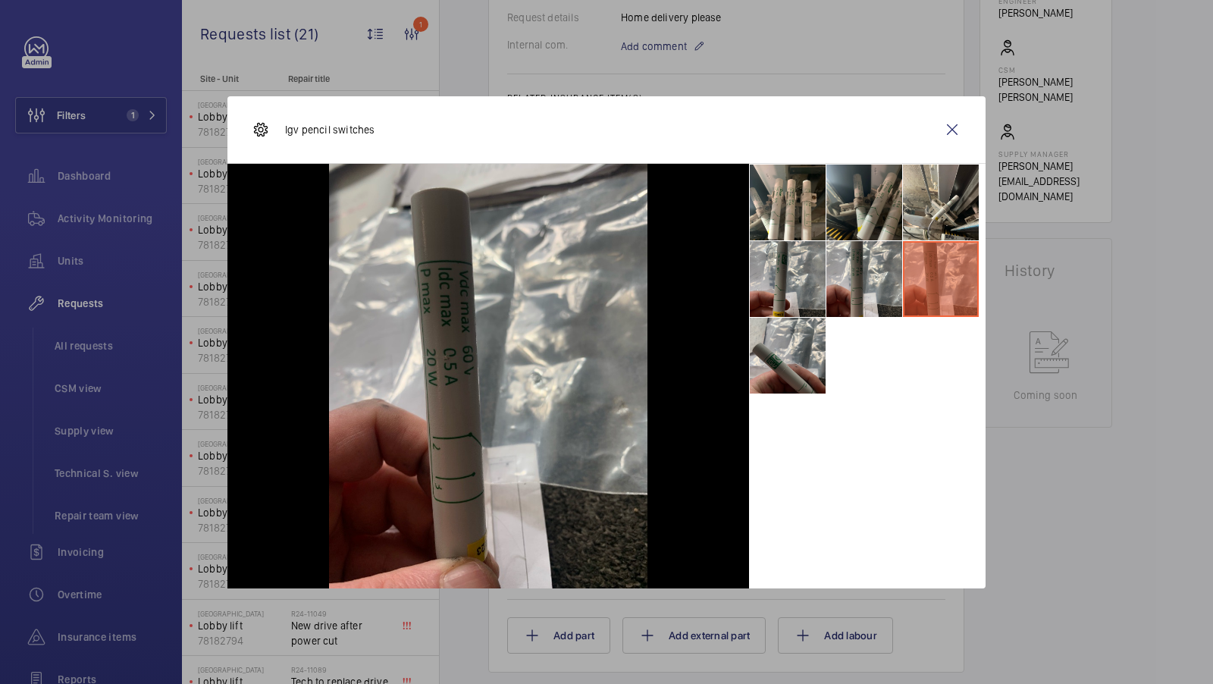
click at [885, 218] on li at bounding box center [864, 203] width 76 height 76
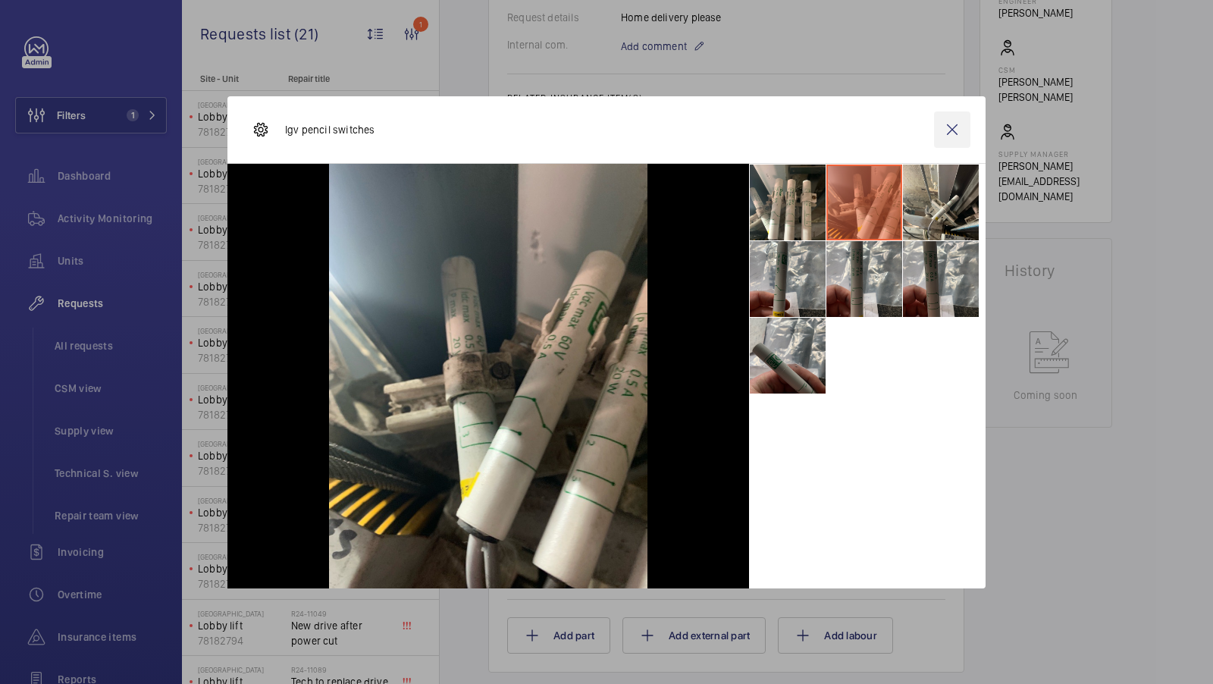
click at [958, 129] on wm-front-icon-button at bounding box center [952, 129] width 36 height 36
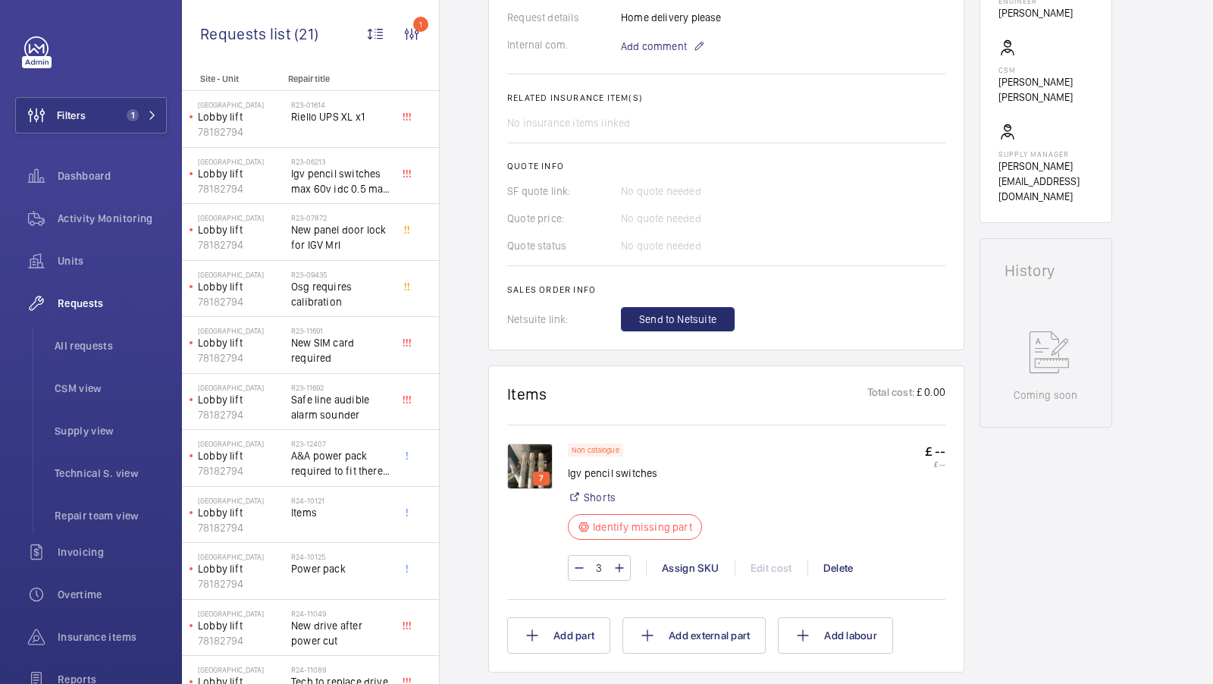
scroll to position [0, 0]
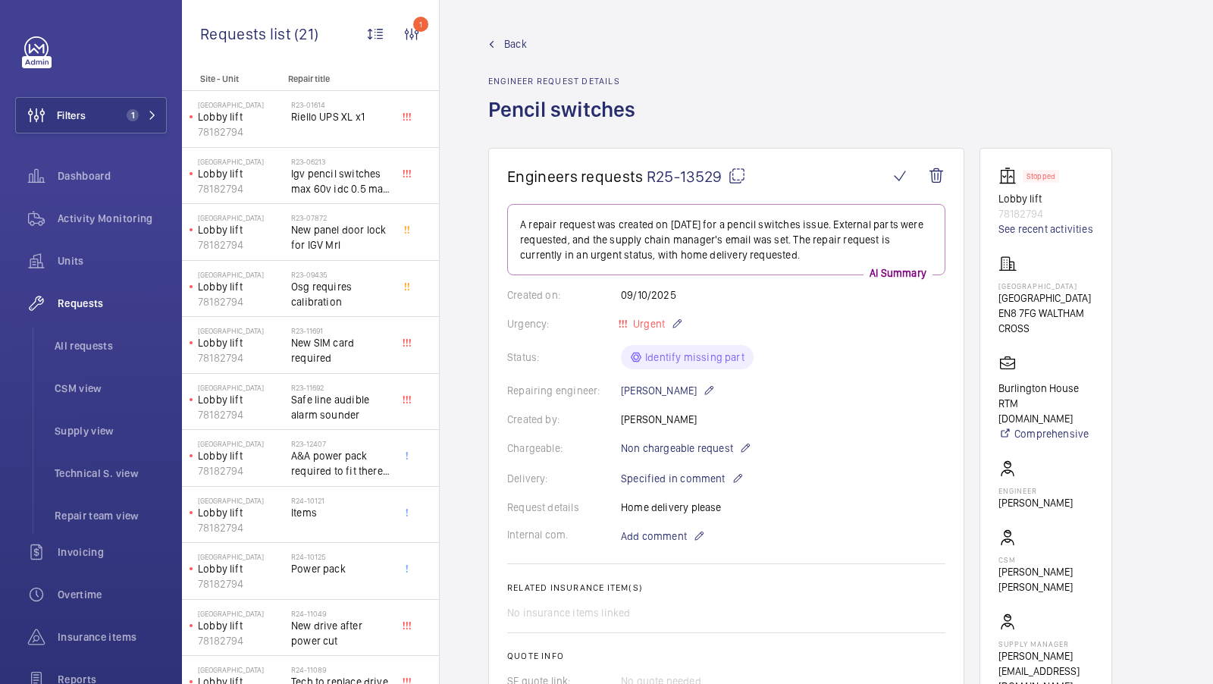
click at [736, 173] on mat-icon at bounding box center [737, 176] width 18 height 18
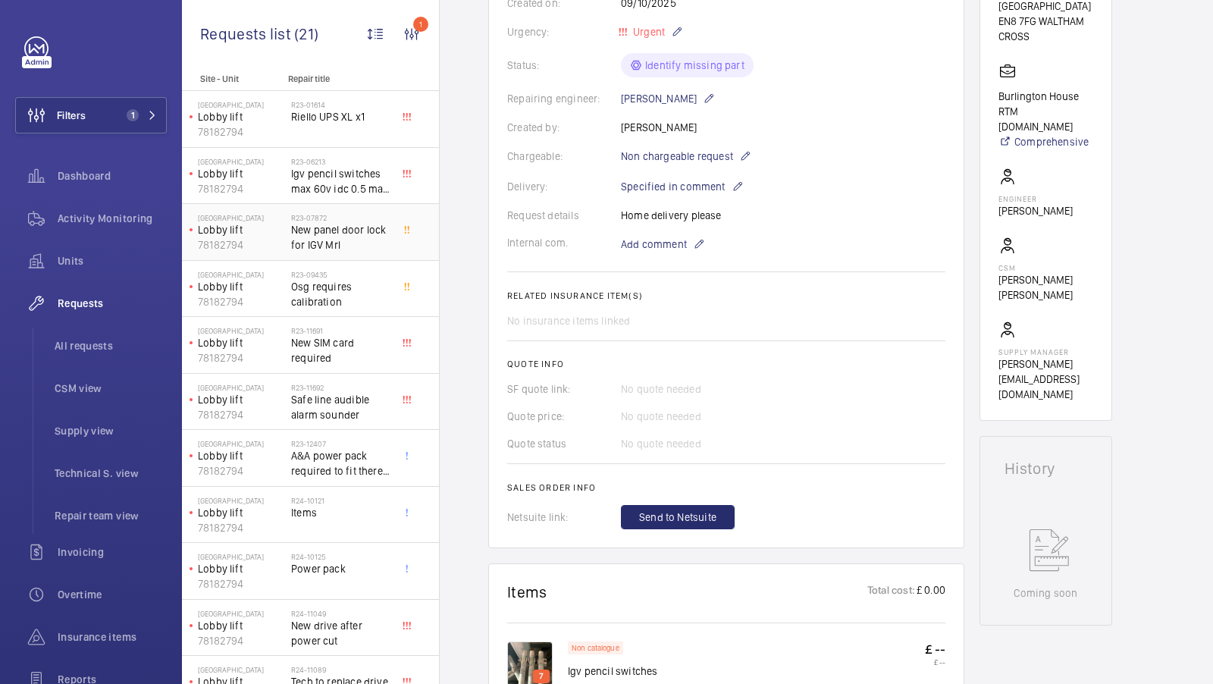
scroll to position [308, 0]
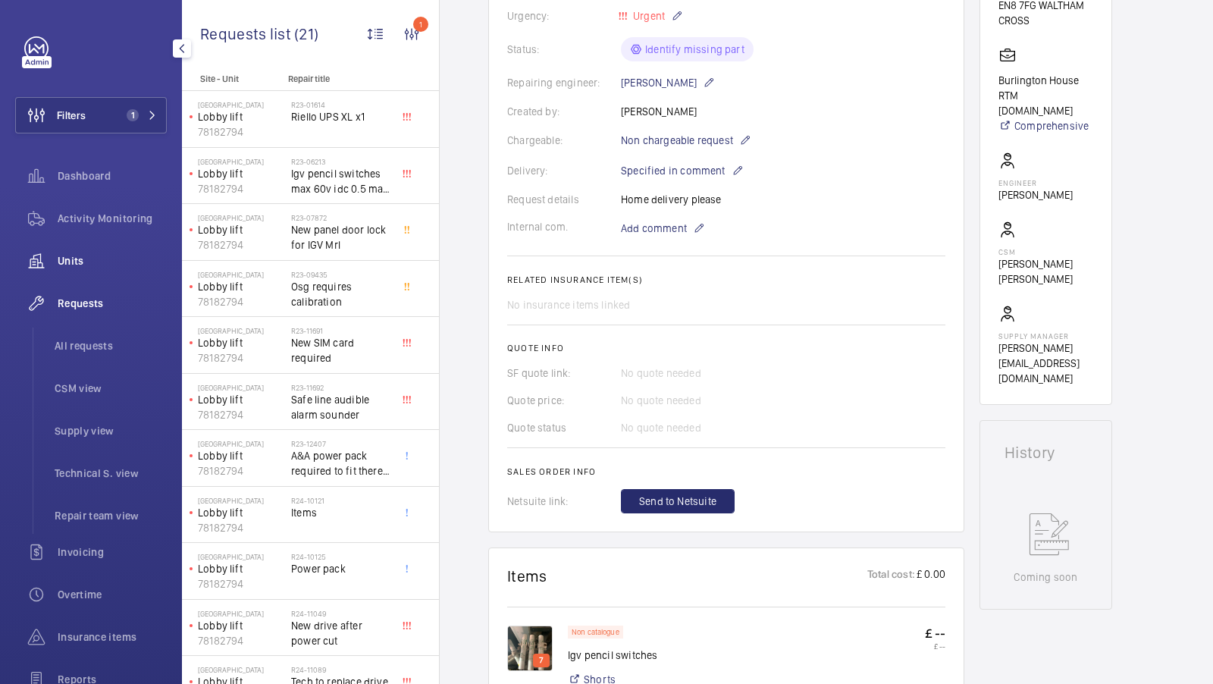
click at [89, 259] on span "Units" at bounding box center [112, 260] width 109 height 15
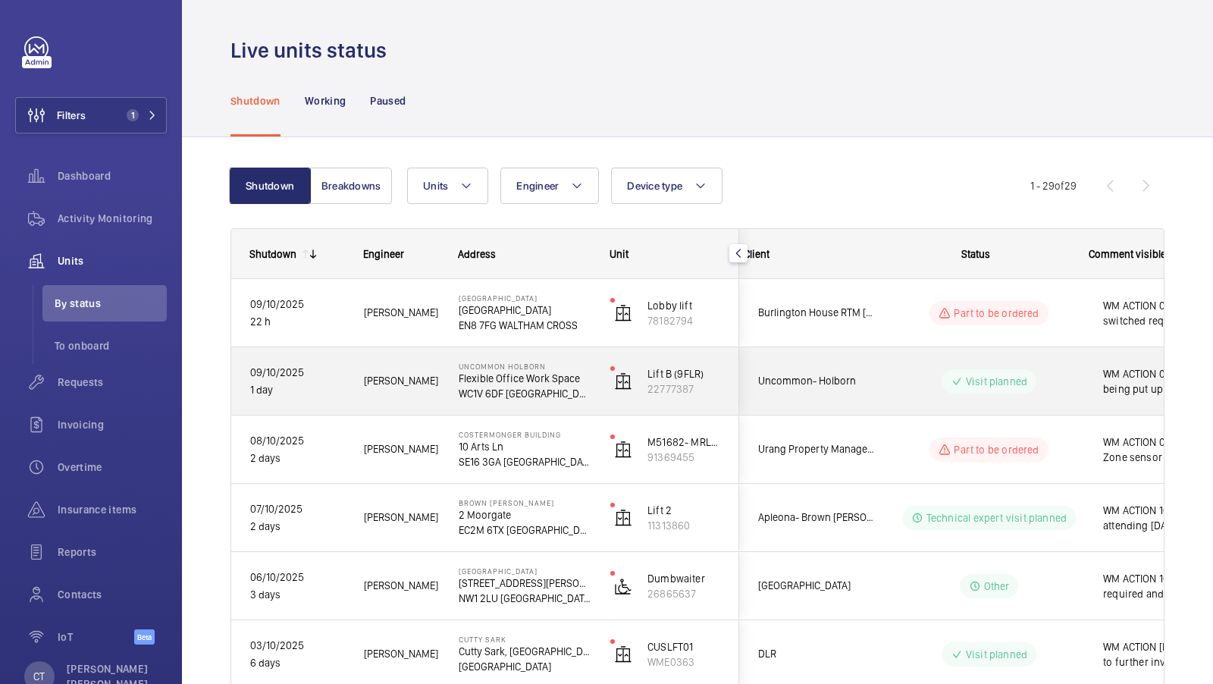
scroll to position [0, 273]
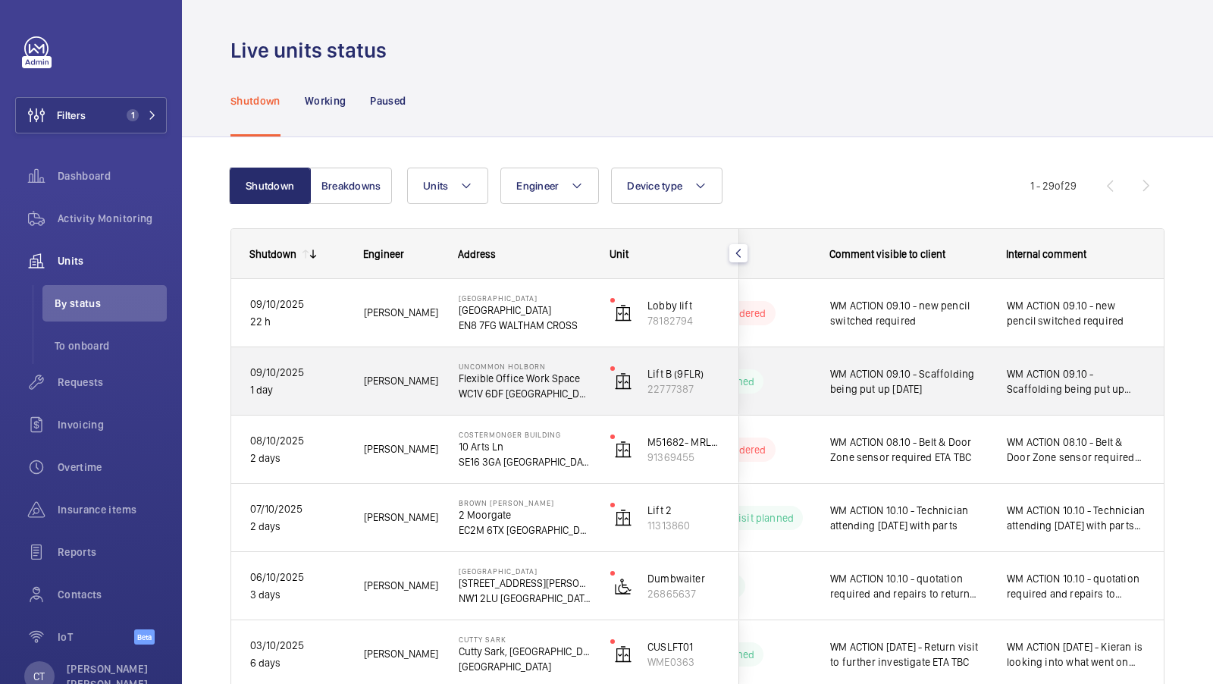
click at [1043, 384] on span "WM ACTION 09.10 - Scaffolding being put up [DATE]" at bounding box center [1076, 381] width 139 height 30
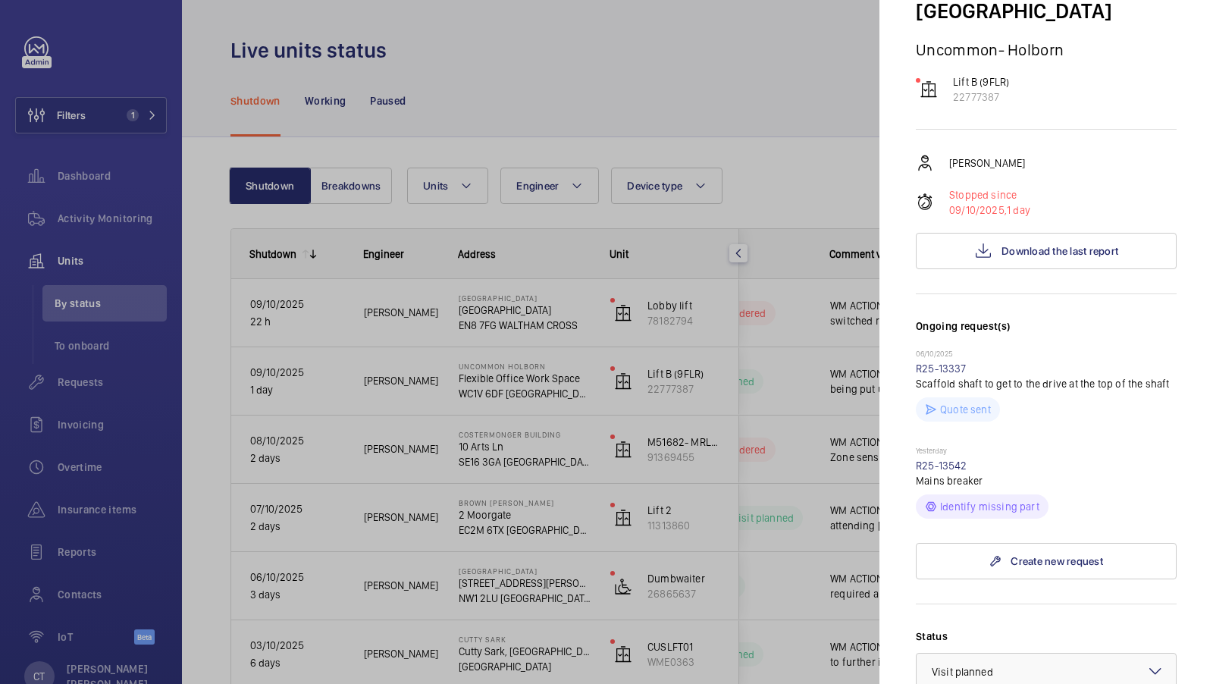
scroll to position [196, 0]
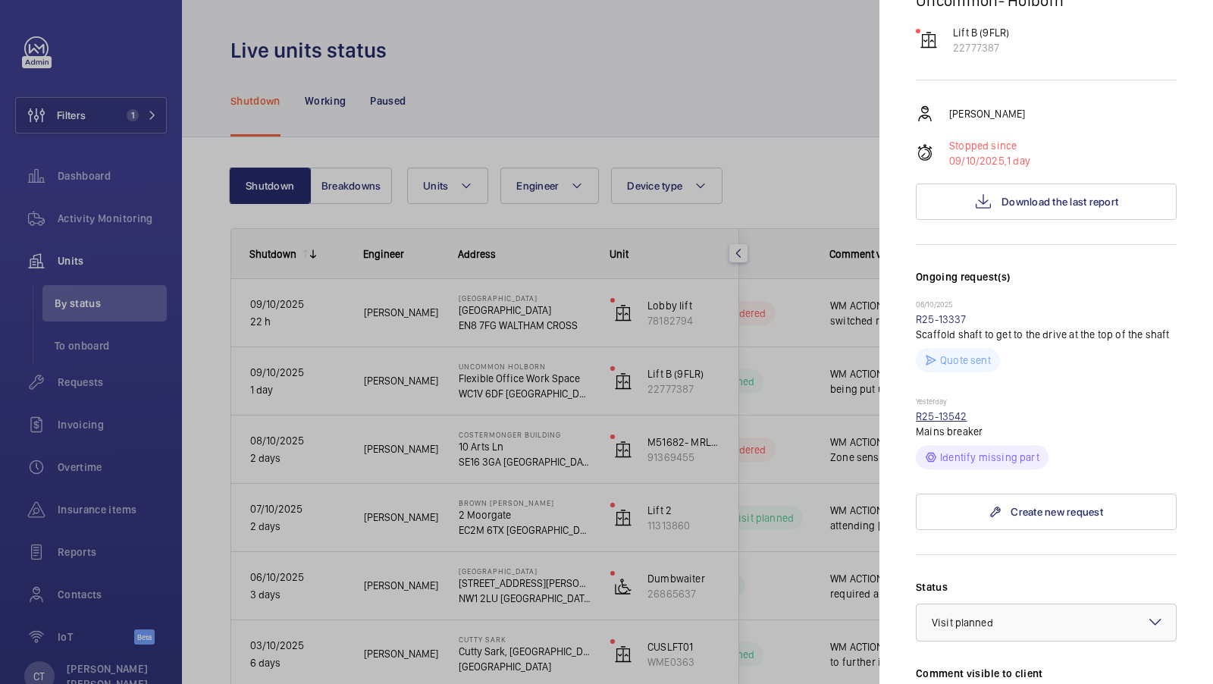
click at [934, 410] on link "R25-13542" at bounding box center [942, 416] width 52 height 12
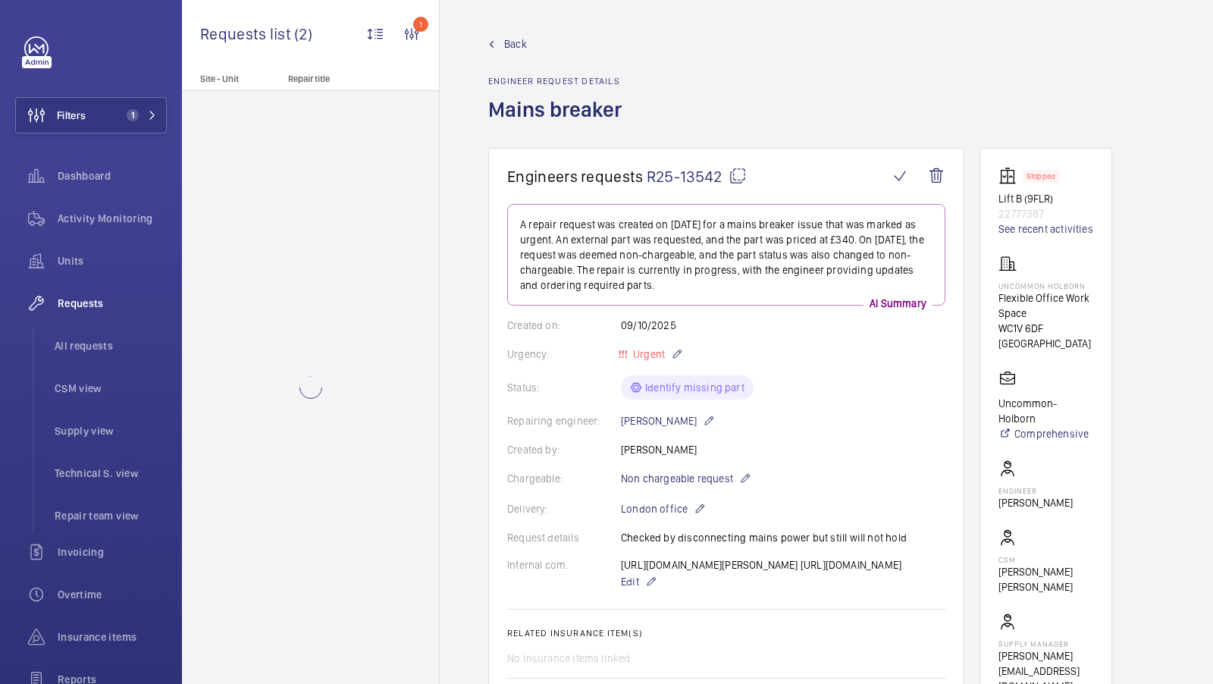
scroll to position [161, 0]
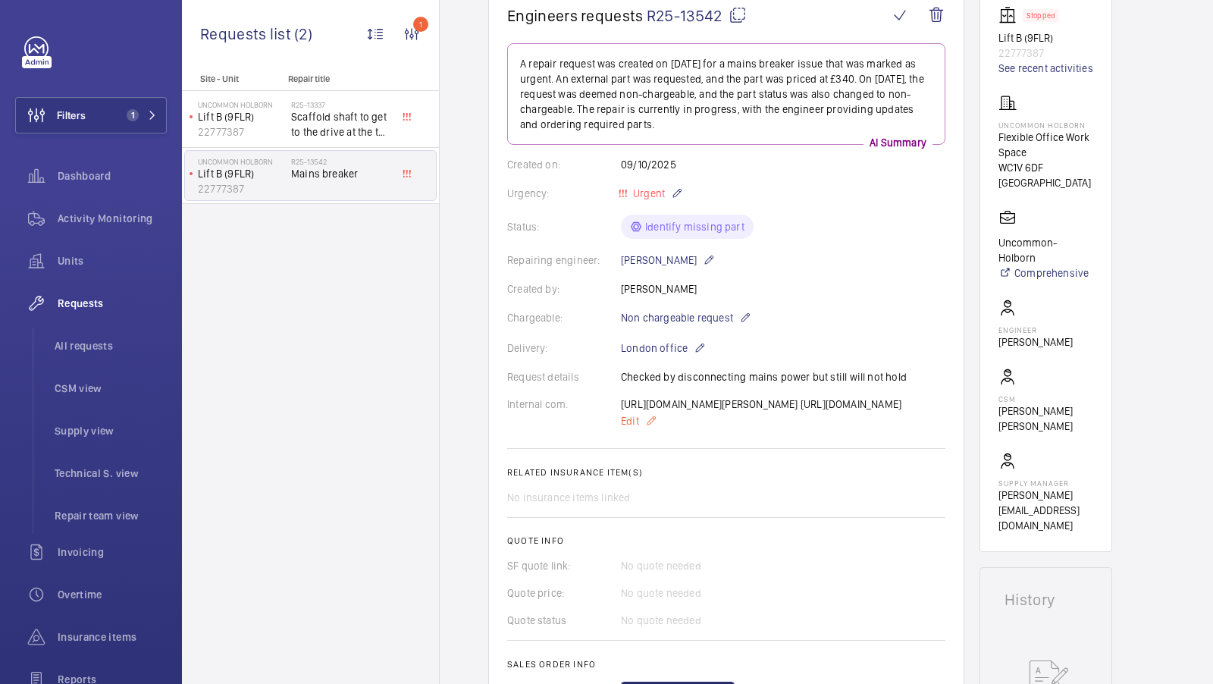
click at [632, 428] on span "Edit" at bounding box center [630, 420] width 18 height 15
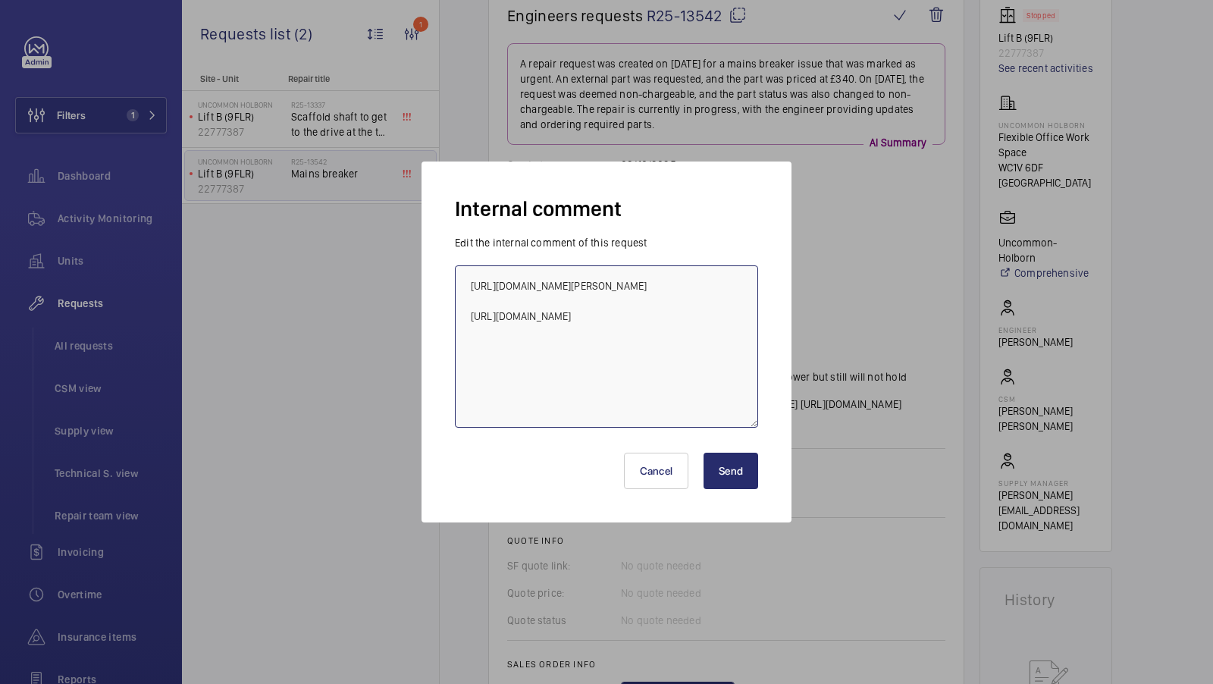
scroll to position [0, 0]
drag, startPoint x: 668, startPoint y: 362, endPoint x: 419, endPoint y: 171, distance: 314.7
click at [419, 167] on div "Internal comment Edit the internal comment of this request [URL][DOMAIN_NAME][P…" at bounding box center [606, 342] width 1213 height 684
click at [656, 455] on button "Cancel" at bounding box center [656, 471] width 65 height 36
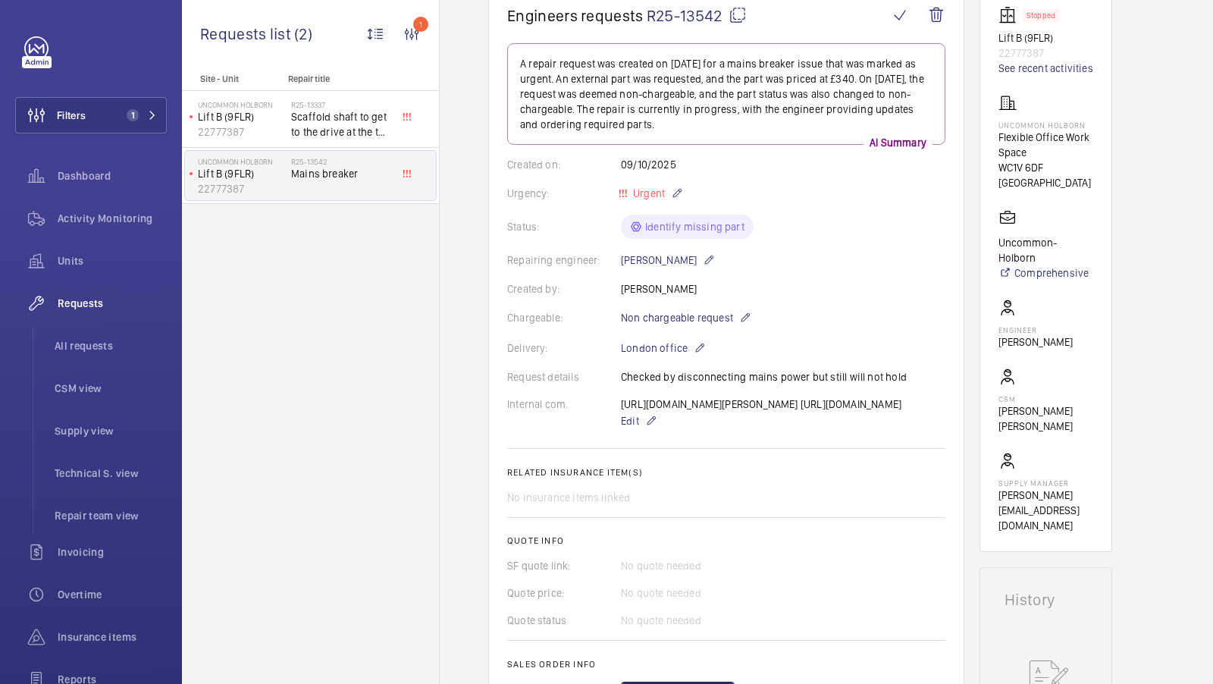
scroll to position [358, 0]
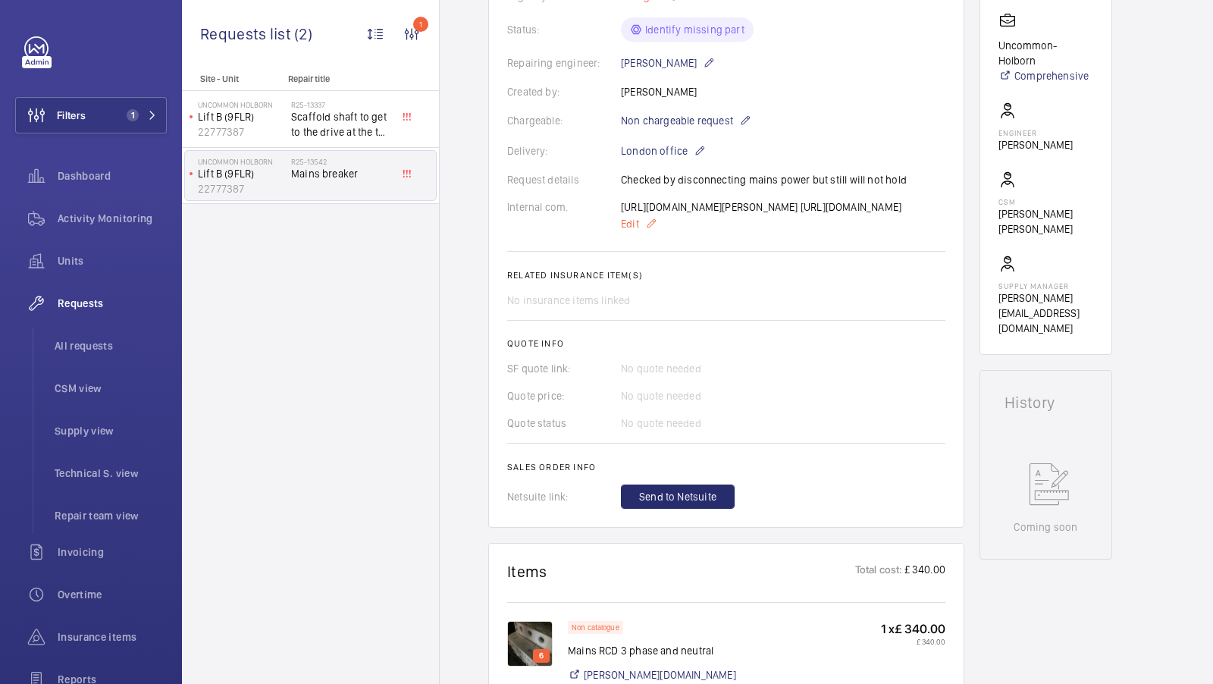
click at [629, 231] on span "Edit" at bounding box center [630, 223] width 18 height 15
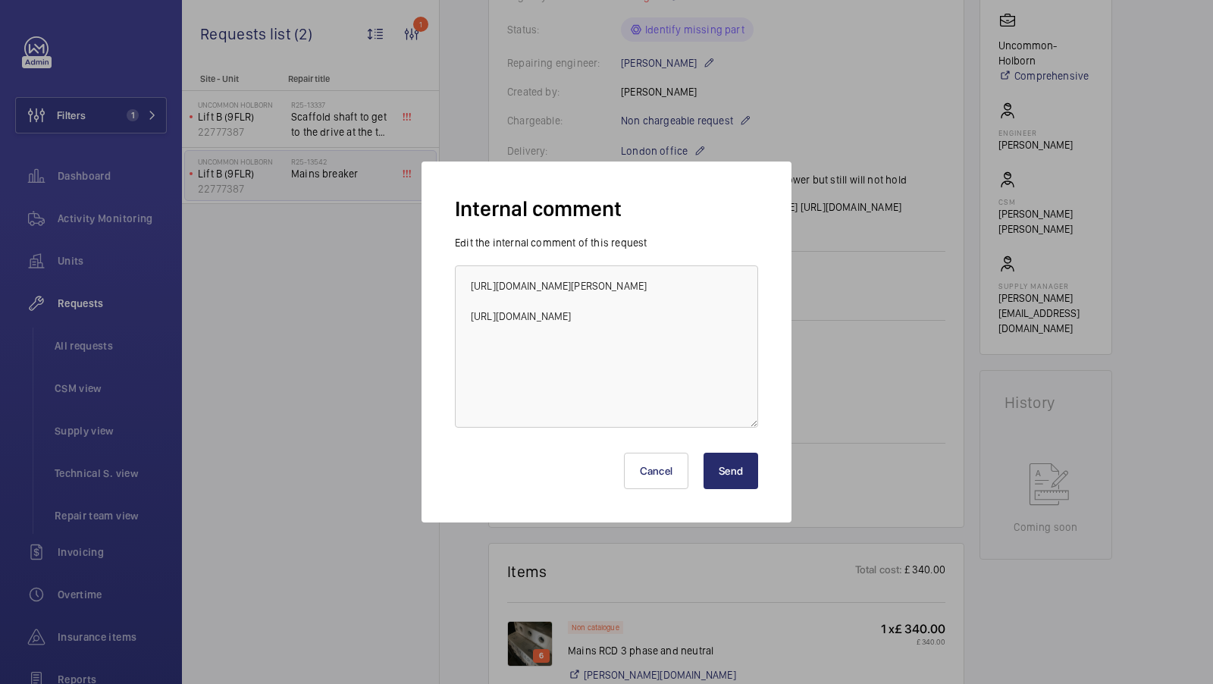
scroll to position [91, 0]
drag, startPoint x: 731, startPoint y: 393, endPoint x: 462, endPoint y: 393, distance: 269.2
click at [462, 393] on textarea "[URL][DOMAIN_NAME][PERSON_NAME] [URL][DOMAIN_NAME]" at bounding box center [606, 346] width 303 height 162
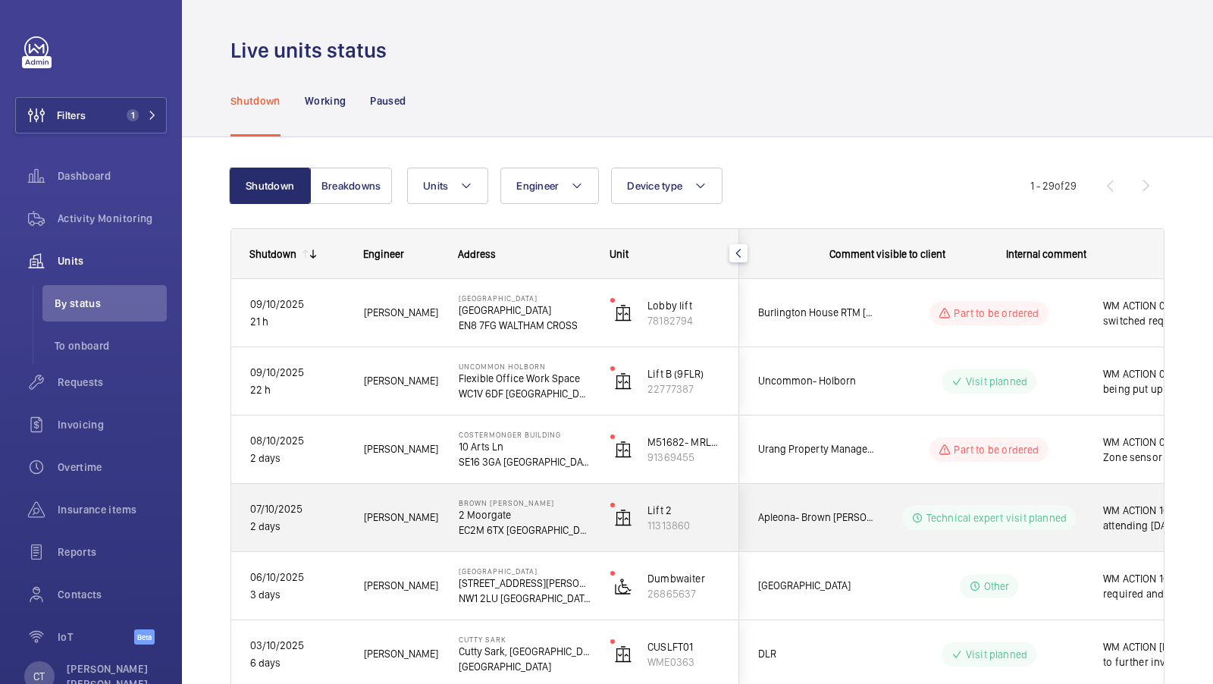
scroll to position [0, 273]
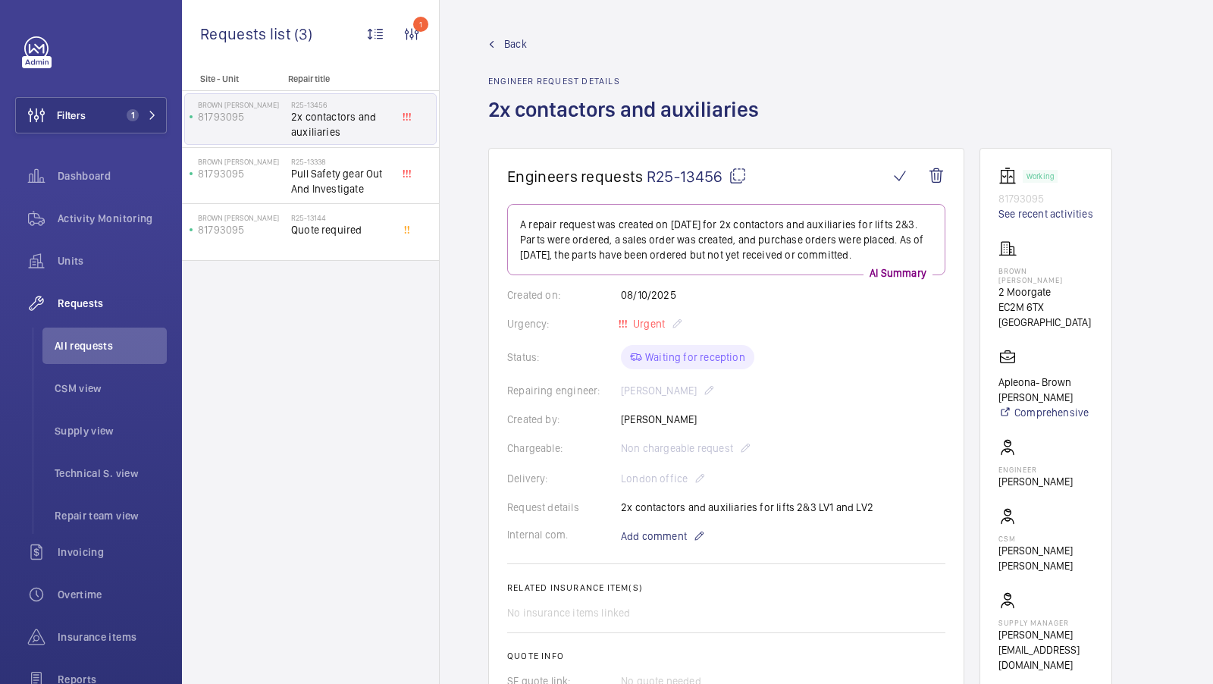
scroll to position [654, 0]
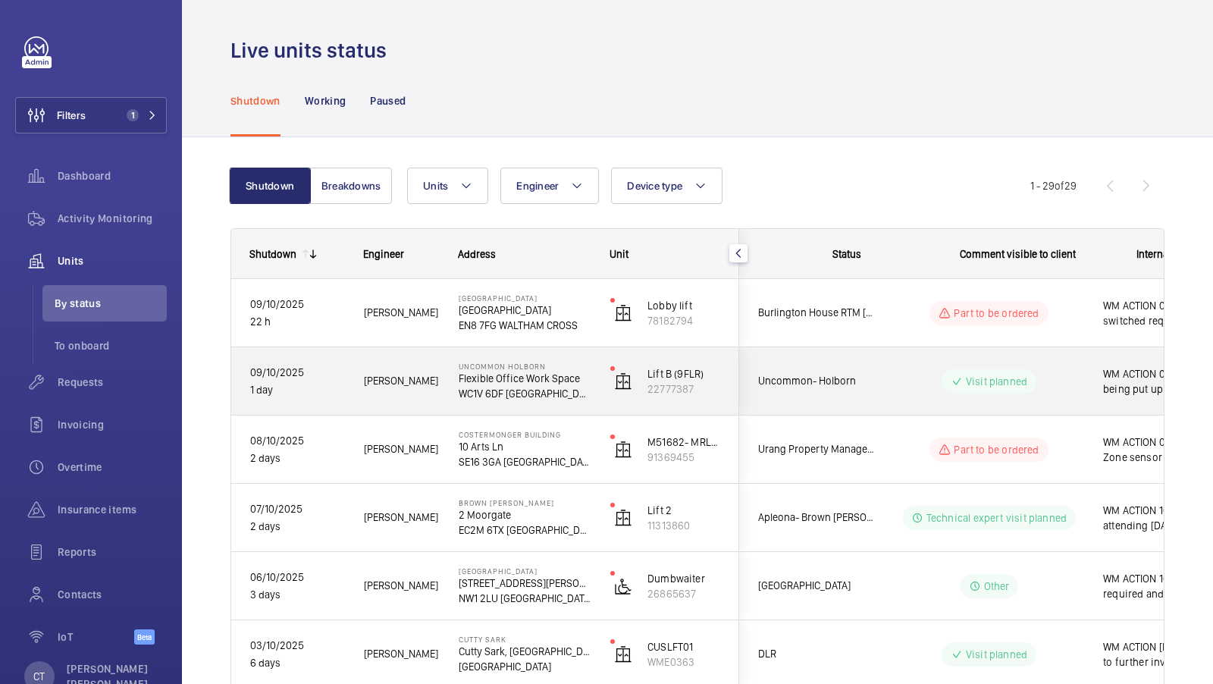
scroll to position [0, 273]
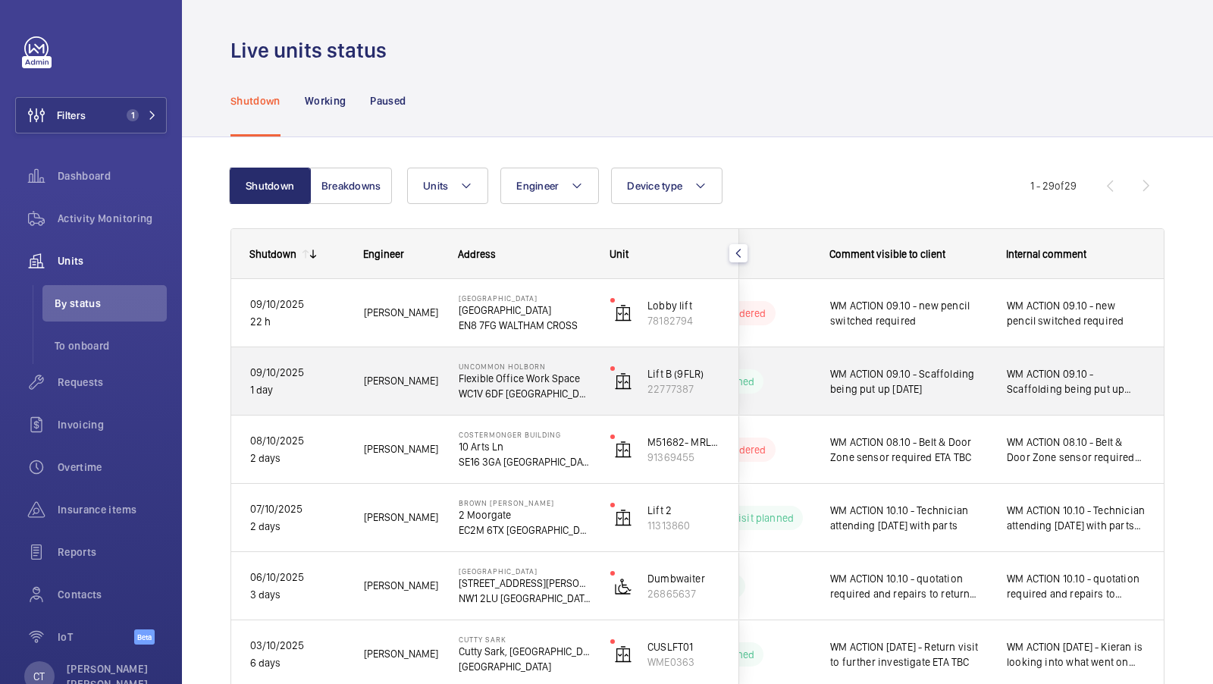
click at [1068, 384] on span "WM ACTION 09.10 - Scaffolding being put up [DATE]" at bounding box center [1076, 381] width 139 height 30
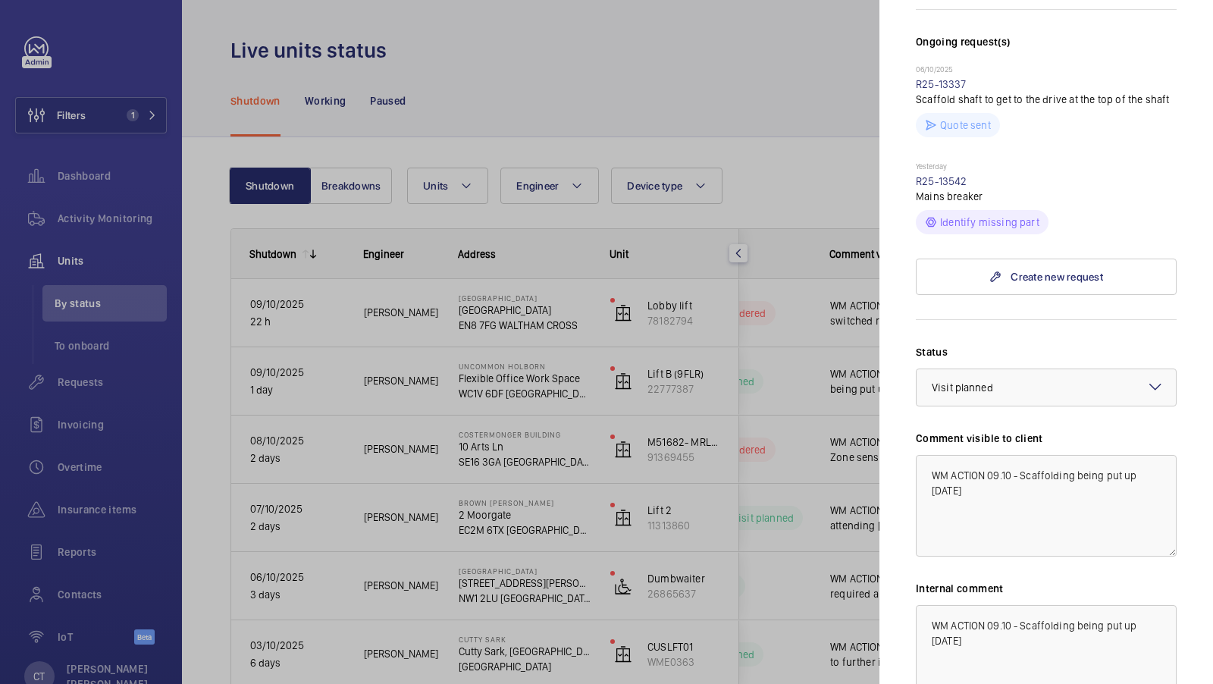
scroll to position [466, 0]
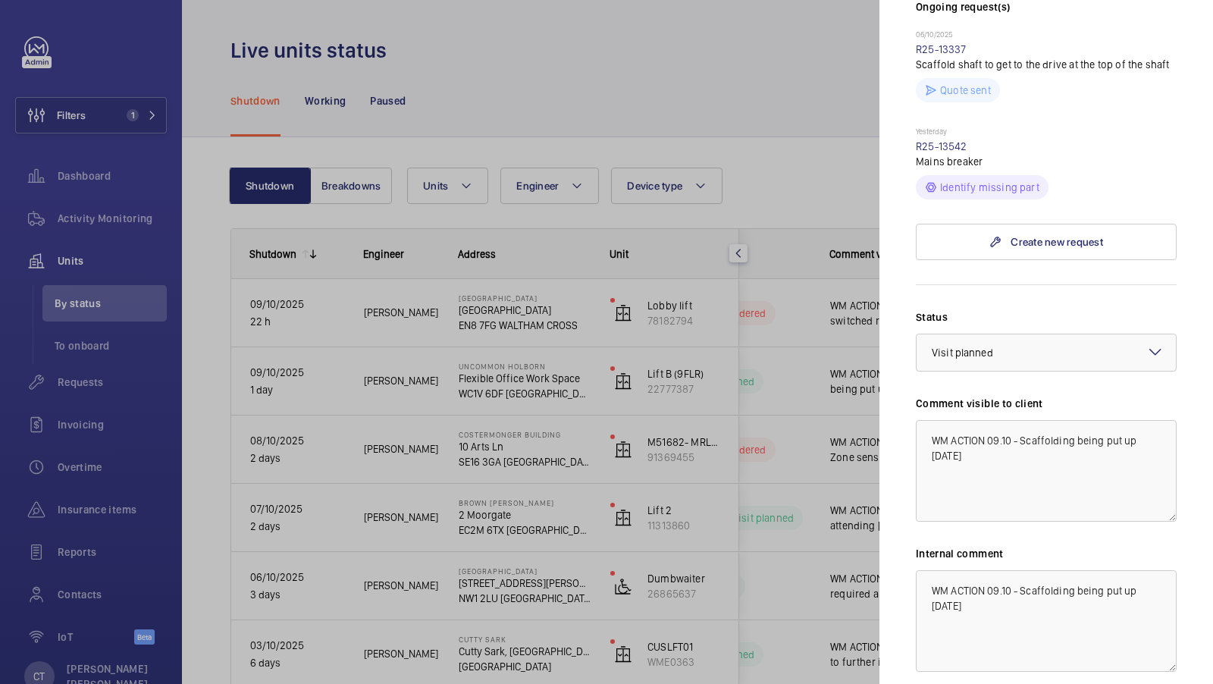
click at [829, 372] on div at bounding box center [606, 342] width 1213 height 684
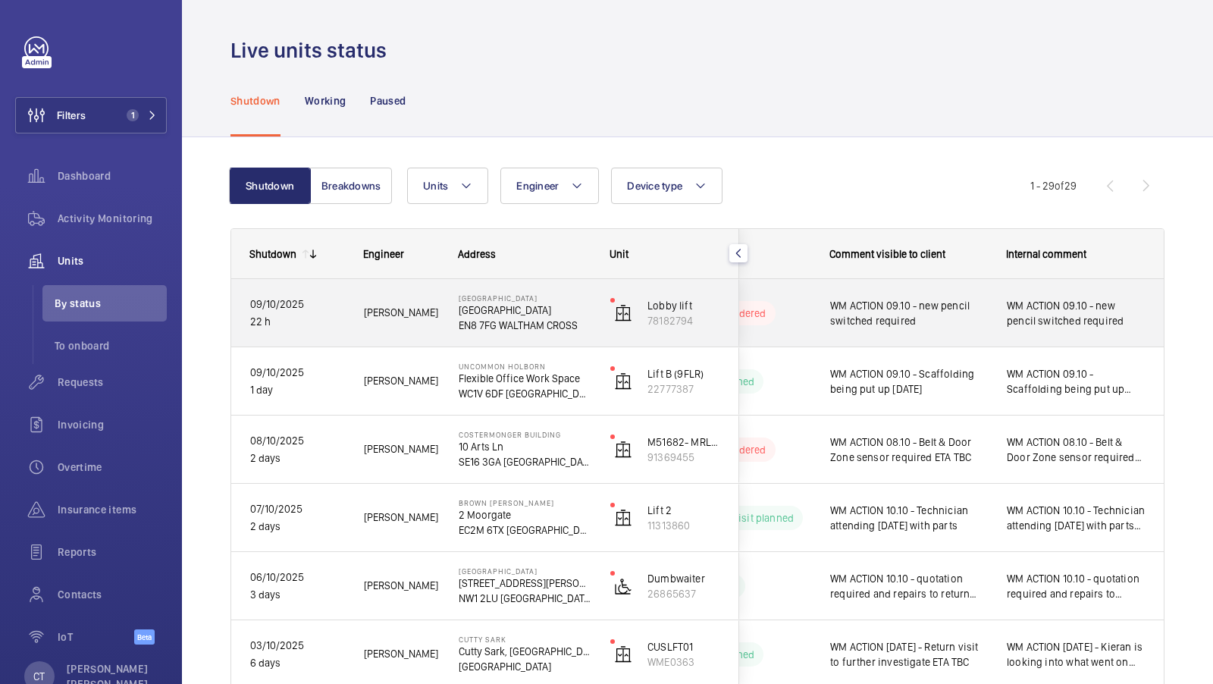
click at [1068, 340] on div "WM ACTION 09.10 - new pencil switched required" at bounding box center [1076, 313] width 175 height 65
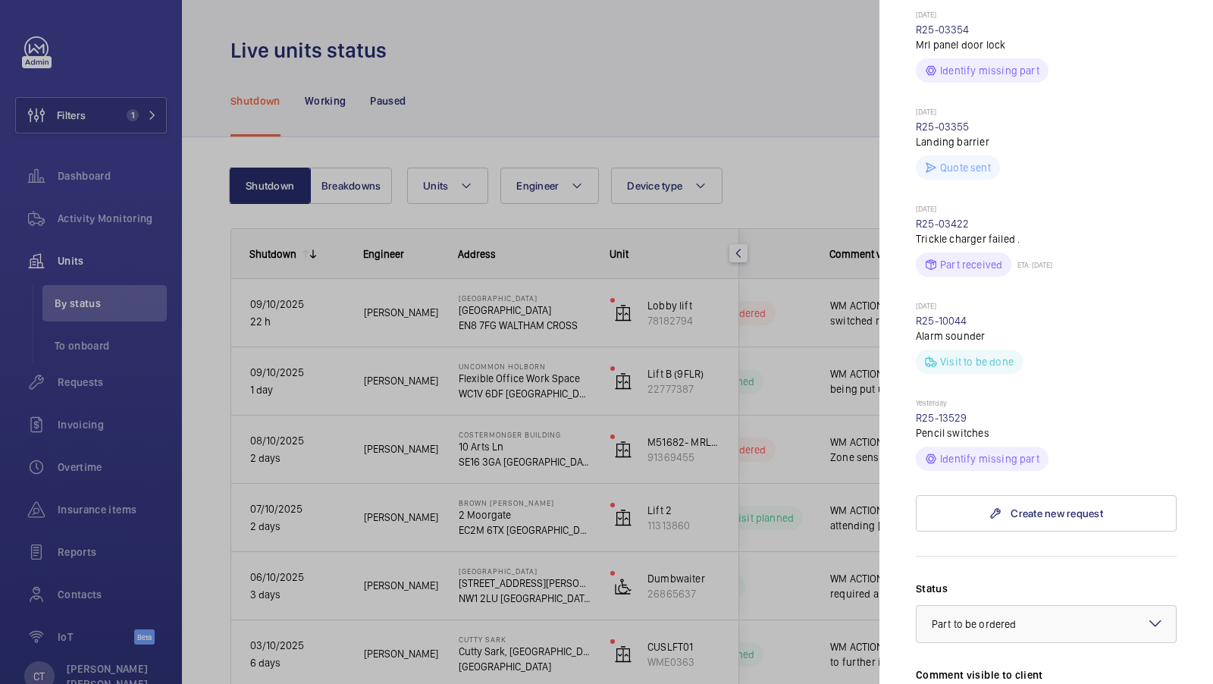
scroll to position [1151, 0]
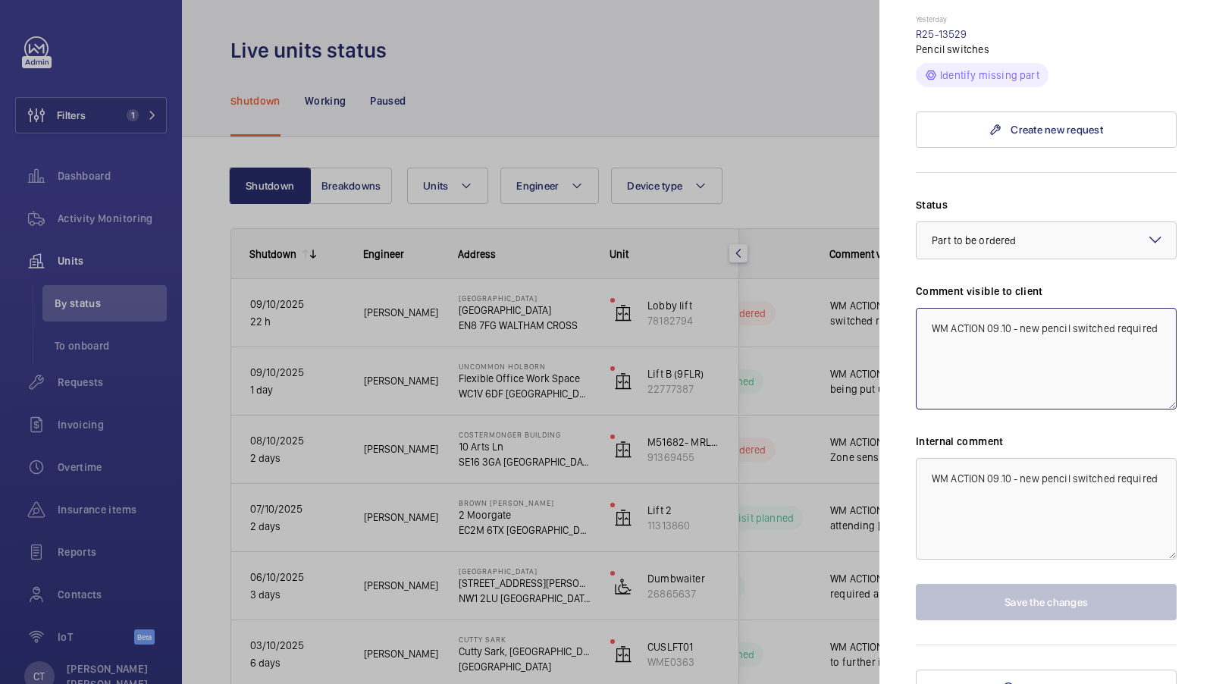
click at [1162, 308] on textarea "WM ACTION 09.10 - new pencil switched required" at bounding box center [1046, 359] width 261 height 102
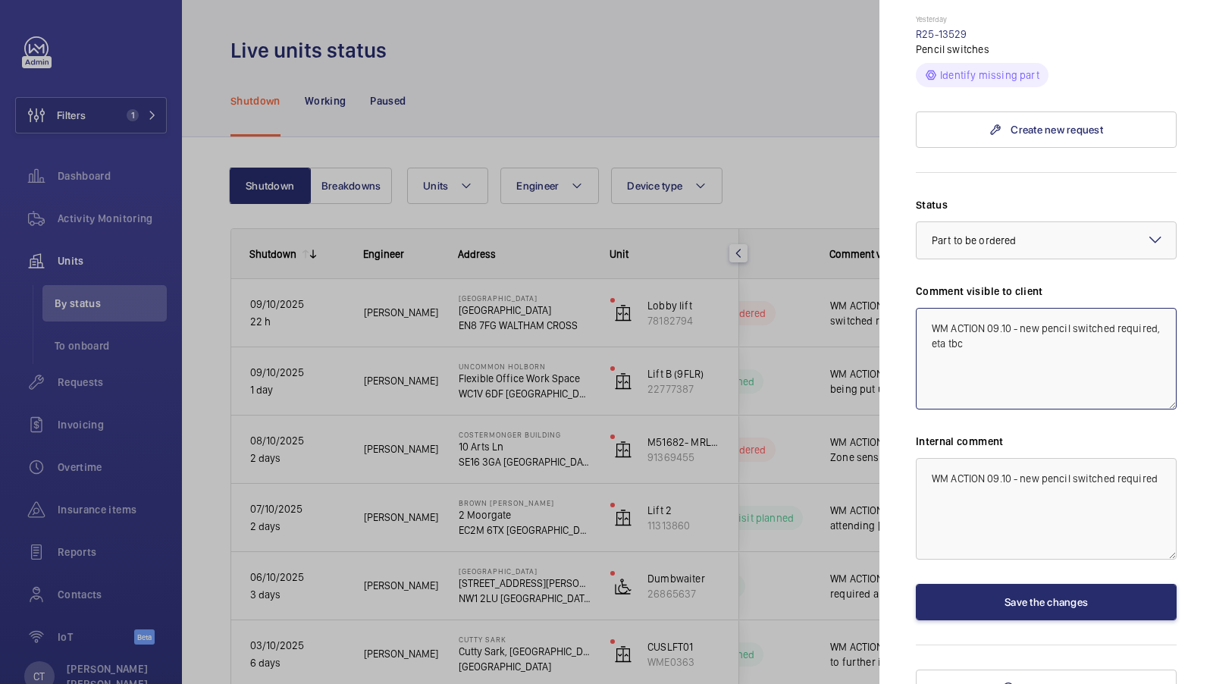
type textarea "WM ACTION 09.10 - new pencil switched required, eta tbc"
click at [1163, 459] on textarea "WM ACTION 09.10 - new pencil switched required" at bounding box center [1046, 509] width 261 height 102
type textarea "WM ACTION 09.10 - new pencil switched required, eta tbc"
click at [1048, 584] on button "Save the changes" at bounding box center [1046, 602] width 261 height 36
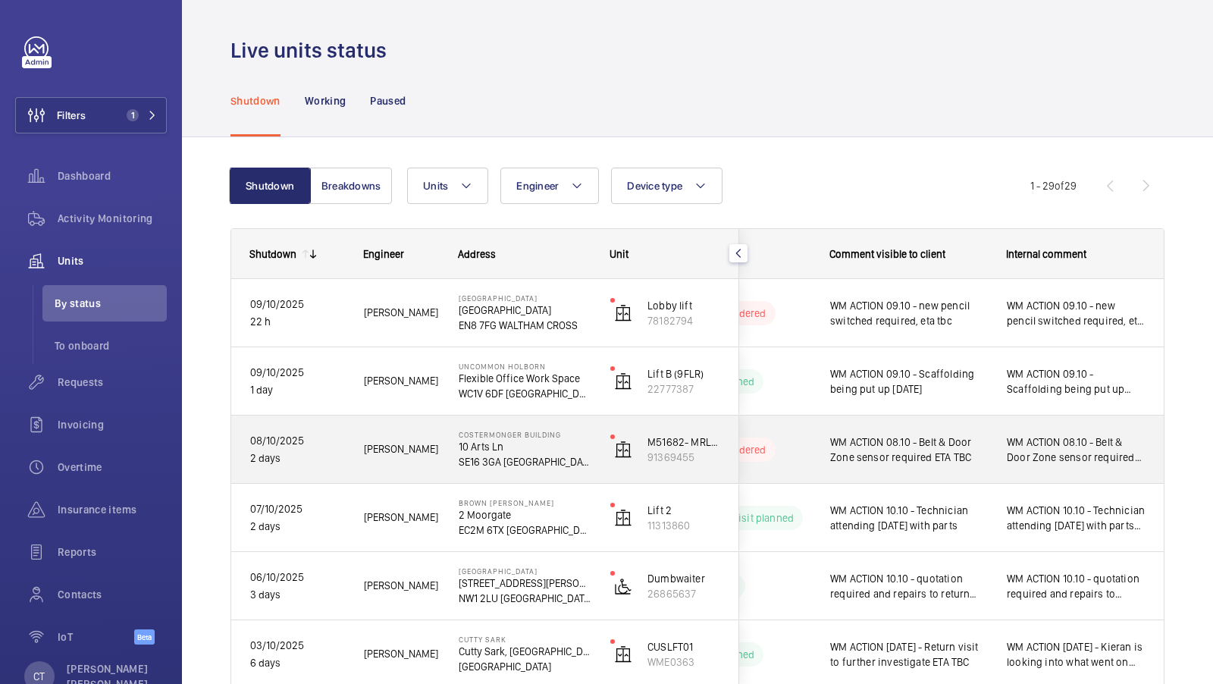
scroll to position [41, 0]
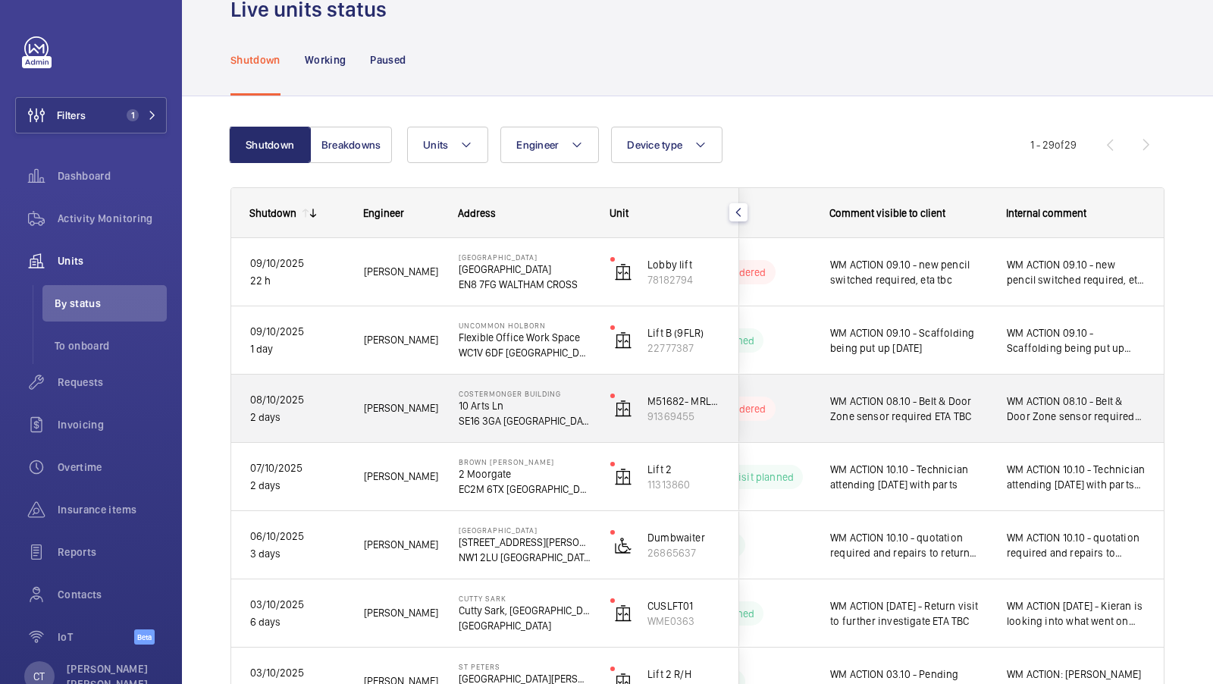
click at [1083, 406] on span "WM ACTION 08.10 - Belt & Door Zone sensor required ETA TBC" at bounding box center [1076, 408] width 139 height 30
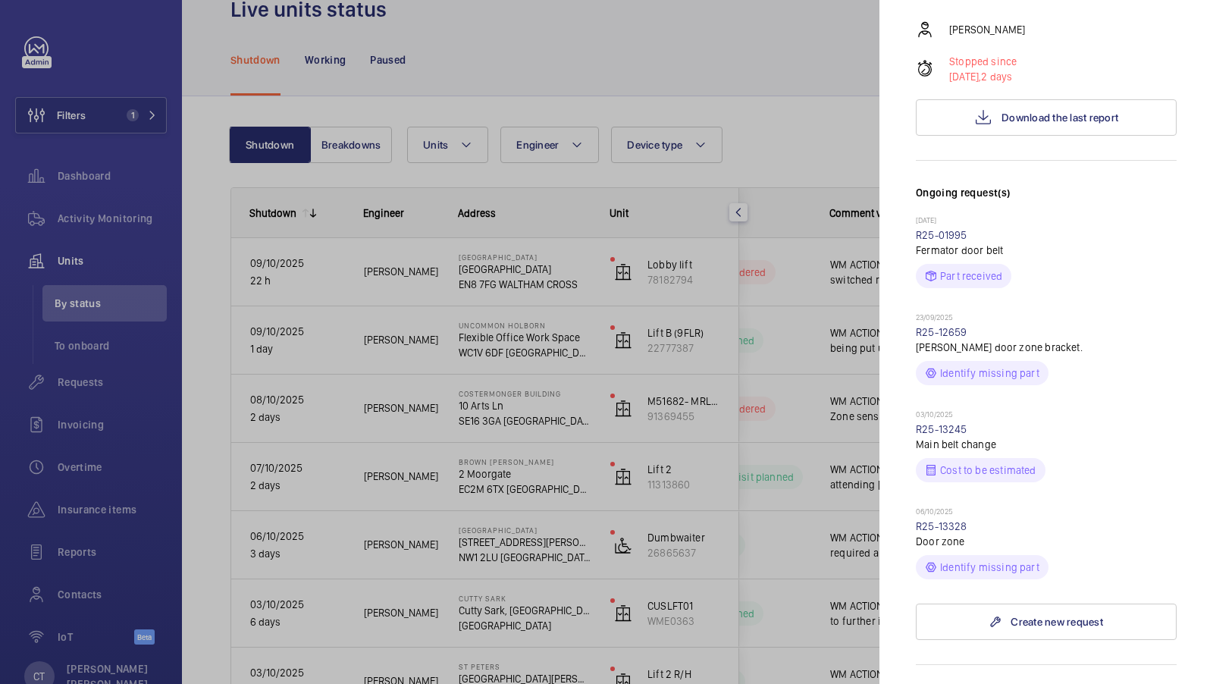
scroll to position [563, 0]
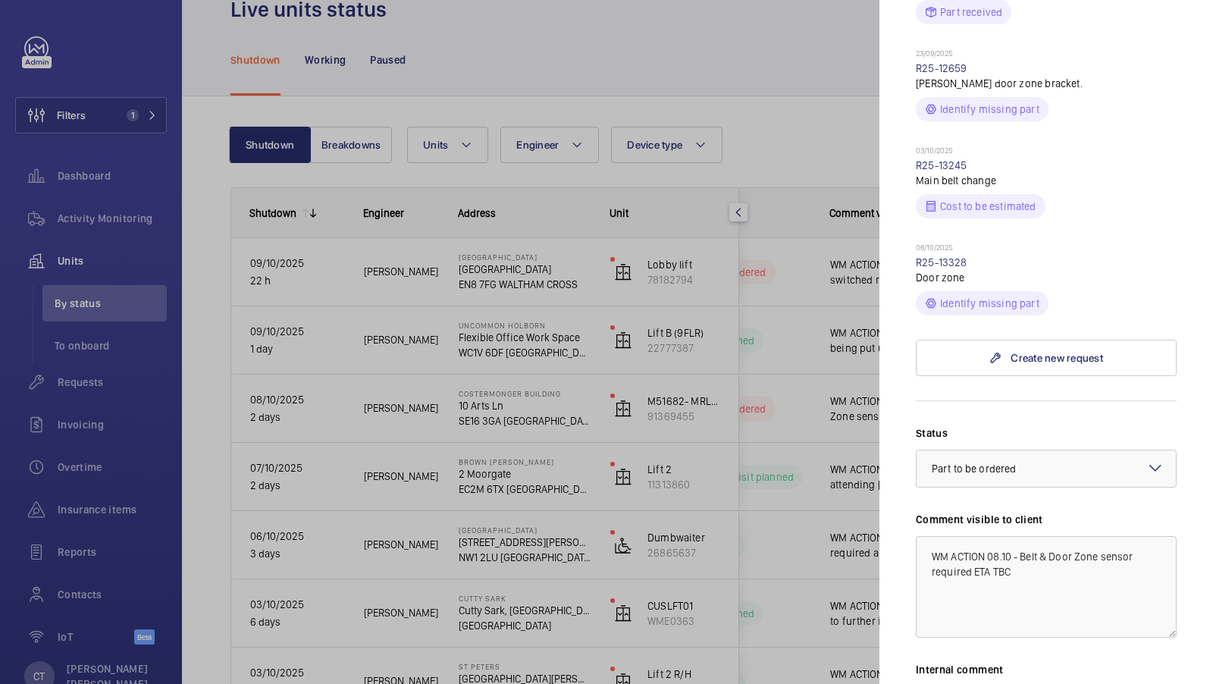
click at [819, 365] on div at bounding box center [606, 342] width 1213 height 684
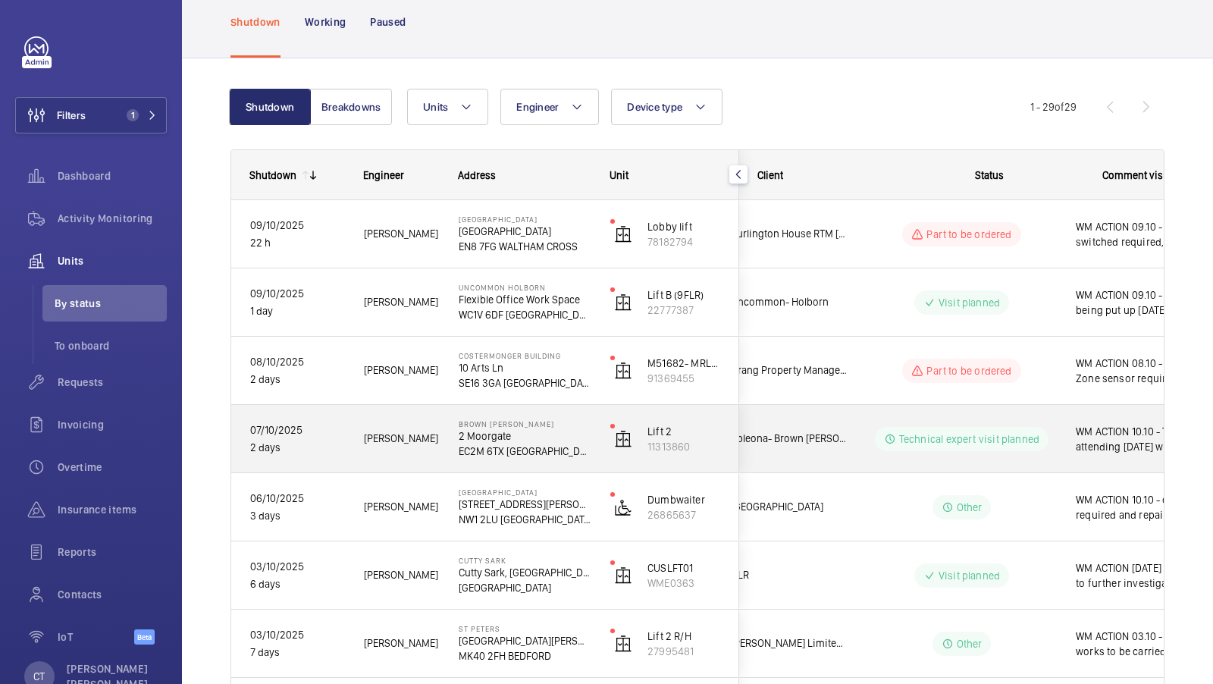
scroll to position [0, 273]
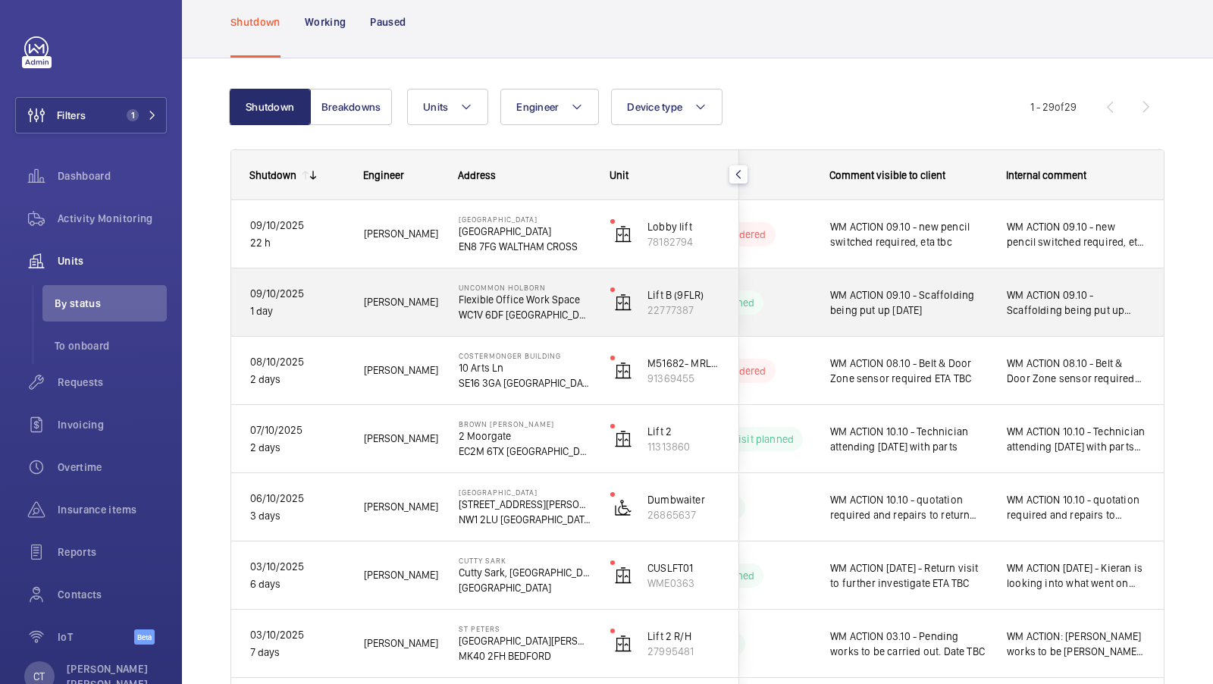
click at [1064, 307] on span "WM ACTION 09.10 - Scaffolding being put up [DATE]" at bounding box center [1076, 302] width 139 height 30
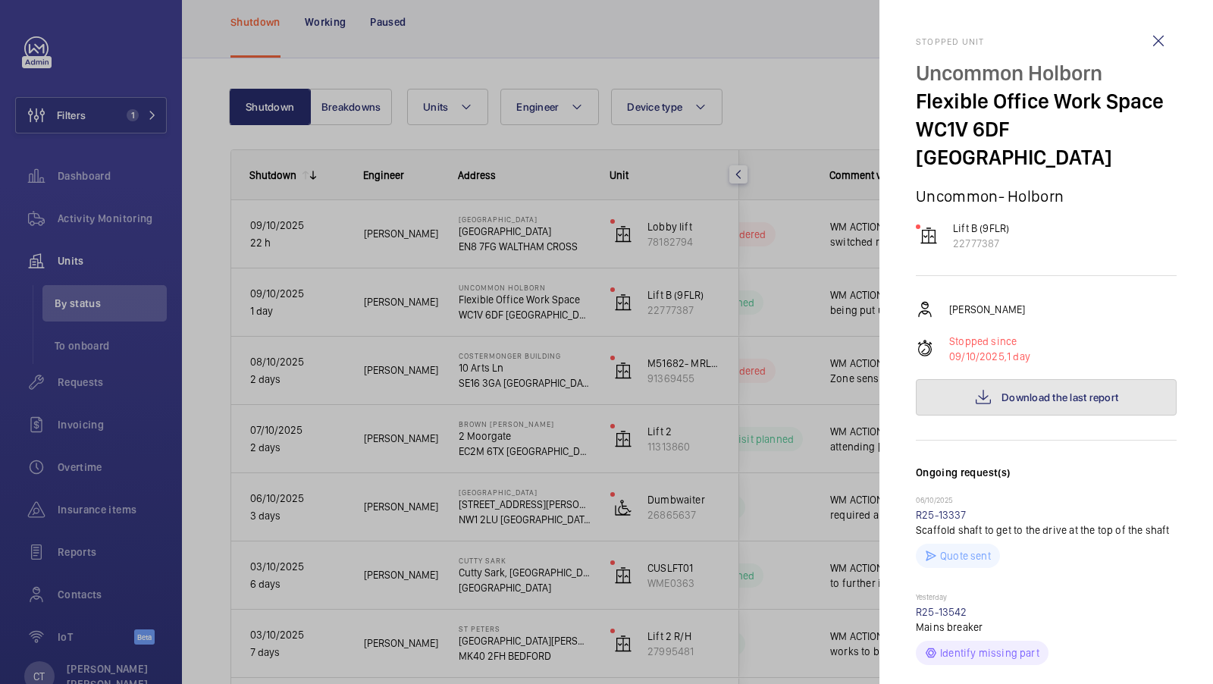
click at [1055, 386] on button "Download the last report" at bounding box center [1046, 397] width 261 height 36
click at [751, 375] on div at bounding box center [606, 342] width 1213 height 684
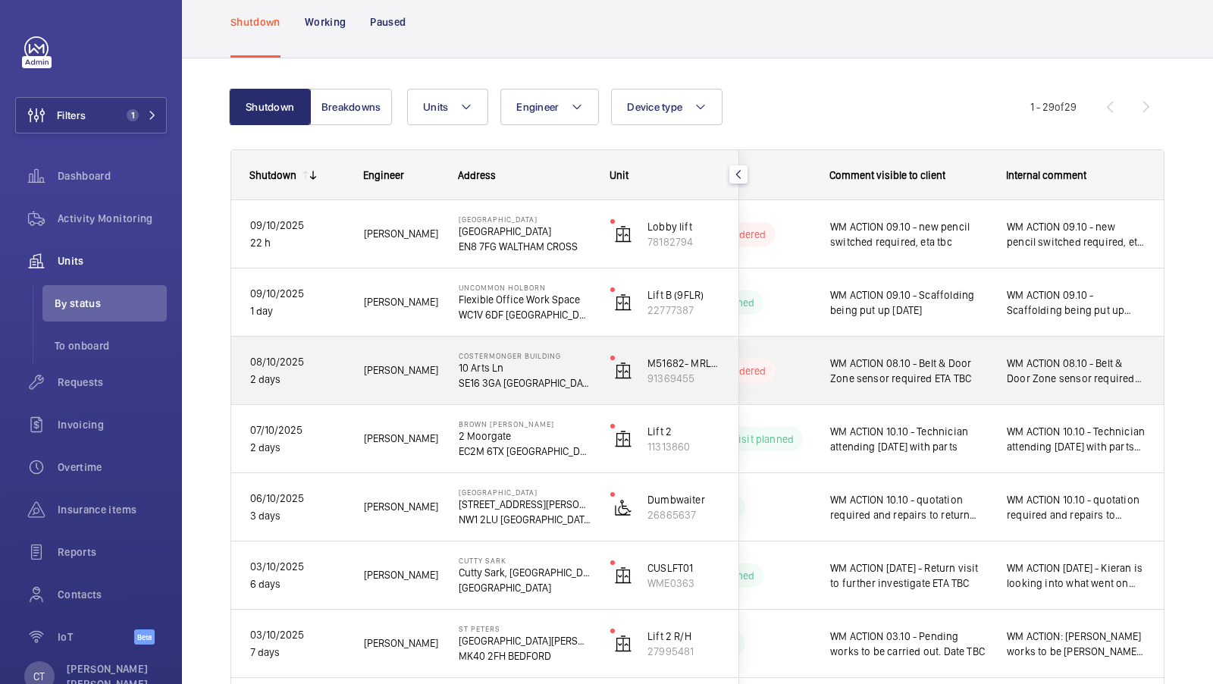
click at [1043, 385] on div "WM ACTION 08.10 - Belt & Door Zone sensor required ETA TBC" at bounding box center [1076, 370] width 139 height 35
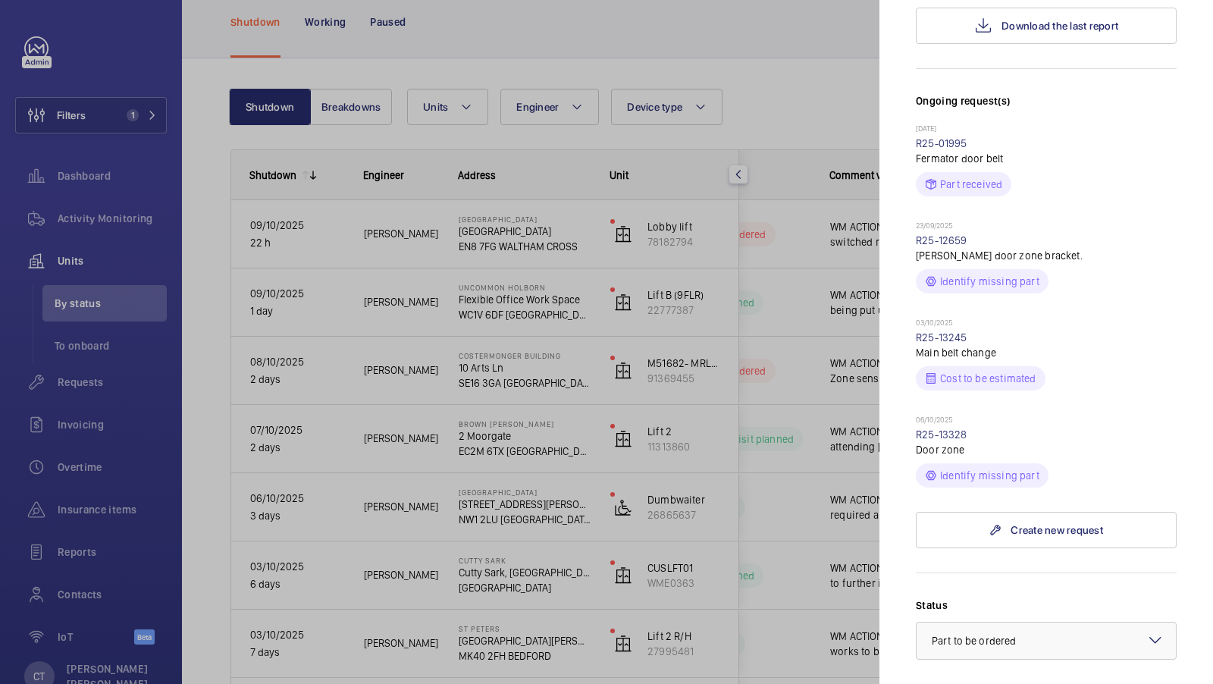
scroll to position [390, 0]
click at [938, 332] on link "R25-13245" at bounding box center [942, 338] width 52 height 12
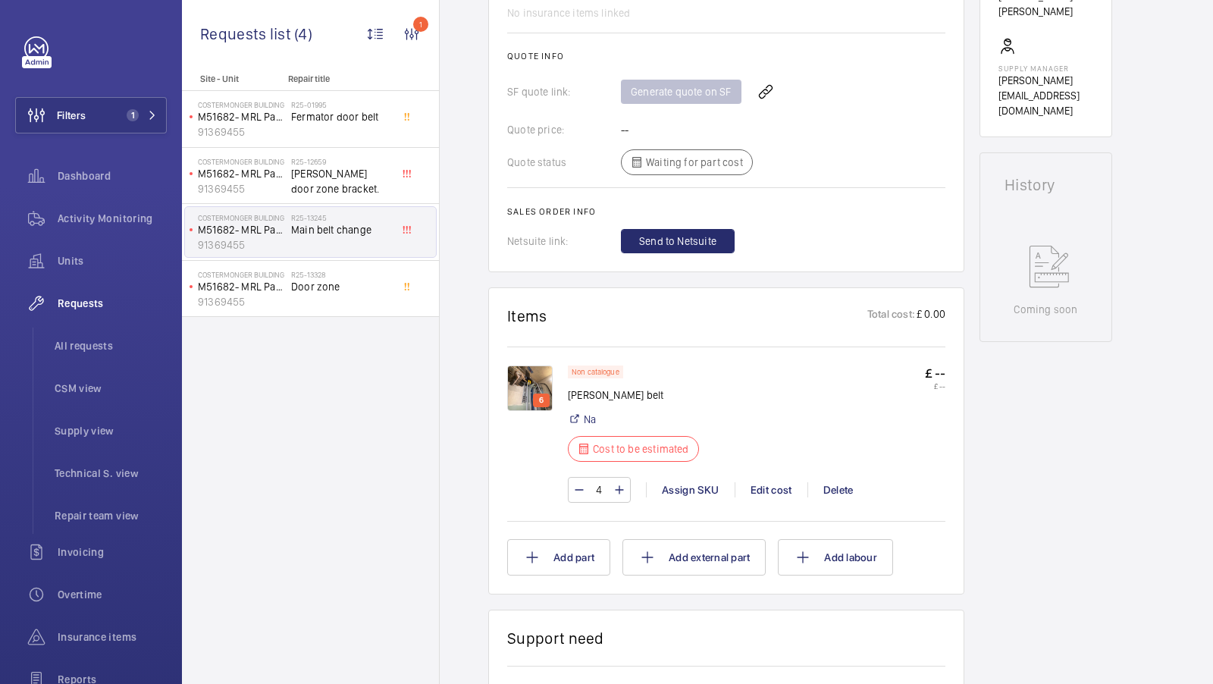
scroll to position [619, 0]
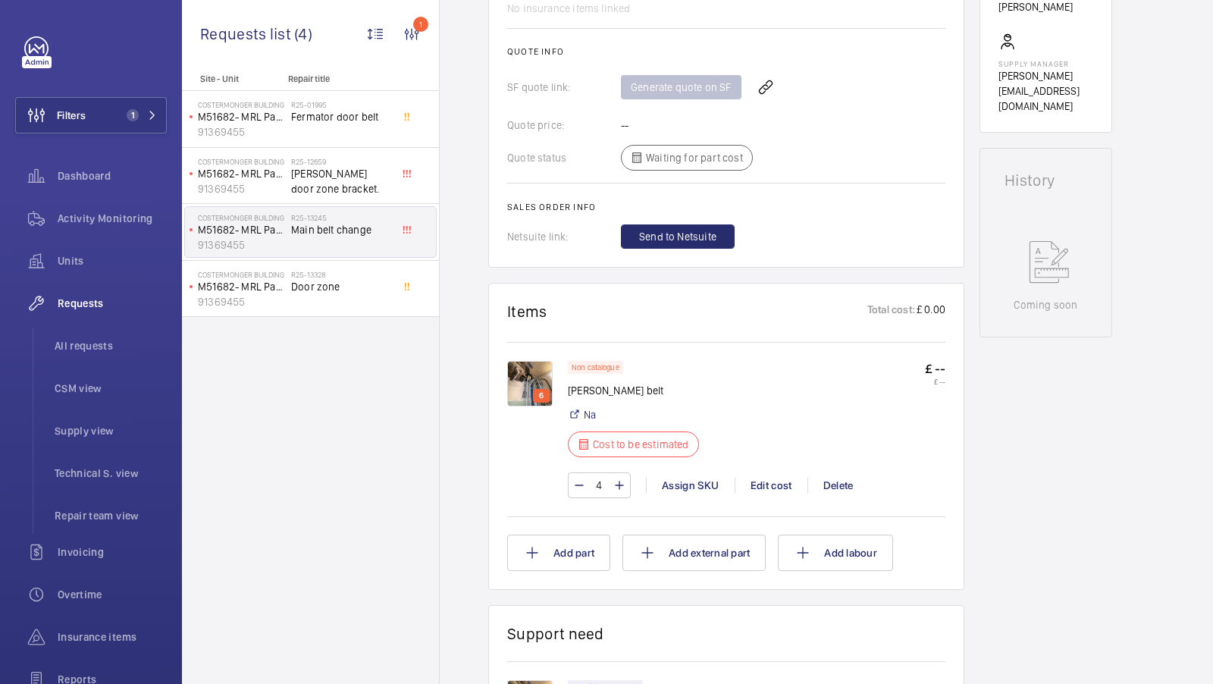
click at [528, 381] on img at bounding box center [529, 383] width 45 height 45
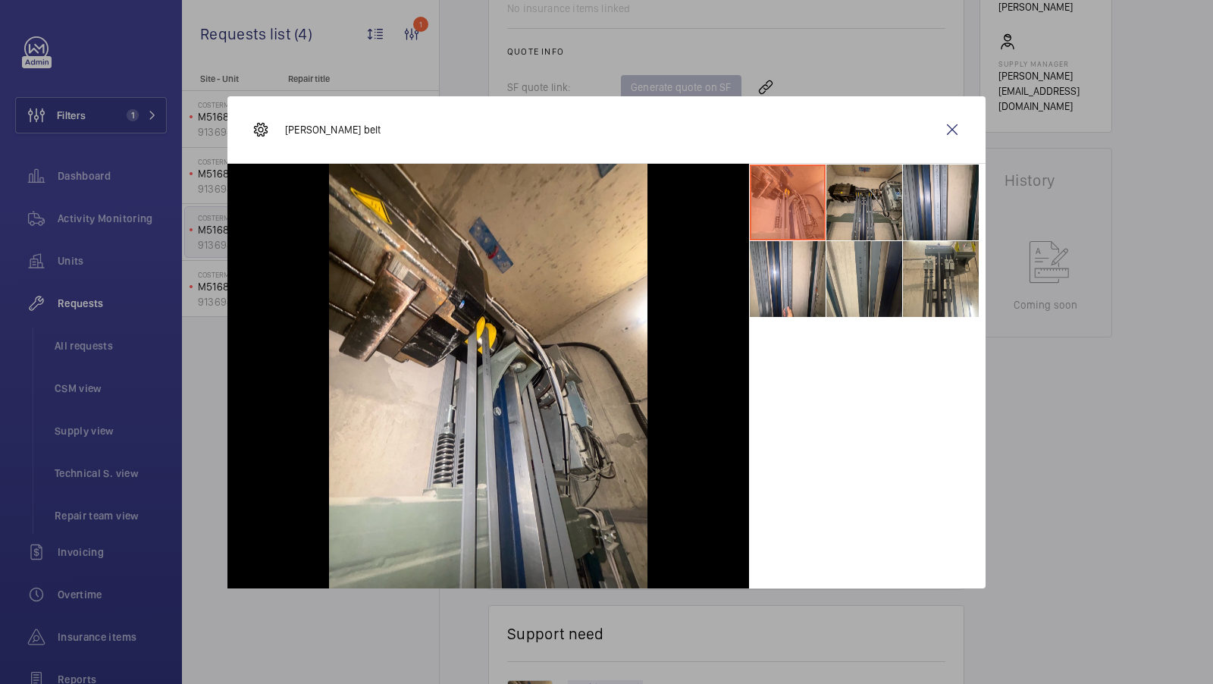
click at [876, 221] on li at bounding box center [864, 203] width 76 height 76
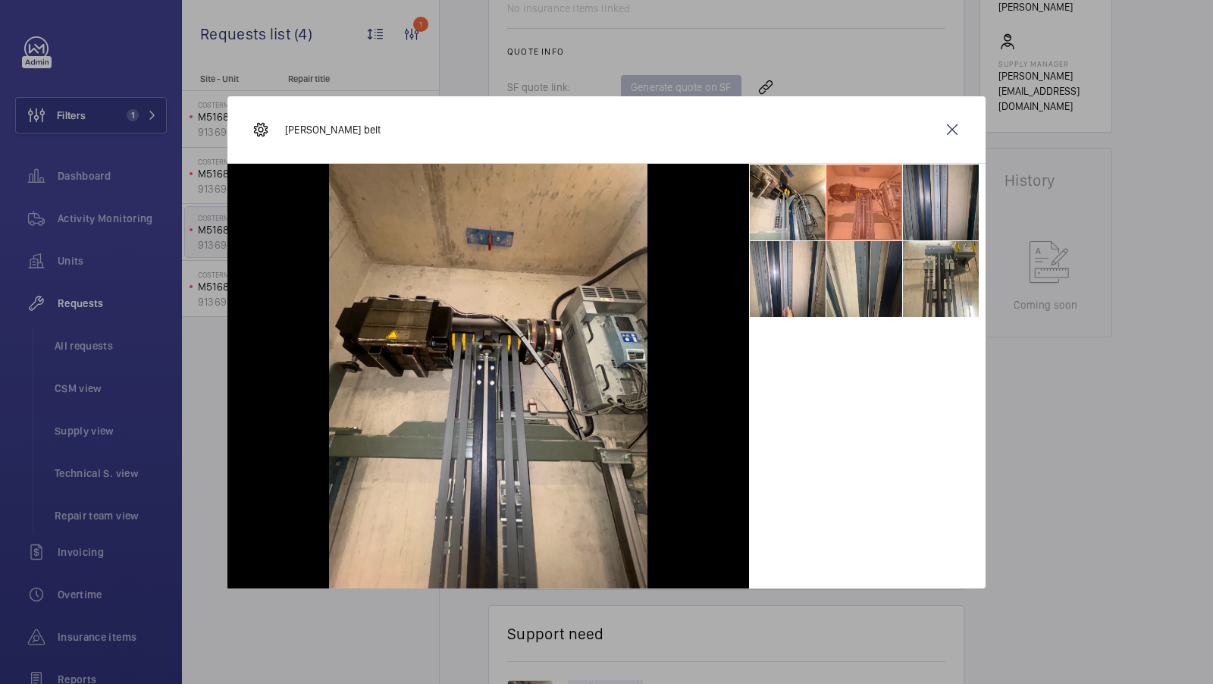
click at [941, 204] on li at bounding box center [941, 203] width 76 height 76
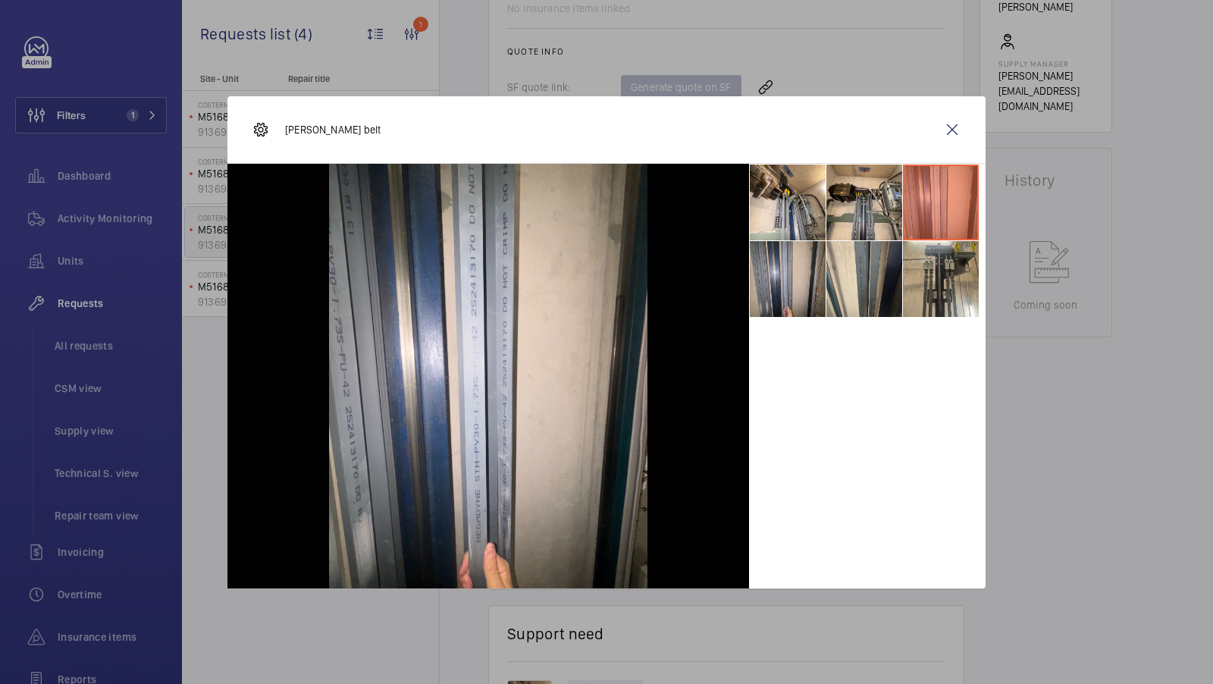
click at [792, 288] on li at bounding box center [788, 279] width 76 height 76
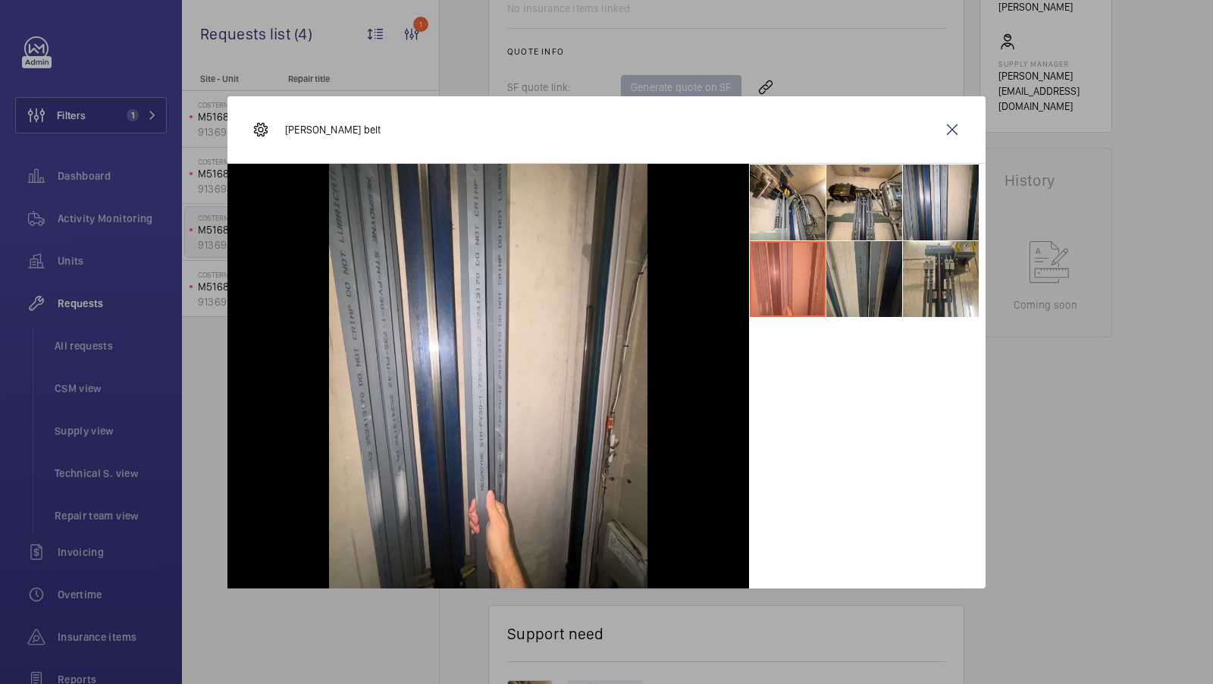
click at [864, 291] on li at bounding box center [864, 279] width 76 height 76
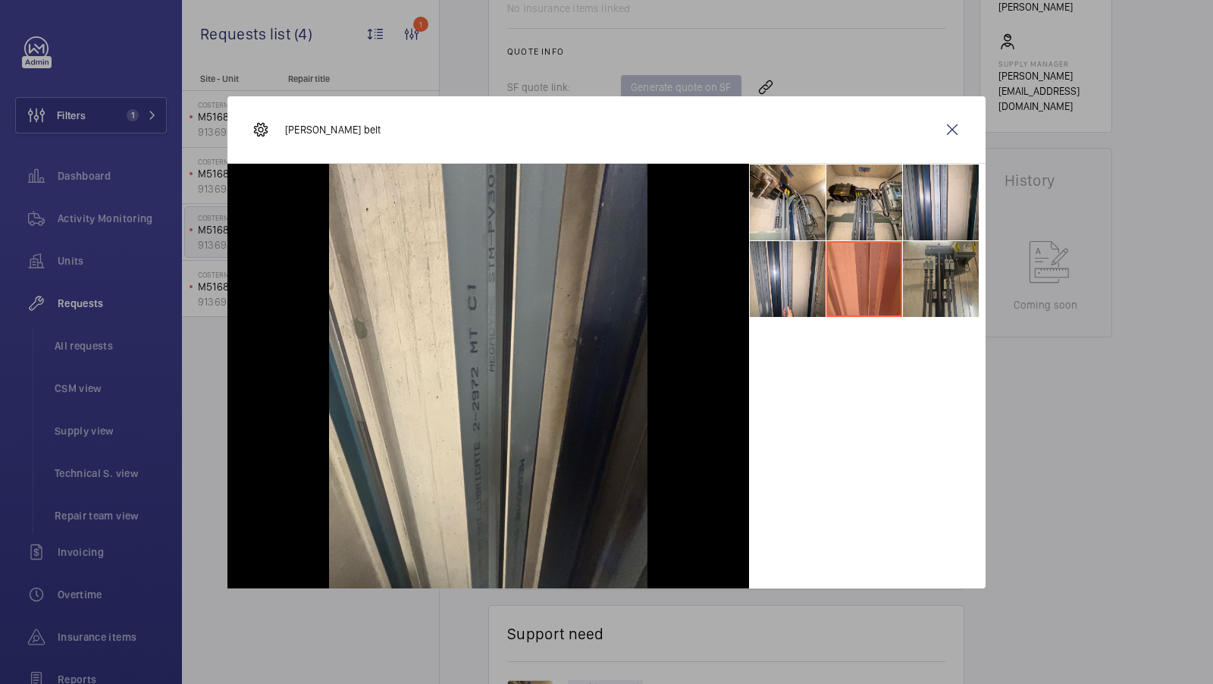
click at [961, 288] on li at bounding box center [941, 279] width 76 height 76
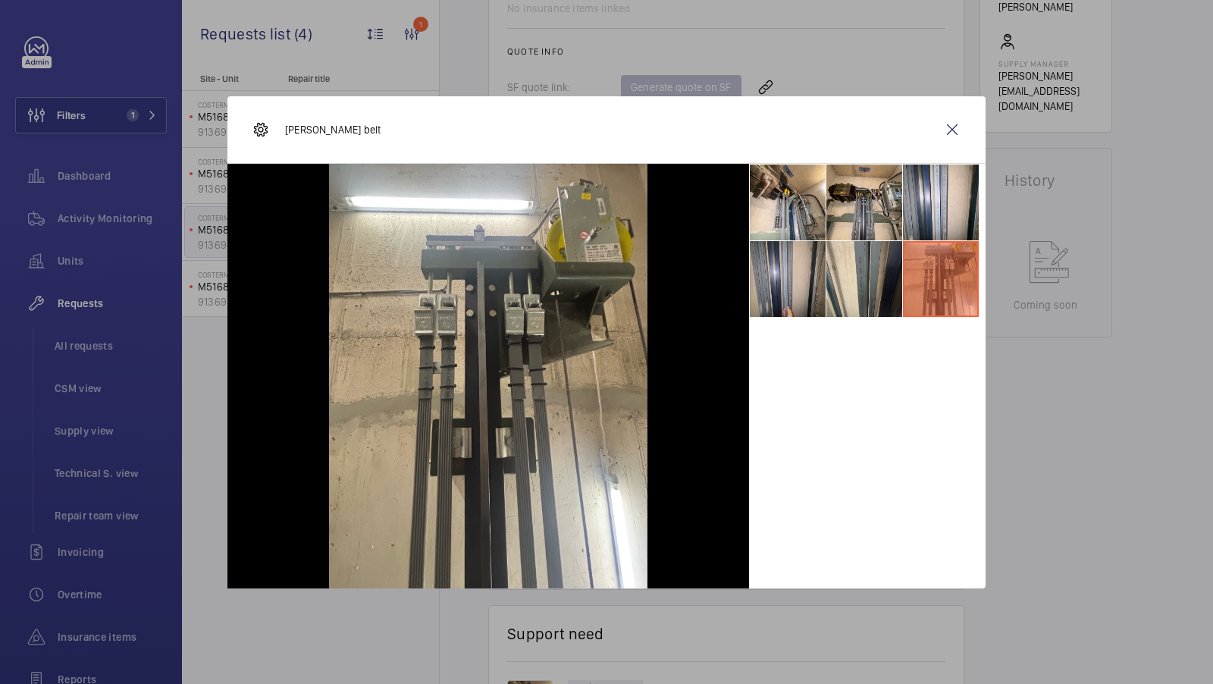
click at [795, 292] on li at bounding box center [788, 279] width 76 height 76
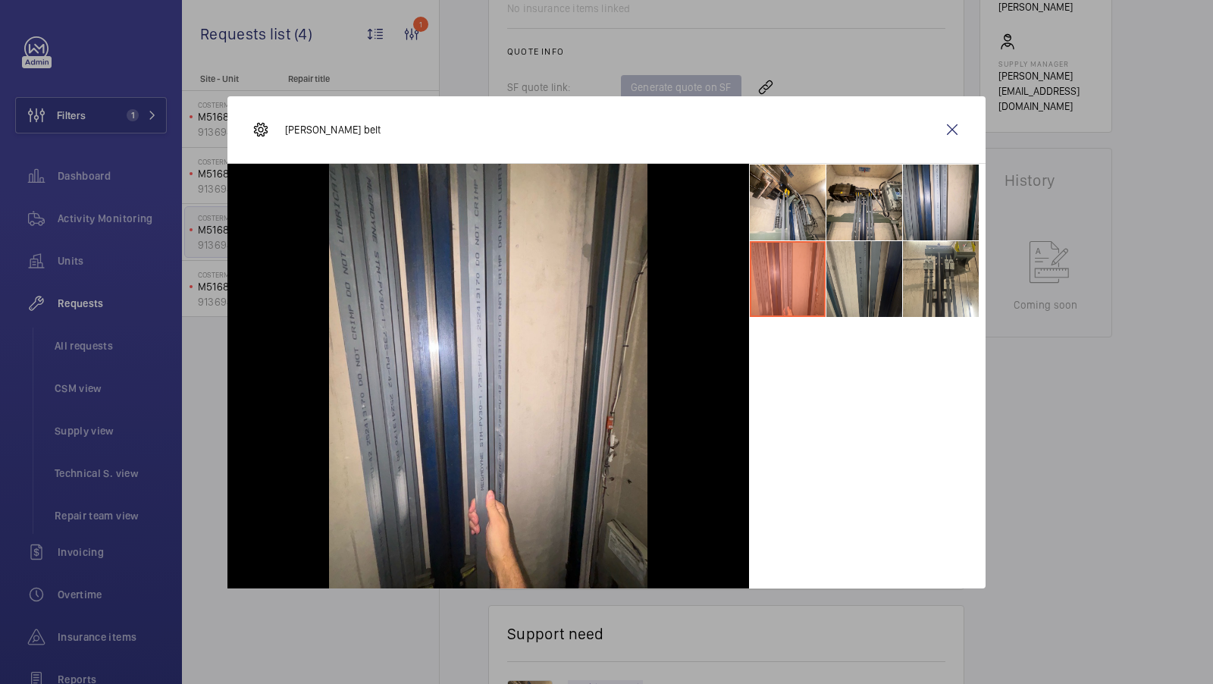
click at [863, 292] on li at bounding box center [864, 279] width 76 height 76
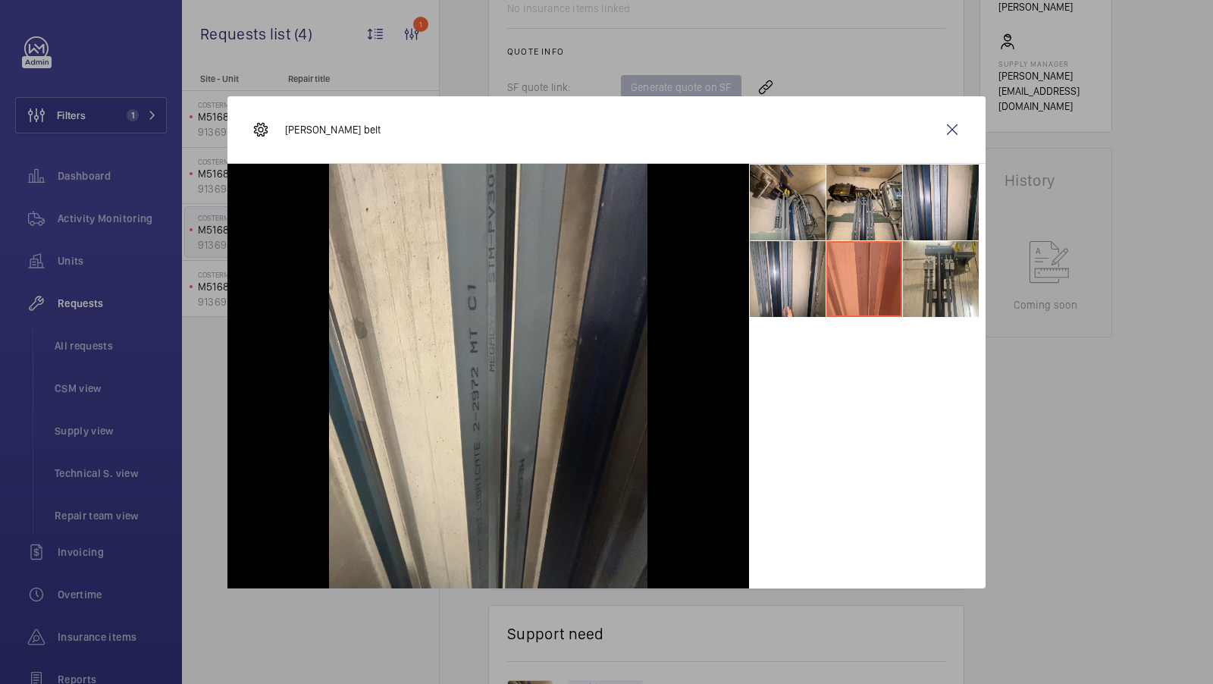
click at [806, 207] on li at bounding box center [788, 203] width 76 height 76
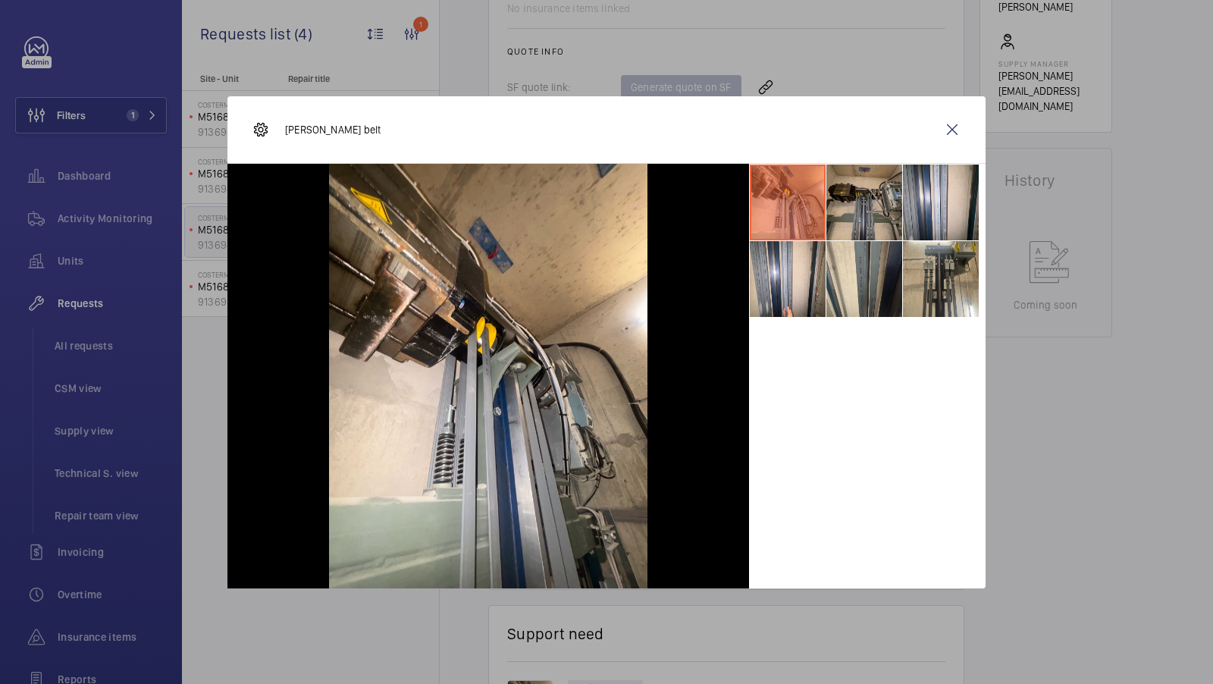
click at [880, 207] on li at bounding box center [864, 203] width 76 height 76
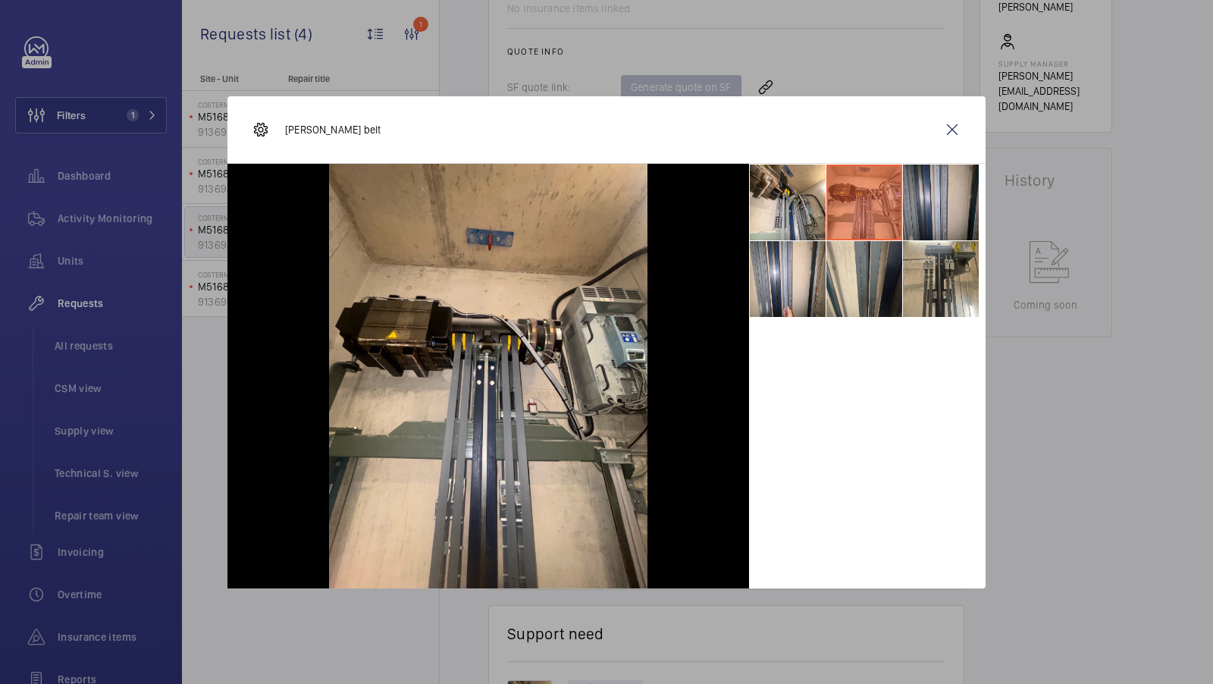
click at [927, 210] on li at bounding box center [941, 203] width 76 height 76
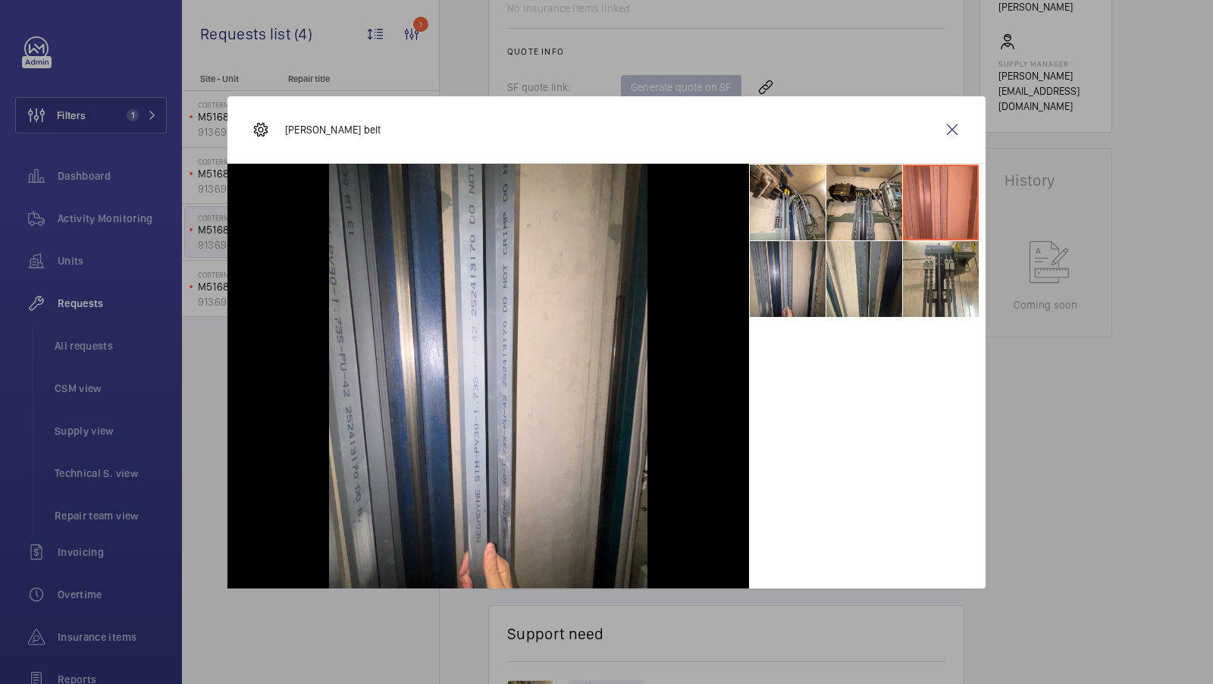
click at [825, 277] on li at bounding box center [788, 279] width 76 height 76
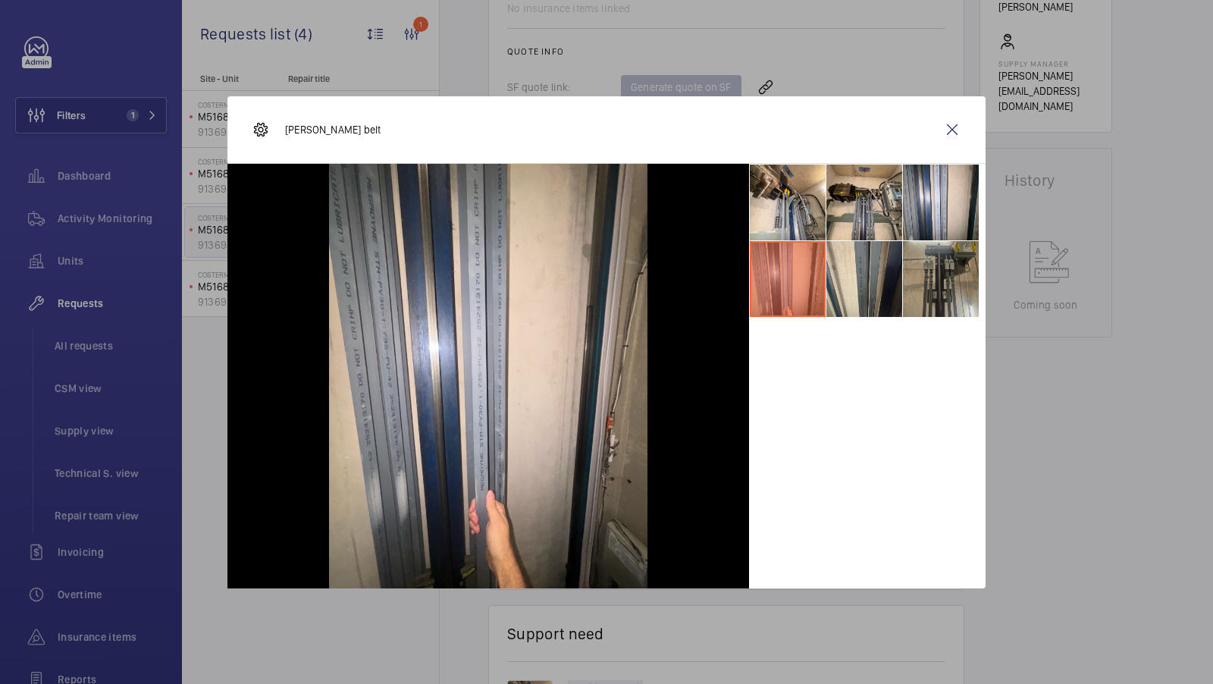
click at [927, 306] on li at bounding box center [941, 279] width 76 height 76
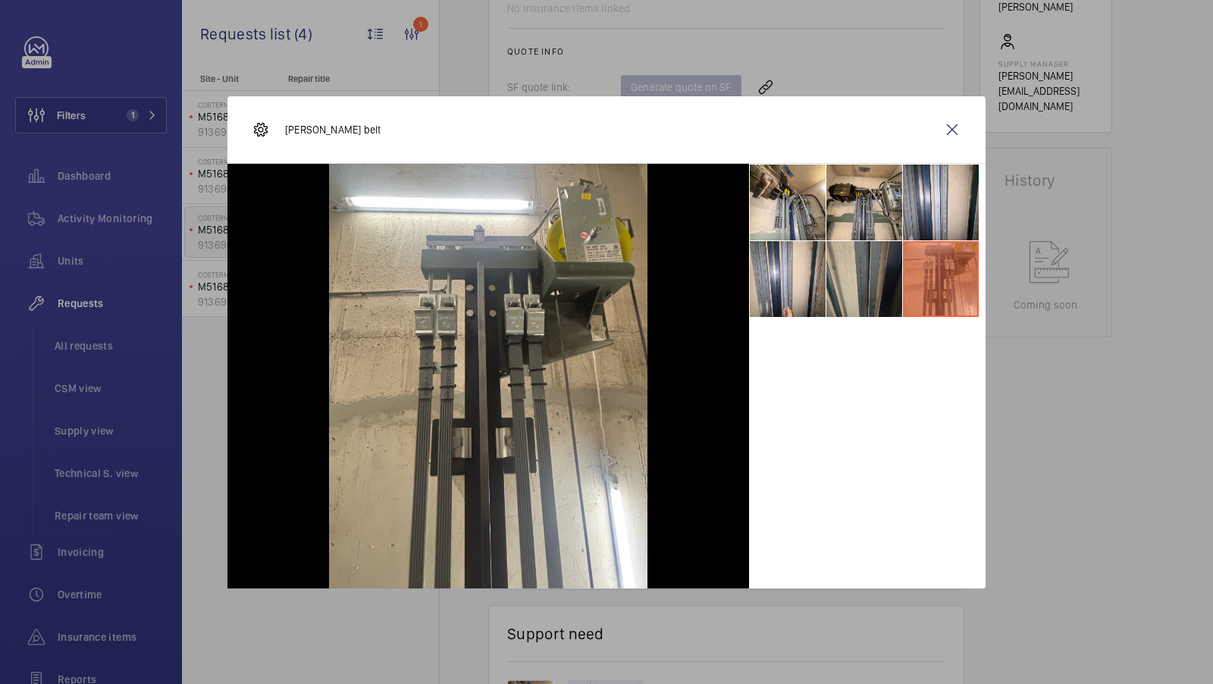
click at [854, 283] on li at bounding box center [864, 279] width 76 height 76
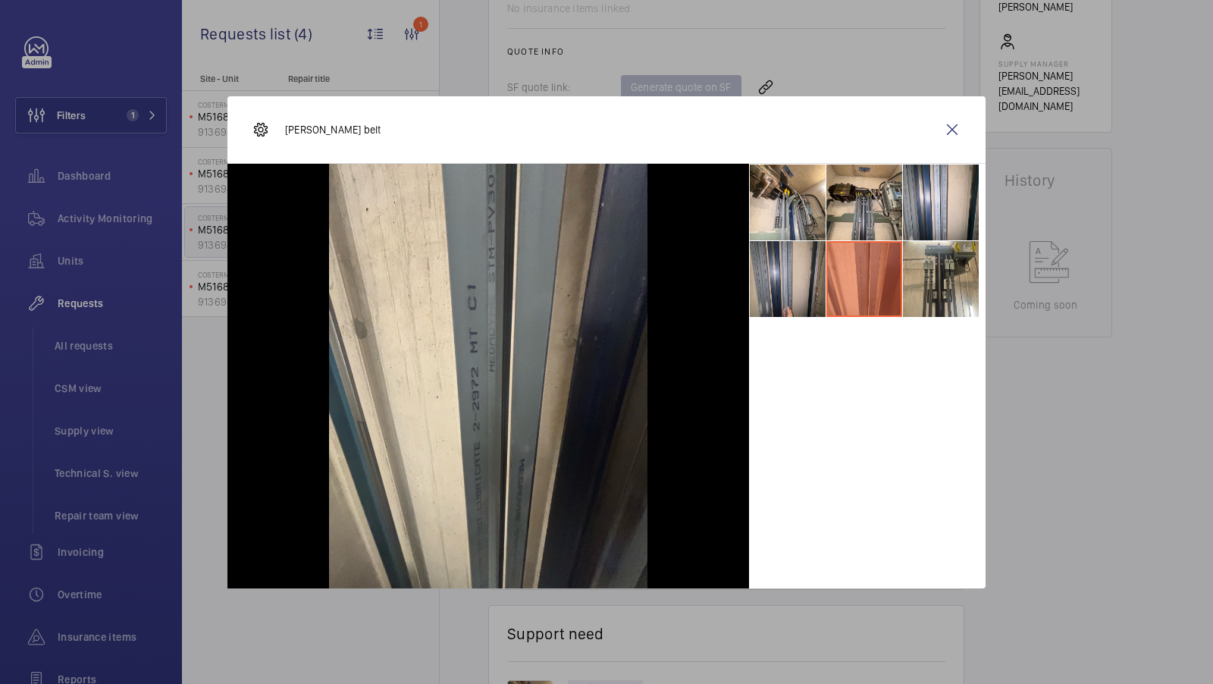
click at [775, 284] on li at bounding box center [788, 279] width 76 height 76
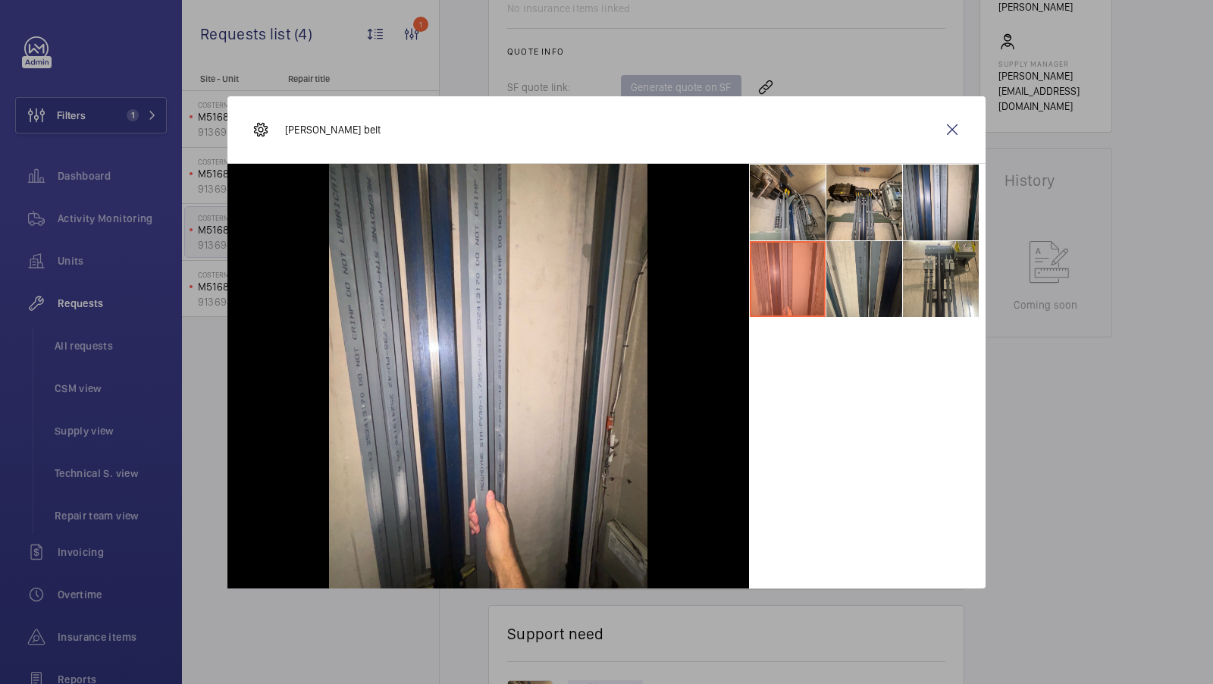
click at [775, 225] on li at bounding box center [788, 203] width 76 height 76
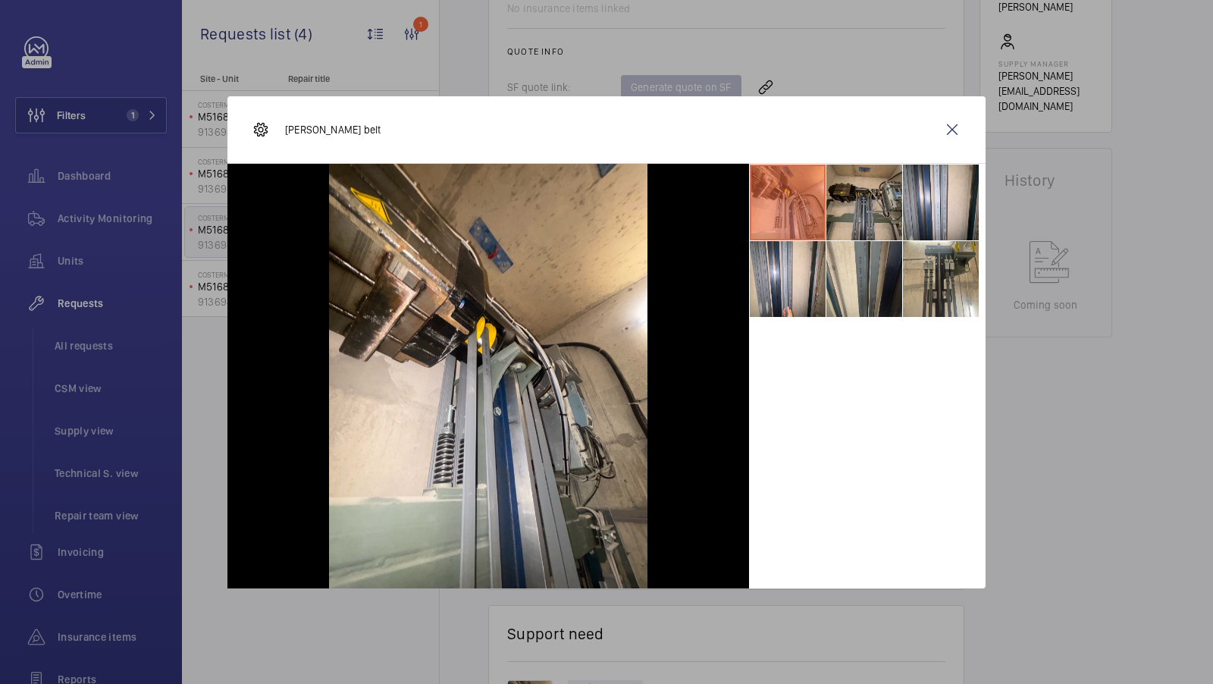
click at [863, 224] on li at bounding box center [864, 203] width 76 height 76
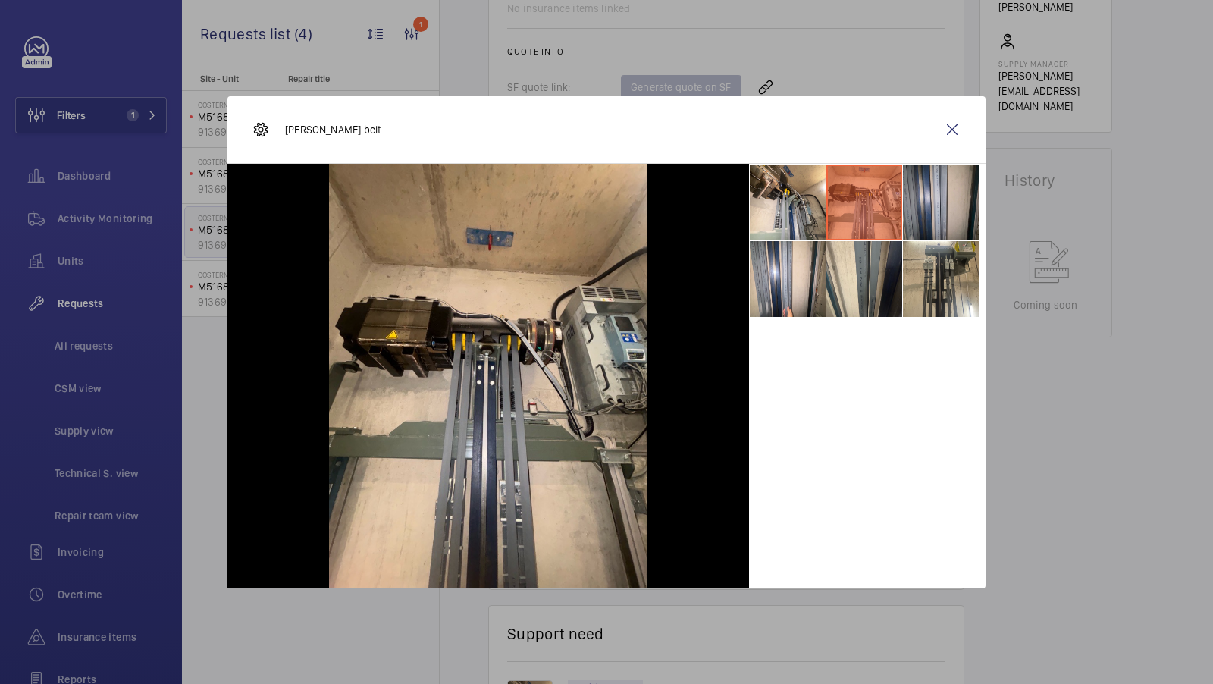
click at [923, 215] on li at bounding box center [941, 203] width 76 height 76
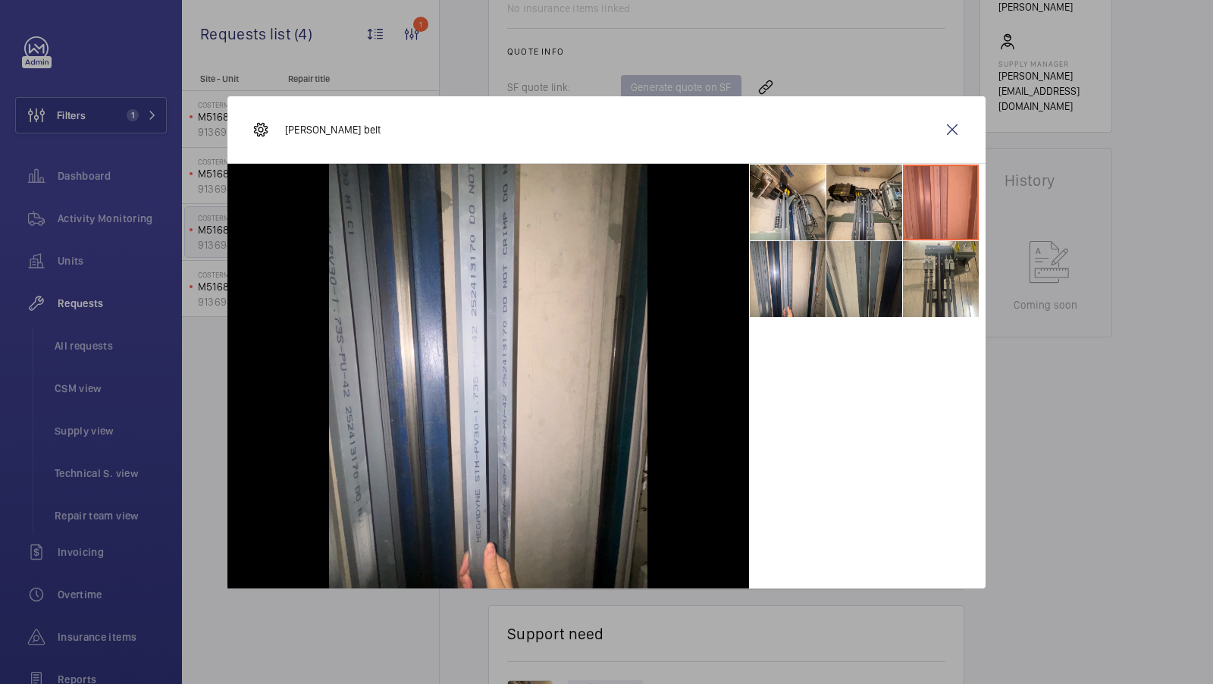
click at [868, 282] on li at bounding box center [864, 279] width 76 height 76
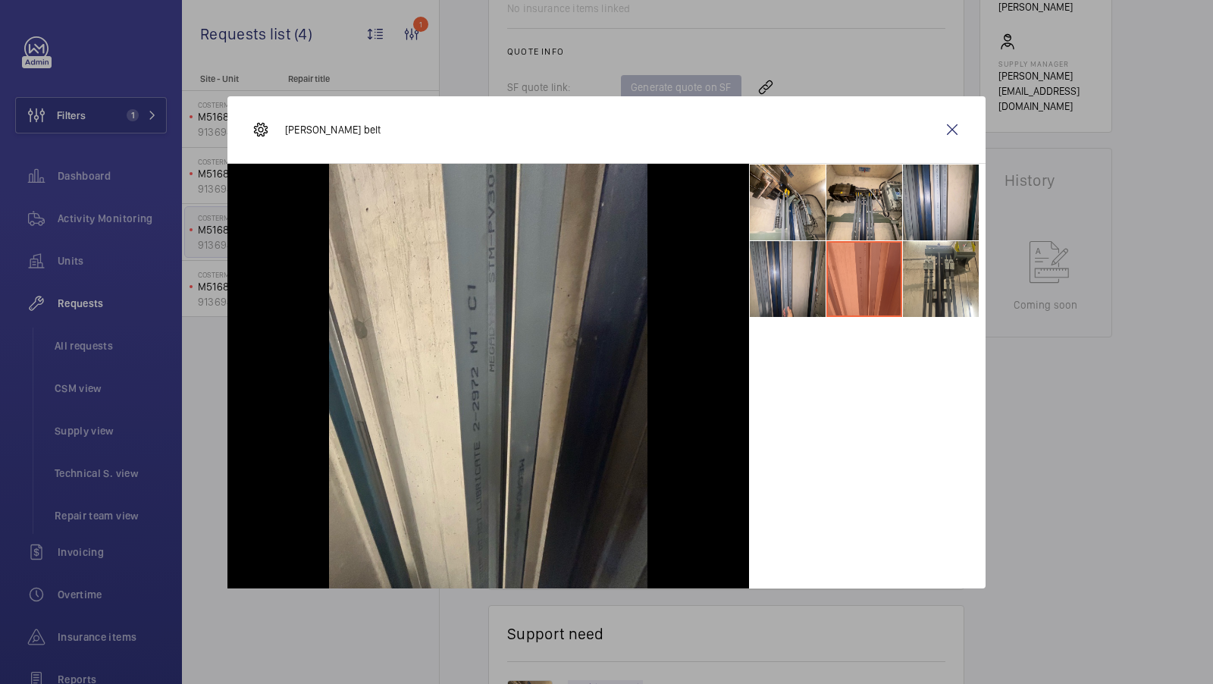
click at [810, 287] on li at bounding box center [788, 279] width 76 height 76
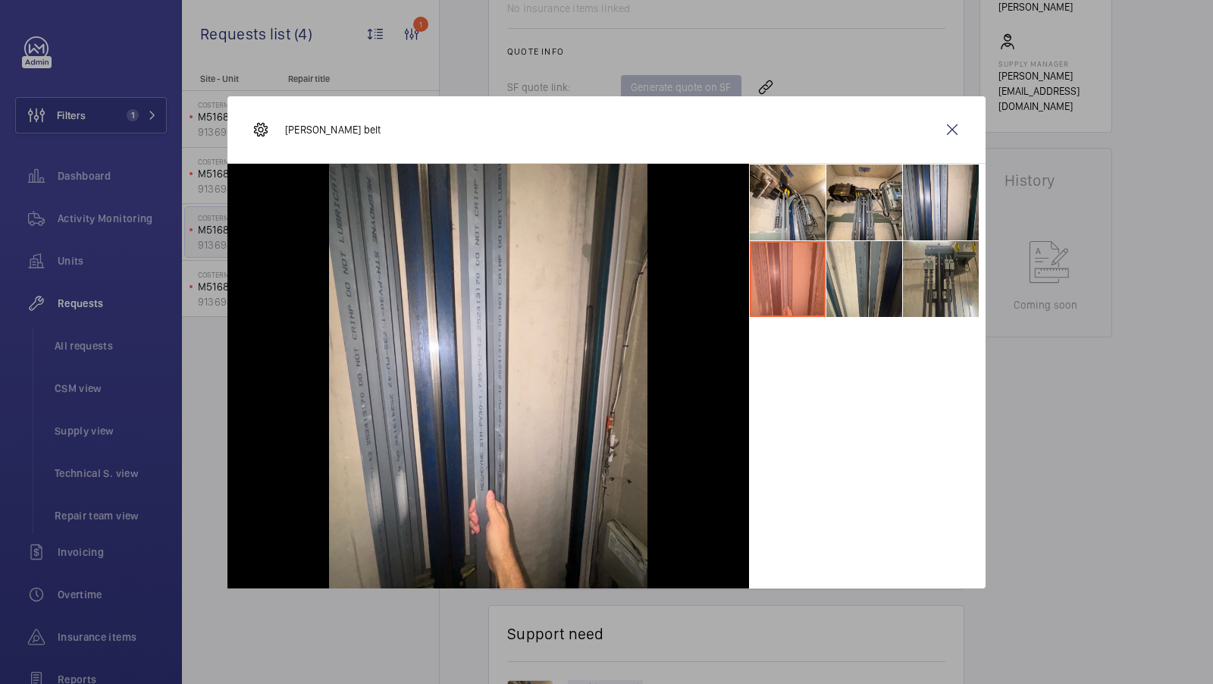
click at [930, 287] on li at bounding box center [941, 279] width 76 height 76
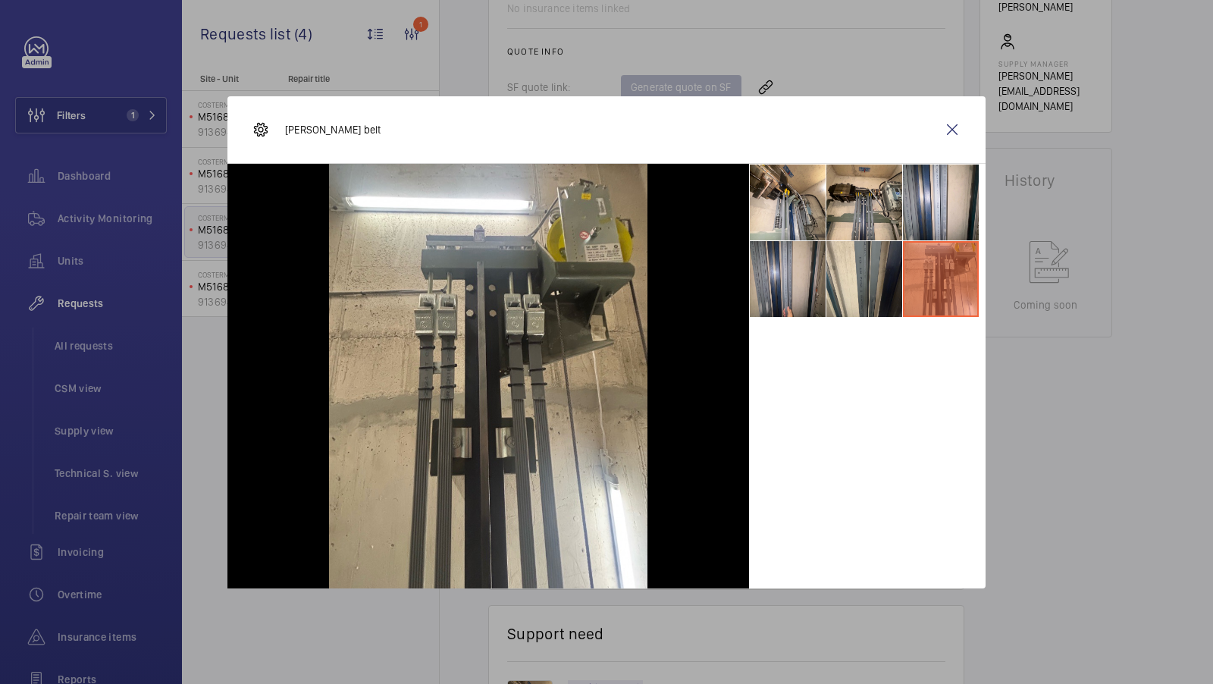
click at [809, 274] on li at bounding box center [788, 279] width 76 height 76
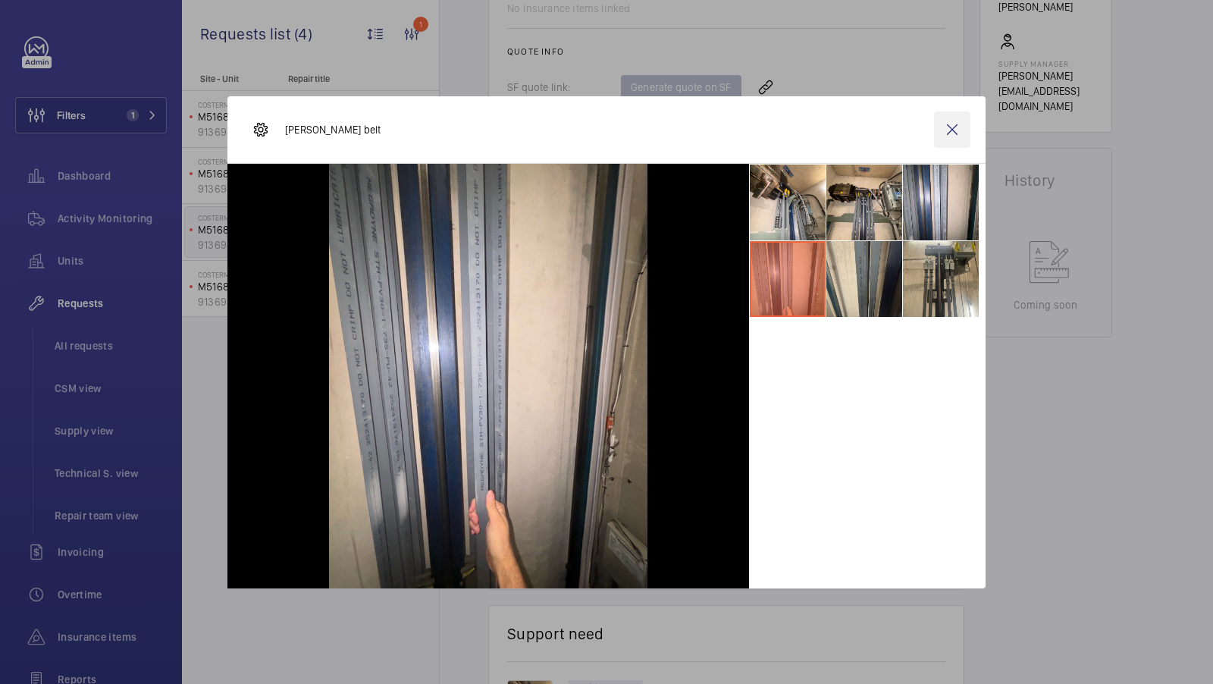
click at [954, 132] on wm-front-icon-button at bounding box center [952, 129] width 36 height 36
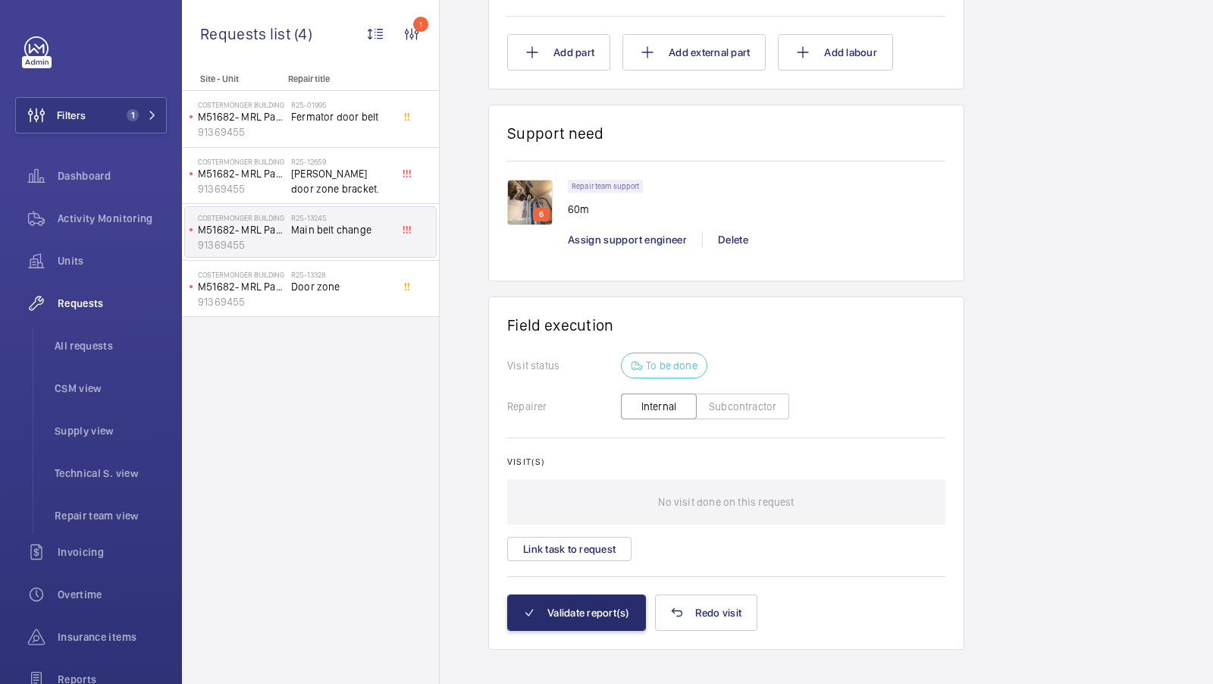
scroll to position [1119, 0]
click at [522, 183] on img at bounding box center [529, 202] width 45 height 45
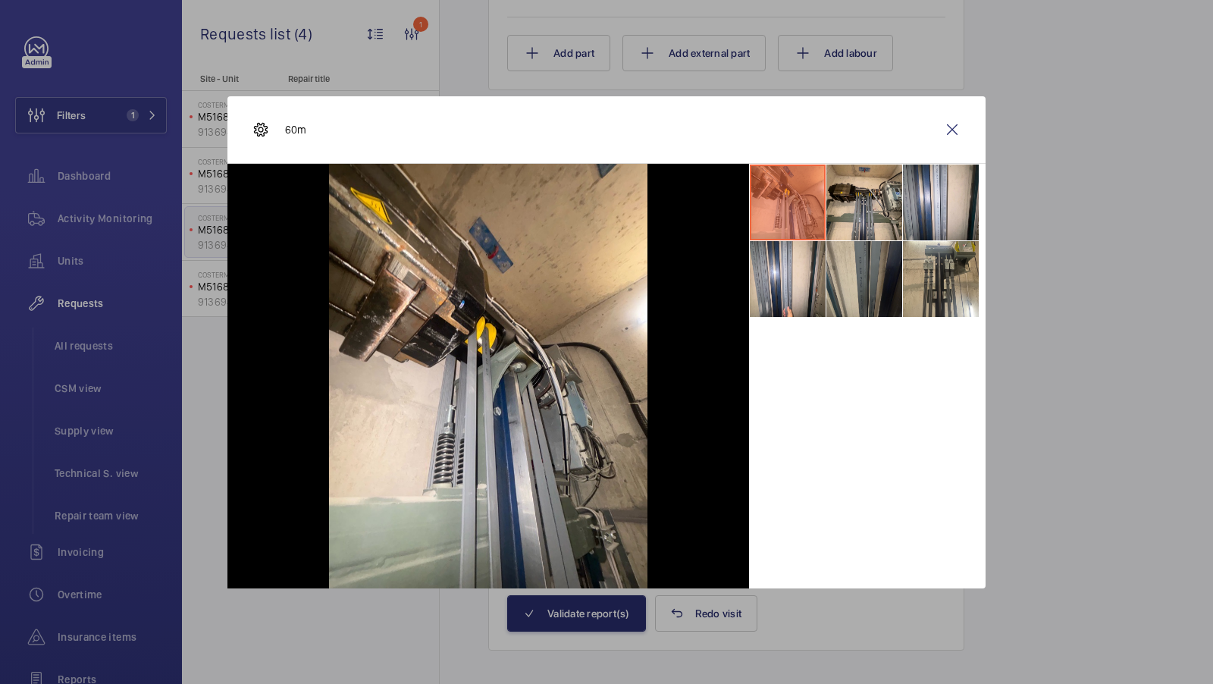
click at [874, 248] on li at bounding box center [864, 279] width 76 height 76
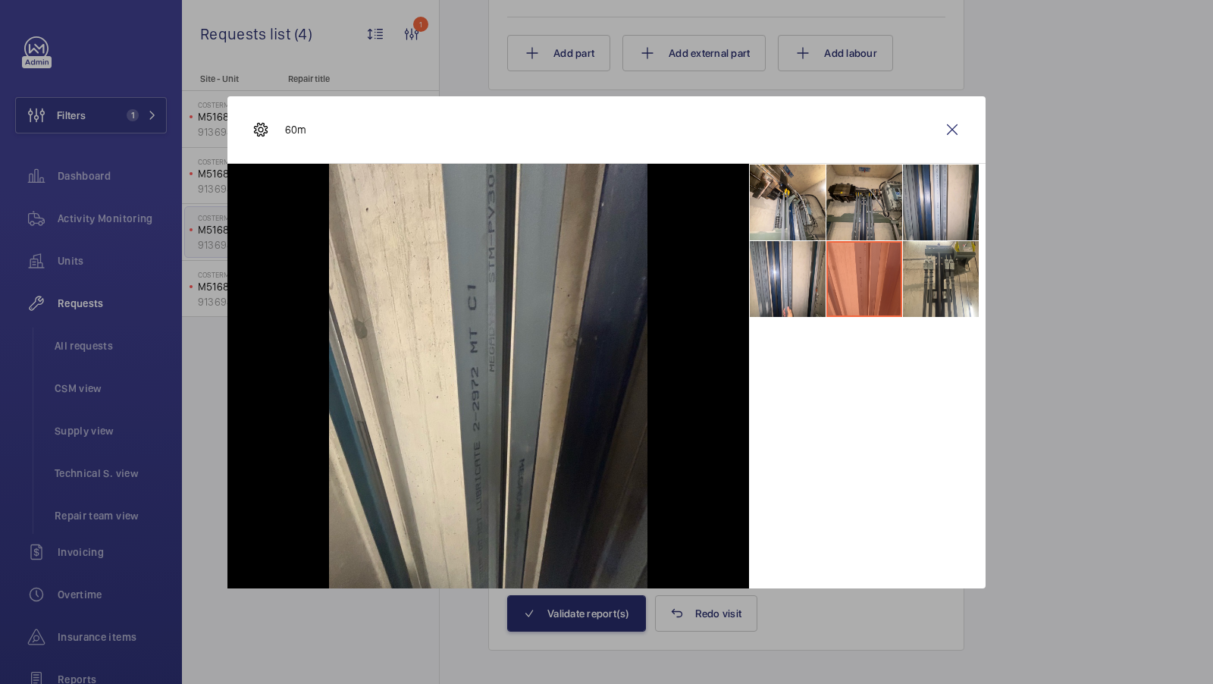
click at [861, 189] on li at bounding box center [864, 203] width 76 height 76
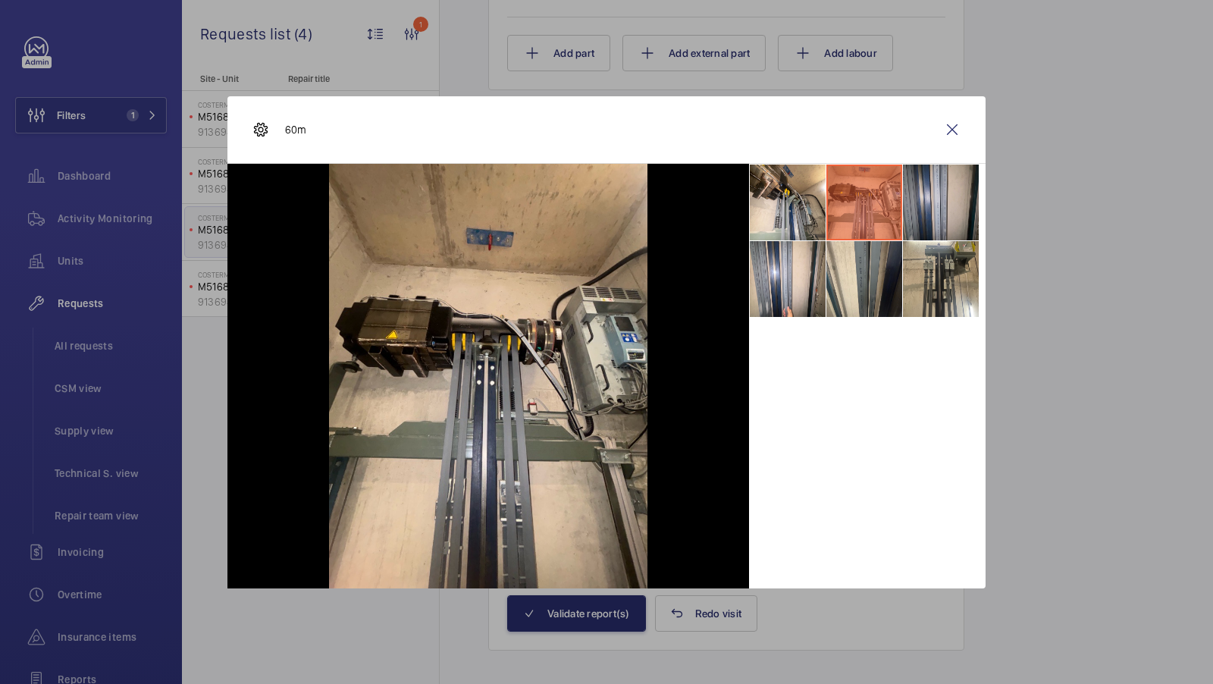
click at [939, 196] on li at bounding box center [941, 203] width 76 height 76
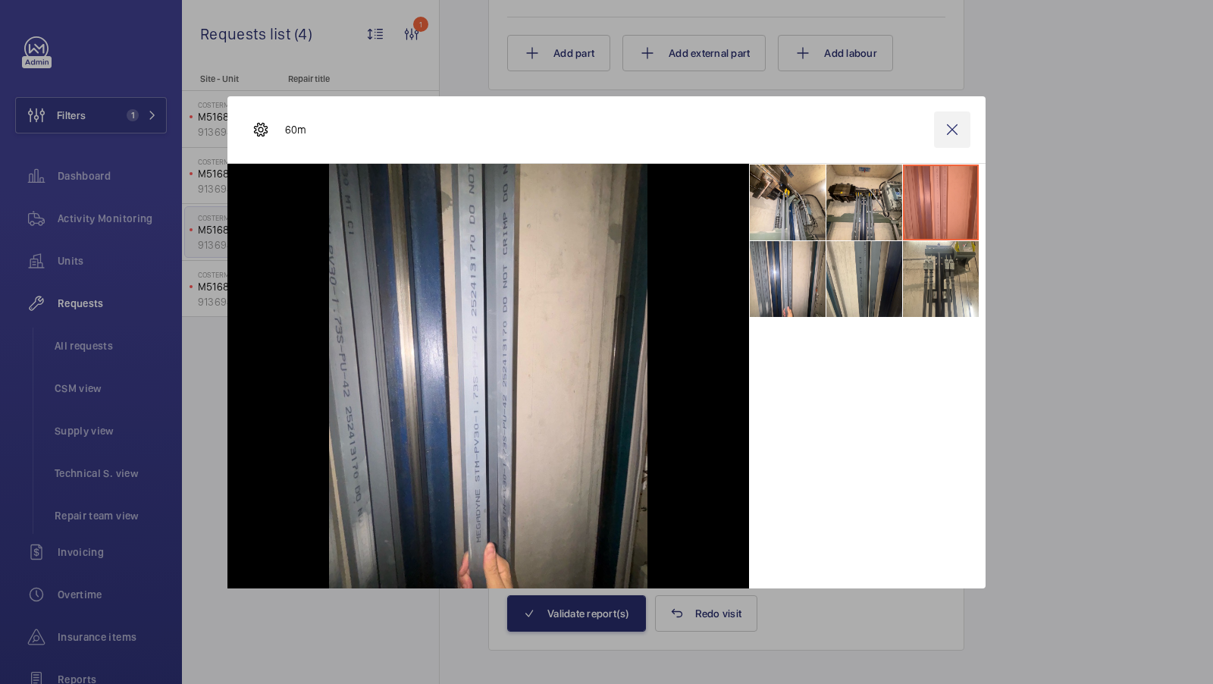
click at [952, 131] on wm-front-icon-button at bounding box center [952, 129] width 36 height 36
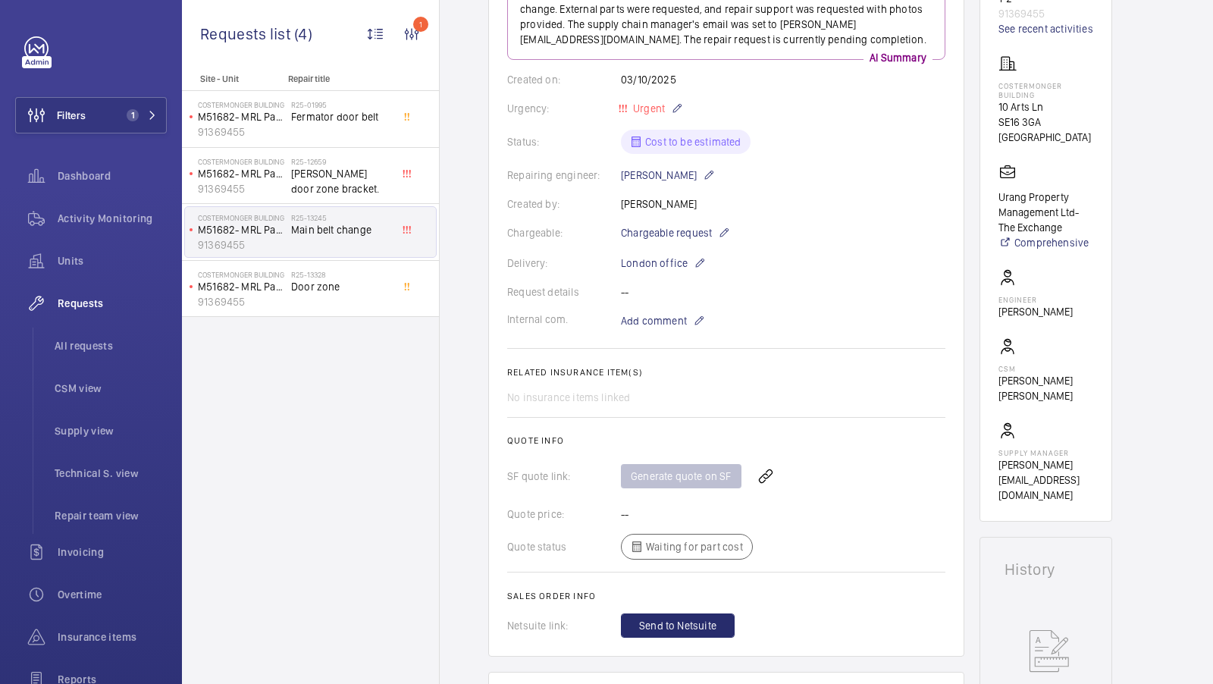
scroll to position [0, 0]
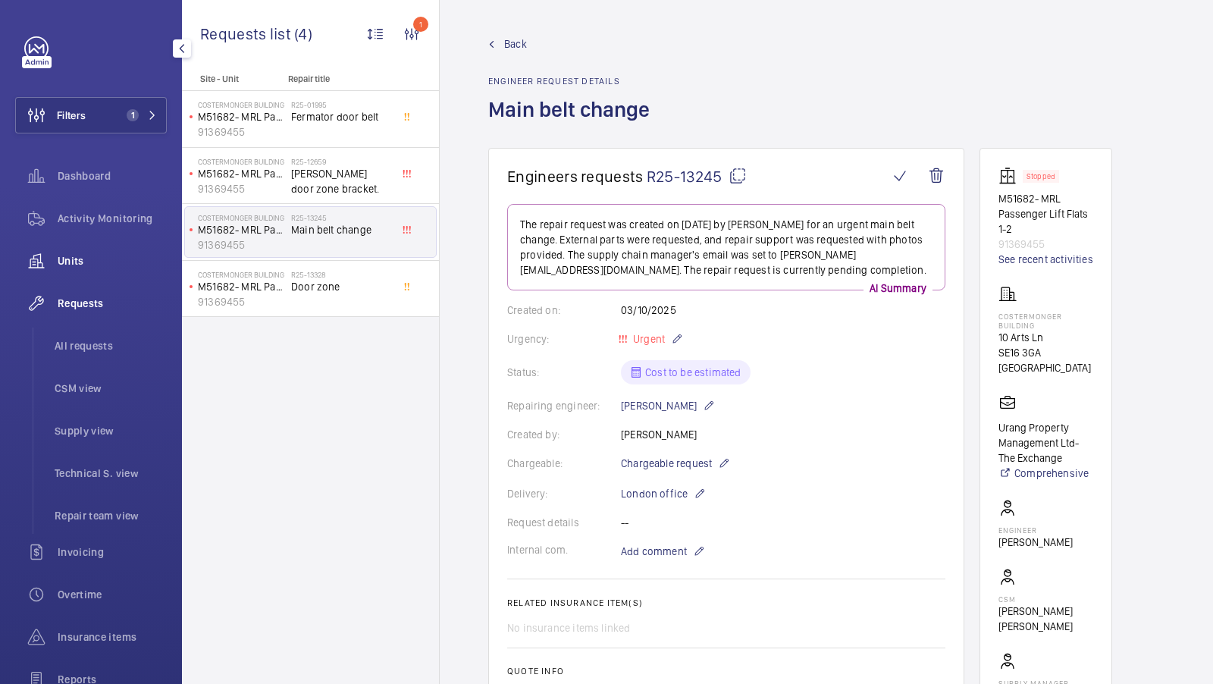
click at [74, 257] on span "Units" at bounding box center [112, 260] width 109 height 15
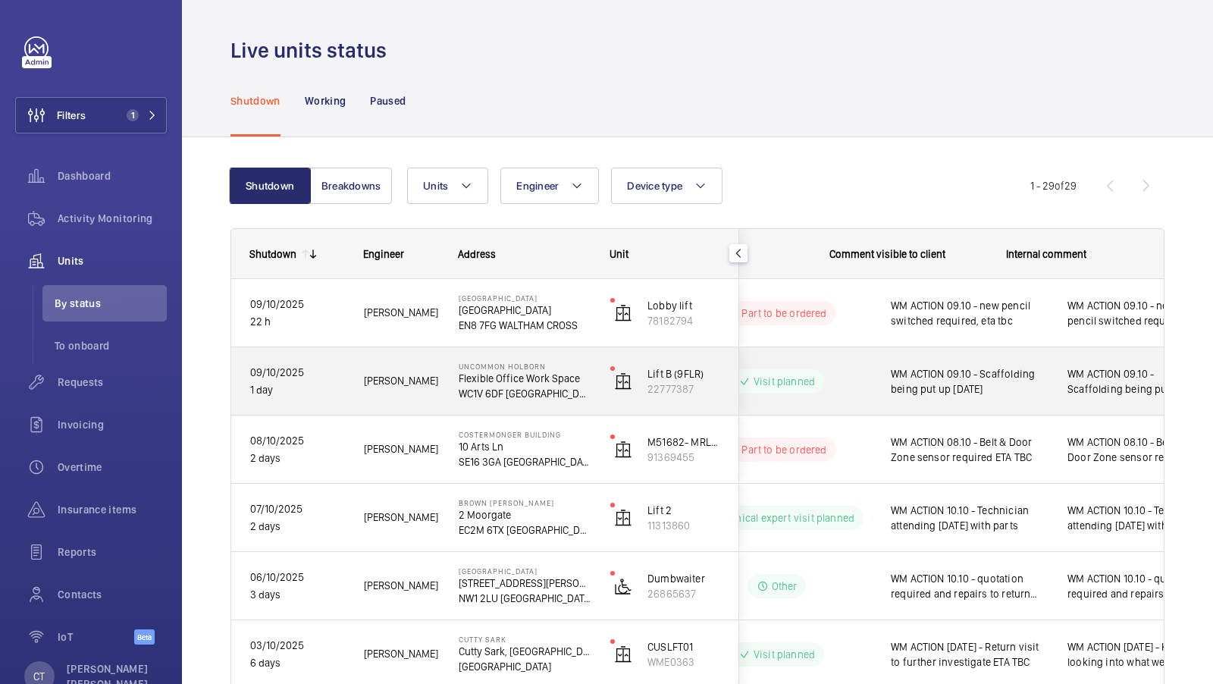
scroll to position [0, 273]
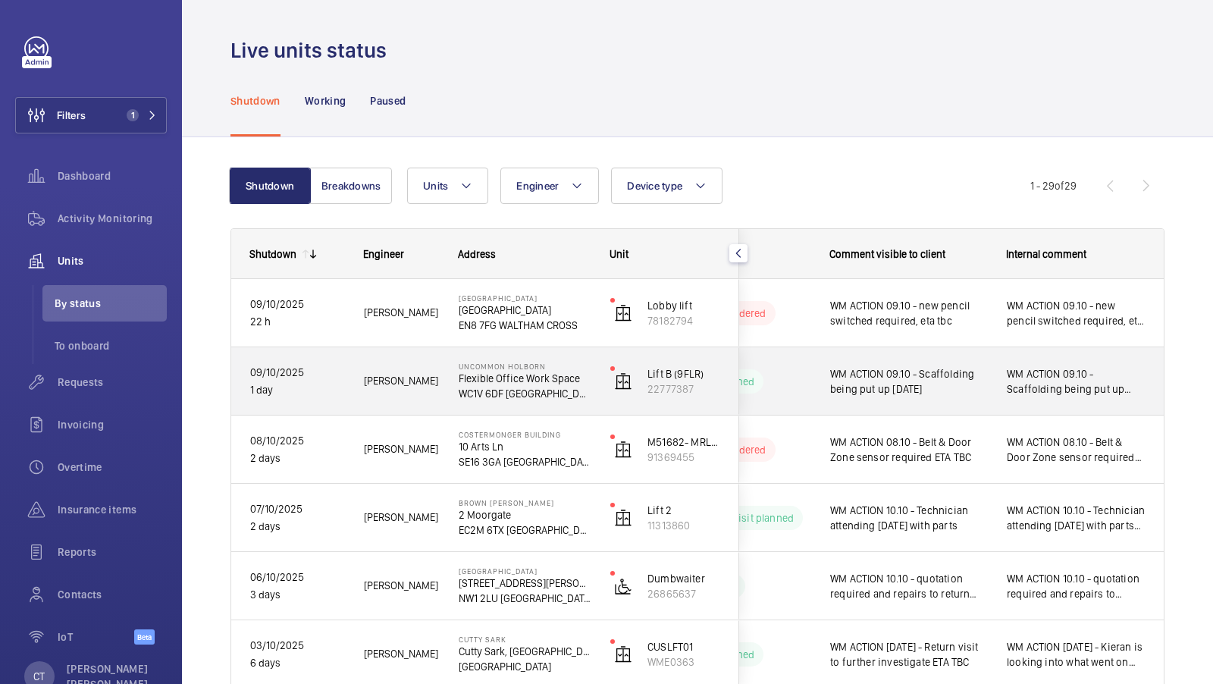
click at [1011, 381] on span "WM ACTION 09.10 - Scaffolding being put up [DATE]" at bounding box center [1076, 381] width 139 height 30
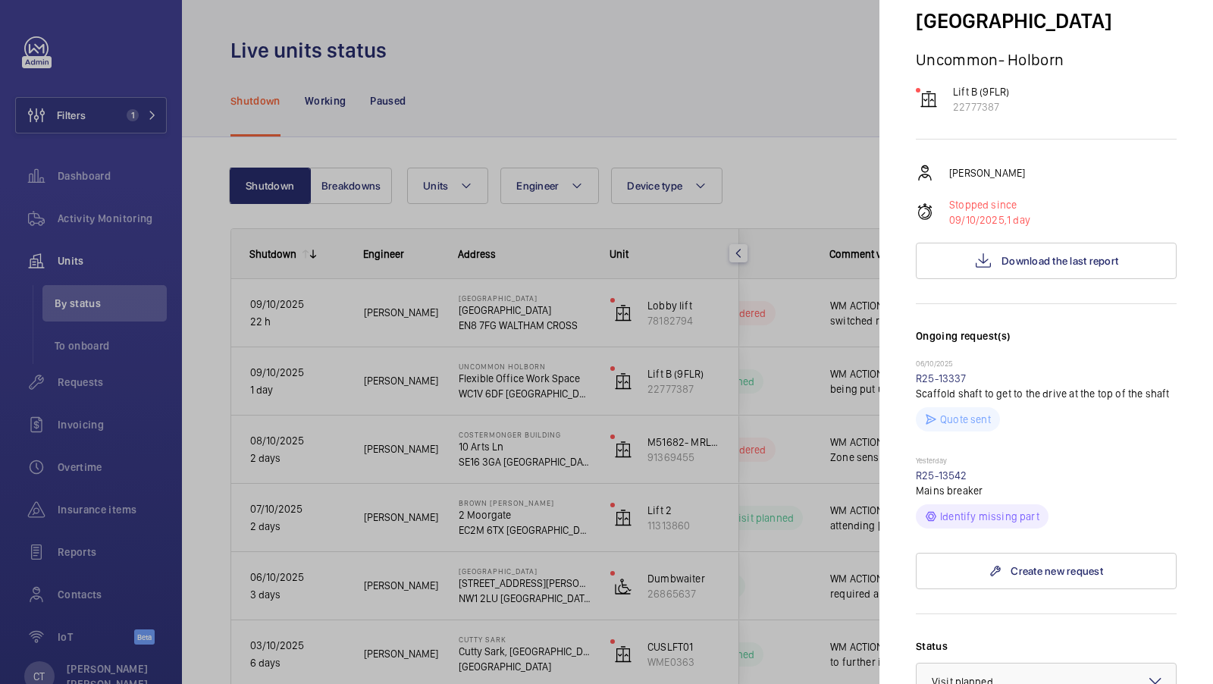
scroll to position [140, 0]
click at [936, 466] on link "R25-13542" at bounding box center [942, 472] width 52 height 12
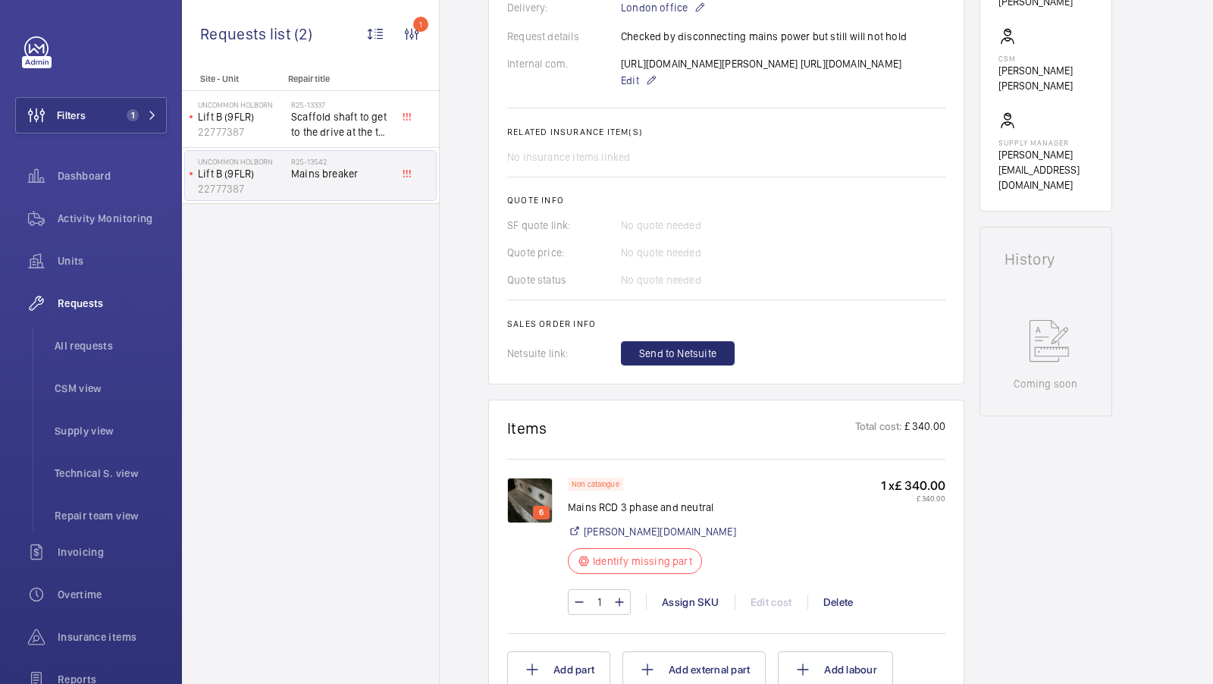
scroll to position [539, 0]
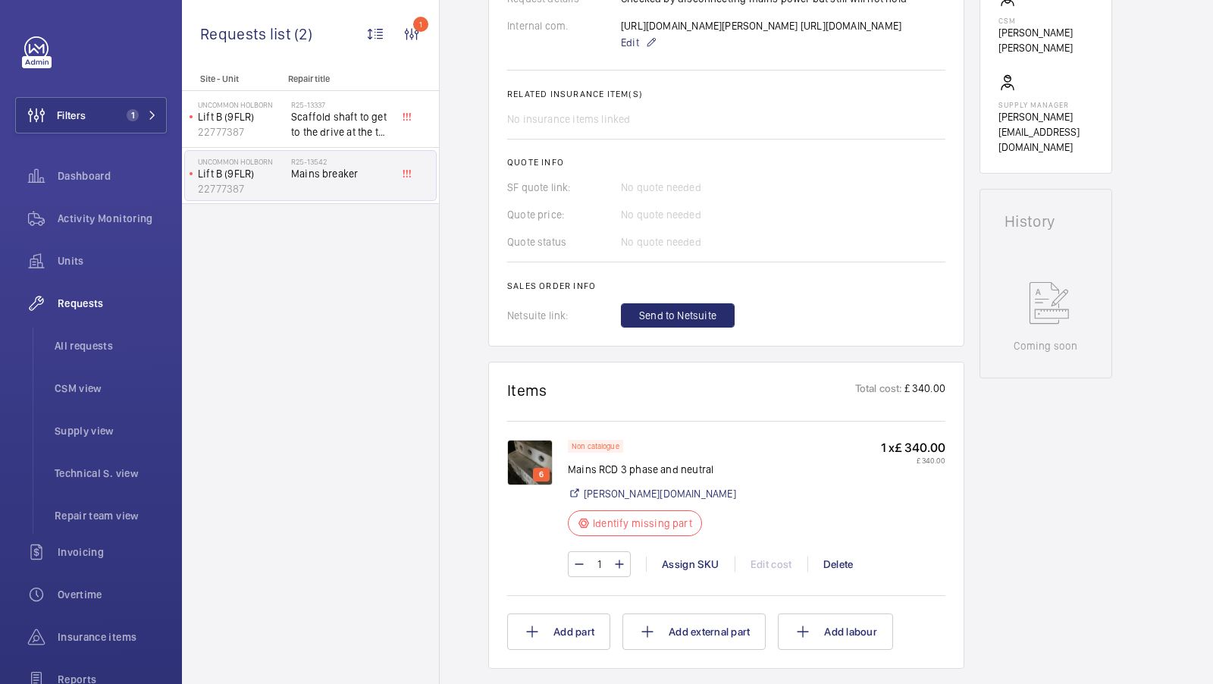
click at [532, 485] on img at bounding box center [529, 462] width 45 height 45
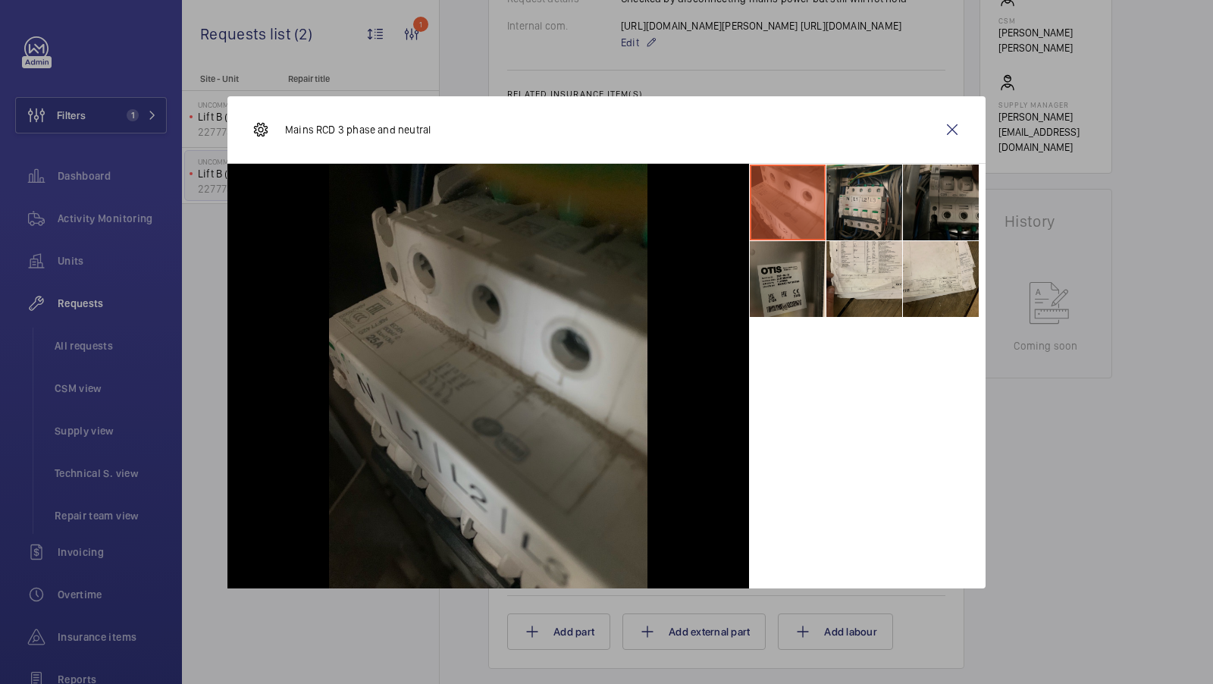
click at [851, 211] on li at bounding box center [864, 203] width 76 height 76
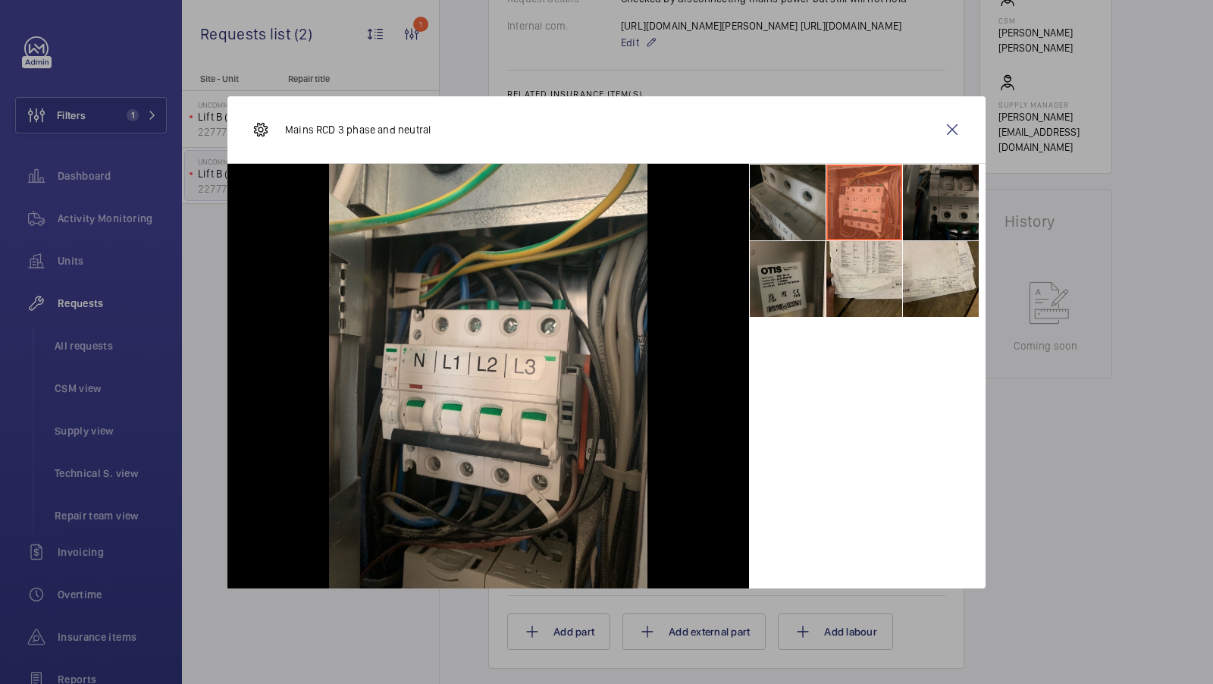
click at [952, 209] on li at bounding box center [941, 203] width 76 height 76
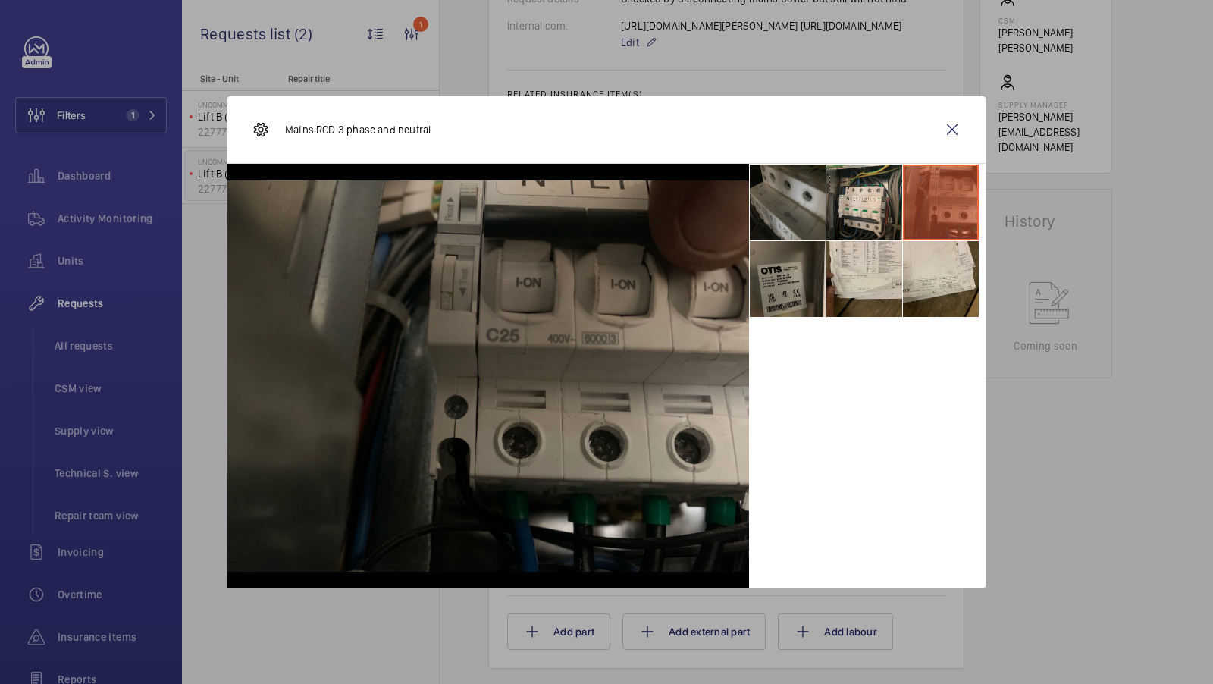
click at [905, 214] on li at bounding box center [941, 203] width 76 height 76
click at [865, 214] on li at bounding box center [864, 203] width 76 height 76
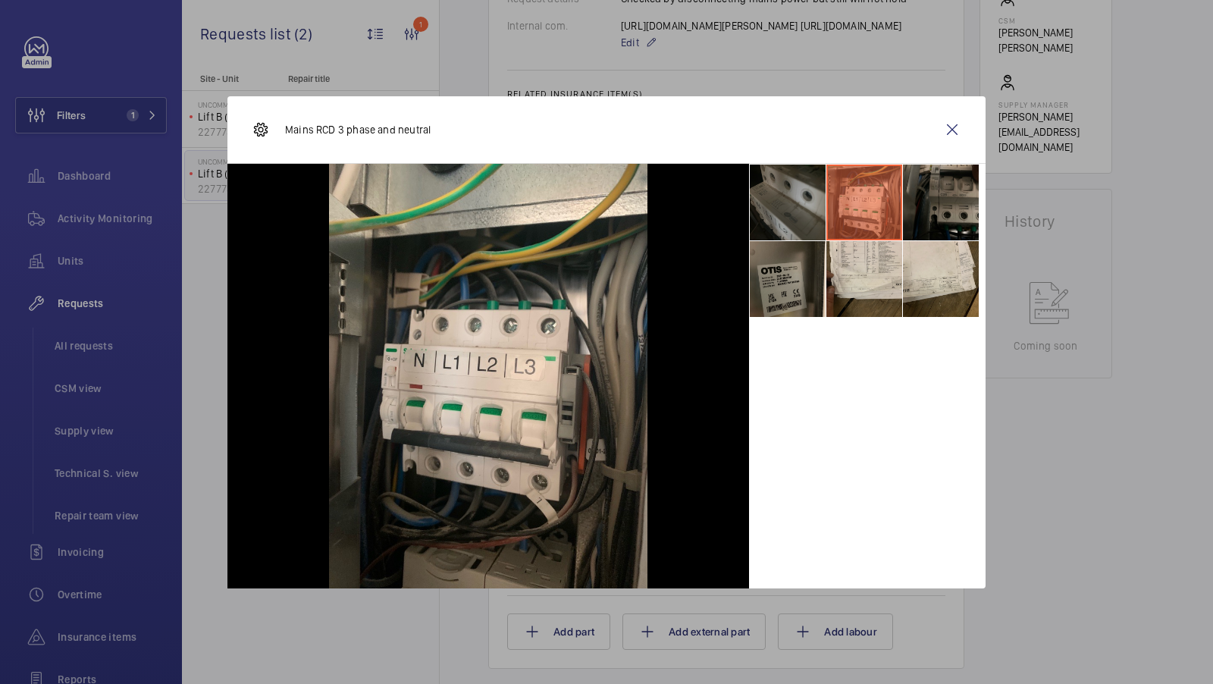
click at [766, 209] on li at bounding box center [788, 203] width 76 height 76
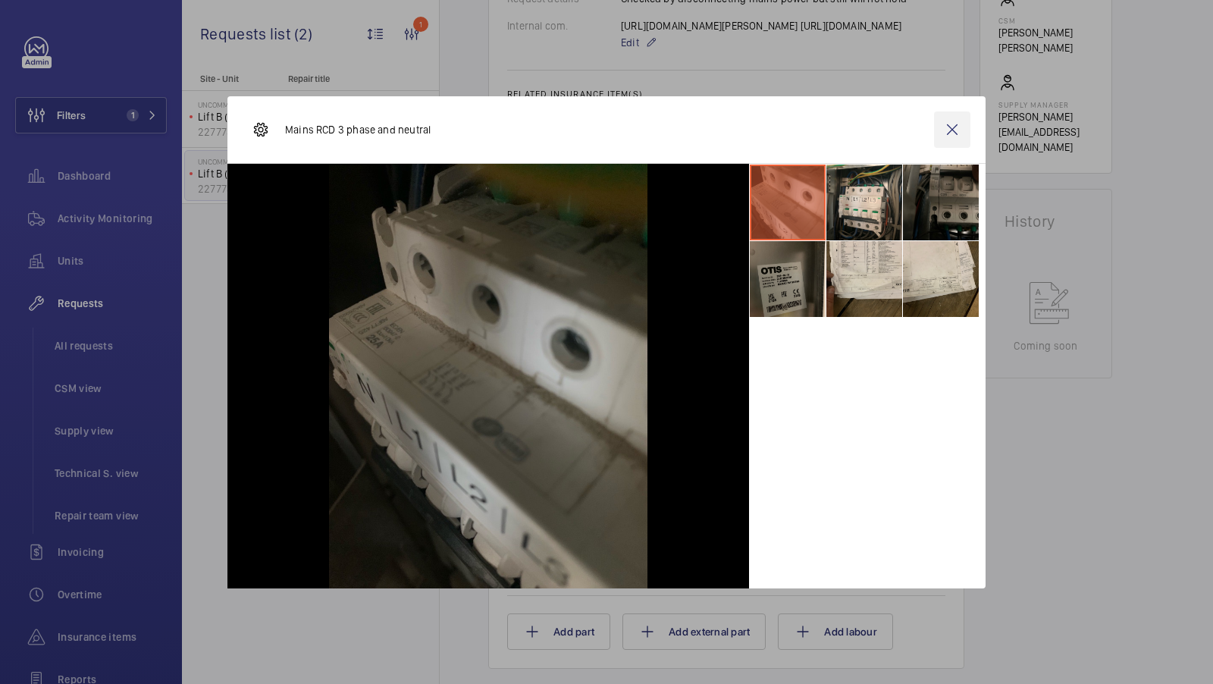
click at [950, 127] on wm-front-icon-button at bounding box center [952, 129] width 36 height 36
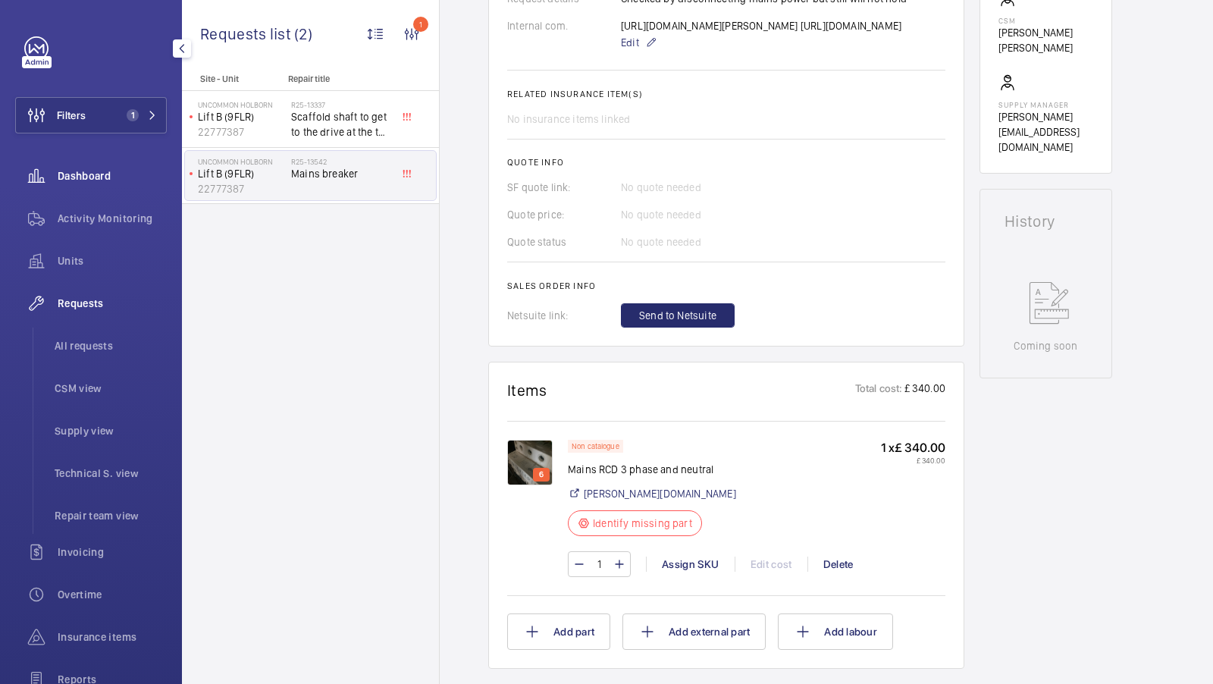
click at [94, 256] on span "Units" at bounding box center [112, 260] width 109 height 15
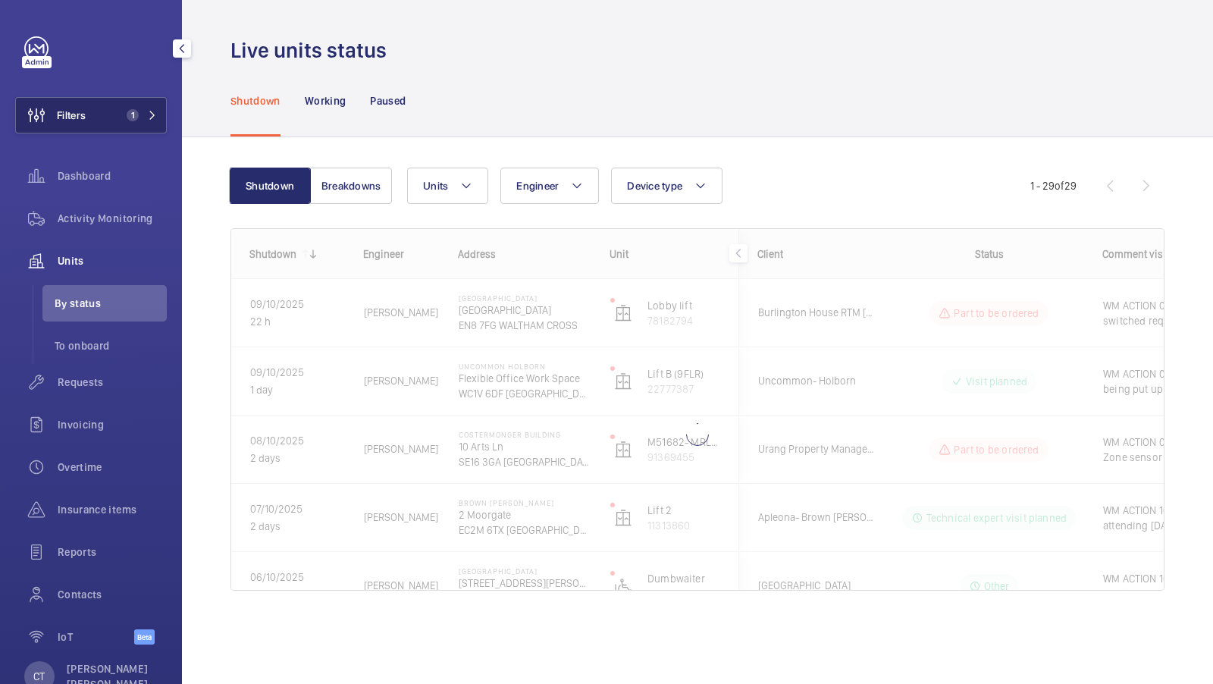
click at [143, 121] on button "Filters 1" at bounding box center [91, 115] width 152 height 36
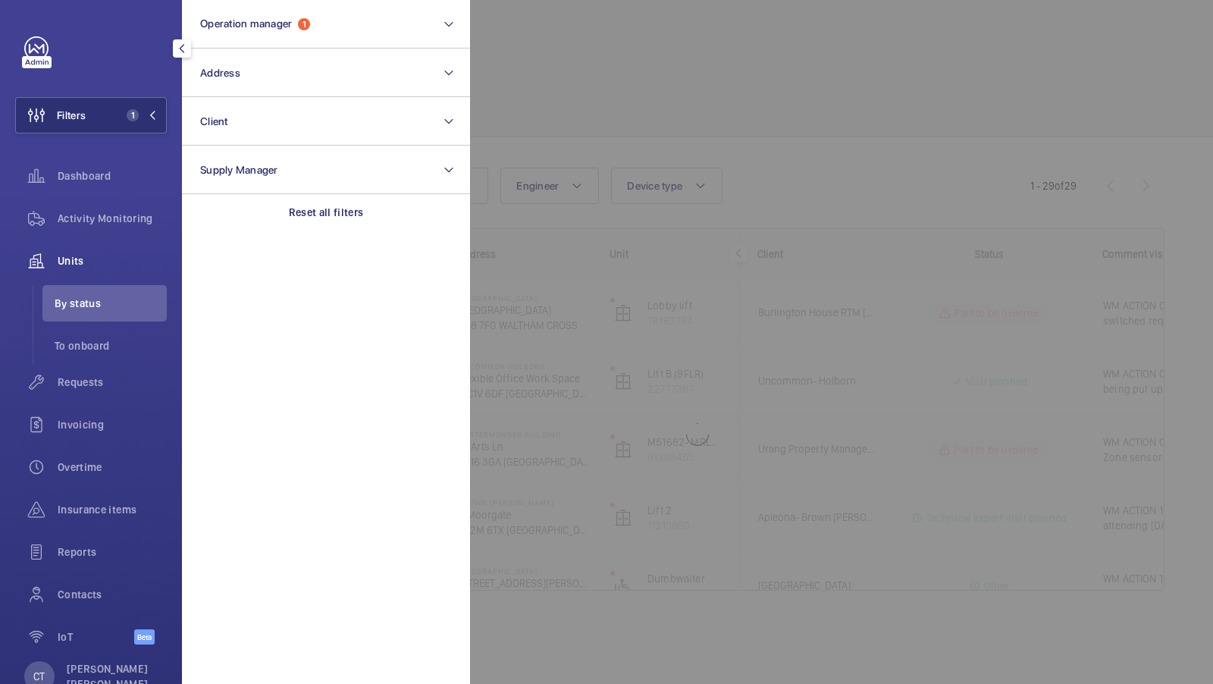
click at [684, 105] on div at bounding box center [1076, 342] width 1213 height 684
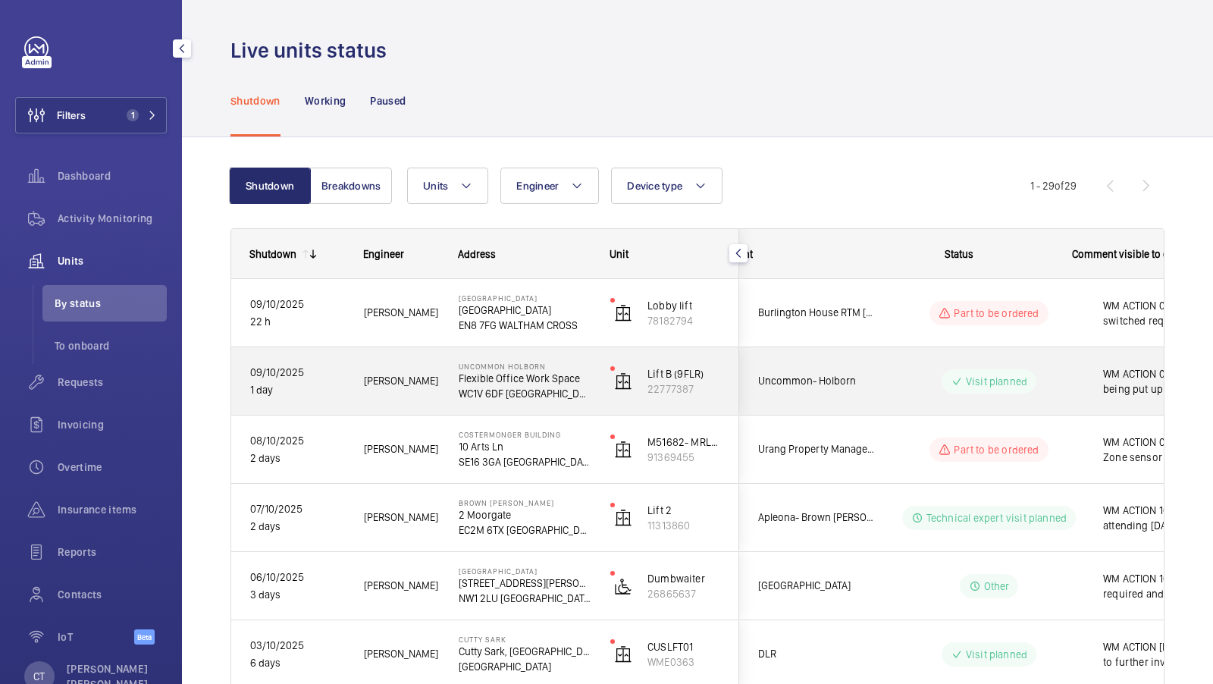
scroll to position [0, 273]
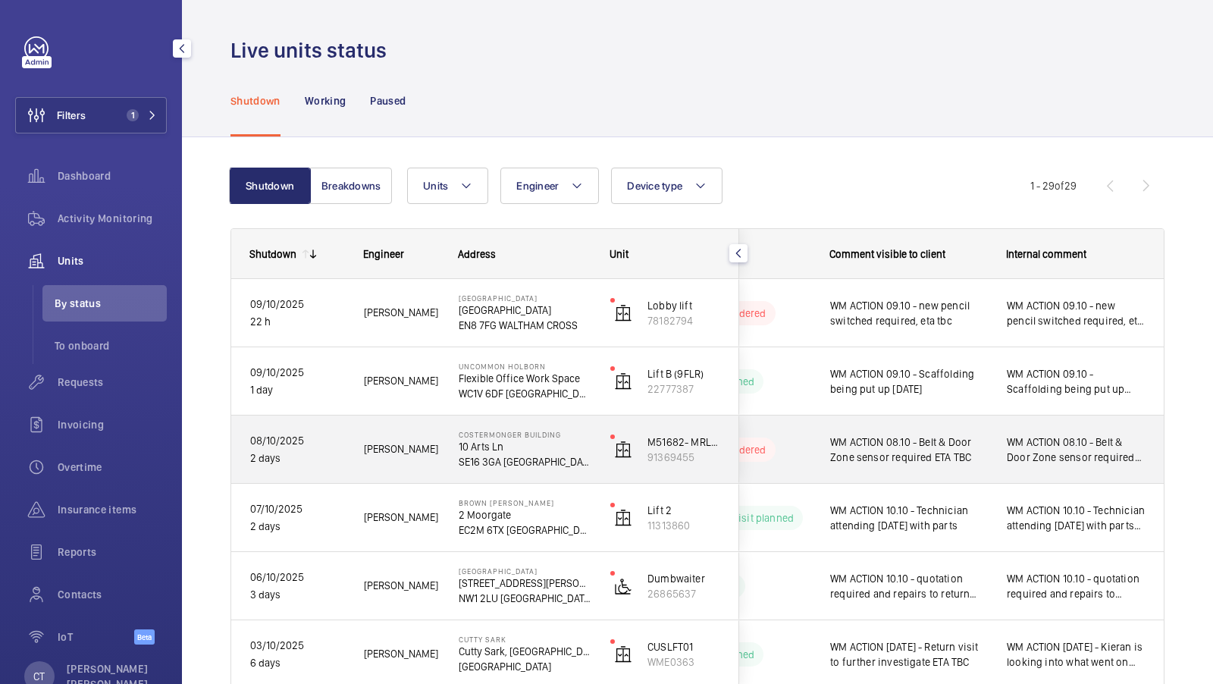
click at [1030, 386] on span "WM ACTION 09.10 - Scaffolding being put up [DATE]" at bounding box center [1076, 381] width 139 height 30
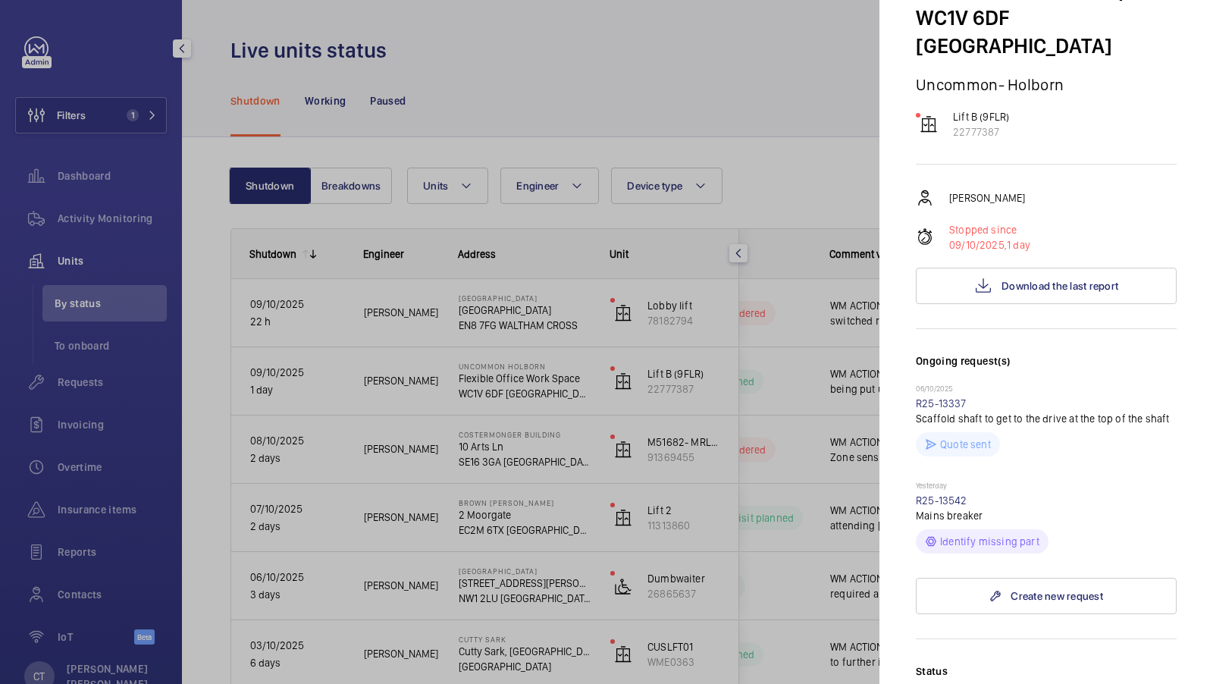
scroll to position [0, 0]
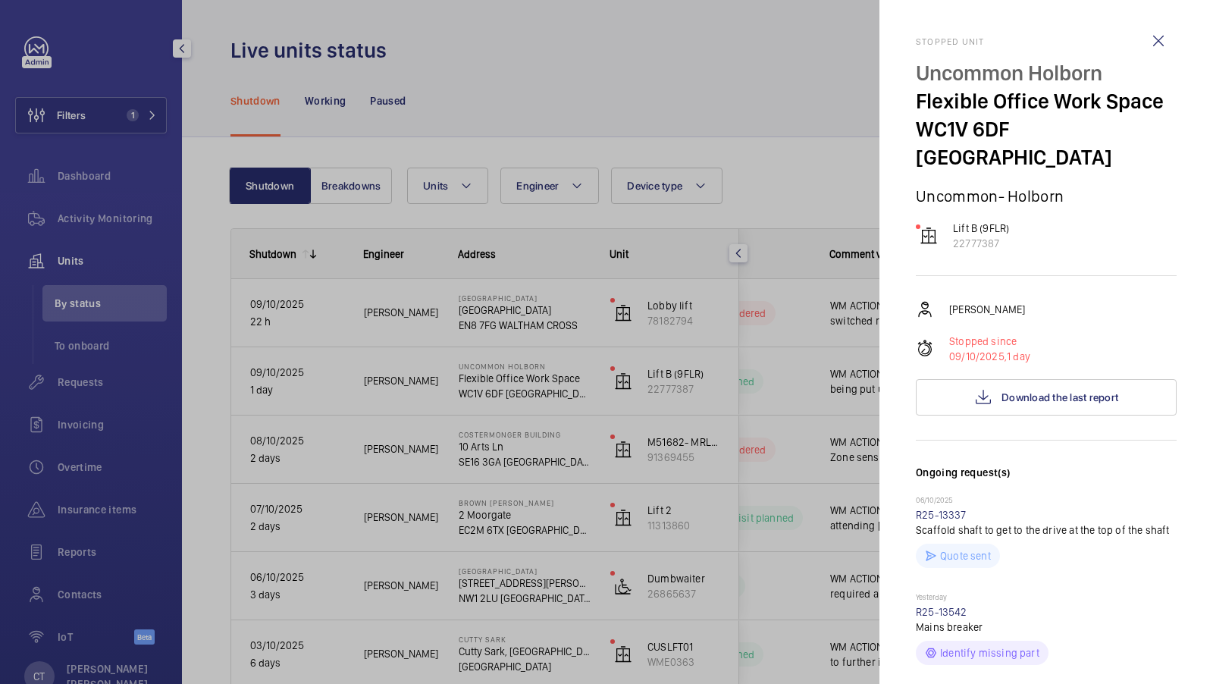
click at [654, 327] on div at bounding box center [606, 342] width 1213 height 684
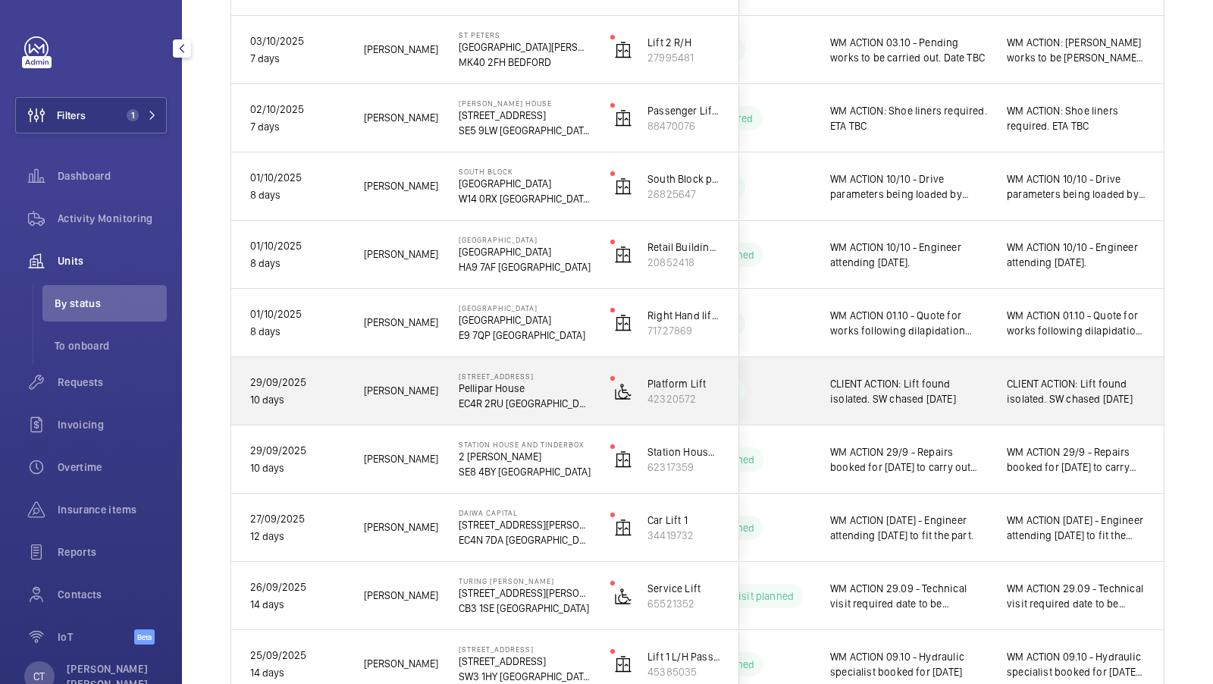
scroll to position [673, 0]
